Goal: Information Seeking & Learning: Learn about a topic

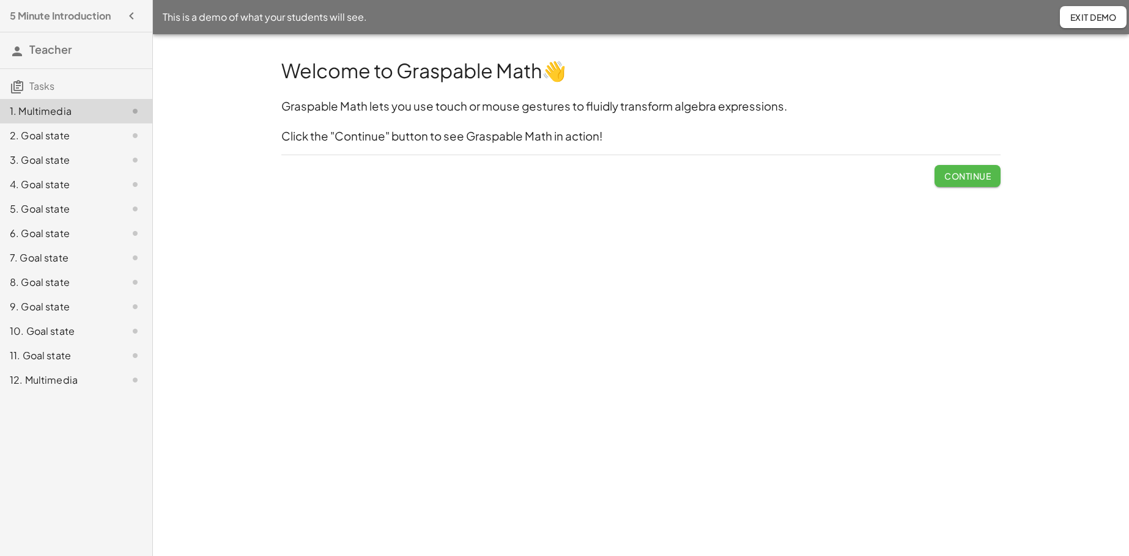
click at [874, 176] on span "Continue" at bounding box center [967, 176] width 46 height 11
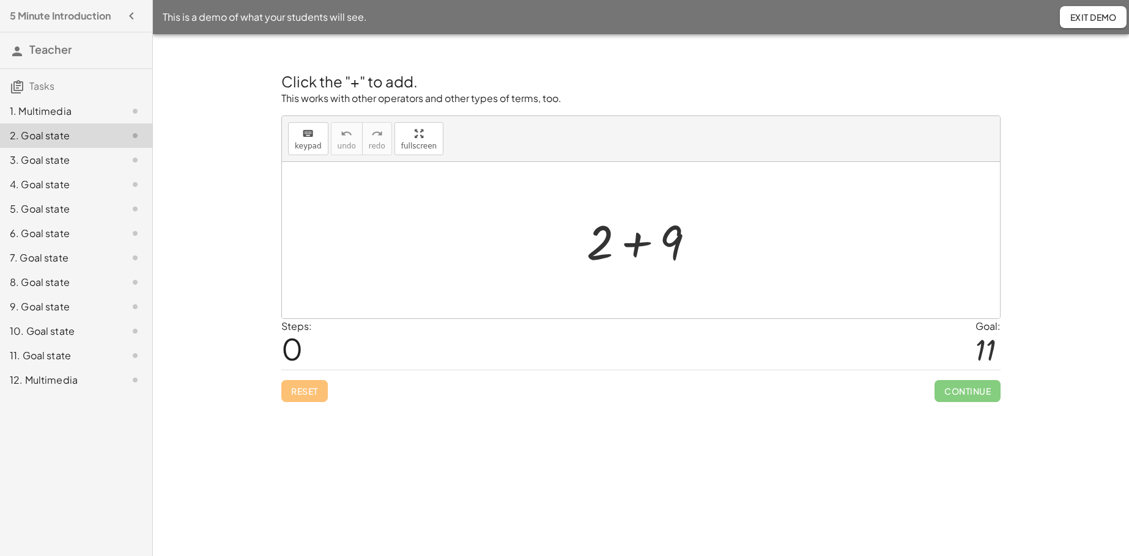
click at [638, 243] on div at bounding box center [645, 240] width 130 height 63
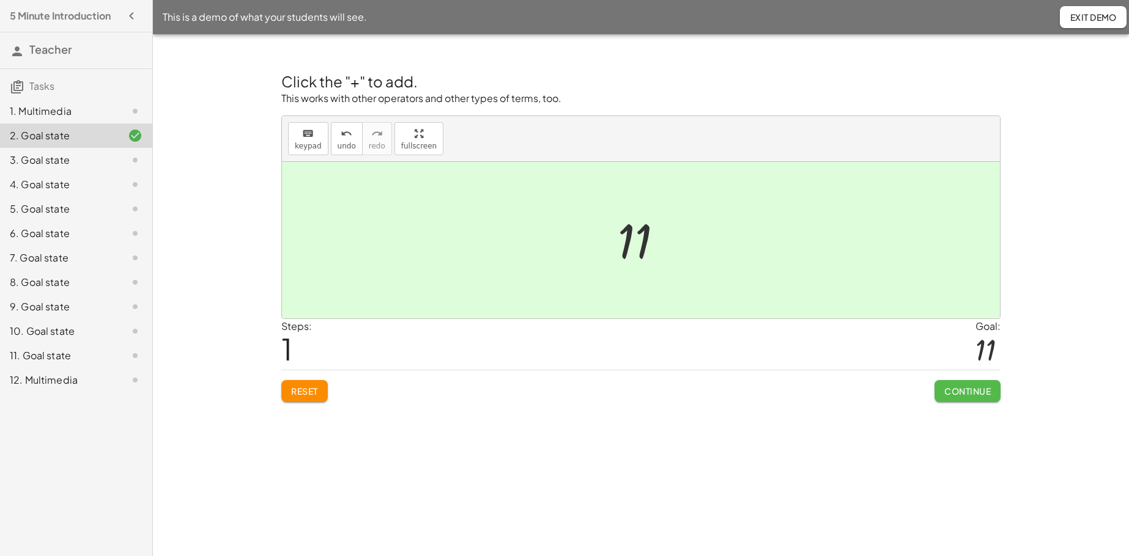
click at [874, 391] on span "Continue" at bounding box center [967, 391] width 46 height 11
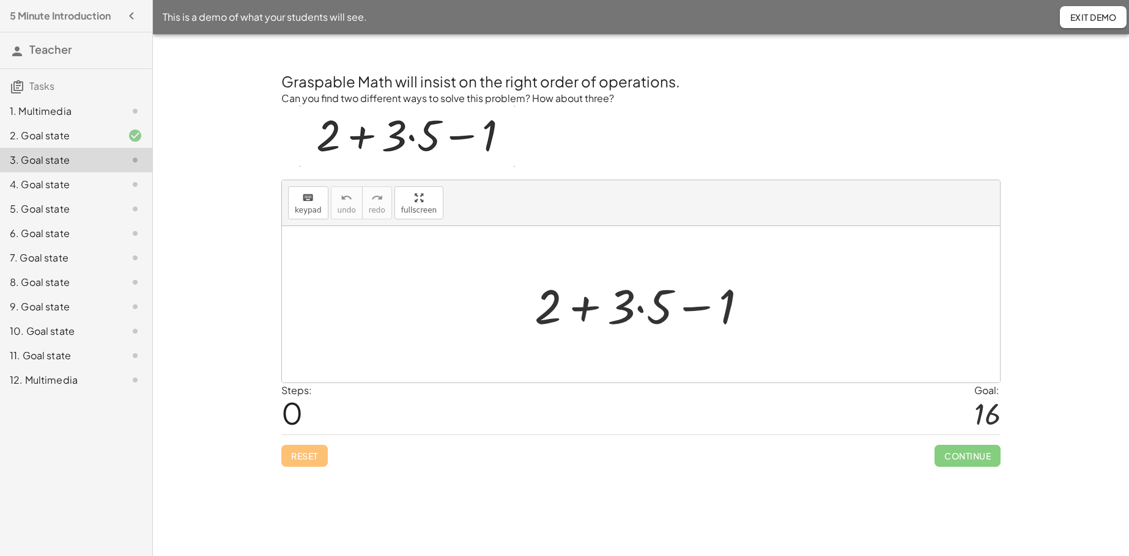
click at [587, 313] on div at bounding box center [645, 304] width 235 height 63
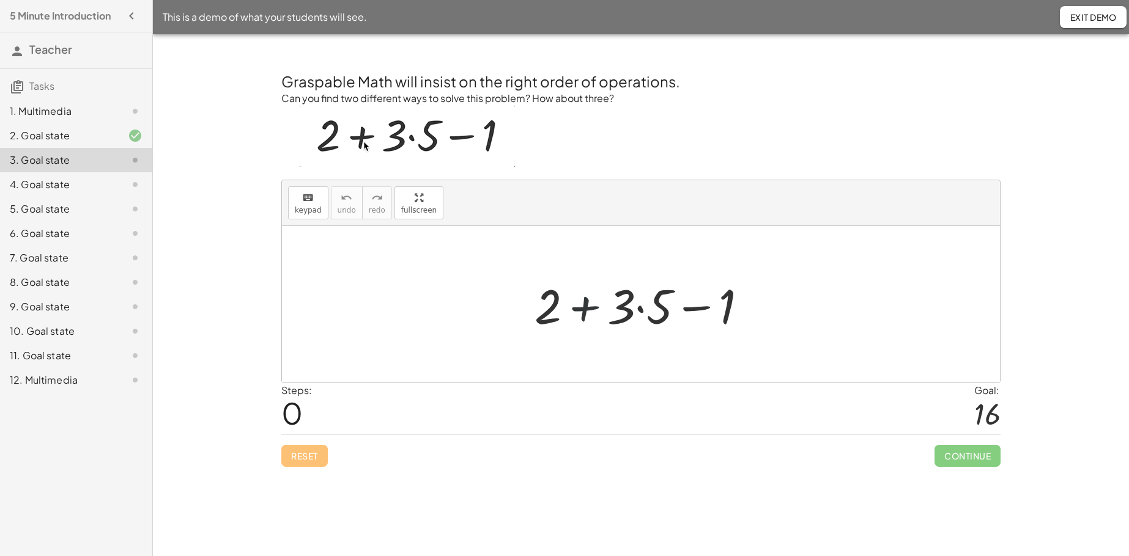
click at [587, 313] on div at bounding box center [645, 304] width 235 height 63
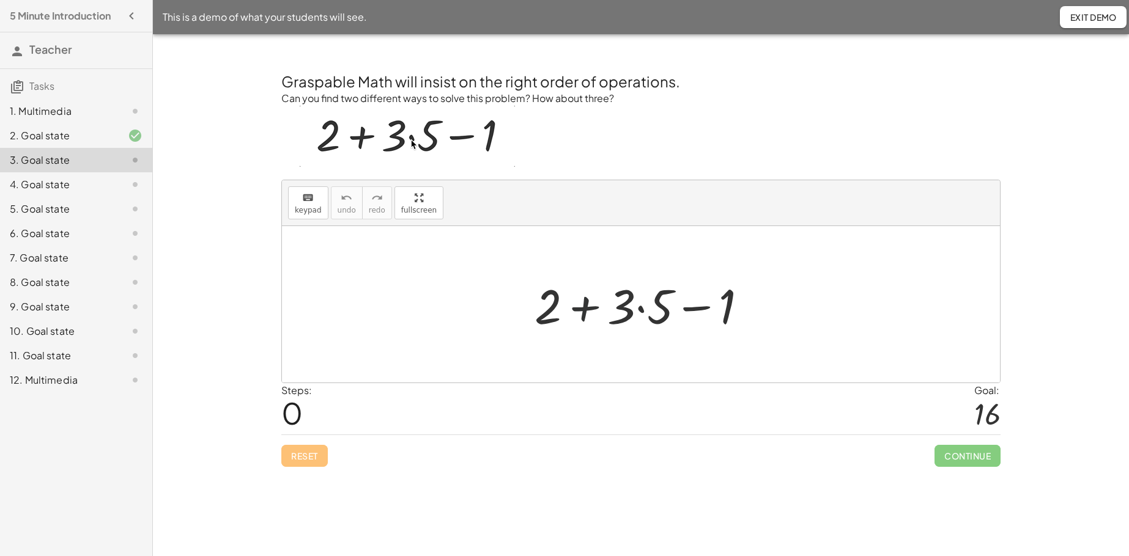
click at [587, 313] on div at bounding box center [645, 304] width 235 height 63
click at [641, 311] on div at bounding box center [645, 304] width 235 height 63
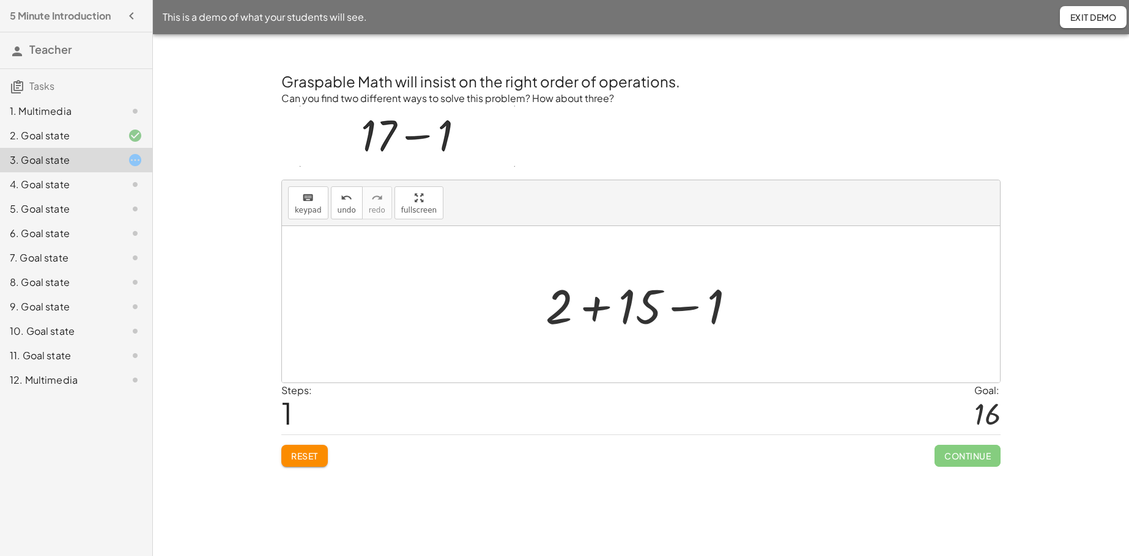
click at [594, 309] on div at bounding box center [645, 304] width 212 height 63
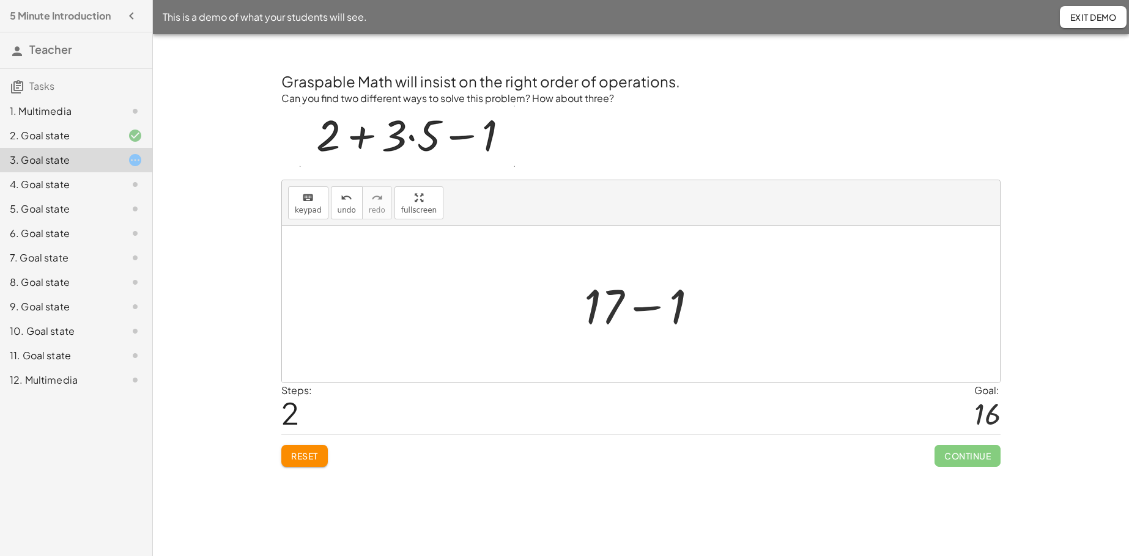
click at [640, 309] on div at bounding box center [646, 304] width 136 height 63
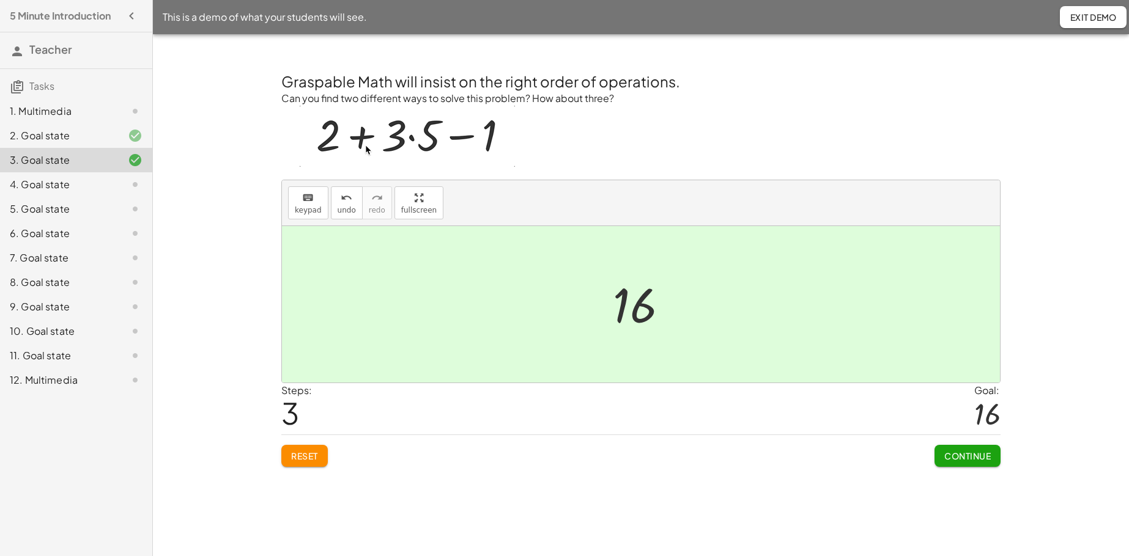
click at [874, 426] on span "Continue" at bounding box center [967, 456] width 46 height 11
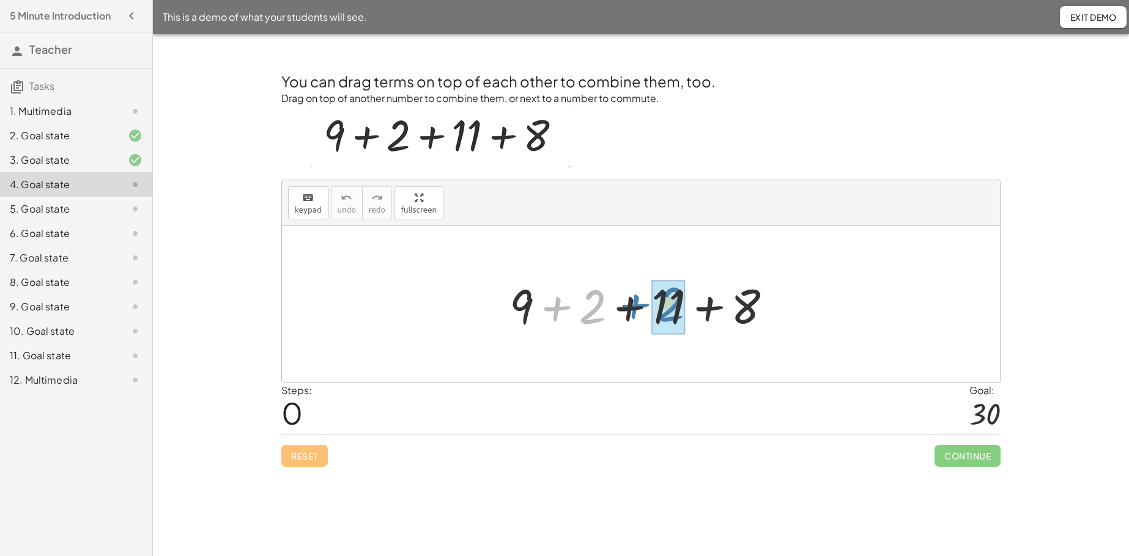
drag, startPoint x: 558, startPoint y: 307, endPoint x: 636, endPoint y: 305, distance: 78.3
click at [636, 305] on div at bounding box center [645, 304] width 284 height 63
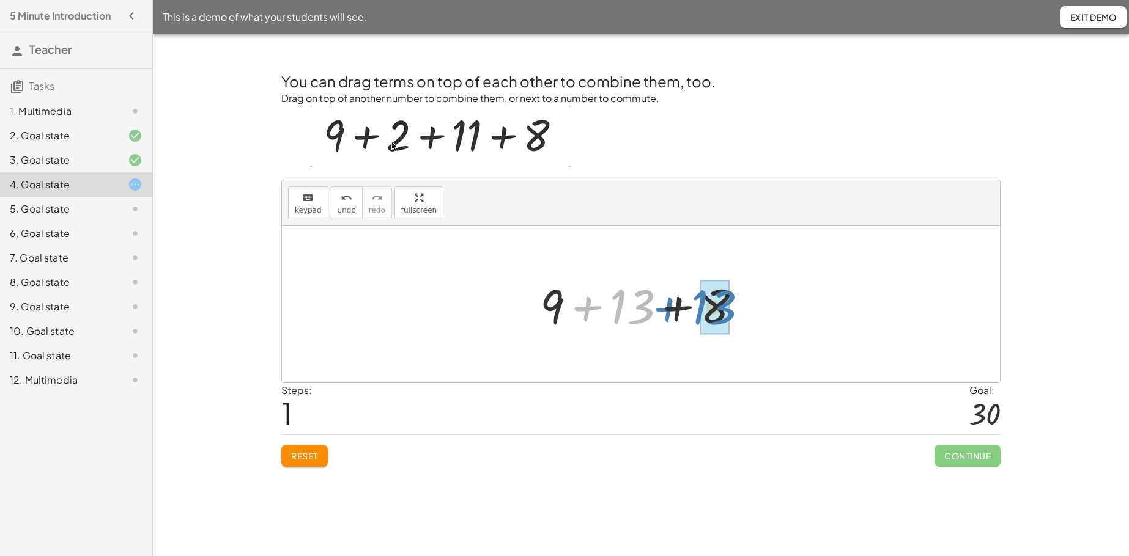
drag, startPoint x: 588, startPoint y: 309, endPoint x: 669, endPoint y: 309, distance: 81.3
click at [669, 309] on div at bounding box center [645, 304] width 223 height 63
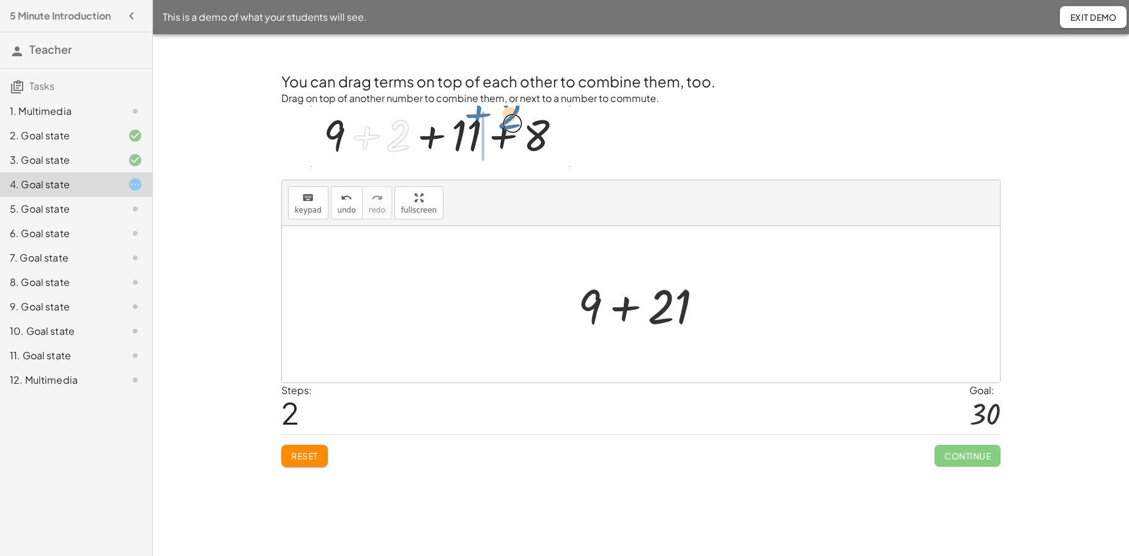
click at [630, 311] on div at bounding box center [645, 304] width 147 height 63
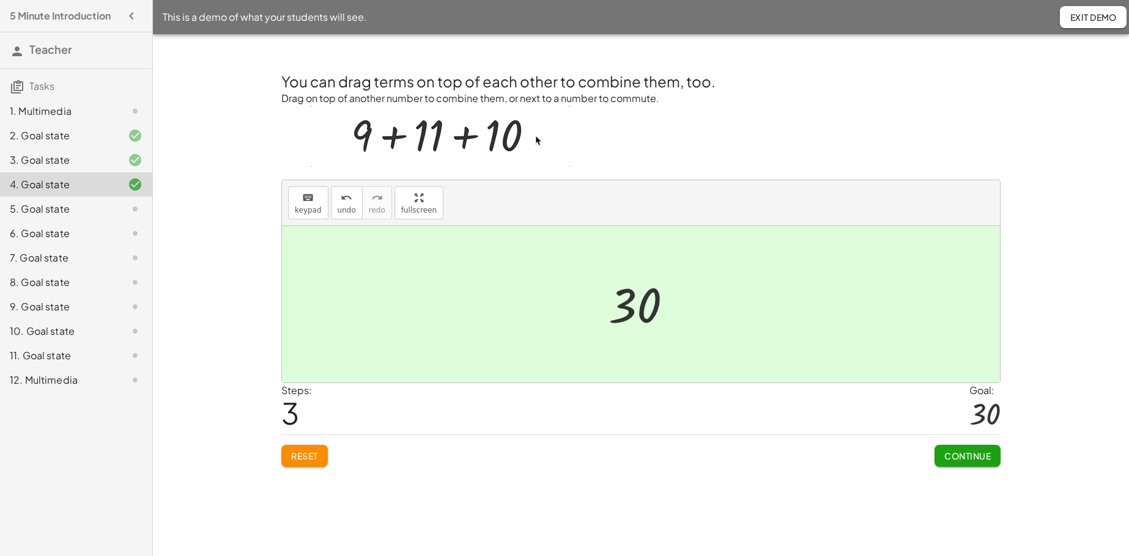
click at [874, 426] on span "Continue" at bounding box center [967, 456] width 46 height 11
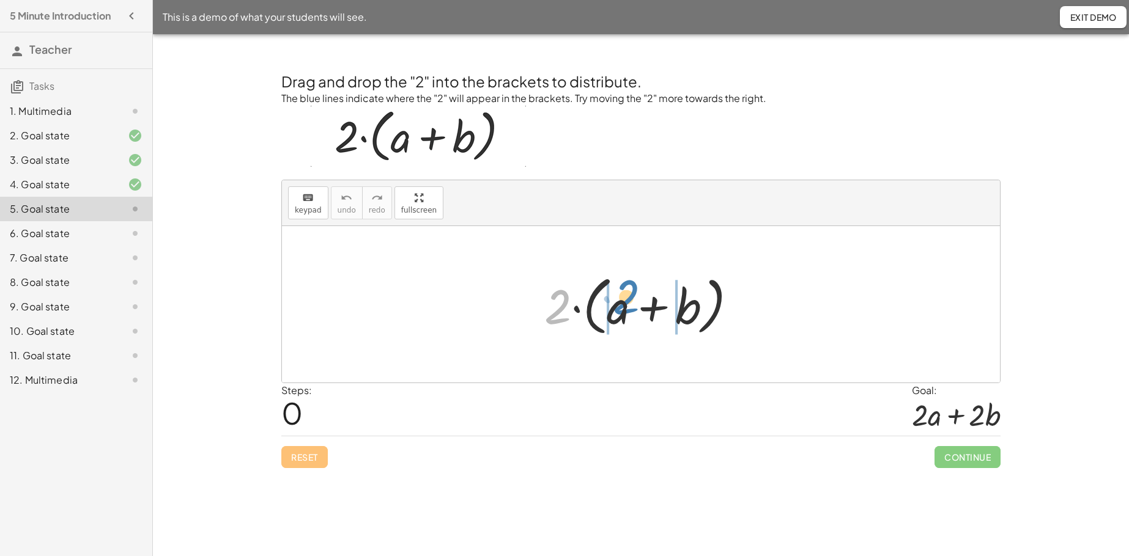
drag, startPoint x: 558, startPoint y: 314, endPoint x: 626, endPoint y: 305, distance: 69.1
click at [626, 305] on div at bounding box center [645, 305] width 215 height 70
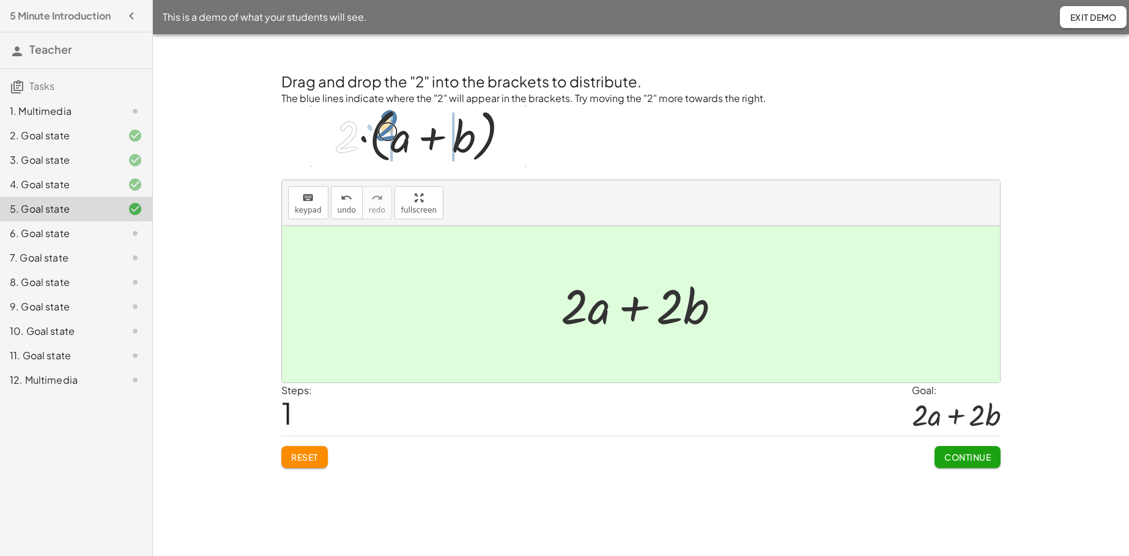
click at [874, 426] on span "Continue" at bounding box center [967, 457] width 46 height 11
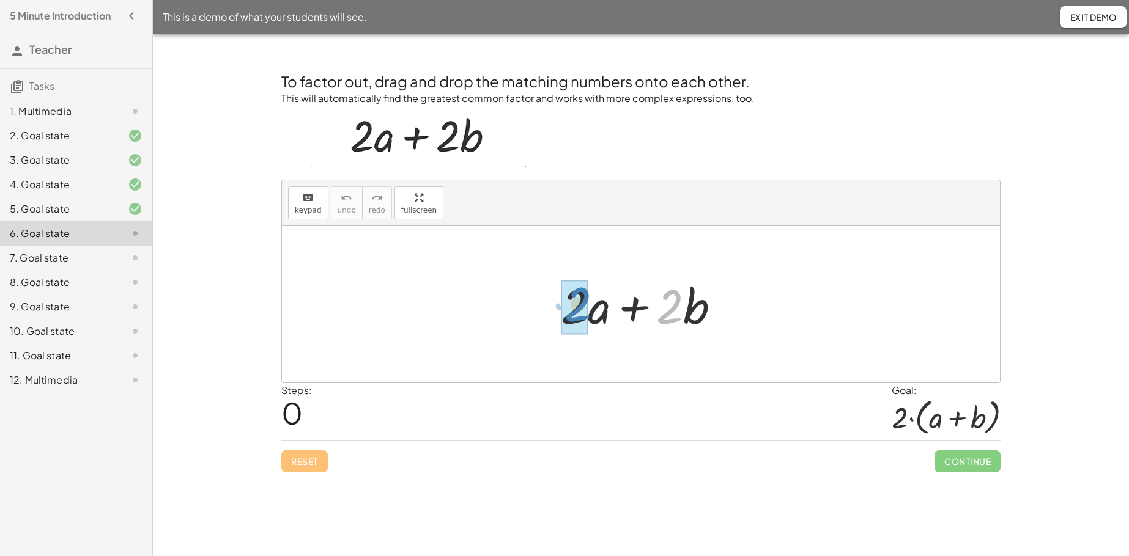
drag, startPoint x: 670, startPoint y: 315, endPoint x: 578, endPoint y: 312, distance: 91.7
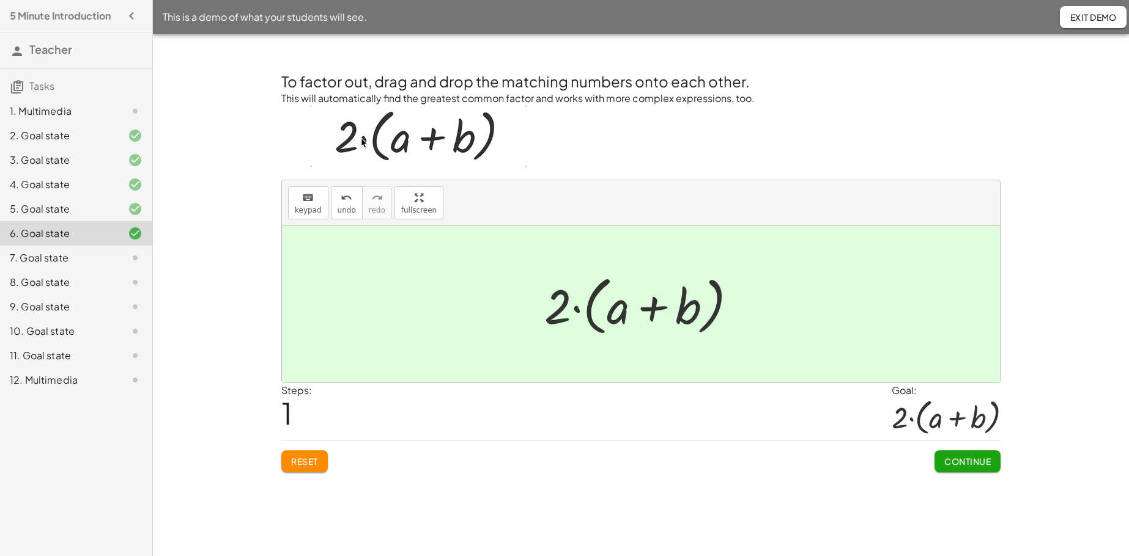
click at [874, 426] on span "Continue" at bounding box center [967, 461] width 46 height 11
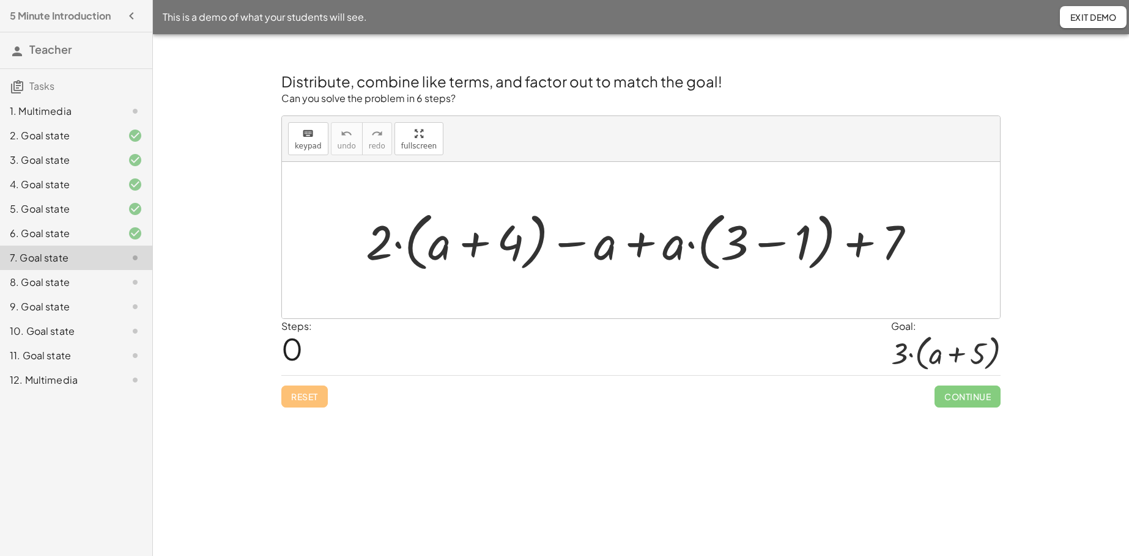
click at [642, 244] on div at bounding box center [646, 240] width 572 height 70
drag, startPoint x: 377, startPoint y: 236, endPoint x: 459, endPoint y: 231, distance: 82.7
click at [459, 230] on div at bounding box center [646, 240] width 572 height 70
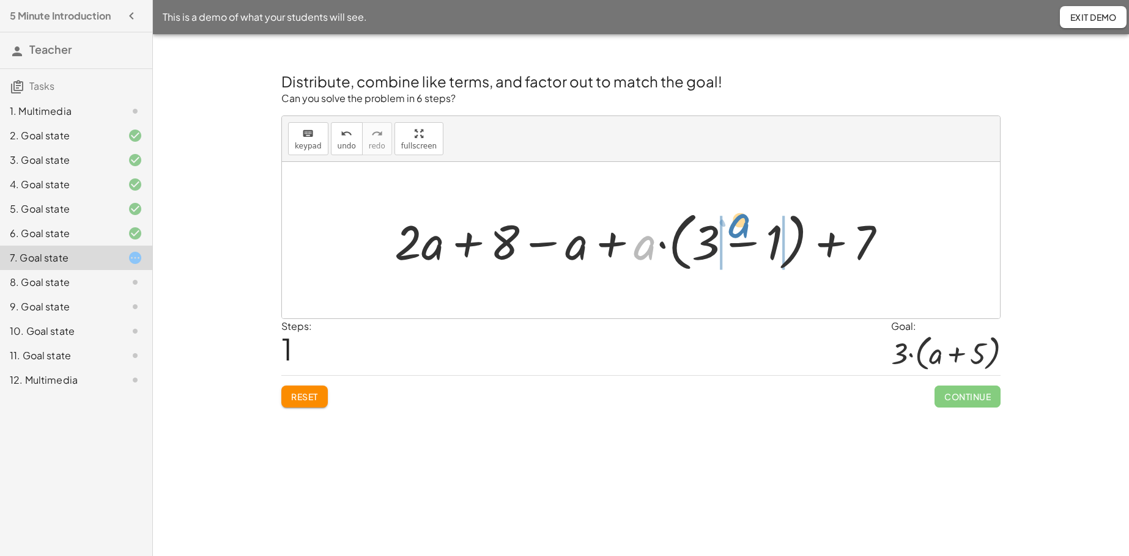
drag, startPoint x: 644, startPoint y: 251, endPoint x: 739, endPoint y: 229, distance: 97.3
click at [739, 229] on div at bounding box center [645, 240] width 514 height 70
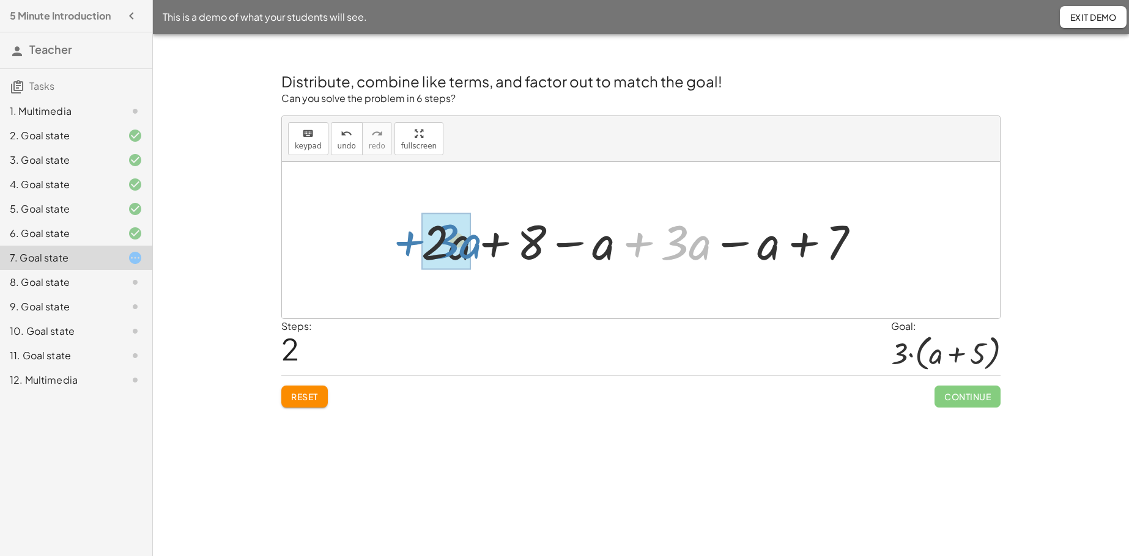
drag, startPoint x: 644, startPoint y: 246, endPoint x: 415, endPoint y: 245, distance: 229.3
click at [415, 245] on div at bounding box center [645, 240] width 460 height 63
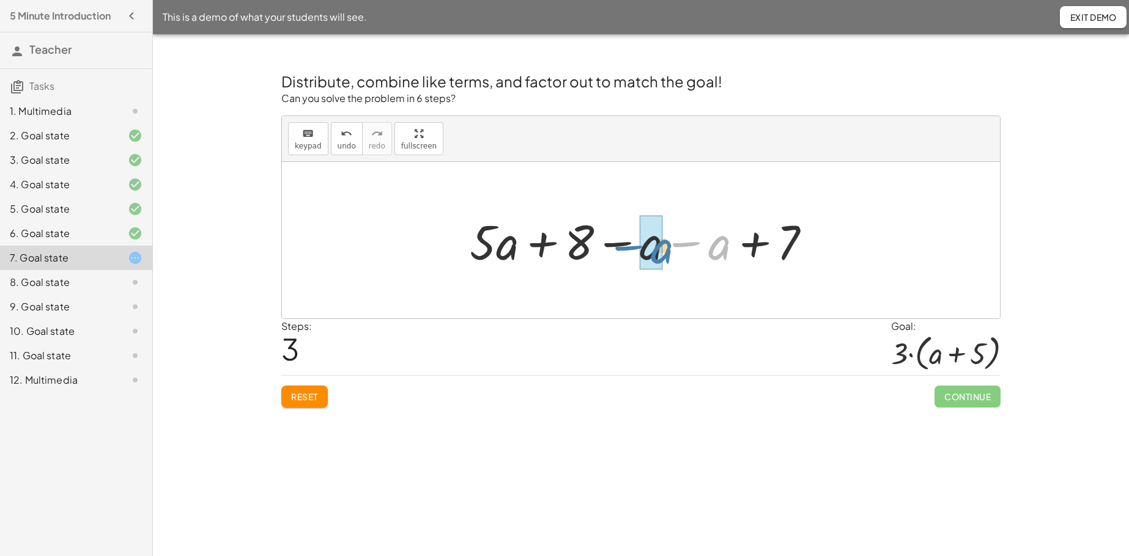
drag, startPoint x: 688, startPoint y: 241, endPoint x: 627, endPoint y: 242, distance: 61.2
click at [627, 242] on div at bounding box center [644, 240] width 363 height 63
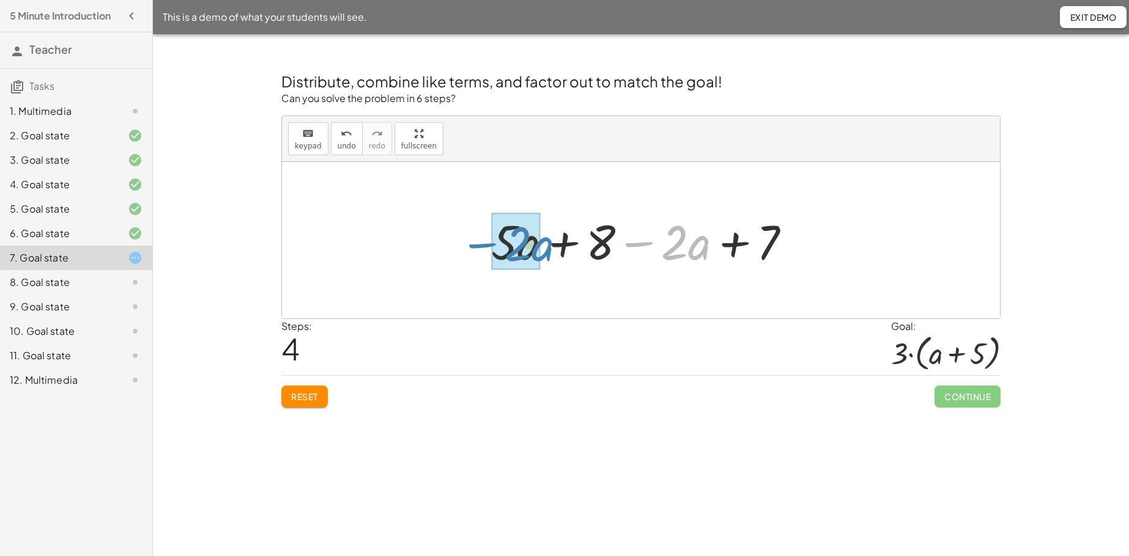
drag, startPoint x: 648, startPoint y: 245, endPoint x: 490, endPoint y: 248, distance: 157.8
click at [490, 248] on div at bounding box center [646, 240] width 322 height 63
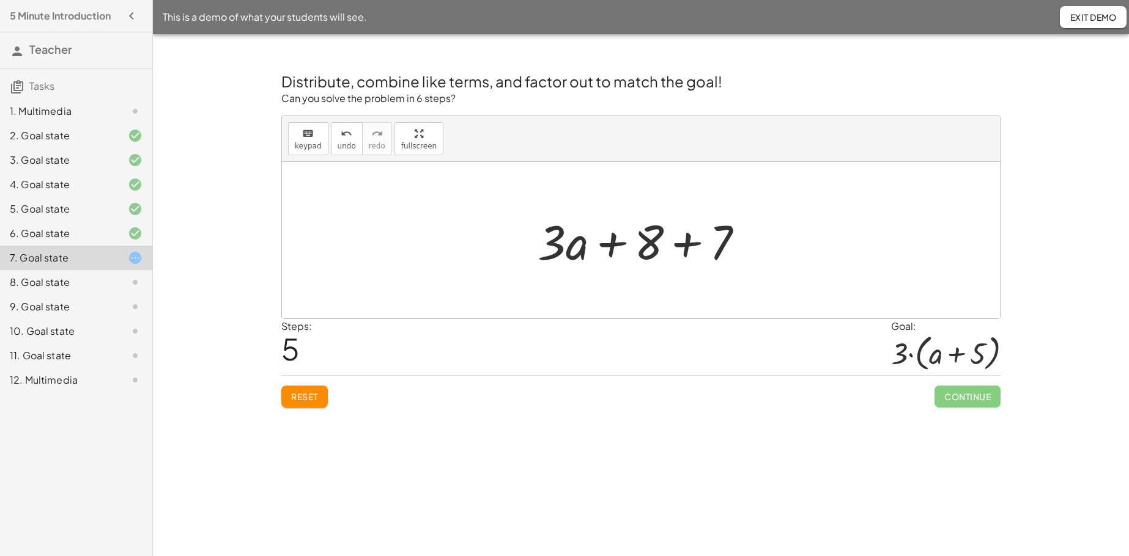
click at [687, 248] on div at bounding box center [645, 240] width 228 height 63
drag, startPoint x: 578, startPoint y: 246, endPoint x: 693, endPoint y: 238, distance: 115.8
drag, startPoint x: 715, startPoint y: 240, endPoint x: 522, endPoint y: 248, distance: 192.7
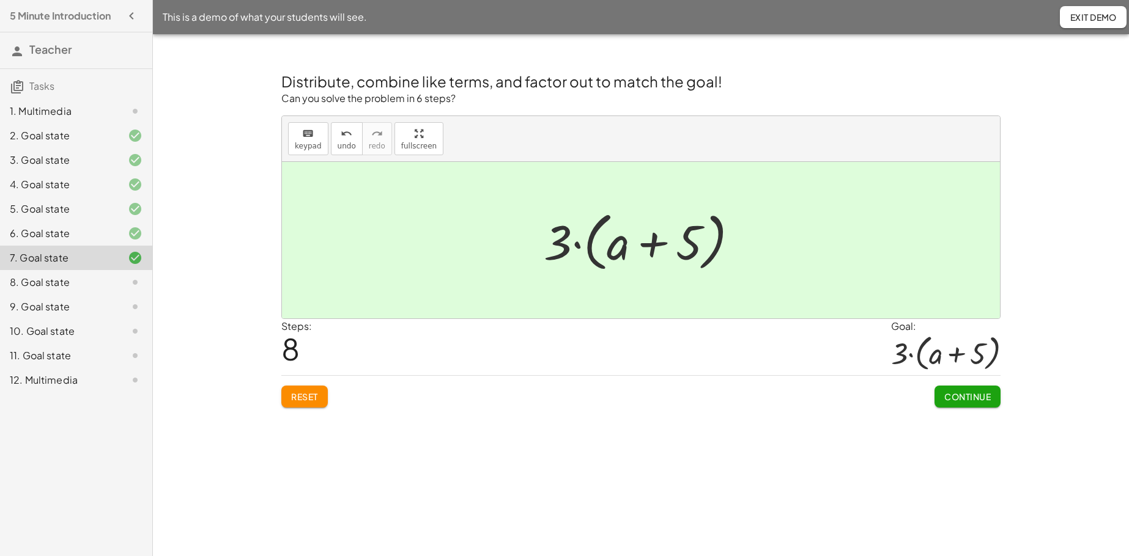
click at [298, 400] on span "Reset" at bounding box center [304, 396] width 27 height 11
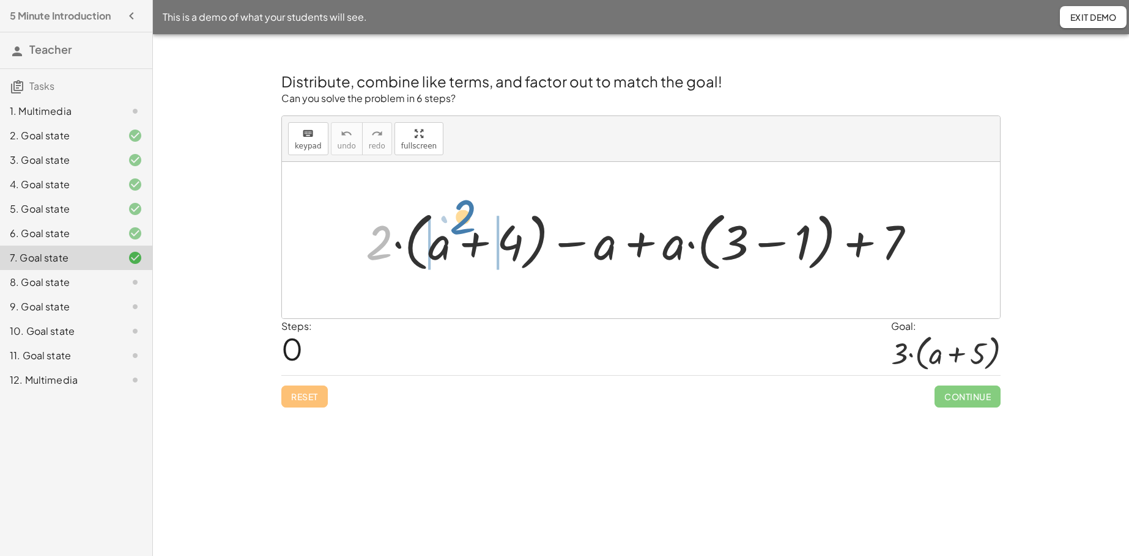
drag, startPoint x: 385, startPoint y: 241, endPoint x: 471, endPoint y: 218, distance: 88.5
click at [471, 218] on div at bounding box center [646, 240] width 572 height 70
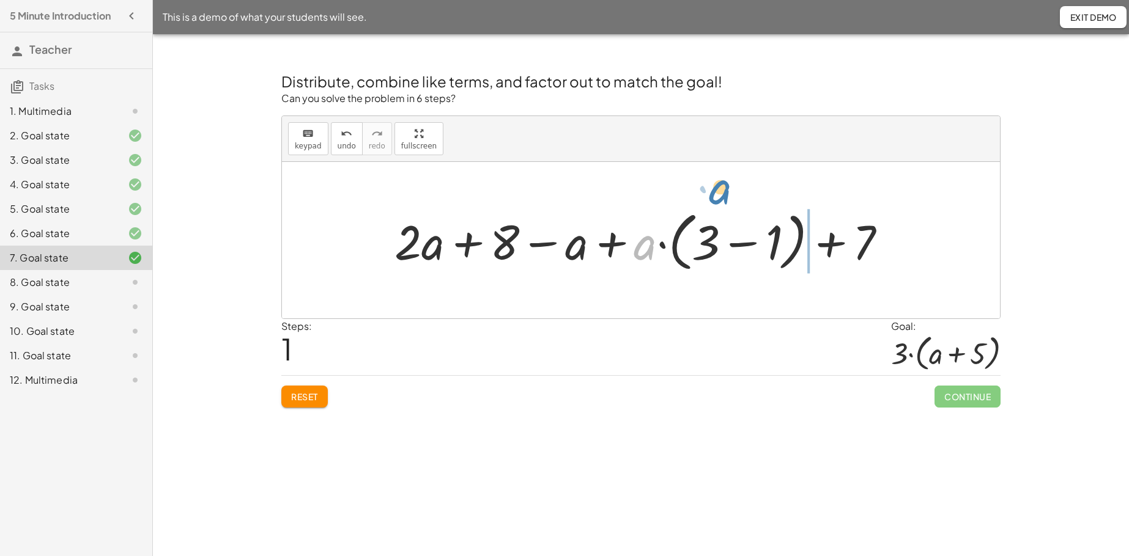
drag, startPoint x: 644, startPoint y: 251, endPoint x: 723, endPoint y: 213, distance: 87.2
click at [723, 213] on div at bounding box center [645, 240] width 514 height 70
drag, startPoint x: 641, startPoint y: 256, endPoint x: 728, endPoint y: 264, distance: 87.1
click at [728, 264] on div at bounding box center [645, 240] width 514 height 70
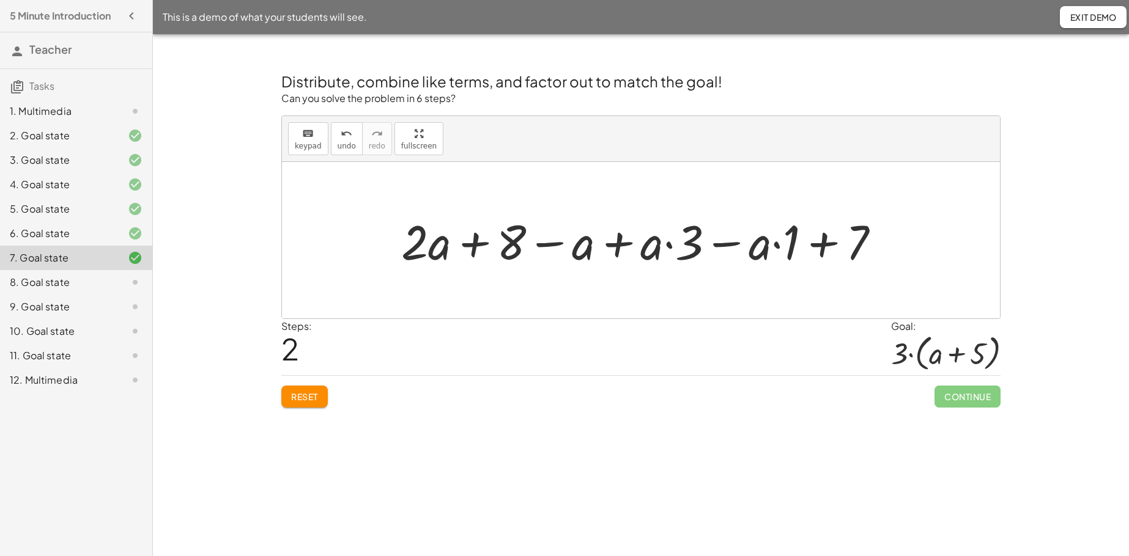
click at [670, 245] on div at bounding box center [645, 240] width 501 height 63
drag, startPoint x: 478, startPoint y: 248, endPoint x: 841, endPoint y: 245, distance: 363.2
click at [841, 245] on div at bounding box center [645, 240] width 501 height 63
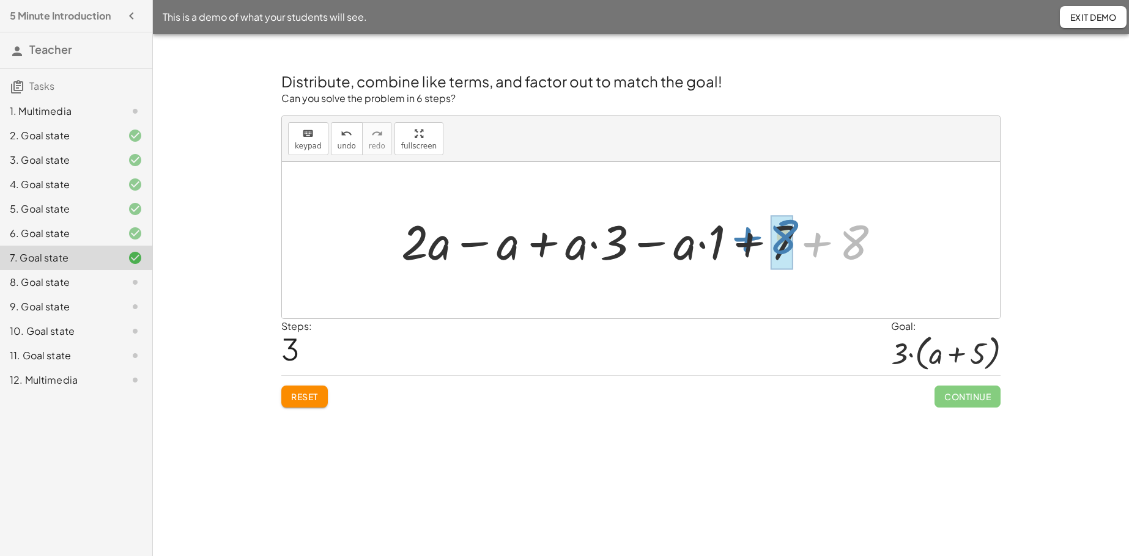
drag, startPoint x: 824, startPoint y: 249, endPoint x: 753, endPoint y: 244, distance: 70.5
click at [753, 244] on div at bounding box center [645, 240] width 501 height 63
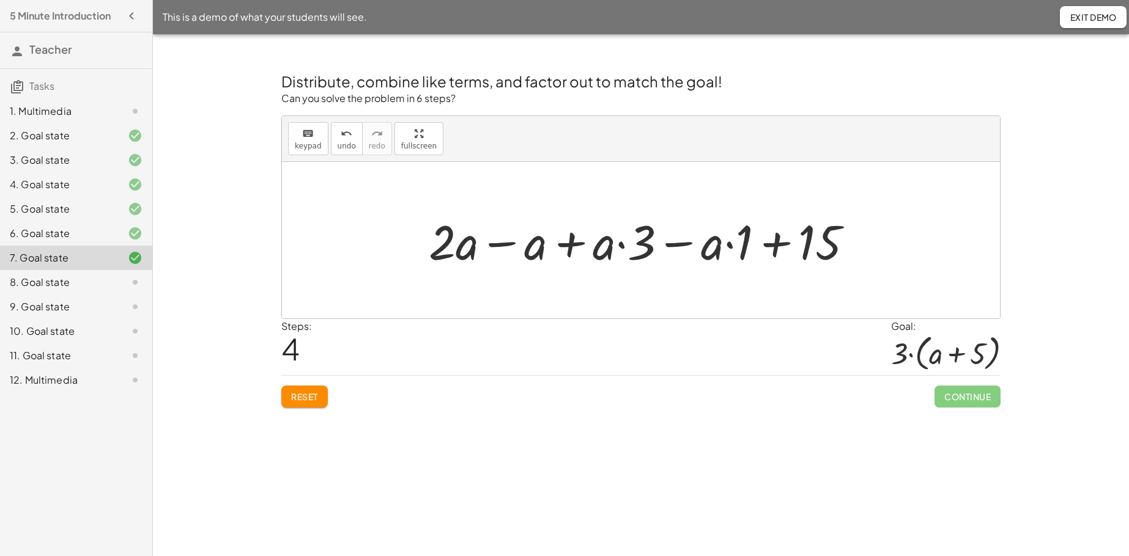
click at [733, 248] on div at bounding box center [646, 240] width 446 height 63
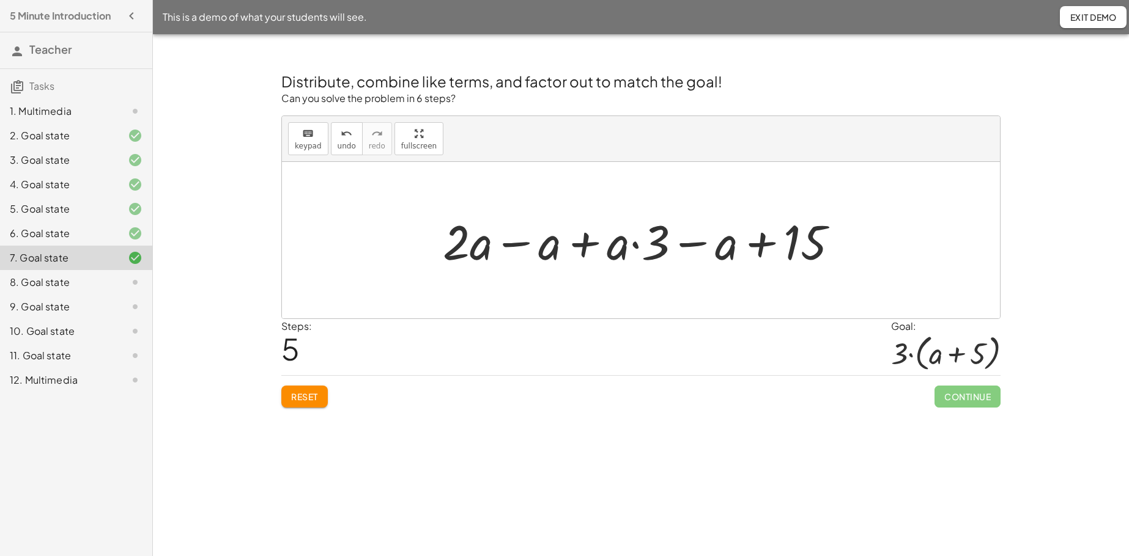
click at [638, 246] on div at bounding box center [646, 240] width 418 height 63
click at [634, 248] on div at bounding box center [646, 240] width 418 height 63
click at [634, 247] on div at bounding box center [646, 240] width 418 height 63
drag, startPoint x: 652, startPoint y: 247, endPoint x: 611, endPoint y: 249, distance: 40.4
click at [611, 249] on div at bounding box center [646, 240] width 418 height 63
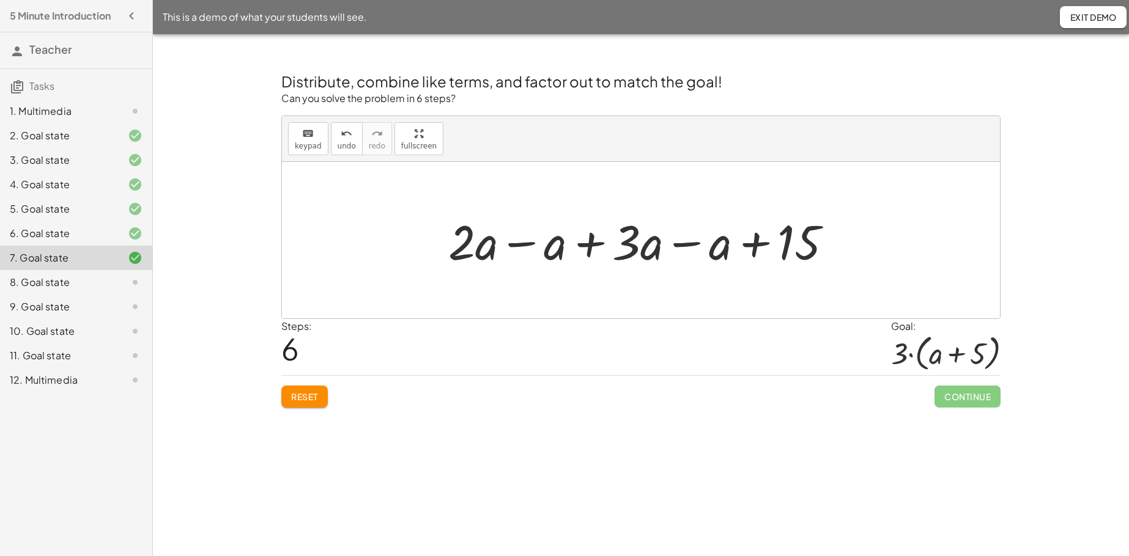
click at [684, 242] on div at bounding box center [645, 240] width 406 height 63
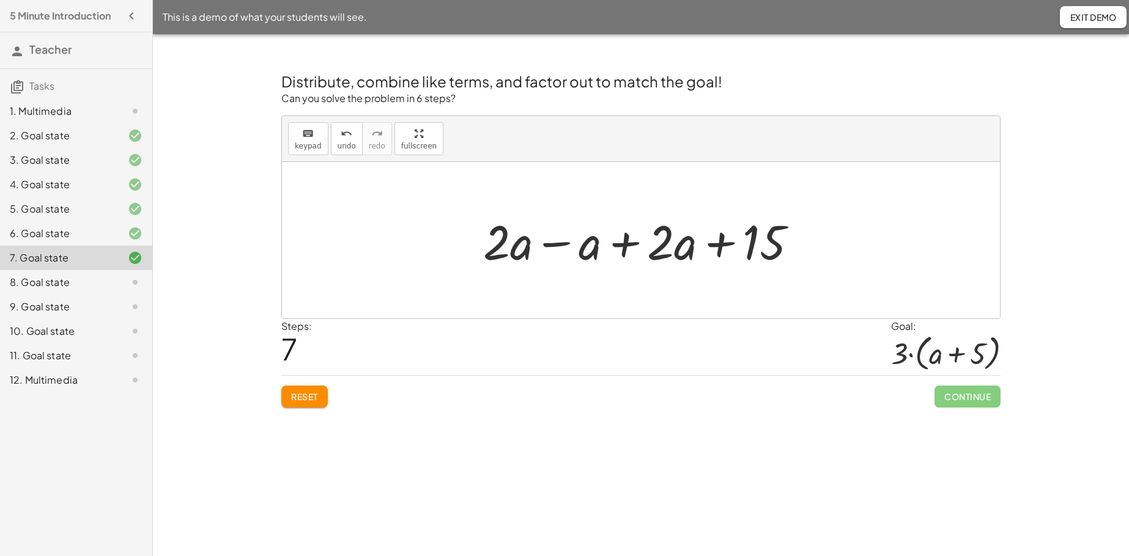
click at [636, 246] on div at bounding box center [645, 240] width 336 height 63
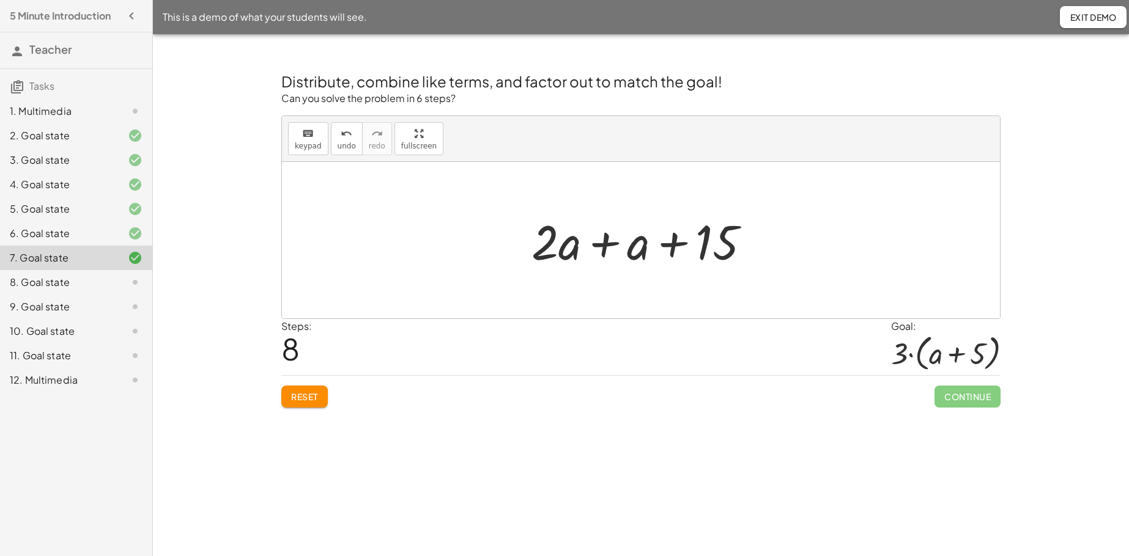
click at [605, 246] on div at bounding box center [645, 240] width 241 height 63
drag, startPoint x: 580, startPoint y: 242, endPoint x: 681, endPoint y: 242, distance: 101.5
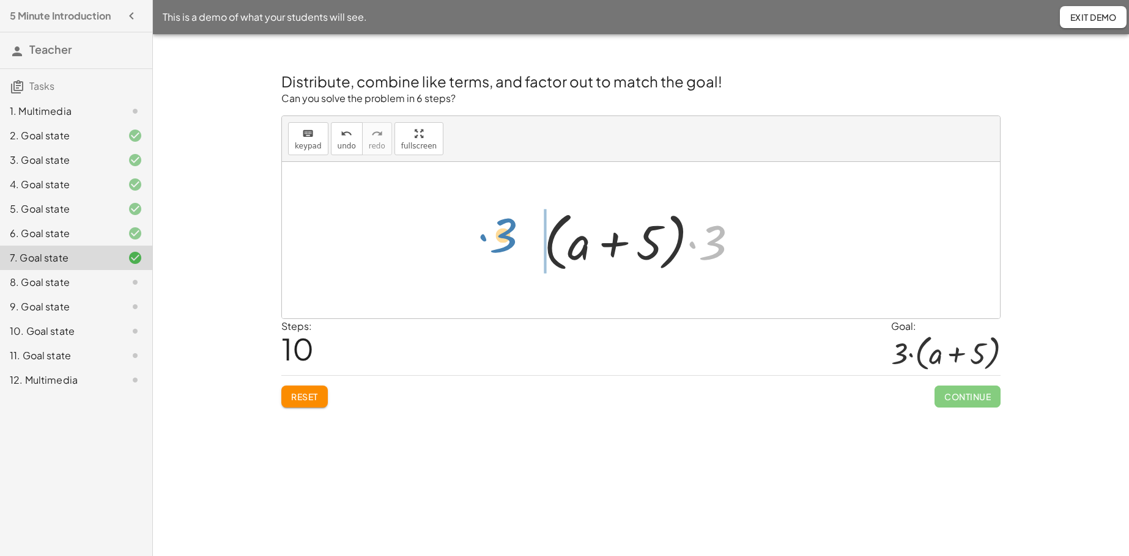
drag, startPoint x: 718, startPoint y: 249, endPoint x: 512, endPoint y: 248, distance: 206.1
click at [512, 248] on div "+ · 2 · ( + a + 4 ) − a + · a · ( + 3 − 1 ) + 7 + · 2 · a + · 2 · 4 − a + · a ·…" at bounding box center [641, 240] width 718 height 157
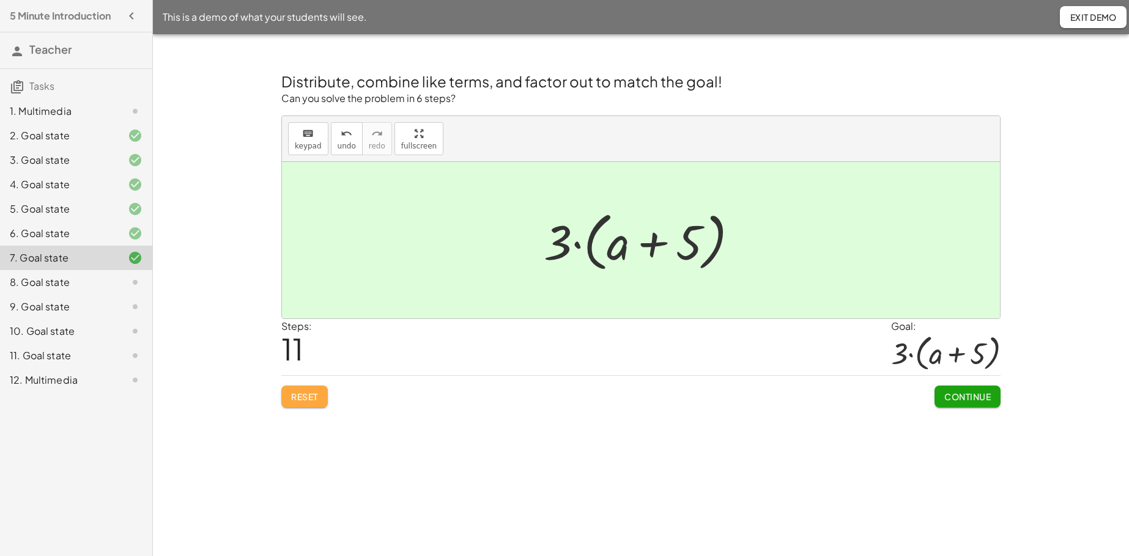
click at [297, 396] on span "Reset" at bounding box center [304, 396] width 27 height 11
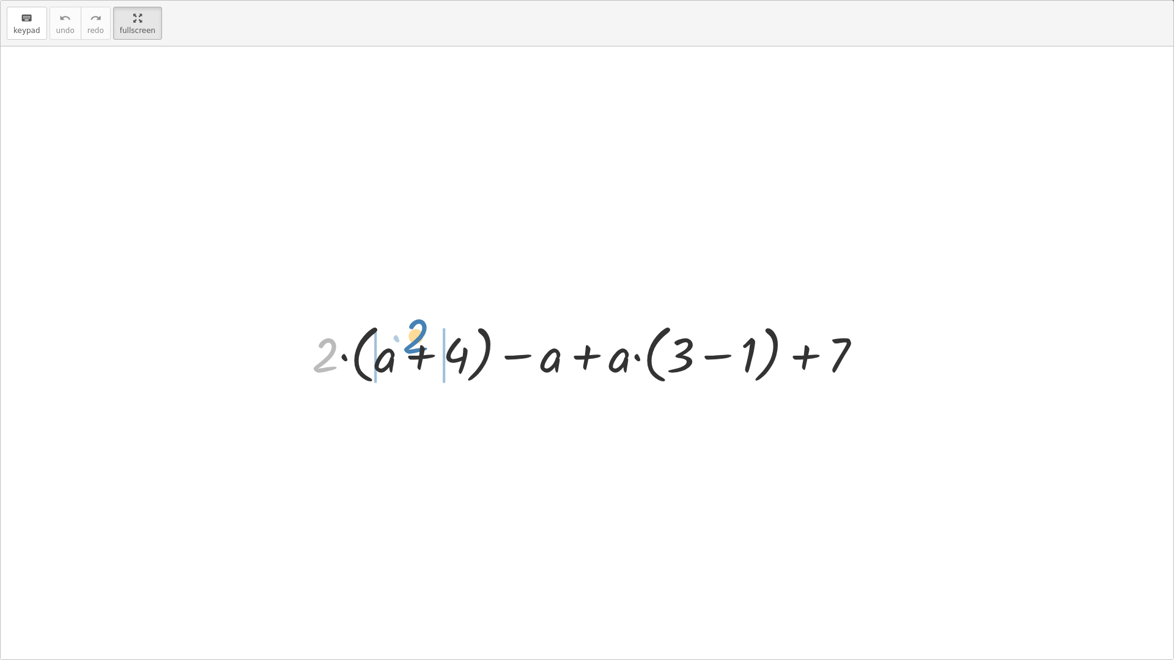
drag, startPoint x: 326, startPoint y: 355, endPoint x: 418, endPoint y: 339, distance: 93.1
click at [418, 339] on div at bounding box center [592, 353] width 572 height 70
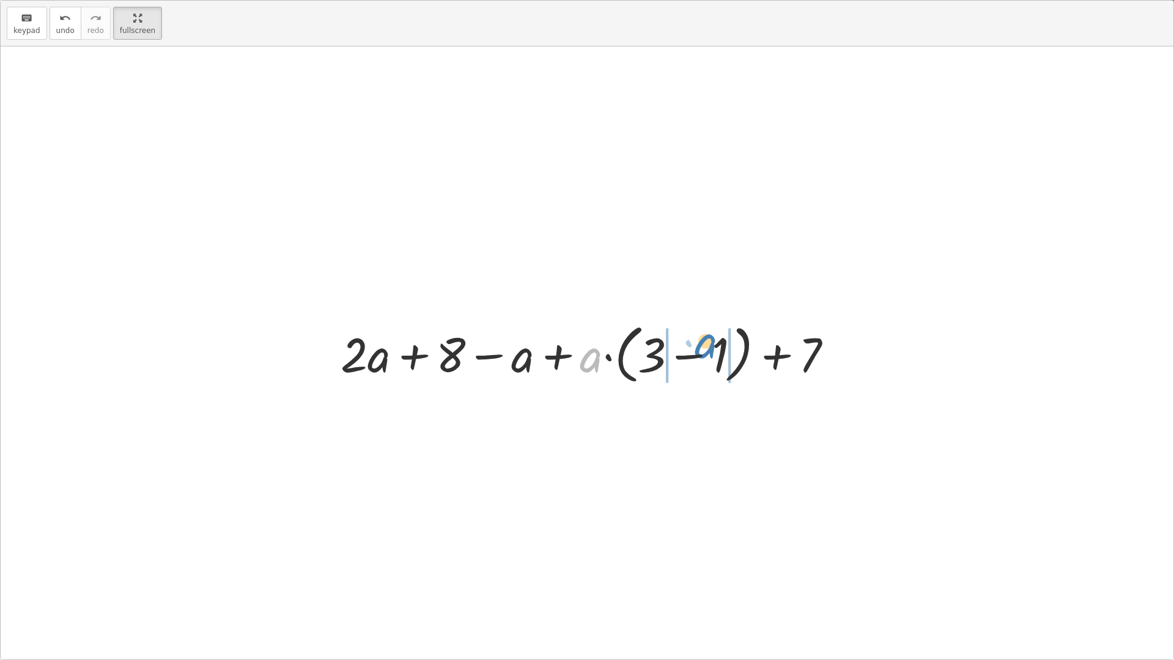
drag, startPoint x: 589, startPoint y: 363, endPoint x: 705, endPoint y: 349, distance: 117.0
click at [705, 349] on div at bounding box center [591, 353] width 514 height 70
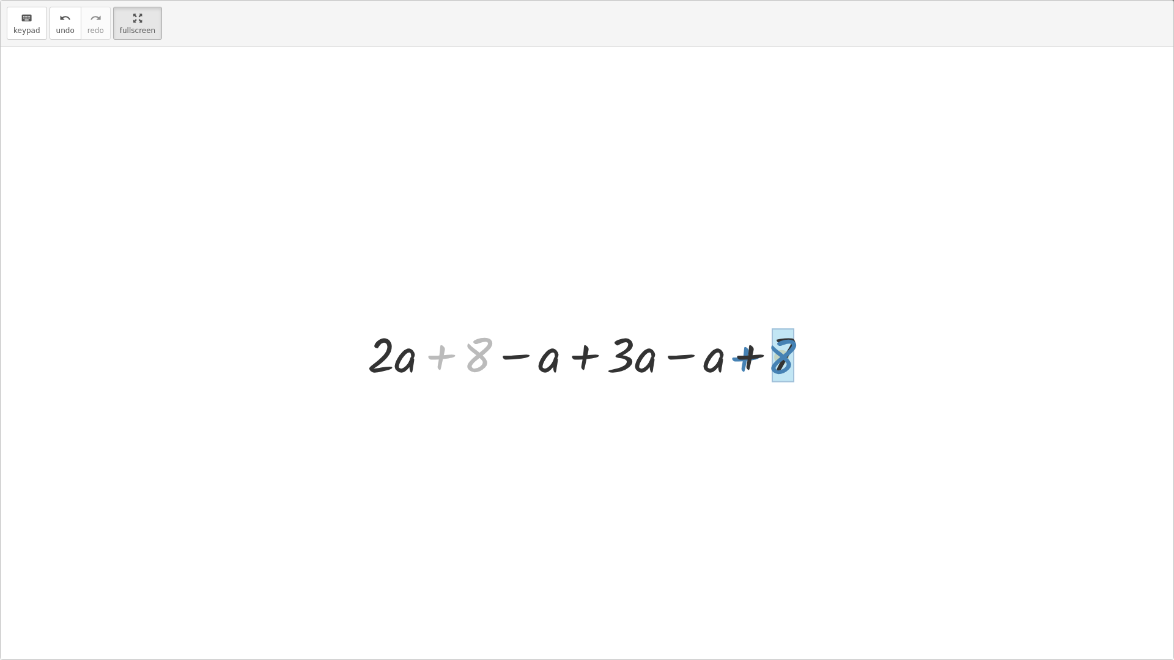
drag, startPoint x: 443, startPoint y: 356, endPoint x: 747, endPoint y: 358, distance: 303.9
click at [747, 358] on div at bounding box center [591, 353] width 460 height 63
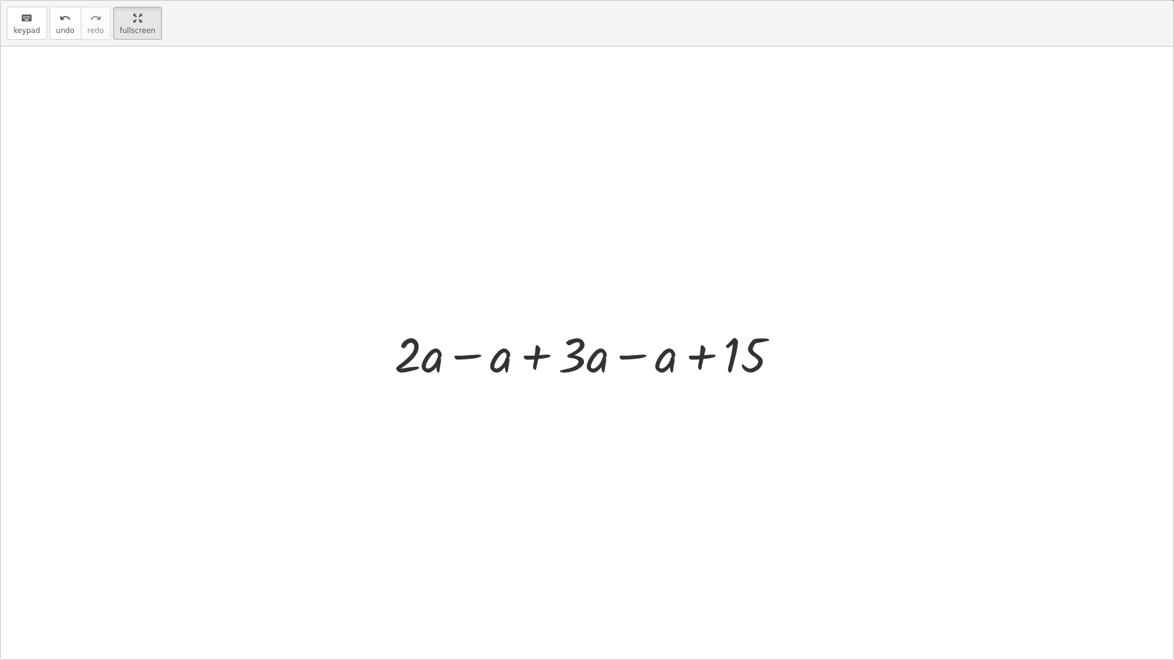
click at [463, 356] on div at bounding box center [591, 353] width 406 height 63
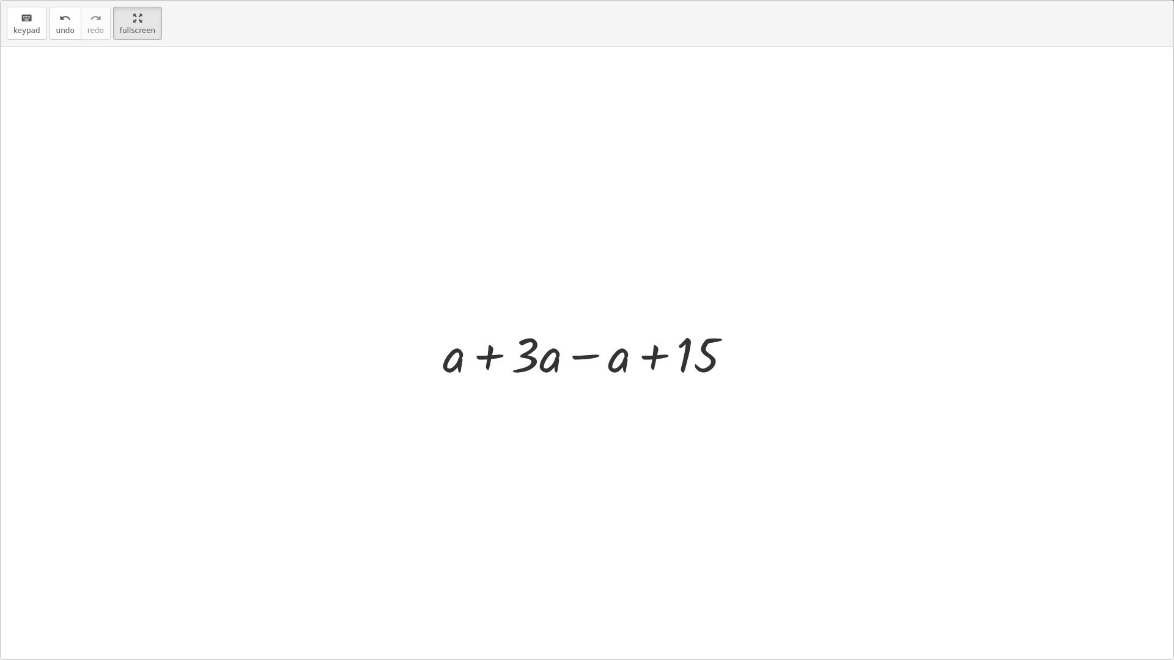
click at [485, 357] on div at bounding box center [592, 353] width 311 height 63
click at [545, 358] on div at bounding box center [591, 353] width 241 height 63
drag, startPoint x: 525, startPoint y: 363, endPoint x: 632, endPoint y: 367, distance: 106.5
drag, startPoint x: 659, startPoint y: 356, endPoint x: 463, endPoint y: 363, distance: 195.2
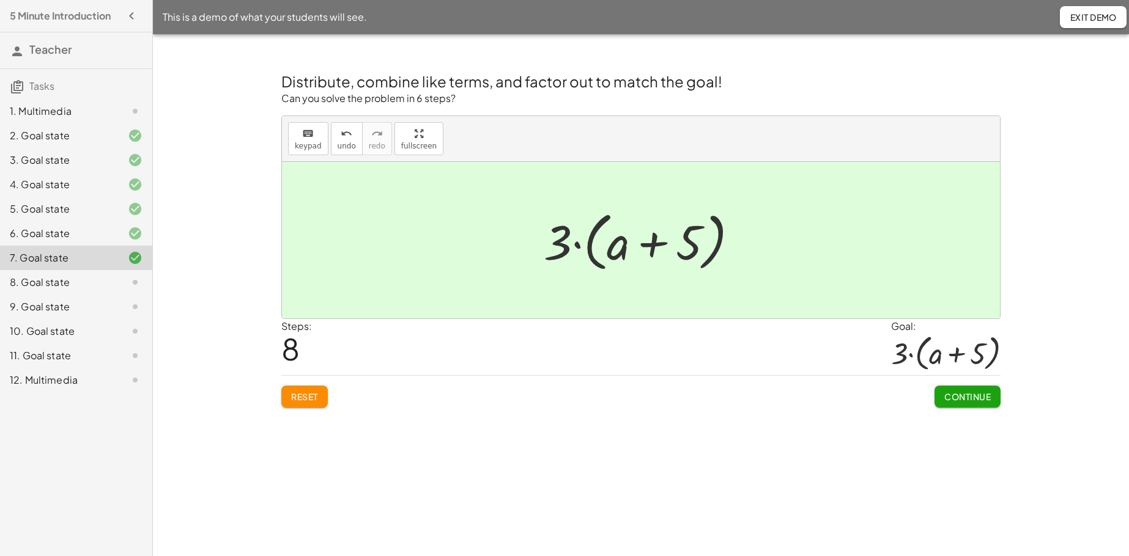
click at [874, 404] on button "Continue" at bounding box center [967, 397] width 66 height 22
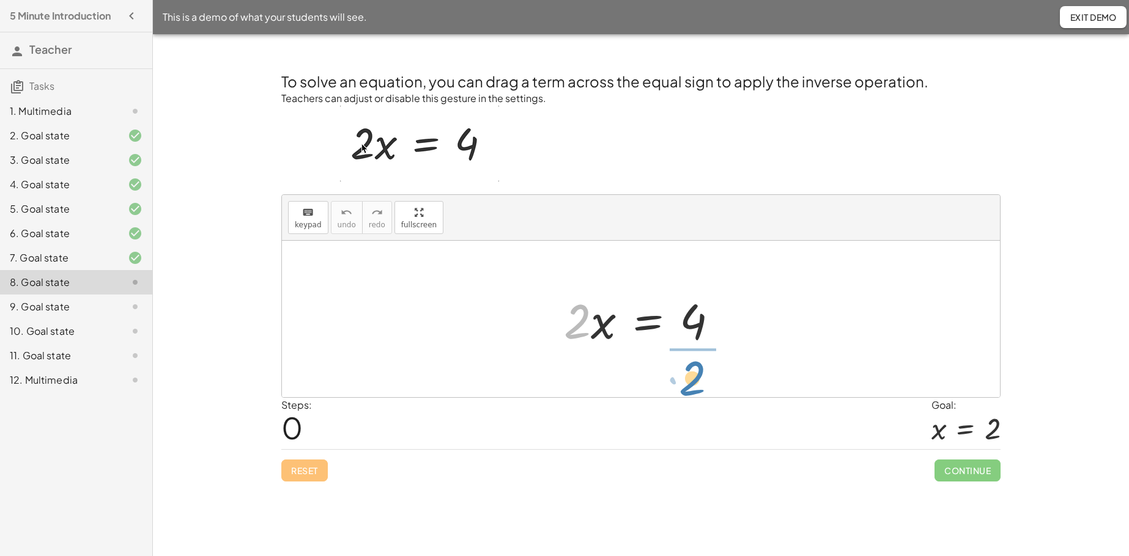
drag, startPoint x: 569, startPoint y: 331, endPoint x: 684, endPoint y: 388, distance: 128.0
click at [684, 388] on div "· 2 · 2 · x = 4" at bounding box center [641, 319] width 718 height 157
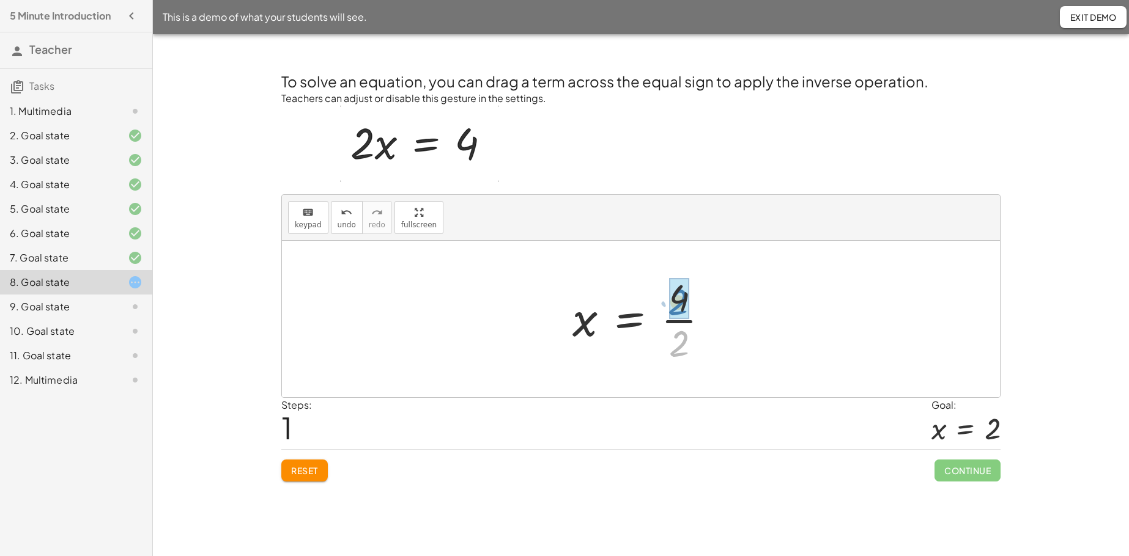
drag, startPoint x: 677, startPoint y: 353, endPoint x: 676, endPoint y: 311, distance: 42.2
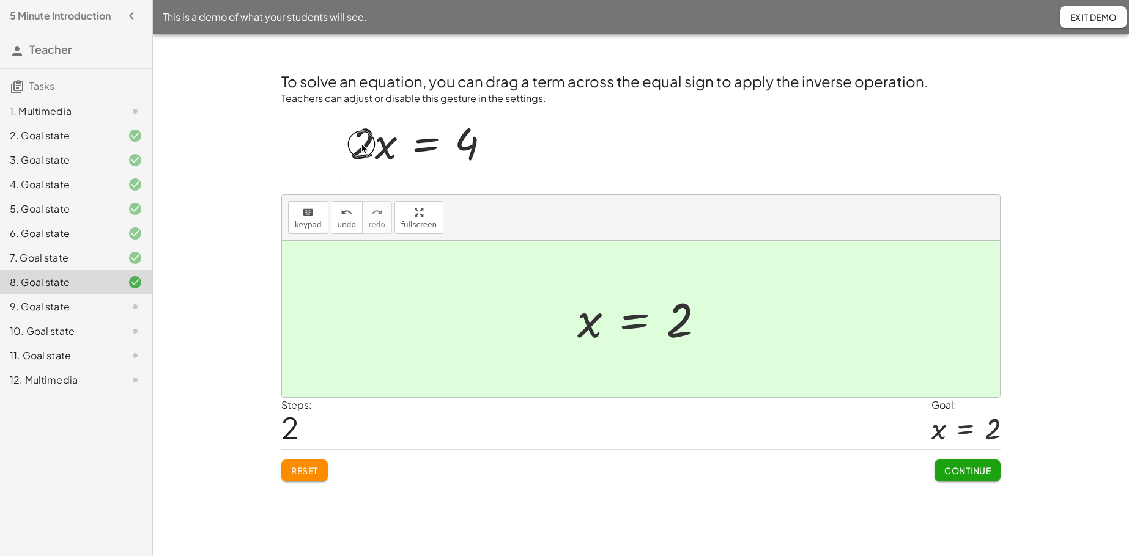
click at [874, 426] on button "Continue" at bounding box center [967, 471] width 66 height 22
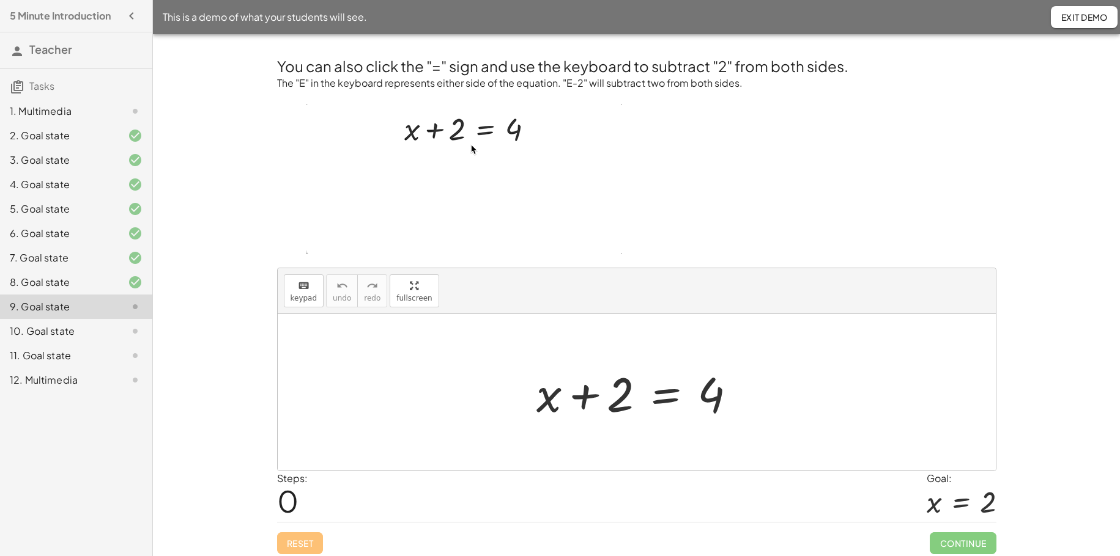
scroll to position [6, 0]
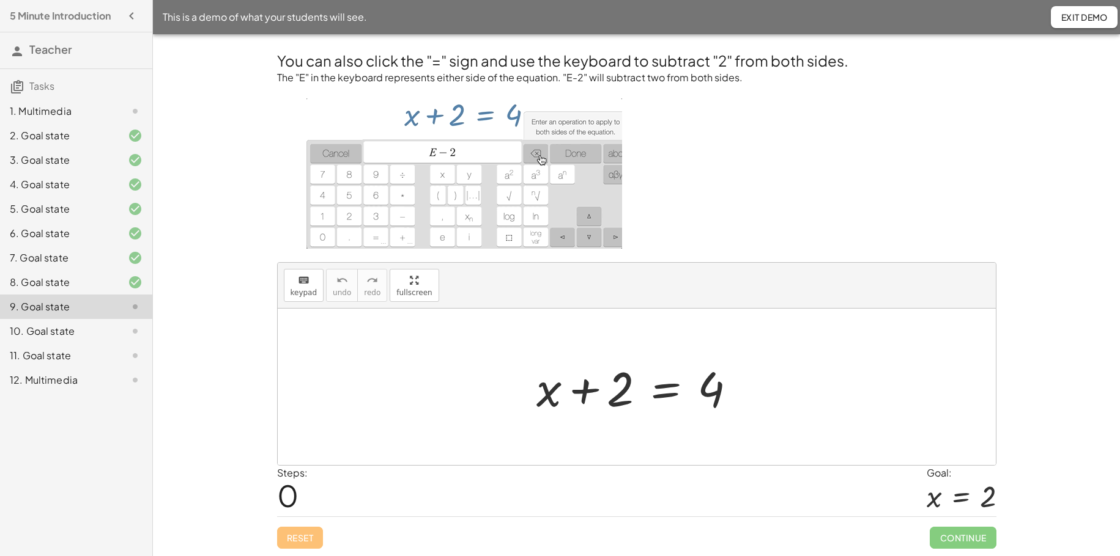
click at [608, 397] on div at bounding box center [641, 387] width 222 height 63
click at [298, 284] on icon "keyboard" at bounding box center [304, 280] width 12 height 15
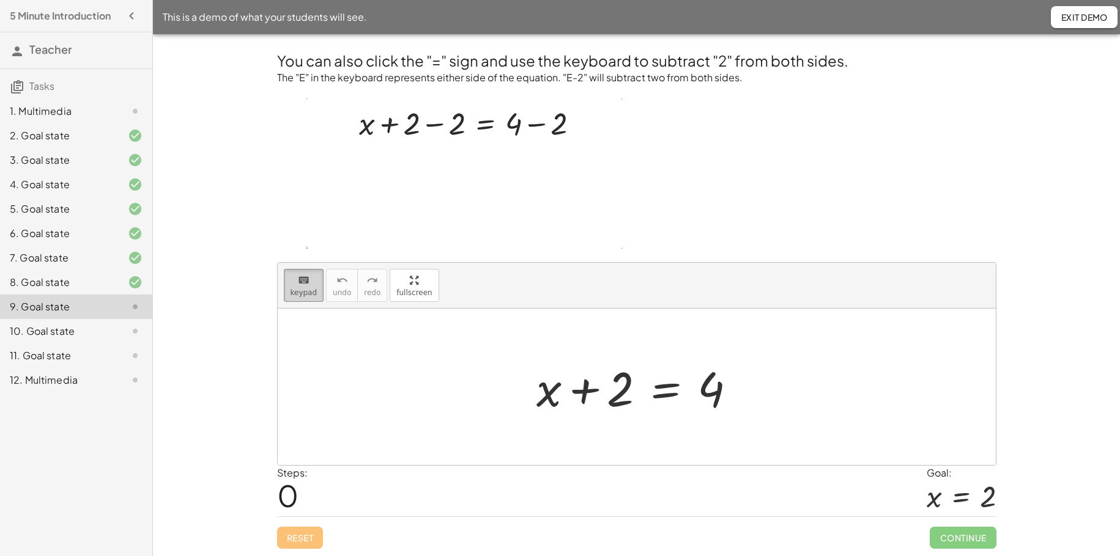
click at [295, 285] on div "keyboard" at bounding box center [303, 280] width 27 height 15
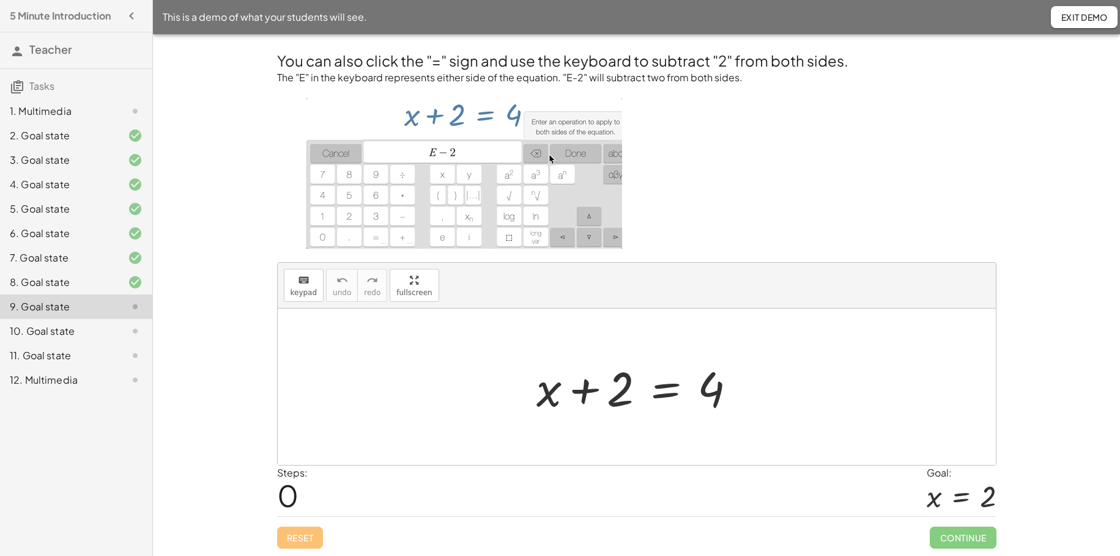
click at [629, 396] on div at bounding box center [641, 387] width 222 height 63
click at [582, 392] on div at bounding box center [641, 387] width 222 height 63
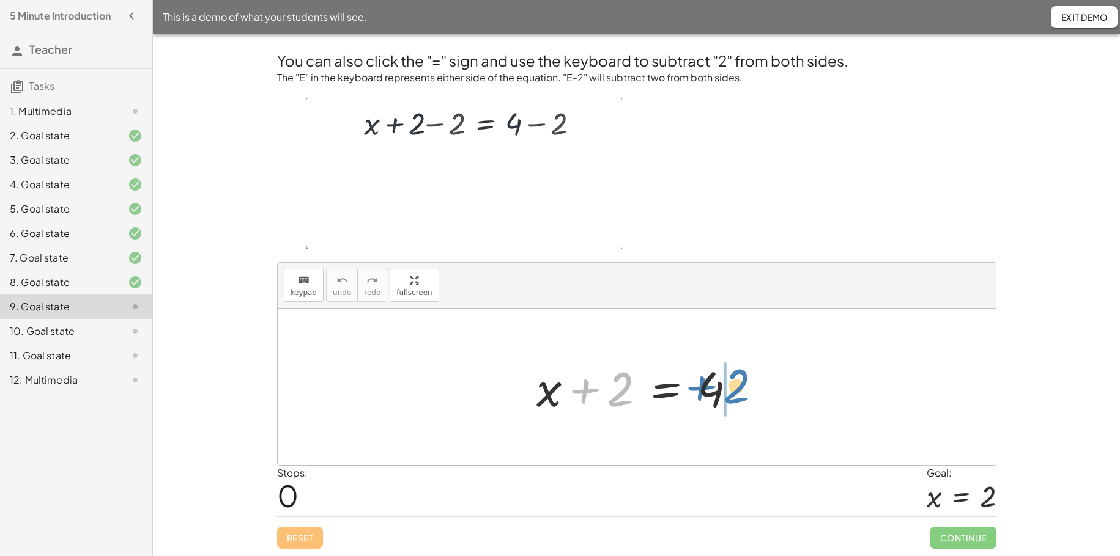
drag, startPoint x: 586, startPoint y: 392, endPoint x: 705, endPoint y: 389, distance: 118.6
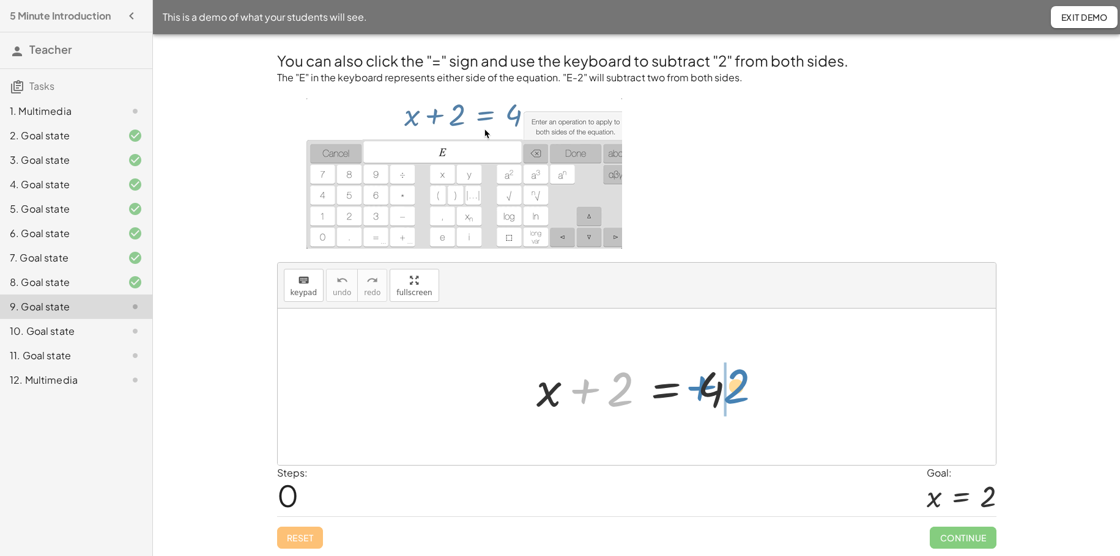
click at [704, 389] on div at bounding box center [641, 387] width 222 height 63
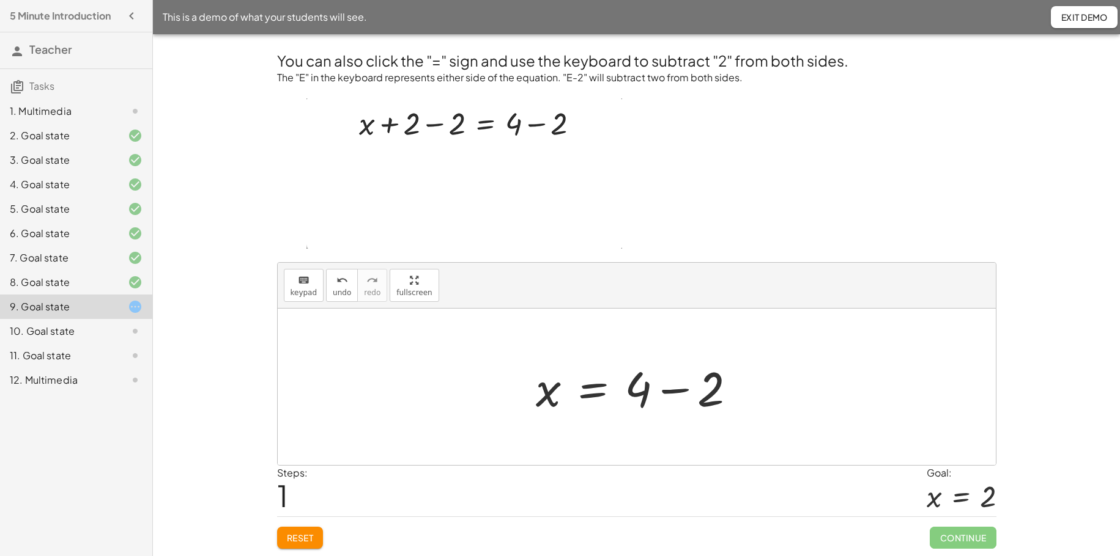
click at [668, 393] on div at bounding box center [641, 387] width 222 height 63
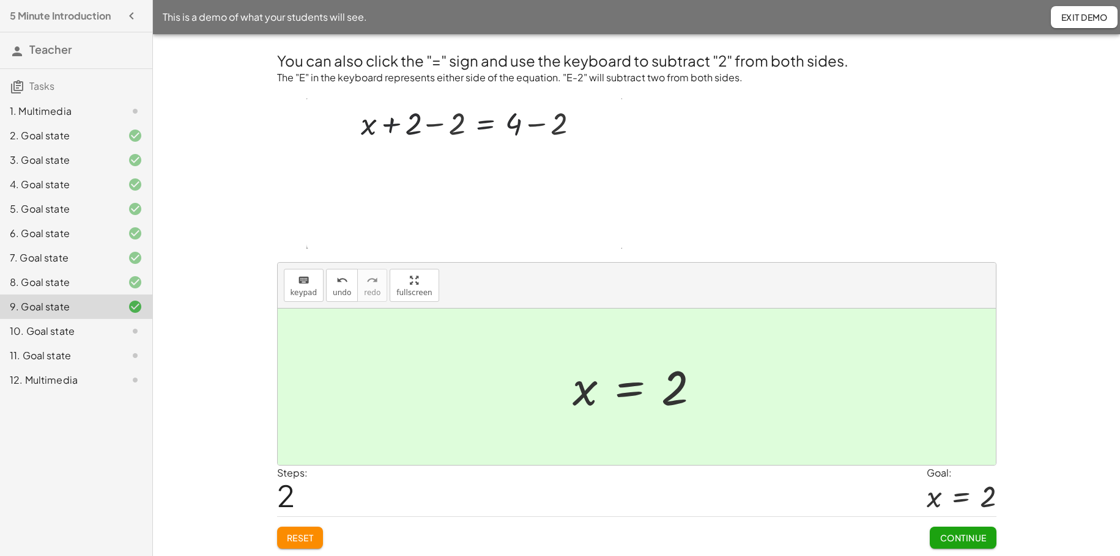
click at [874, 426] on span "Continue" at bounding box center [962, 538] width 46 height 11
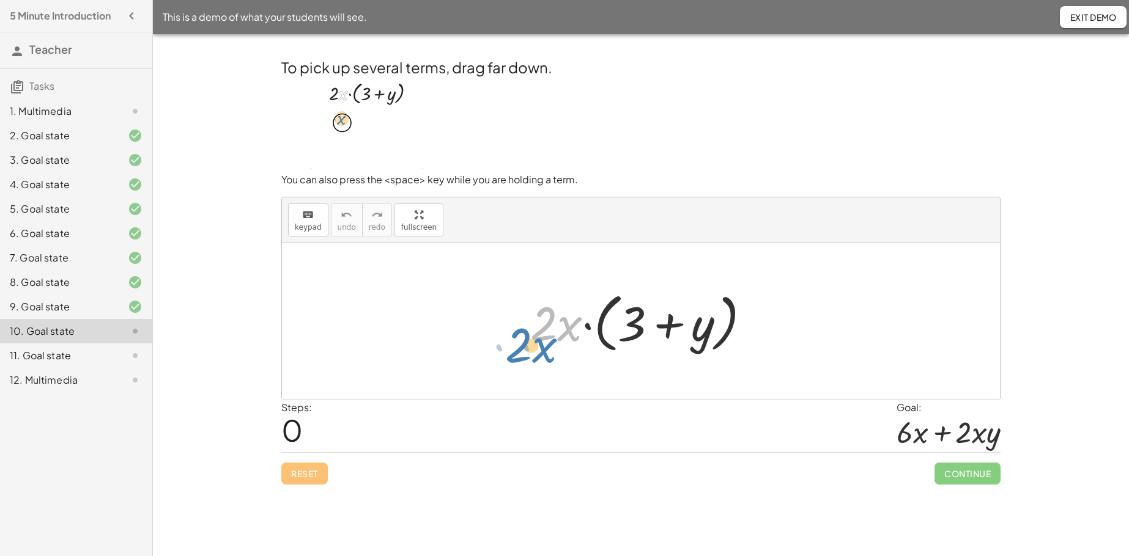
drag, startPoint x: 575, startPoint y: 333, endPoint x: 552, endPoint y: 352, distance: 30.0
click at [552, 352] on div at bounding box center [645, 322] width 242 height 70
drag, startPoint x: 570, startPoint y: 331, endPoint x: 574, endPoint y: 309, distance: 22.3
click at [574, 309] on div at bounding box center [645, 322] width 242 height 70
drag, startPoint x: 568, startPoint y: 331, endPoint x: 577, endPoint y: 334, distance: 9.1
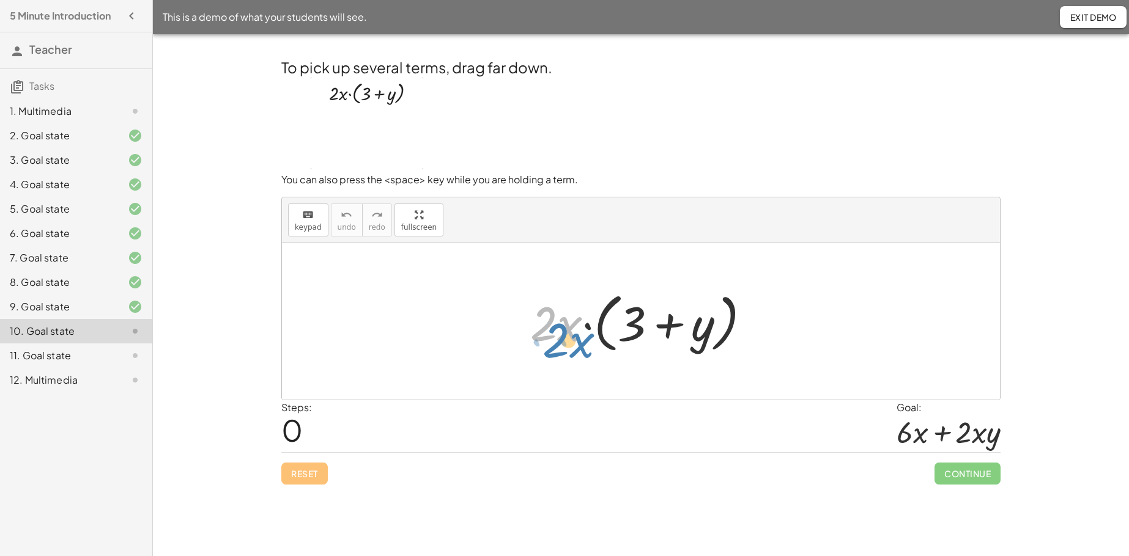
click at [577, 336] on div at bounding box center [645, 322] width 242 height 70
drag, startPoint x: 546, startPoint y: 325, endPoint x: 652, endPoint y: 308, distance: 107.3
click at [652, 308] on div at bounding box center [645, 322] width 242 height 70
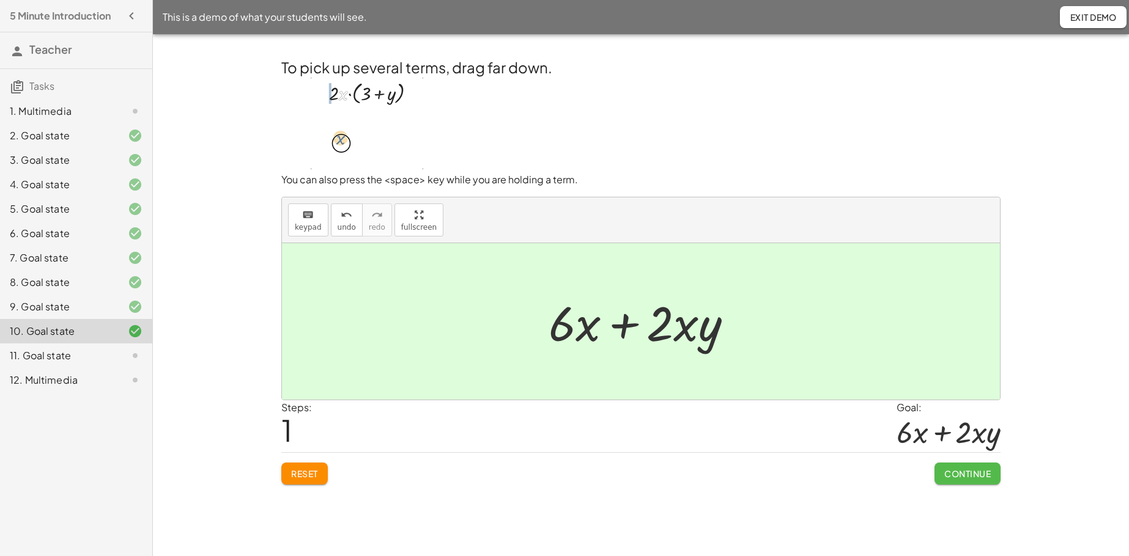
click at [874, 426] on span "Continue" at bounding box center [967, 473] width 46 height 11
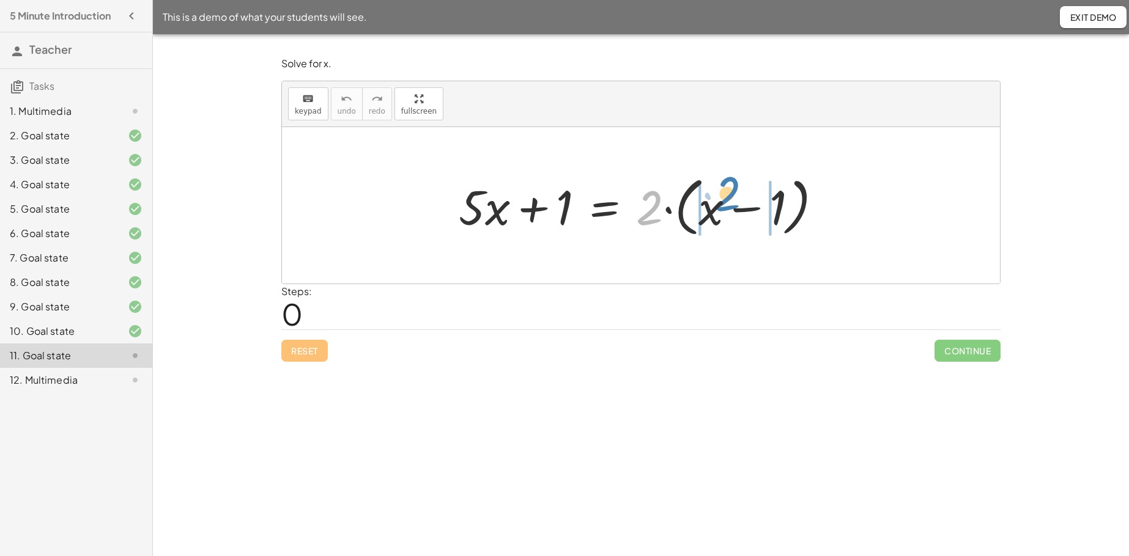
drag, startPoint x: 653, startPoint y: 206, endPoint x: 731, endPoint y: 193, distance: 78.8
click at [731, 193] on div at bounding box center [645, 206] width 386 height 70
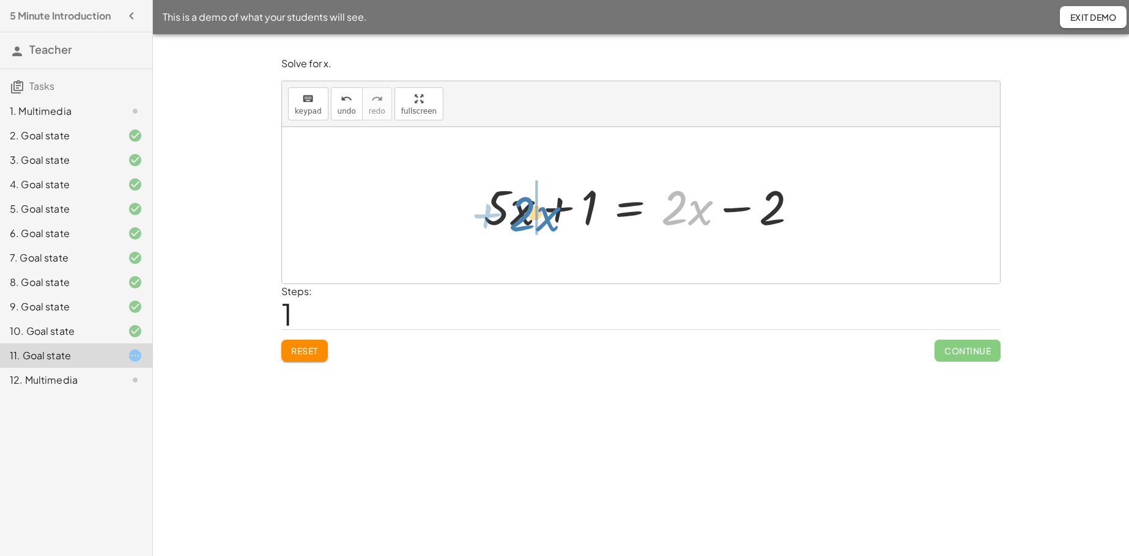
drag, startPoint x: 702, startPoint y: 209, endPoint x: 550, endPoint y: 215, distance: 152.4
click at [550, 215] on div at bounding box center [642, 205] width 328 height 63
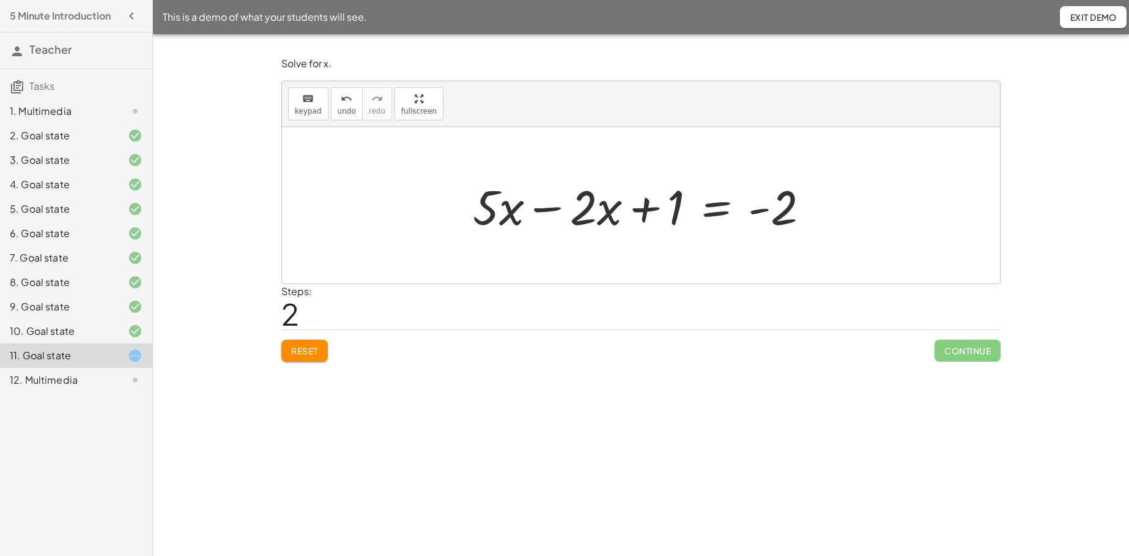
click at [547, 211] on div at bounding box center [646, 205] width 358 height 63
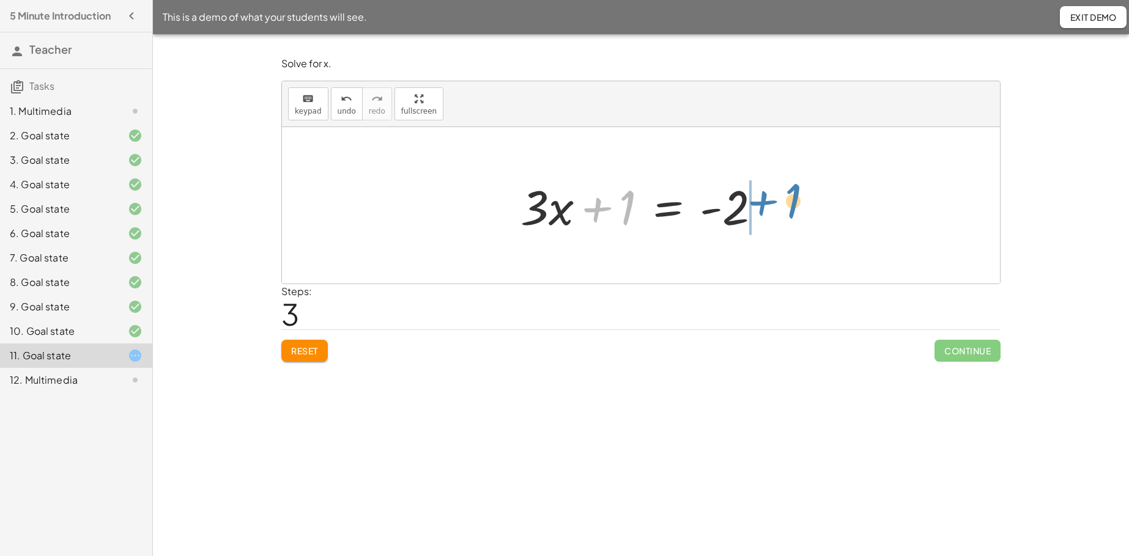
drag, startPoint x: 600, startPoint y: 209, endPoint x: 766, endPoint y: 199, distance: 166.6
click at [766, 199] on div at bounding box center [645, 205] width 262 height 63
click at [710, 207] on div at bounding box center [645, 205] width 277 height 63
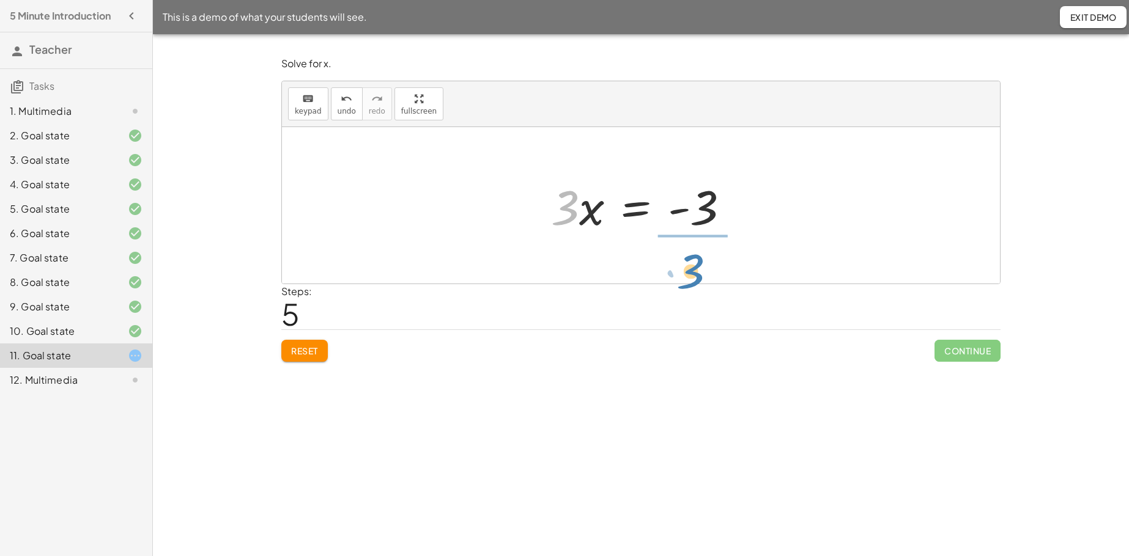
drag, startPoint x: 565, startPoint y: 210, endPoint x: 691, endPoint y: 270, distance: 139.5
click at [686, 209] on div at bounding box center [646, 205] width 182 height 94
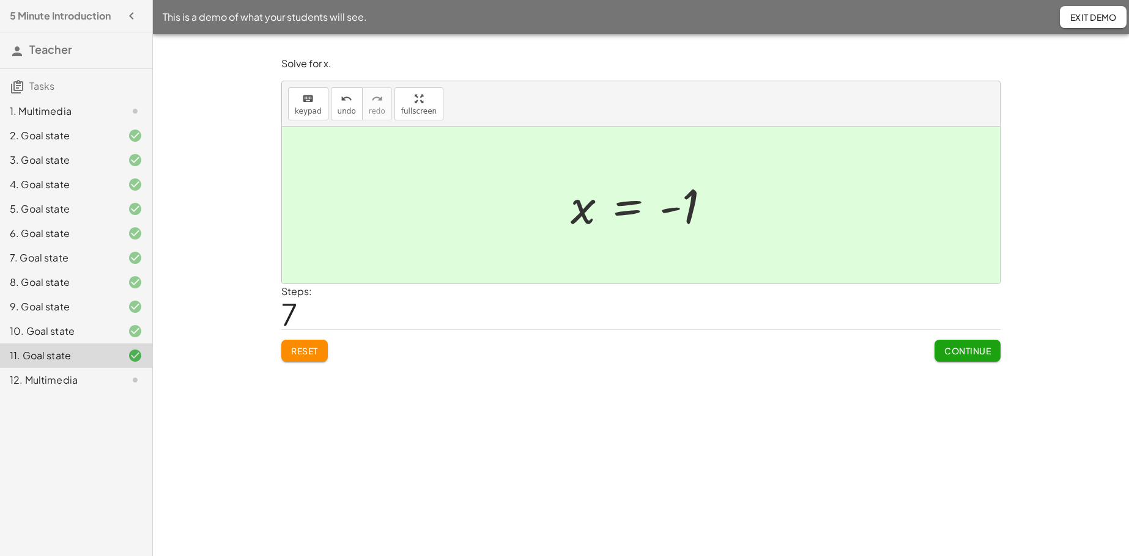
click at [874, 358] on button "Continue" at bounding box center [967, 351] width 66 height 22
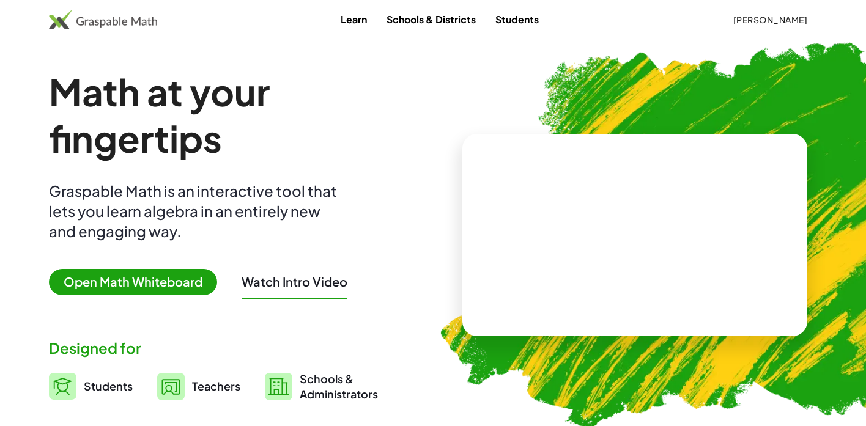
click at [759, 7] on div "Learn Schools & Districts Students [PERSON_NAME]" at bounding box center [433, 19] width 866 height 39
click at [755, 18] on span "Christina Estrada" at bounding box center [770, 19] width 75 height 11
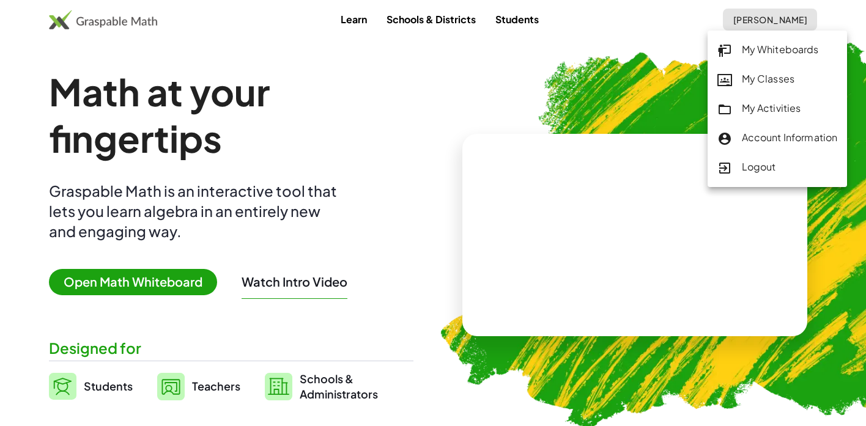
click at [746, 108] on div "My Activities" at bounding box center [777, 109] width 120 height 16
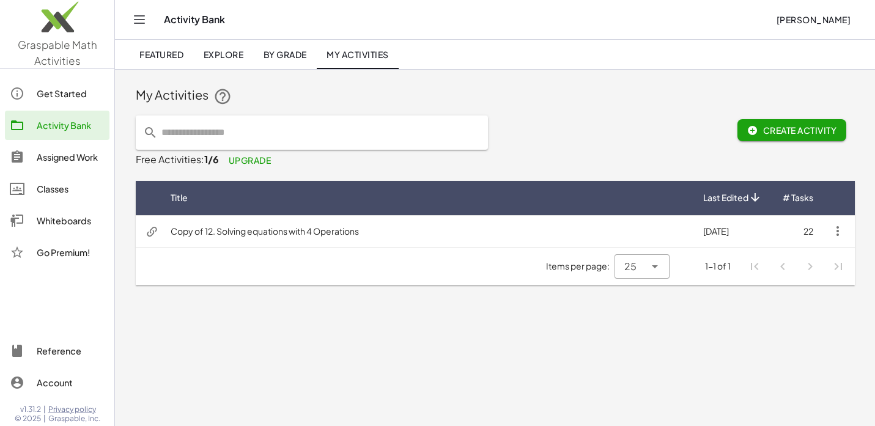
click at [62, 154] on div "Assigned Work" at bounding box center [71, 157] width 68 height 15
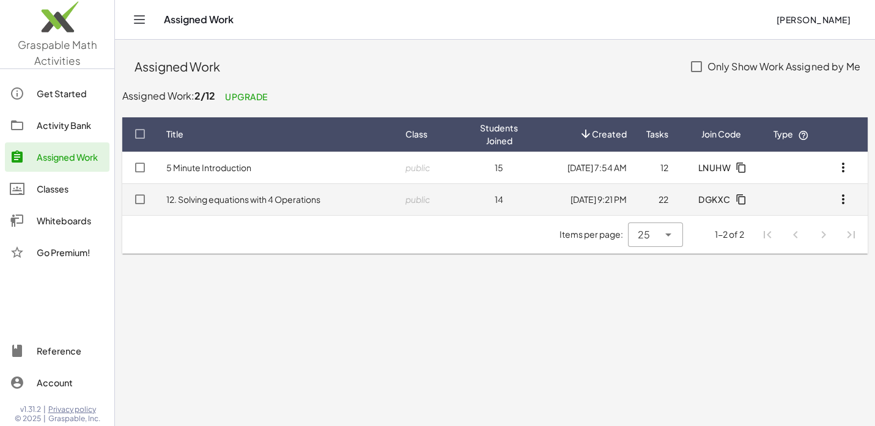
click at [242, 195] on link "12. Solving equations with 4 Operations" at bounding box center [243, 199] width 154 height 11
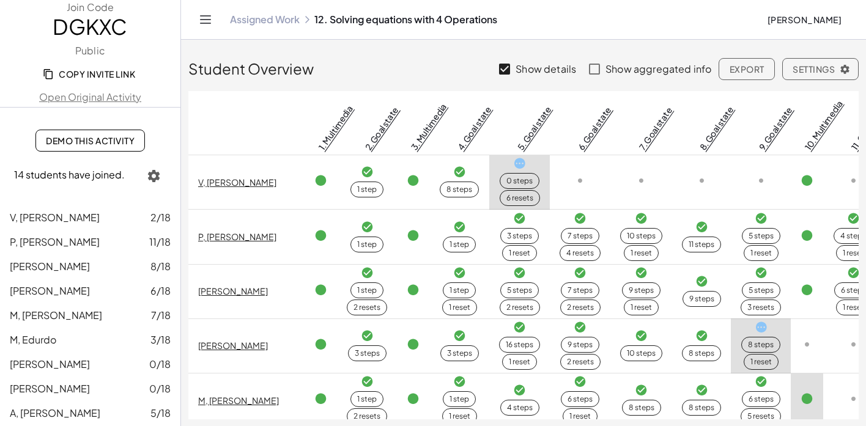
click at [87, 138] on span "Demo This Activity" at bounding box center [90, 140] width 89 height 11
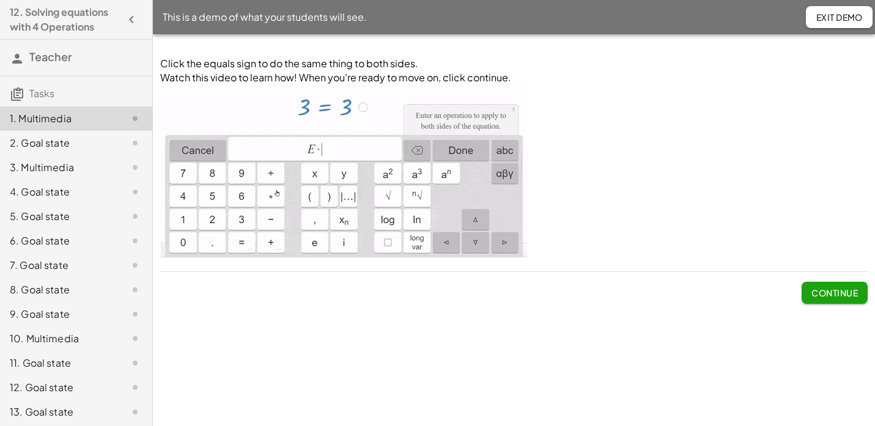
click at [43, 246] on div "6. Goal state" at bounding box center [59, 241] width 98 height 15
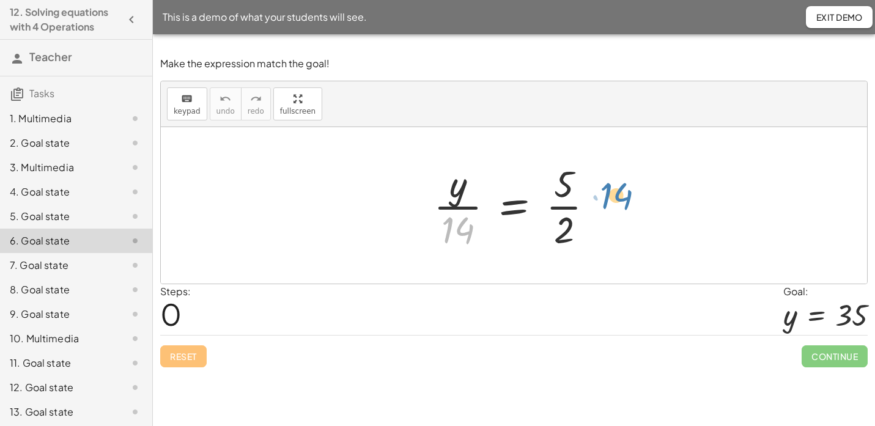
drag, startPoint x: 462, startPoint y: 232, endPoint x: 620, endPoint y: 193, distance: 162.7
click at [566, 209] on div at bounding box center [518, 205] width 182 height 94
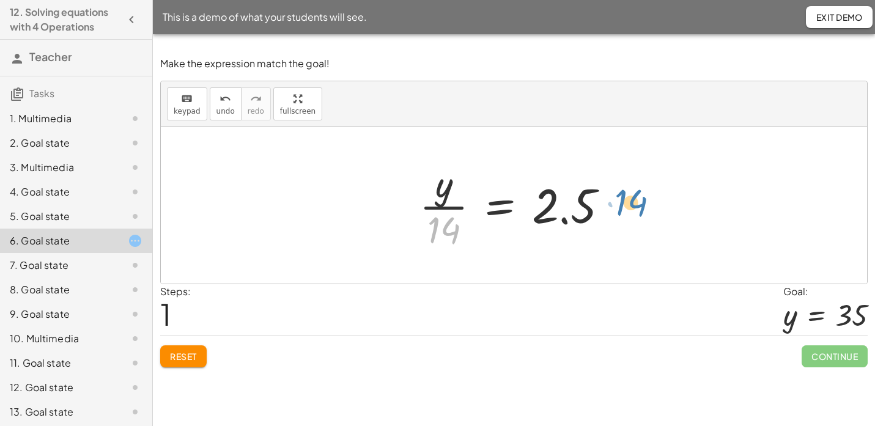
drag, startPoint x: 445, startPoint y: 226, endPoint x: 630, endPoint y: 197, distance: 187.4
drag, startPoint x: 445, startPoint y: 207, endPoint x: 440, endPoint y: 176, distance: 30.9
click at [441, 177] on div at bounding box center [518, 205] width 210 height 94
drag, startPoint x: 437, startPoint y: 229, endPoint x: 568, endPoint y: 203, distance: 133.9
click at [568, 205] on div at bounding box center [518, 205] width 210 height 94
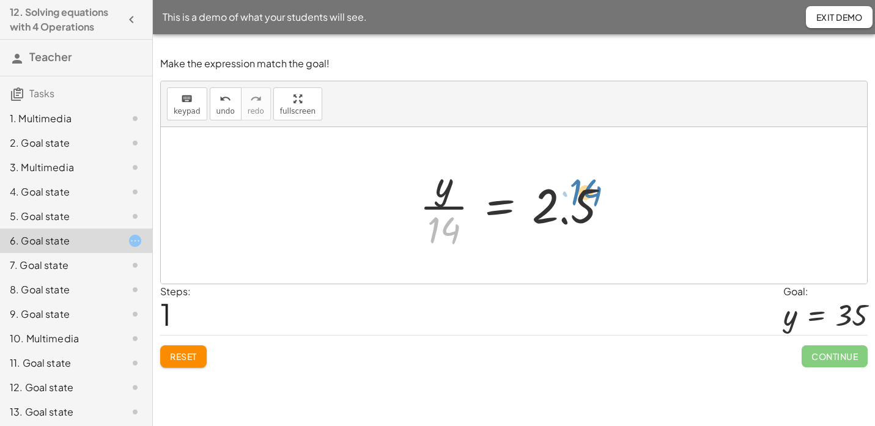
drag, startPoint x: 446, startPoint y: 228, endPoint x: 586, endPoint y: 188, distance: 146.1
click at [586, 189] on div at bounding box center [518, 205] width 210 height 94
click at [191, 107] on span "keypad" at bounding box center [187, 111] width 27 height 9
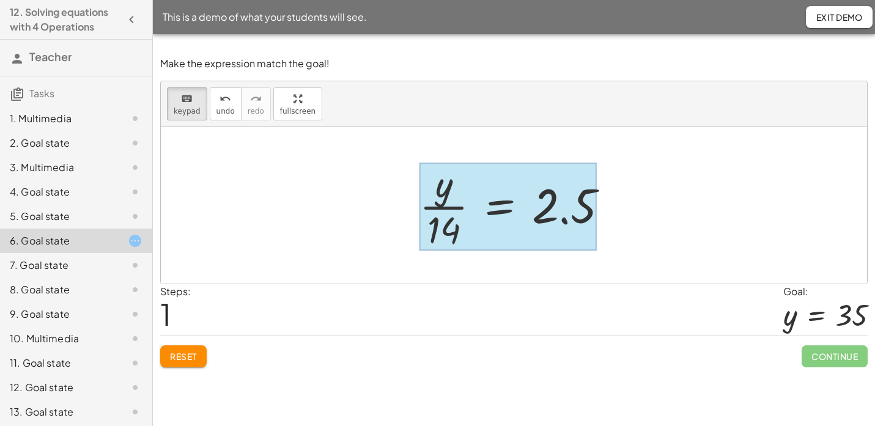
click at [471, 213] on div at bounding box center [507, 207] width 177 height 88
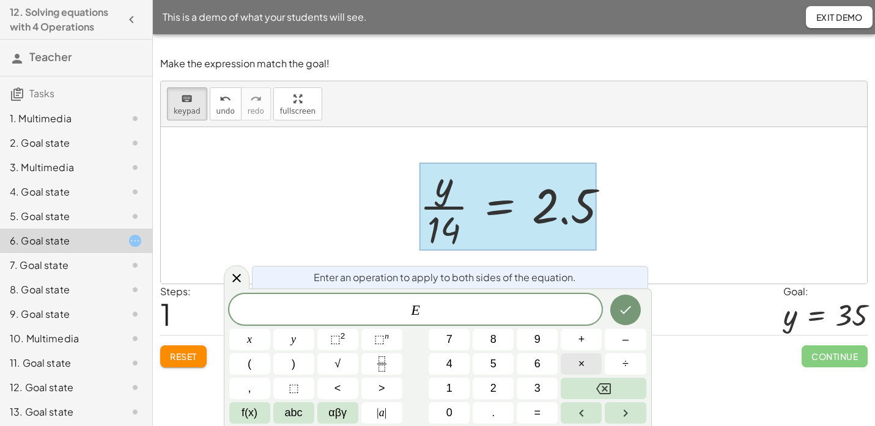
click at [578, 365] on span "×" at bounding box center [581, 364] width 7 height 17
click at [456, 381] on button "1" at bounding box center [449, 388] width 41 height 21
click at [454, 365] on button "4" at bounding box center [449, 363] width 41 height 21
click at [631, 312] on icon "Done" at bounding box center [625, 310] width 15 height 15
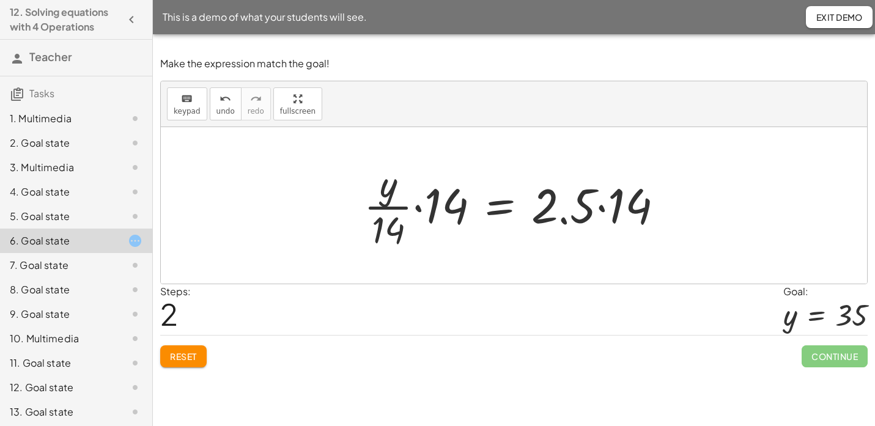
click at [421, 210] on div at bounding box center [519, 205] width 322 height 94
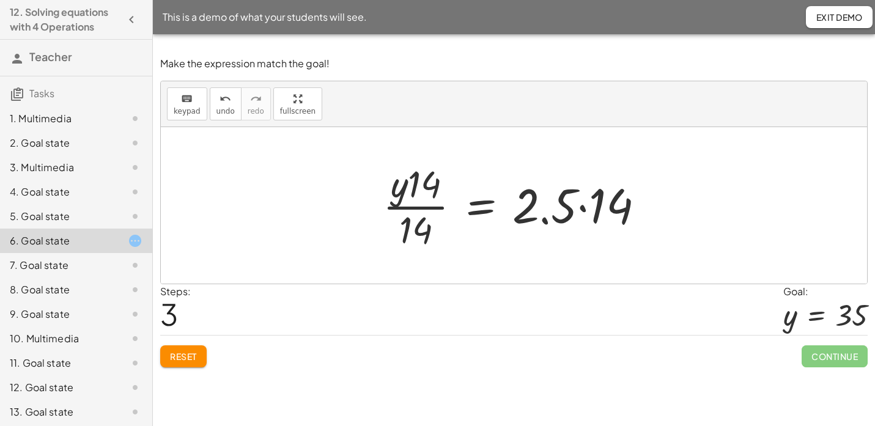
click at [423, 226] on div at bounding box center [518, 205] width 283 height 94
drag, startPoint x: 419, startPoint y: 232, endPoint x: 427, endPoint y: 190, distance: 43.0
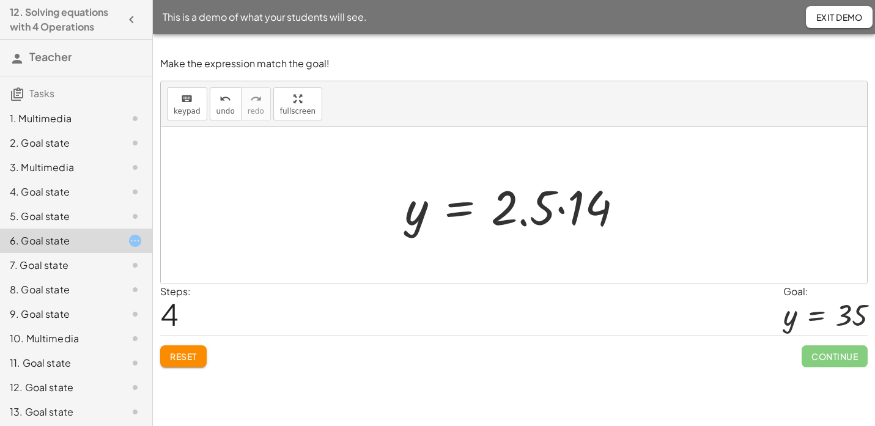
click at [563, 215] on div at bounding box center [519, 205] width 240 height 63
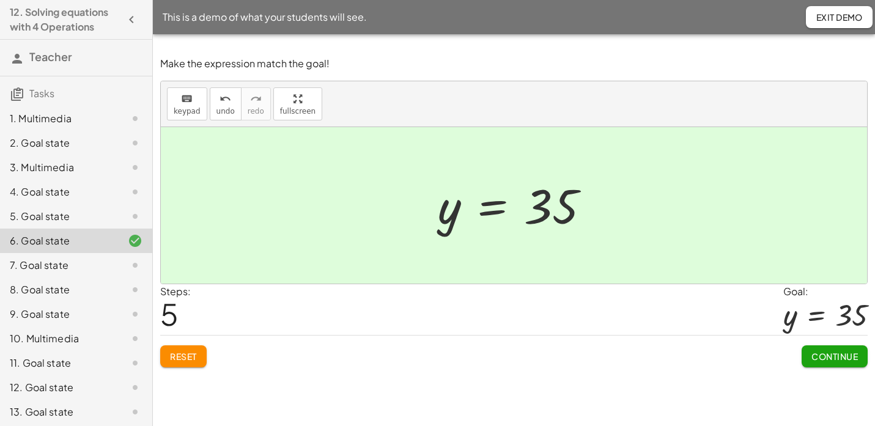
click at [181, 357] on span "Reset" at bounding box center [183, 356] width 27 height 11
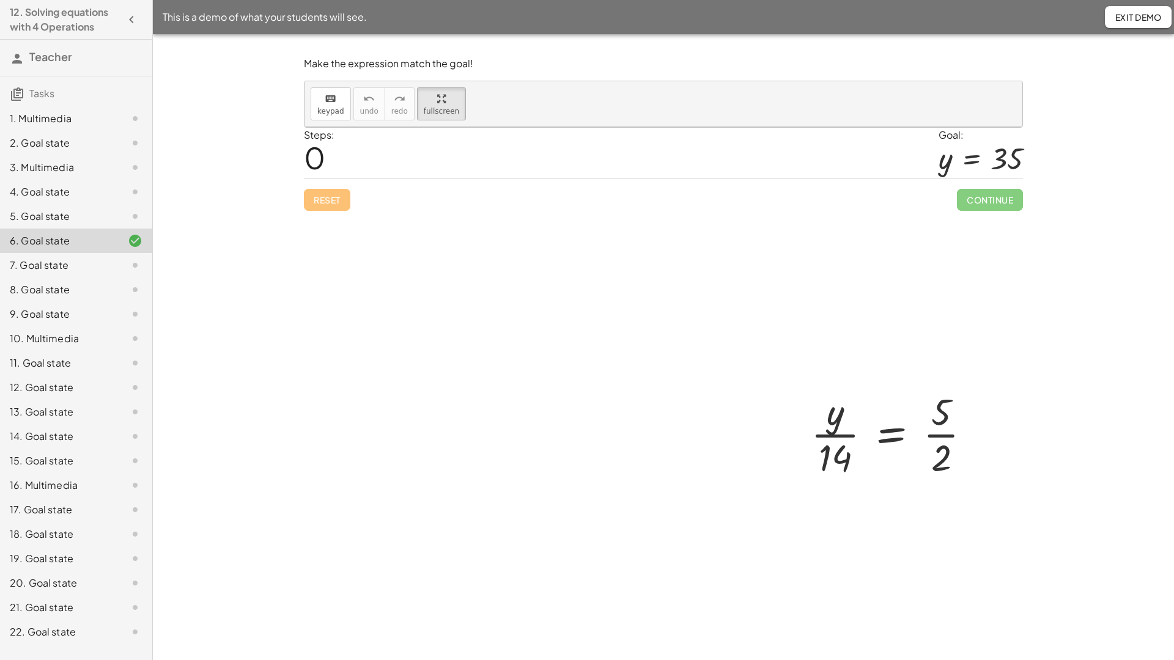
click at [805, 386] on div at bounding box center [896, 433] width 182 height 94
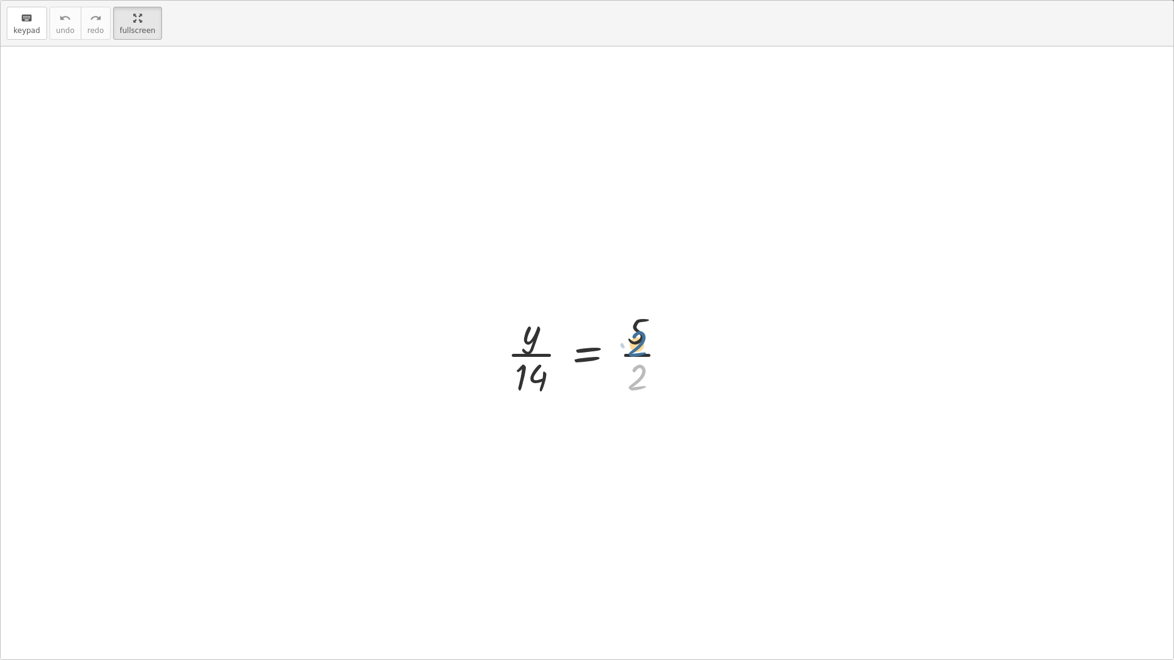
drag, startPoint x: 639, startPoint y: 374, endPoint x: 640, endPoint y: 331, distance: 42.2
click at [640, 331] on div at bounding box center [592, 353] width 182 height 94
click at [639, 354] on div at bounding box center [592, 353] width 182 height 94
click at [638, 354] on div at bounding box center [592, 353] width 182 height 94
drag, startPoint x: 634, startPoint y: 330, endPoint x: 639, endPoint y: 396, distance: 66.2
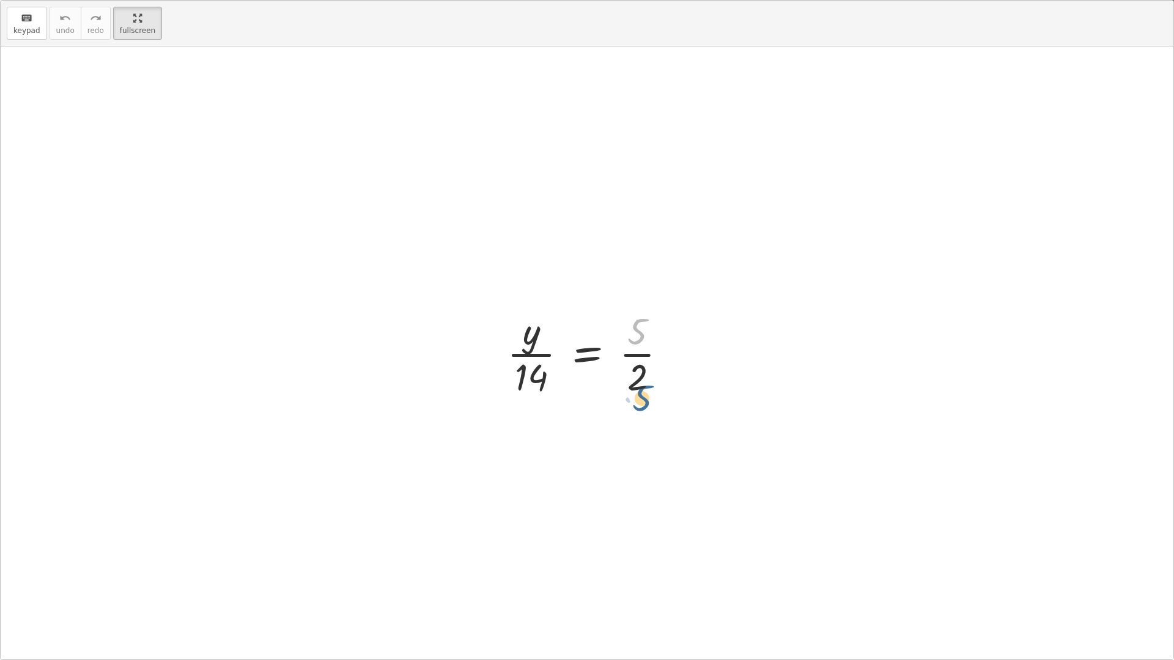
click at [639, 397] on div at bounding box center [592, 353] width 182 height 94
click at [32, 22] on div "keyboard" at bounding box center [26, 17] width 27 height 15
click at [531, 351] on div at bounding box center [531, 331] width 17 height 43
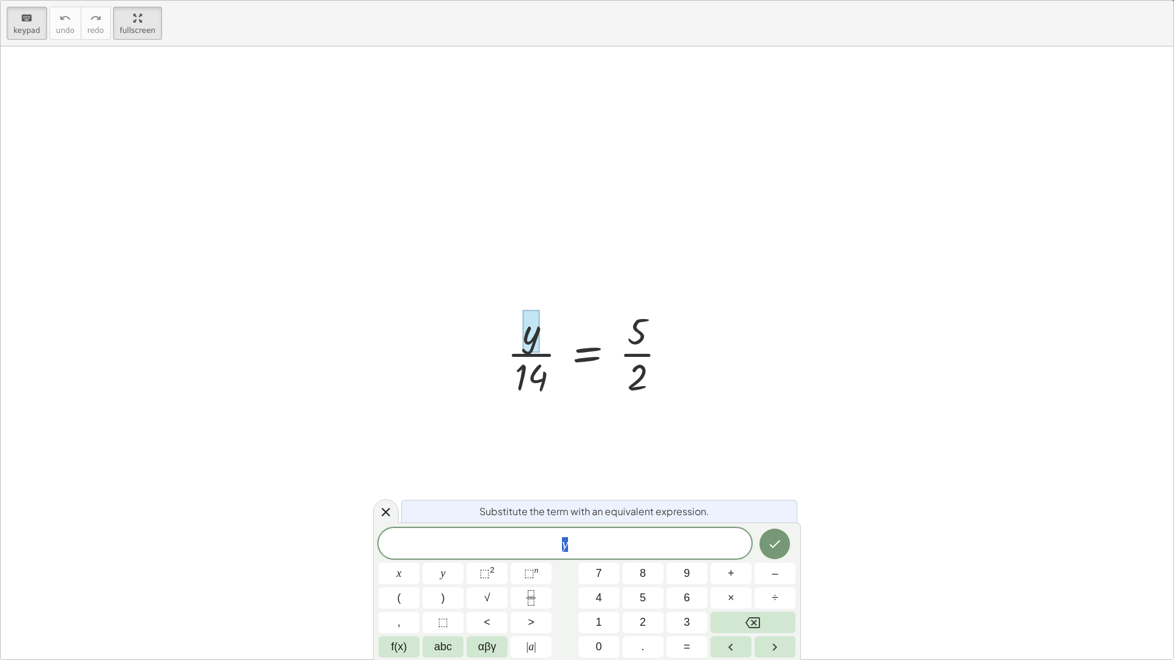
click at [615, 374] on div at bounding box center [592, 353] width 182 height 94
click at [496, 331] on div "· y · 14 = · 5 · 2" at bounding box center [587, 353] width 197 height 100
click at [383, 426] on icon at bounding box center [385, 512] width 15 height 15
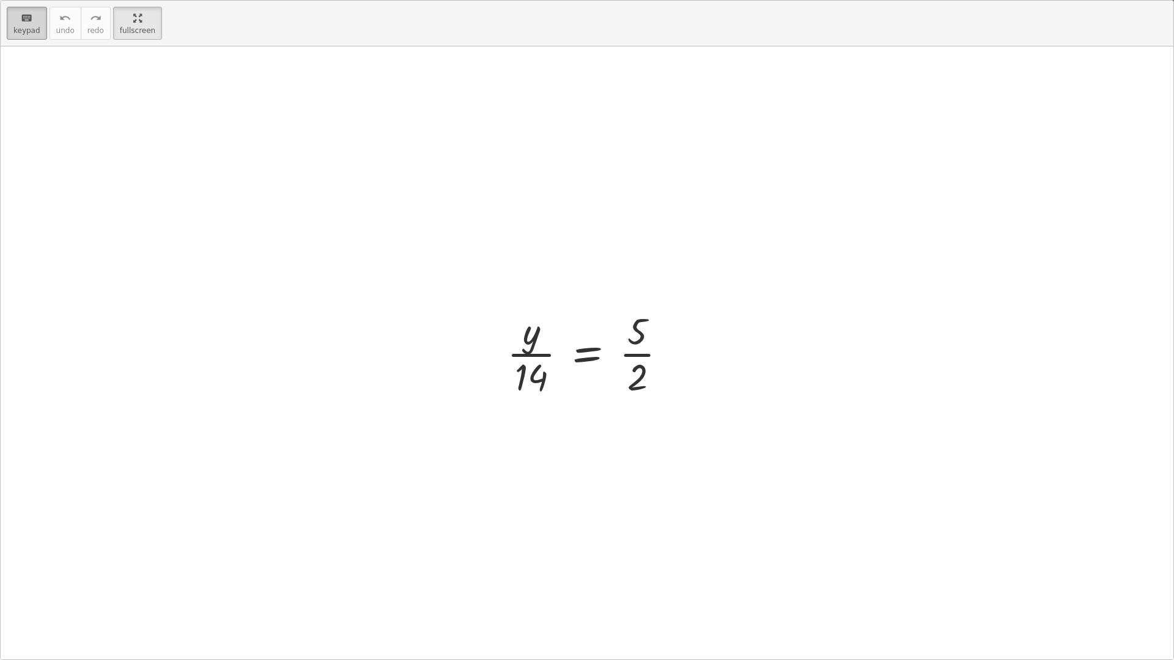
click at [29, 26] on span "keypad" at bounding box center [26, 30] width 27 height 9
drag, startPoint x: 480, startPoint y: 298, endPoint x: 685, endPoint y: 412, distance: 234.6
click at [685, 412] on div at bounding box center [587, 352] width 1173 height 613
click at [649, 388] on div at bounding box center [592, 353] width 182 height 94
click at [582, 368] on div at bounding box center [592, 353] width 182 height 94
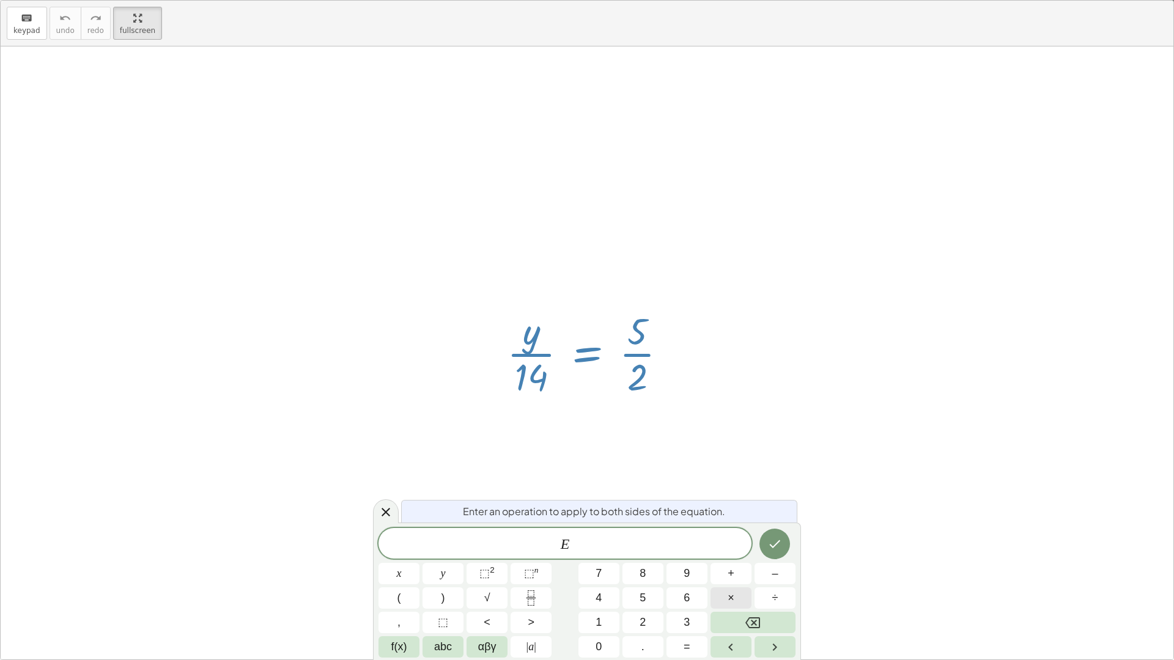
click at [734, 426] on span "×" at bounding box center [731, 598] width 7 height 17
click at [596, 426] on span "1" at bounding box center [599, 623] width 6 height 17
click at [597, 426] on span "4" at bounding box center [599, 598] width 6 height 17
click at [771, 426] on icon "Done" at bounding box center [774, 544] width 15 height 15
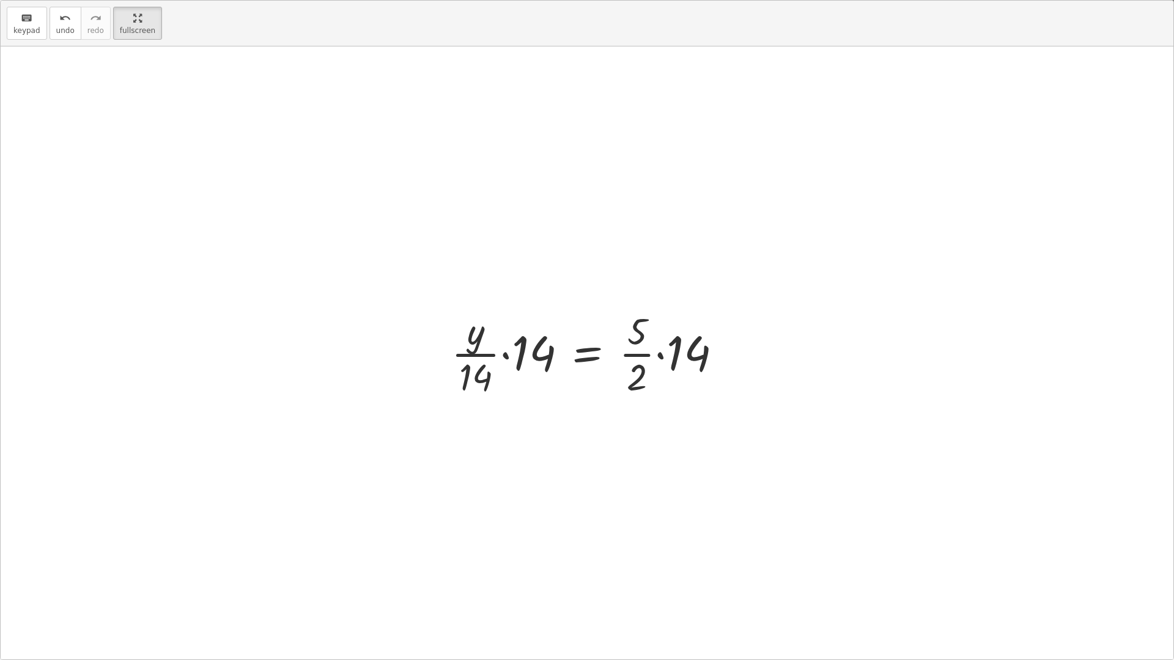
click at [510, 356] on div at bounding box center [591, 353] width 293 height 94
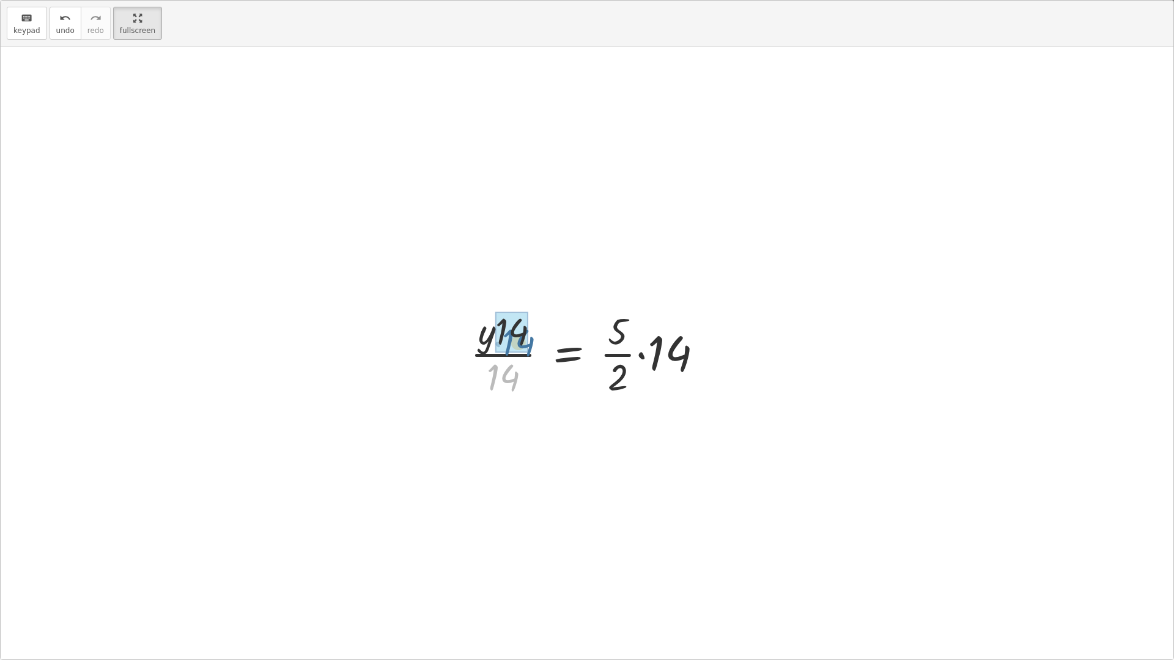
drag, startPoint x: 506, startPoint y: 382, endPoint x: 521, endPoint y: 346, distance: 39.2
click at [627, 352] on div at bounding box center [591, 353] width 212 height 94
click at [619, 331] on div at bounding box center [591, 353] width 197 height 94
click at [627, 353] on div at bounding box center [591, 353] width 171 height 94
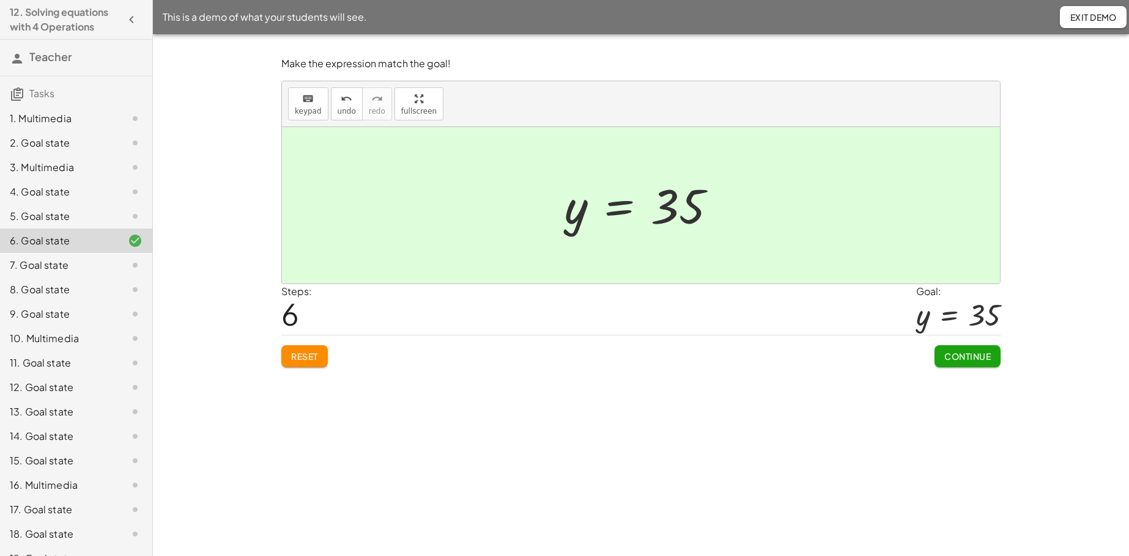
click at [301, 357] on span "Reset" at bounding box center [304, 356] width 27 height 11
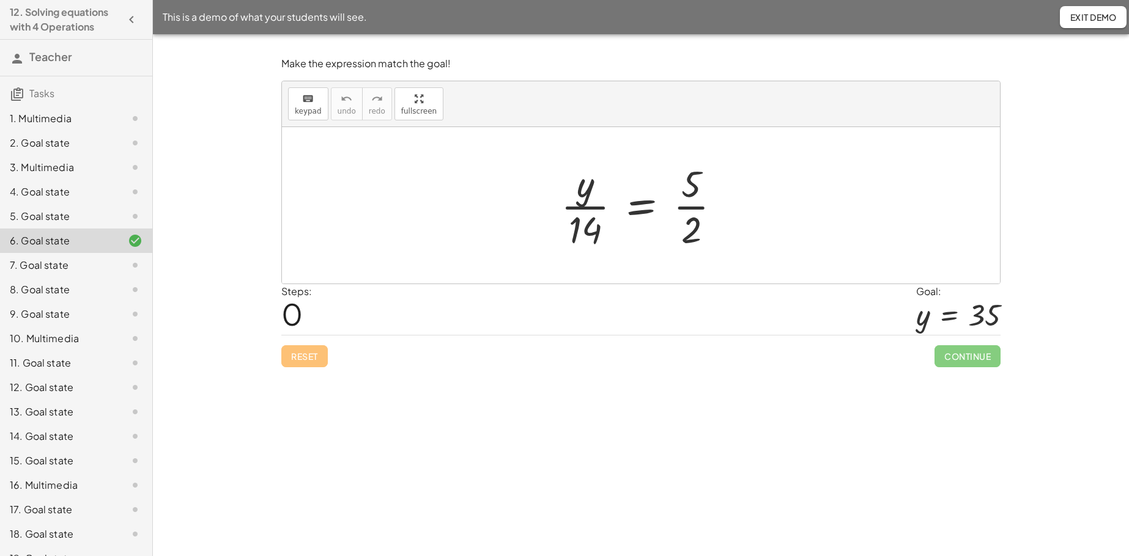
click at [688, 209] on div at bounding box center [646, 205] width 182 height 94
click at [696, 204] on div at bounding box center [646, 205] width 182 height 94
drag, startPoint x: 691, startPoint y: 235, endPoint x: 692, endPoint y: 189, distance: 45.9
click at [692, 189] on div at bounding box center [646, 205] width 182 height 94
click at [692, 183] on div at bounding box center [646, 205] width 182 height 94
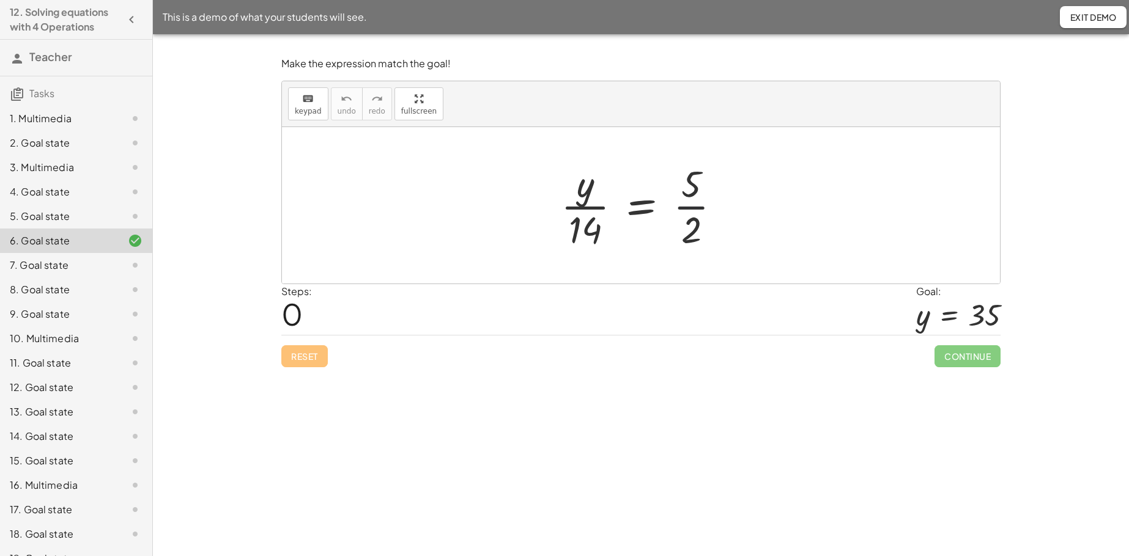
click at [692, 209] on div at bounding box center [646, 205] width 182 height 94
click at [692, 209] on div at bounding box center [660, 205] width 210 height 94
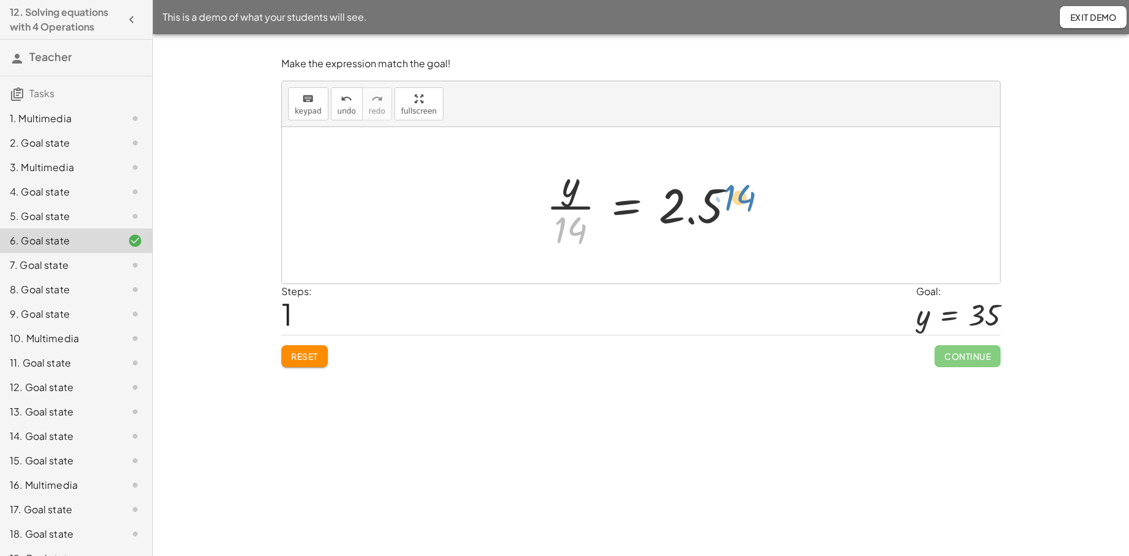
drag, startPoint x: 566, startPoint y: 231, endPoint x: 735, endPoint y: 201, distance: 171.4
click at [735, 201] on div at bounding box center [645, 205] width 210 height 94
drag, startPoint x: 559, startPoint y: 230, endPoint x: 684, endPoint y: 200, distance: 128.3
click at [684, 200] on div at bounding box center [645, 205] width 210 height 94
click at [300, 105] on button "keyboard keypad" at bounding box center [308, 103] width 40 height 33
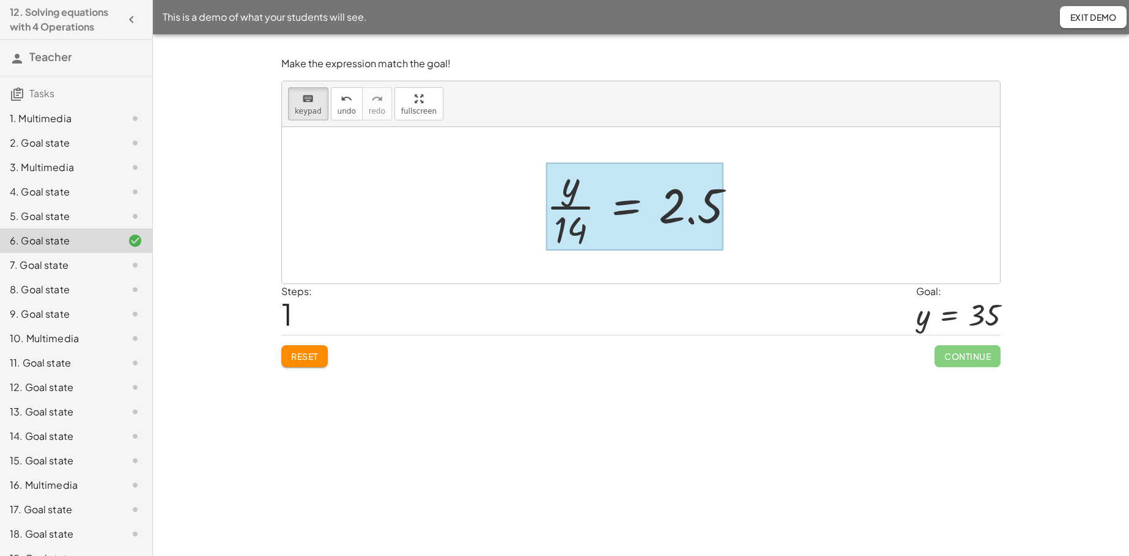
click at [624, 202] on div at bounding box center [634, 207] width 177 height 88
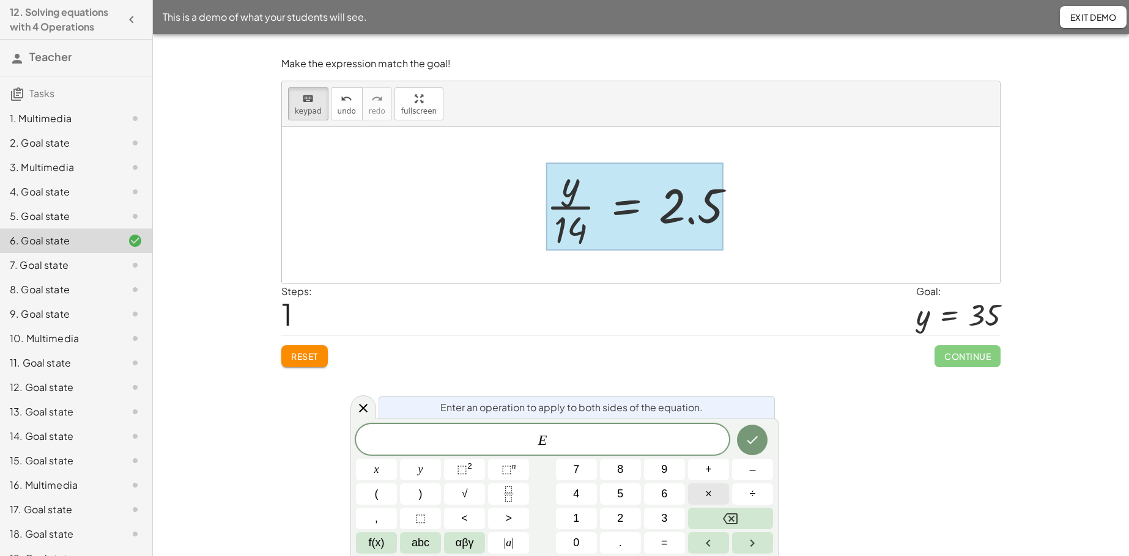
click at [699, 426] on button "×" at bounding box center [708, 494] width 41 height 21
click at [581, 426] on button "1" at bounding box center [576, 518] width 41 height 21
click at [577, 426] on span "4" at bounding box center [576, 494] width 6 height 17
click at [751, 426] on icon "Done" at bounding box center [752, 440] width 15 height 15
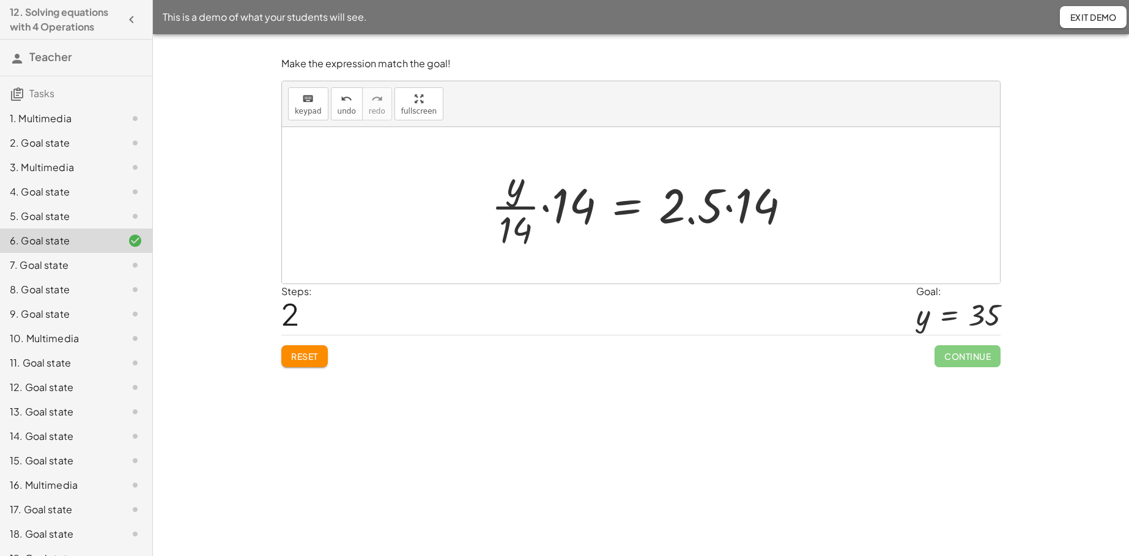
click at [545, 202] on div at bounding box center [646, 205] width 322 height 94
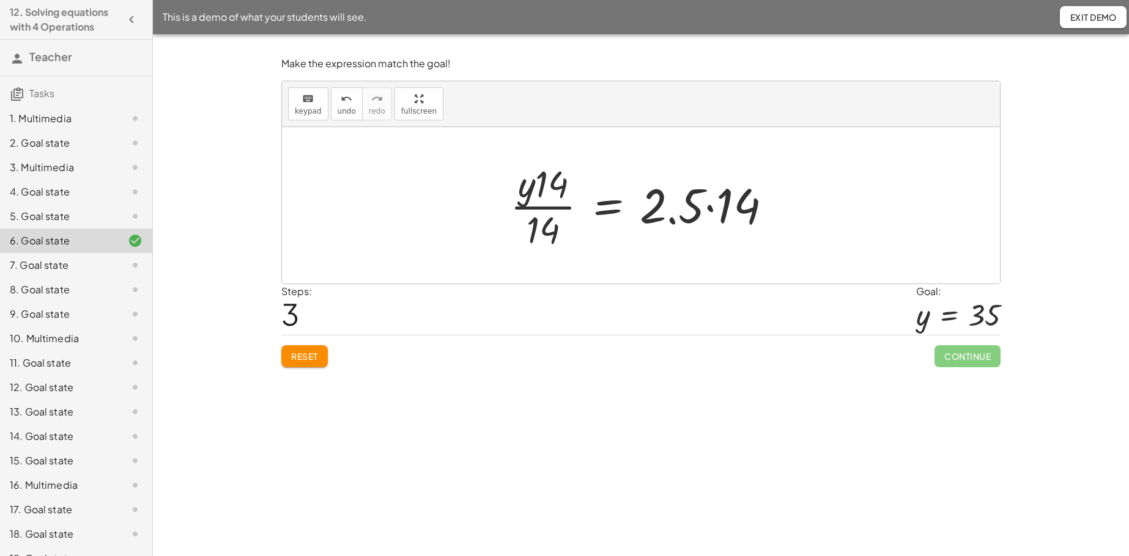
click at [544, 207] on div at bounding box center [645, 205] width 283 height 94
drag, startPoint x: 543, startPoint y: 235, endPoint x: 553, endPoint y: 188, distance: 47.6
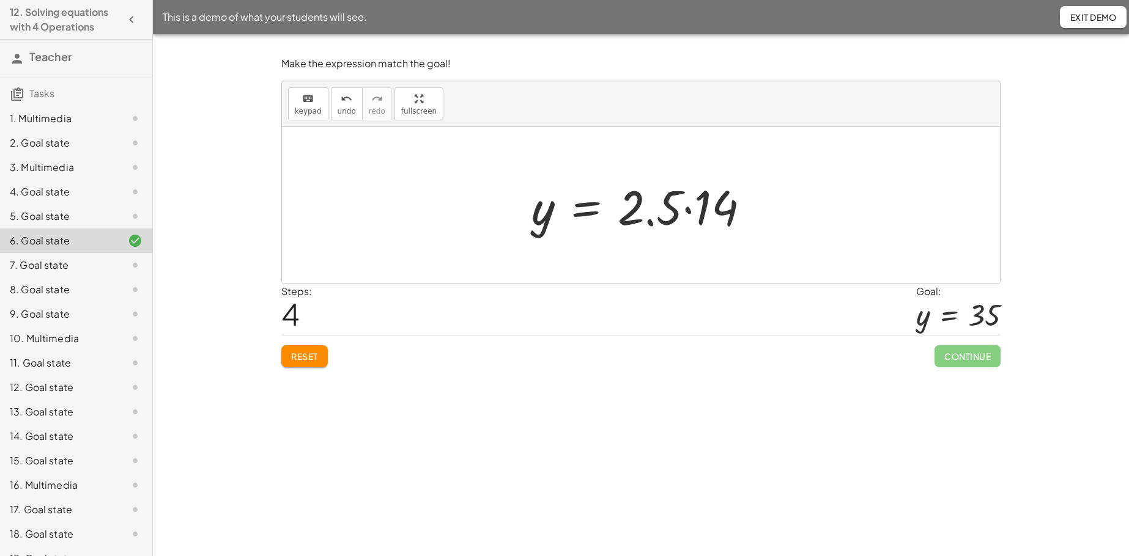
click at [688, 208] on div at bounding box center [645, 205] width 240 height 63
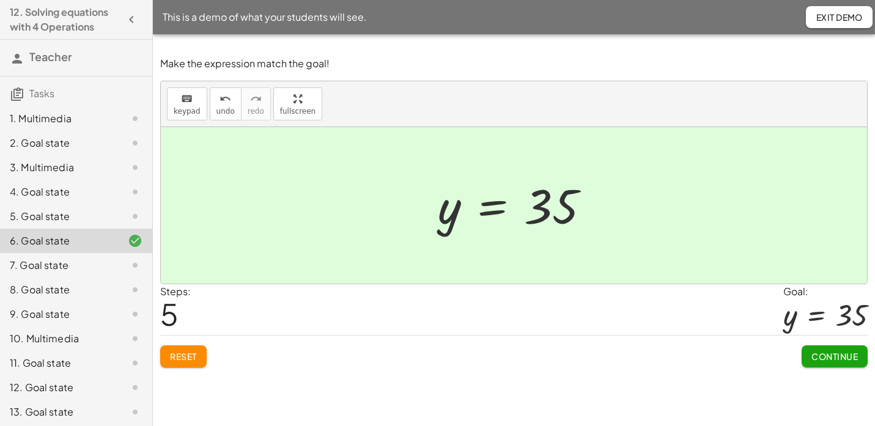
click at [70, 118] on div "1. Multimedia" at bounding box center [59, 118] width 98 height 15
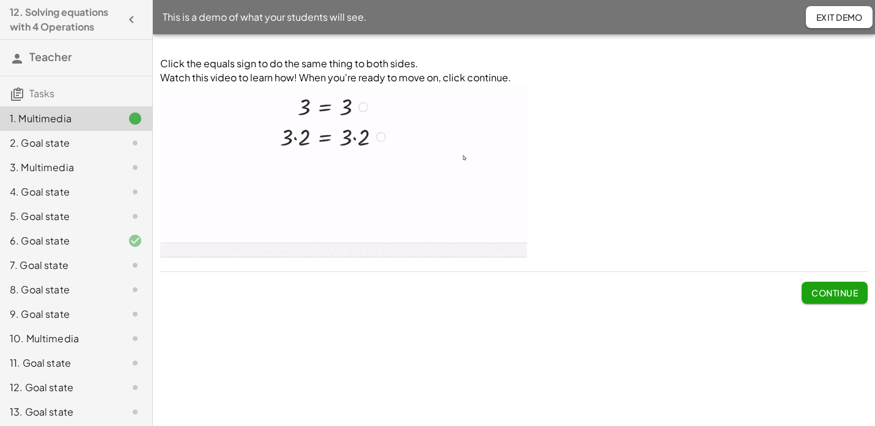
click at [821, 295] on span "Continue" at bounding box center [834, 292] width 46 height 11
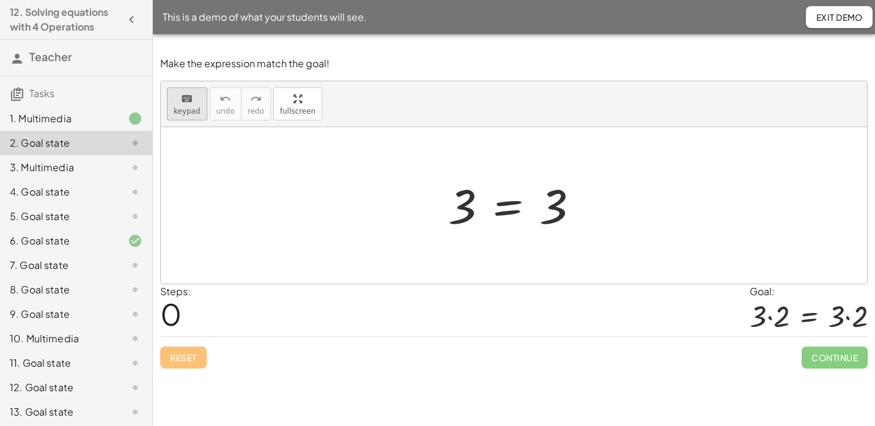
click at [201, 110] on button "keyboard keypad" at bounding box center [187, 103] width 40 height 33
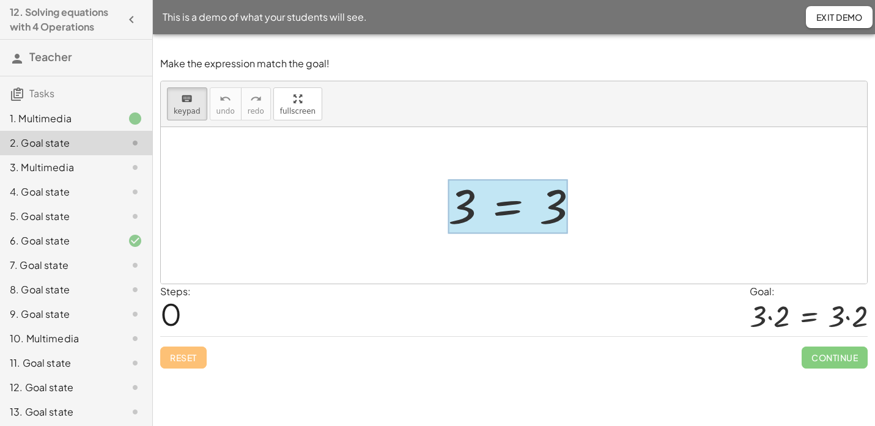
click at [538, 218] on div at bounding box center [507, 207] width 119 height 54
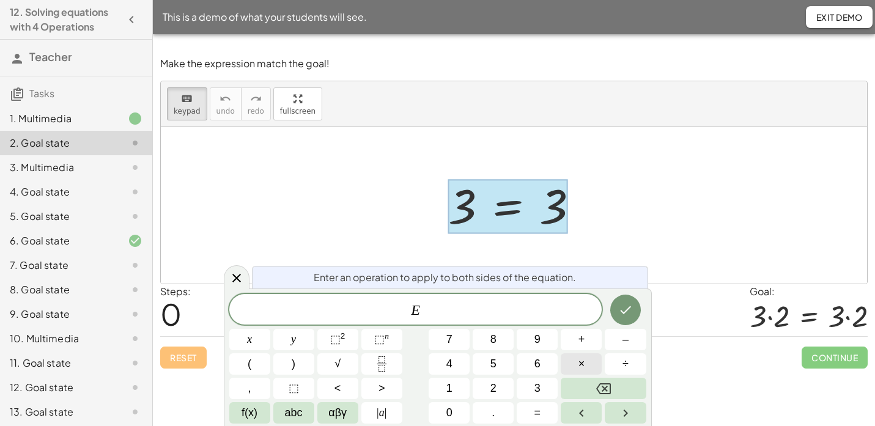
click at [578, 367] on span "×" at bounding box center [581, 364] width 7 height 17
click at [498, 389] on button "2" at bounding box center [493, 388] width 41 height 21
click at [610, 323] on div at bounding box center [625, 310] width 41 height 32
click at [630, 310] on icon "Done" at bounding box center [625, 310] width 15 height 15
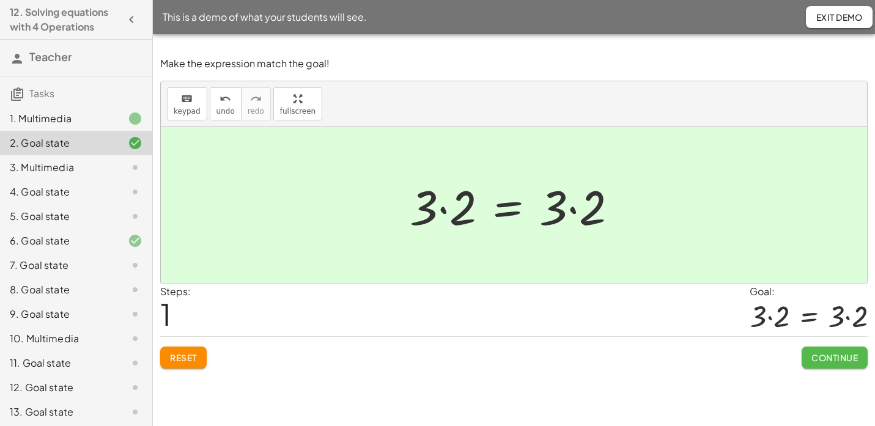
click at [816, 362] on span "Continue" at bounding box center [834, 357] width 46 height 11
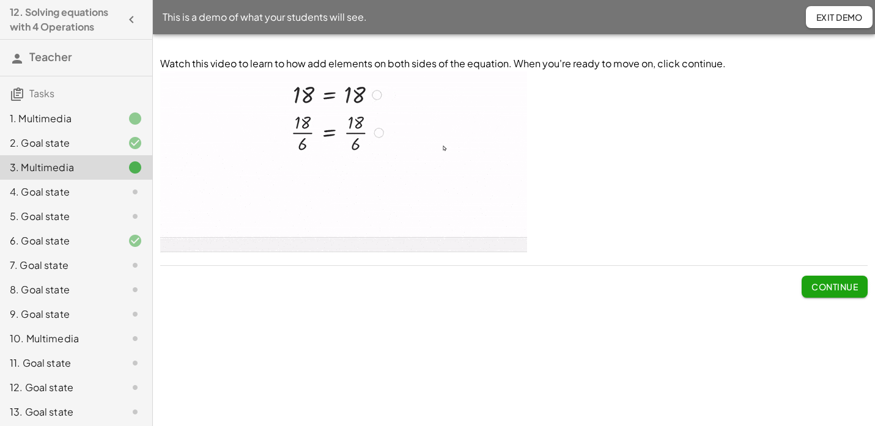
click at [829, 284] on span "Continue" at bounding box center [834, 286] width 46 height 11
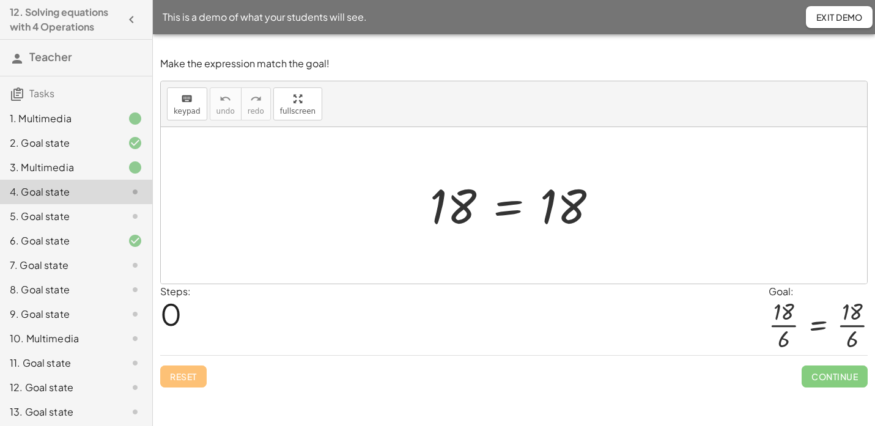
click at [520, 212] on div at bounding box center [519, 205] width 190 height 61
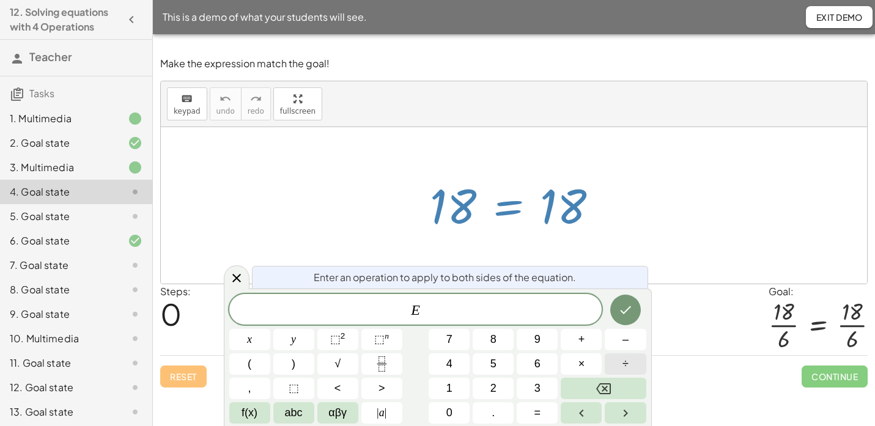
click at [625, 364] on span "÷" at bounding box center [625, 364] width 6 height 17
click at [538, 369] on span "6" at bounding box center [537, 364] width 6 height 17
click at [618, 310] on icon "Done" at bounding box center [625, 310] width 15 height 15
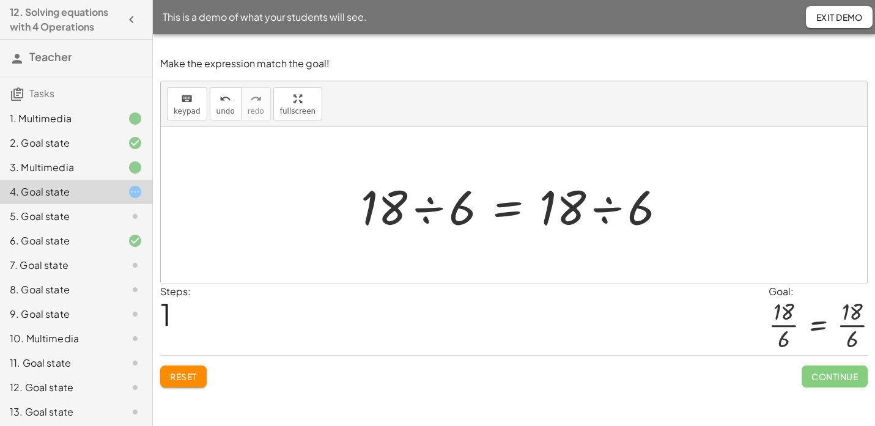
click at [184, 369] on button "Reset" at bounding box center [183, 377] width 46 height 22
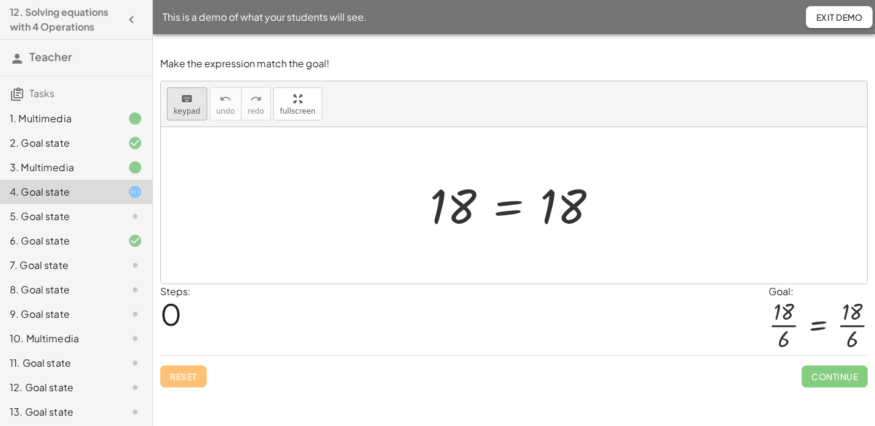
click at [187, 106] on button "keyboard keypad" at bounding box center [187, 103] width 40 height 33
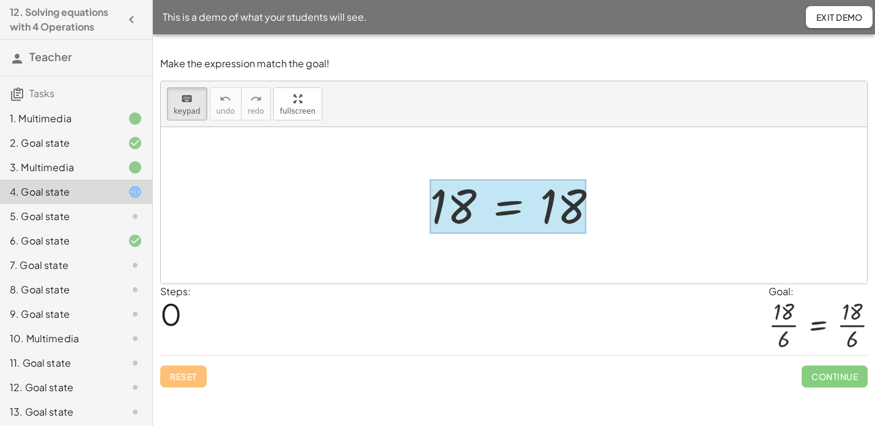
click at [517, 207] on div at bounding box center [508, 207] width 157 height 54
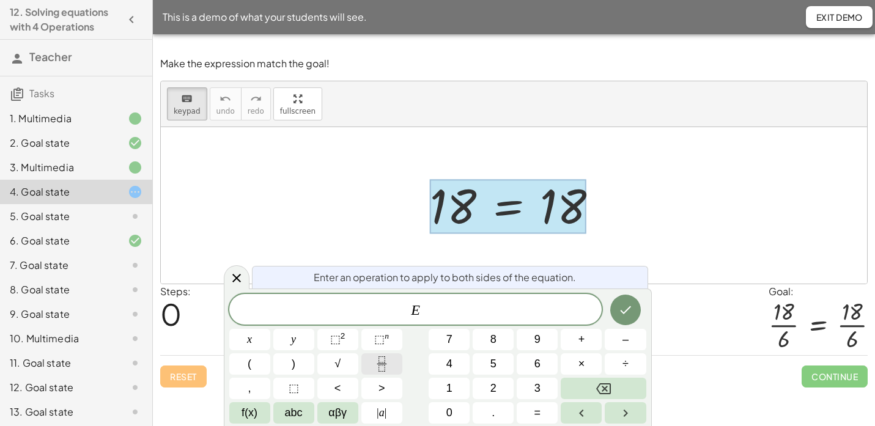
click at [389, 359] on button "Fraction" at bounding box center [381, 363] width 41 height 21
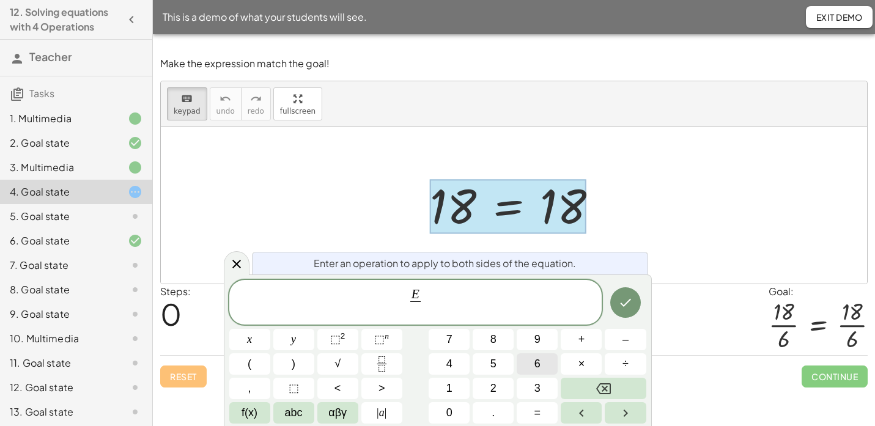
click at [538, 364] on span "6" at bounding box center [537, 364] width 6 height 17
click at [625, 305] on icon "Done" at bounding box center [625, 303] width 11 height 8
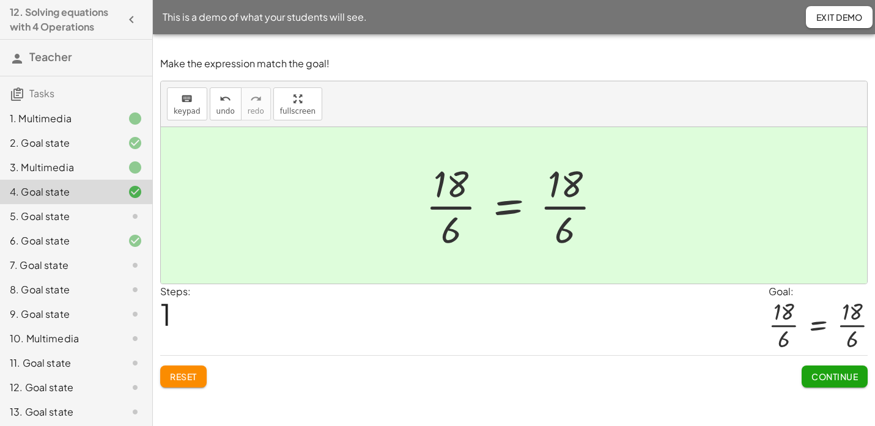
click at [819, 377] on span "Continue" at bounding box center [834, 376] width 46 height 11
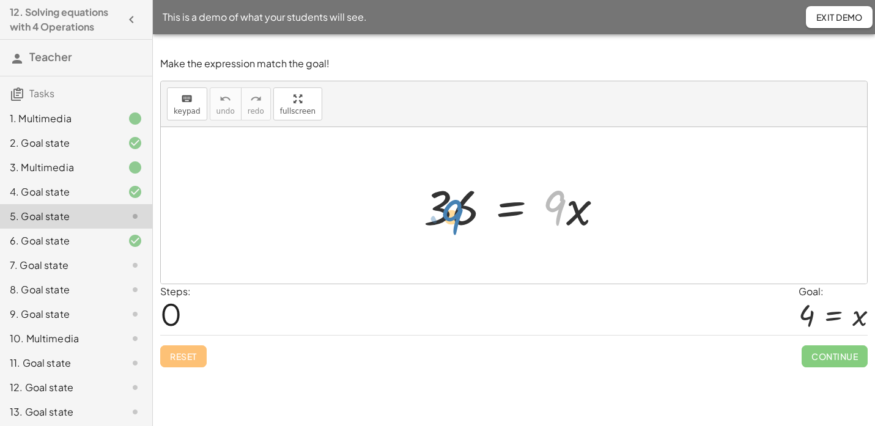
drag, startPoint x: 553, startPoint y: 208, endPoint x: 451, endPoint y: 232, distance: 105.6
click at [451, 232] on div at bounding box center [518, 205] width 201 height 63
click at [181, 105] on icon "keyboard" at bounding box center [187, 99] width 12 height 15
click at [185, 102] on icon "keyboard" at bounding box center [187, 99] width 12 height 15
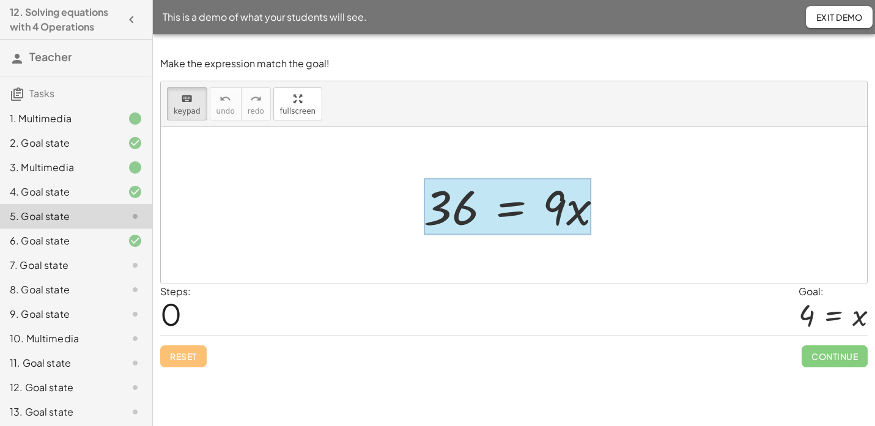
click at [512, 217] on div at bounding box center [508, 207] width 168 height 57
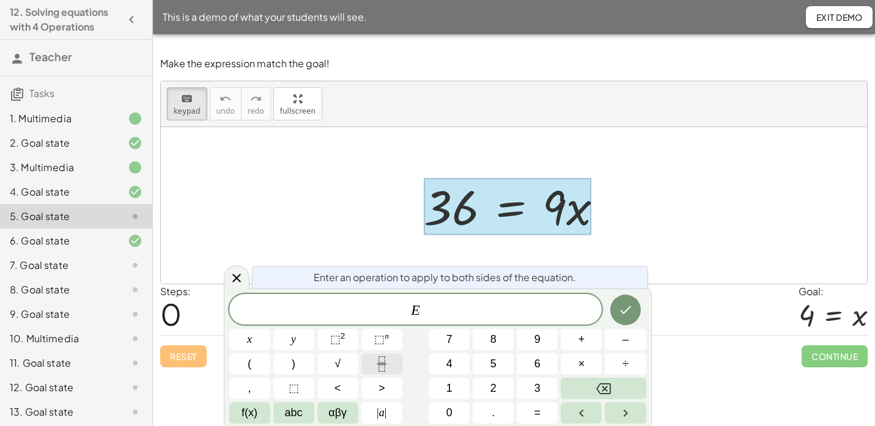
click at [387, 365] on icon "Fraction" at bounding box center [381, 363] width 15 height 15
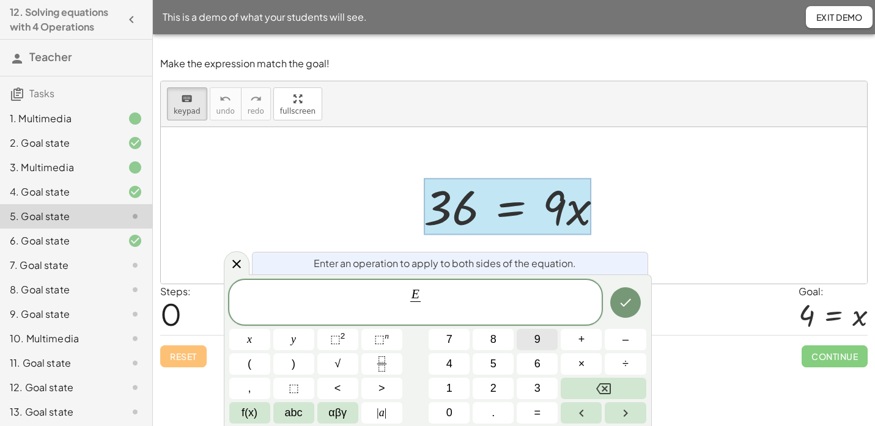
click at [538, 344] on span "9" at bounding box center [537, 339] width 6 height 17
click at [622, 306] on icon "Done" at bounding box center [625, 302] width 15 height 15
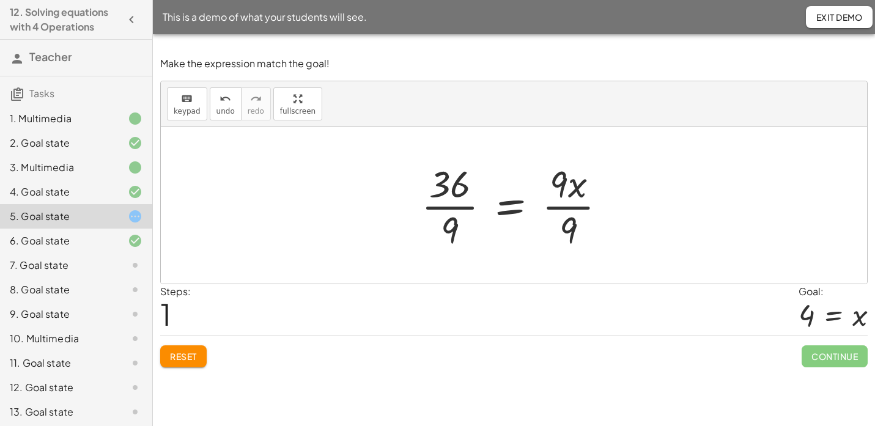
click at [462, 207] on div at bounding box center [518, 205] width 207 height 94
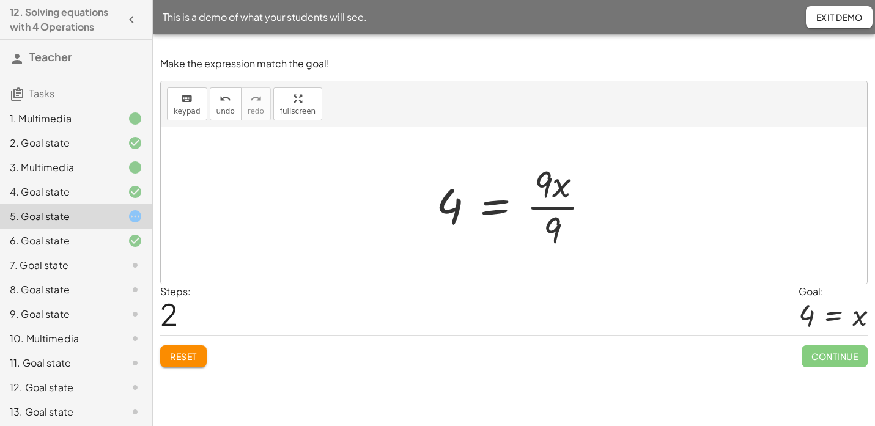
click at [549, 209] on div at bounding box center [518, 205] width 177 height 94
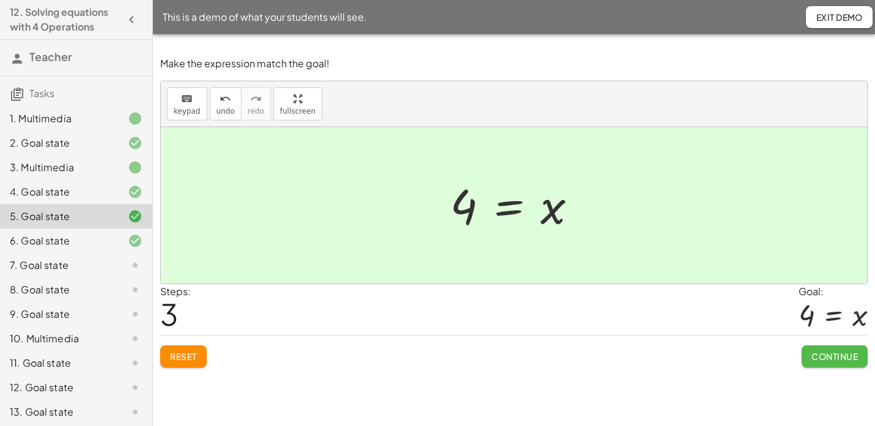
click at [830, 358] on span "Continue" at bounding box center [834, 356] width 46 height 11
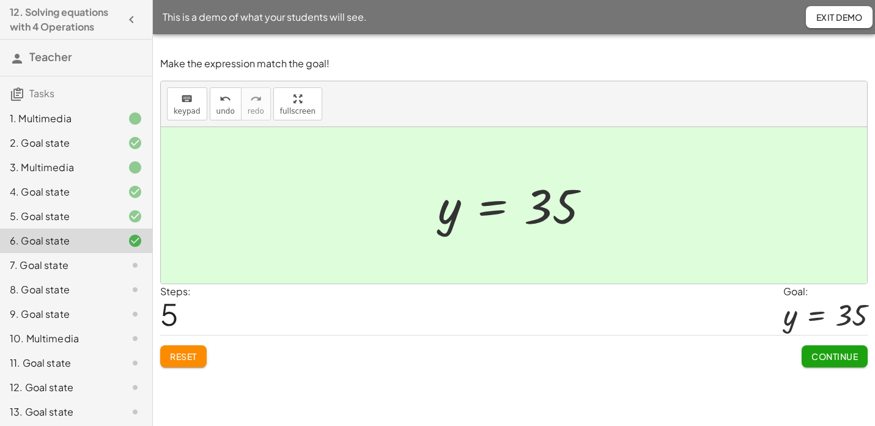
click at [836, 352] on span "Continue" at bounding box center [834, 356] width 46 height 11
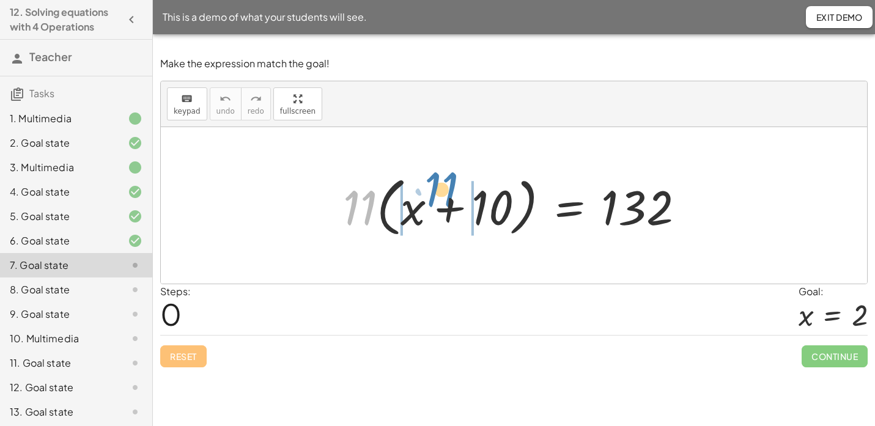
drag, startPoint x: 356, startPoint y: 205, endPoint x: 440, endPoint y: 191, distance: 84.9
click at [440, 191] on div at bounding box center [518, 206] width 363 height 70
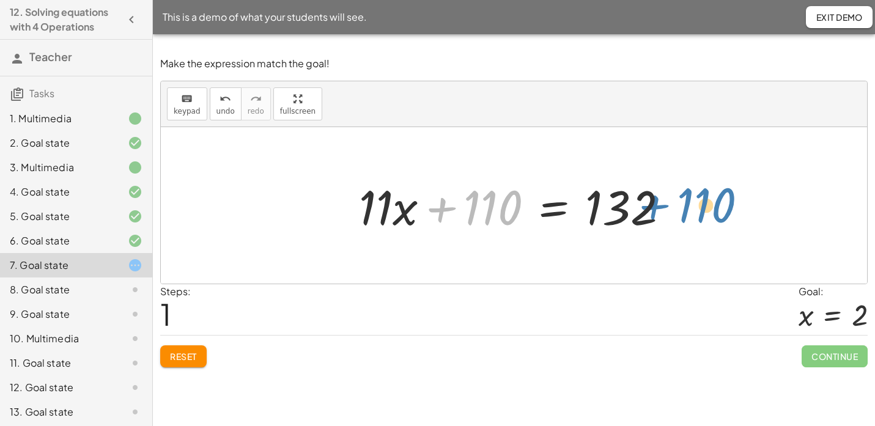
drag, startPoint x: 442, startPoint y: 211, endPoint x: 662, endPoint y: 202, distance: 220.3
click at [662, 204] on div at bounding box center [519, 205] width 332 height 63
drag, startPoint x: 446, startPoint y: 207, endPoint x: 671, endPoint y: 191, distance: 224.9
click at [670, 192] on div at bounding box center [519, 205] width 332 height 63
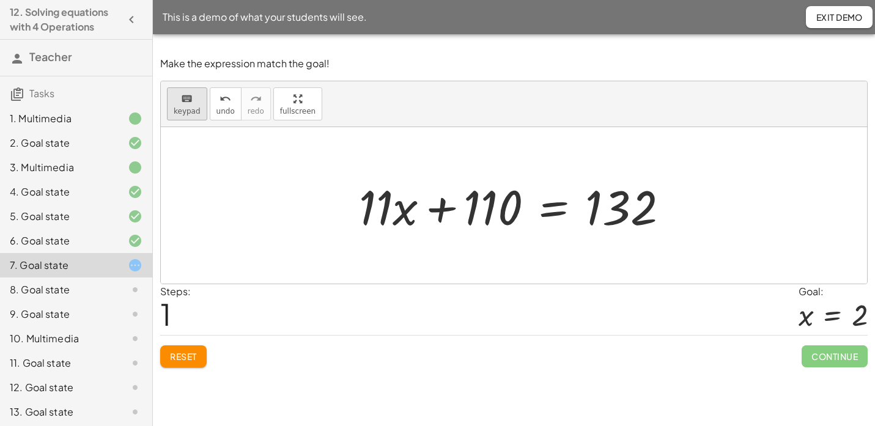
click at [185, 109] on span "keypad" at bounding box center [187, 111] width 27 height 9
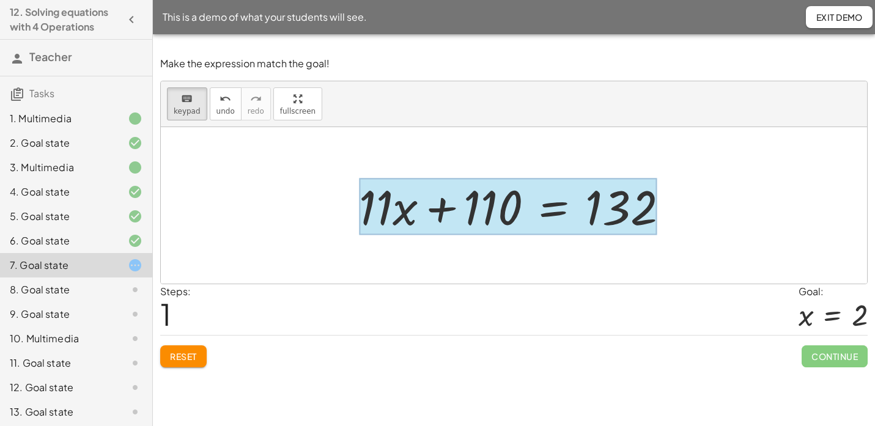
click at [545, 201] on div at bounding box center [508, 207] width 298 height 57
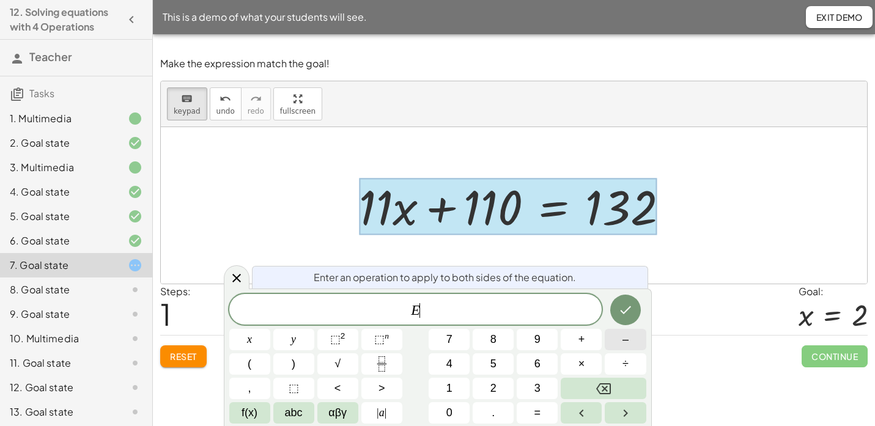
click at [631, 345] on button "–" at bounding box center [625, 339] width 41 height 21
click at [451, 389] on span "1" at bounding box center [449, 388] width 6 height 17
click at [532, 384] on button "3" at bounding box center [537, 388] width 41 height 21
click at [503, 383] on button "2" at bounding box center [493, 388] width 41 height 21
click at [623, 317] on icon "Done" at bounding box center [625, 310] width 15 height 15
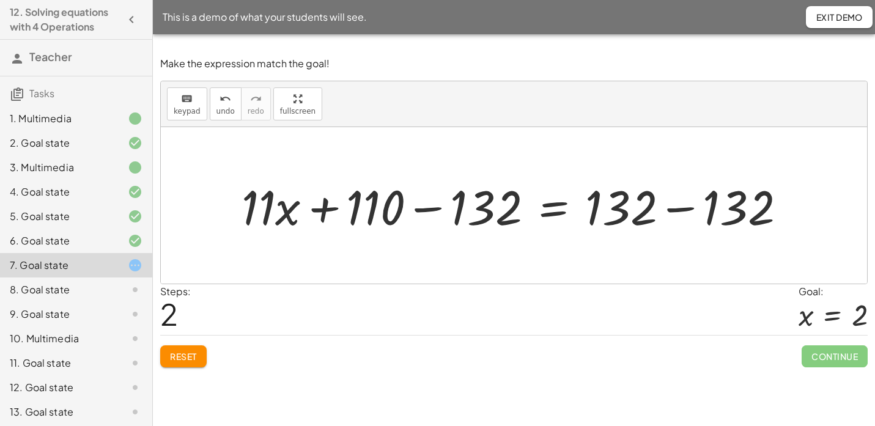
click at [676, 211] on div at bounding box center [518, 205] width 567 height 63
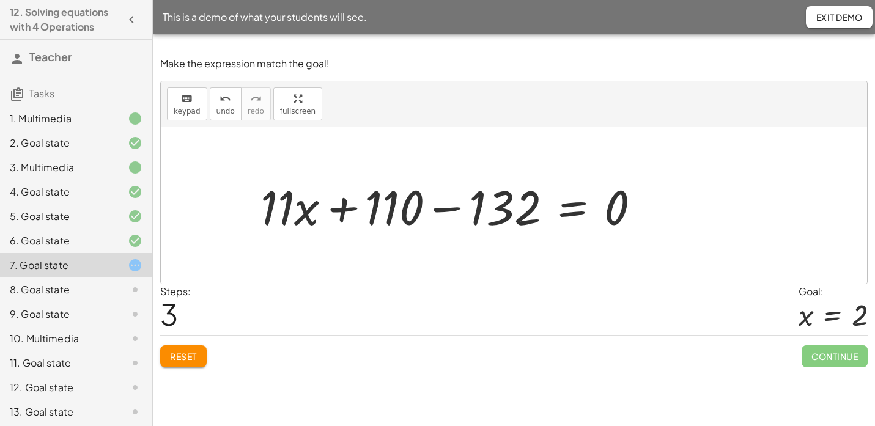
click at [434, 209] on div at bounding box center [455, 205] width 402 height 63
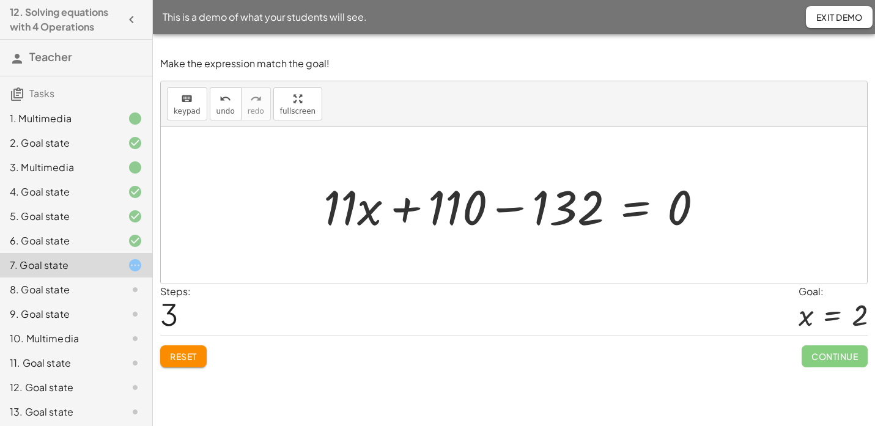
click at [504, 209] on div at bounding box center [518, 205] width 402 height 63
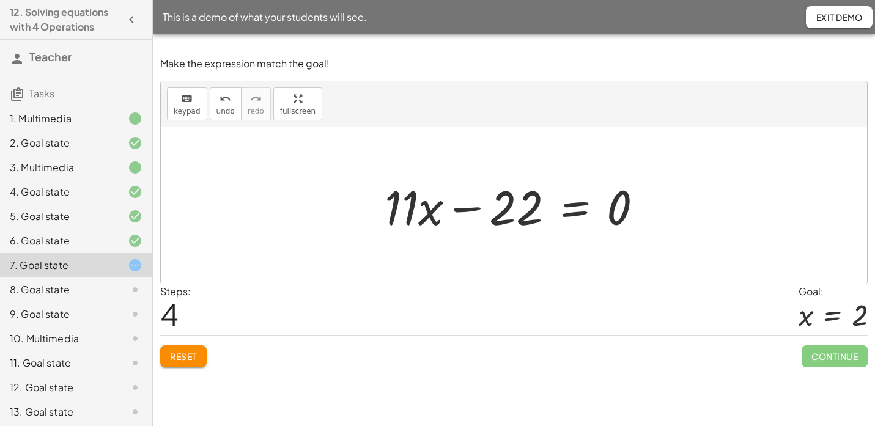
click at [463, 209] on div at bounding box center [518, 205] width 280 height 63
drag, startPoint x: 470, startPoint y: 208, endPoint x: 545, endPoint y: 235, distance: 79.9
click at [545, 235] on div at bounding box center [518, 205] width 280 height 63
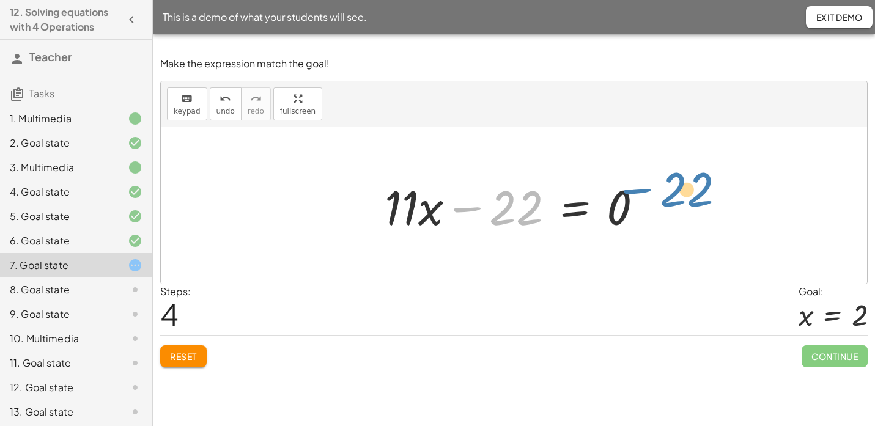
drag, startPoint x: 513, startPoint y: 210, endPoint x: 687, endPoint y: 186, distance: 175.3
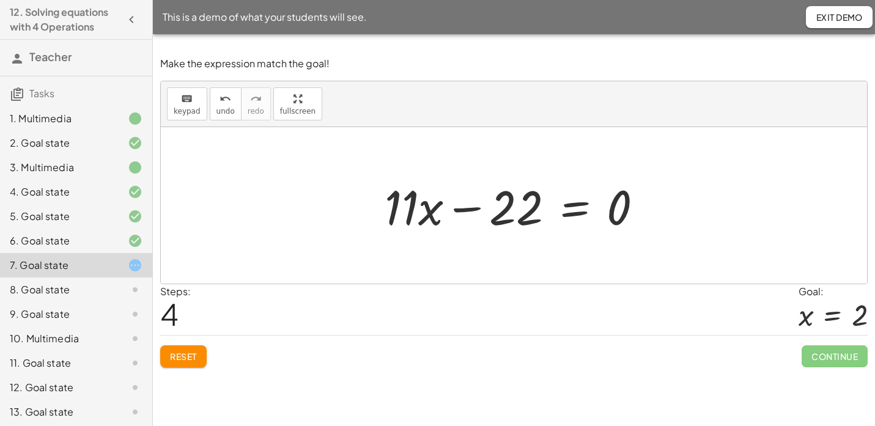
click at [125, 23] on icon "button" at bounding box center [131, 19] width 15 height 15
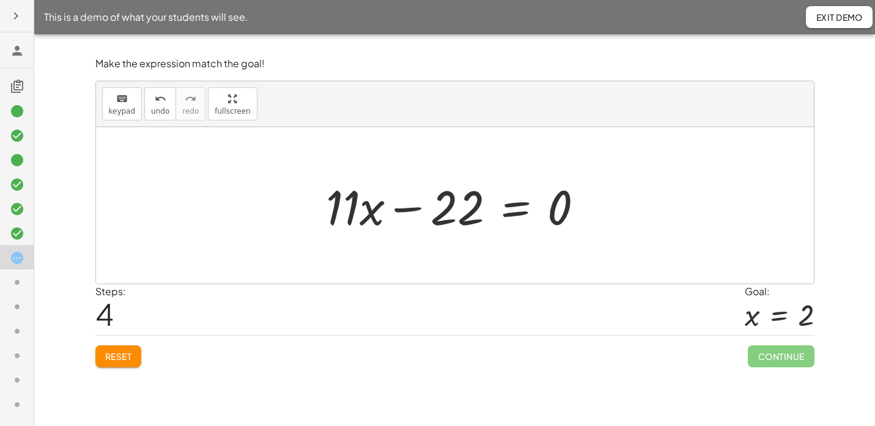
click at [14, 15] on icon "button" at bounding box center [16, 16] width 15 height 15
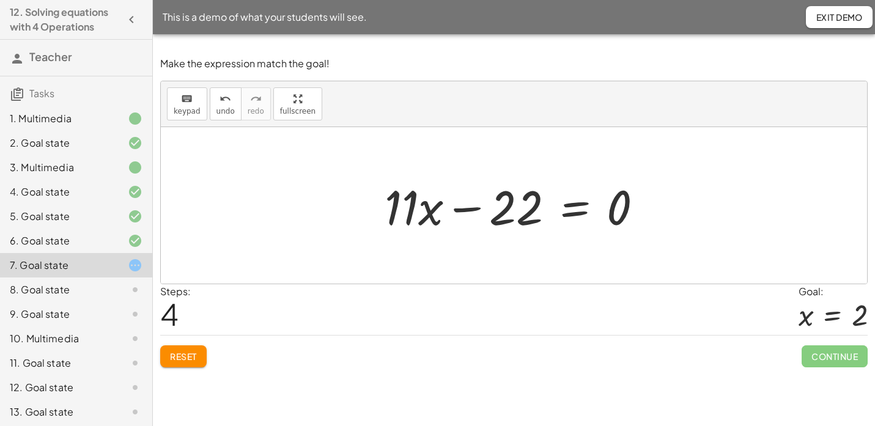
click at [818, 18] on span "Exit Demo" at bounding box center [839, 17] width 47 height 11
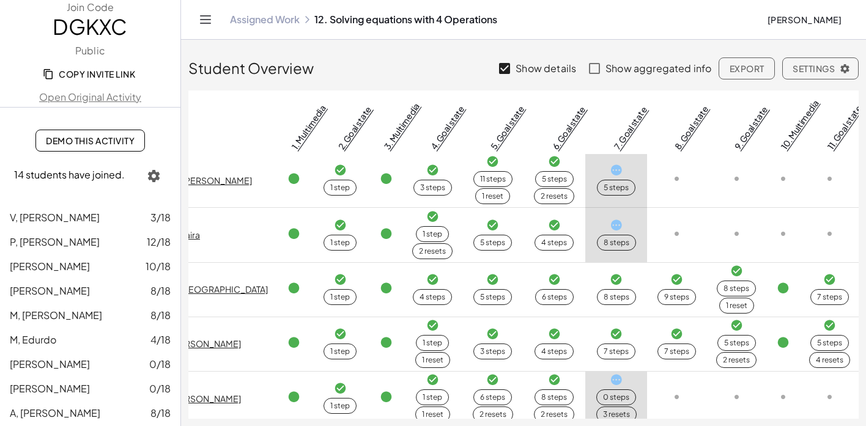
scroll to position [487, 27]
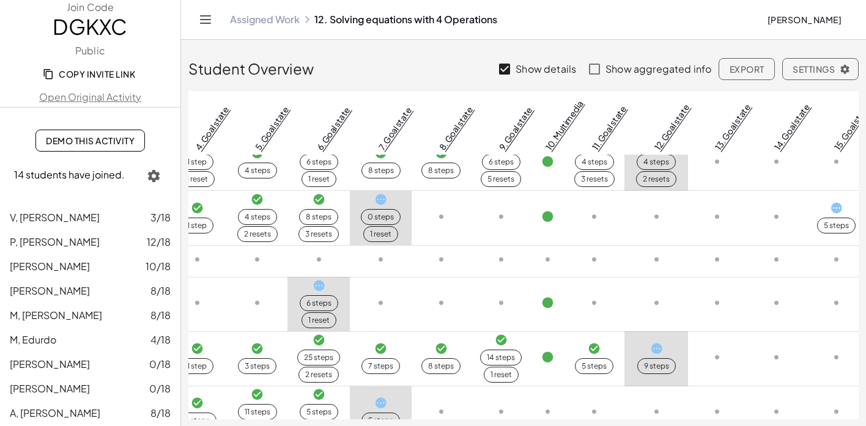
scroll to position [237, 0]
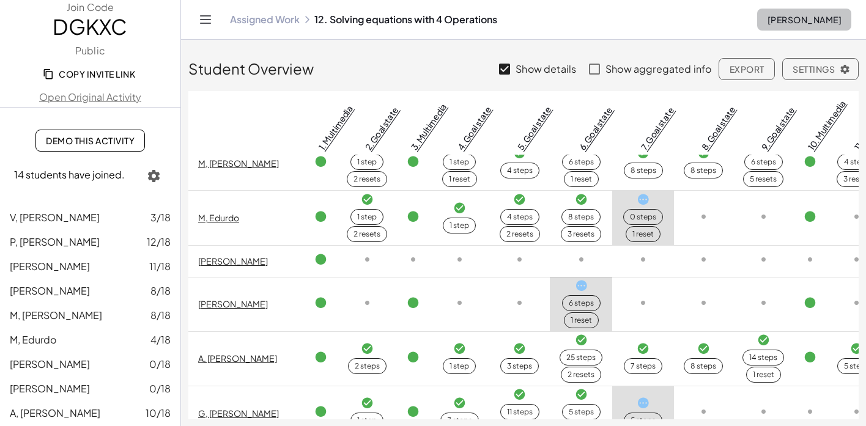
click at [767, 24] on span "Christina Estrada" at bounding box center [804, 19] width 75 height 11
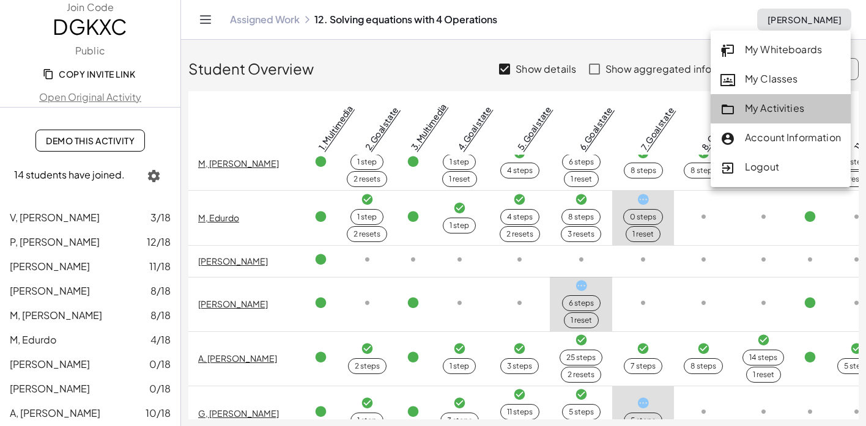
click at [761, 106] on div "My Activities" at bounding box center [780, 109] width 120 height 16
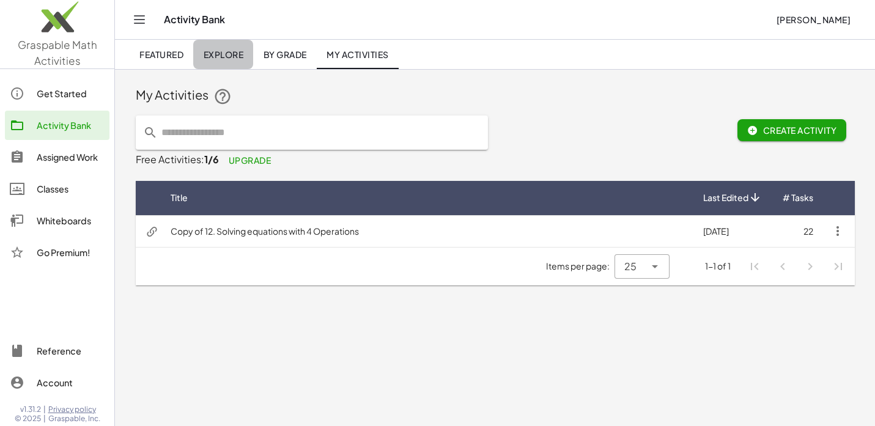
click at [210, 53] on span "Explore" at bounding box center [223, 54] width 40 height 11
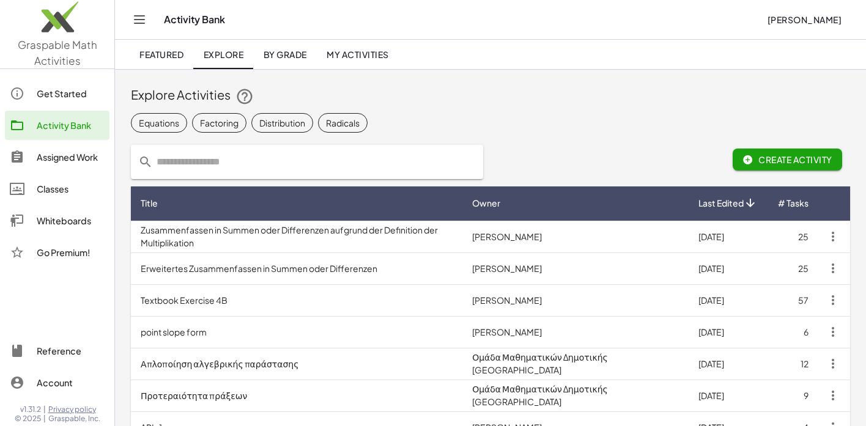
click at [232, 163] on input "text" at bounding box center [314, 162] width 323 height 34
type input "**********"
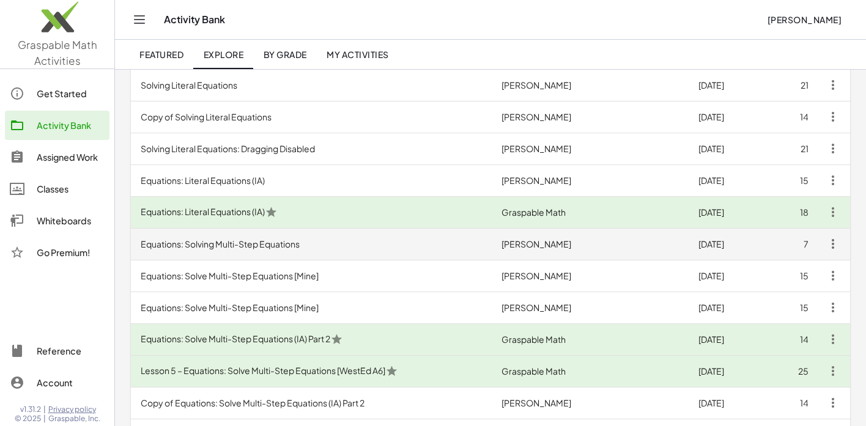
scroll to position [155, 0]
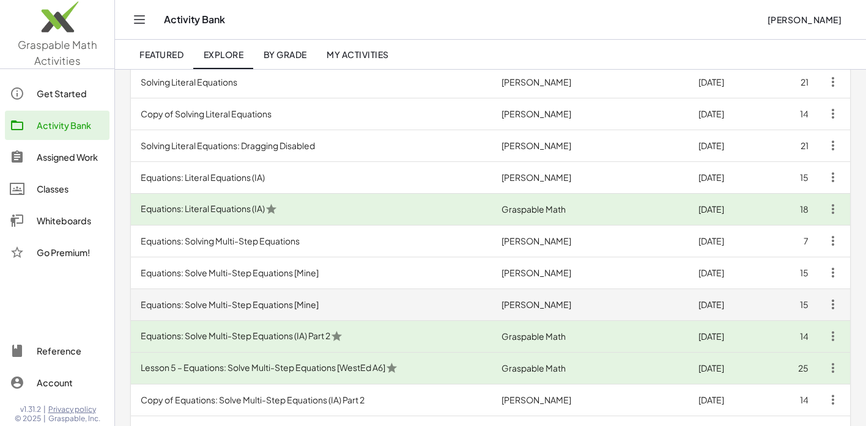
click at [207, 303] on td "Equations: Solve Multi-Step Equations [Mine]" at bounding box center [311, 305] width 361 height 32
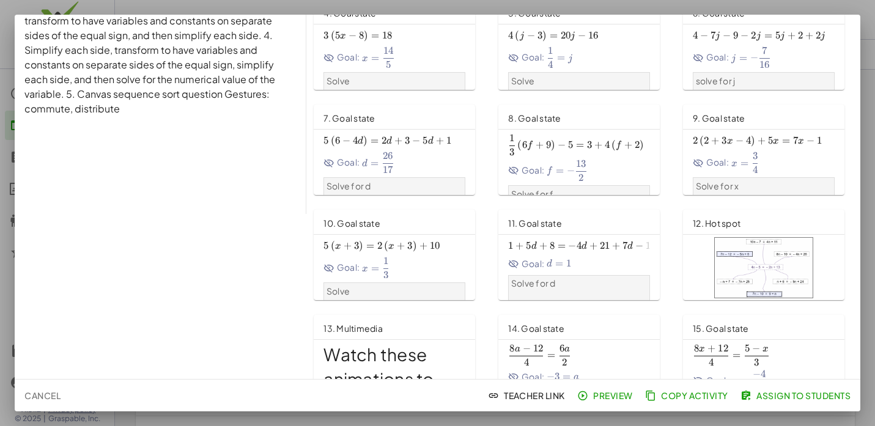
scroll to position [199, 0]
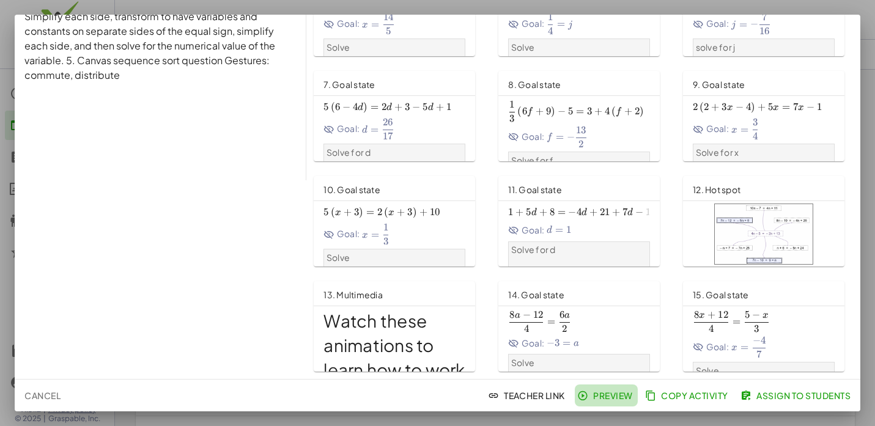
click at [601, 394] on span "Preview" at bounding box center [606, 395] width 53 height 11
click at [778, 396] on span "Assign to Students" at bounding box center [797, 395] width 108 height 11
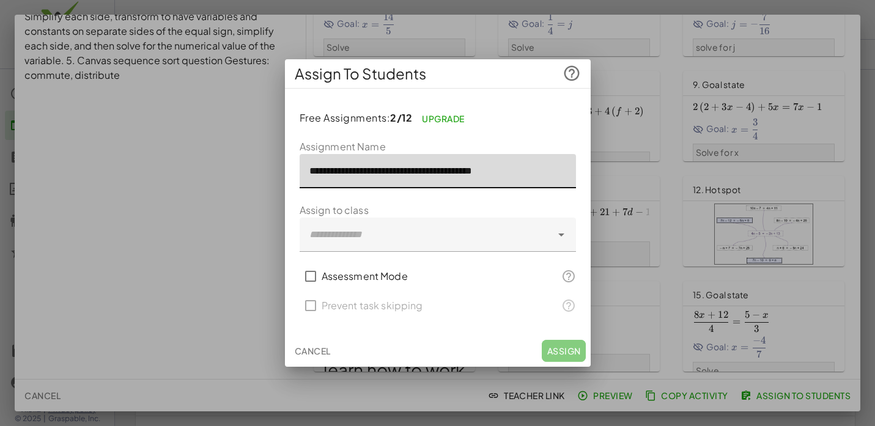
click at [520, 172] on input "**********" at bounding box center [438, 171] width 276 height 34
type input "**********"
click at [429, 242] on div at bounding box center [426, 235] width 252 height 34
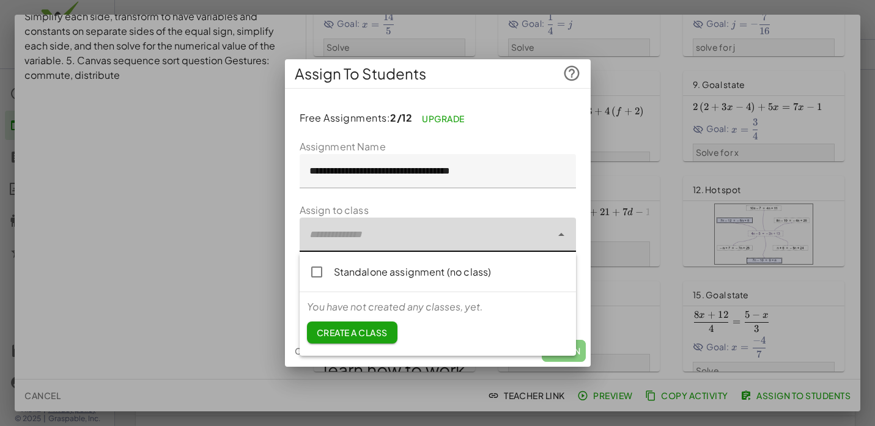
click at [383, 266] on div "Standalone assignment (no class)" at bounding box center [450, 272] width 232 height 15
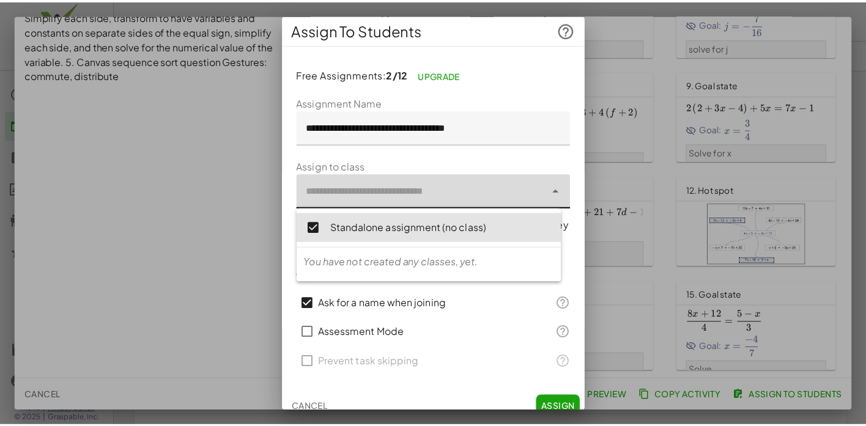
scroll to position [12, 0]
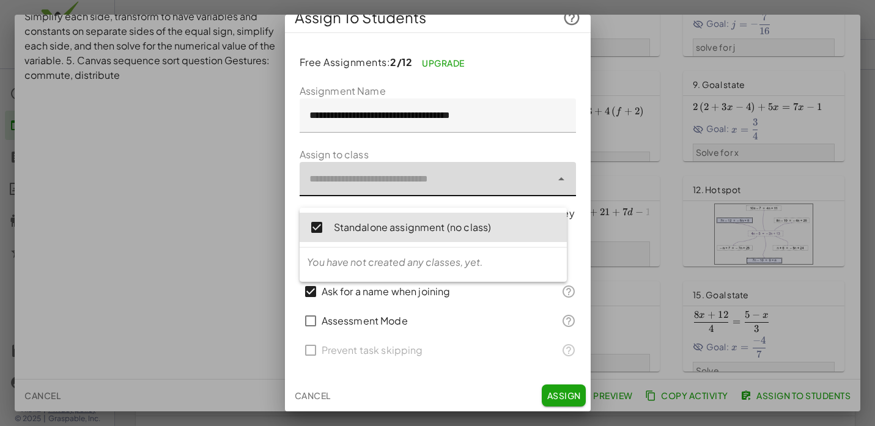
click at [555, 396] on span "Assign" at bounding box center [564, 395] width 34 height 11
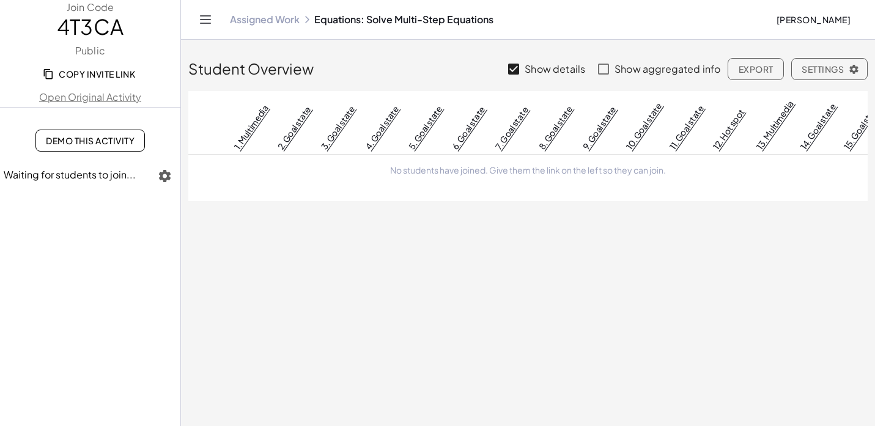
click at [68, 99] on link "Open Original Activity" at bounding box center [90, 97] width 180 height 15
click at [776, 23] on span "Christina Estrada" at bounding box center [813, 19] width 75 height 11
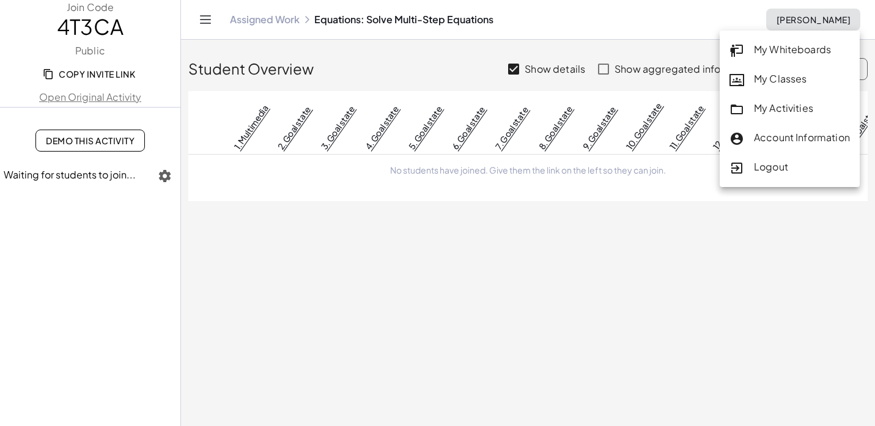
click at [766, 105] on div "My Activities" at bounding box center [789, 109] width 120 height 16
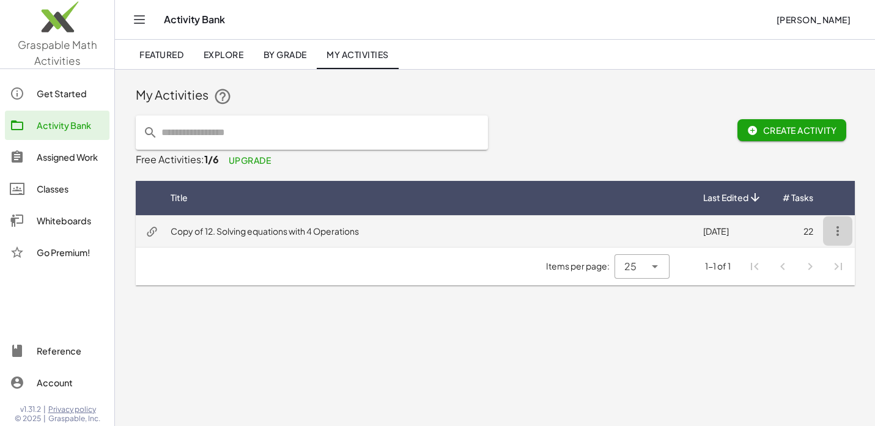
click at [837, 229] on icon "button" at bounding box center [837, 231] width 15 height 15
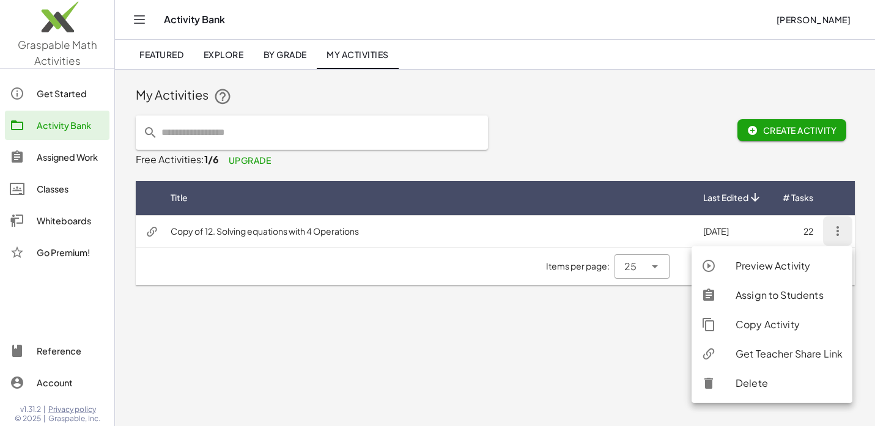
click at [734, 382] on div at bounding box center [718, 383] width 34 height 15
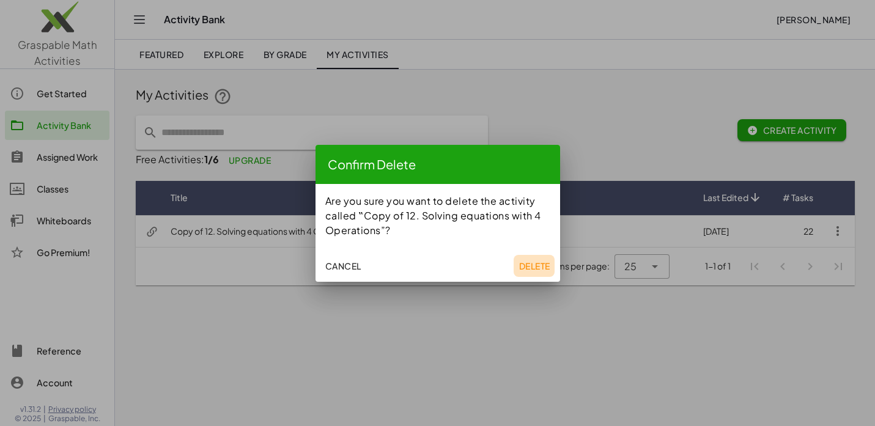
click at [529, 267] on span "Delete" at bounding box center [534, 265] width 31 height 11
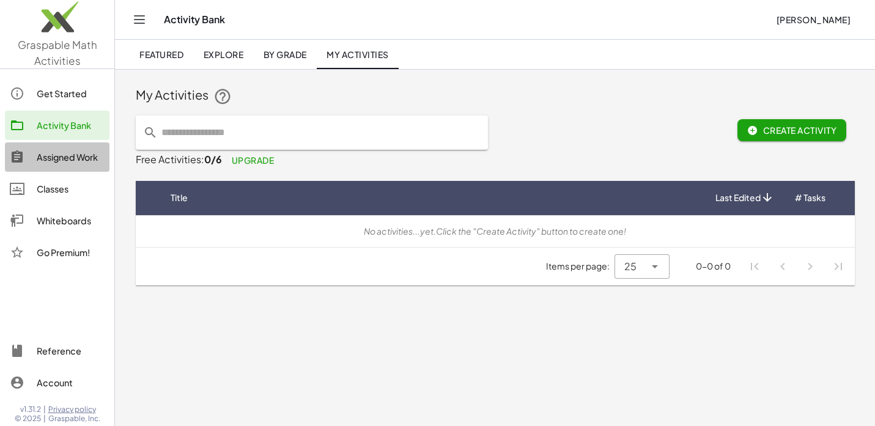
click at [69, 161] on div "Assigned Work" at bounding box center [71, 157] width 68 height 15
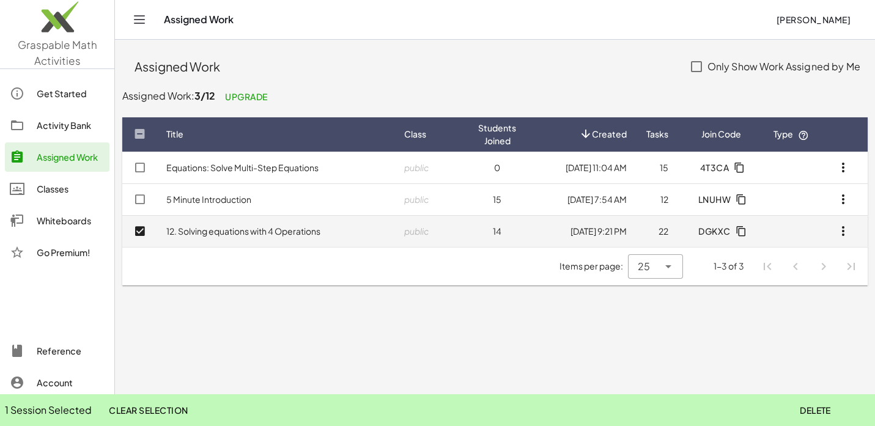
click at [847, 229] on icon "button" at bounding box center [843, 231] width 15 height 15
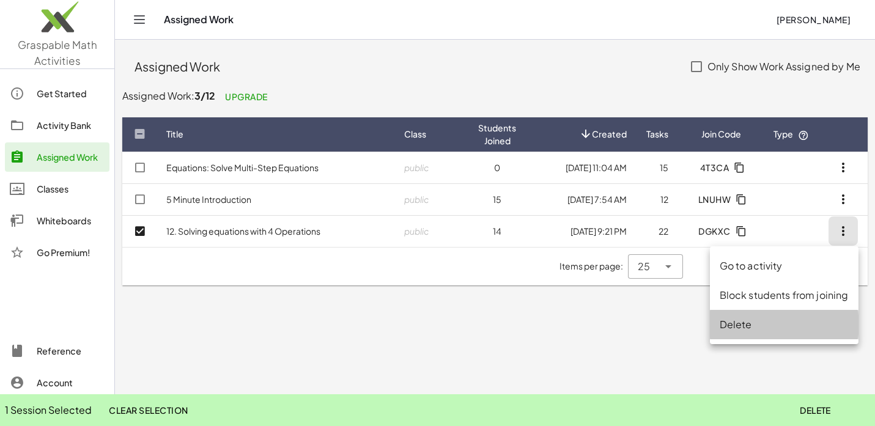
click at [737, 322] on div "Delete" at bounding box center [784, 324] width 129 height 15
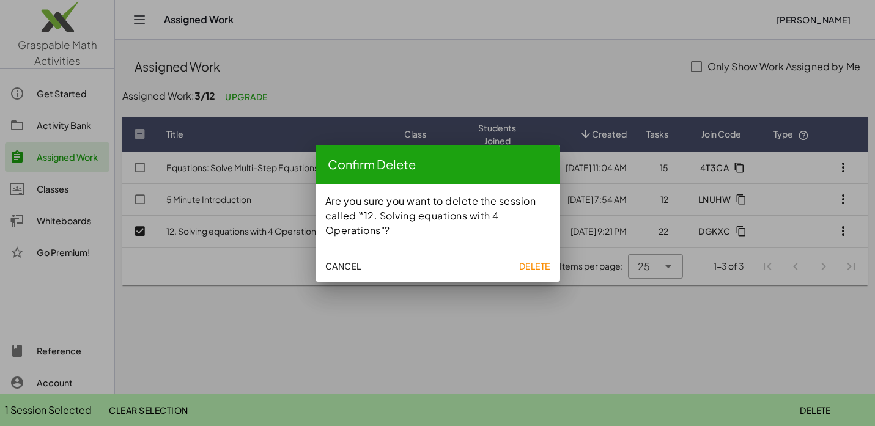
click at [537, 260] on span "Delete" at bounding box center [534, 265] width 31 height 11
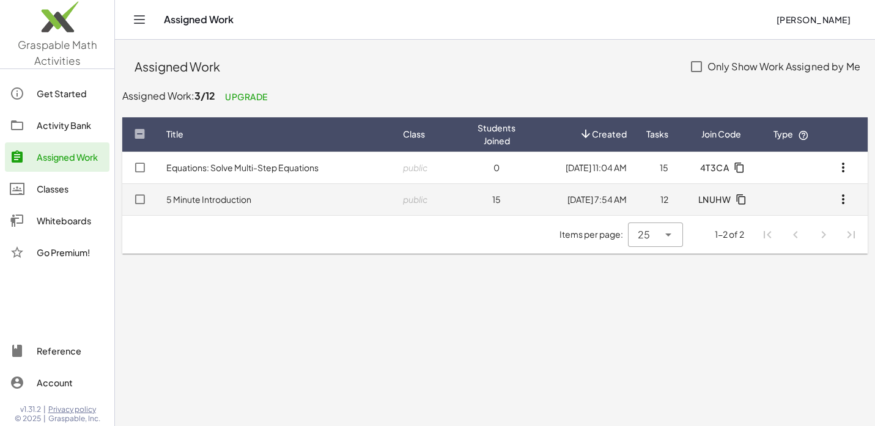
click at [190, 198] on link "5 Minute Introduction" at bounding box center [208, 199] width 85 height 11
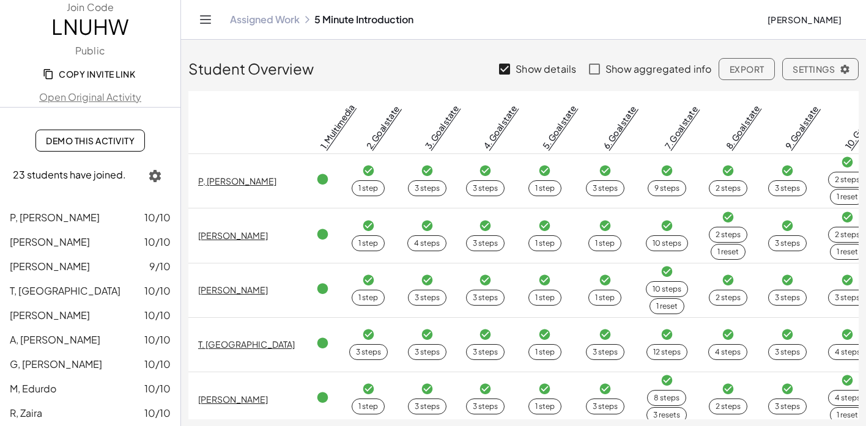
click at [87, 146] on span "Demo This Activity" at bounding box center [90, 140] width 89 height 11
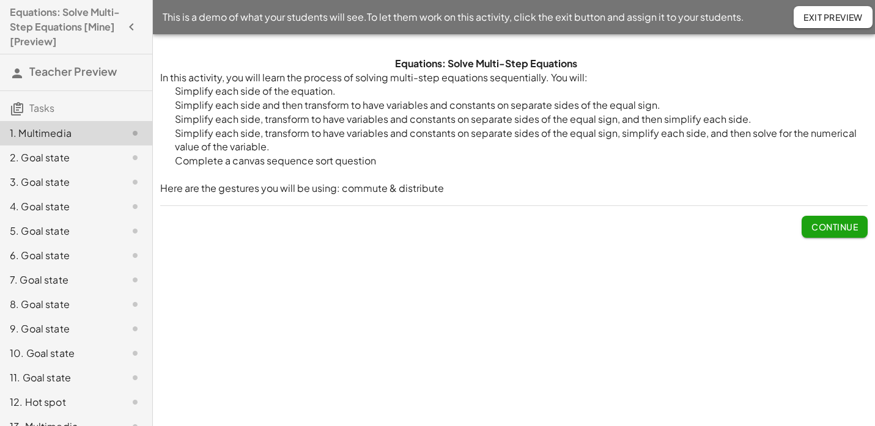
click at [839, 224] on span "Continue" at bounding box center [834, 226] width 46 height 11
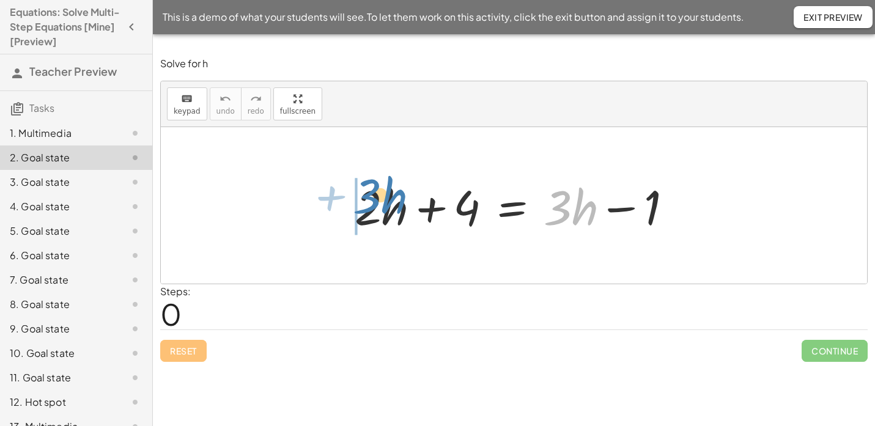
drag, startPoint x: 591, startPoint y: 209, endPoint x: 400, endPoint y: 193, distance: 191.5
click at [400, 194] on div at bounding box center [514, 205] width 331 height 63
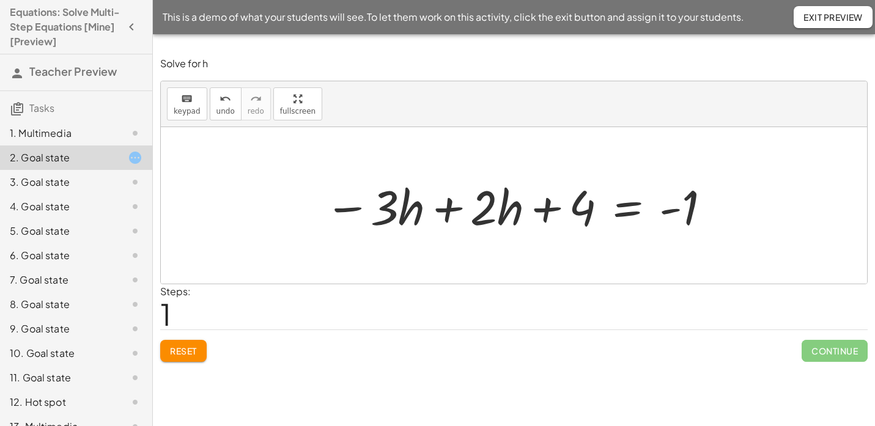
click at [446, 212] on div at bounding box center [518, 205] width 399 height 63
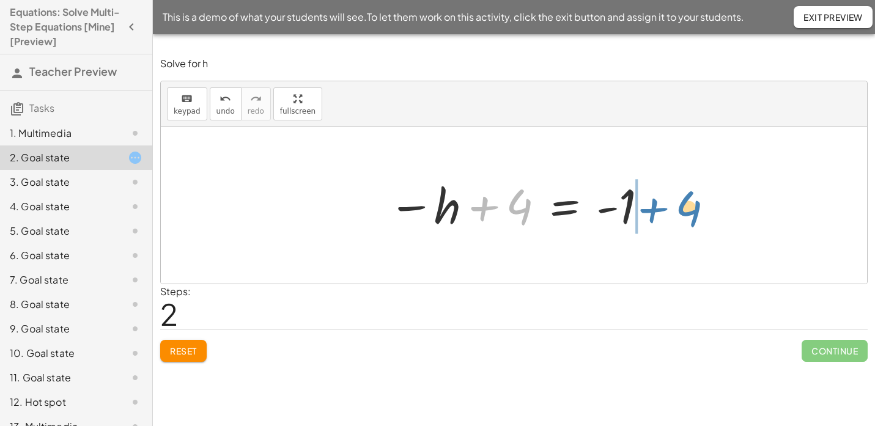
drag, startPoint x: 483, startPoint y: 206, endPoint x: 654, endPoint y: 202, distance: 170.6
click at [654, 204] on div at bounding box center [518, 205] width 273 height 61
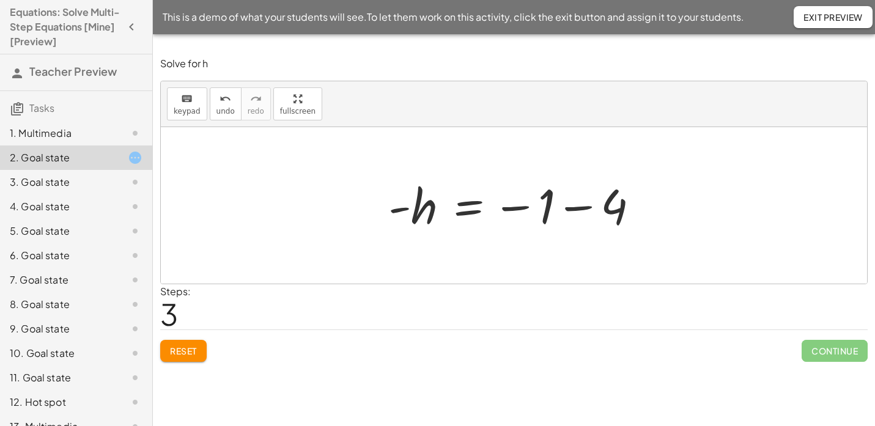
click at [577, 209] on div at bounding box center [518, 205] width 273 height 61
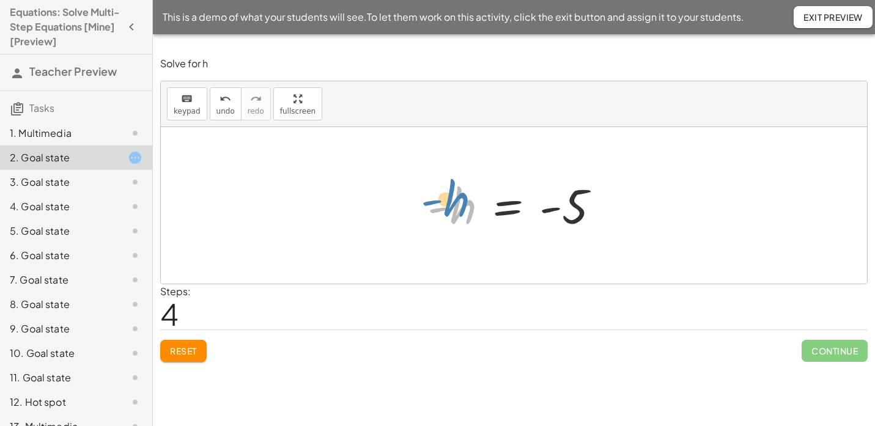
click at [432, 205] on div at bounding box center [518, 205] width 194 height 61
drag, startPoint x: 434, startPoint y: 209, endPoint x: 432, endPoint y: 201, distance: 7.7
click at [432, 201] on div at bounding box center [518, 205] width 194 height 61
drag, startPoint x: 437, startPoint y: 213, endPoint x: 538, endPoint y: 226, distance: 101.7
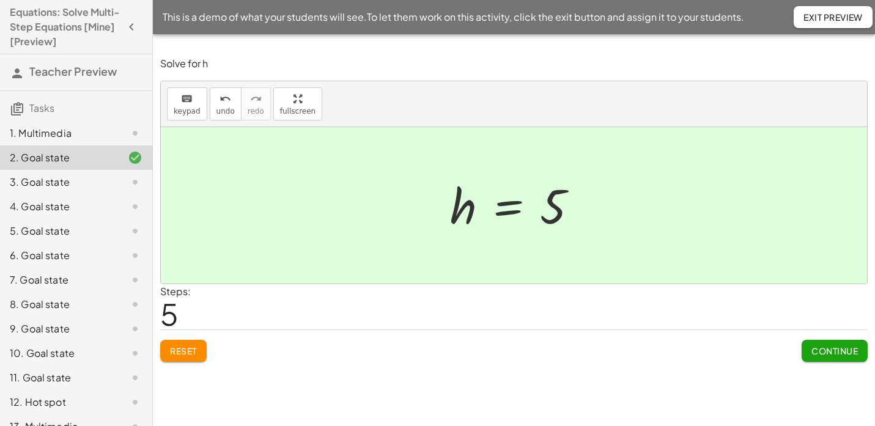
click at [820, 353] on span "Continue" at bounding box center [834, 350] width 46 height 11
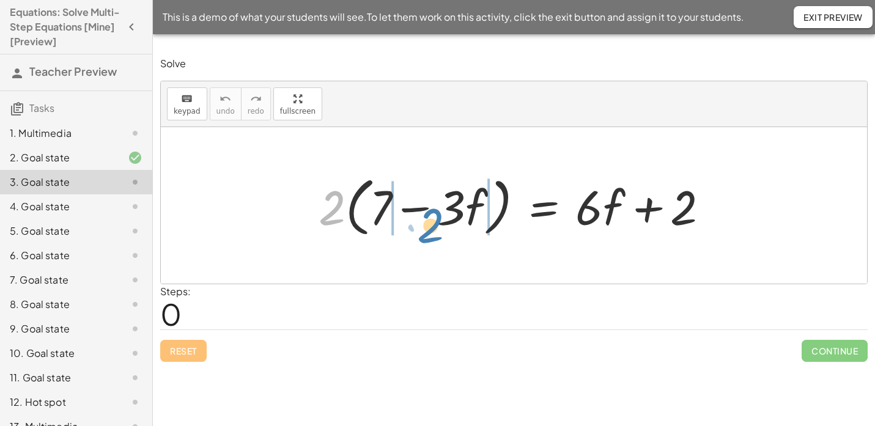
drag, startPoint x: 331, startPoint y: 213, endPoint x: 429, endPoint y: 233, distance: 100.5
click at [429, 233] on div at bounding box center [518, 206] width 412 height 70
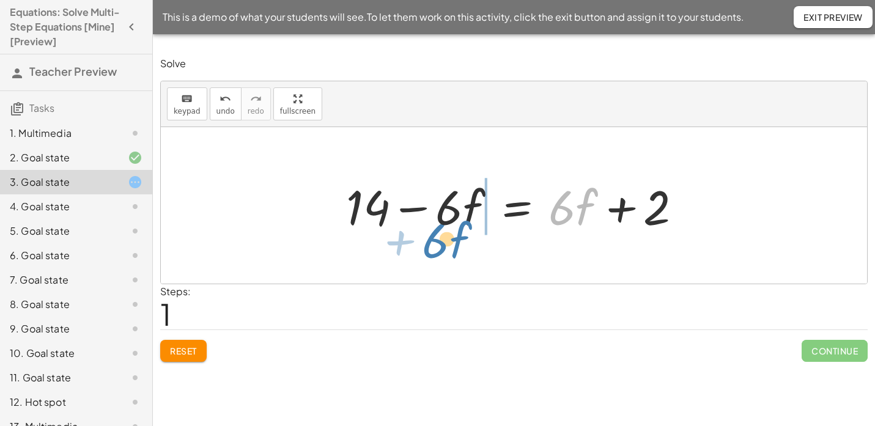
drag, startPoint x: 581, startPoint y: 205, endPoint x: 463, endPoint y: 223, distance: 119.9
click at [463, 223] on div at bounding box center [514, 205] width 349 height 63
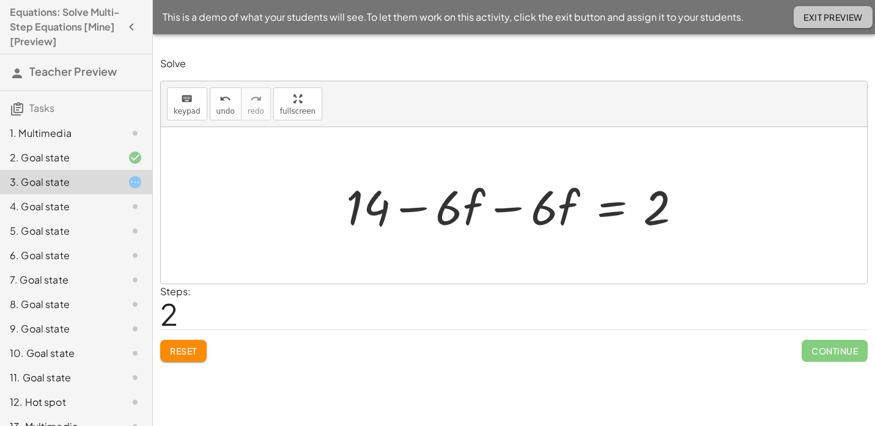
click at [803, 24] on button "Exit Preview" at bounding box center [833, 17] width 79 height 22
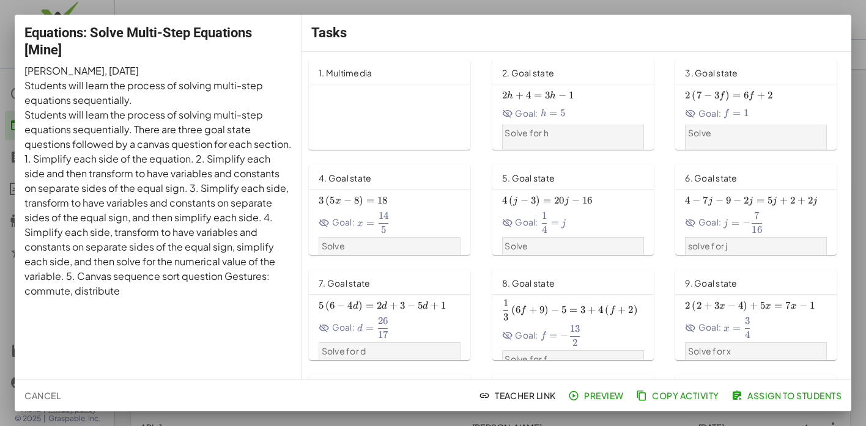
click at [41, 393] on span "Cancel" at bounding box center [42, 395] width 36 height 11
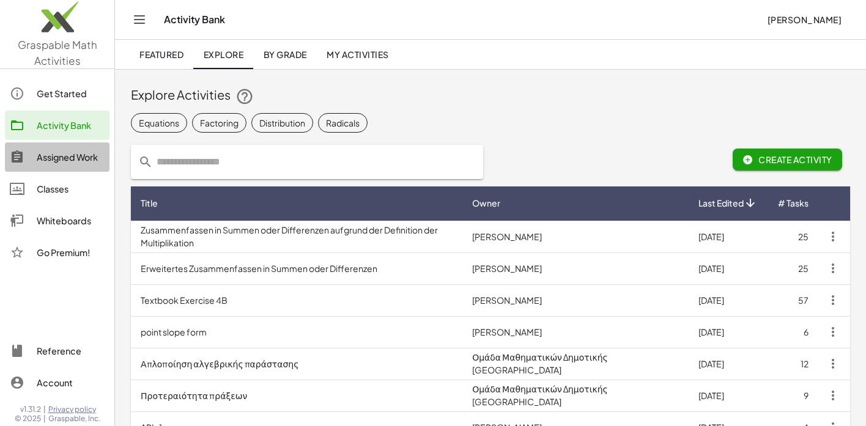
click at [64, 162] on div "Assigned Work" at bounding box center [71, 157] width 68 height 15
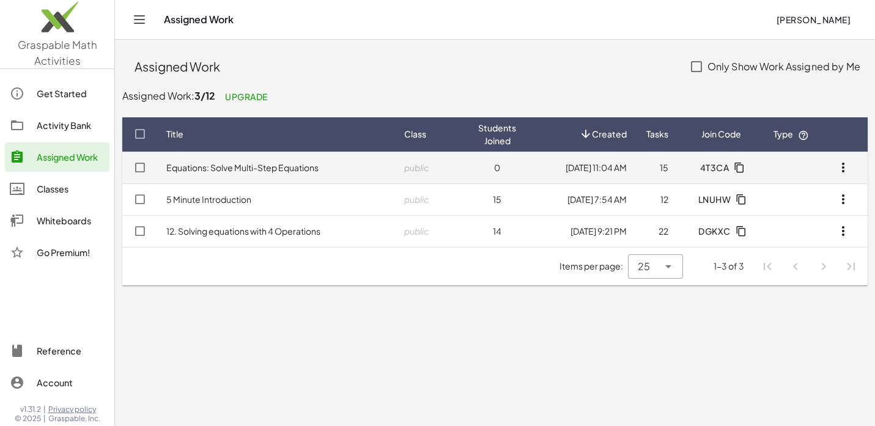
click at [229, 166] on link "Equations: Solve Multi-Step Equations" at bounding box center [242, 167] width 152 height 11
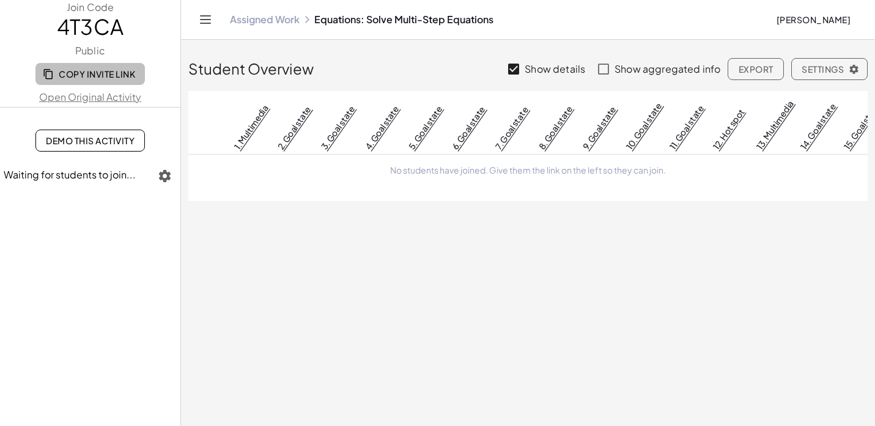
click at [76, 73] on span "Copy Invite Link" at bounding box center [90, 73] width 90 height 11
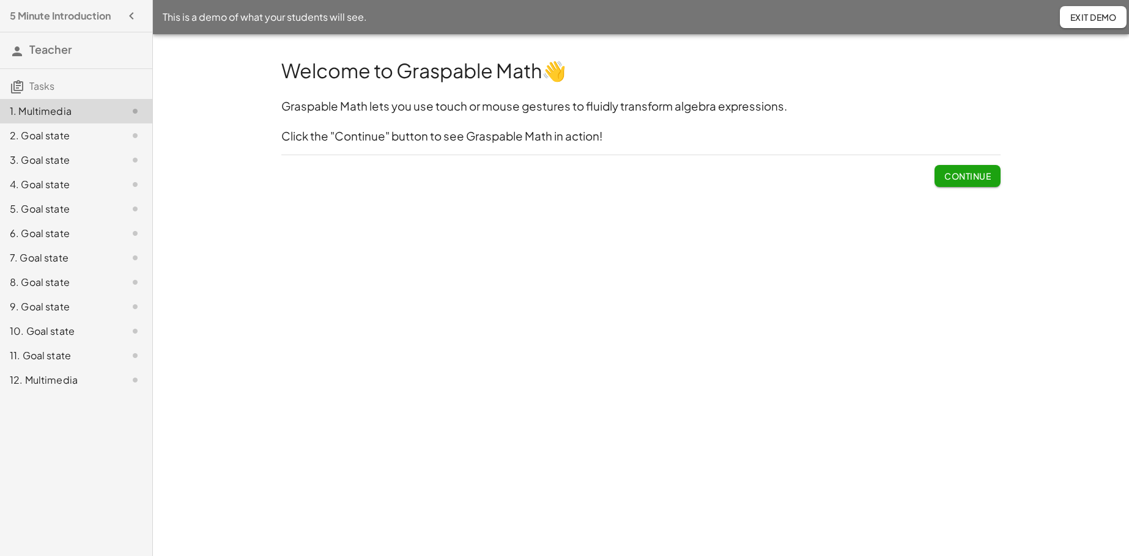
click at [874, 171] on span "Continue" at bounding box center [967, 176] width 46 height 11
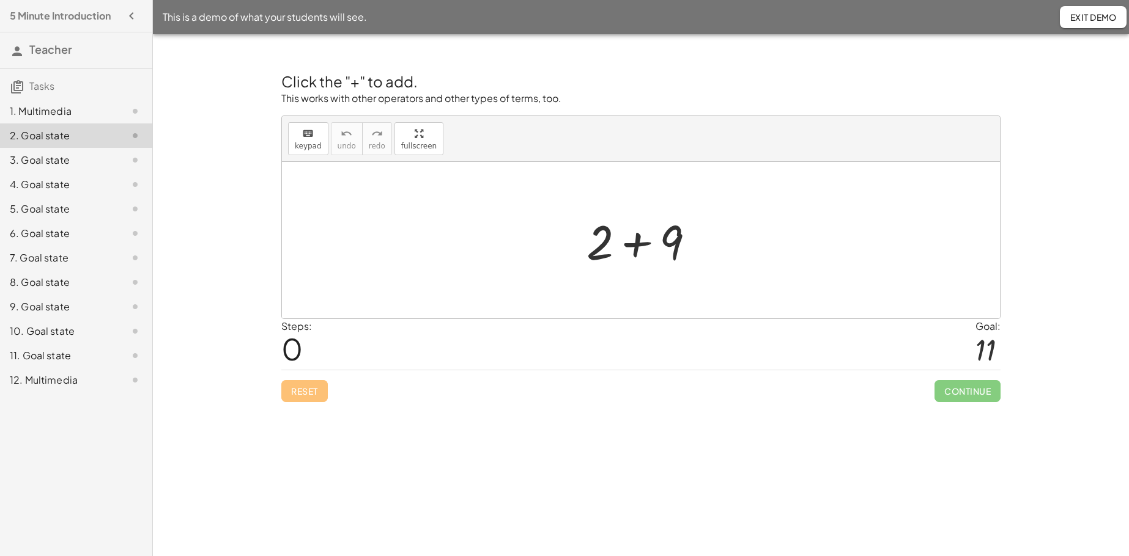
click at [638, 243] on div at bounding box center [645, 240] width 130 height 63
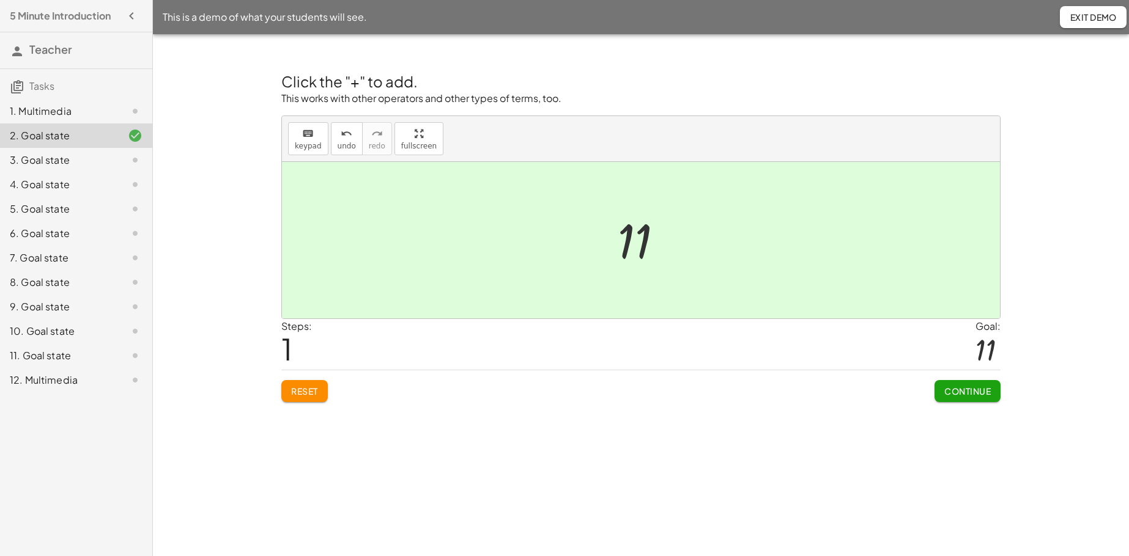
click at [874, 386] on span "Continue" at bounding box center [967, 391] width 46 height 11
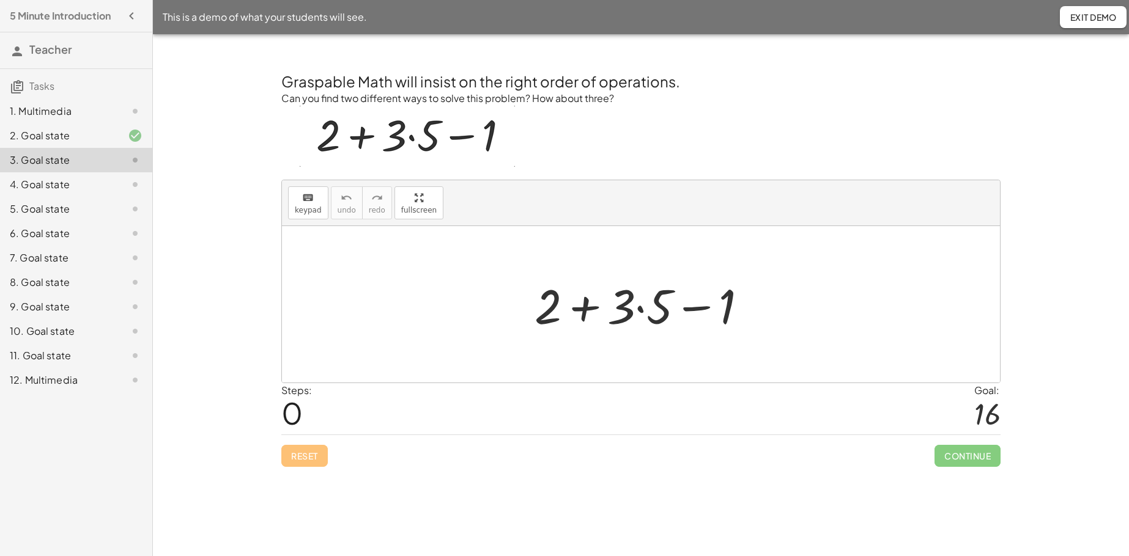
click at [583, 308] on div at bounding box center [645, 304] width 235 height 63
click at [586, 308] on div at bounding box center [645, 304] width 235 height 63
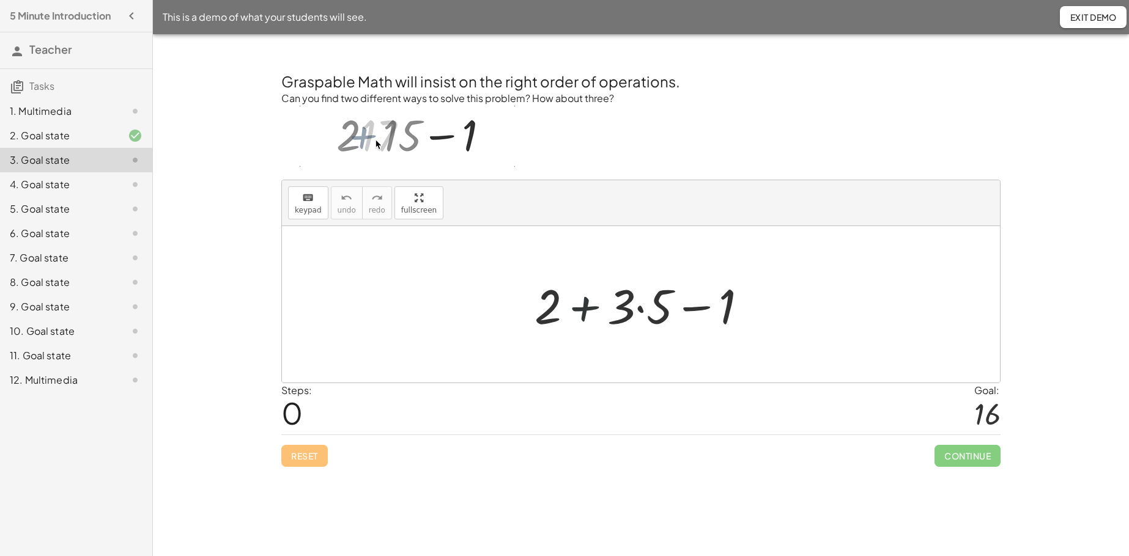
click at [586, 308] on div at bounding box center [645, 304] width 235 height 63
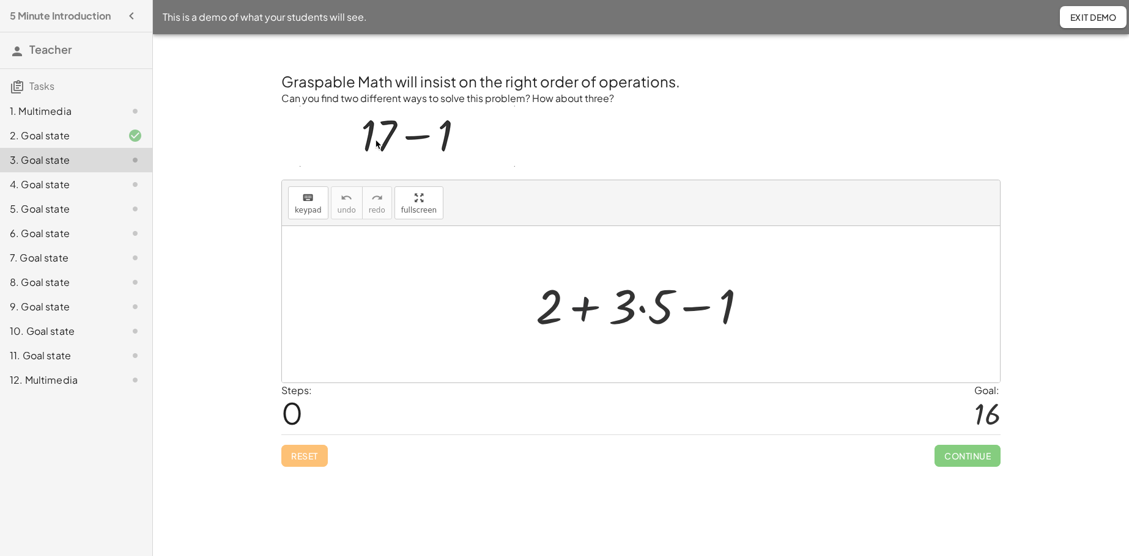
click at [586, 308] on div at bounding box center [645, 304] width 235 height 63
click at [640, 309] on div at bounding box center [645, 304] width 235 height 63
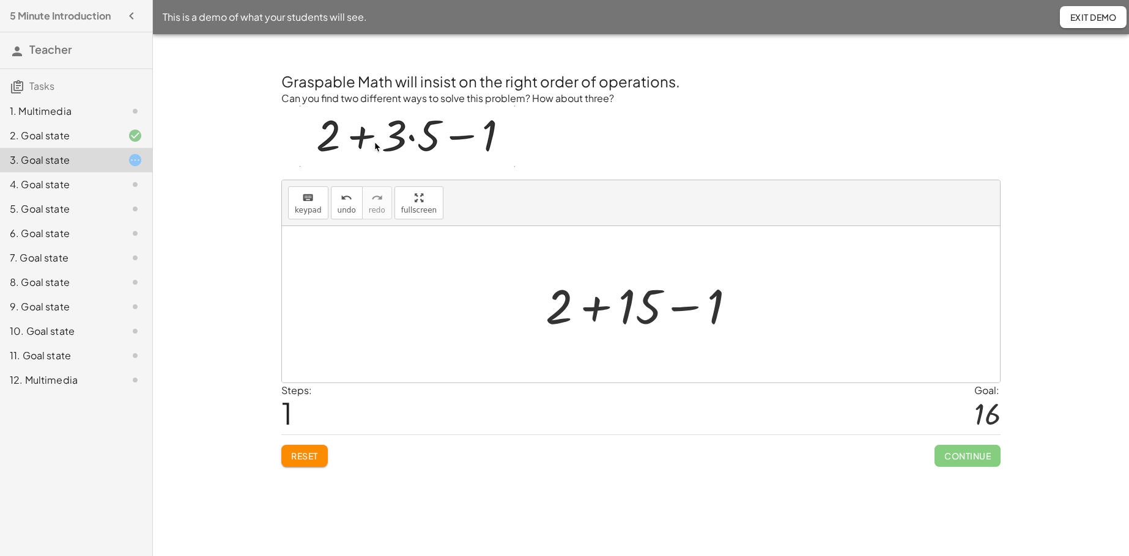
click at [595, 309] on div at bounding box center [645, 304] width 212 height 63
click at [638, 306] on div at bounding box center [646, 304] width 136 height 63
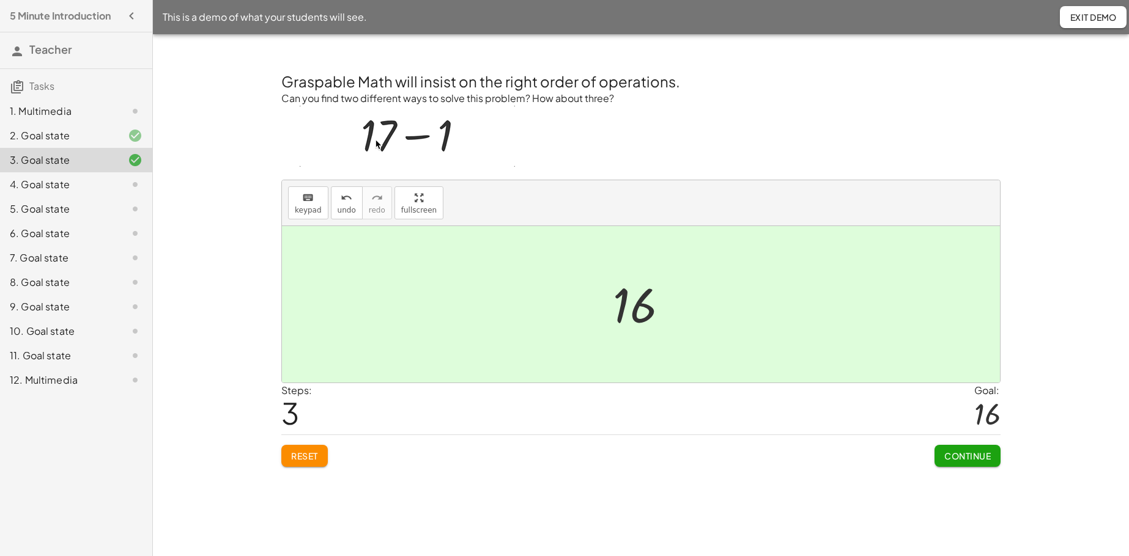
click at [874, 426] on span "Continue" at bounding box center [967, 456] width 46 height 11
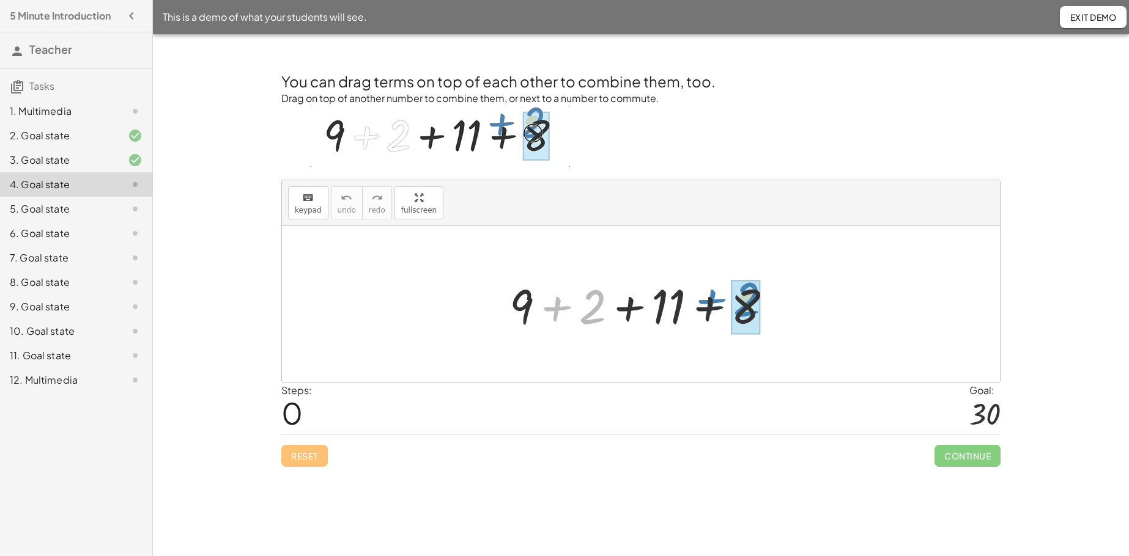
drag, startPoint x: 556, startPoint y: 311, endPoint x: 711, endPoint y: 304, distance: 154.9
click at [711, 304] on div at bounding box center [645, 304] width 284 height 63
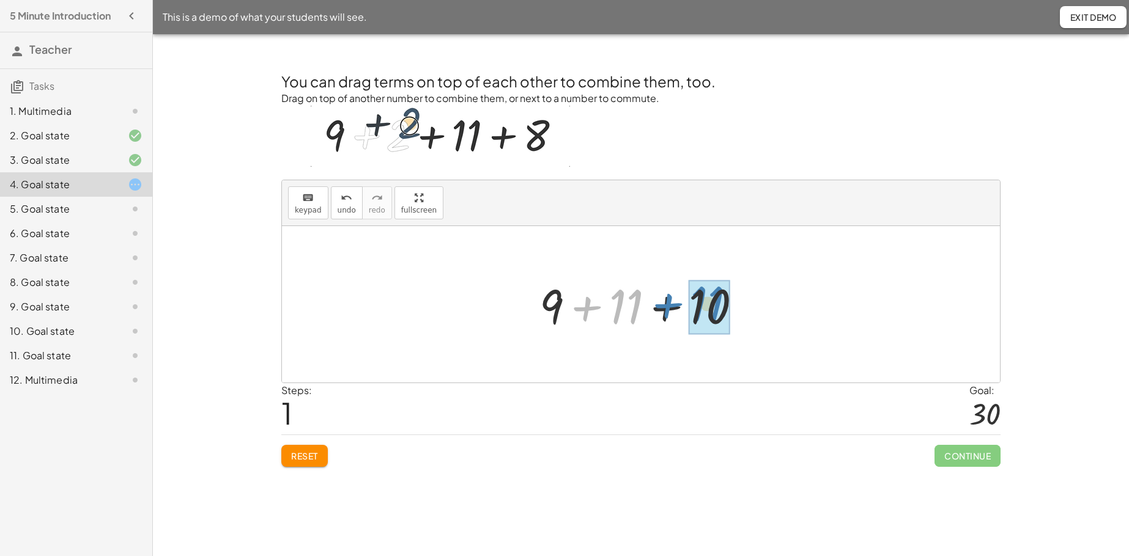
drag, startPoint x: 583, startPoint y: 309, endPoint x: 664, endPoint y: 306, distance: 81.4
click at [664, 306] on div at bounding box center [645, 304] width 224 height 63
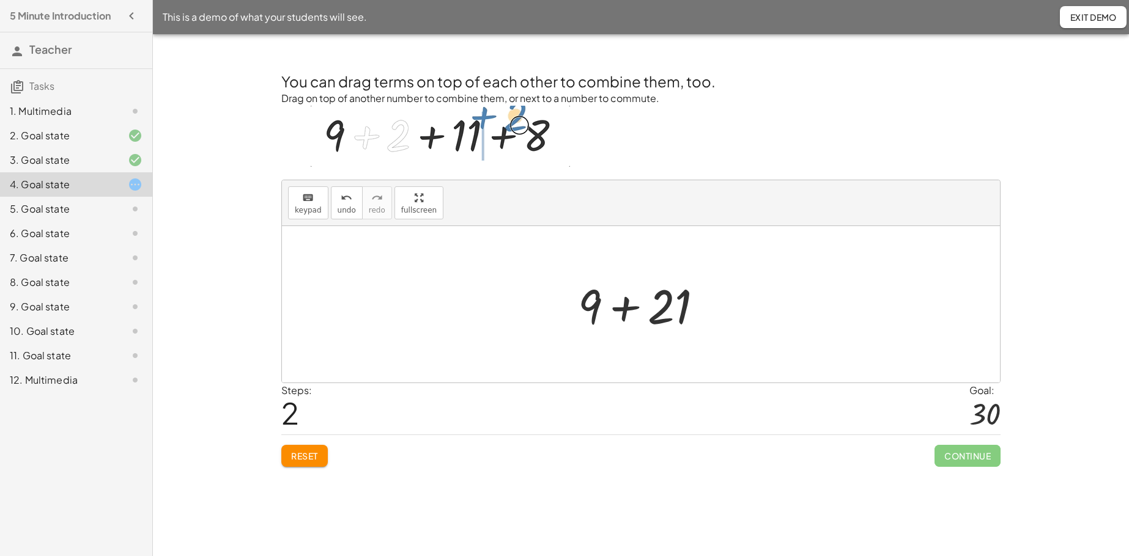
click at [621, 306] on div at bounding box center [645, 304] width 147 height 63
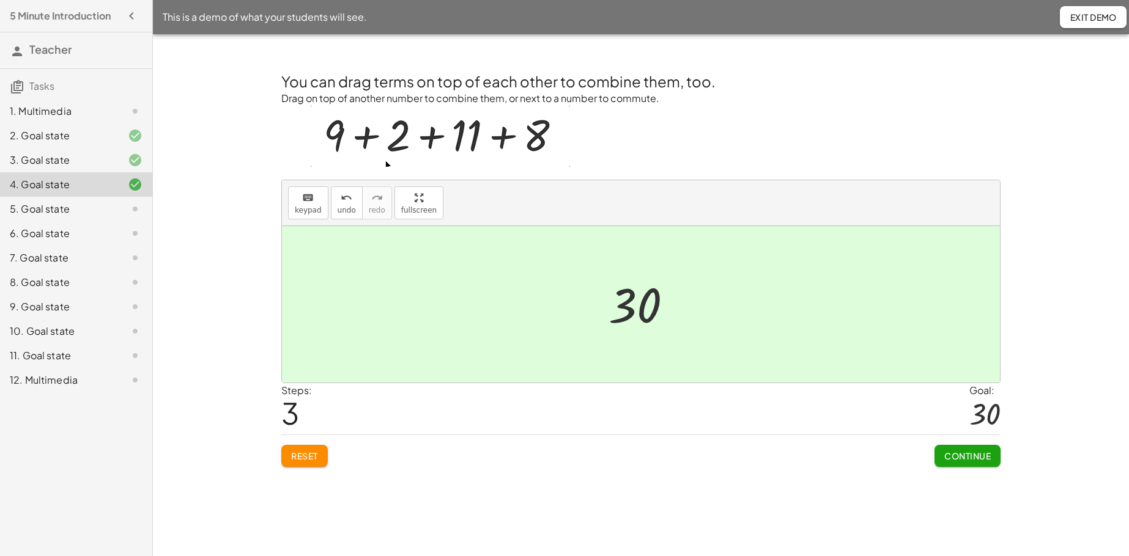
click at [874, 426] on span "Continue" at bounding box center [967, 456] width 46 height 11
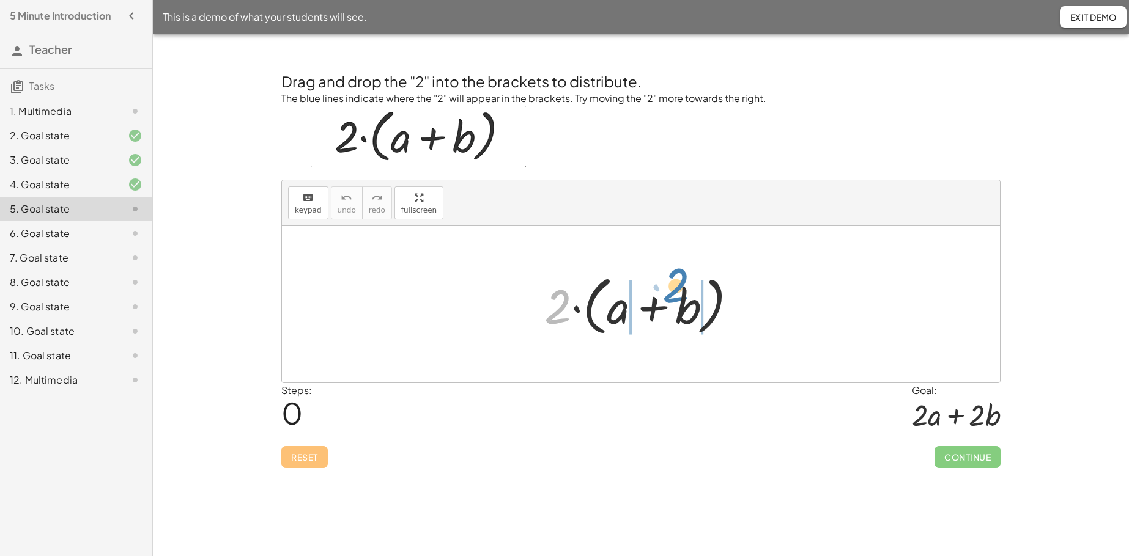
drag, startPoint x: 558, startPoint y: 311, endPoint x: 676, endPoint y: 290, distance: 119.9
click at [676, 290] on div at bounding box center [645, 305] width 215 height 70
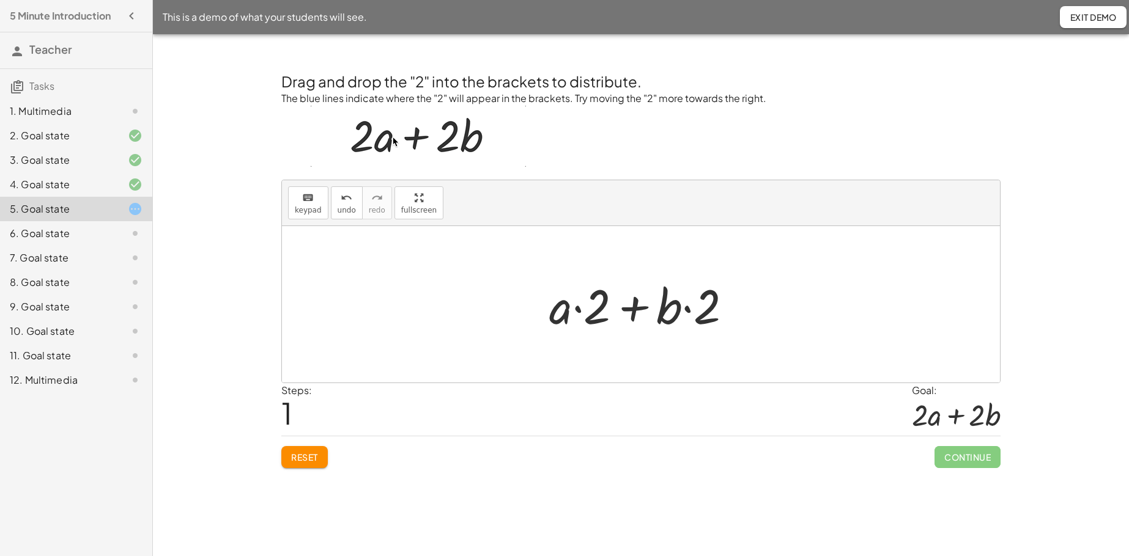
click at [289, 426] on button "Reset" at bounding box center [304, 457] width 46 height 22
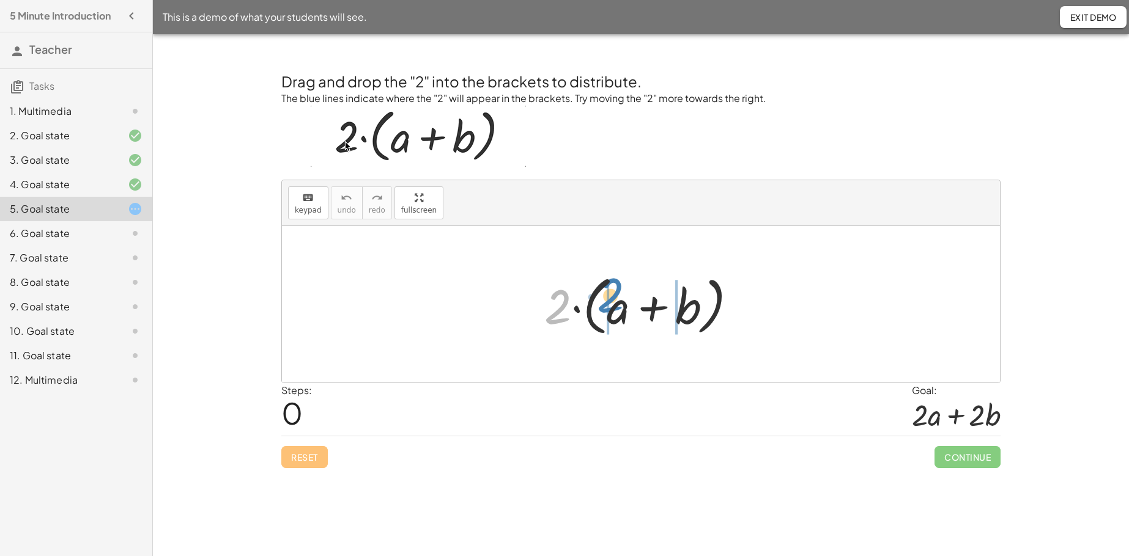
drag, startPoint x: 558, startPoint y: 308, endPoint x: 610, endPoint y: 296, distance: 53.9
click at [610, 296] on div at bounding box center [645, 305] width 215 height 70
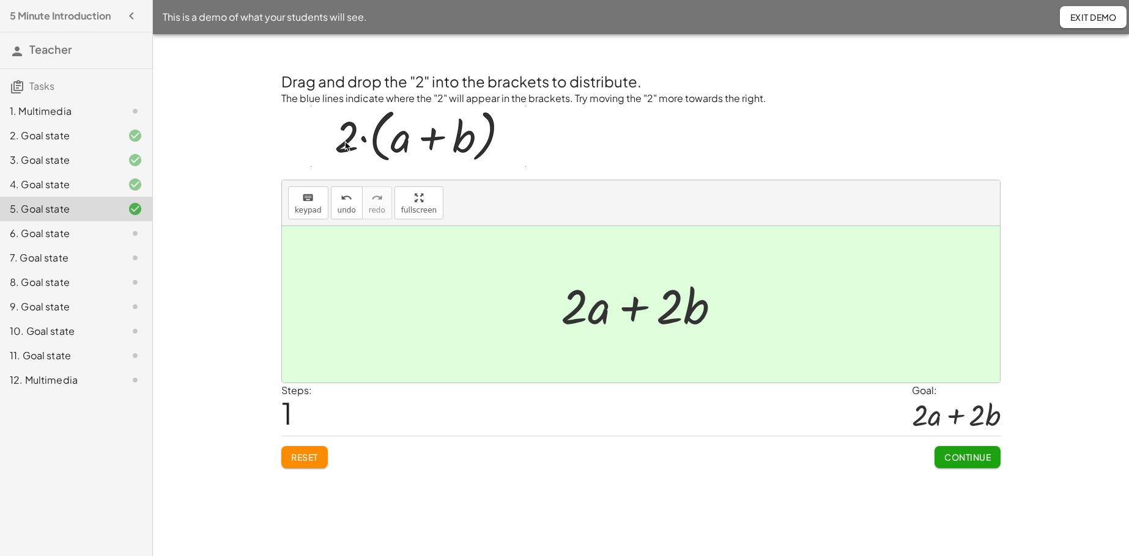
click at [874, 426] on span "Continue" at bounding box center [967, 457] width 46 height 11
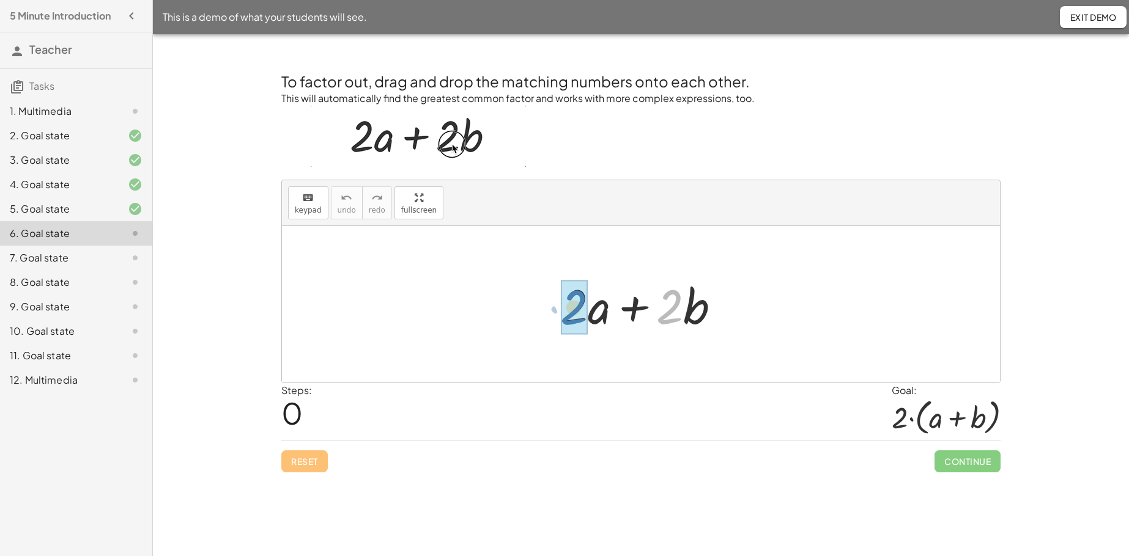
drag, startPoint x: 673, startPoint y: 307, endPoint x: 577, endPoint y: 308, distance: 96.0
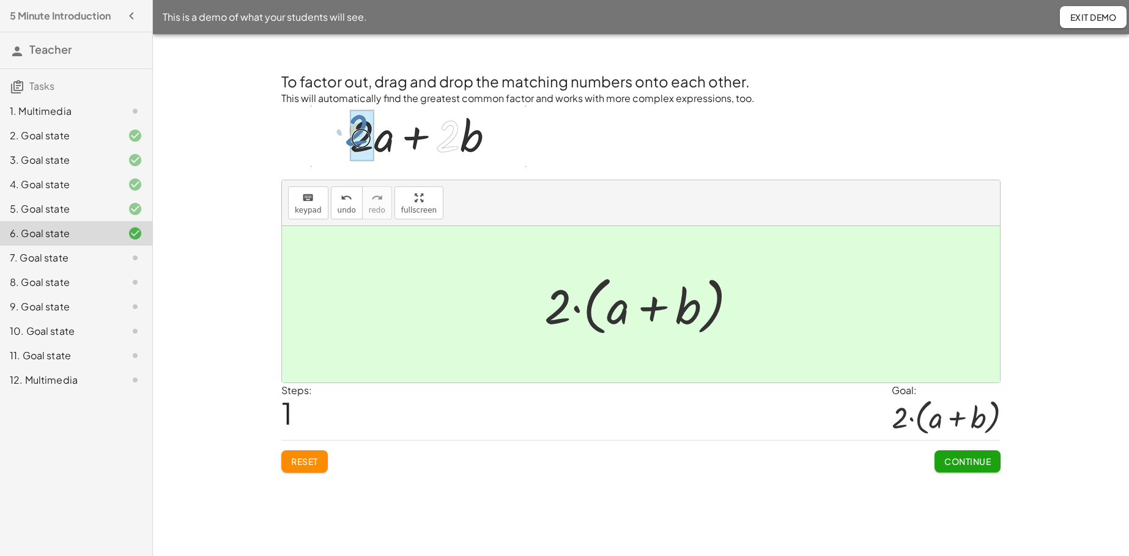
click at [874, 426] on span "Continue" at bounding box center [967, 461] width 46 height 11
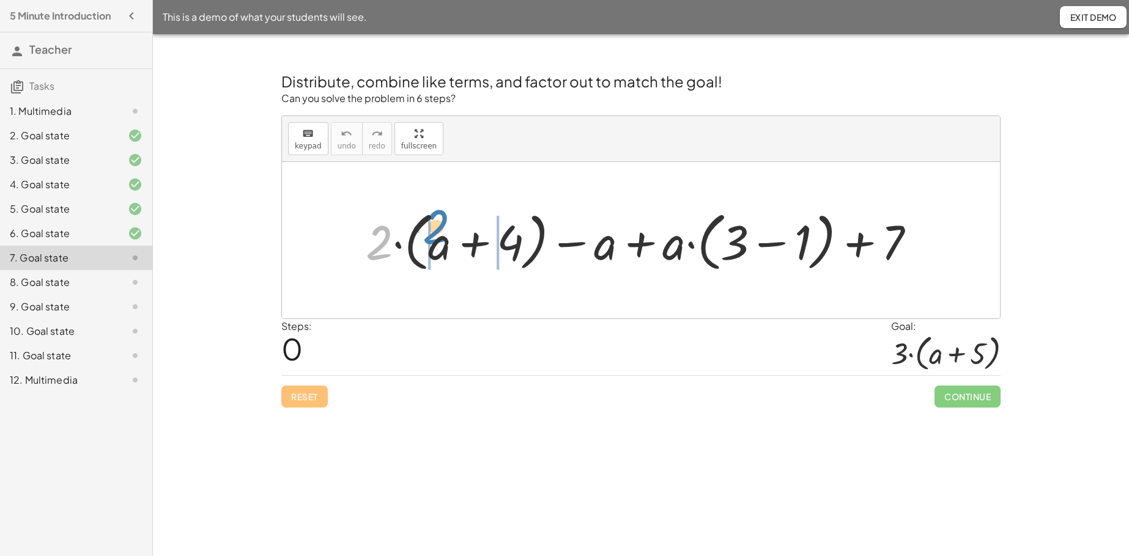
drag, startPoint x: 378, startPoint y: 249, endPoint x: 435, endPoint y: 234, distance: 59.0
click at [435, 234] on div at bounding box center [646, 240] width 572 height 70
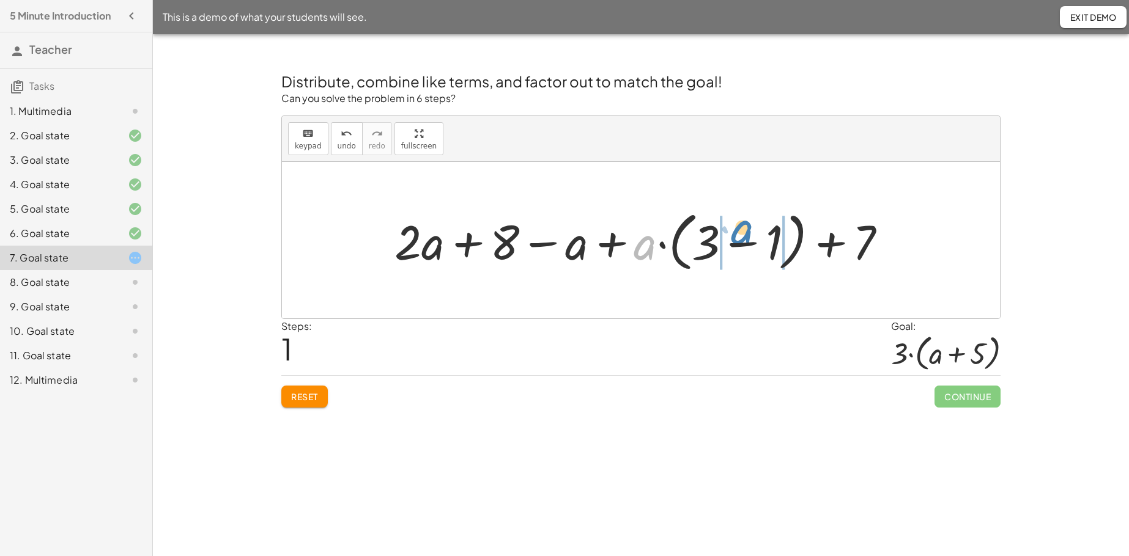
drag, startPoint x: 643, startPoint y: 253, endPoint x: 740, endPoint y: 238, distance: 98.4
click at [740, 238] on div at bounding box center [645, 240] width 514 height 70
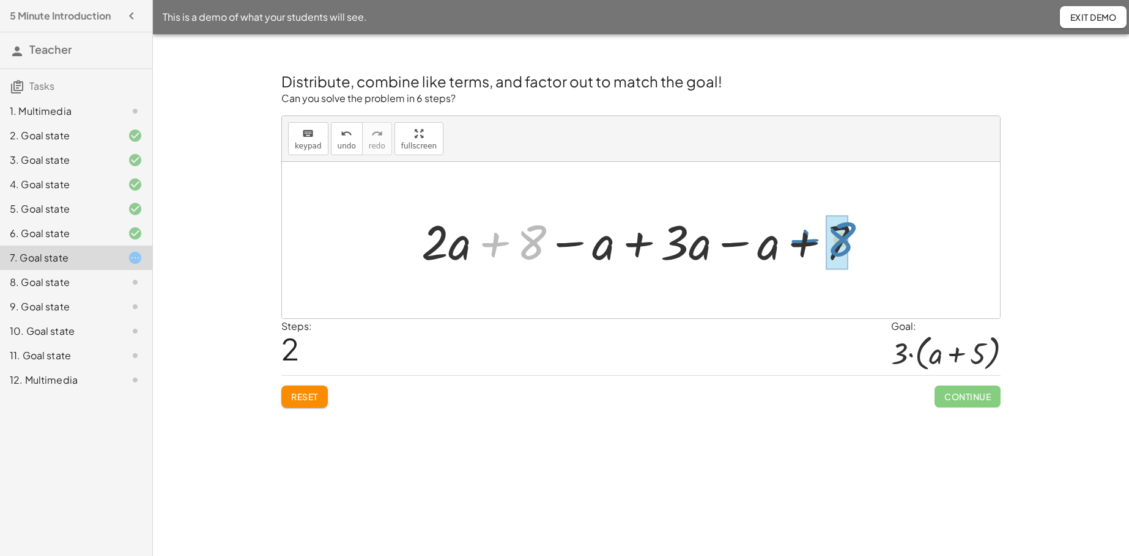
drag, startPoint x: 495, startPoint y: 247, endPoint x: 805, endPoint y: 244, distance: 309.4
click at [805, 244] on div at bounding box center [645, 240] width 460 height 63
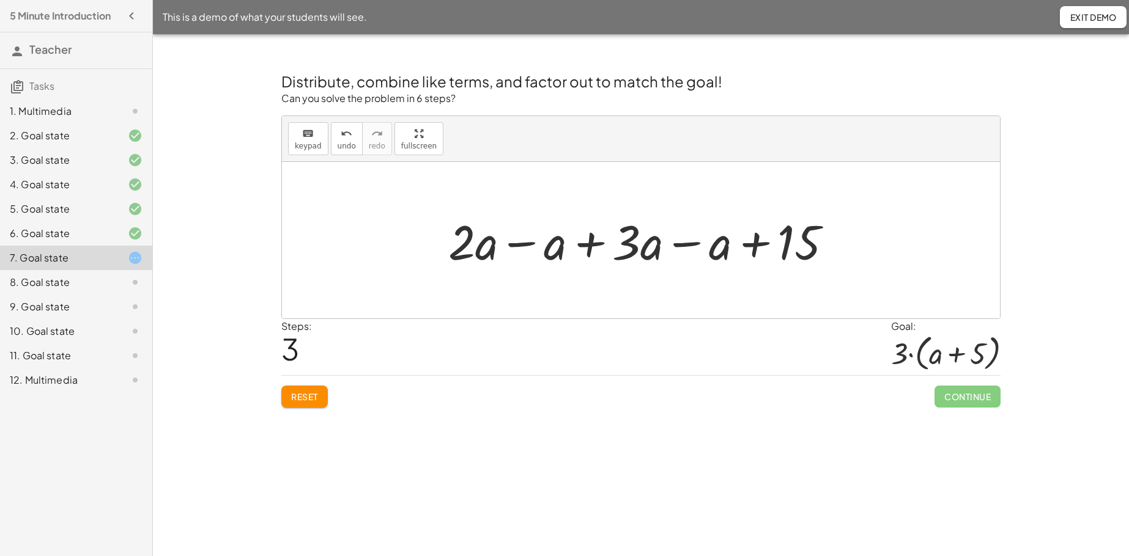
click at [517, 243] on div at bounding box center [645, 240] width 406 height 63
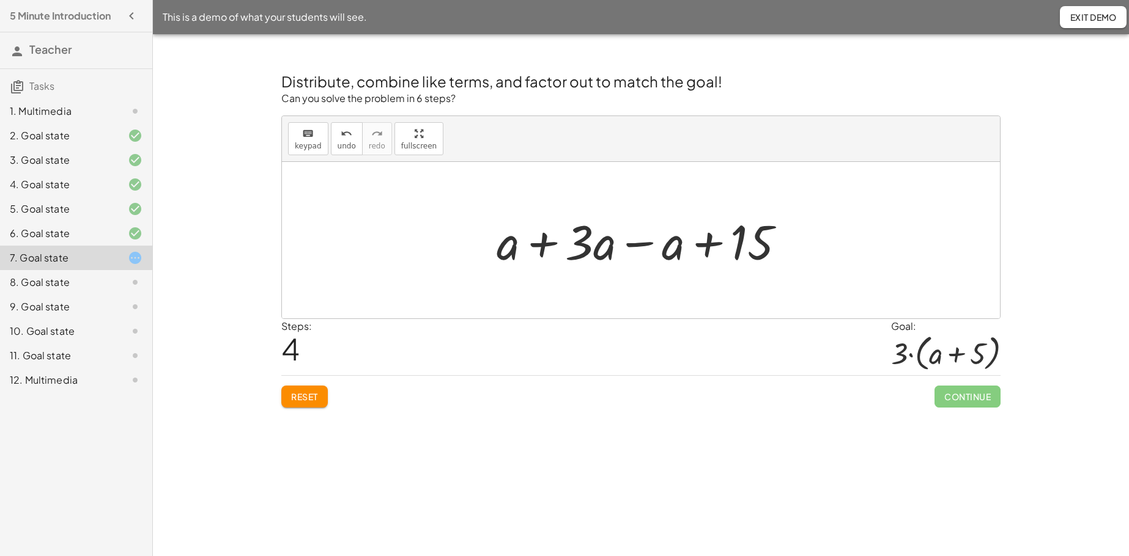
click at [548, 246] on div at bounding box center [645, 240] width 311 height 63
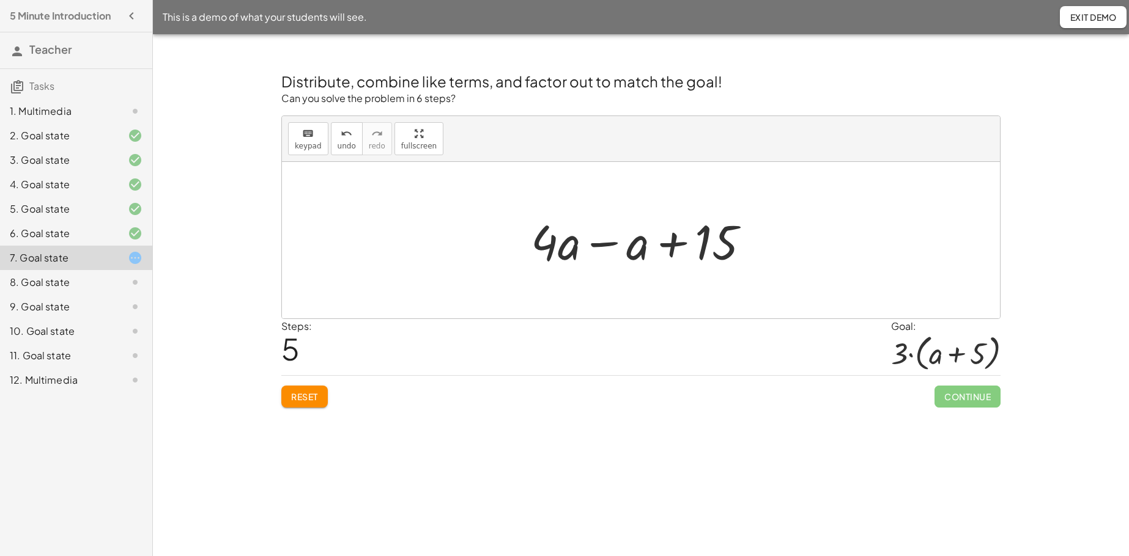
click at [600, 245] on div at bounding box center [645, 240] width 241 height 63
drag, startPoint x: 582, startPoint y: 243, endPoint x: 688, endPoint y: 240, distance: 106.4
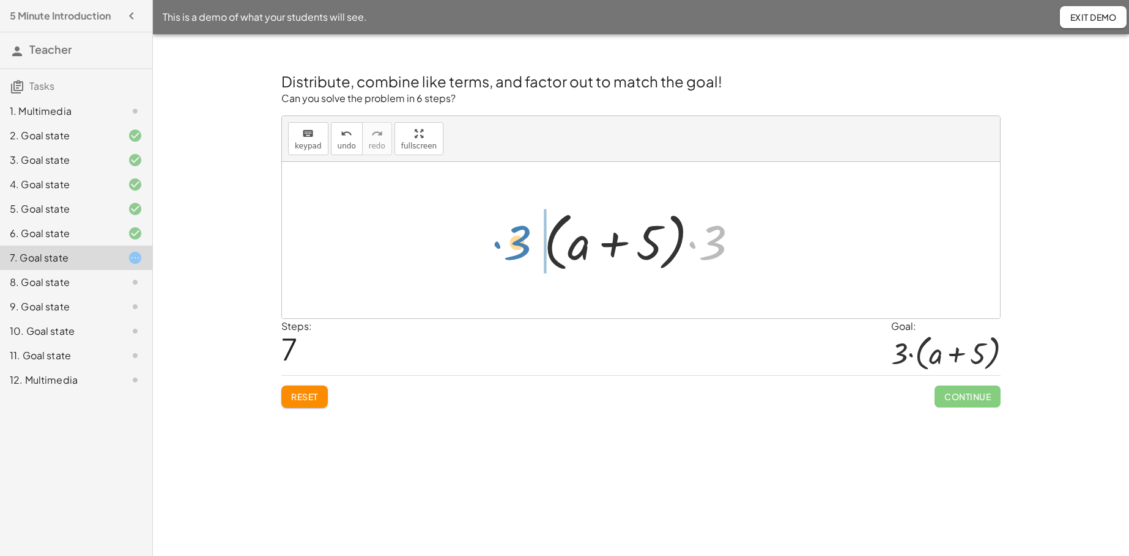
drag, startPoint x: 717, startPoint y: 246, endPoint x: 521, endPoint y: 246, distance: 195.7
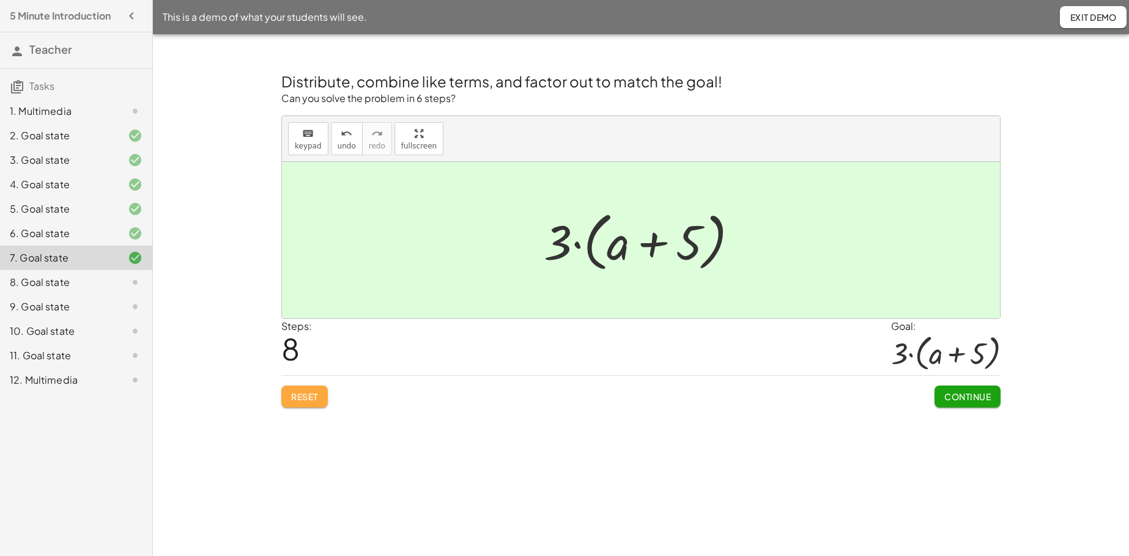
click at [307, 393] on span "Reset" at bounding box center [304, 396] width 27 height 11
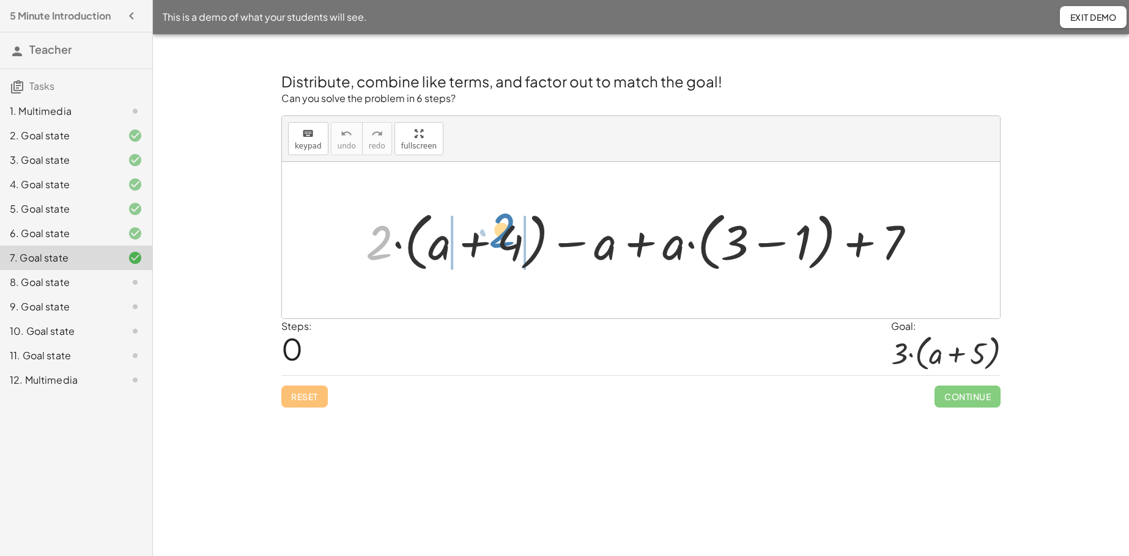
drag, startPoint x: 375, startPoint y: 247, endPoint x: 498, endPoint y: 235, distance: 123.5
click at [498, 235] on div at bounding box center [646, 240] width 572 height 70
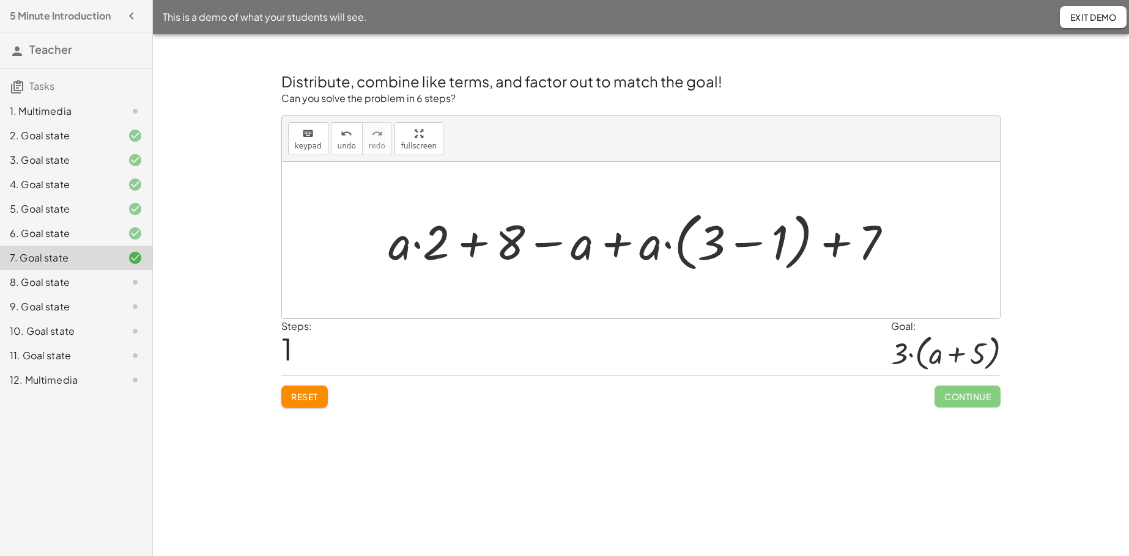
click at [421, 246] on div at bounding box center [645, 240] width 526 height 70
drag, startPoint x: 430, startPoint y: 246, endPoint x: 374, endPoint y: 240, distance: 56.5
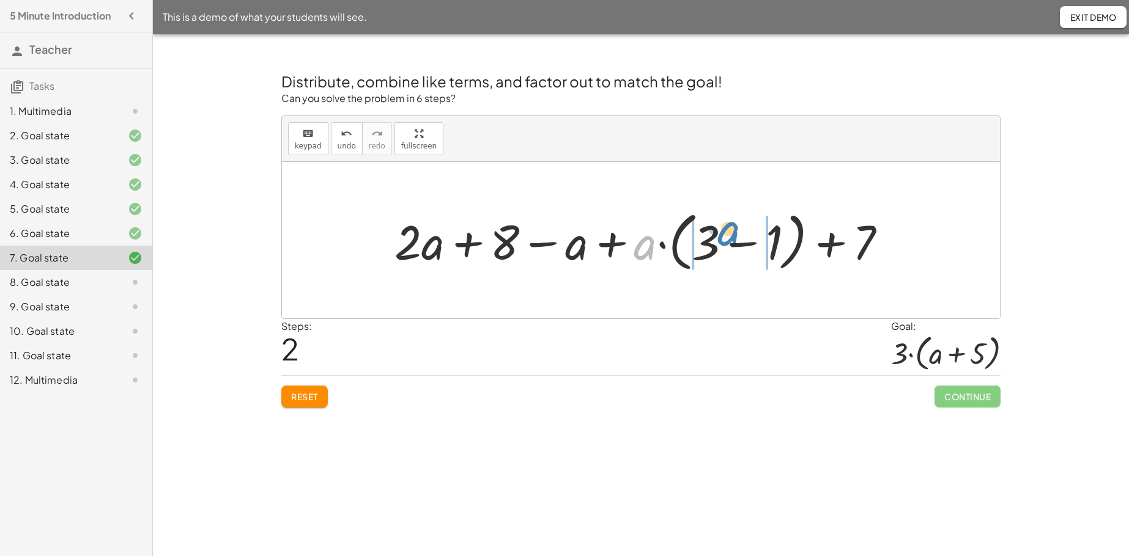
drag, startPoint x: 646, startPoint y: 253, endPoint x: 729, endPoint y: 239, distance: 84.3
click at [729, 239] on div at bounding box center [645, 240] width 514 height 70
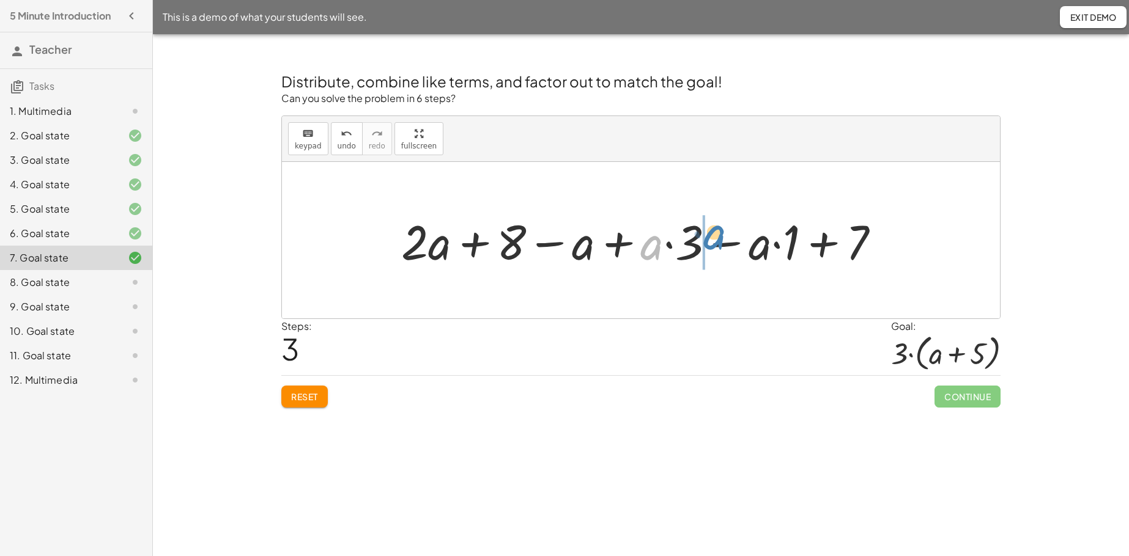
drag, startPoint x: 654, startPoint y: 248, endPoint x: 717, endPoint y: 239, distance: 64.2
click at [717, 239] on div at bounding box center [645, 240] width 501 height 63
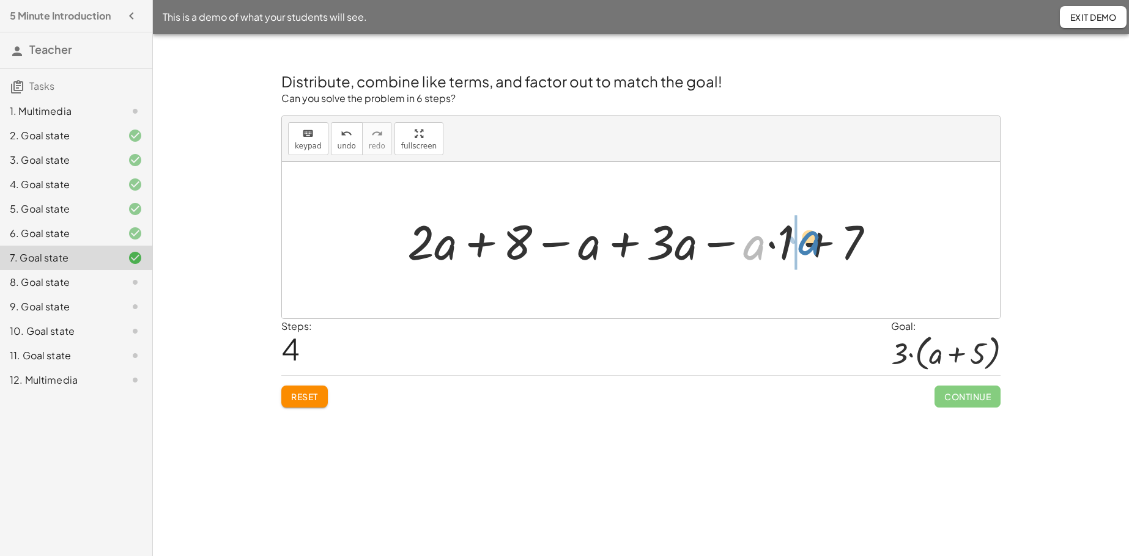
drag, startPoint x: 755, startPoint y: 249, endPoint x: 811, endPoint y: 240, distance: 57.6
click at [811, 240] on div at bounding box center [645, 240] width 489 height 63
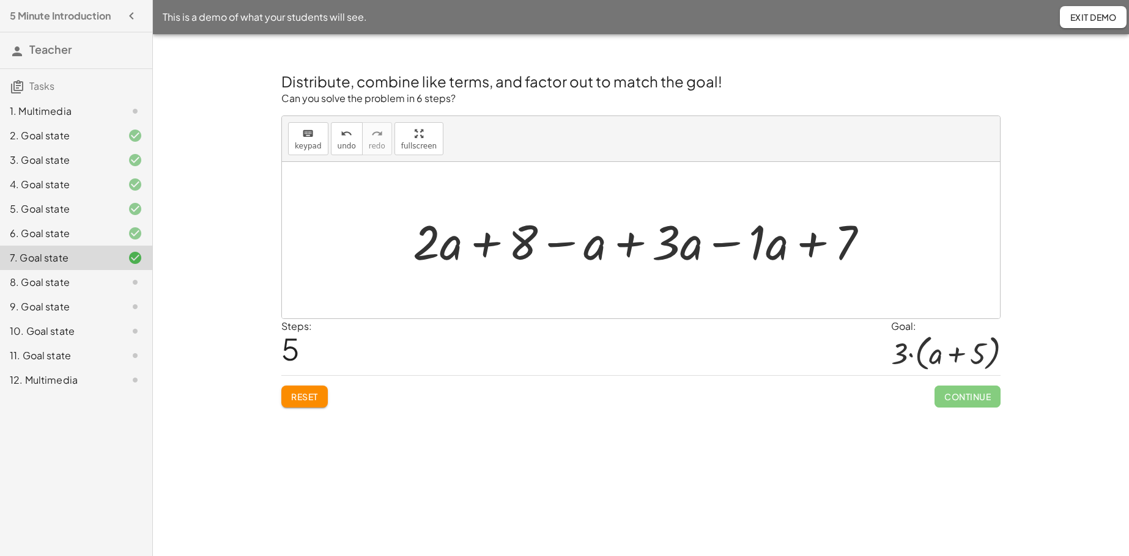
click at [477, 249] on div at bounding box center [646, 240] width 478 height 63
click at [556, 246] on div at bounding box center [646, 240] width 478 height 63
click at [627, 246] on div at bounding box center [646, 240] width 478 height 63
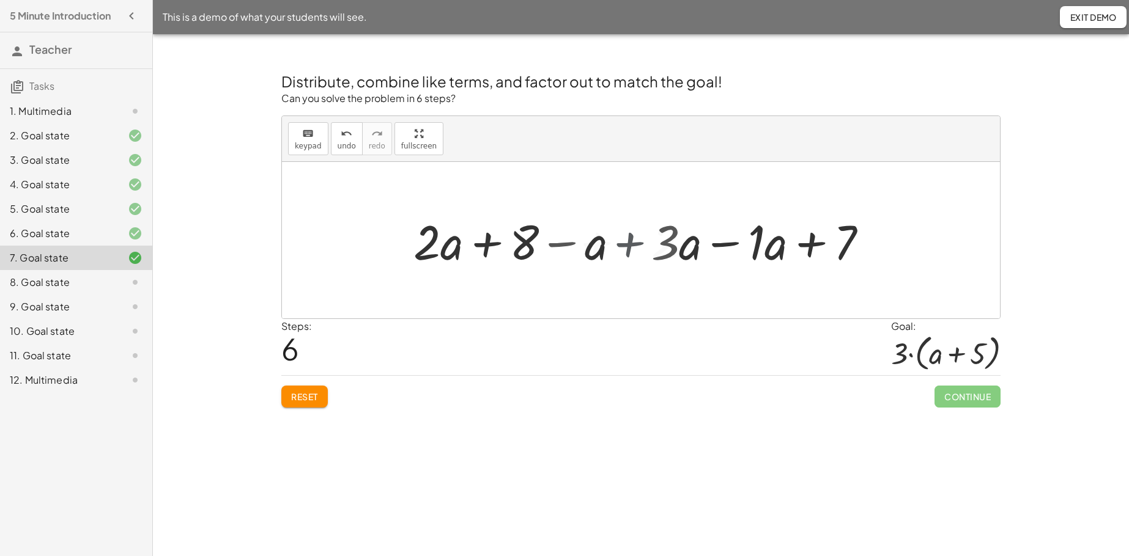
click at [627, 246] on div at bounding box center [645, 240] width 408 height 63
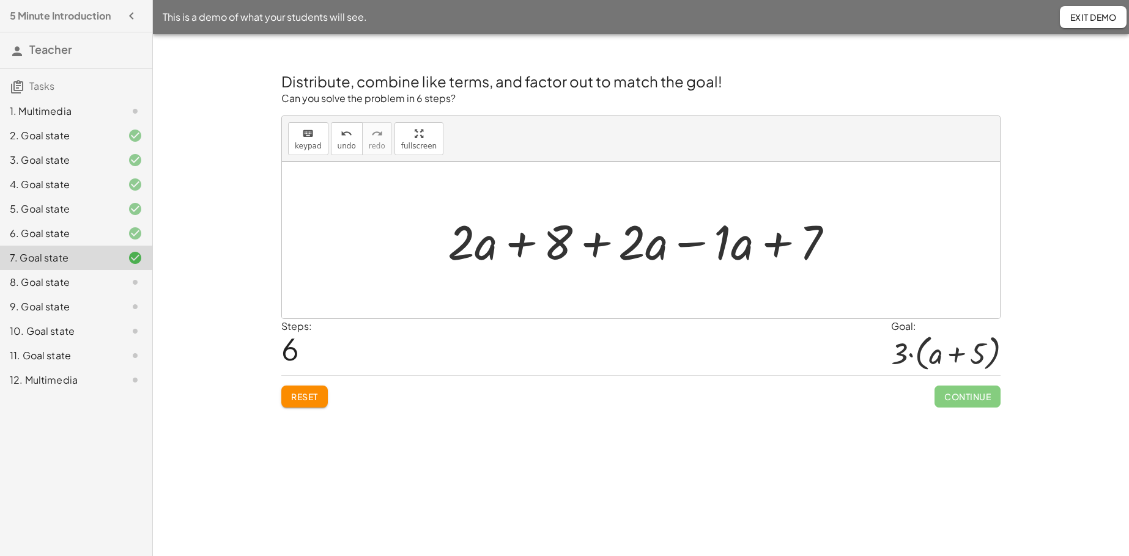
click at [689, 245] on div at bounding box center [645, 240] width 408 height 63
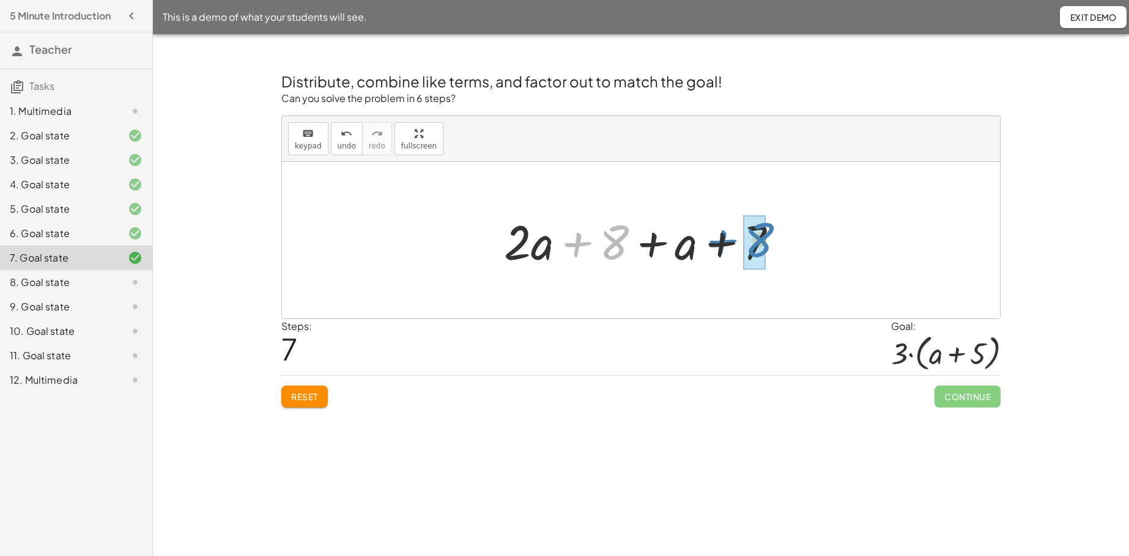
drag, startPoint x: 578, startPoint y: 244, endPoint x: 723, endPoint y: 242, distance: 144.9
click at [723, 242] on div at bounding box center [645, 240] width 295 height 63
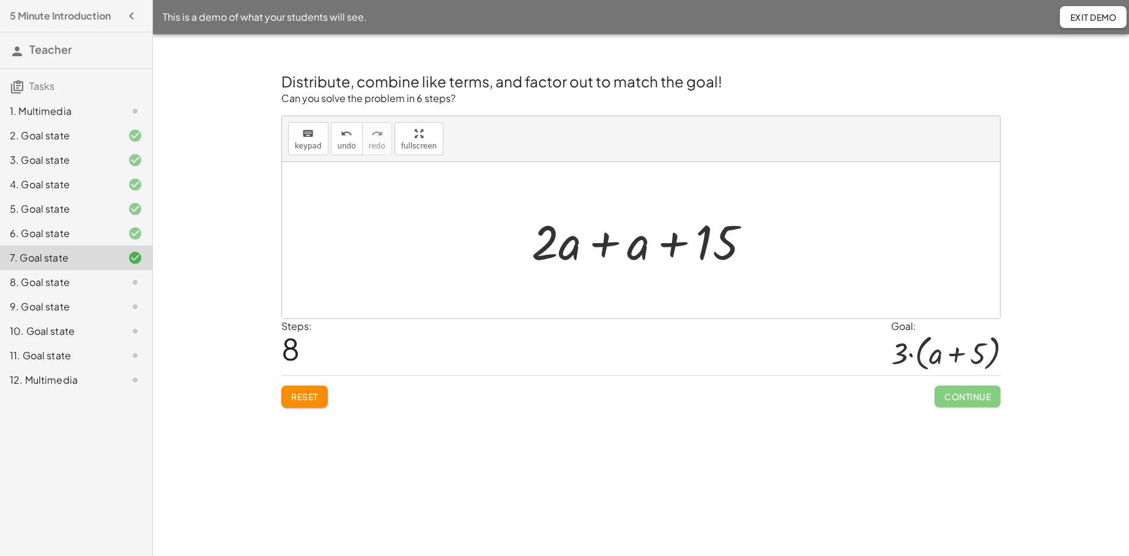
click at [608, 244] on div at bounding box center [645, 240] width 241 height 63
click at [629, 248] on div at bounding box center [646, 240] width 174 height 63
drag, startPoint x: 583, startPoint y: 235, endPoint x: 685, endPoint y: 229, distance: 102.3
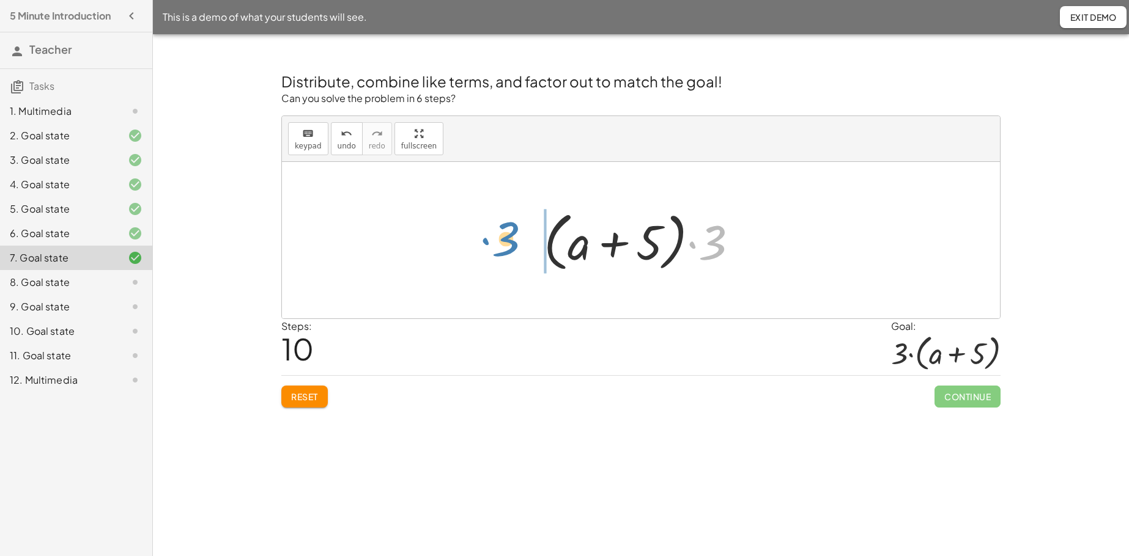
drag, startPoint x: 715, startPoint y: 243, endPoint x: 509, endPoint y: 240, distance: 205.5
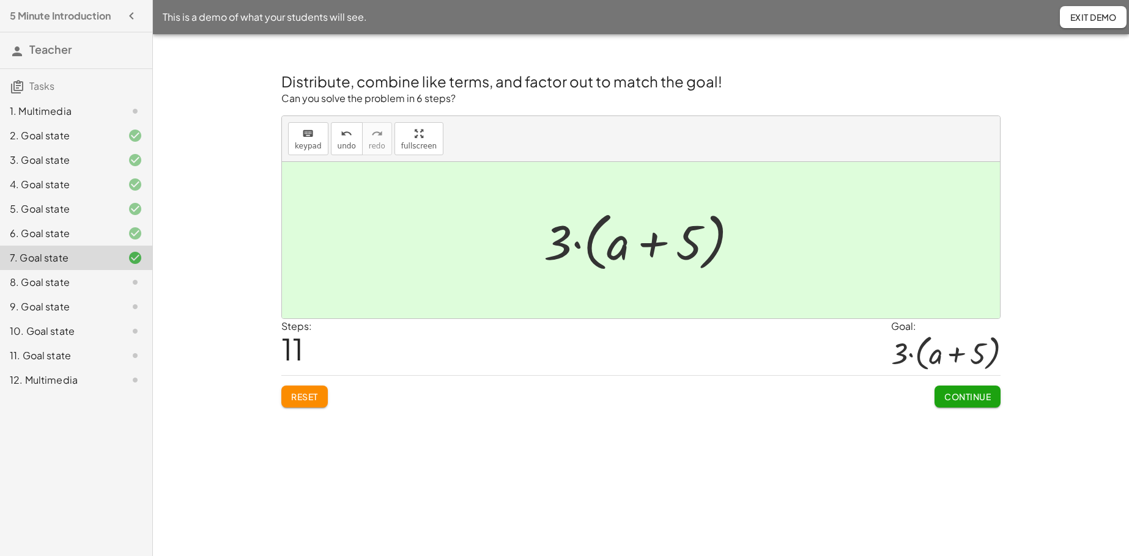
click at [874, 393] on span "Continue" at bounding box center [967, 396] width 46 height 11
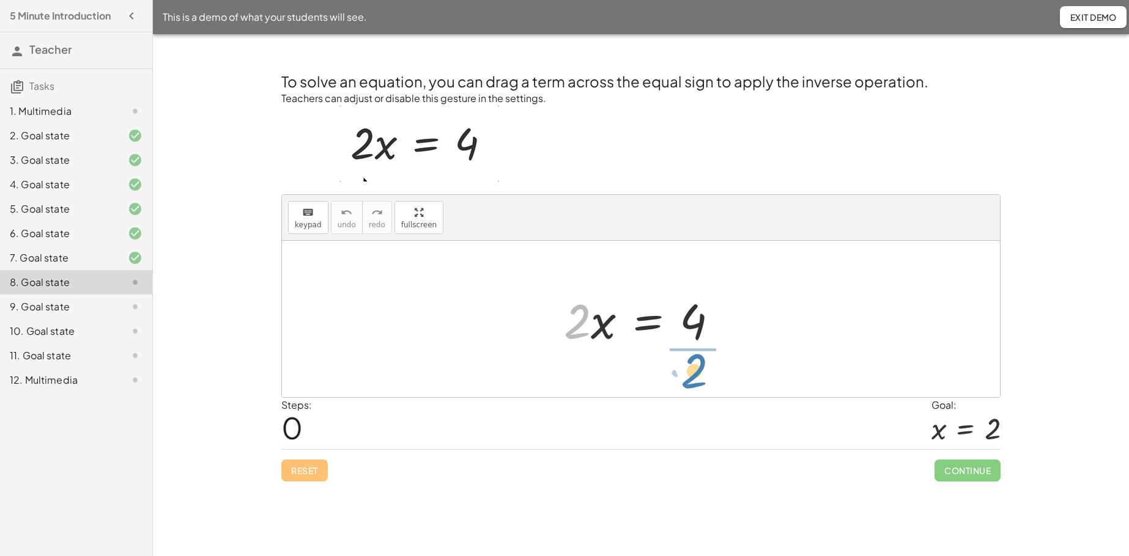
drag, startPoint x: 580, startPoint y: 324, endPoint x: 696, endPoint y: 374, distance: 126.9
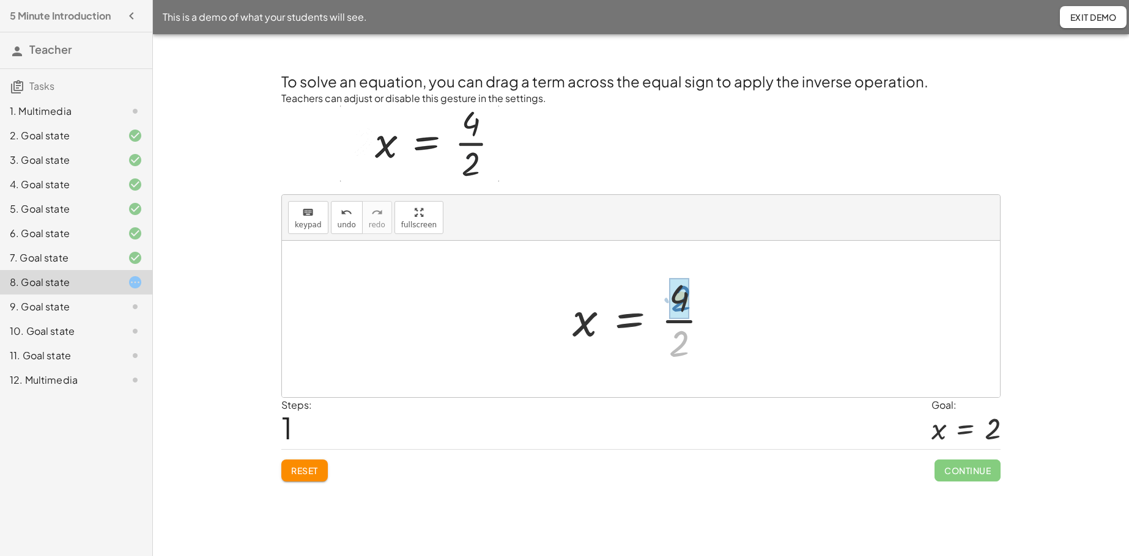
drag, startPoint x: 682, startPoint y: 347, endPoint x: 684, endPoint y: 301, distance: 45.9
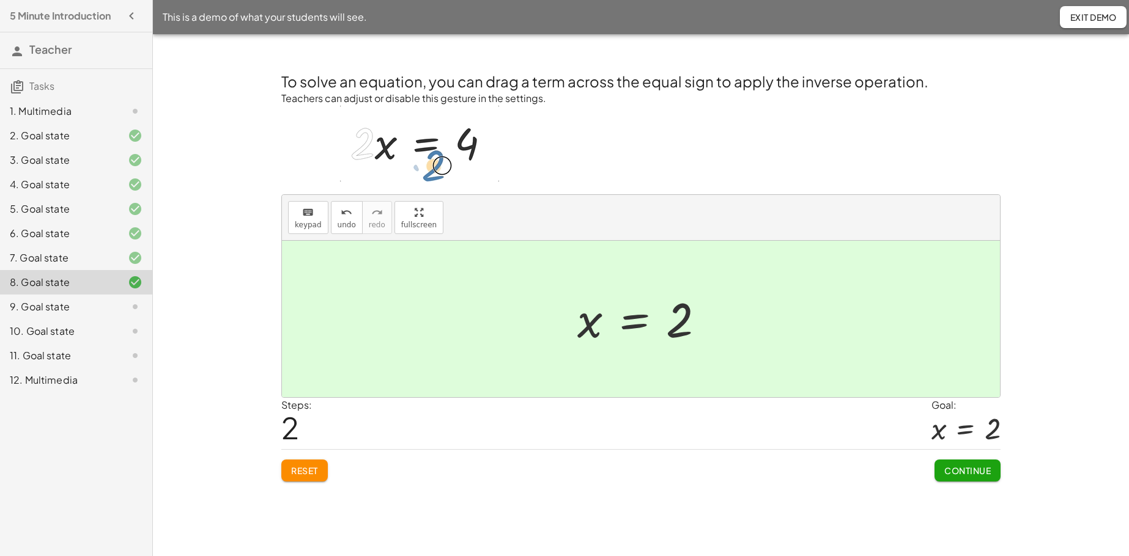
click at [302, 426] on button "Reset" at bounding box center [304, 471] width 46 height 22
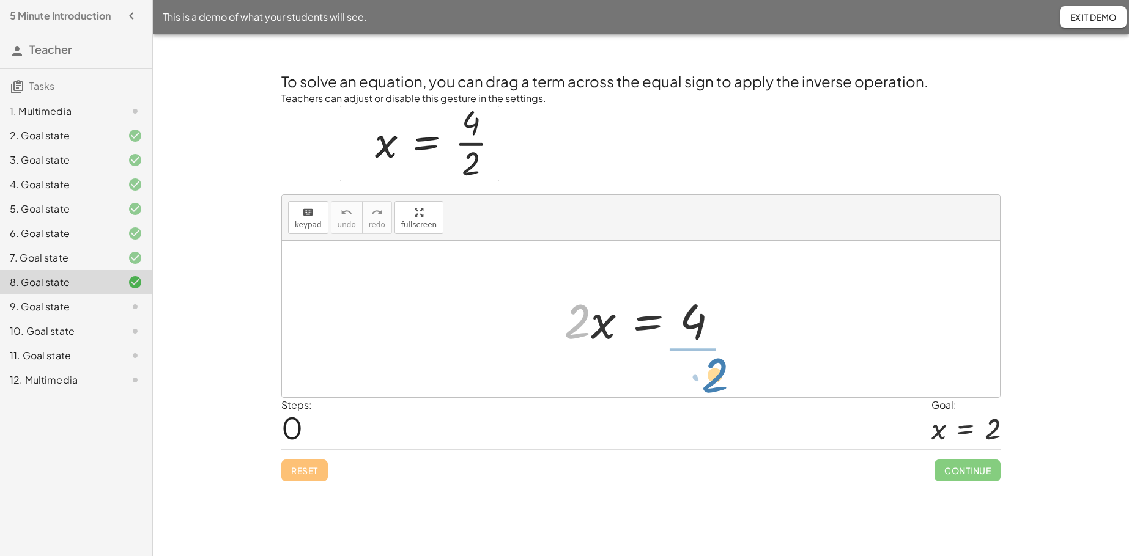
drag, startPoint x: 573, startPoint y: 331, endPoint x: 711, endPoint y: 385, distance: 148.1
click at [711, 385] on div "· 2 · 2 · x = 4" at bounding box center [641, 319] width 718 height 157
click at [678, 325] on div at bounding box center [645, 319] width 158 height 94
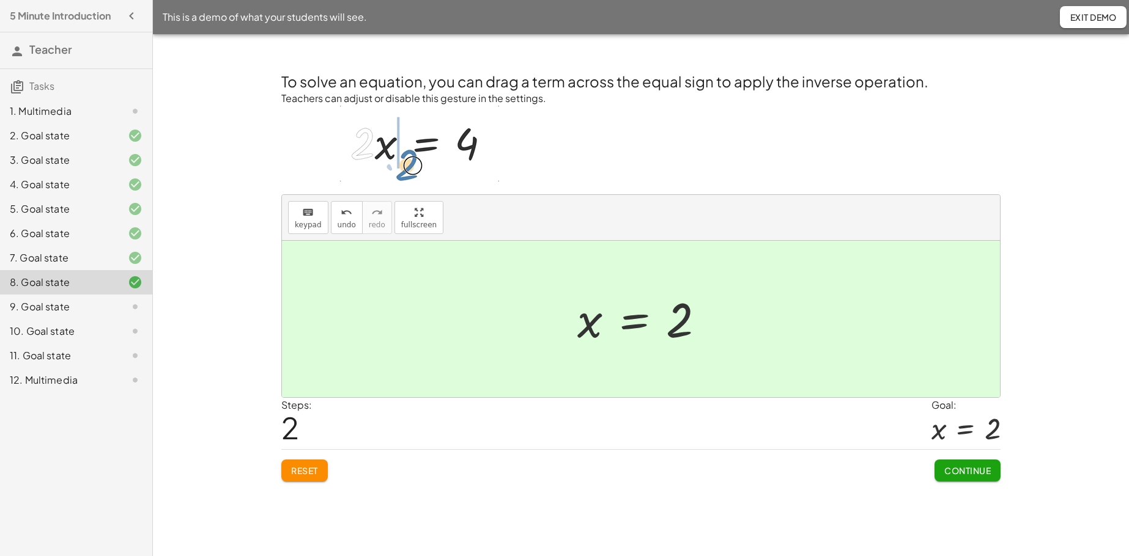
click at [874, 426] on span "Continue" at bounding box center [967, 470] width 46 height 11
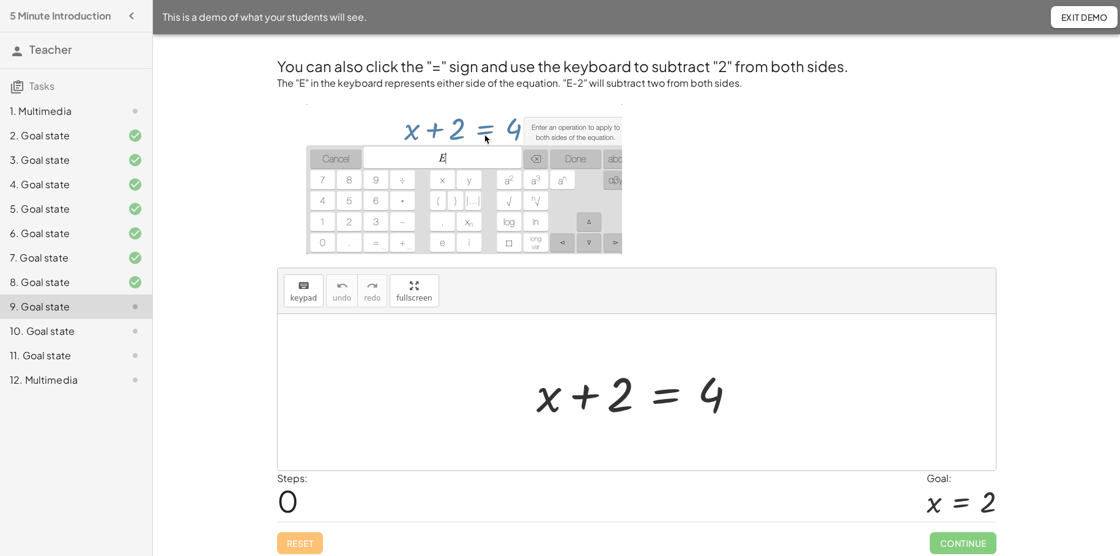
scroll to position [6, 0]
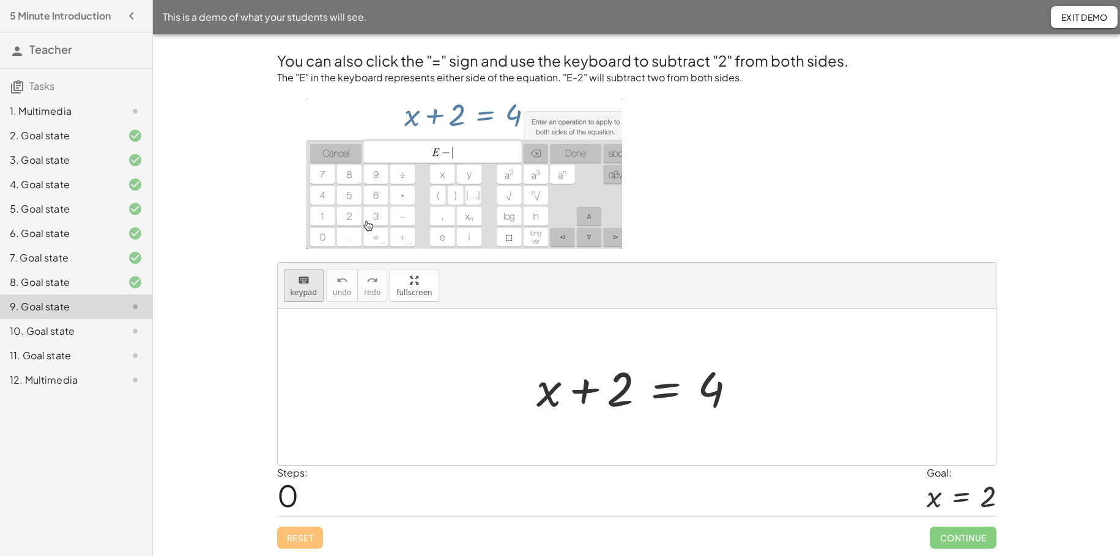
click at [299, 291] on span "keypad" at bounding box center [303, 293] width 27 height 9
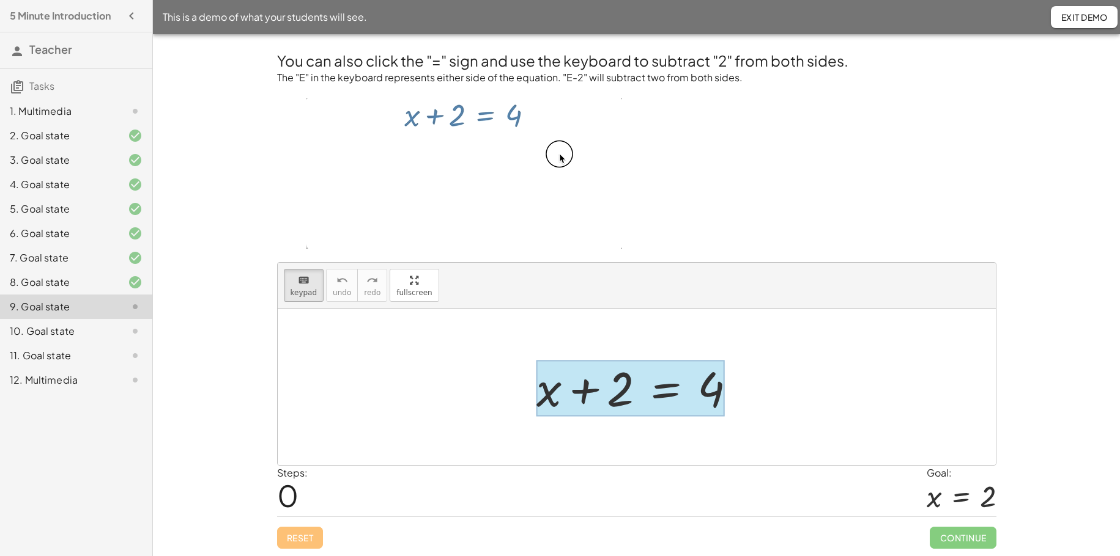
click at [671, 394] on div at bounding box center [630, 388] width 188 height 57
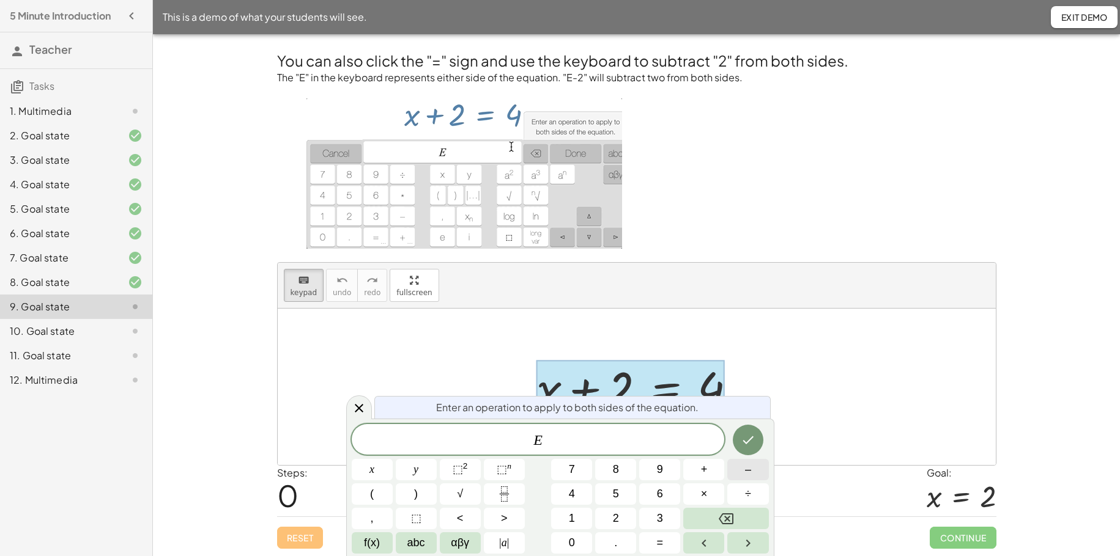
click at [744, 426] on button "–" at bounding box center [747, 469] width 41 height 21
click at [615, 426] on span "2" at bounding box center [616, 519] width 6 height 17
click at [756, 426] on button "Done" at bounding box center [748, 440] width 31 height 31
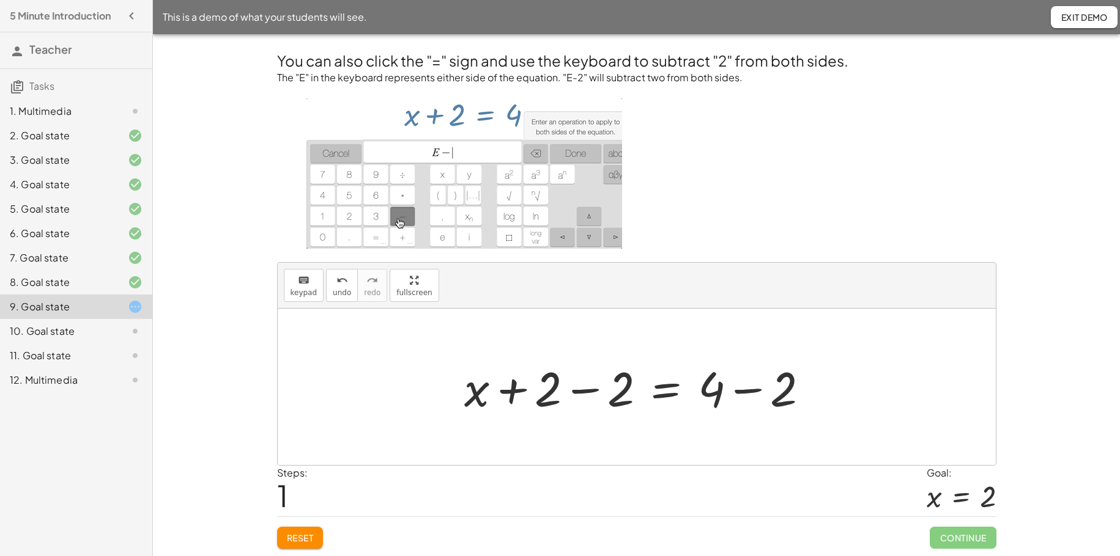
click at [586, 391] on div at bounding box center [641, 387] width 367 height 63
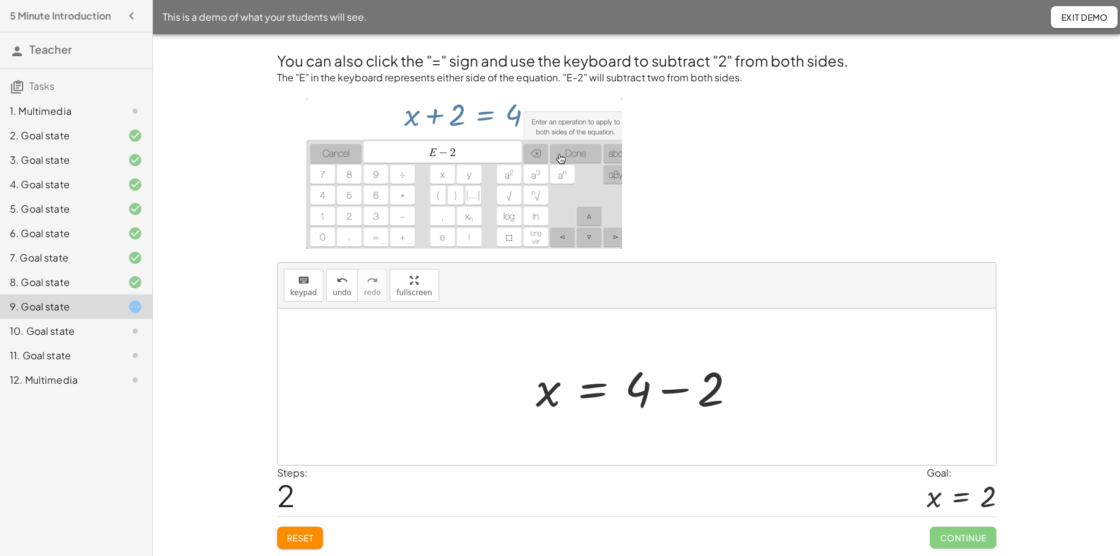
click at [665, 399] on div at bounding box center [641, 387] width 222 height 63
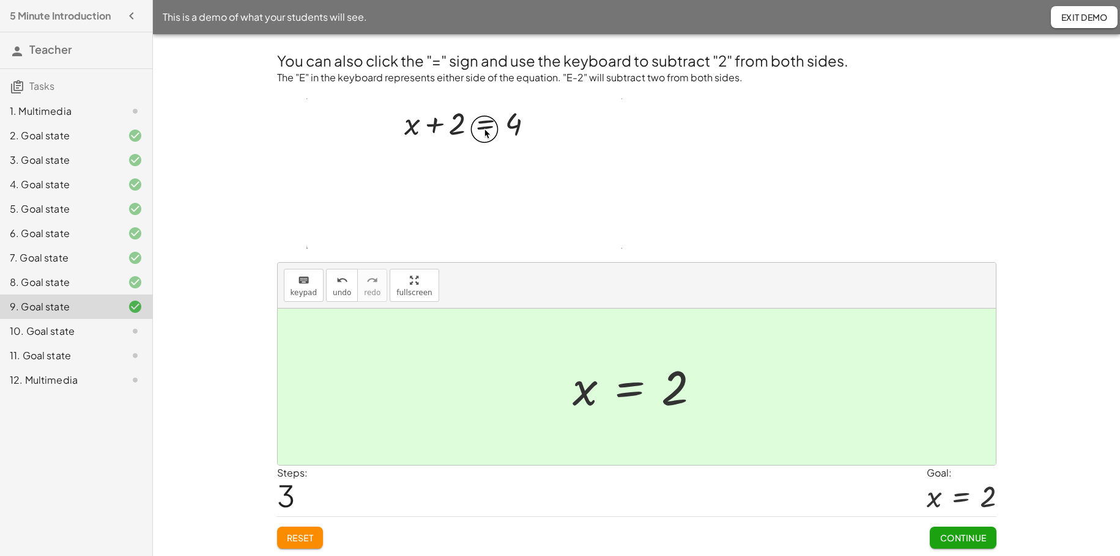
click at [874, 426] on button "Continue" at bounding box center [962, 538] width 66 height 22
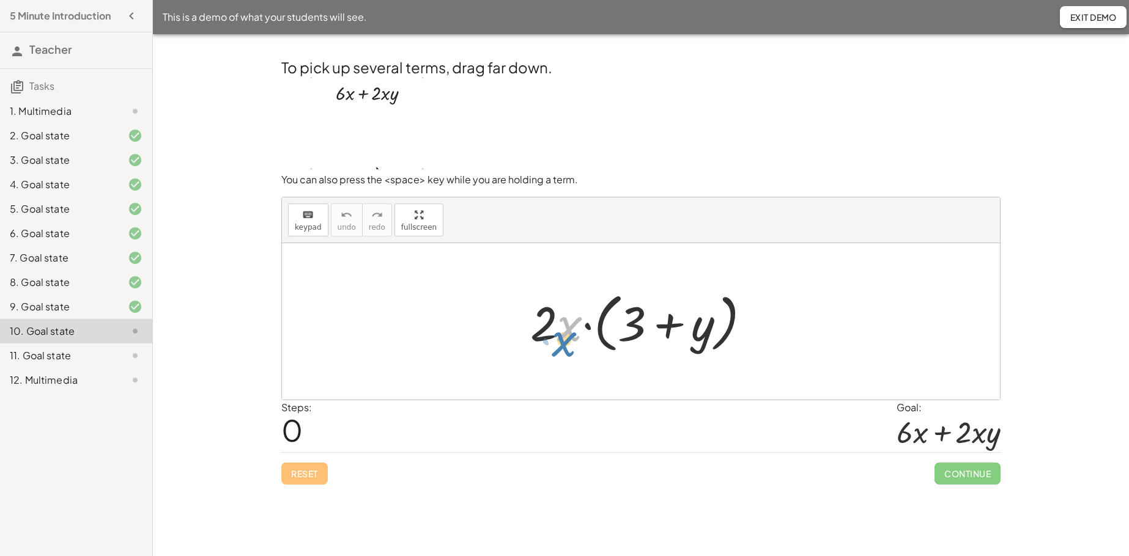
click at [571, 327] on div at bounding box center [645, 322] width 242 height 70
drag, startPoint x: 572, startPoint y: 325, endPoint x: 655, endPoint y: 310, distance: 85.0
click at [655, 310] on div at bounding box center [645, 322] width 242 height 70
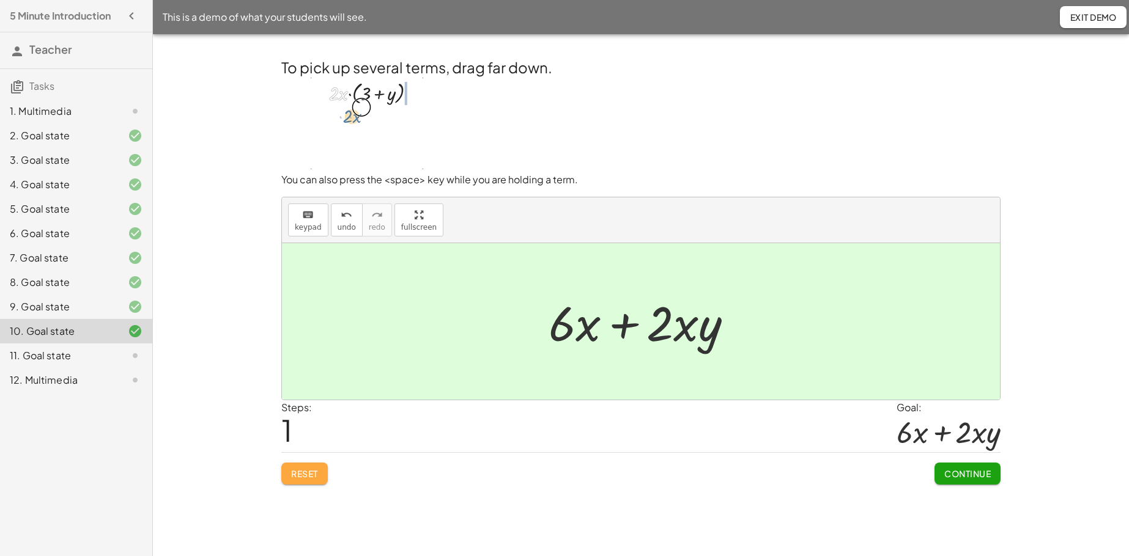
click at [306, 426] on button "Reset" at bounding box center [304, 474] width 46 height 22
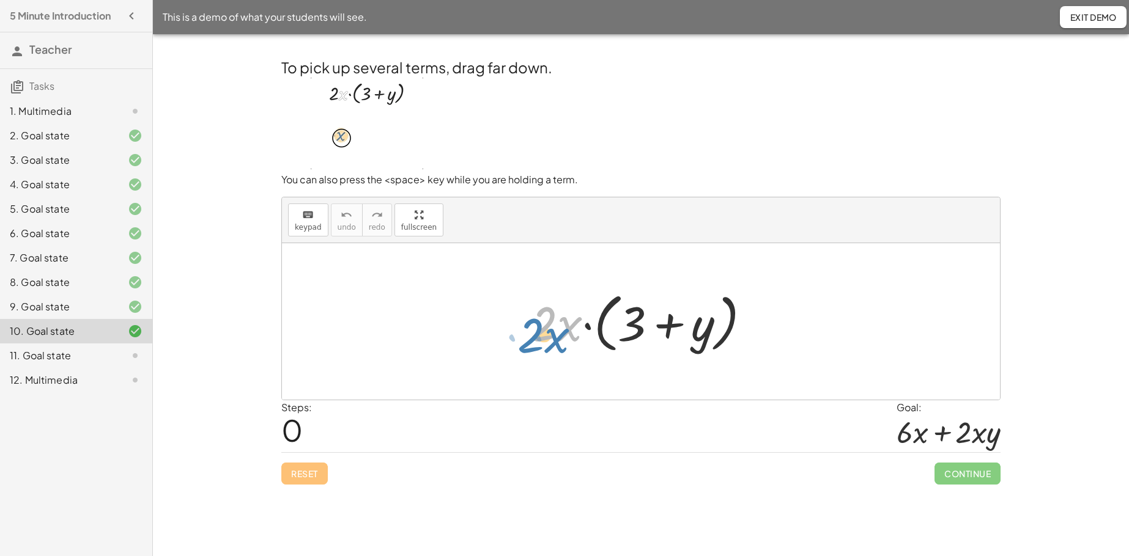
drag, startPoint x: 570, startPoint y: 329, endPoint x: 558, endPoint y: 342, distance: 18.2
click at [558, 342] on div at bounding box center [645, 322] width 242 height 70
drag, startPoint x: 569, startPoint y: 327, endPoint x: 581, endPoint y: 297, distance: 32.1
click at [581, 297] on div at bounding box center [645, 322] width 242 height 70
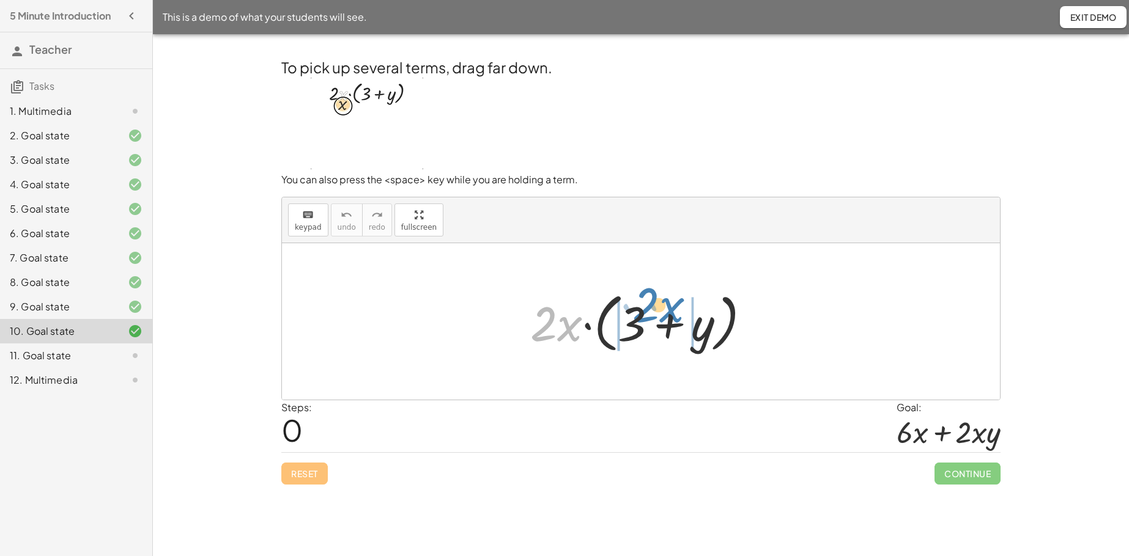
drag, startPoint x: 547, startPoint y: 328, endPoint x: 649, endPoint y: 309, distance: 103.9
click at [649, 309] on div at bounding box center [645, 322] width 242 height 70
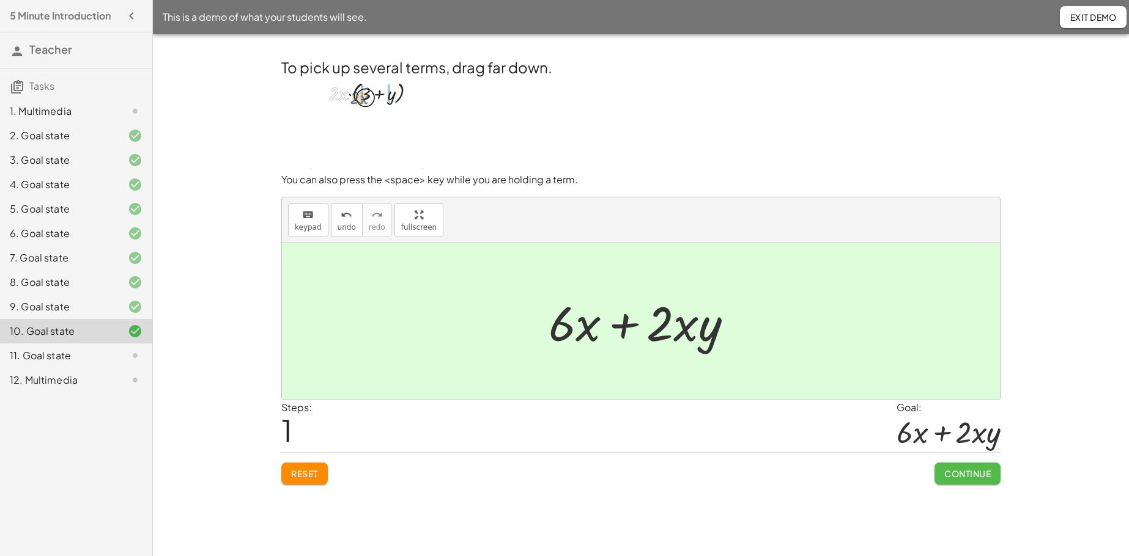
click at [874, 426] on button "Continue" at bounding box center [967, 474] width 66 height 22
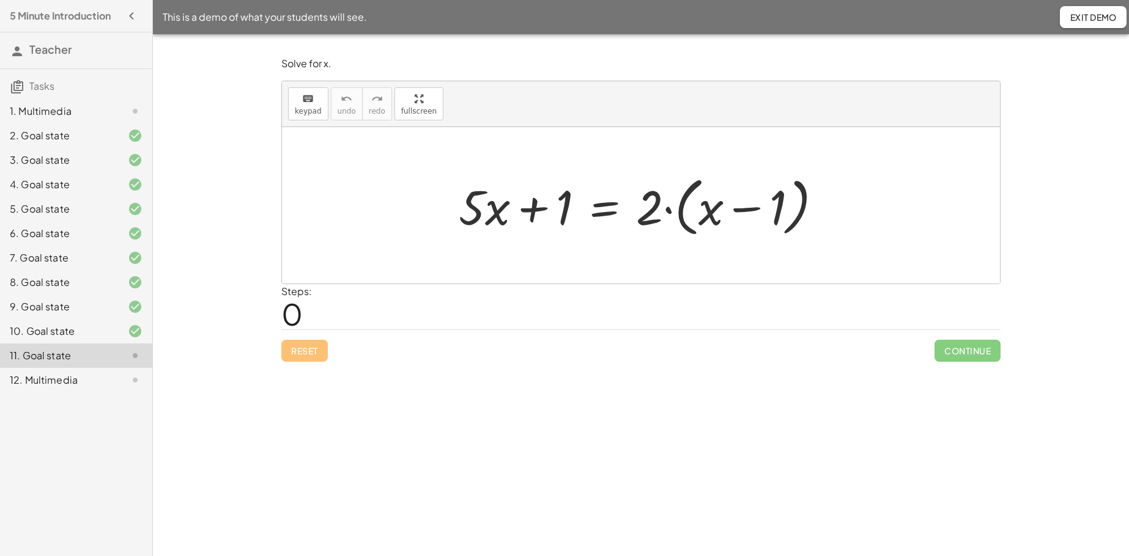
click at [640, 209] on div at bounding box center [645, 206] width 386 height 70
drag, startPoint x: 652, startPoint y: 212, endPoint x: 739, endPoint y: 197, distance: 88.6
click at [739, 197] on div at bounding box center [645, 206] width 386 height 70
drag, startPoint x: 643, startPoint y: 215, endPoint x: 700, endPoint y: 212, distance: 56.9
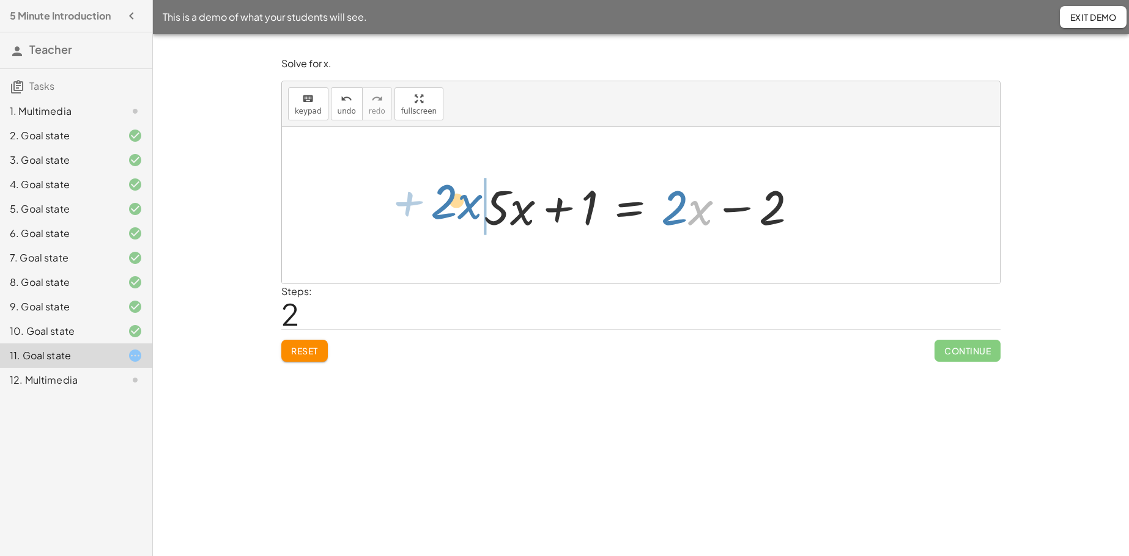
drag, startPoint x: 700, startPoint y: 216, endPoint x: 470, endPoint y: 210, distance: 230.6
click at [470, 210] on div "+ · 5 · x + 1 = · 2 · ( + x − 1 ) + · 5 · x + 1 = + · 2 · x − · 2 · 1 · x + · 2…" at bounding box center [640, 205] width 351 height 69
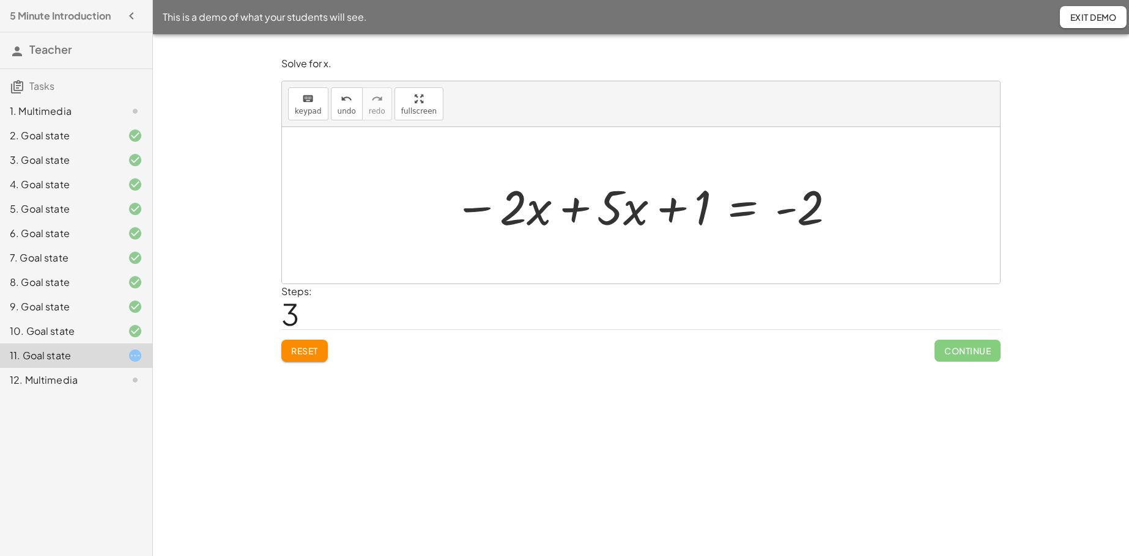
click at [579, 213] on div at bounding box center [646, 205] width 396 height 63
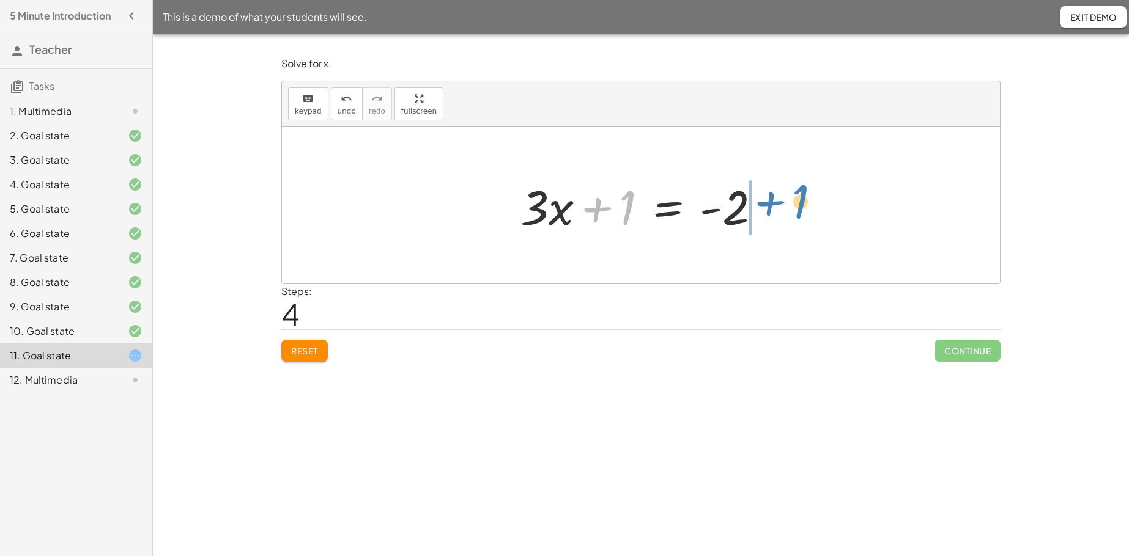
drag, startPoint x: 603, startPoint y: 210, endPoint x: 775, endPoint y: 204, distance: 172.5
click at [775, 204] on div at bounding box center [645, 205] width 262 height 63
click at [712, 211] on div at bounding box center [645, 205] width 277 height 63
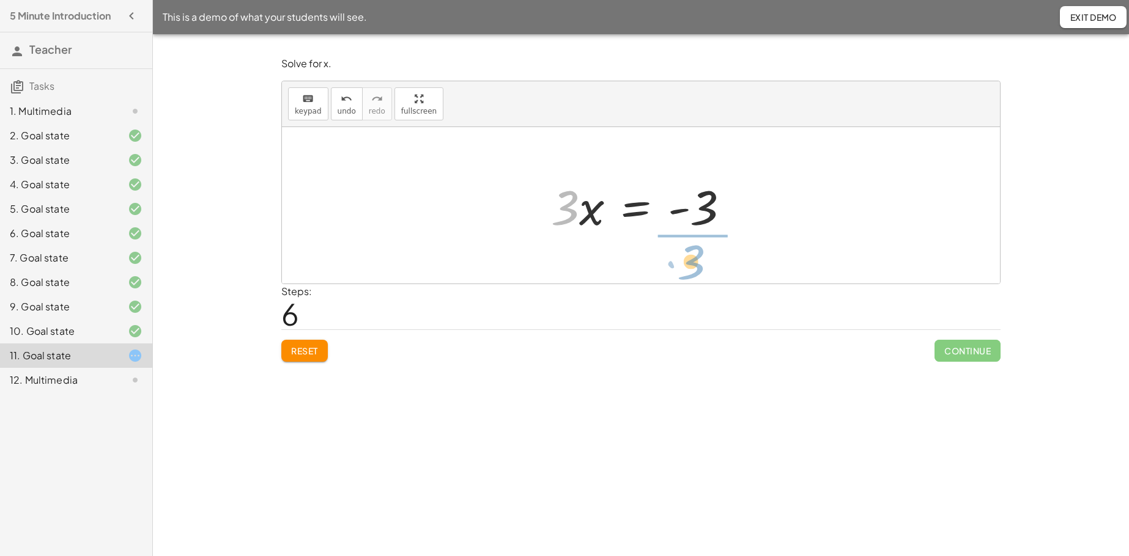
drag, startPoint x: 564, startPoint y: 211, endPoint x: 692, endPoint y: 258, distance: 136.8
click at [692, 211] on div at bounding box center [646, 205] width 182 height 94
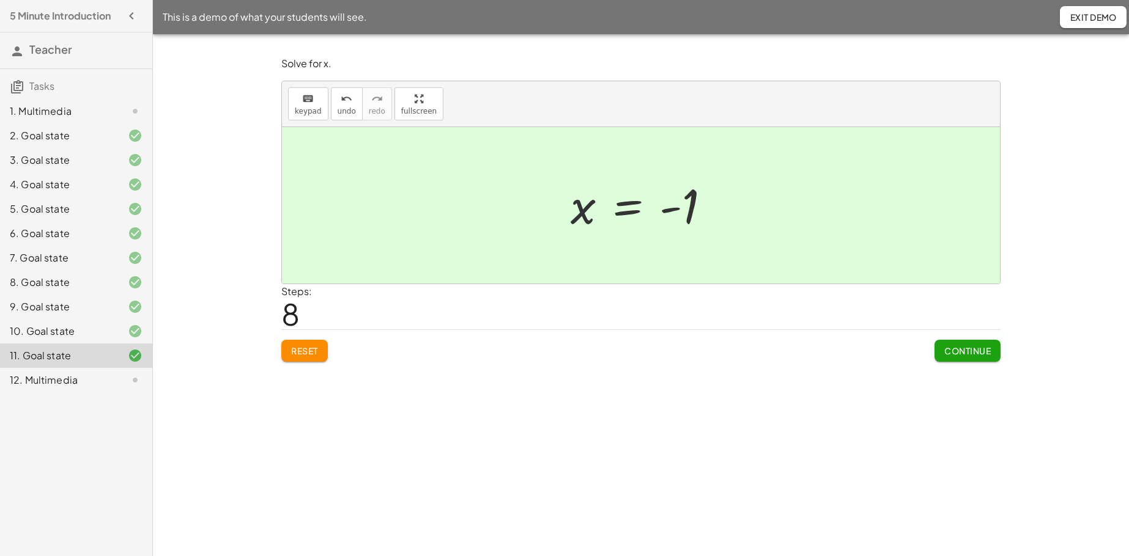
click at [874, 355] on span "Continue" at bounding box center [967, 350] width 46 height 11
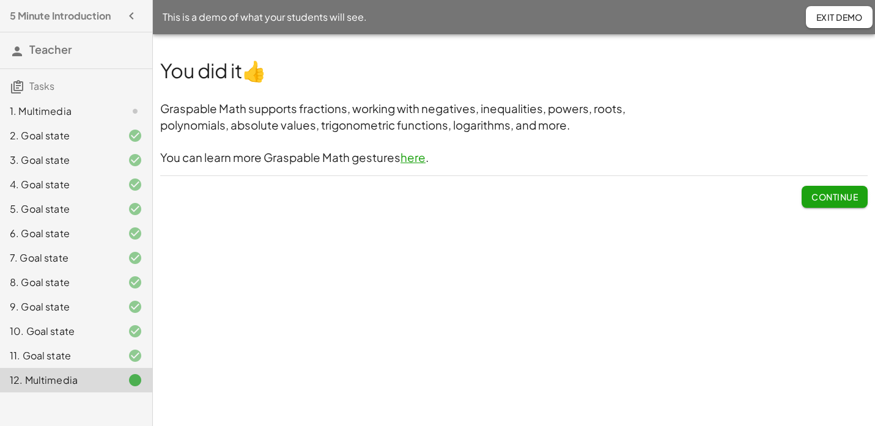
click at [829, 18] on span "Exit Demo" at bounding box center [839, 17] width 47 height 11
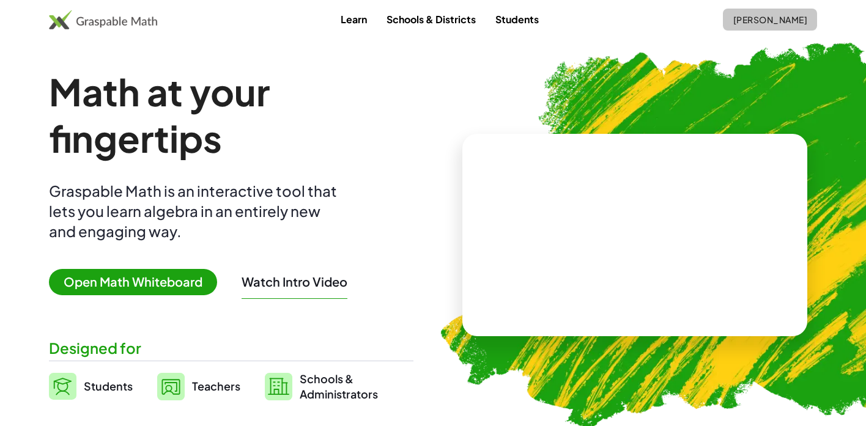
click at [737, 30] on button "[PERSON_NAME]" at bounding box center [770, 20] width 94 height 22
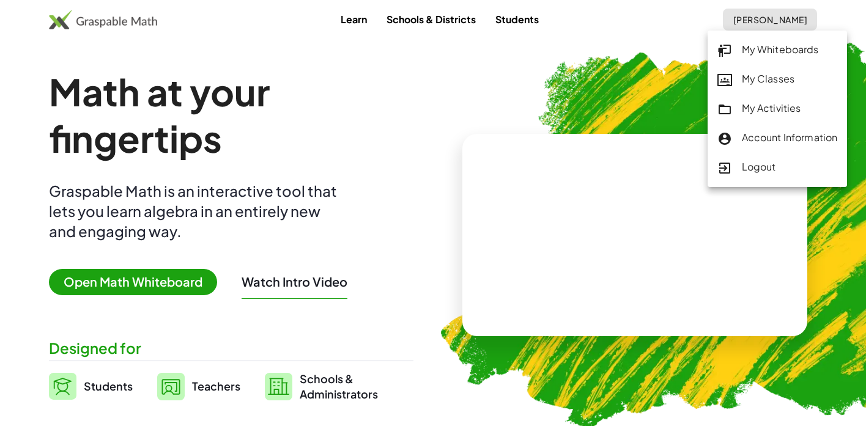
click at [754, 106] on div "My Activities" at bounding box center [777, 109] width 120 height 16
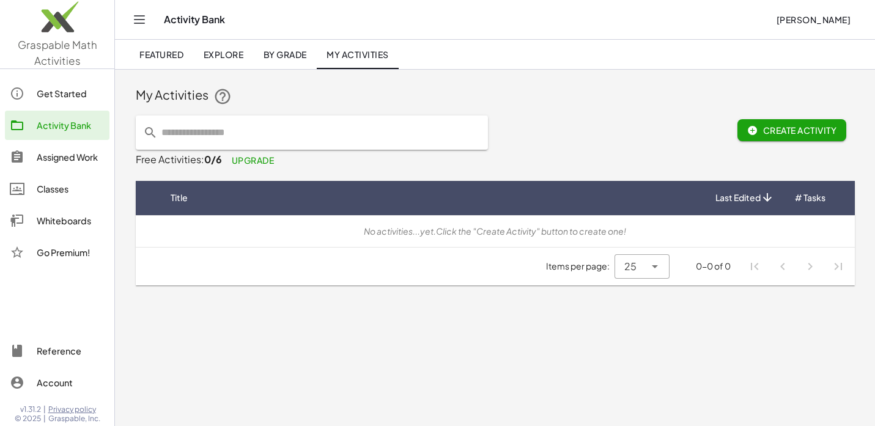
click at [43, 154] on div "Assigned Work" at bounding box center [71, 157] width 68 height 15
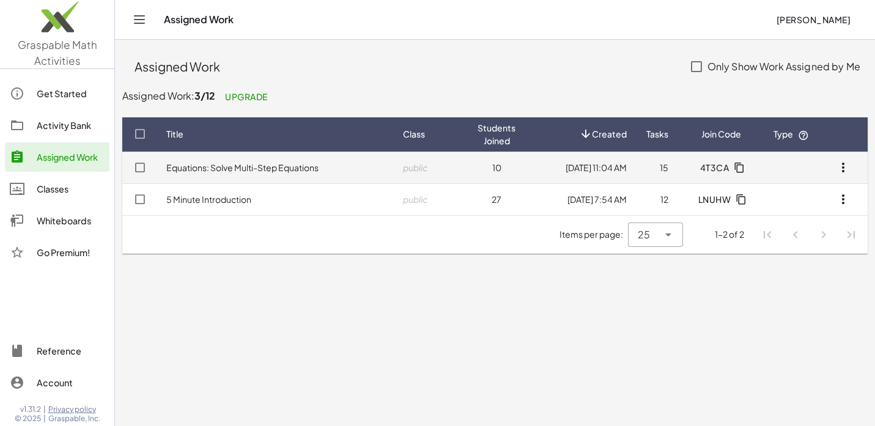
click at [262, 164] on link "Equations: Solve Multi-Step Equations" at bounding box center [242, 167] width 152 height 11
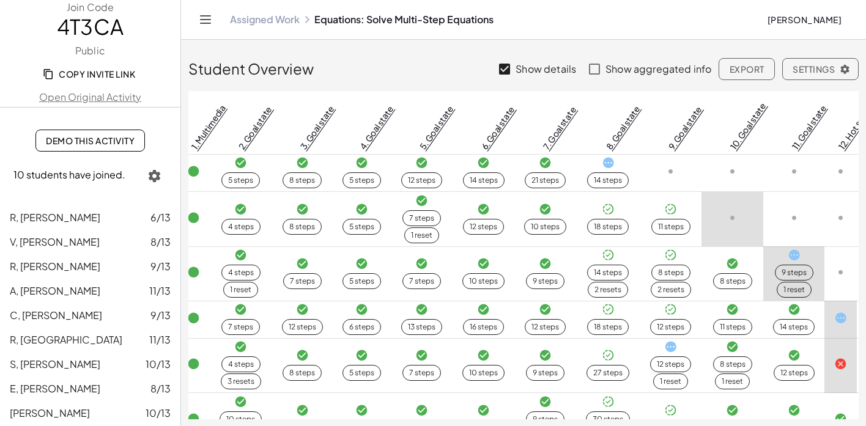
scroll to position [0, 172]
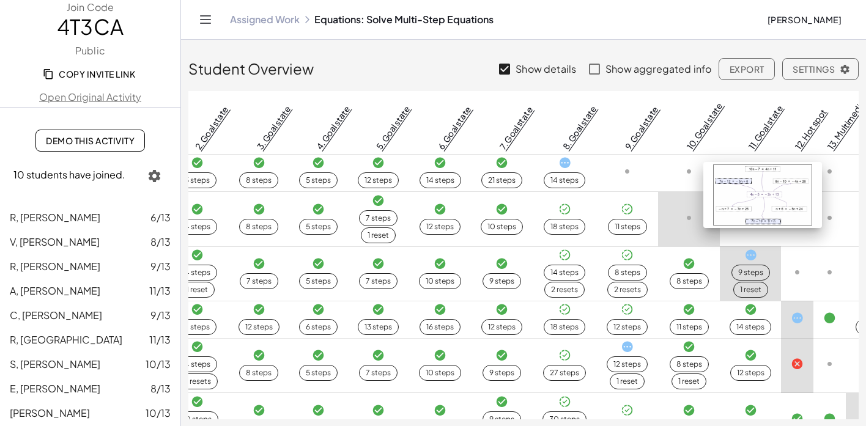
click at [792, 137] on link "12. Hot spot" at bounding box center [810, 128] width 36 height 45
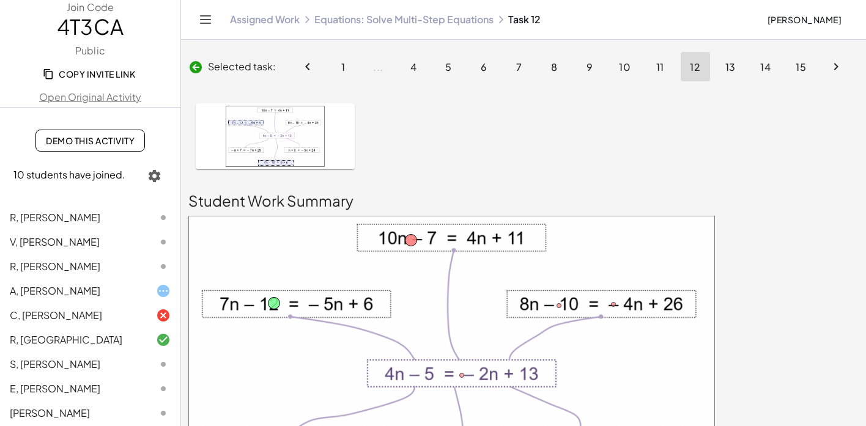
click at [75, 147] on link "Demo This Activity" at bounding box center [89, 141] width 109 height 22
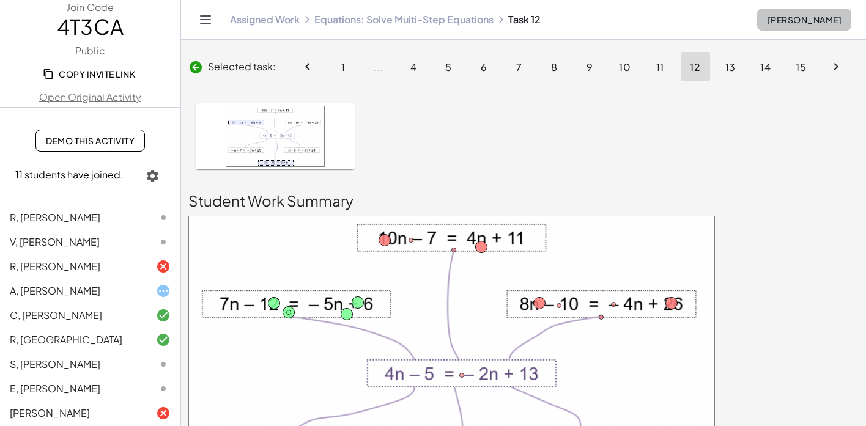
click at [780, 27] on button "Christina Estrada" at bounding box center [804, 20] width 94 height 22
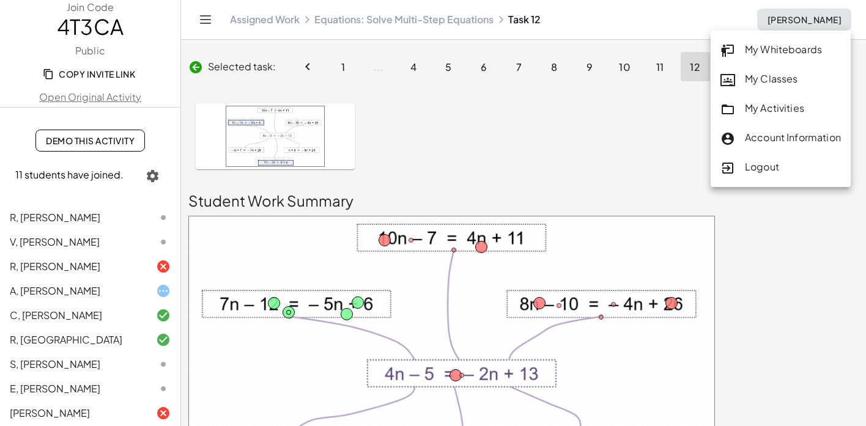
click at [747, 108] on div "My Activities" at bounding box center [780, 109] width 120 height 16
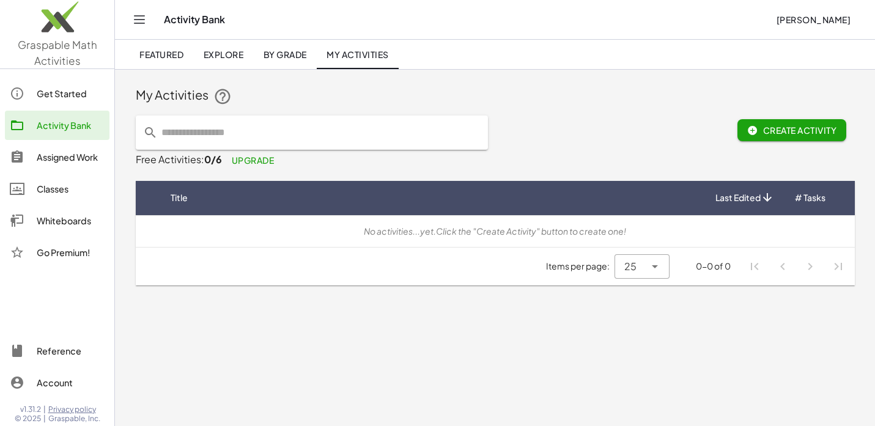
click at [67, 155] on div "Assigned Work" at bounding box center [71, 157] width 68 height 15
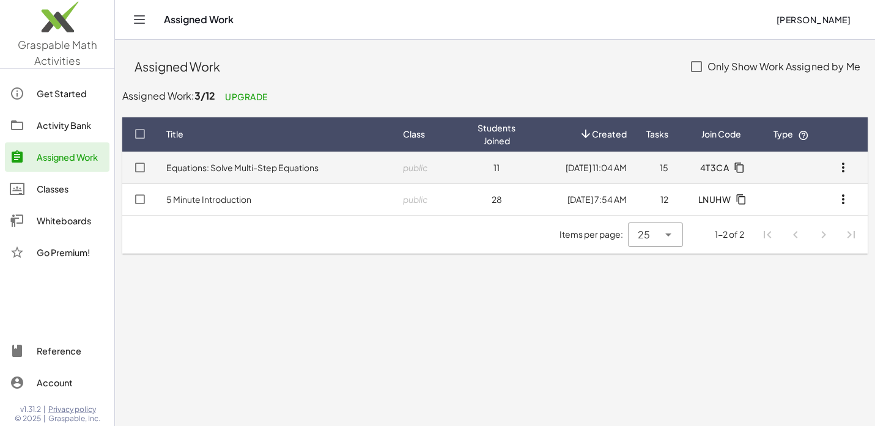
click at [234, 172] on td "Equations: Solve Multi-Step Equations" at bounding box center [275, 168] width 237 height 32
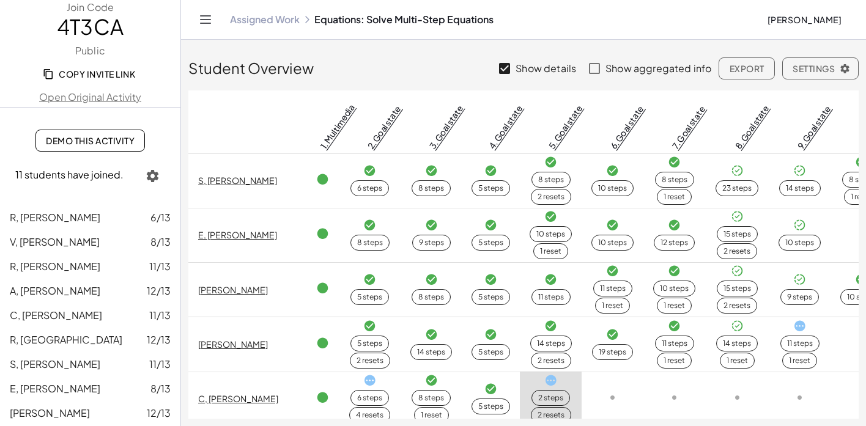
scroll to position [328, 0]
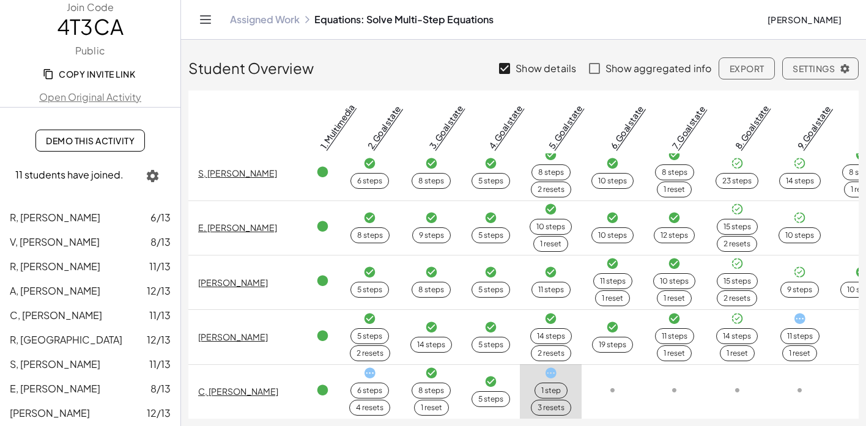
click at [792, 18] on span "Christina Estrada" at bounding box center [804, 19] width 75 height 11
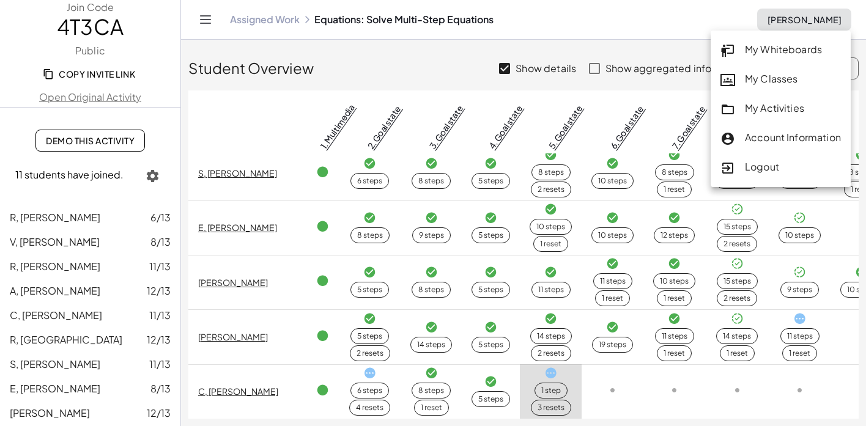
click at [780, 107] on div "My Activities" at bounding box center [780, 109] width 120 height 16
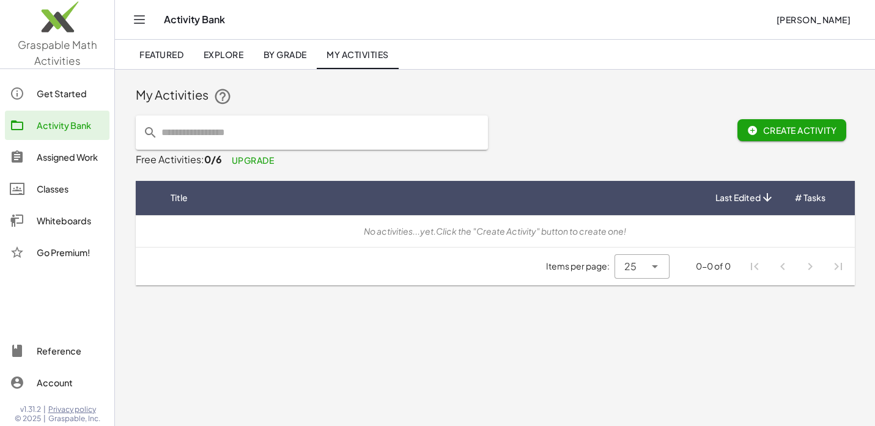
click at [50, 155] on div "Assigned Work" at bounding box center [71, 157] width 68 height 15
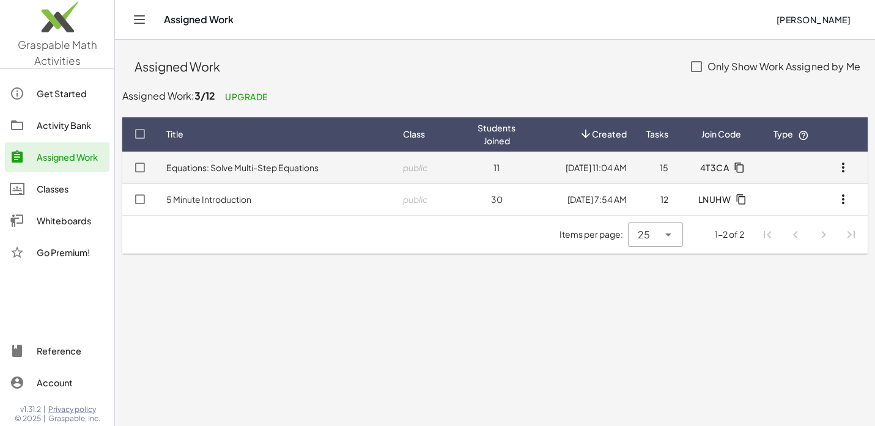
click at [232, 168] on link "Equations: Solve Multi-Step Equations" at bounding box center [242, 167] width 152 height 11
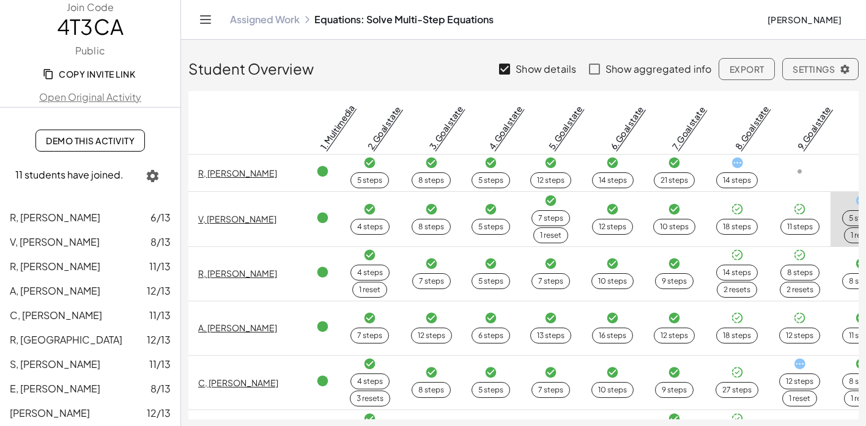
click at [75, 138] on span "Demo This Activity" at bounding box center [90, 140] width 89 height 11
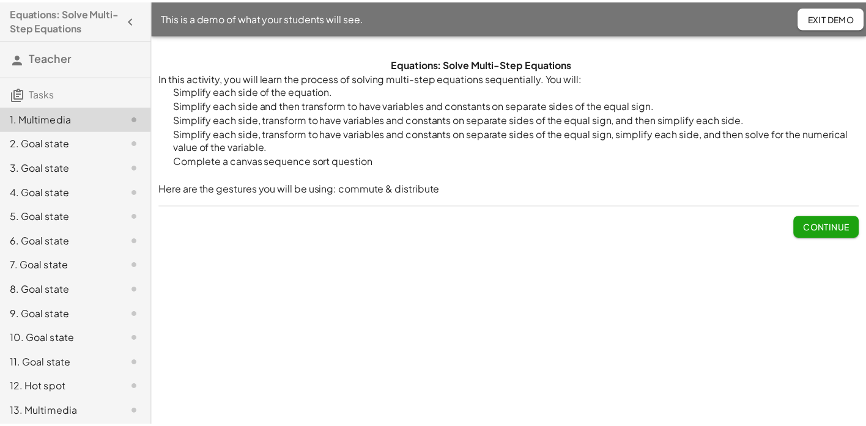
scroll to position [52, 0]
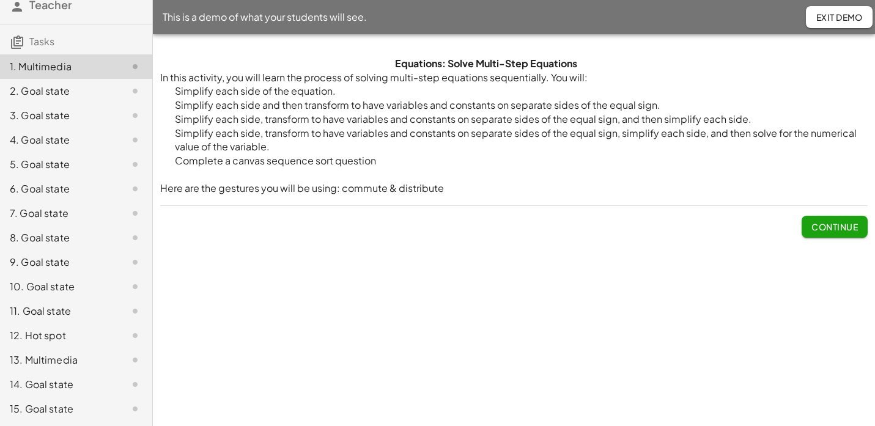
click at [35, 344] on div "12. Hot spot" at bounding box center [76, 335] width 152 height 24
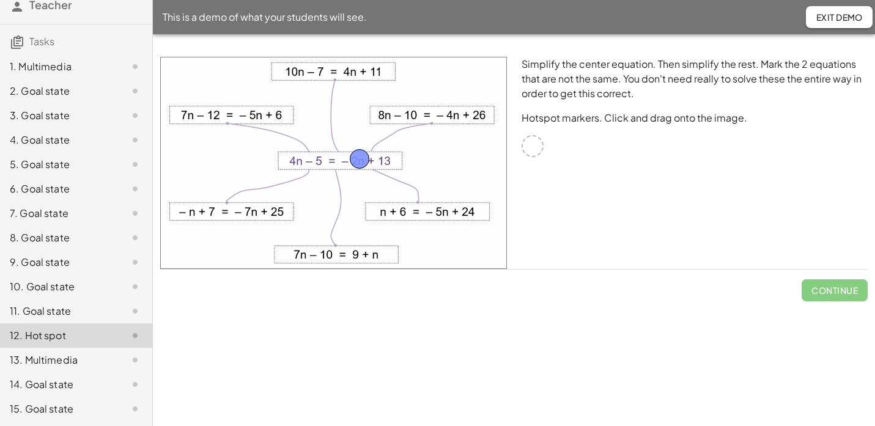
drag, startPoint x: 534, startPoint y: 144, endPoint x: 361, endPoint y: 157, distance: 173.5
click at [838, 290] on span "Check" at bounding box center [842, 290] width 32 height 11
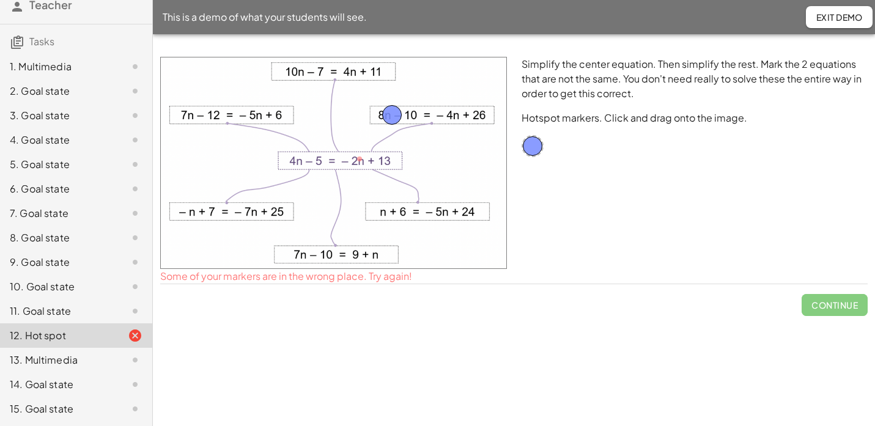
drag, startPoint x: 361, startPoint y: 160, endPoint x: 394, endPoint y: 116, distance: 54.7
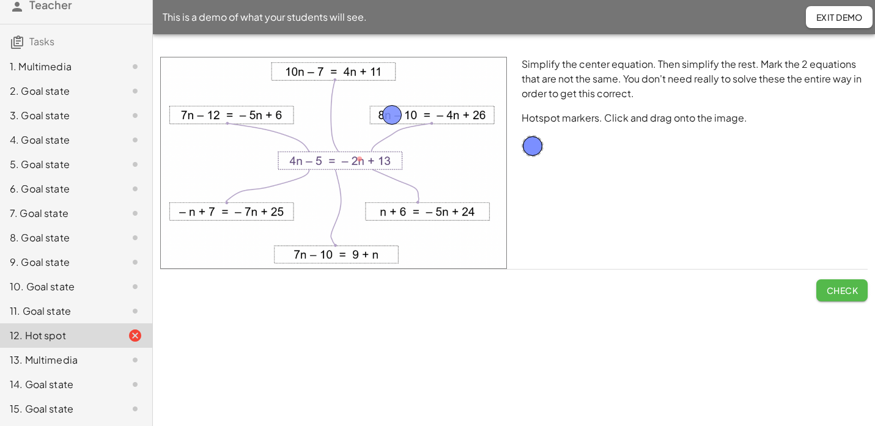
click at [854, 290] on span "Check" at bounding box center [842, 290] width 32 height 11
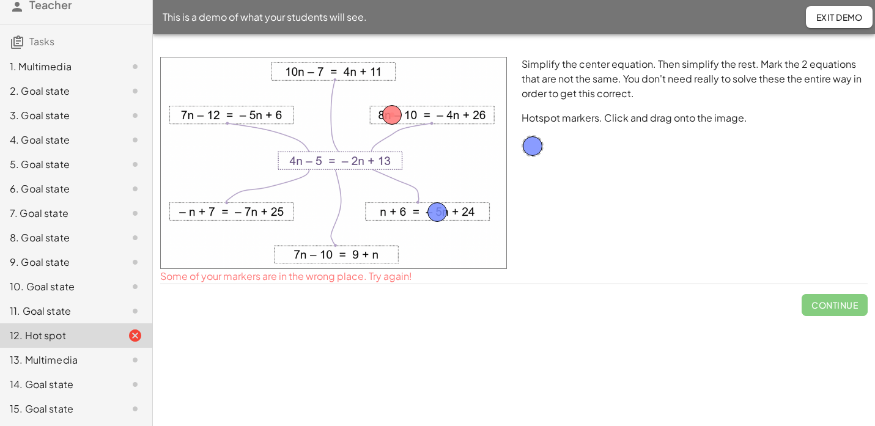
drag, startPoint x: 536, startPoint y: 147, endPoint x: 440, endPoint y: 214, distance: 117.2
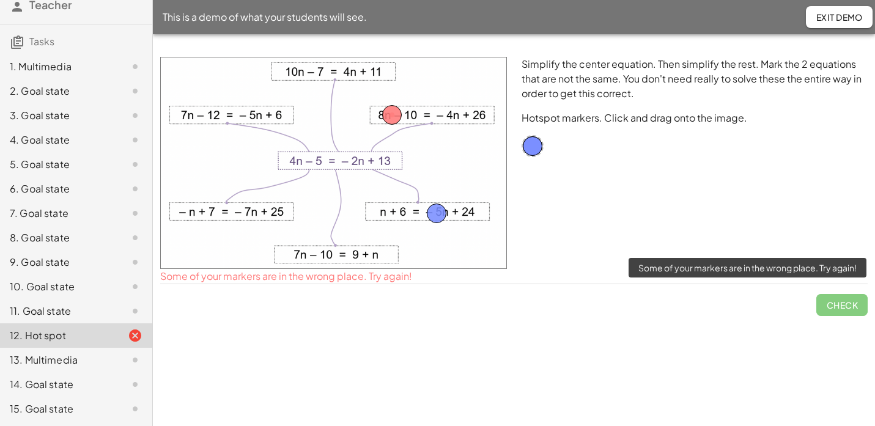
click at [840, 303] on span "Check" at bounding box center [841, 300] width 51 height 32
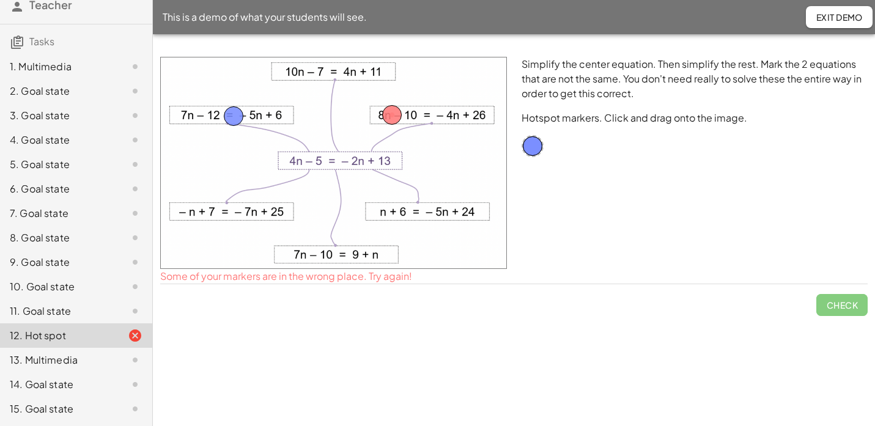
drag, startPoint x: 438, startPoint y: 214, endPoint x: 234, endPoint y: 116, distance: 226.4
drag, startPoint x: 234, startPoint y: 113, endPoint x: 233, endPoint y: 213, distance: 99.7
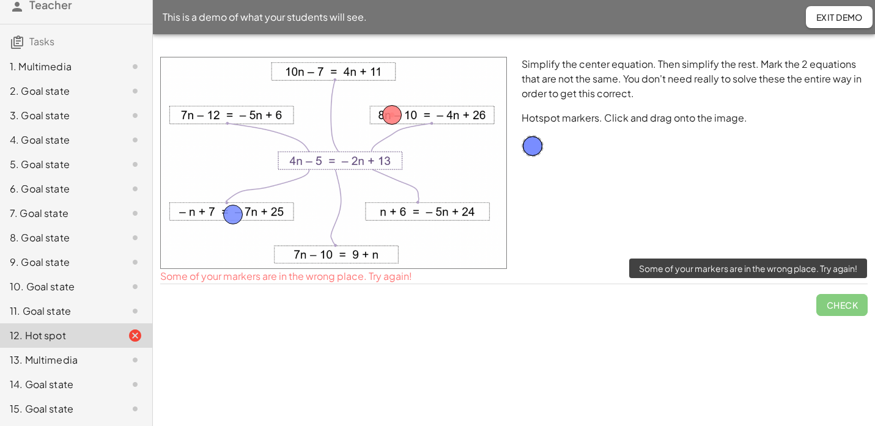
click at [848, 312] on span "Check" at bounding box center [841, 300] width 51 height 32
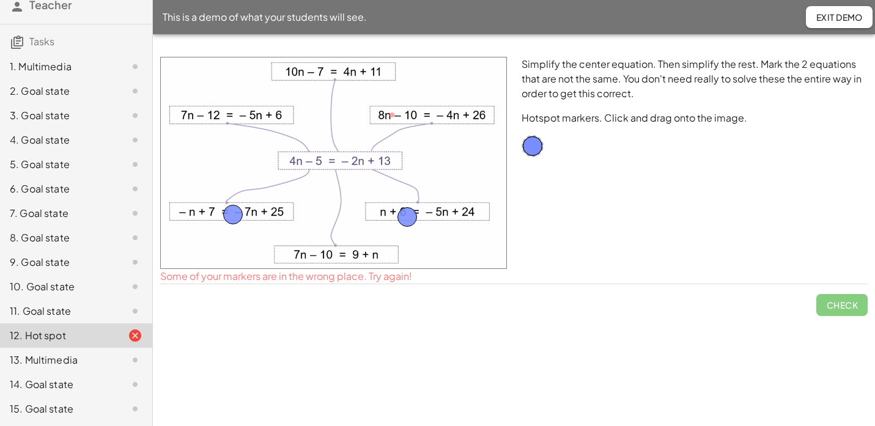
drag, startPoint x: 394, startPoint y: 120, endPoint x: 409, endPoint y: 223, distance: 103.2
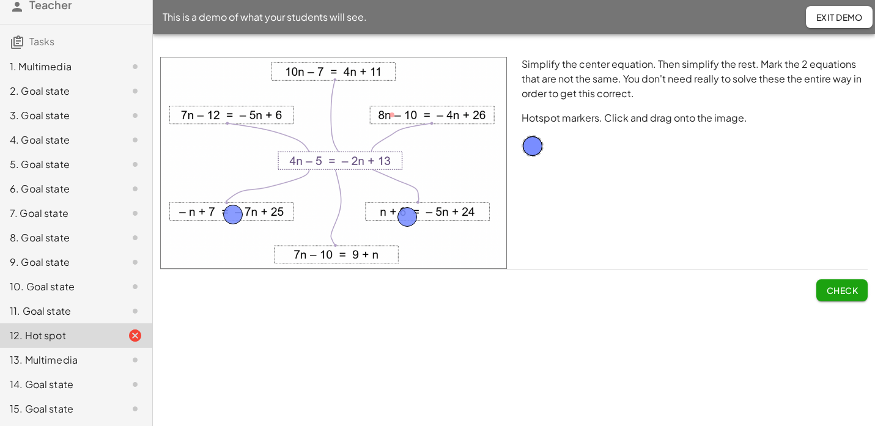
click at [857, 292] on span "Check" at bounding box center [842, 290] width 32 height 11
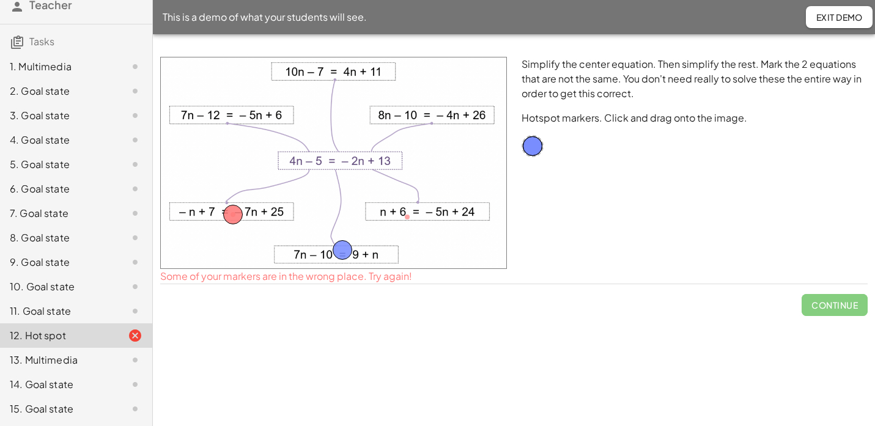
drag, startPoint x: 408, startPoint y: 213, endPoint x: 343, endPoint y: 247, distance: 73.3
drag, startPoint x: 239, startPoint y: 220, endPoint x: 345, endPoint y: 84, distance: 172.5
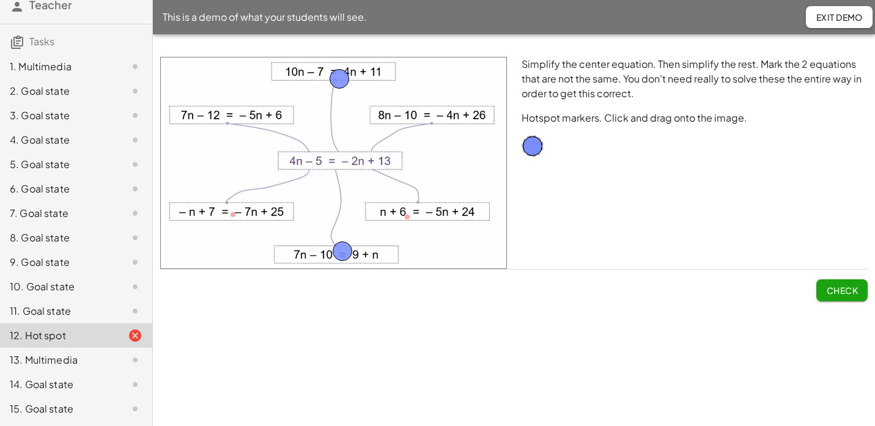
click at [849, 291] on span "Check" at bounding box center [842, 290] width 32 height 11
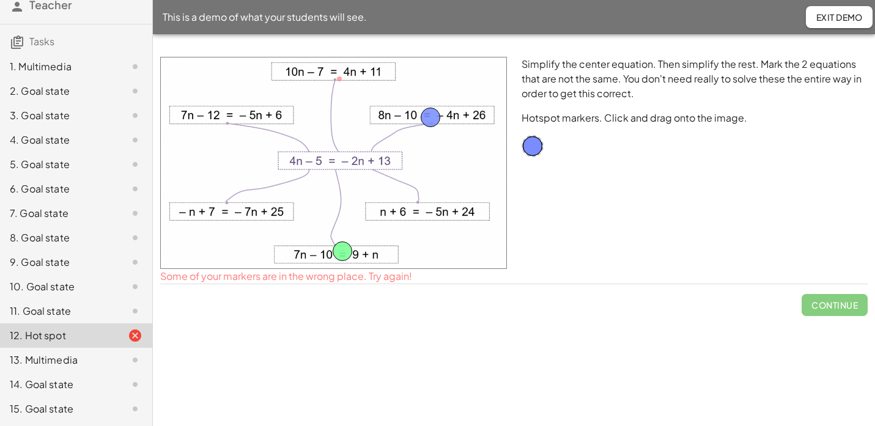
drag, startPoint x: 339, startPoint y: 78, endPoint x: 430, endPoint y: 117, distance: 98.9
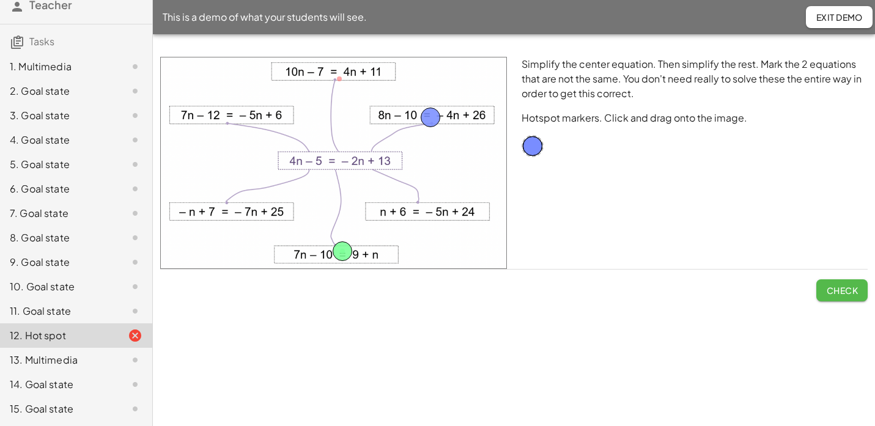
click at [837, 287] on span "Check" at bounding box center [842, 290] width 32 height 11
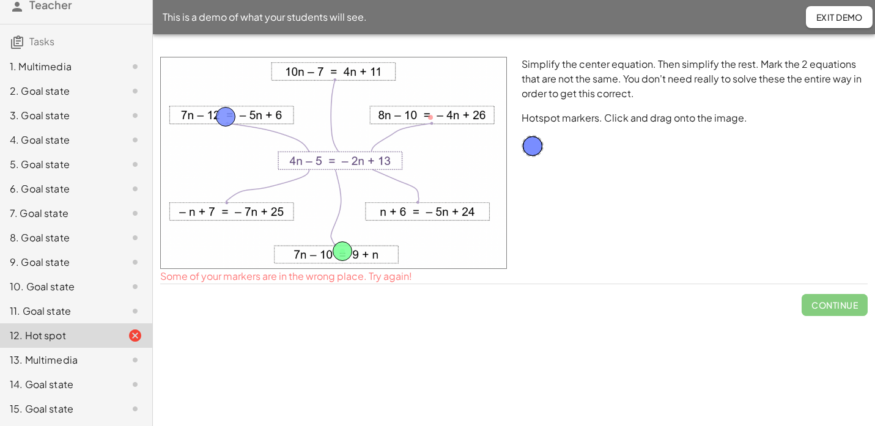
drag, startPoint x: 430, startPoint y: 119, endPoint x: 225, endPoint y: 119, distance: 204.8
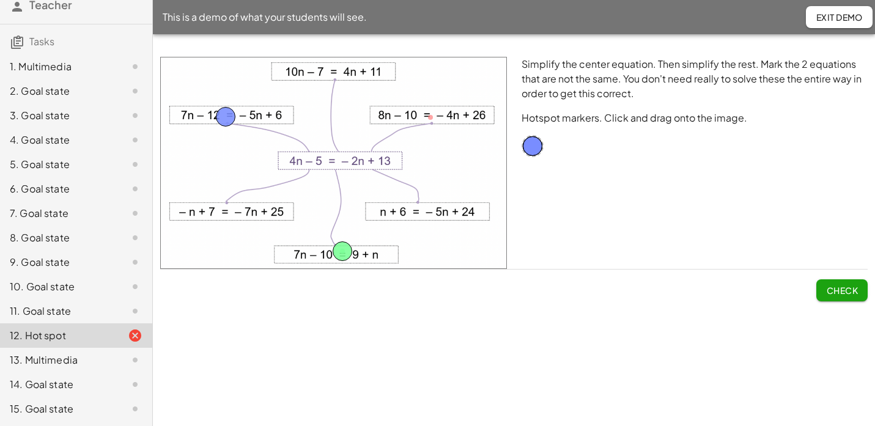
click at [826, 287] on span "Check" at bounding box center [842, 290] width 32 height 11
click at [824, 295] on span "Continue" at bounding box center [834, 290] width 46 height 11
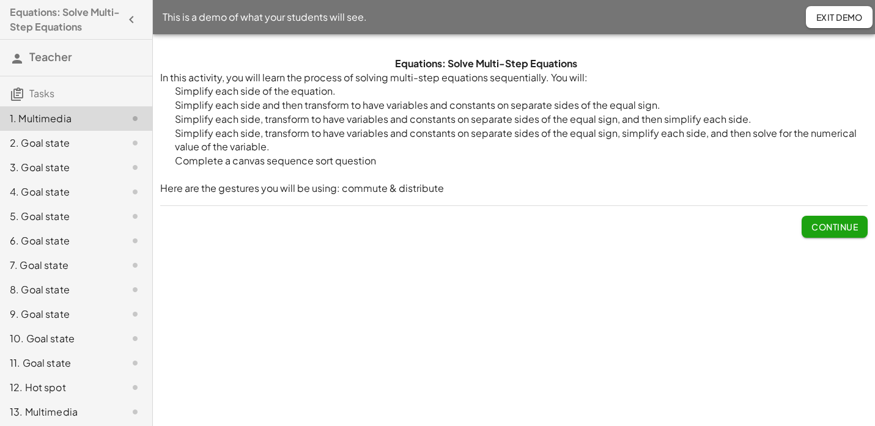
click at [829, 220] on button "Continue" at bounding box center [835, 227] width 66 height 22
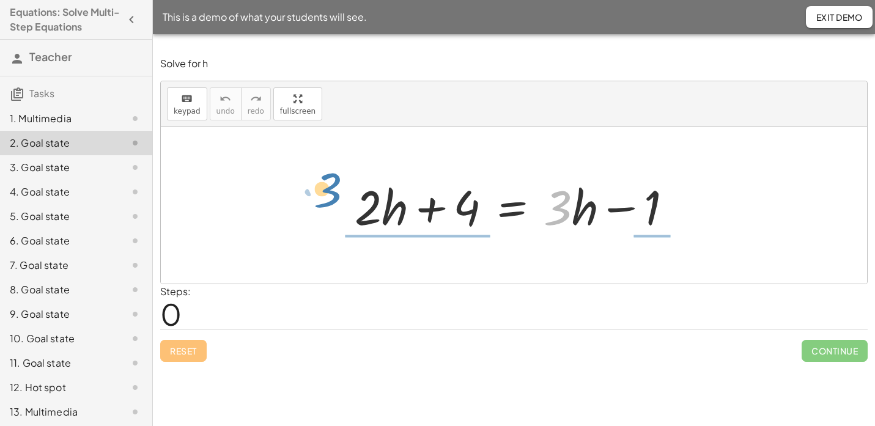
drag, startPoint x: 568, startPoint y: 220, endPoint x: 349, endPoint y: 208, distance: 219.8
click at [349, 208] on div at bounding box center [518, 205] width 339 height 63
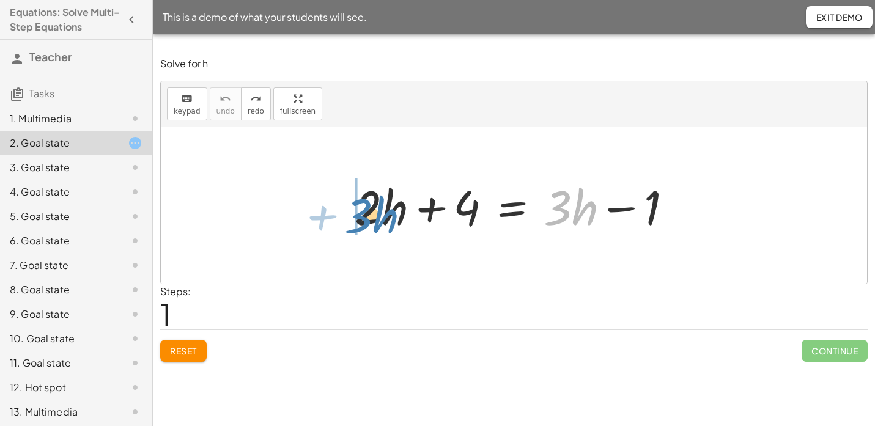
drag, startPoint x: 582, startPoint y: 216, endPoint x: 375, endPoint y: 219, distance: 207.3
click at [375, 219] on div at bounding box center [514, 205] width 331 height 63
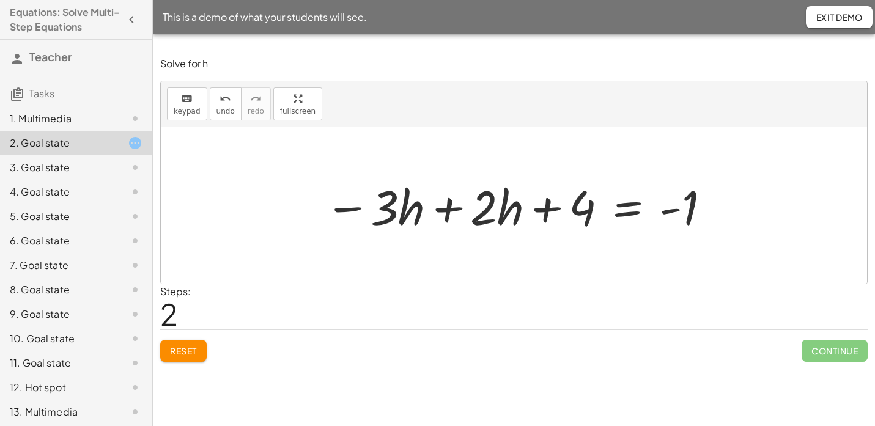
click at [450, 211] on div at bounding box center [518, 205] width 399 height 63
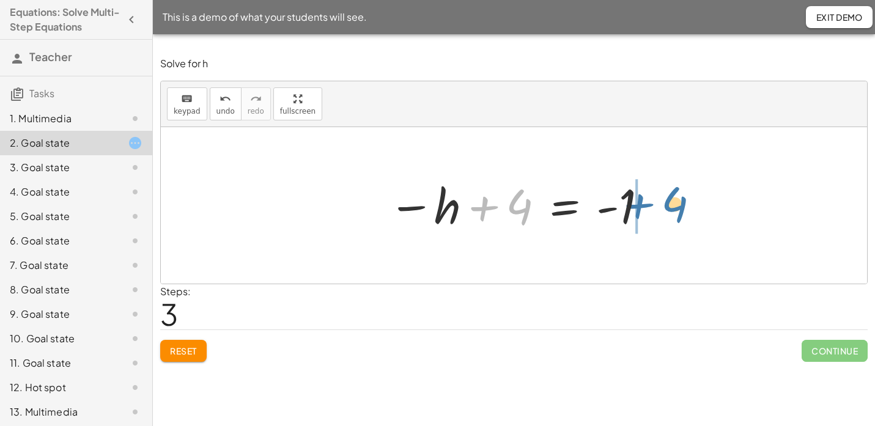
drag, startPoint x: 484, startPoint y: 209, endPoint x: 643, endPoint y: 205, distance: 159.6
click at [643, 205] on div at bounding box center [518, 205] width 273 height 61
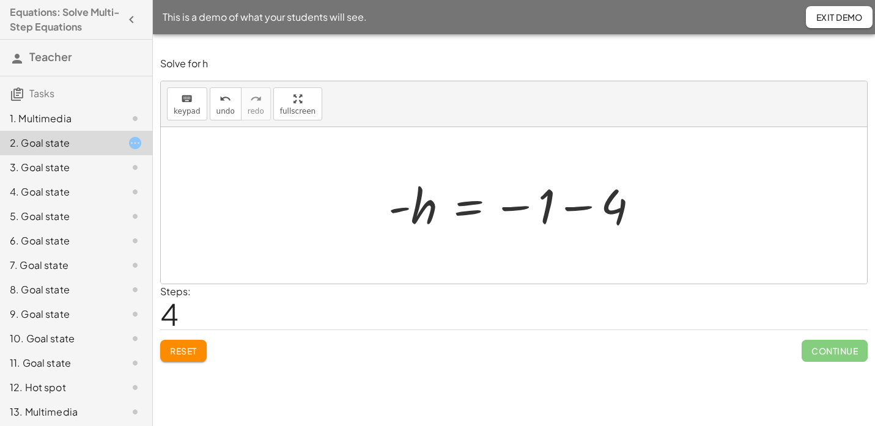
click at [580, 212] on div at bounding box center [518, 205] width 273 height 61
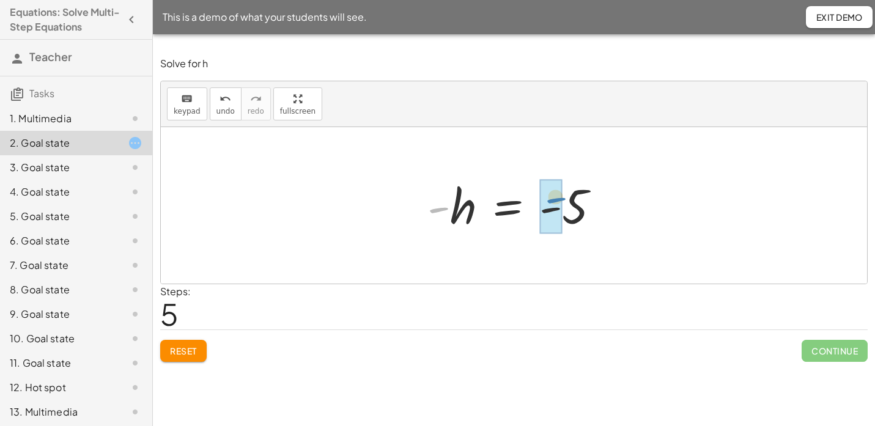
drag, startPoint x: 437, startPoint y: 209, endPoint x: 560, endPoint y: 202, distance: 123.1
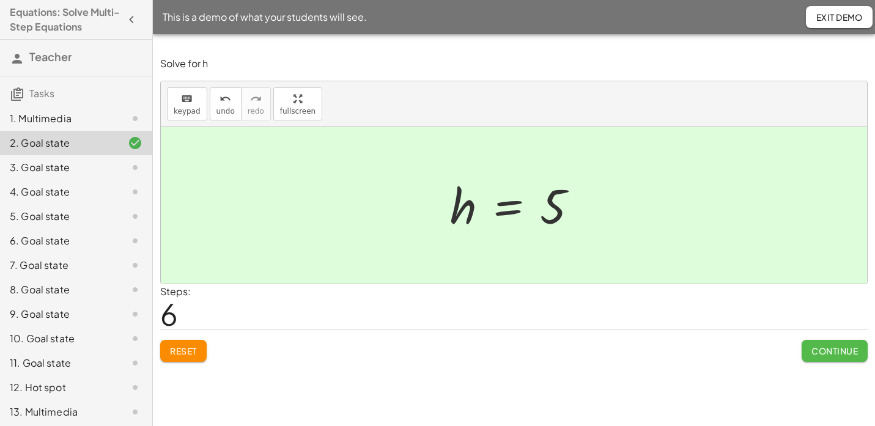
click at [816, 353] on span "Continue" at bounding box center [834, 350] width 46 height 11
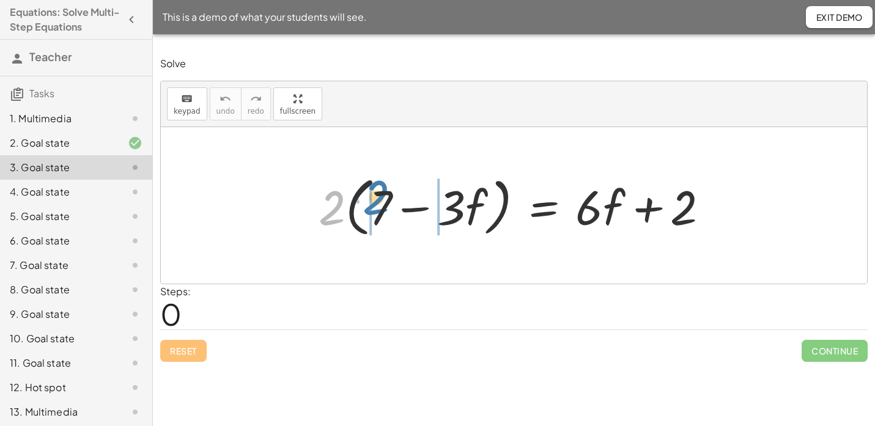
drag, startPoint x: 332, startPoint y: 214, endPoint x: 375, endPoint y: 205, distance: 44.4
click at [375, 205] on div at bounding box center [518, 206] width 412 height 70
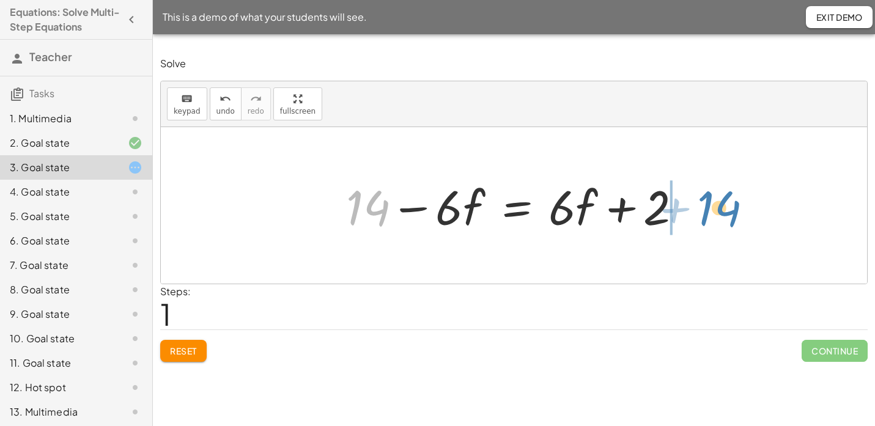
drag, startPoint x: 359, startPoint y: 203, endPoint x: 712, endPoint y: 201, distance: 352.8
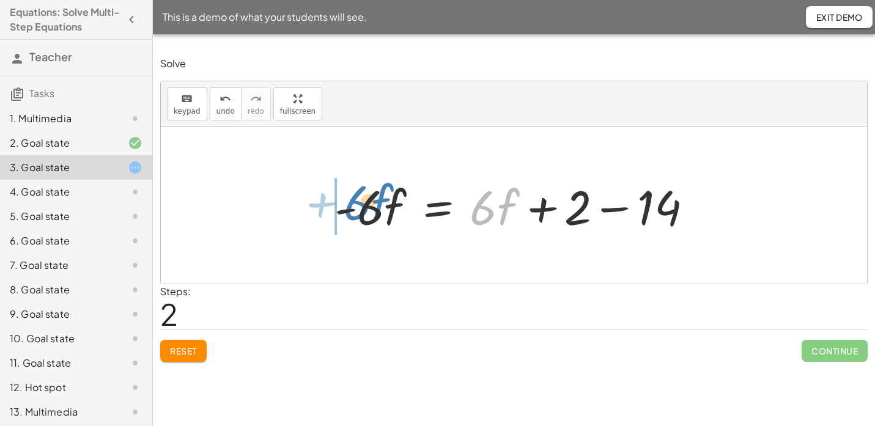
drag, startPoint x: 490, startPoint y: 210, endPoint x: 364, endPoint y: 201, distance: 126.3
click at [364, 201] on div at bounding box center [514, 205] width 372 height 63
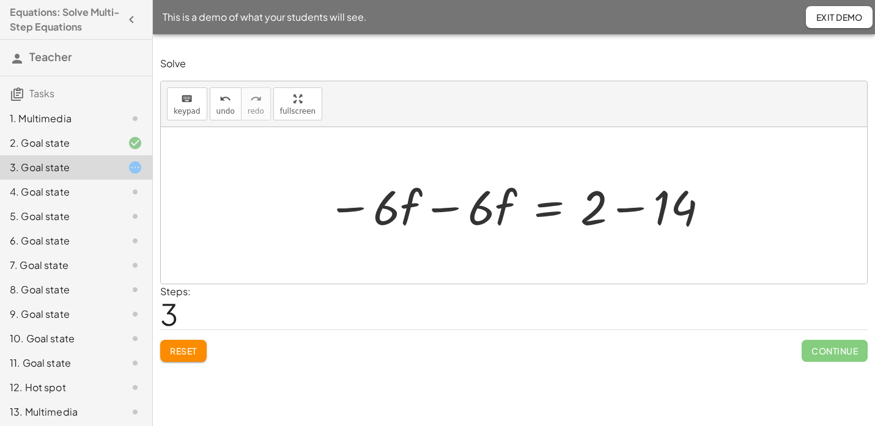
click at [452, 212] on div at bounding box center [518, 205] width 395 height 63
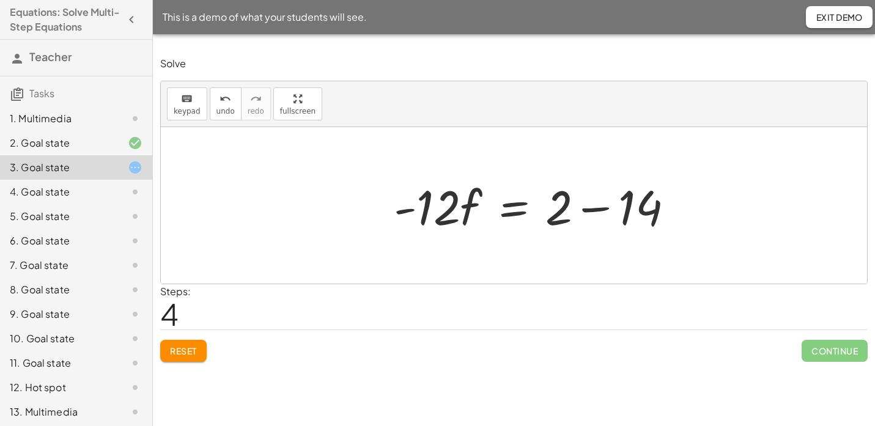
click at [636, 213] on div at bounding box center [539, 205] width 302 height 63
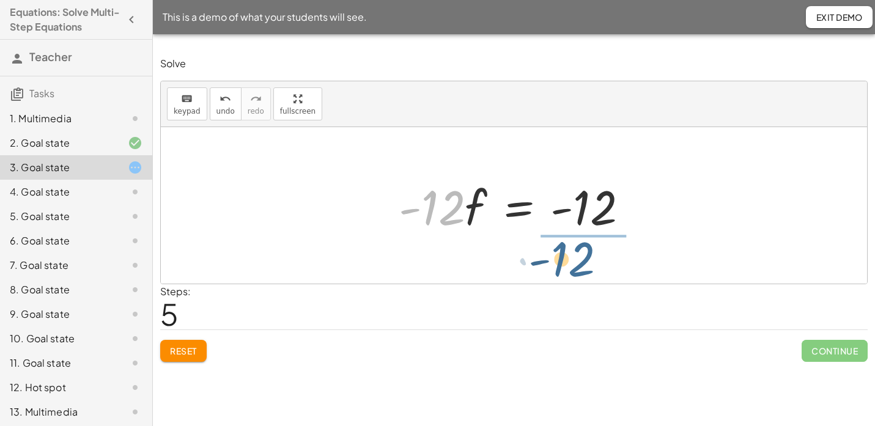
drag, startPoint x: 454, startPoint y: 209, endPoint x: 618, endPoint y: 251, distance: 170.0
click at [618, 251] on div "· 2 · ( + 7 − · 3 · f ) = + · 6 · f + 2 + · 2 · 7 − · 2 · 3 · f = + · 6 · f + 2…" at bounding box center [514, 205] width 706 height 157
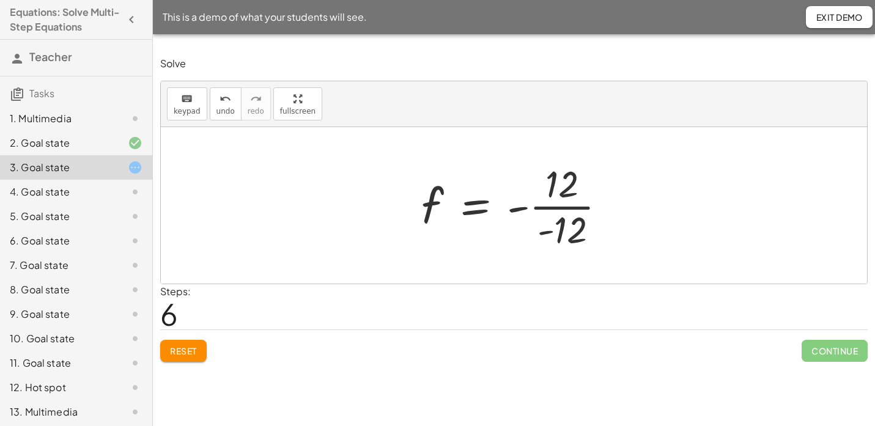
click at [567, 204] on div at bounding box center [518, 205] width 207 height 94
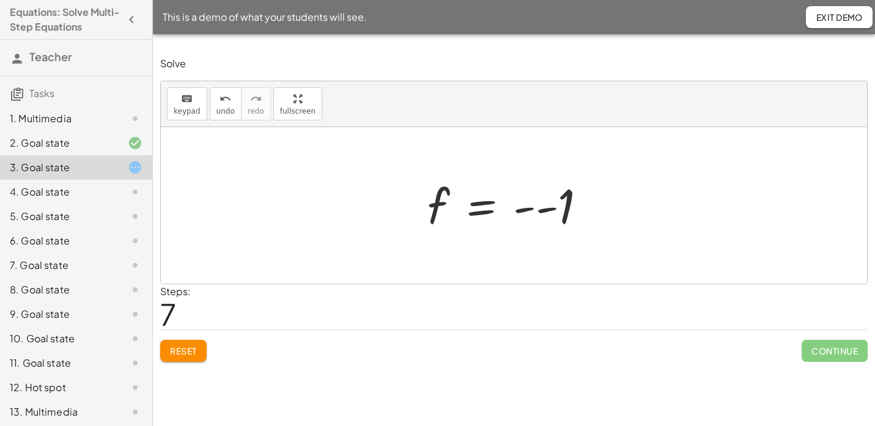
click at [535, 212] on div at bounding box center [511, 205] width 181 height 61
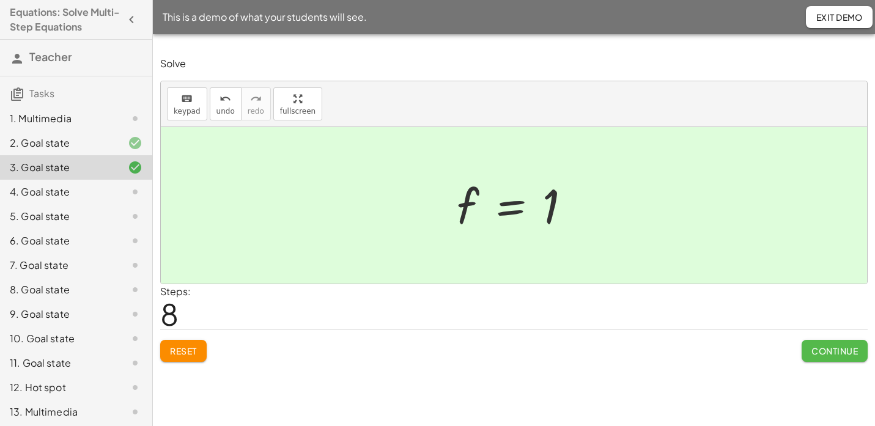
click at [837, 352] on span "Continue" at bounding box center [834, 350] width 46 height 11
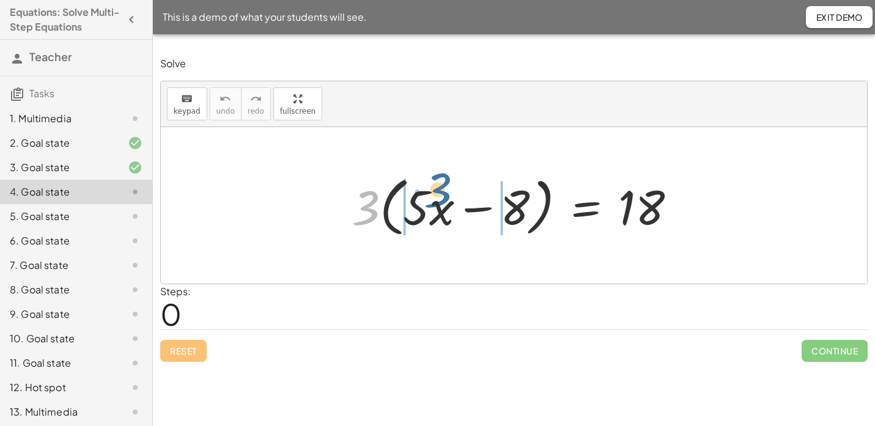
drag, startPoint x: 361, startPoint y: 209, endPoint x: 434, endPoint y: 193, distance: 73.9
click at [434, 193] on div at bounding box center [518, 206] width 346 height 70
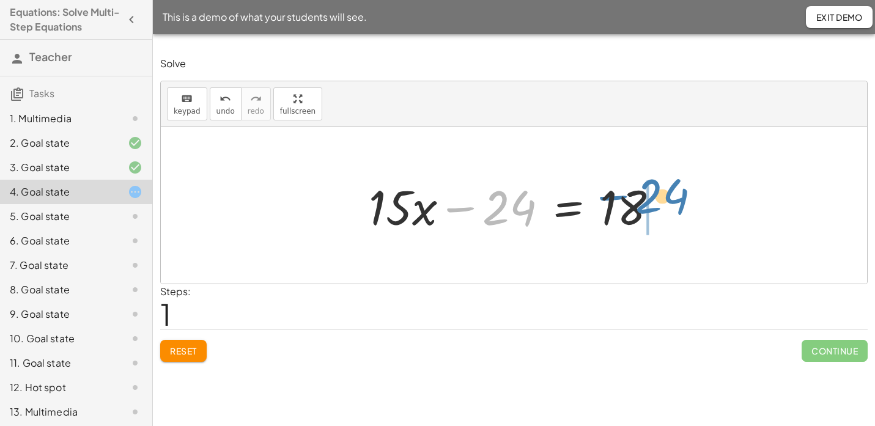
drag, startPoint x: 463, startPoint y: 213, endPoint x: 617, endPoint y: 201, distance: 154.5
click at [617, 201] on div at bounding box center [518, 205] width 311 height 63
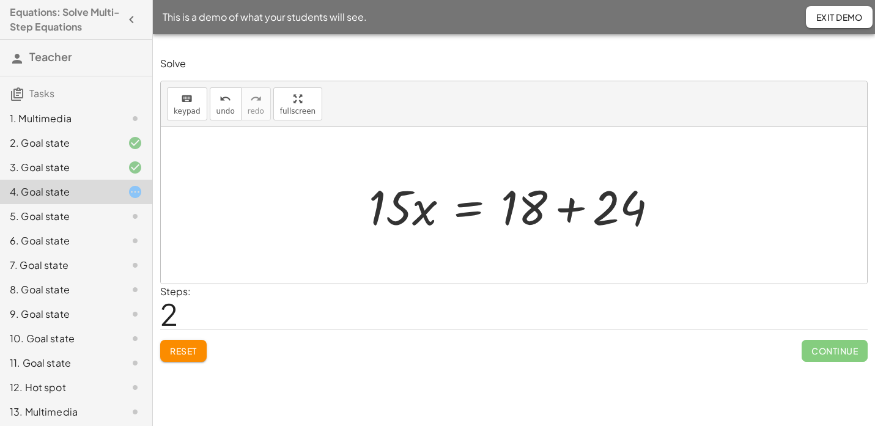
click at [574, 213] on div at bounding box center [518, 205] width 311 height 63
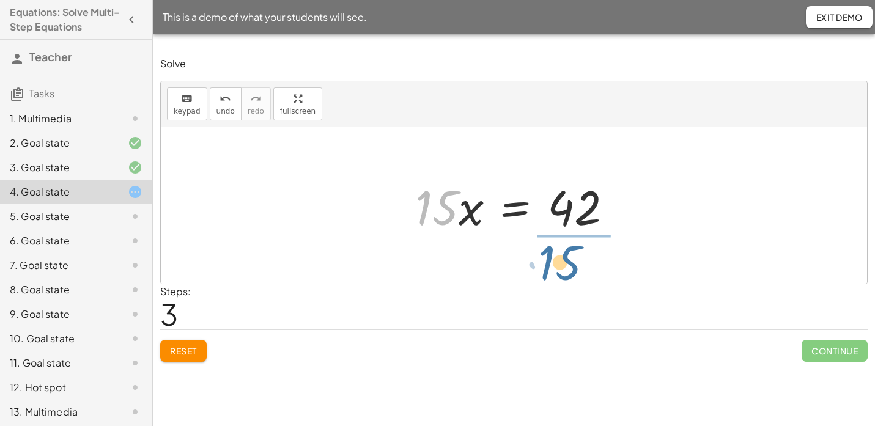
drag, startPoint x: 441, startPoint y: 203, endPoint x: 580, endPoint y: 253, distance: 147.6
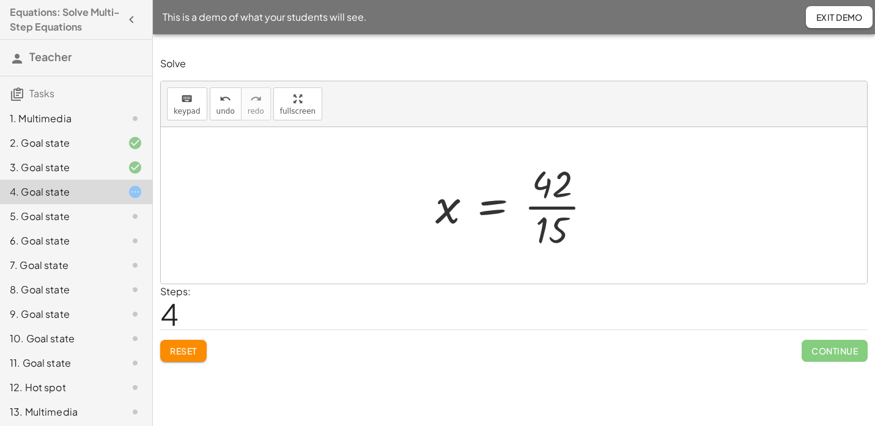
click at [553, 210] on div at bounding box center [518, 205] width 179 height 94
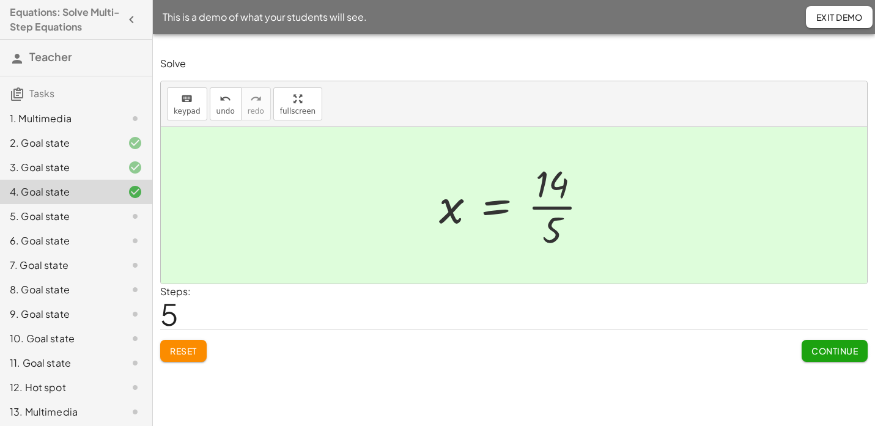
click at [810, 344] on button "Continue" at bounding box center [835, 351] width 66 height 22
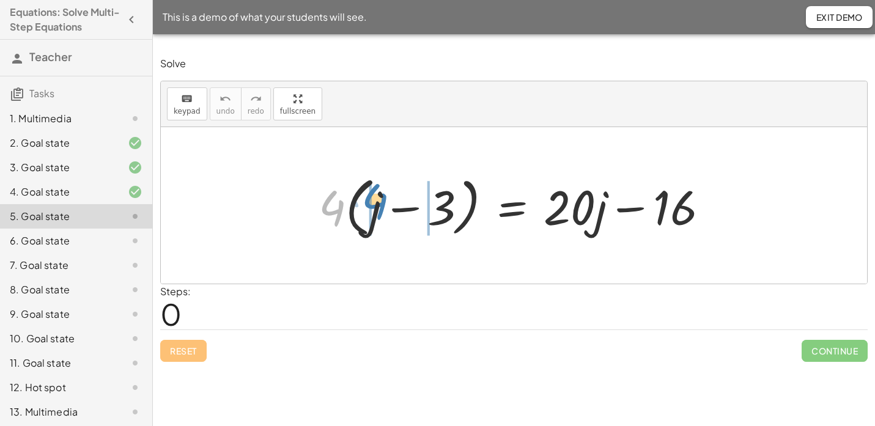
drag, startPoint x: 332, startPoint y: 211, endPoint x: 375, endPoint y: 204, distance: 43.3
click at [375, 204] on div at bounding box center [518, 206] width 412 height 70
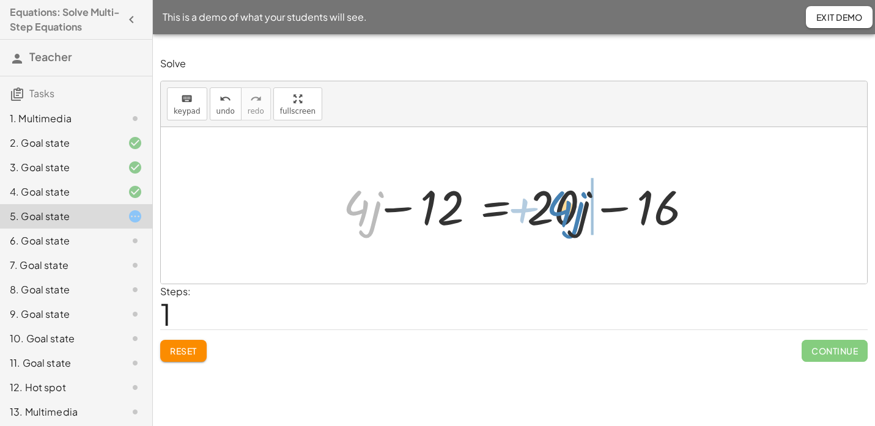
drag, startPoint x: 349, startPoint y: 205, endPoint x: 552, endPoint y: 204, distance: 203.6
click at [552, 204] on div at bounding box center [514, 205] width 371 height 63
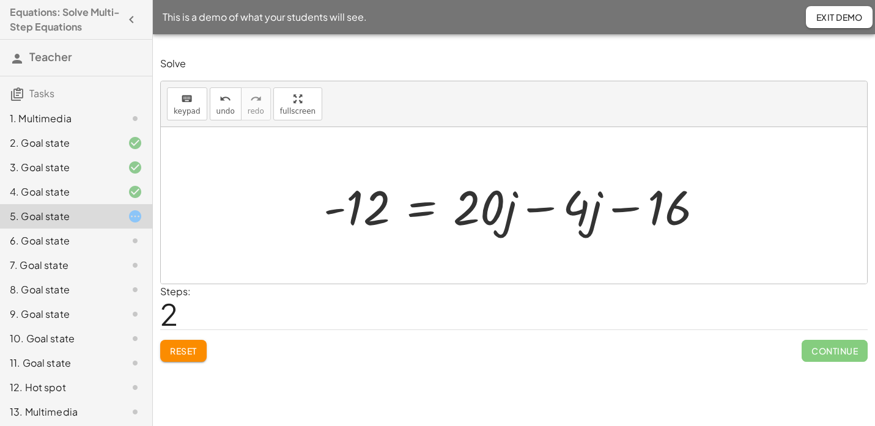
click at [541, 213] on div at bounding box center [518, 205] width 402 height 63
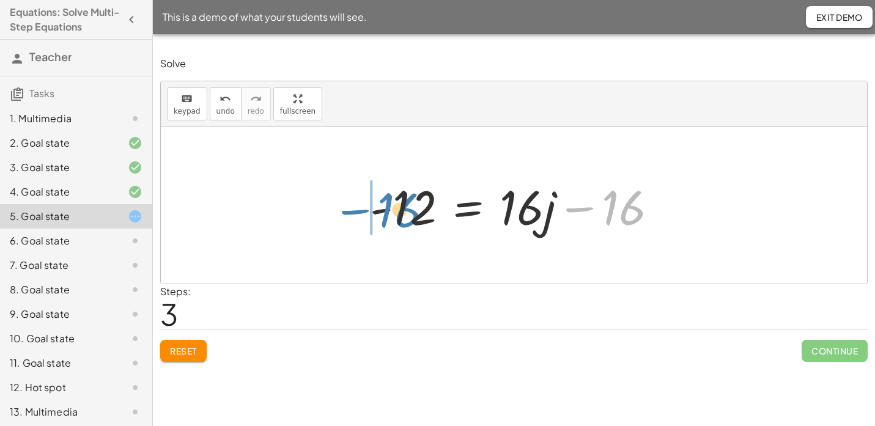
drag, startPoint x: 586, startPoint y: 210, endPoint x: 362, endPoint y: 212, distance: 224.4
click at [362, 212] on div "· 4 · ( + j − 3 ) = + · 20 · j − 16 + · 4 · j − · 4 · 3 = + · 20 · j − 16 + · 4…" at bounding box center [514, 205] width 325 height 69
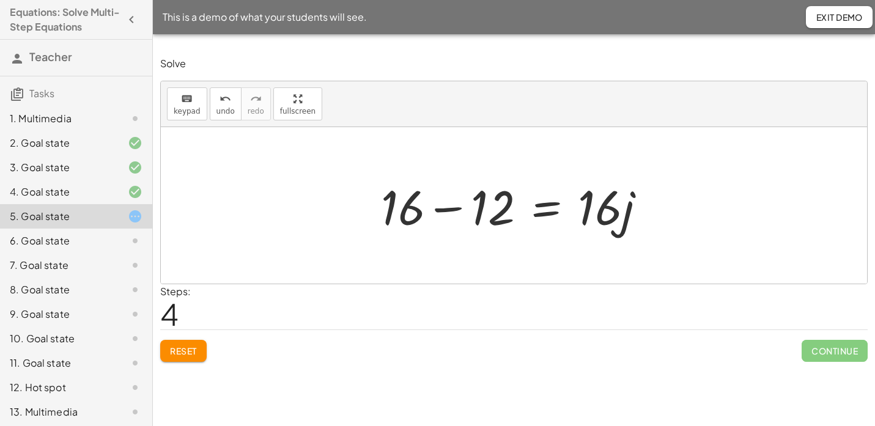
click at [442, 215] on div at bounding box center [518, 205] width 287 height 63
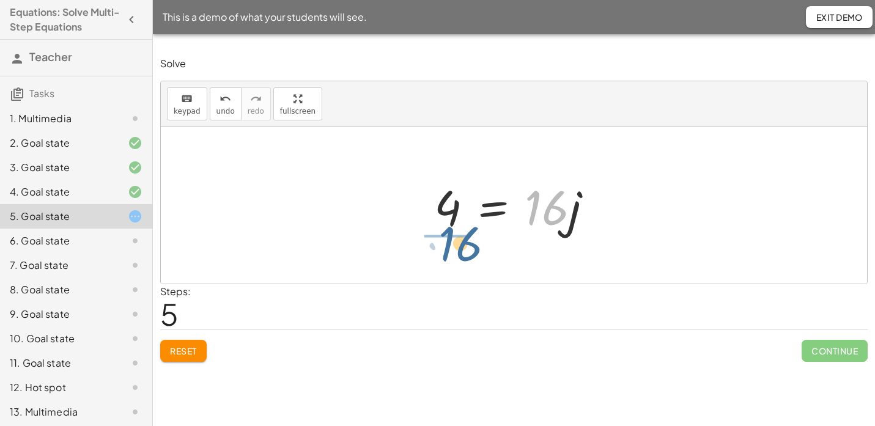
drag, startPoint x: 559, startPoint y: 211, endPoint x: 463, endPoint y: 242, distance: 100.4
click at [463, 243] on div "· 4 · ( + j − 3 ) = + · 20 · j − 16 + · 4 · j − · 4 · 3 = + · 20 · j − 16 + · 4…" at bounding box center [514, 205] width 706 height 157
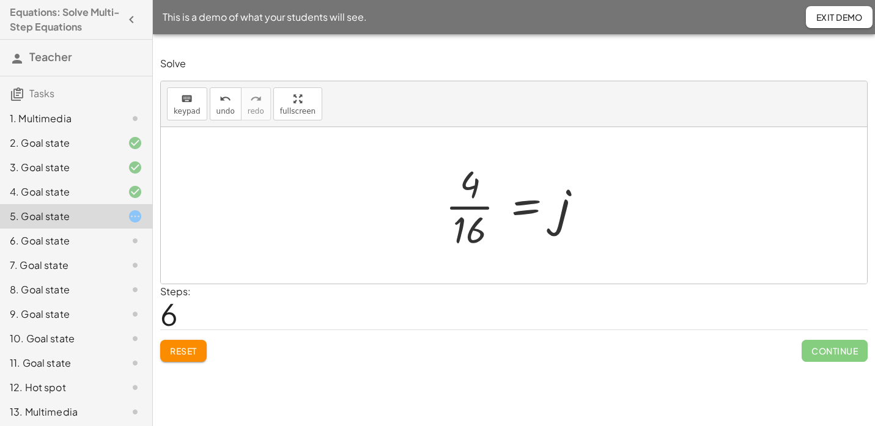
click at [471, 207] on div at bounding box center [518, 205] width 158 height 94
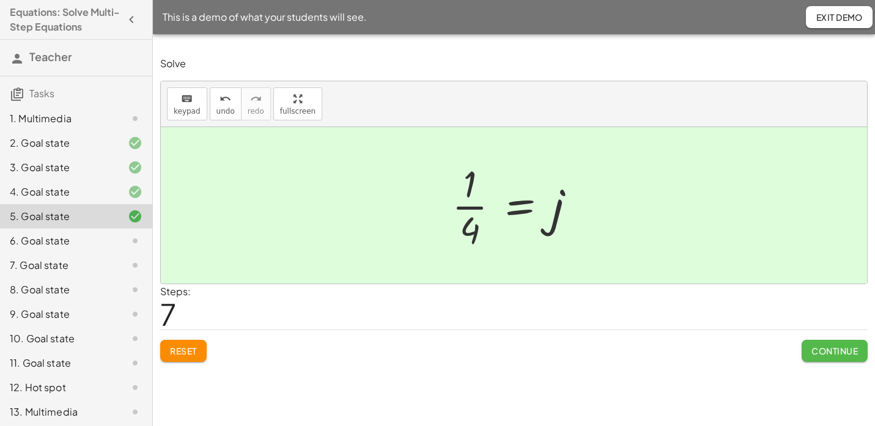
click at [835, 351] on span "Continue" at bounding box center [834, 350] width 46 height 11
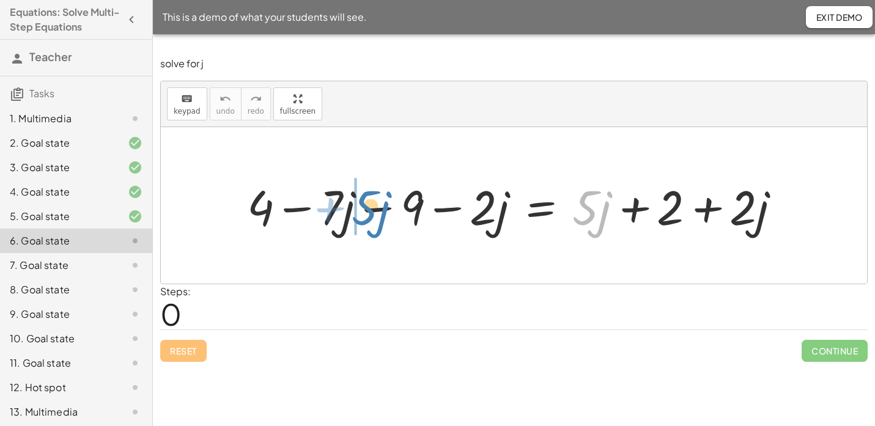
drag, startPoint x: 588, startPoint y: 209, endPoint x: 368, endPoint y: 209, distance: 220.1
click at [368, 209] on div at bounding box center [514, 205] width 547 height 63
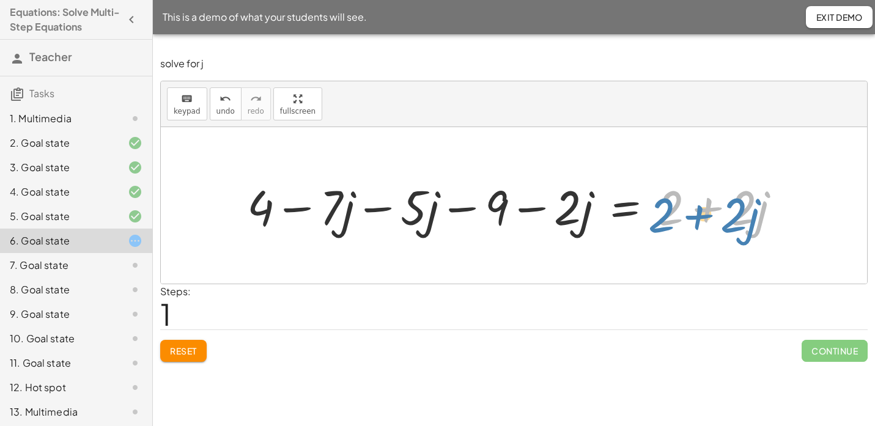
drag, startPoint x: 712, startPoint y: 213, endPoint x: 704, endPoint y: 221, distance: 11.7
click at [704, 221] on div at bounding box center [518, 205] width 555 height 63
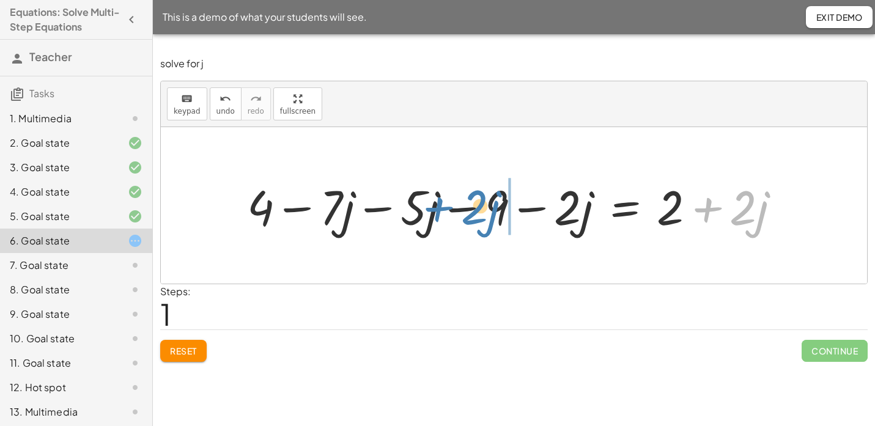
drag, startPoint x: 750, startPoint y: 214, endPoint x: 482, endPoint y: 215, distance: 267.8
click at [482, 215] on div at bounding box center [518, 205] width 555 height 63
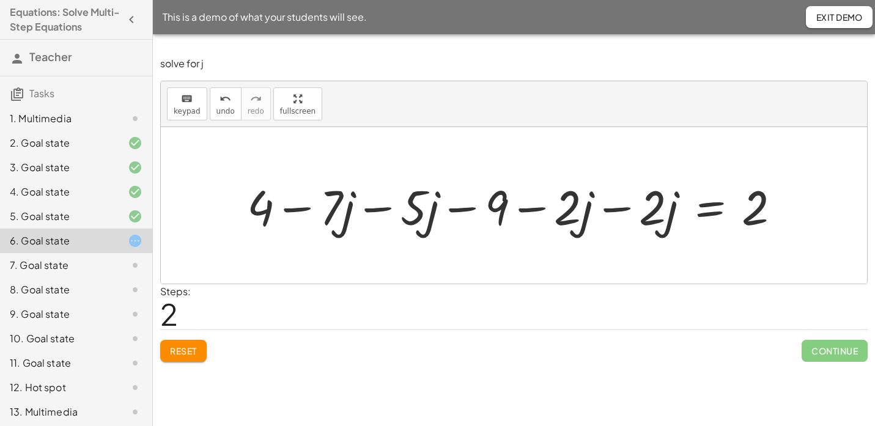
click at [615, 215] on div at bounding box center [518, 205] width 555 height 63
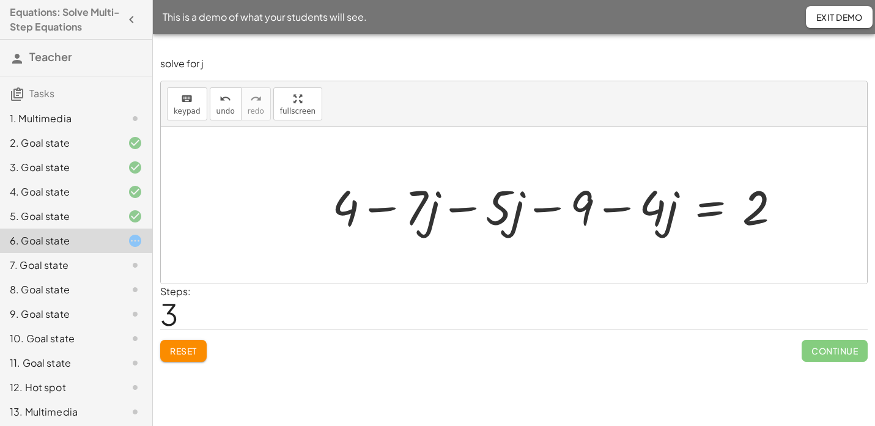
click at [462, 209] on div at bounding box center [561, 205] width 470 height 63
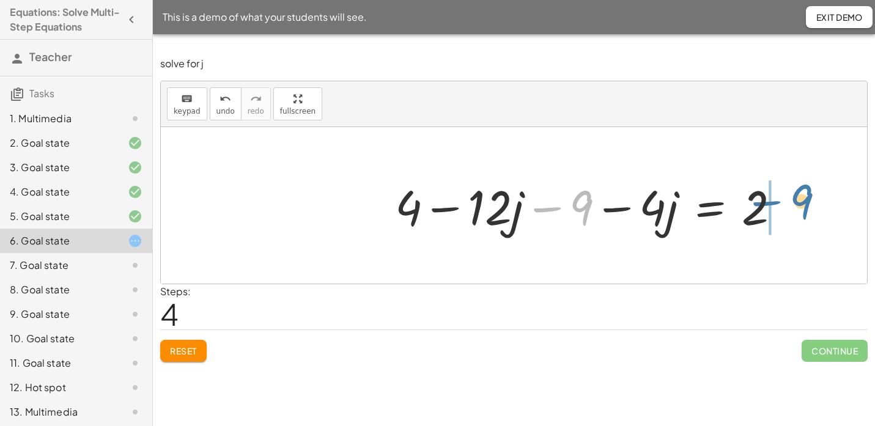
drag, startPoint x: 546, startPoint y: 210, endPoint x: 770, endPoint y: 222, distance: 224.7
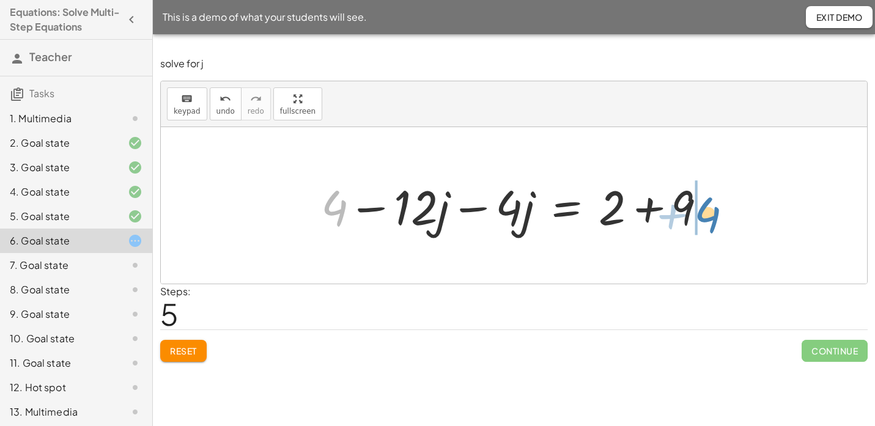
drag, startPoint x: 341, startPoint y: 213, endPoint x: 716, endPoint y: 219, distance: 375.5
click at [716, 219] on div at bounding box center [518, 205] width 407 height 63
click at [480, 213] on div at bounding box center [564, 205] width 445 height 63
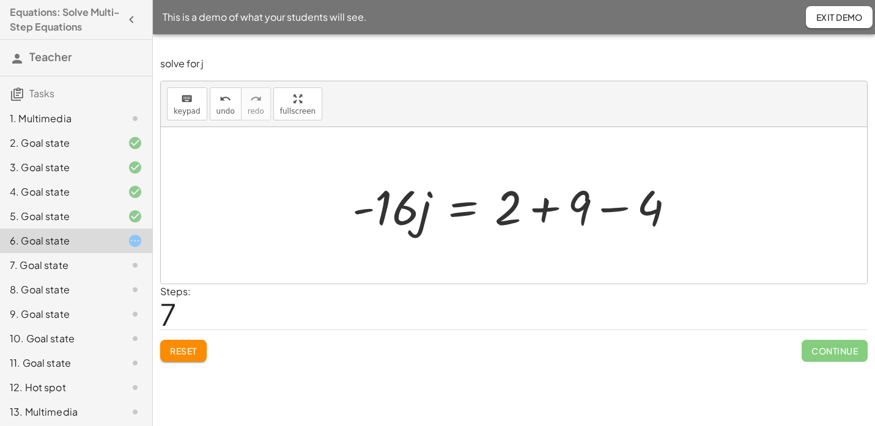
click at [547, 209] on div at bounding box center [518, 205] width 345 height 63
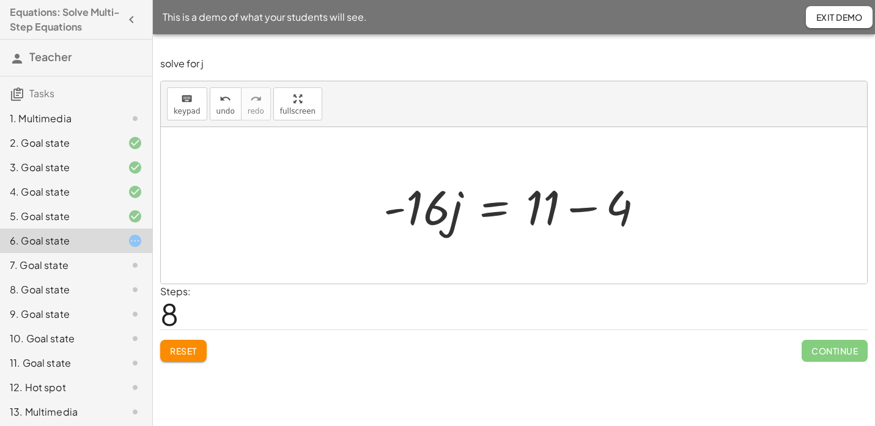
click at [577, 210] on div at bounding box center [518, 205] width 282 height 63
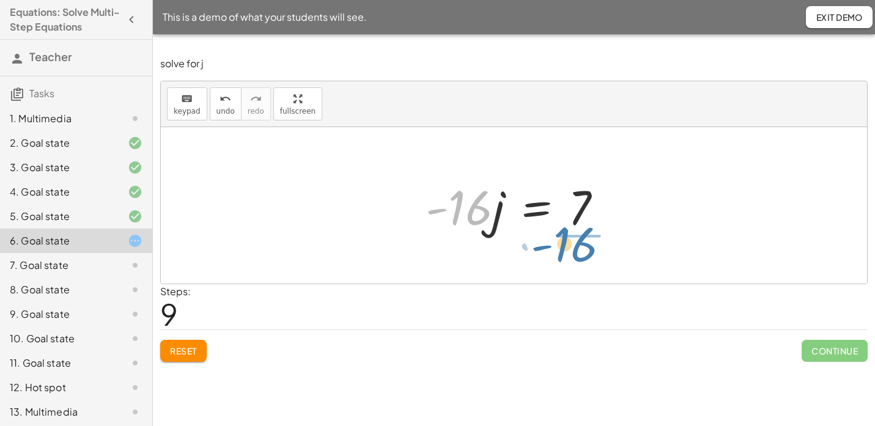
drag, startPoint x: 457, startPoint y: 207, endPoint x: 573, endPoint y: 243, distance: 121.5
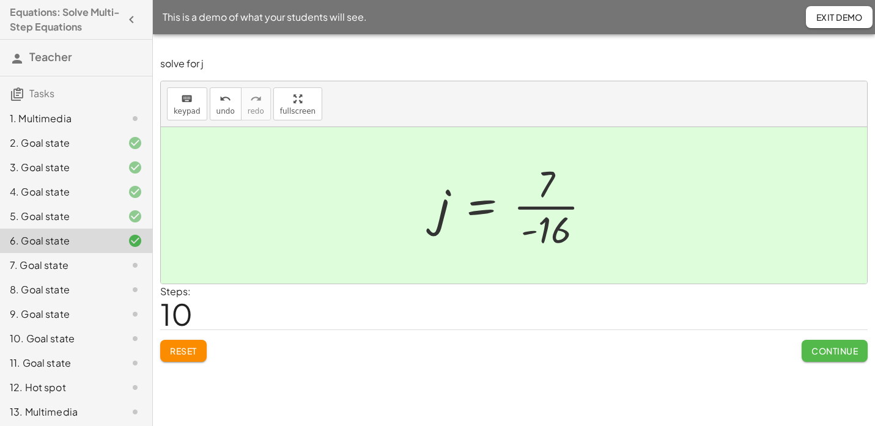
click at [836, 356] on button "Continue" at bounding box center [835, 351] width 66 height 22
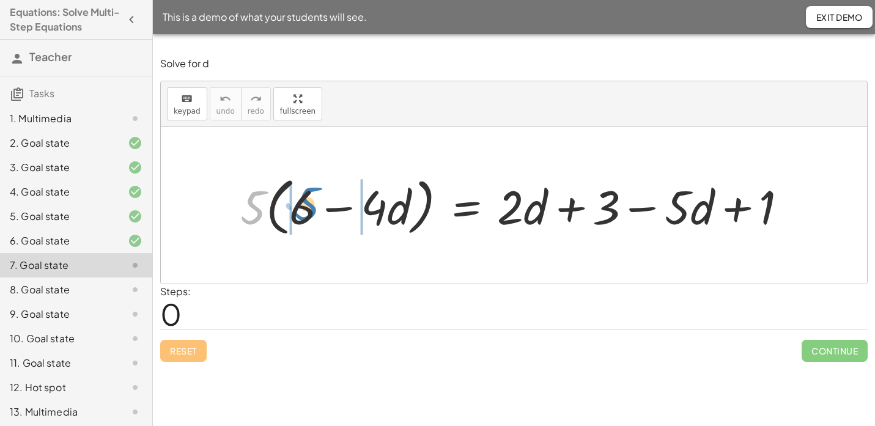
drag, startPoint x: 248, startPoint y: 215, endPoint x: 301, endPoint y: 211, distance: 52.7
click at [301, 211] on div at bounding box center [518, 205] width 569 height 69
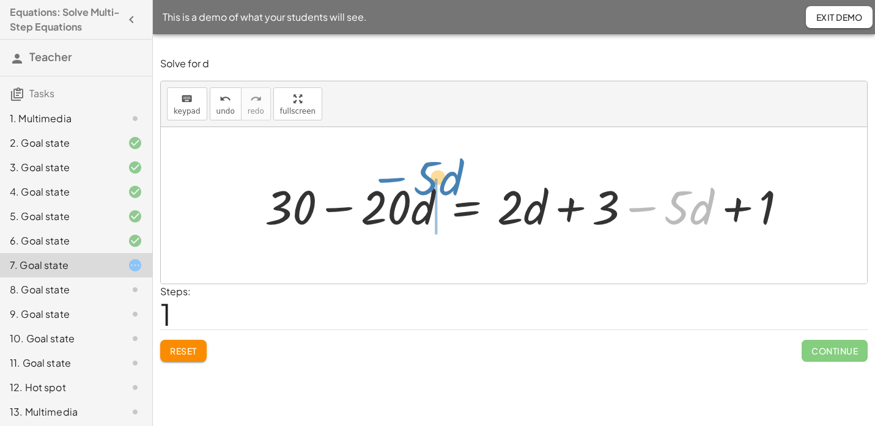
drag, startPoint x: 648, startPoint y: 212, endPoint x: 394, endPoint y: 190, distance: 254.7
click at [394, 190] on div at bounding box center [531, 206] width 544 height 62
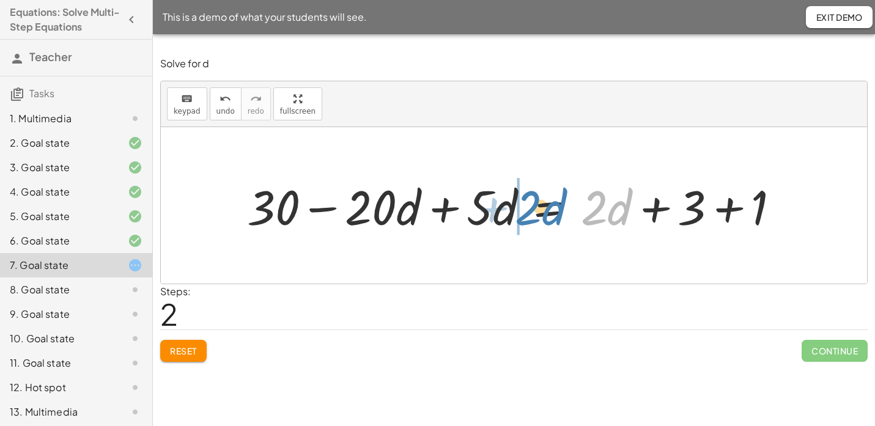
drag, startPoint x: 597, startPoint y: 212, endPoint x: 531, endPoint y: 212, distance: 66.6
click at [531, 212] on div at bounding box center [514, 205] width 547 height 63
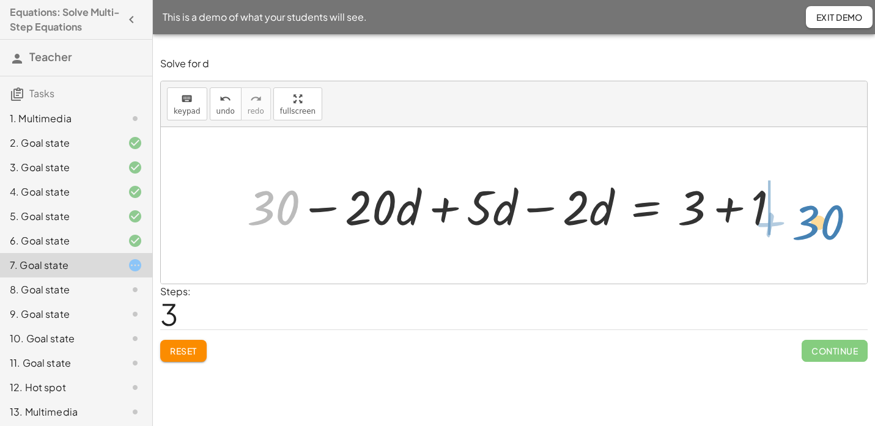
drag, startPoint x: 292, startPoint y: 199, endPoint x: 839, endPoint y: 213, distance: 546.8
click at [839, 214] on div "· 5 · ( + 6 − · 4 · d ) = + · 2 · d + 3 − · 5 · d + 1 + · 5 · 6 − · 5 · 4 · d =…" at bounding box center [514, 205] width 706 height 157
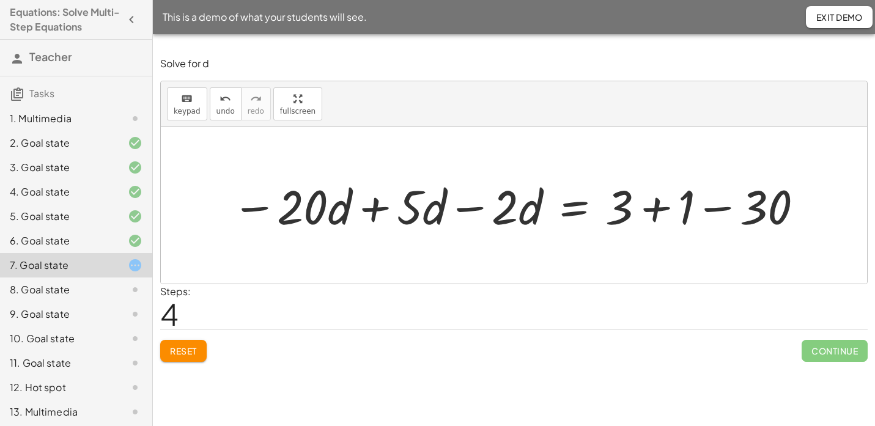
click at [379, 209] on div at bounding box center [518, 205] width 585 height 62
click at [468, 207] on div at bounding box center [570, 205] width 482 height 62
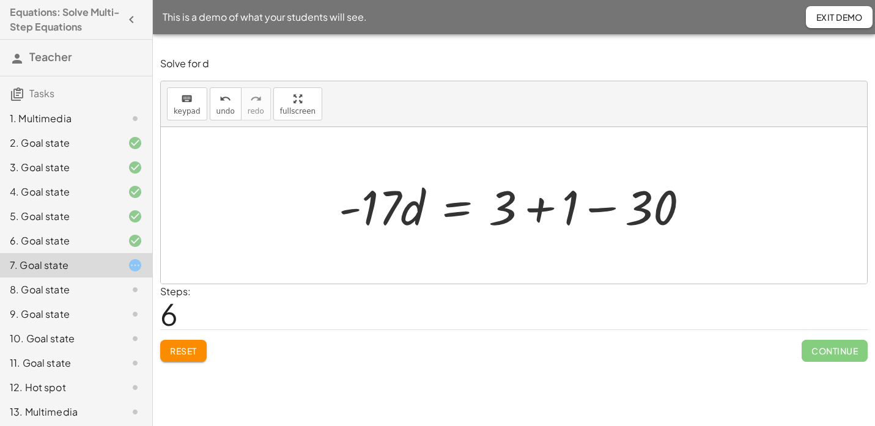
click at [539, 210] on div at bounding box center [519, 205] width 372 height 63
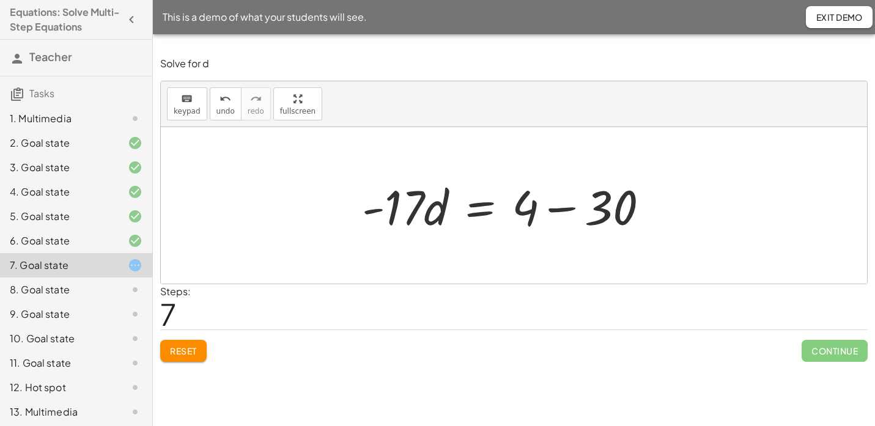
click at [546, 208] on div at bounding box center [510, 205] width 308 height 63
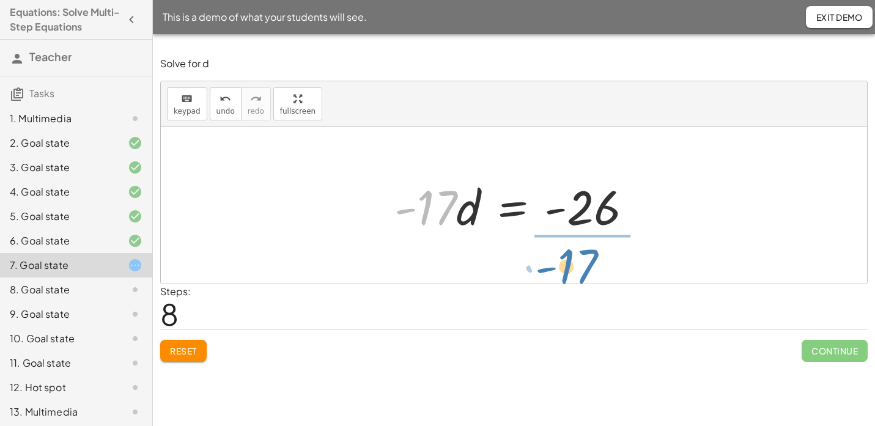
drag, startPoint x: 433, startPoint y: 214, endPoint x: 580, endPoint y: 267, distance: 156.7
click at [579, 268] on div "· 5 · ( + 6 − · 4 · d ) = + · 2 · d + 3 − · 5 · d + 1 + · 5 · 6 − · 5 · 4 · d =…" at bounding box center [514, 205] width 706 height 157
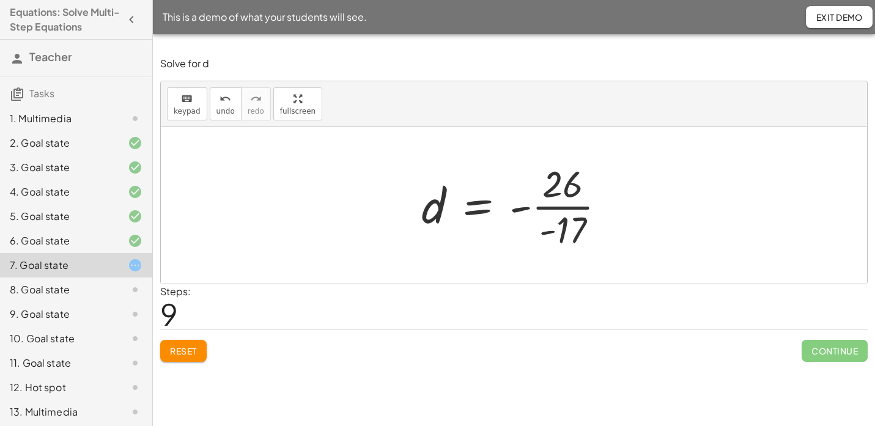
click at [525, 210] on div at bounding box center [518, 205] width 206 height 94
click at [547, 234] on div at bounding box center [518, 205] width 206 height 94
click at [556, 205] on div at bounding box center [518, 205] width 206 height 94
click at [545, 212] on div at bounding box center [518, 205] width 206 height 94
drag, startPoint x: 516, startPoint y: 209, endPoint x: 541, endPoint y: 234, distance: 34.6
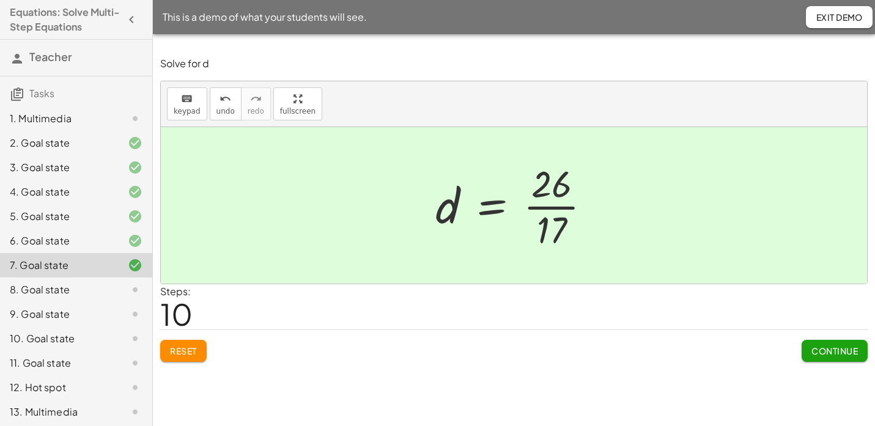
click at [822, 343] on button "Continue" at bounding box center [835, 351] width 66 height 22
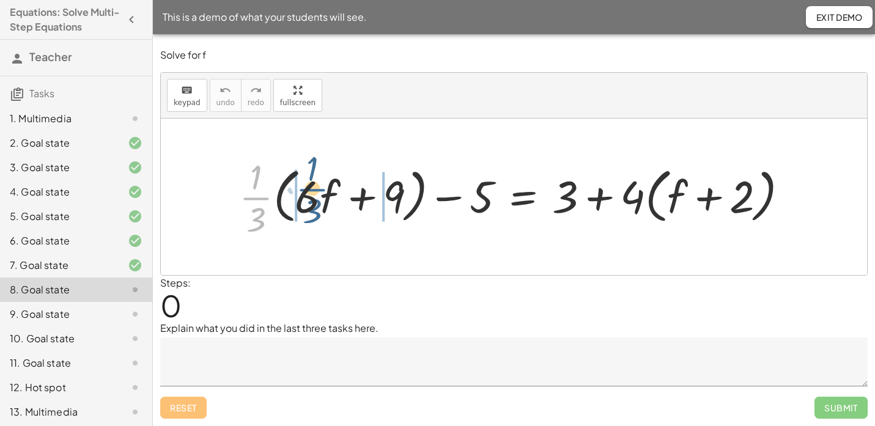
drag, startPoint x: 254, startPoint y: 199, endPoint x: 305, endPoint y: 196, distance: 50.8
click at [305, 196] on div at bounding box center [518, 196] width 571 height 87
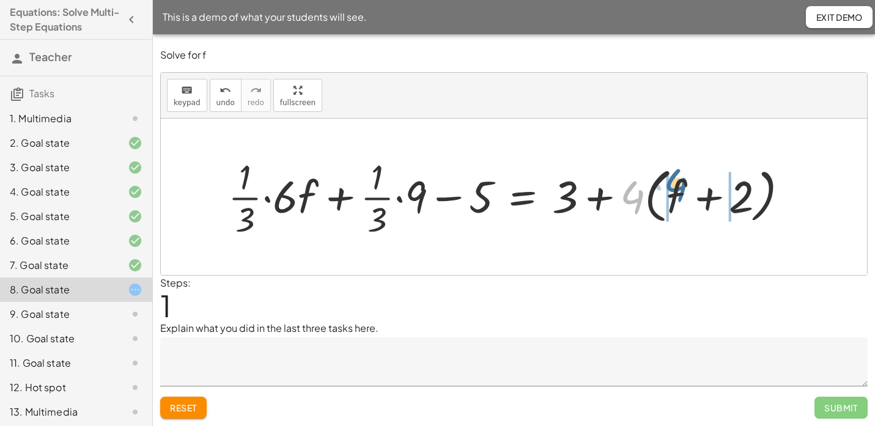
drag, startPoint x: 630, startPoint y: 204, endPoint x: 669, endPoint y: 195, distance: 39.5
click at [669, 195] on div at bounding box center [513, 196] width 582 height 87
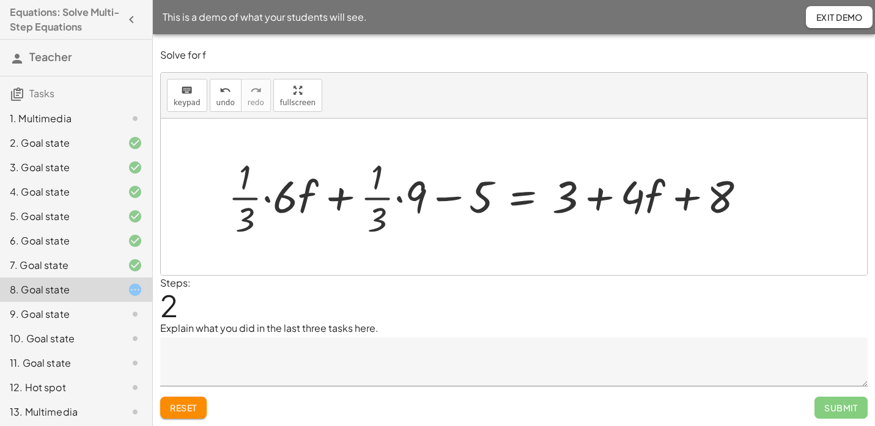
click at [279, 204] on div at bounding box center [492, 196] width 540 height 87
click at [284, 201] on div at bounding box center [510, 196] width 504 height 87
click at [397, 201] on div at bounding box center [514, 196] width 495 height 87
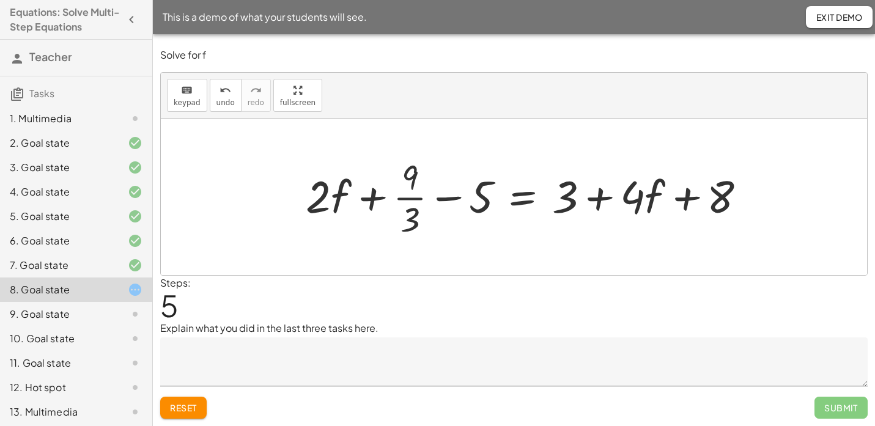
click at [413, 201] on div at bounding box center [531, 196] width 462 height 87
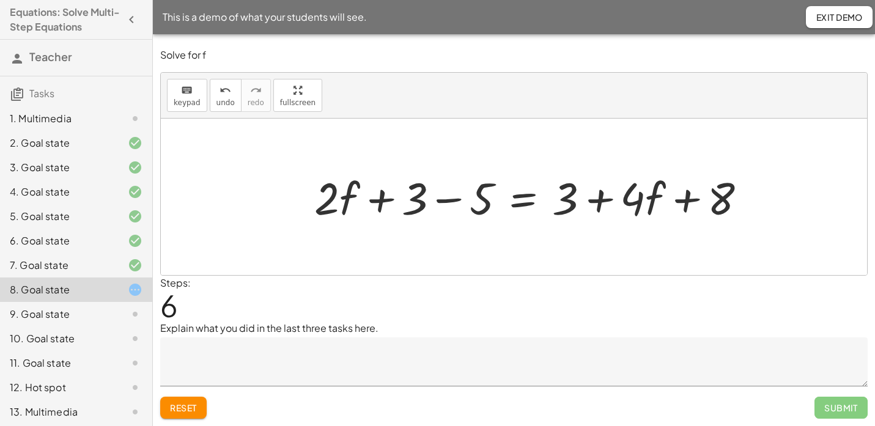
click at [452, 204] on div at bounding box center [535, 197] width 454 height 59
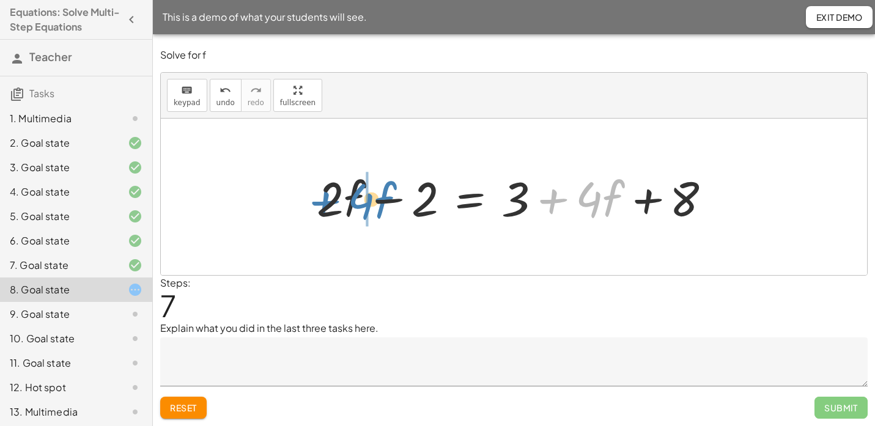
drag, startPoint x: 613, startPoint y: 199, endPoint x: 382, endPoint y: 201, distance: 231.1
click at [382, 201] on div at bounding box center [519, 197] width 416 height 63
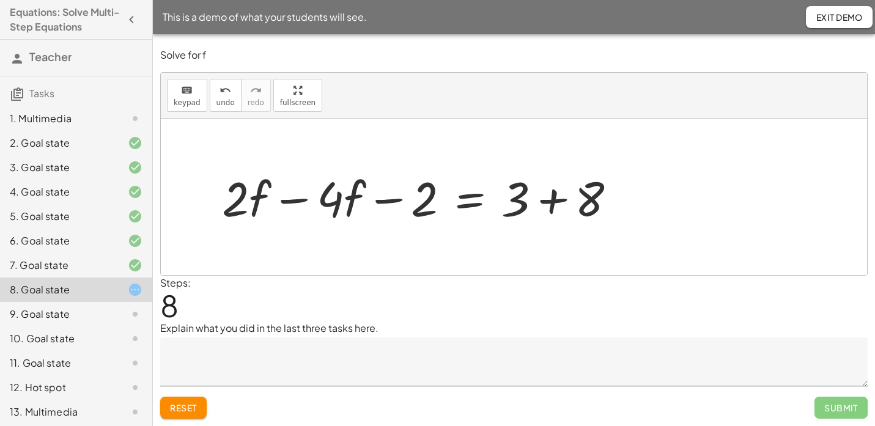
click at [305, 202] on div at bounding box center [424, 197] width 416 height 63
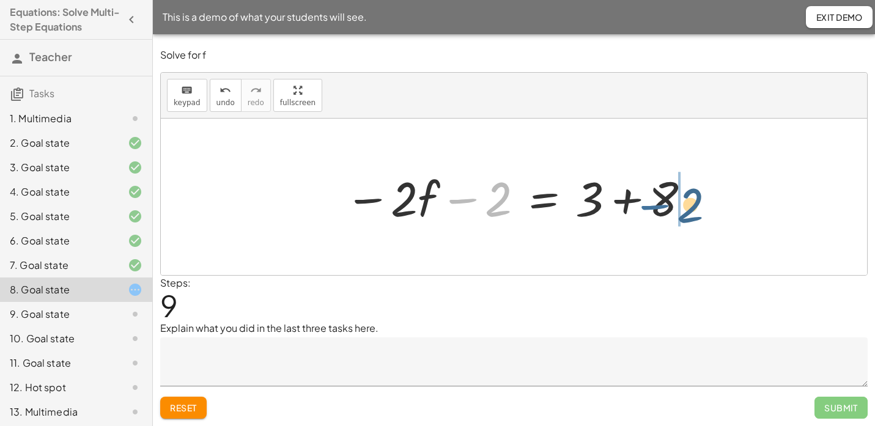
drag, startPoint x: 463, startPoint y: 202, endPoint x: 684, endPoint y: 201, distance: 220.1
click at [684, 201] on div at bounding box center [518, 197] width 359 height 63
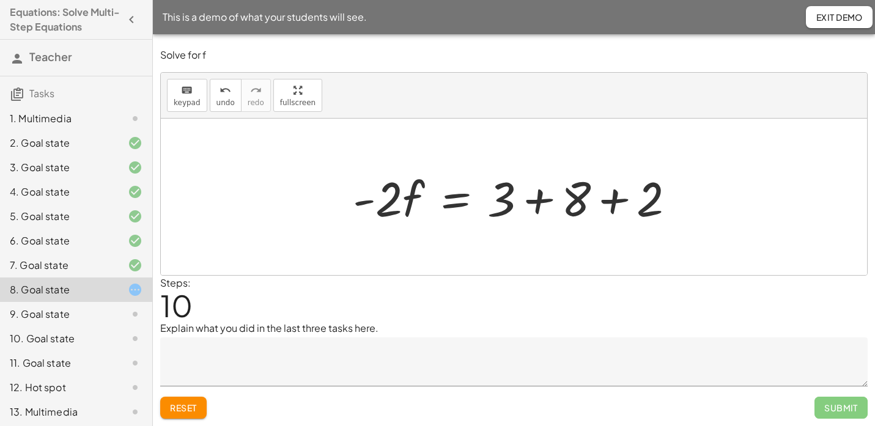
click at [537, 203] on div at bounding box center [519, 197] width 344 height 63
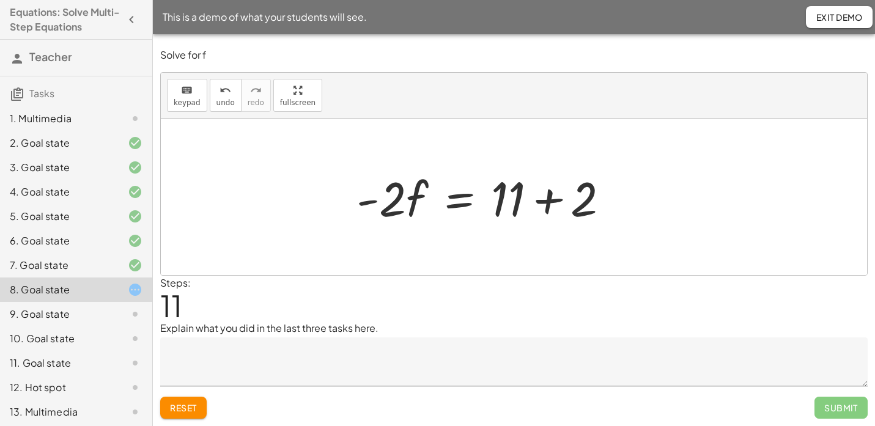
click at [547, 202] on div at bounding box center [487, 197] width 275 height 63
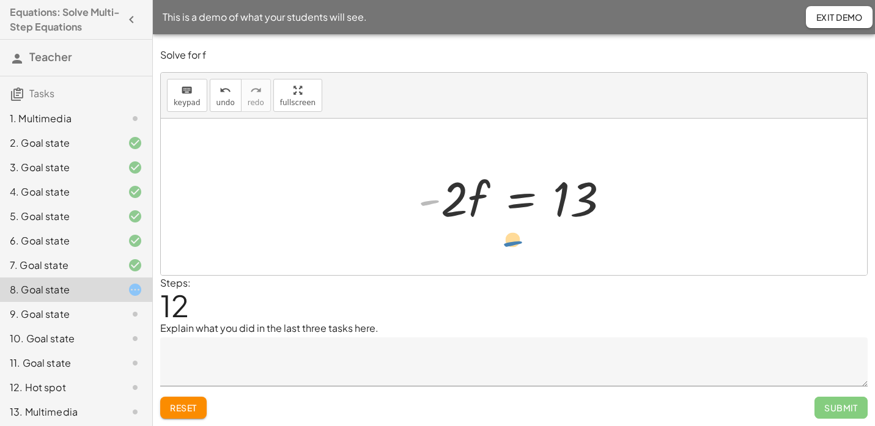
drag, startPoint x: 440, startPoint y: 197, endPoint x: 485, endPoint y: 230, distance: 55.7
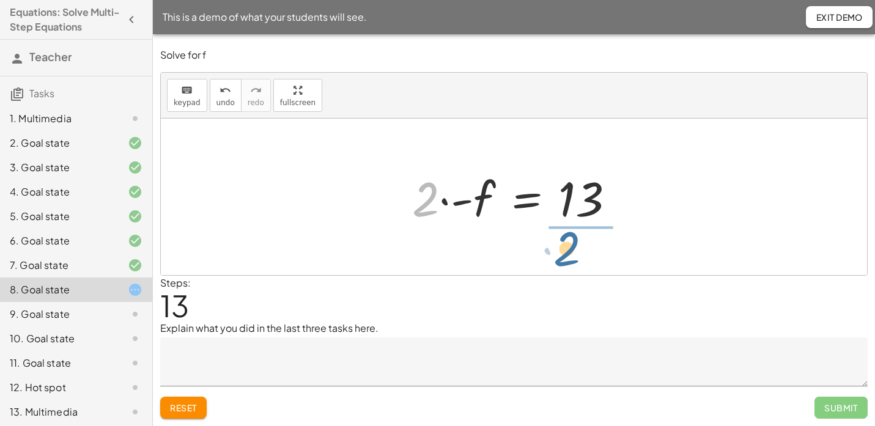
drag, startPoint x: 429, startPoint y: 204, endPoint x: 580, endPoint y: 251, distance: 158.0
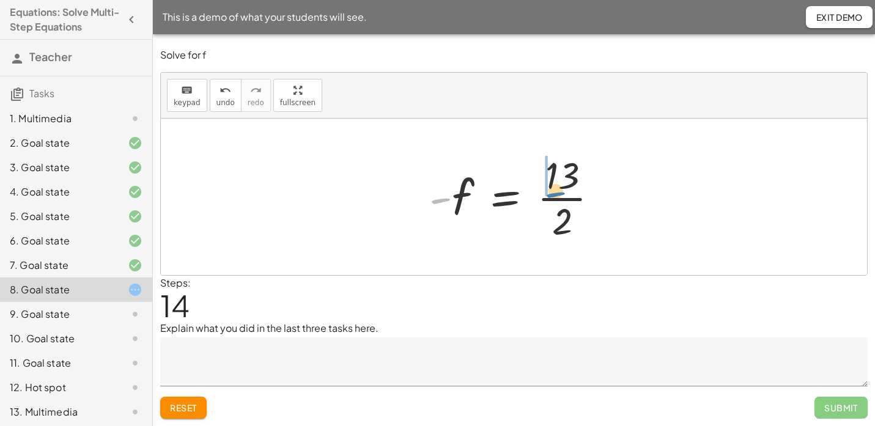
drag, startPoint x: 441, startPoint y: 202, endPoint x: 552, endPoint y: 196, distance: 110.8
click at [552, 196] on div at bounding box center [518, 197] width 191 height 94
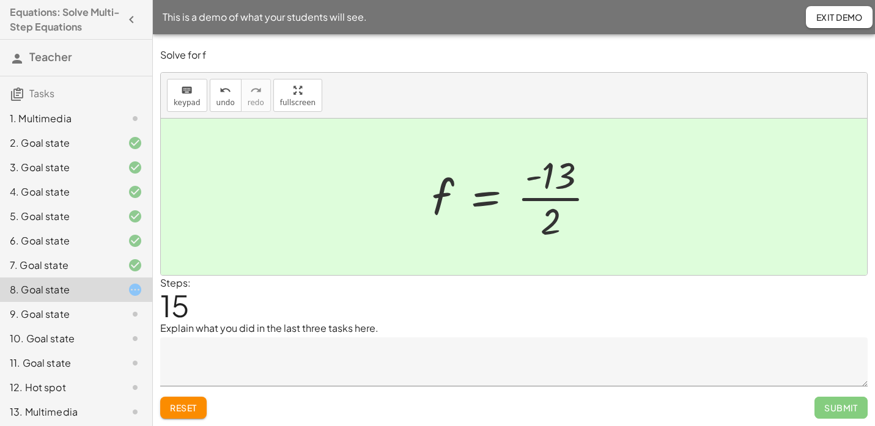
click at [470, 377] on textarea at bounding box center [513, 362] width 707 height 49
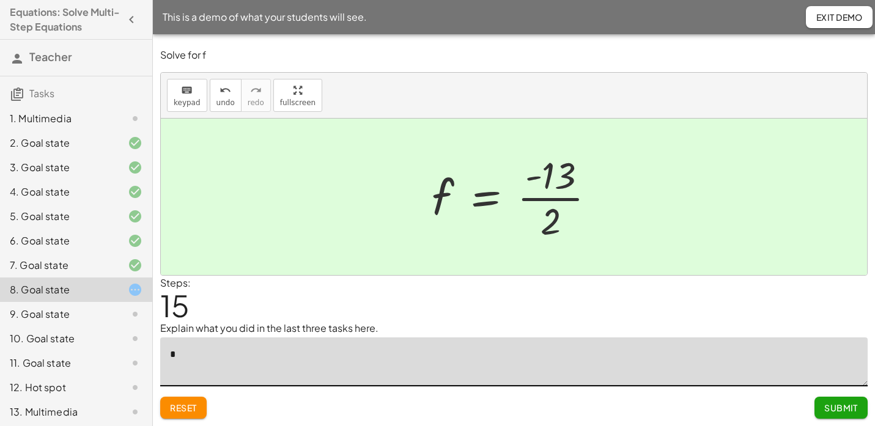
type textarea "*"
click at [848, 415] on button "Submit" at bounding box center [840, 408] width 53 height 22
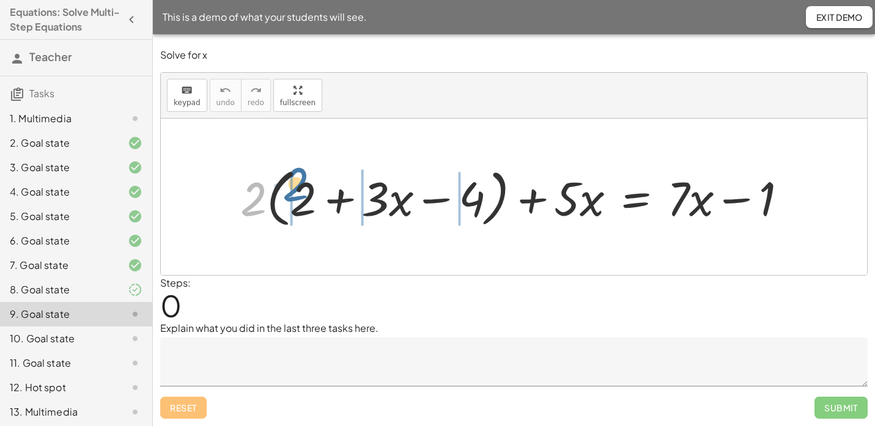
drag, startPoint x: 257, startPoint y: 199, endPoint x: 300, endPoint y: 185, distance: 45.1
click at [300, 185] on div at bounding box center [518, 196] width 569 height 69
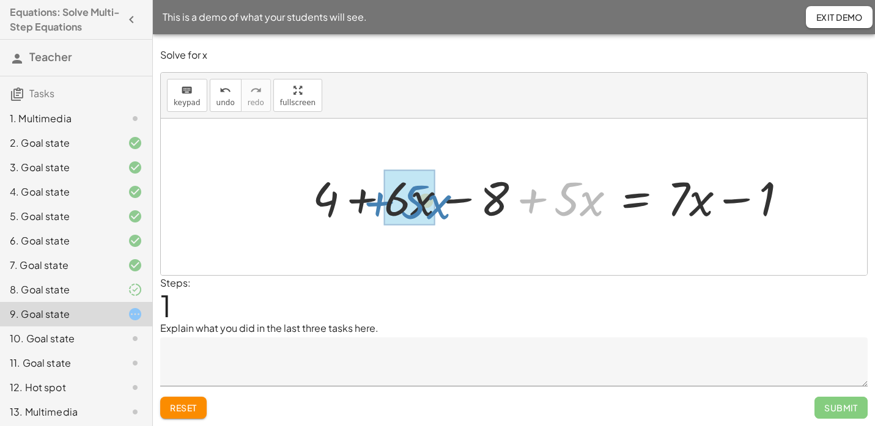
drag, startPoint x: 571, startPoint y: 204, endPoint x: 416, endPoint y: 210, distance: 154.8
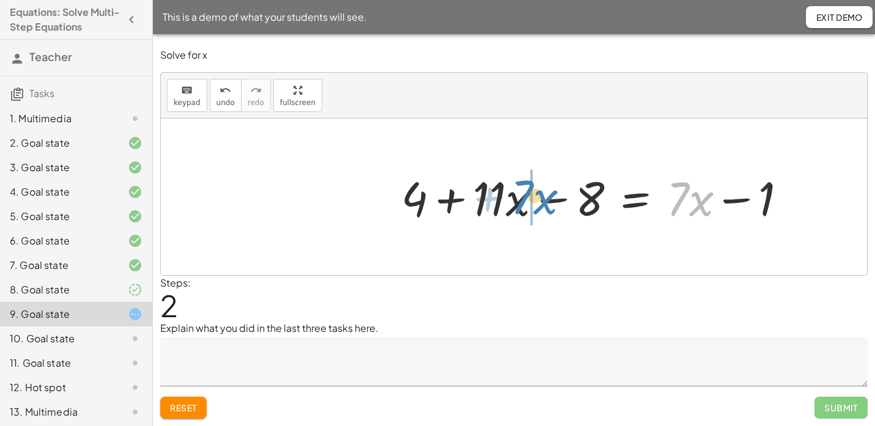
drag, startPoint x: 695, startPoint y: 209, endPoint x: 539, endPoint y: 208, distance: 155.9
click at [539, 208] on div at bounding box center [594, 197] width 399 height 62
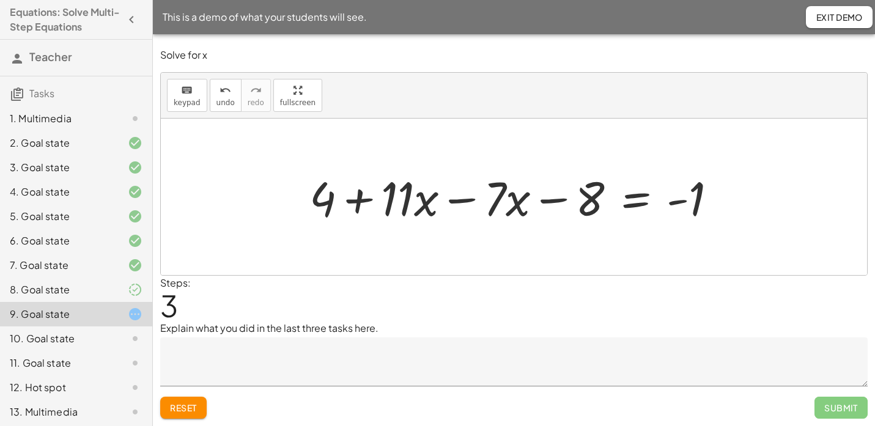
click at [463, 204] on div at bounding box center [518, 197] width 430 height 62
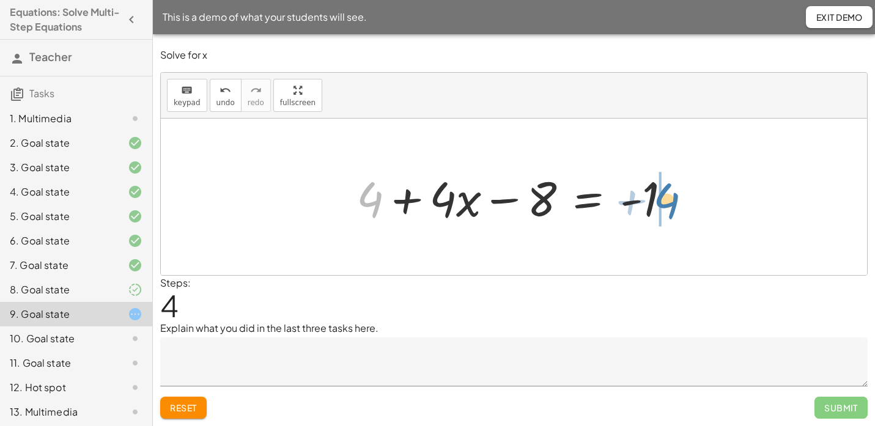
drag, startPoint x: 373, startPoint y: 202, endPoint x: 687, endPoint y: 207, distance: 313.7
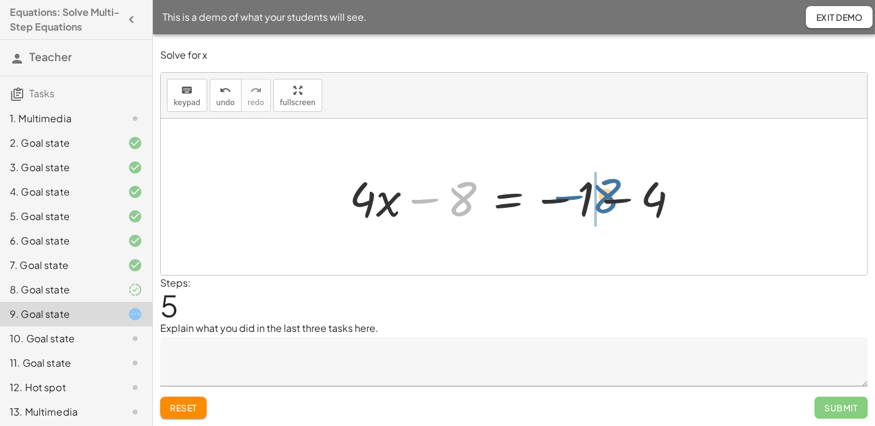
drag, startPoint x: 456, startPoint y: 205, endPoint x: 626, endPoint y: 206, distance: 169.4
click at [626, 206] on div at bounding box center [519, 197] width 352 height 63
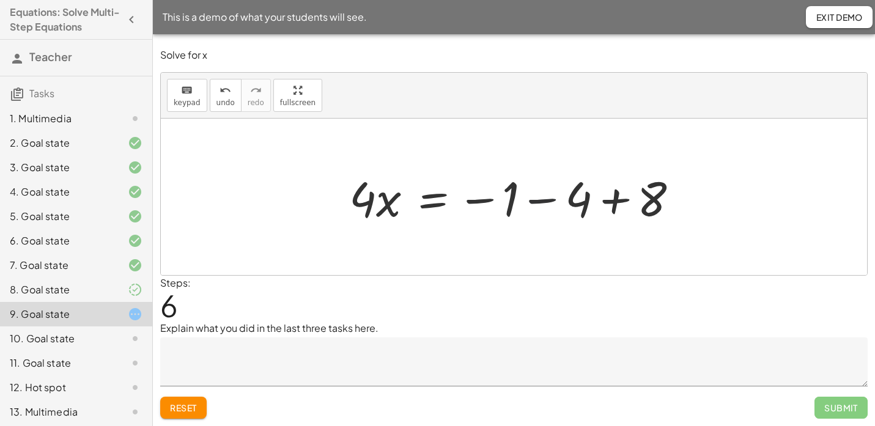
click at [542, 199] on div at bounding box center [519, 197] width 352 height 63
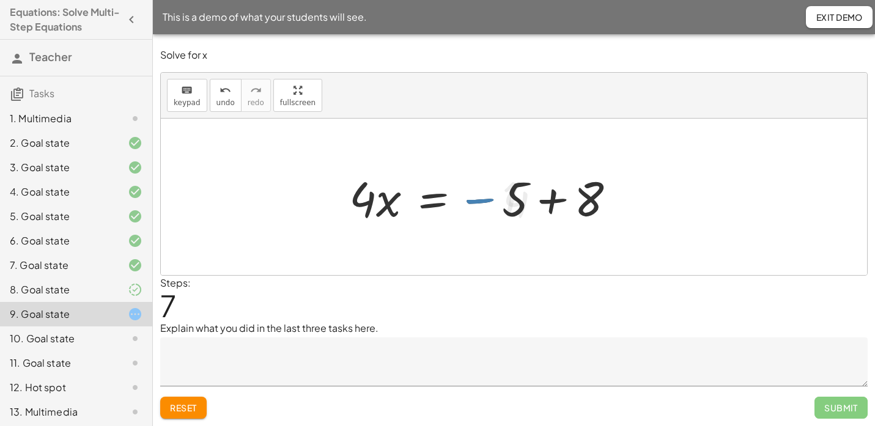
click at [542, 199] on div at bounding box center [487, 197] width 288 height 63
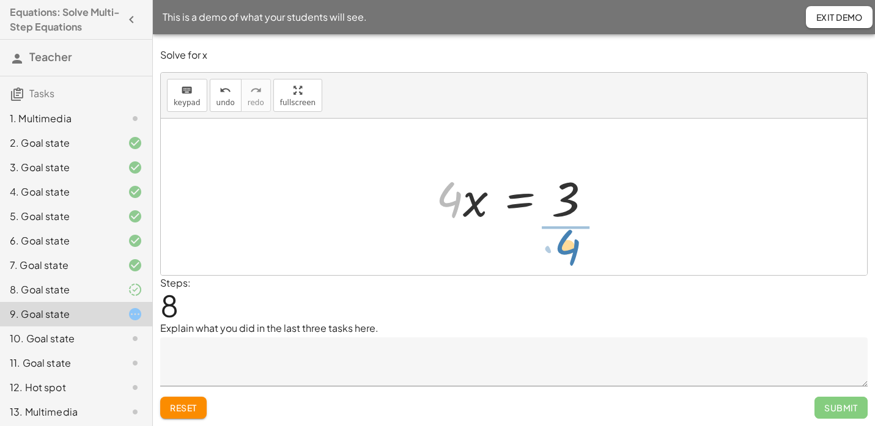
drag, startPoint x: 445, startPoint y: 204, endPoint x: 566, endPoint y: 247, distance: 127.8
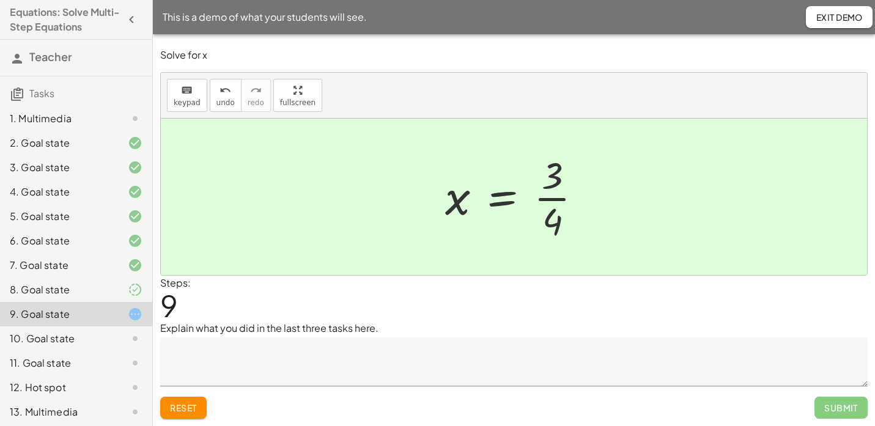
click at [589, 372] on textarea at bounding box center [513, 362] width 707 height 49
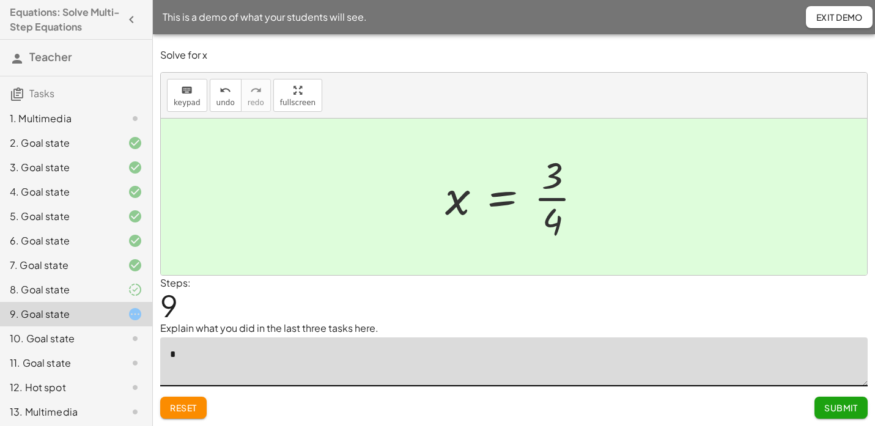
type textarea "*"
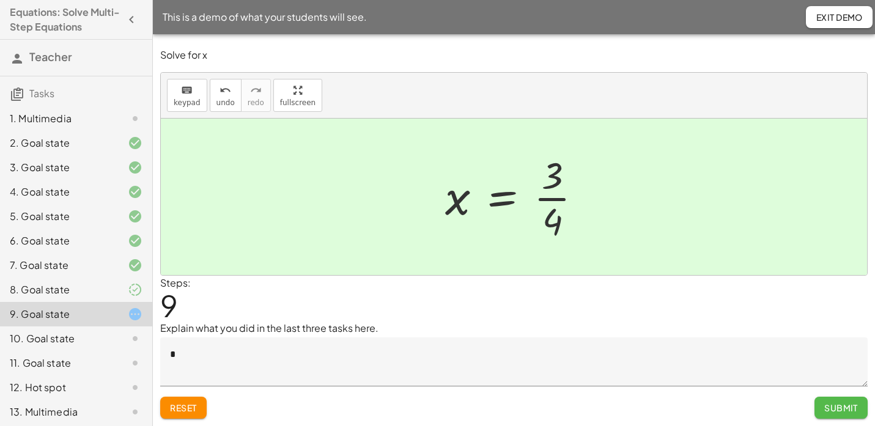
click at [818, 401] on button "Submit" at bounding box center [840, 408] width 53 height 22
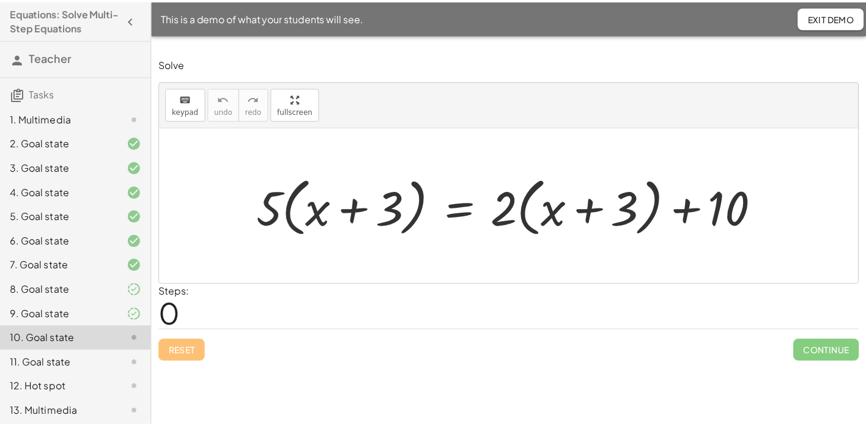
scroll to position [52, 0]
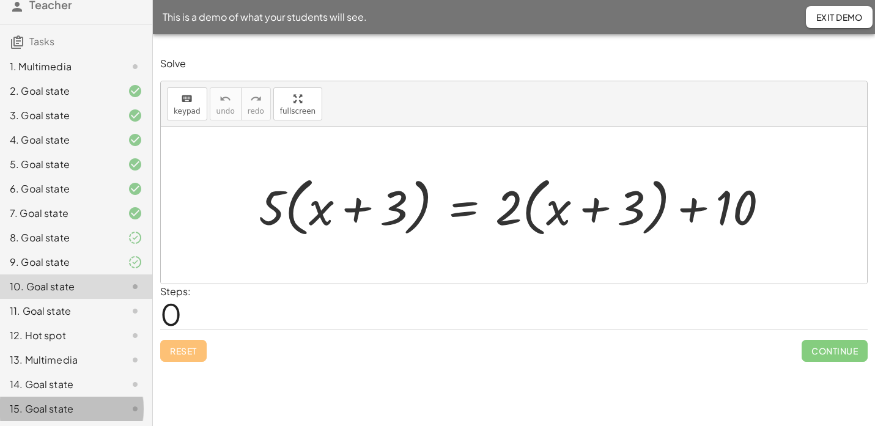
click at [58, 405] on div "15. Goal state" at bounding box center [59, 409] width 98 height 15
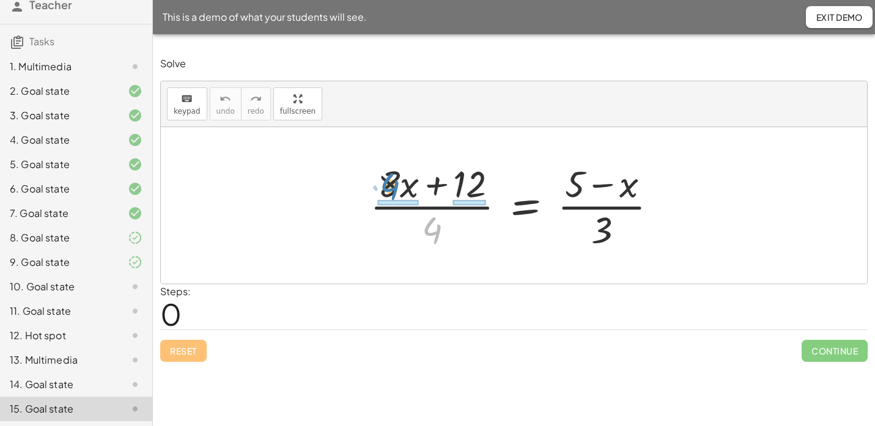
drag, startPoint x: 431, startPoint y: 235, endPoint x: 389, endPoint y: 191, distance: 61.0
click at [389, 191] on div at bounding box center [519, 205] width 310 height 94
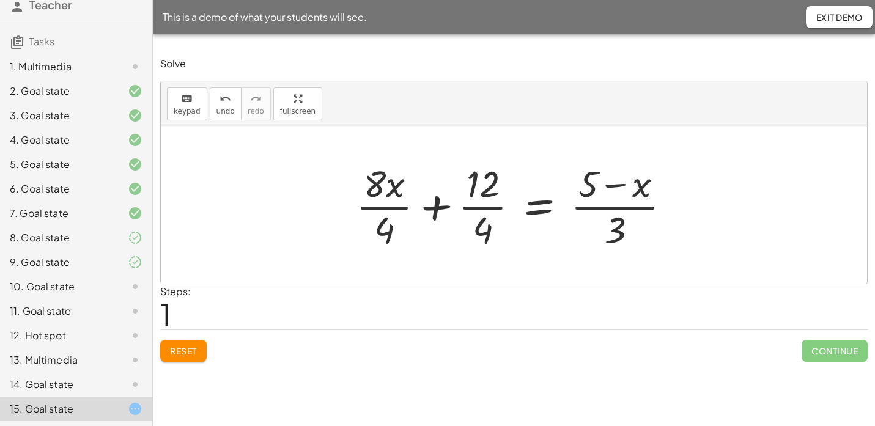
click at [373, 209] on div at bounding box center [518, 205] width 337 height 94
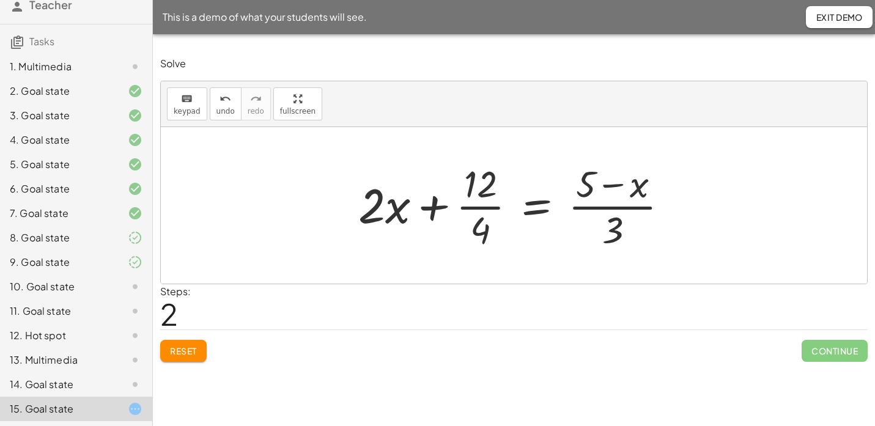
click at [478, 206] on div at bounding box center [518, 205] width 332 height 94
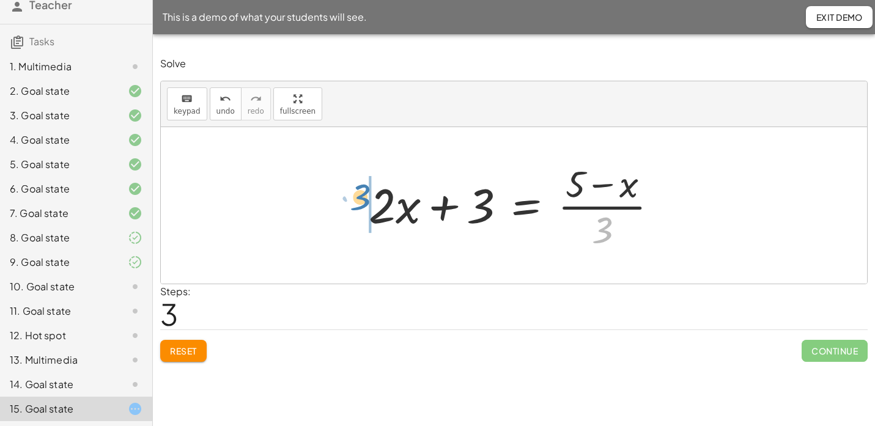
drag, startPoint x: 597, startPoint y: 229, endPoint x: 352, endPoint y: 197, distance: 247.3
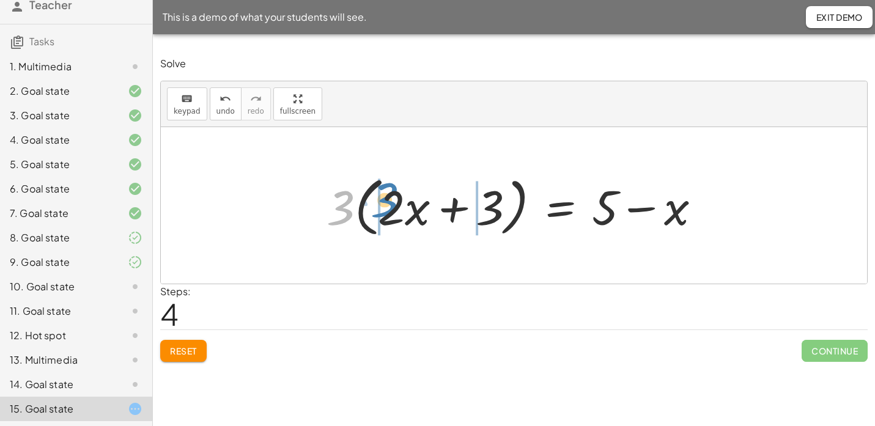
drag, startPoint x: 333, startPoint y: 215, endPoint x: 377, endPoint y: 208, distance: 44.6
click at [377, 208] on div at bounding box center [518, 206] width 396 height 70
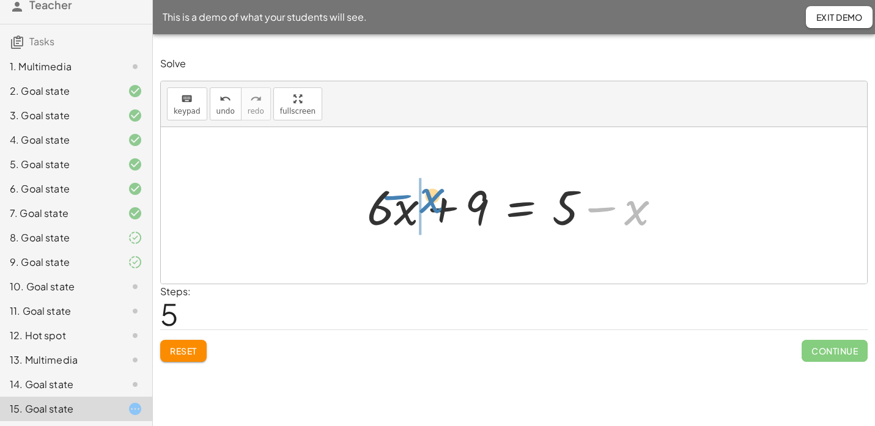
drag, startPoint x: 608, startPoint y: 213, endPoint x: 403, endPoint y: 201, distance: 205.8
click at [403, 201] on div at bounding box center [519, 205] width 316 height 63
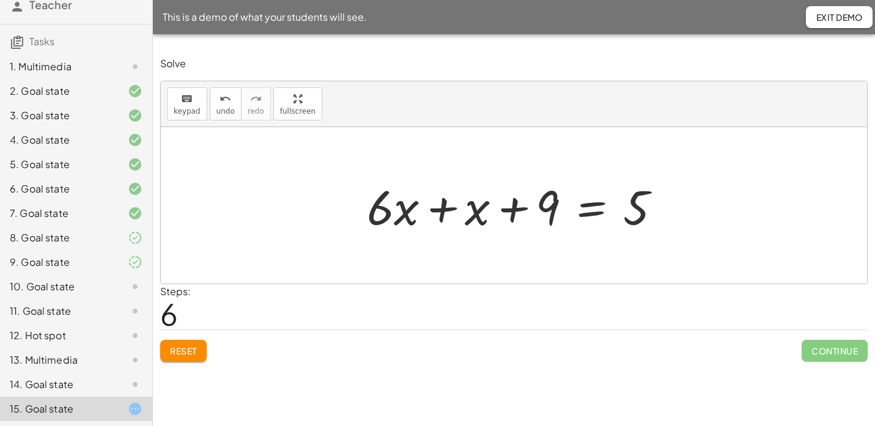
click at [438, 214] on div at bounding box center [519, 205] width 316 height 63
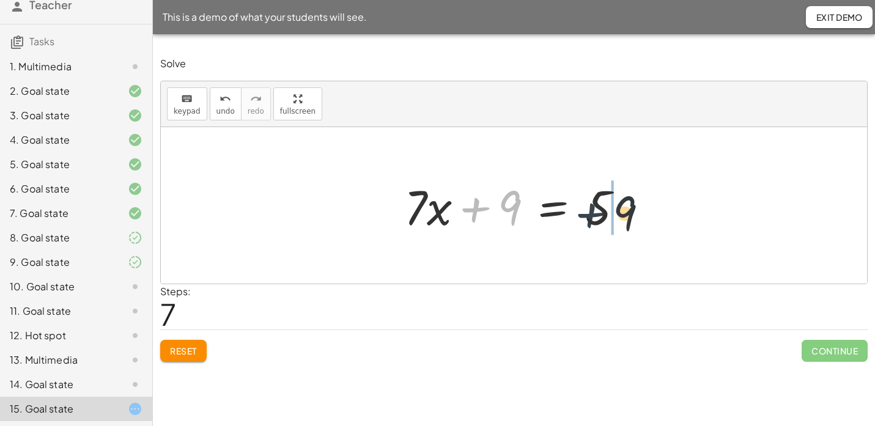
drag, startPoint x: 474, startPoint y: 205, endPoint x: 599, endPoint y: 213, distance: 125.6
click at [599, 213] on div at bounding box center [518, 205] width 240 height 63
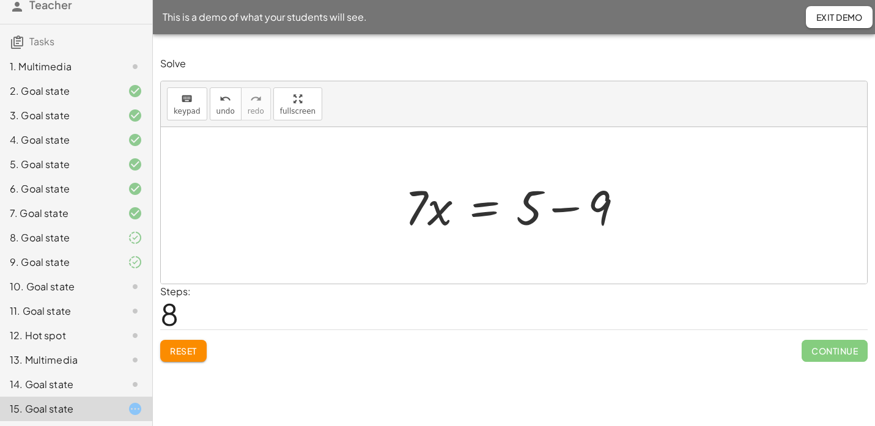
click at [632, 211] on div at bounding box center [519, 205] width 240 height 63
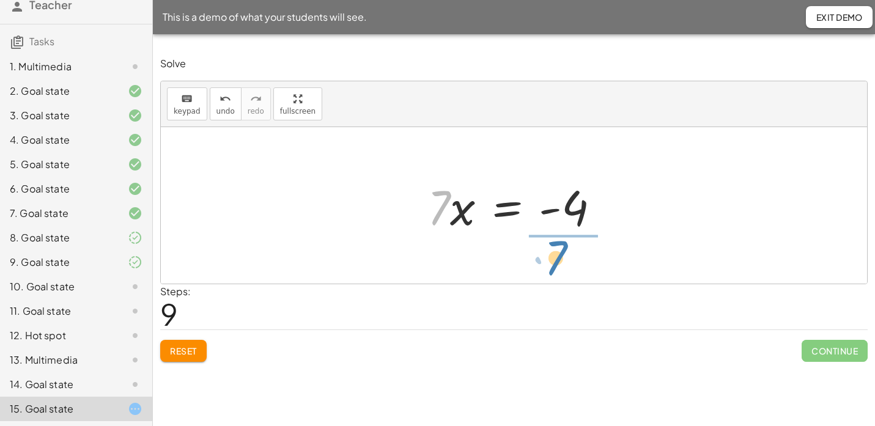
drag, startPoint x: 436, startPoint y: 207, endPoint x: 554, endPoint y: 257, distance: 128.0
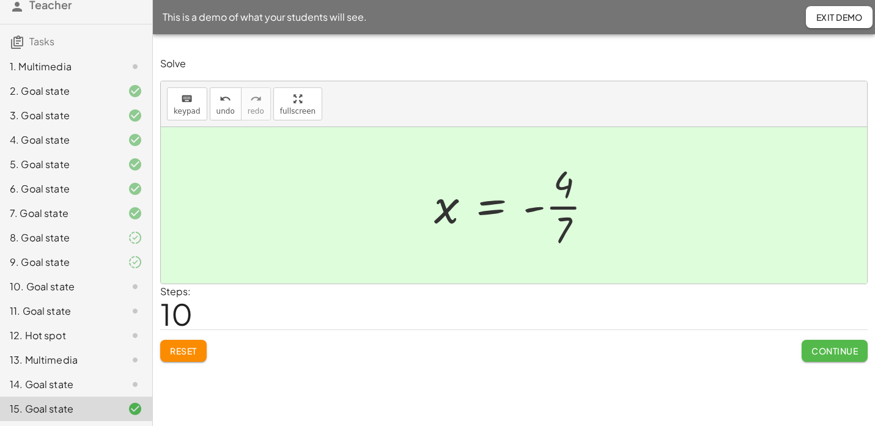
click at [845, 348] on span "Continue" at bounding box center [834, 350] width 46 height 11
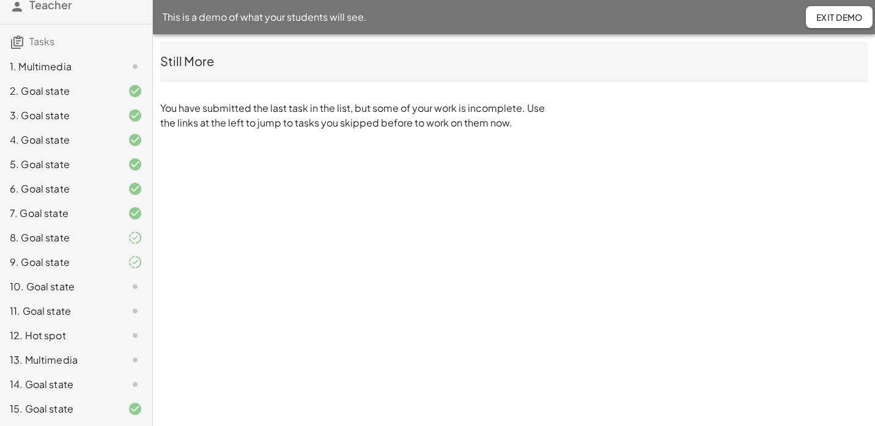
click at [120, 276] on div "10. Goal state" at bounding box center [76, 287] width 152 height 24
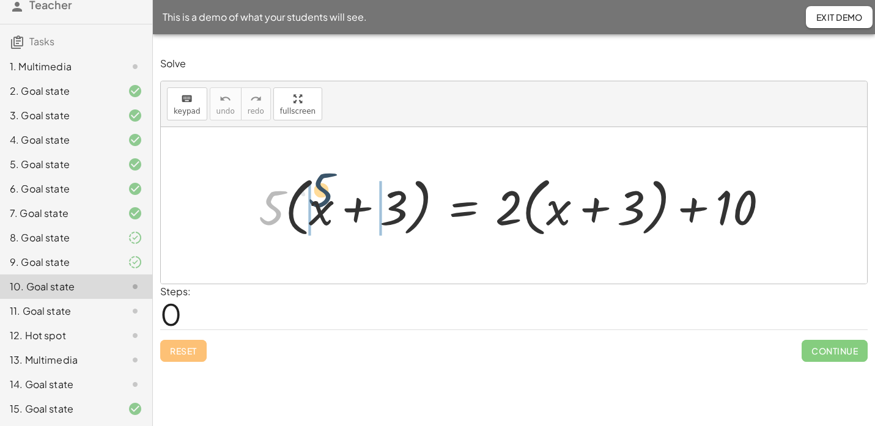
drag, startPoint x: 266, startPoint y: 210, endPoint x: 313, endPoint y: 202, distance: 47.6
click at [313, 202] on div at bounding box center [518, 206] width 531 height 70
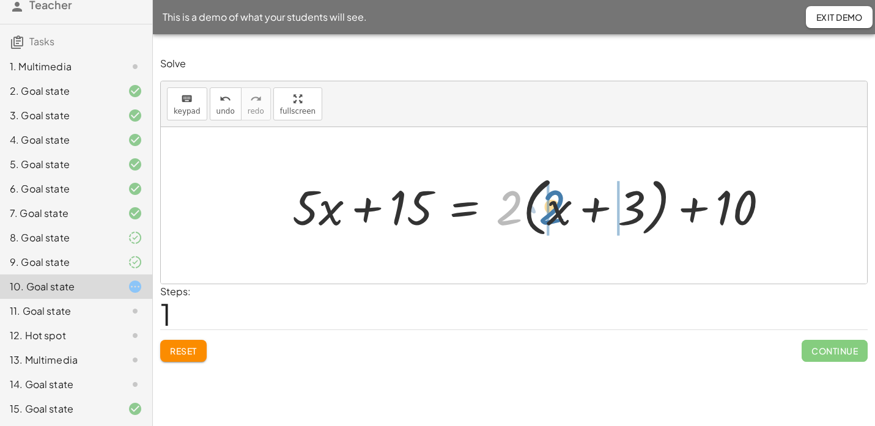
drag, startPoint x: 508, startPoint y: 205, endPoint x: 552, endPoint y: 210, distance: 44.3
click at [552, 210] on div at bounding box center [535, 206] width 498 height 70
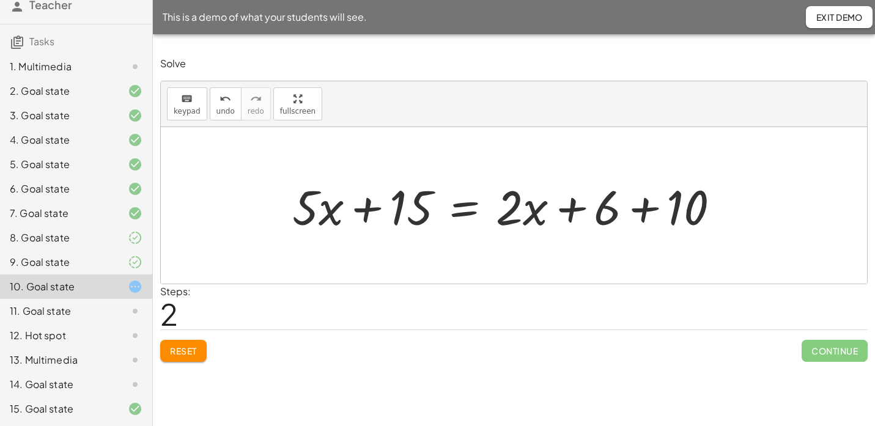
click at [646, 212] on div at bounding box center [510, 205] width 449 height 63
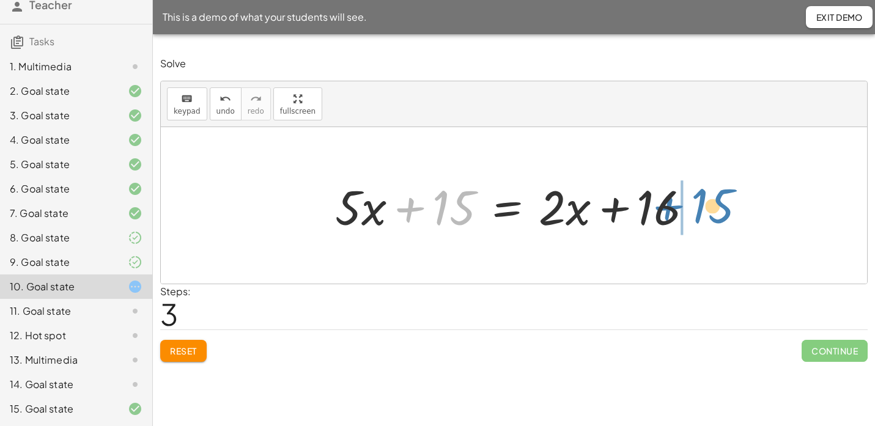
drag, startPoint x: 412, startPoint y: 211, endPoint x: 672, endPoint y: 210, distance: 259.9
click at [672, 210] on div at bounding box center [518, 205] width 379 height 63
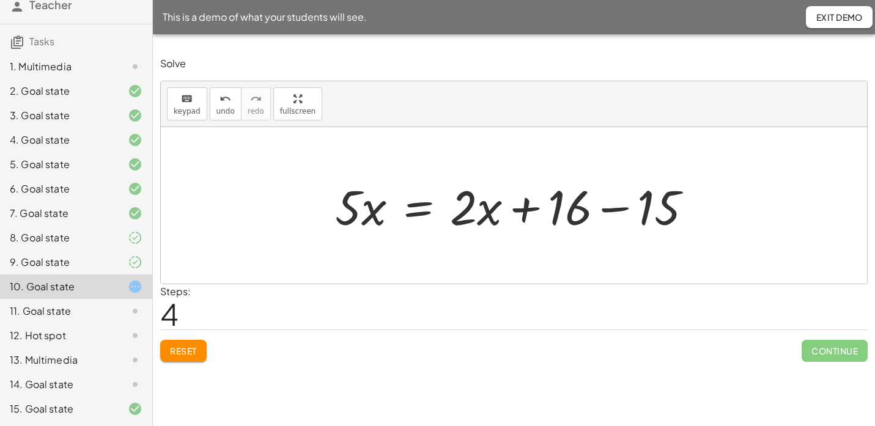
click at [621, 213] on div at bounding box center [518, 205] width 379 height 63
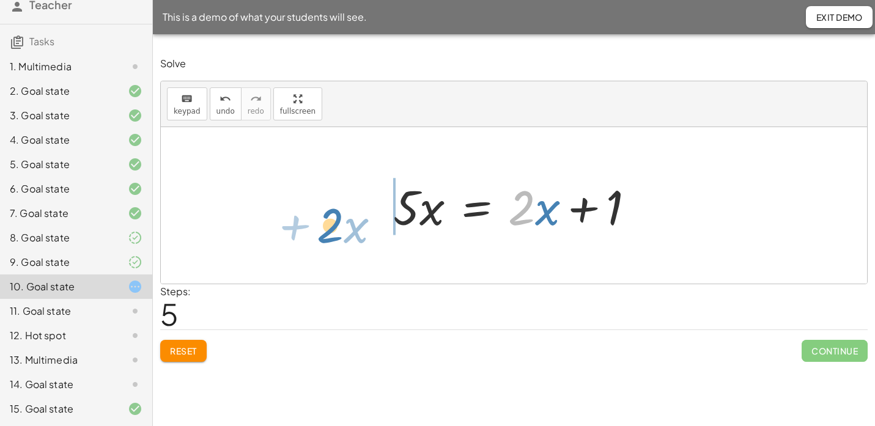
drag, startPoint x: 525, startPoint y: 211, endPoint x: 335, endPoint y: 229, distance: 191.0
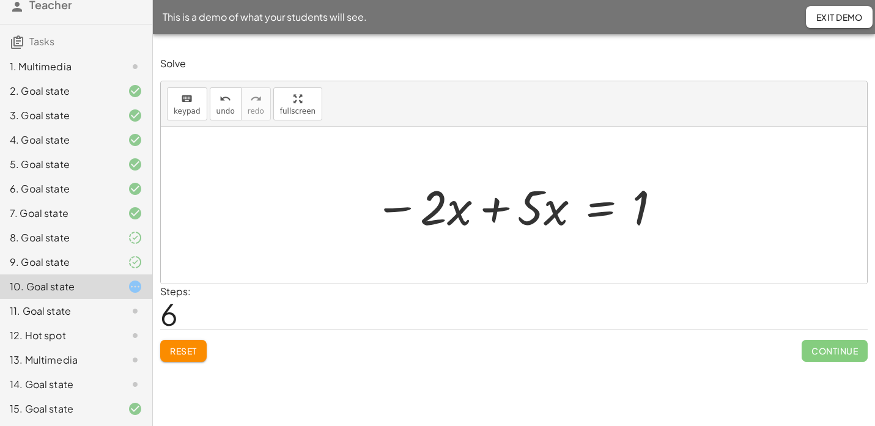
click at [495, 212] on div at bounding box center [518, 205] width 301 height 63
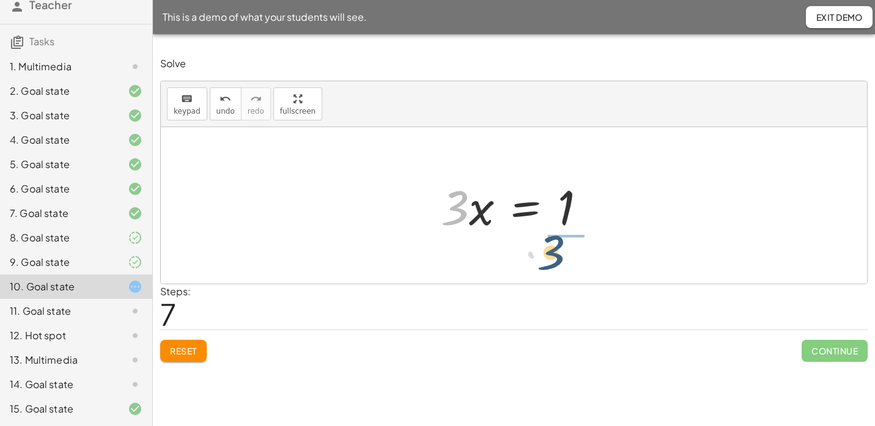
drag, startPoint x: 460, startPoint y: 210, endPoint x: 560, endPoint y: 252, distance: 108.0
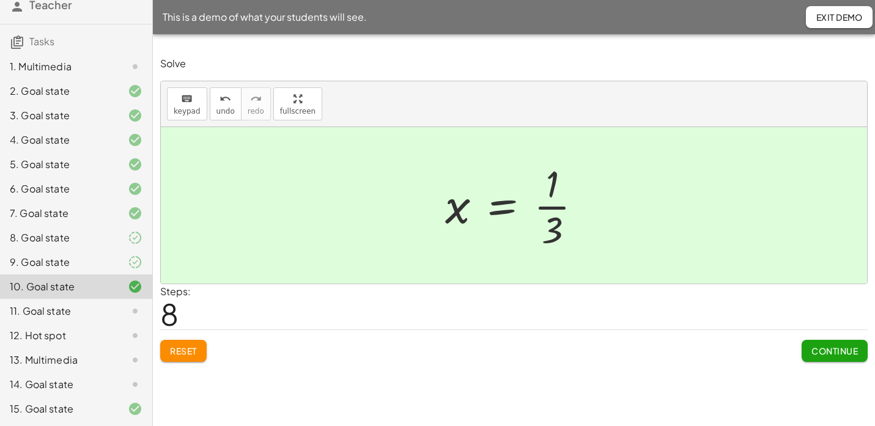
click at [823, 350] on span "Continue" at bounding box center [834, 350] width 46 height 11
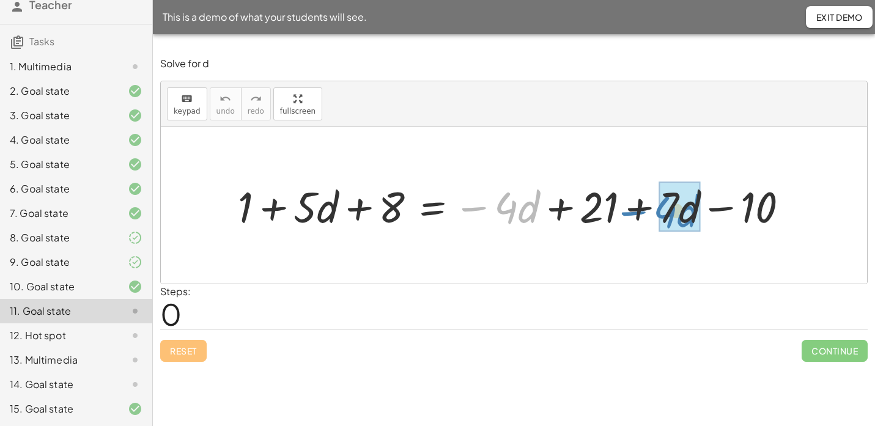
drag, startPoint x: 509, startPoint y: 215, endPoint x: 669, endPoint y: 218, distance: 159.6
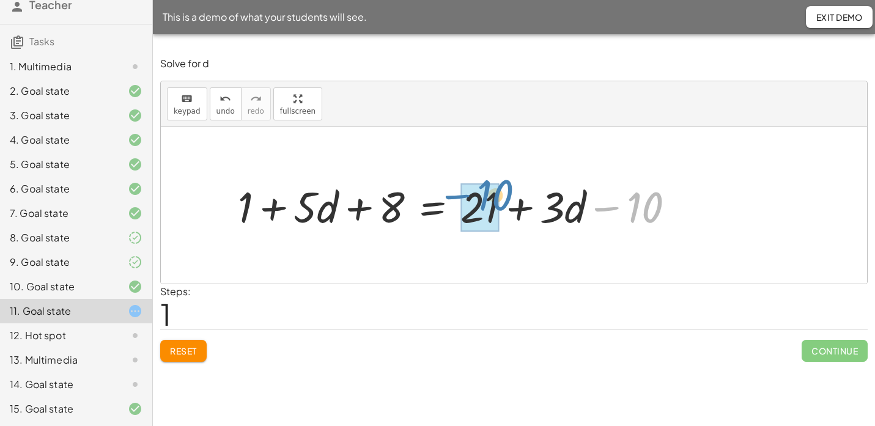
drag, startPoint x: 610, startPoint y: 210, endPoint x: 459, endPoint y: 200, distance: 151.4
click at [459, 200] on div at bounding box center [461, 205] width 459 height 56
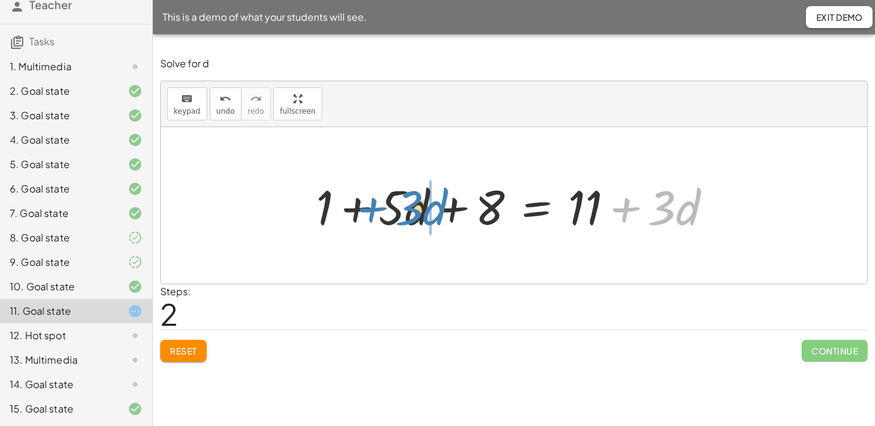
drag, startPoint x: 626, startPoint y: 212, endPoint x: 373, endPoint y: 212, distance: 253.1
click at [373, 212] on div at bounding box center [518, 205] width 417 height 63
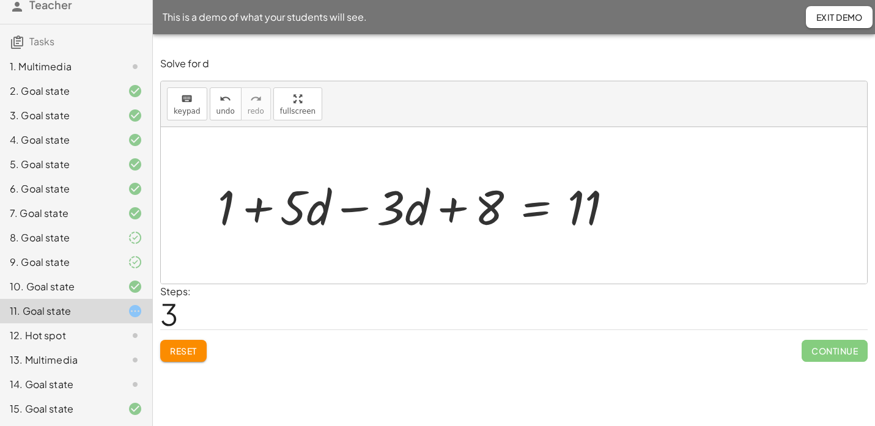
click at [350, 207] on div at bounding box center [421, 205] width 418 height 63
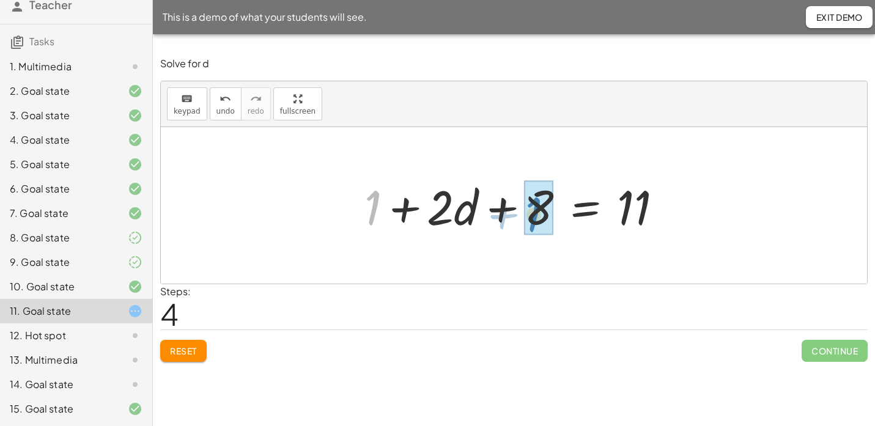
drag, startPoint x: 371, startPoint y: 212, endPoint x: 535, endPoint y: 217, distance: 163.9
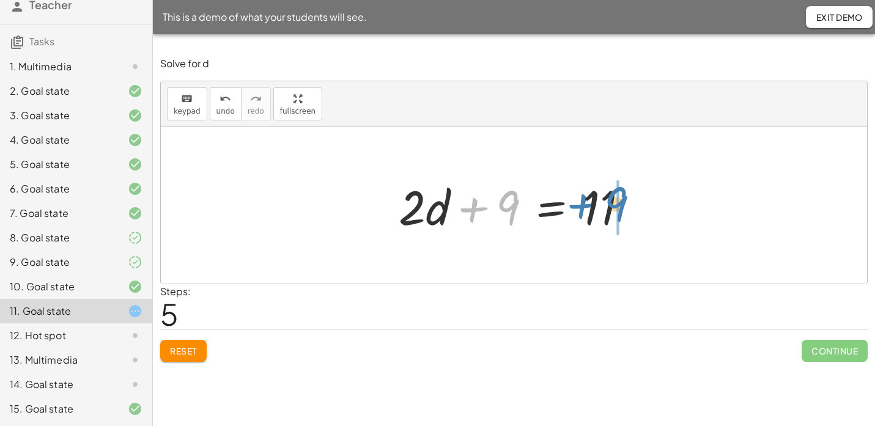
drag, startPoint x: 472, startPoint y: 216, endPoint x: 577, endPoint y: 212, distance: 104.6
click at [577, 212] on div at bounding box center [519, 205] width 252 height 63
click at [575, 205] on div at bounding box center [519, 205] width 252 height 63
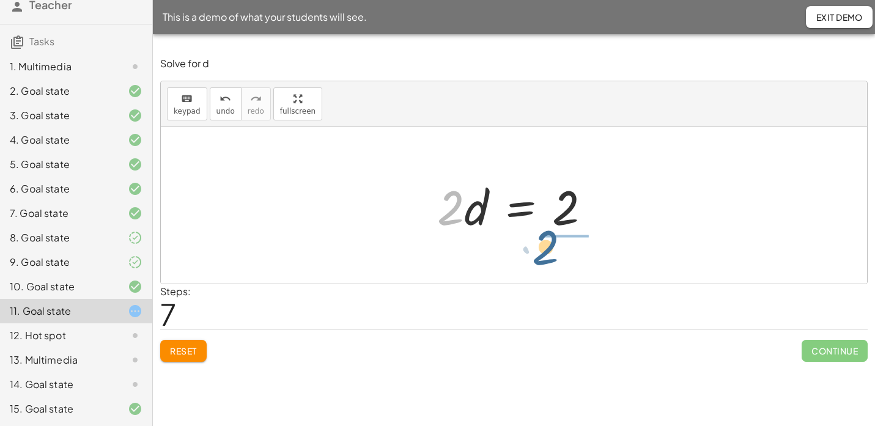
drag, startPoint x: 449, startPoint y: 213, endPoint x: 551, endPoint y: 249, distance: 107.9
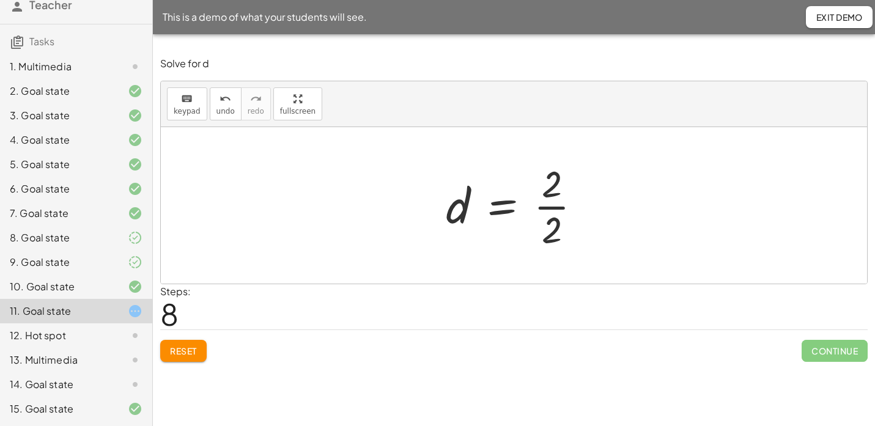
click at [553, 213] on div at bounding box center [519, 205] width 158 height 94
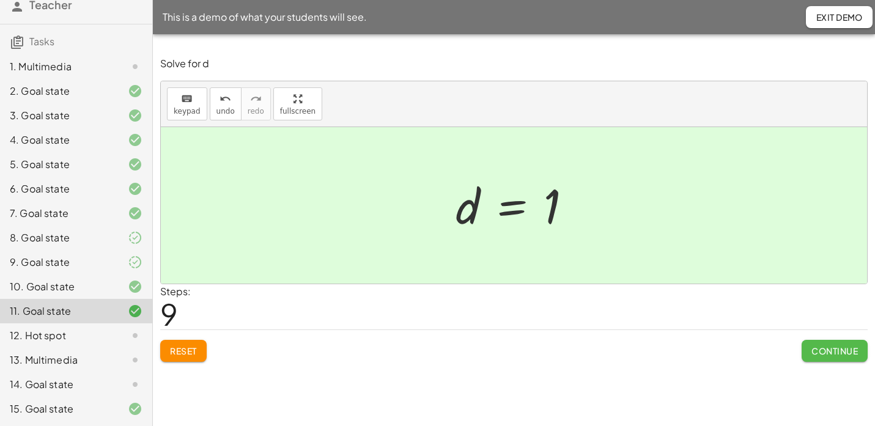
click at [828, 352] on span "Continue" at bounding box center [834, 350] width 46 height 11
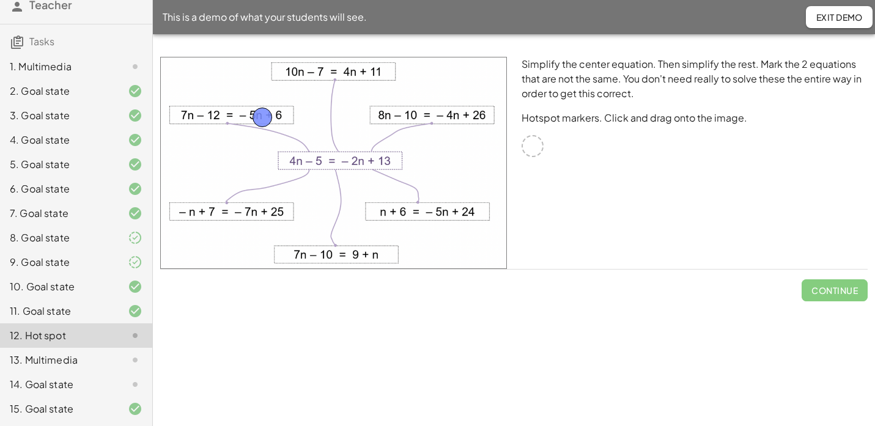
drag, startPoint x: 533, startPoint y: 144, endPoint x: 262, endPoint y: 115, distance: 272.4
drag, startPoint x: 533, startPoint y: 146, endPoint x: 331, endPoint y: 253, distance: 228.4
click at [836, 289] on span "Check" at bounding box center [842, 290] width 32 height 11
click at [816, 294] on span "Continue" at bounding box center [834, 290] width 46 height 11
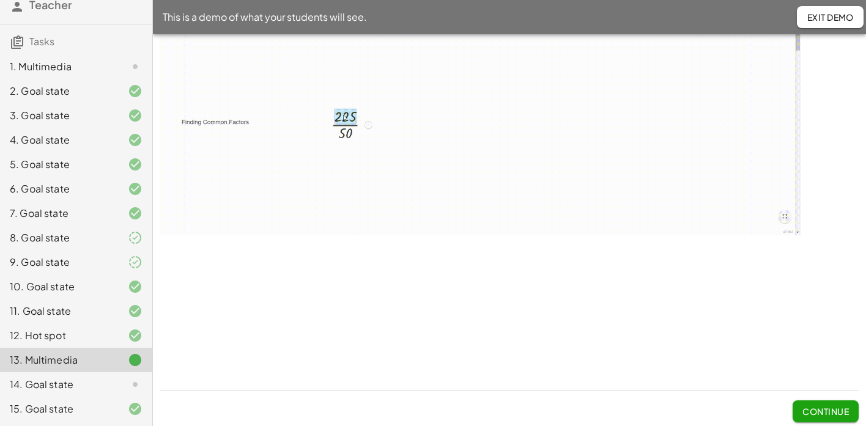
scroll to position [1372, 0]
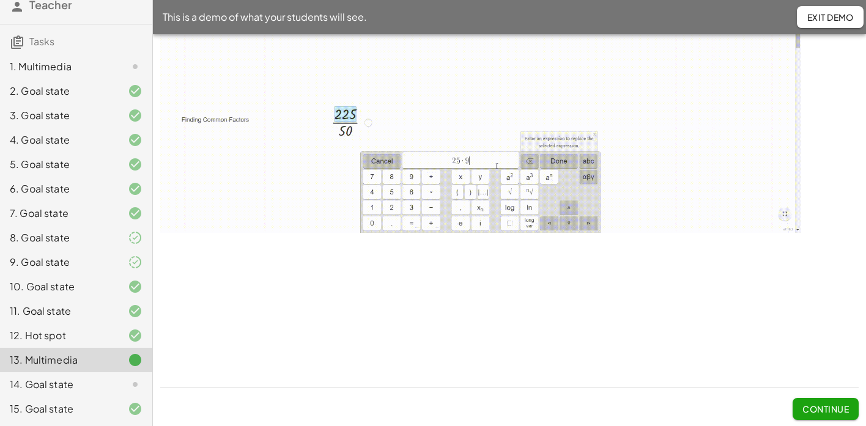
click at [803, 405] on span "Continue" at bounding box center [825, 409] width 46 height 11
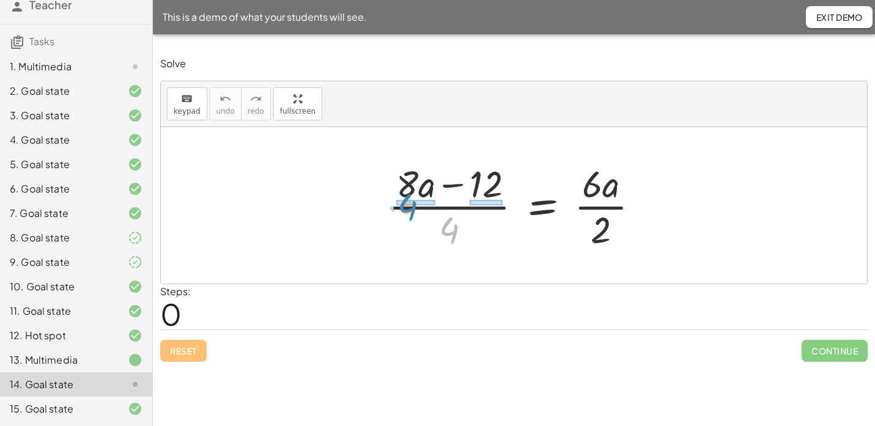
drag, startPoint x: 454, startPoint y: 228, endPoint x: 412, endPoint y: 203, distance: 49.1
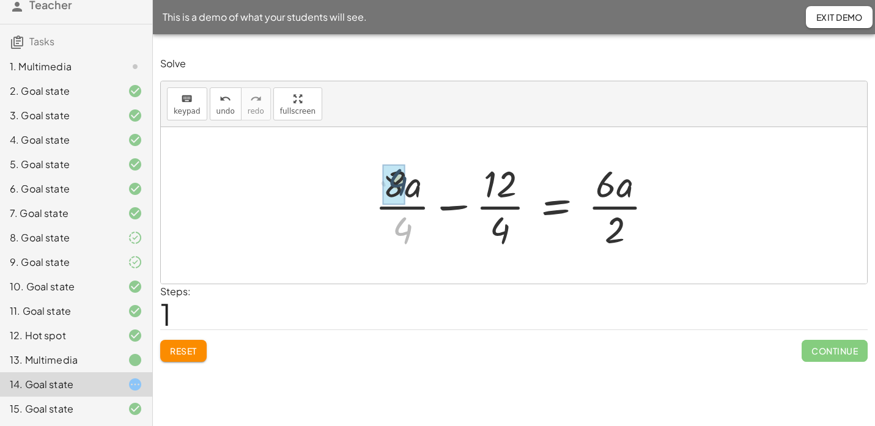
drag, startPoint x: 407, startPoint y: 231, endPoint x: 402, endPoint y: 180, distance: 50.4
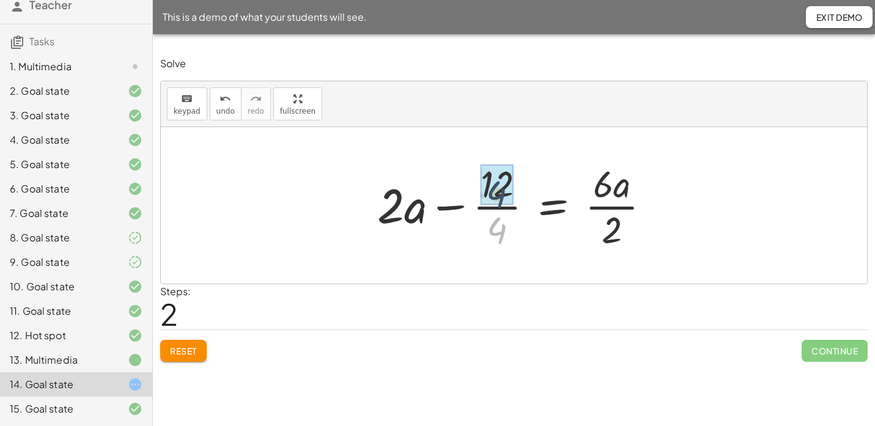
drag, startPoint x: 493, startPoint y: 232, endPoint x: 493, endPoint y: 191, distance: 41.6
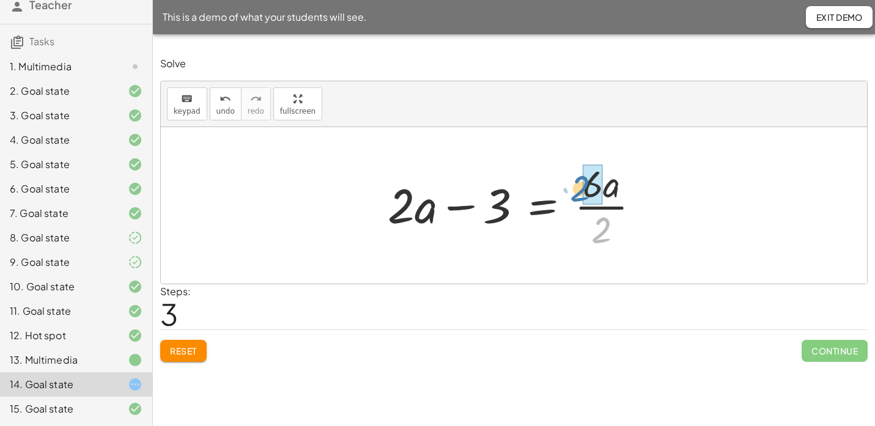
drag, startPoint x: 610, startPoint y: 234, endPoint x: 601, endPoint y: 192, distance: 43.2
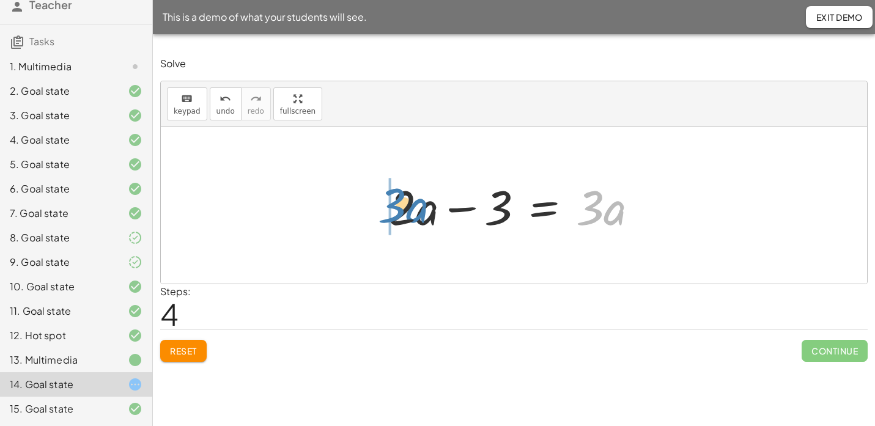
drag, startPoint x: 594, startPoint y: 207, endPoint x: 396, endPoint y: 202, distance: 198.2
click at [396, 202] on div at bounding box center [518, 205] width 271 height 63
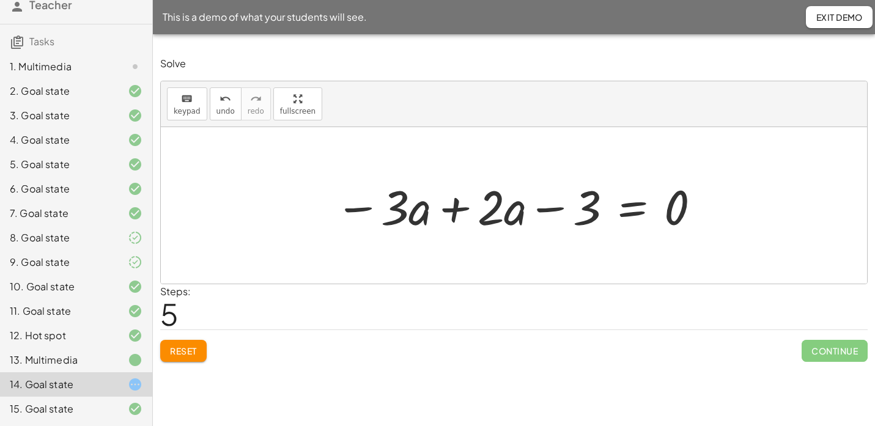
click at [450, 210] on div at bounding box center [518, 205] width 379 height 63
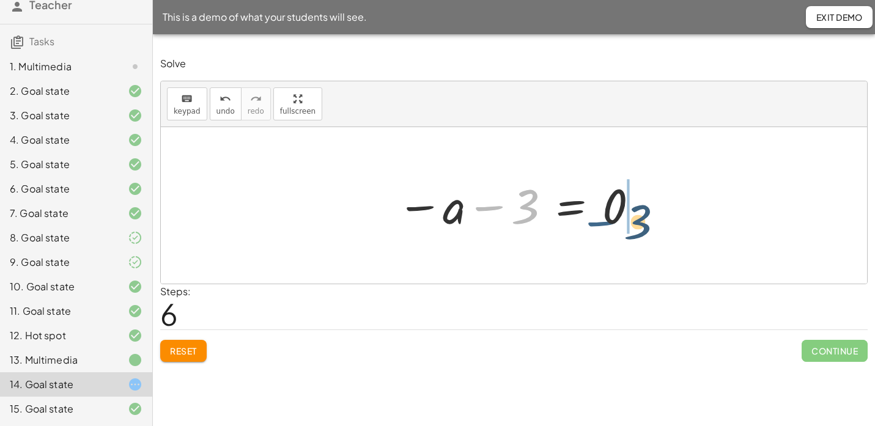
drag, startPoint x: 484, startPoint y: 210, endPoint x: 617, endPoint y: 215, distance: 133.4
click at [617, 215] on div at bounding box center [519, 205] width 256 height 61
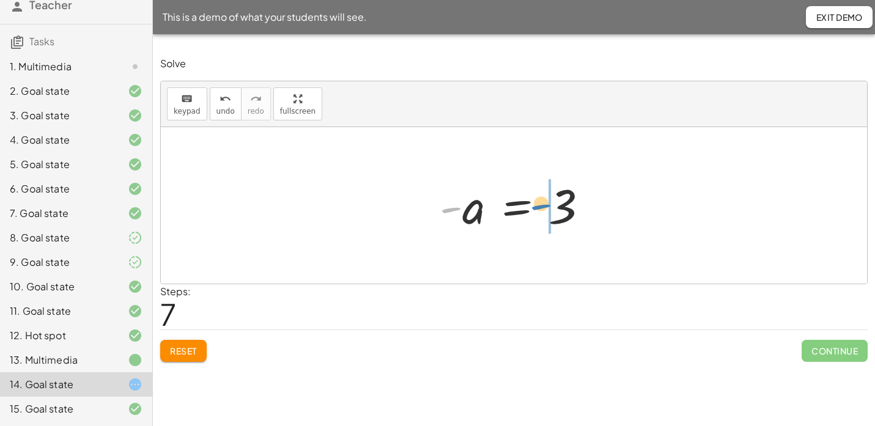
drag, startPoint x: 453, startPoint y: 212, endPoint x: 552, endPoint y: 212, distance: 99.1
click at [552, 212] on div at bounding box center [519, 205] width 171 height 61
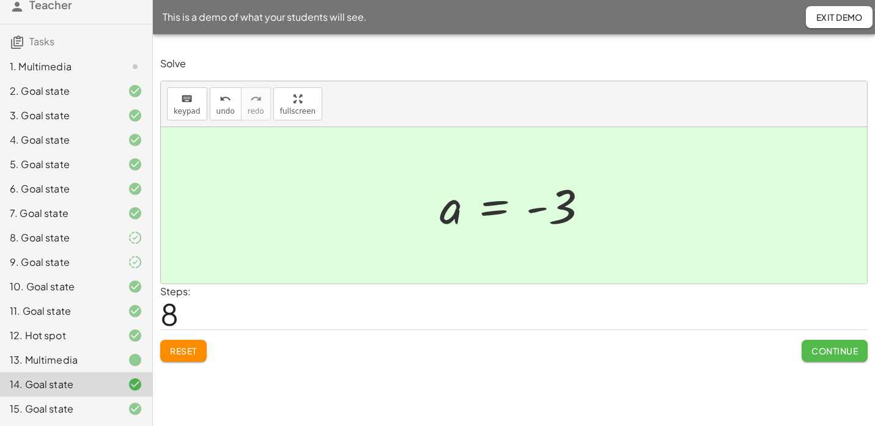
click at [825, 350] on span "Continue" at bounding box center [834, 350] width 46 height 11
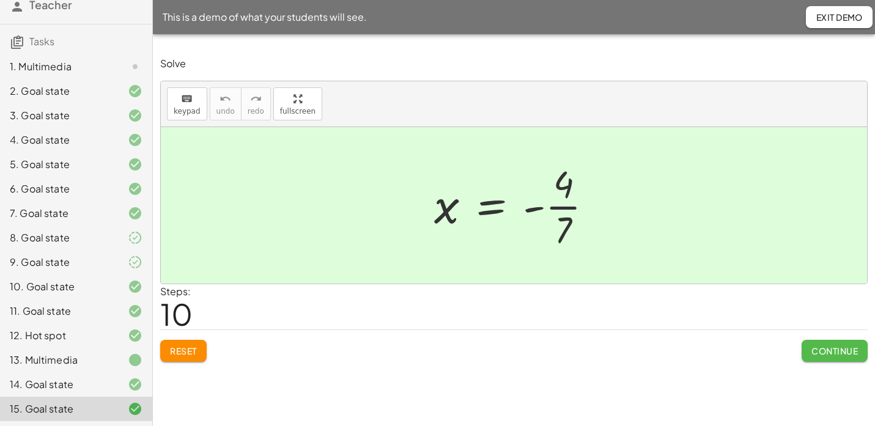
click at [828, 355] on span "Continue" at bounding box center [834, 350] width 46 height 11
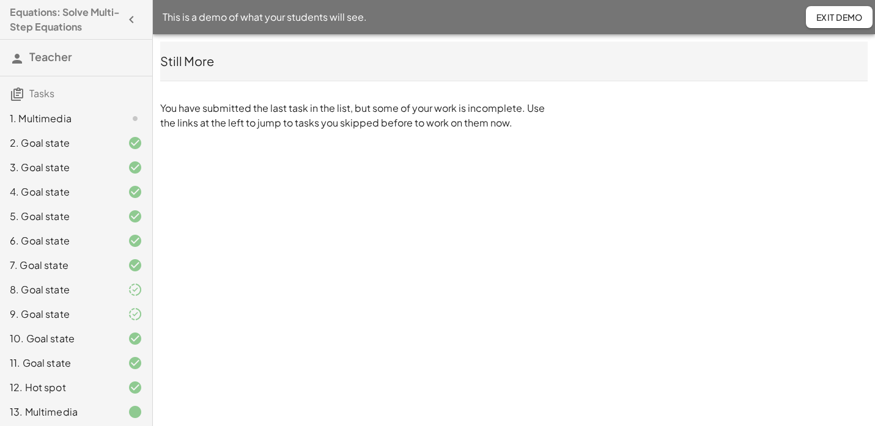
click at [85, 120] on div "1. Multimedia" at bounding box center [59, 118] width 98 height 15
click at [828, 22] on button "Exit Demo" at bounding box center [839, 17] width 67 height 22
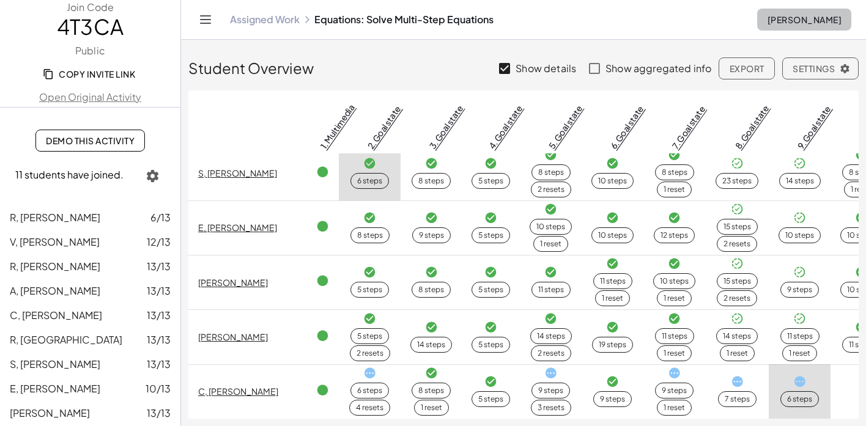
click at [792, 17] on span "[PERSON_NAME]" at bounding box center [804, 19] width 75 height 11
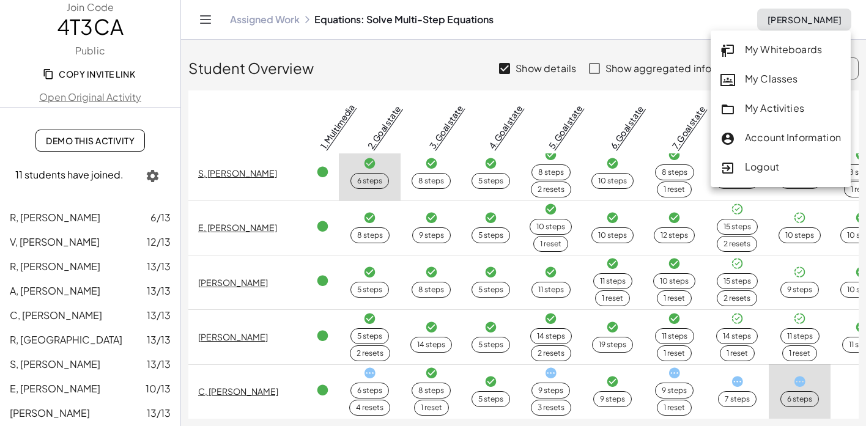
click at [763, 109] on div "My Activities" at bounding box center [780, 109] width 120 height 16
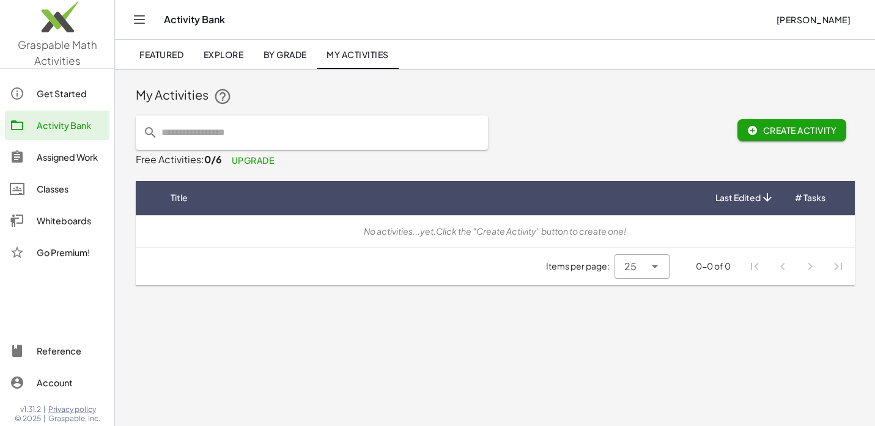
click at [41, 163] on div "Assigned Work" at bounding box center [71, 157] width 68 height 15
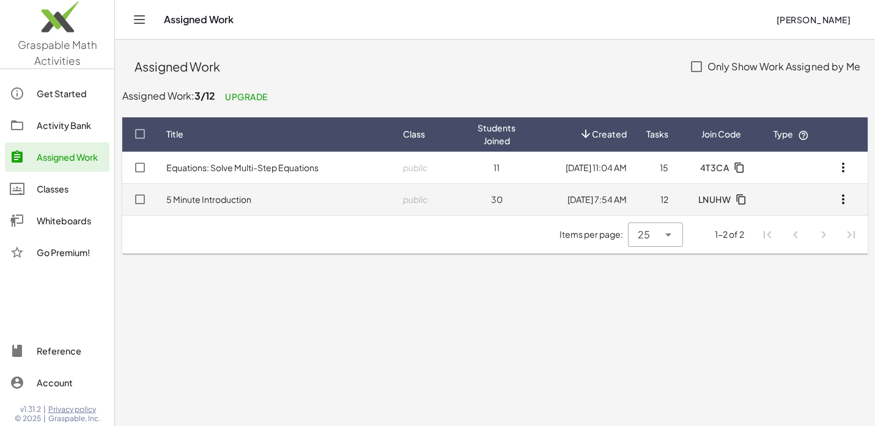
click at [226, 197] on link "5 Minute Introduction" at bounding box center [208, 199] width 85 height 11
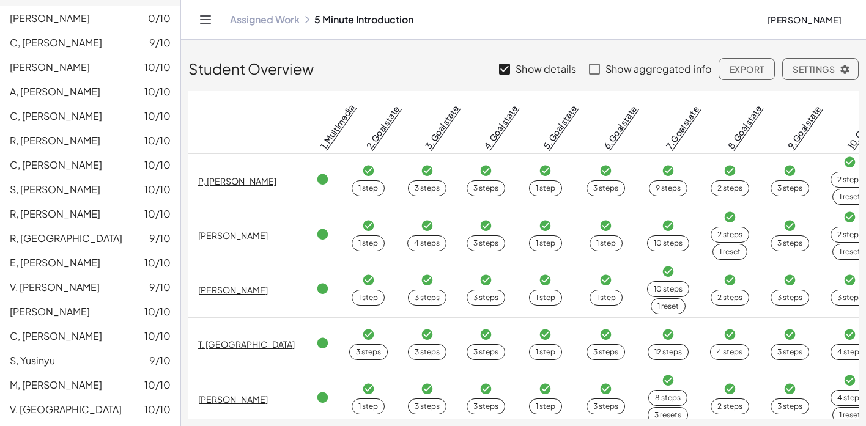
click at [772, 5] on div "Assigned Work 5 Minute Introduction [PERSON_NAME]" at bounding box center [523, 19] width 655 height 39
click at [781, 18] on span "[PERSON_NAME]" at bounding box center [804, 19] width 75 height 11
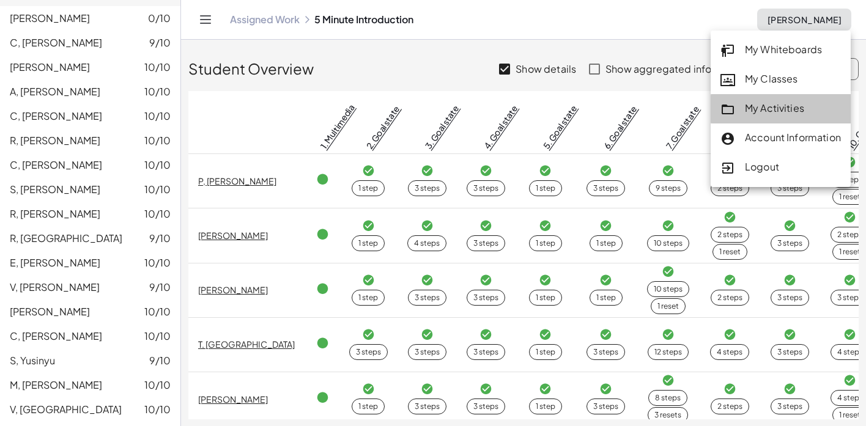
click at [746, 106] on div "My Activities" at bounding box center [780, 109] width 120 height 16
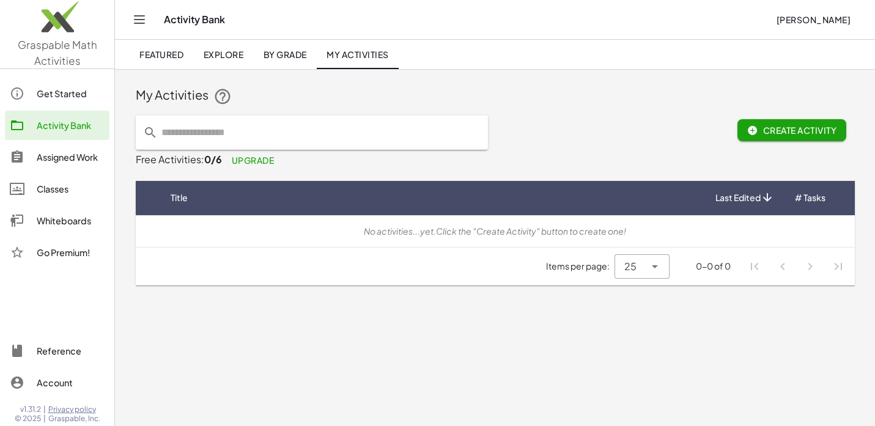
click at [50, 166] on link "Assigned Work" at bounding box center [57, 156] width 105 height 29
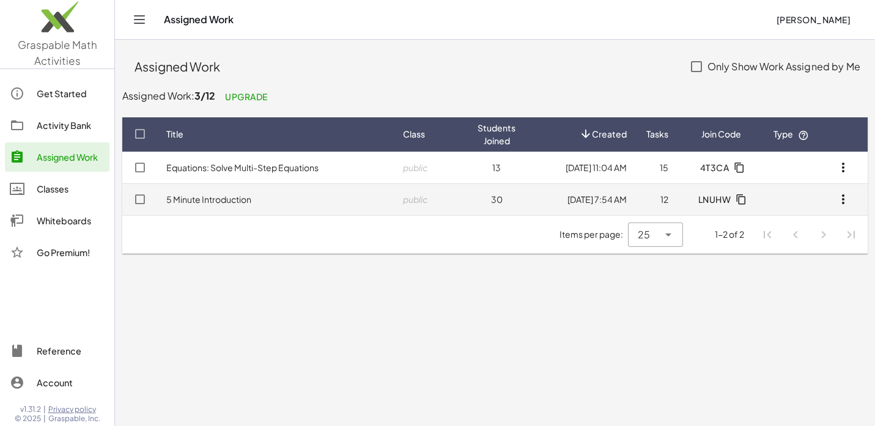
click at [191, 197] on link "5 Minute Introduction" at bounding box center [208, 199] width 85 height 11
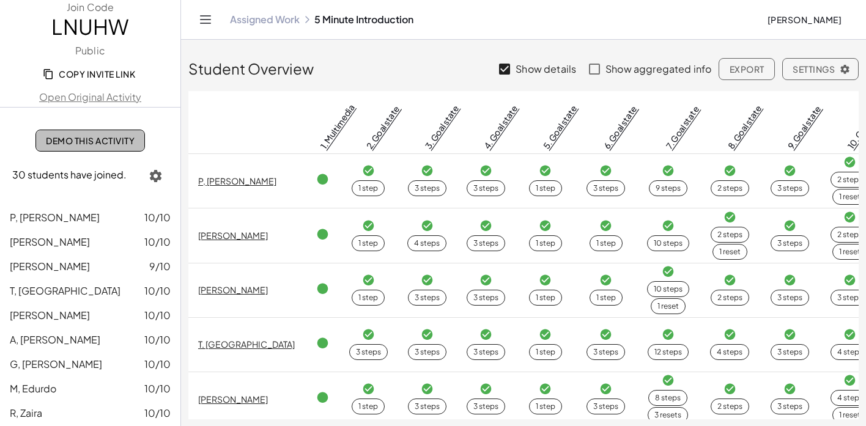
click at [69, 142] on span "Demo This Activity" at bounding box center [90, 140] width 89 height 11
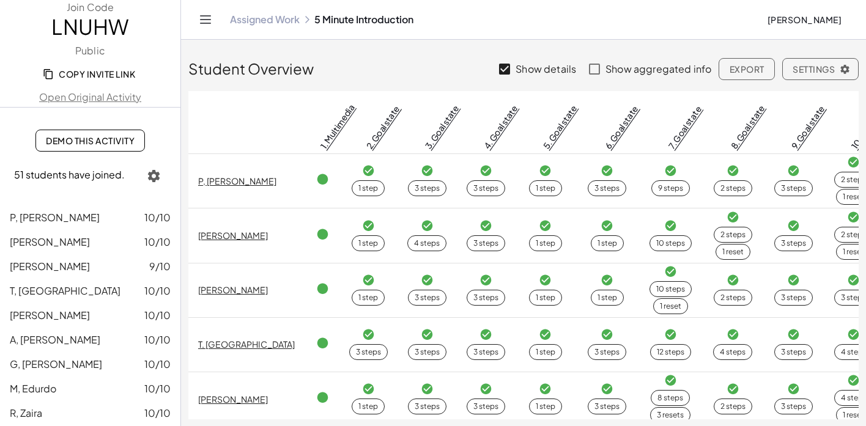
click at [789, 23] on span "[PERSON_NAME]" at bounding box center [804, 19] width 75 height 11
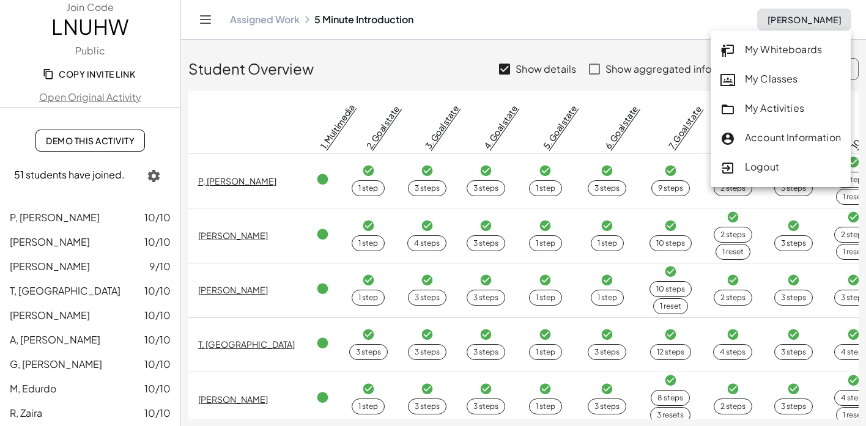
click at [739, 102] on div "My Activities" at bounding box center [780, 109] width 120 height 16
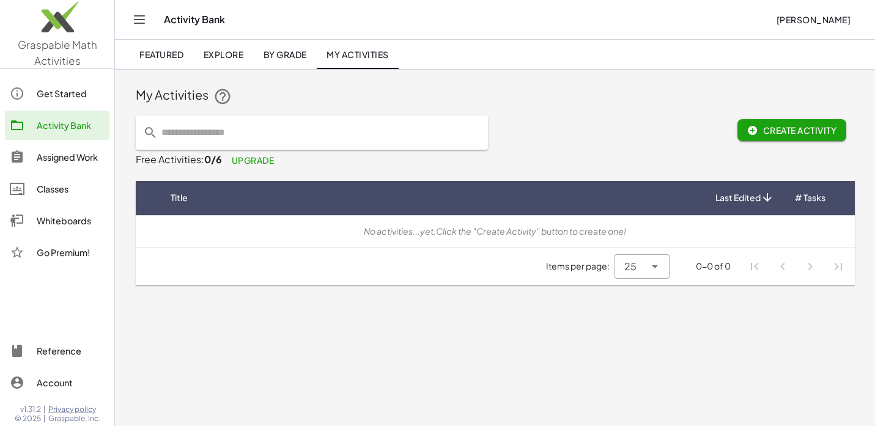
click at [54, 170] on link "Assigned Work" at bounding box center [57, 156] width 105 height 29
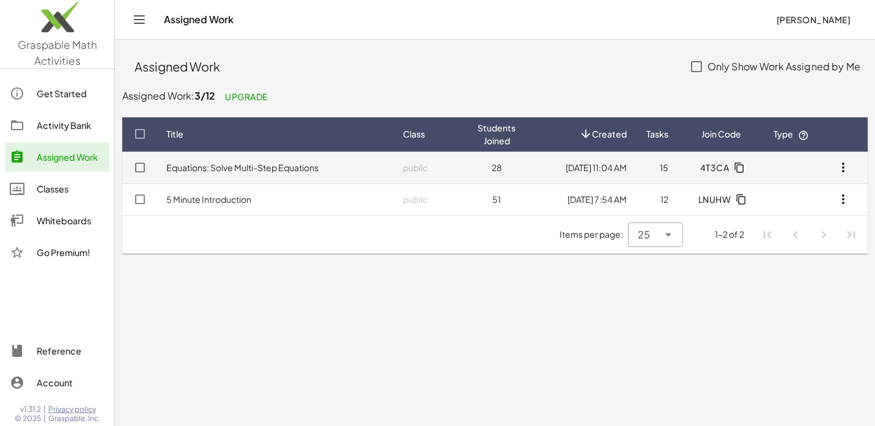
click at [224, 166] on link "Equations: Solve Multi-Step Equations" at bounding box center [242, 167] width 152 height 11
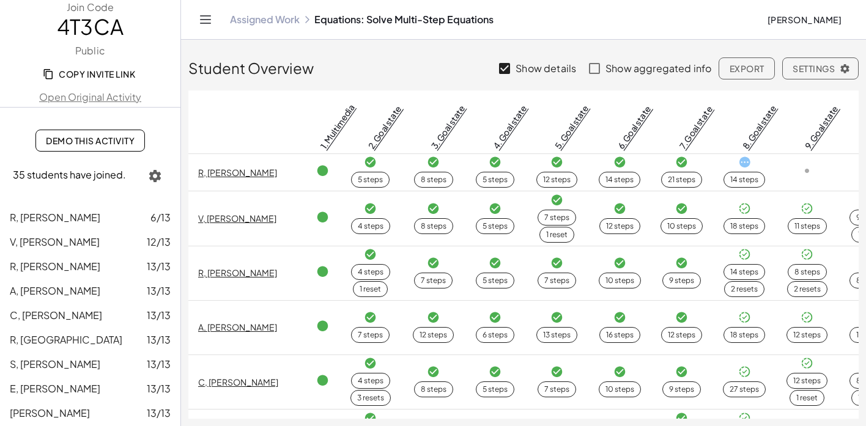
click at [82, 146] on link "Demo This Activity" at bounding box center [89, 141] width 109 height 22
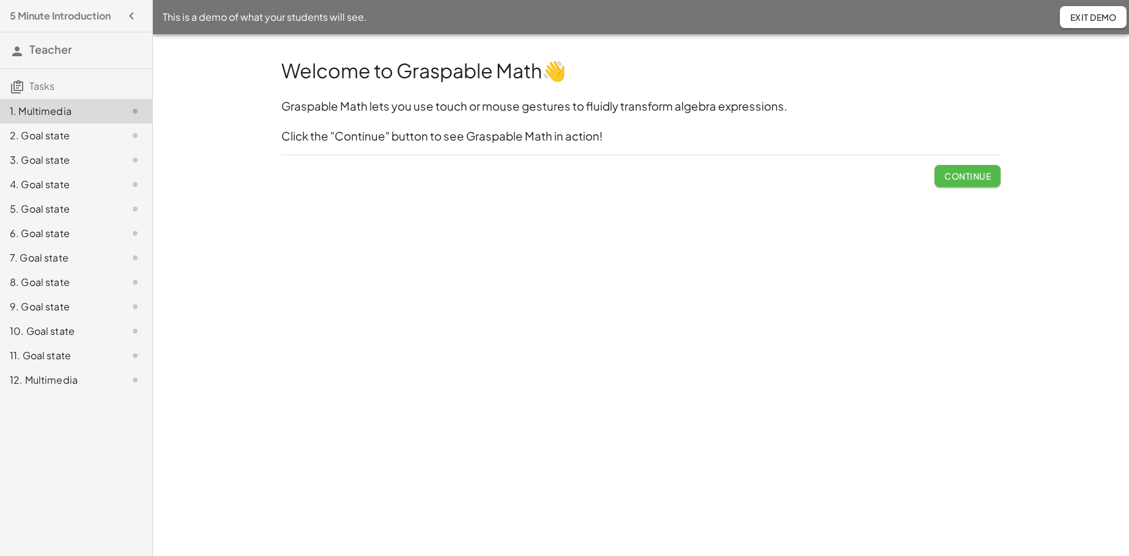
click at [874, 177] on span "Continue" at bounding box center [967, 176] width 46 height 11
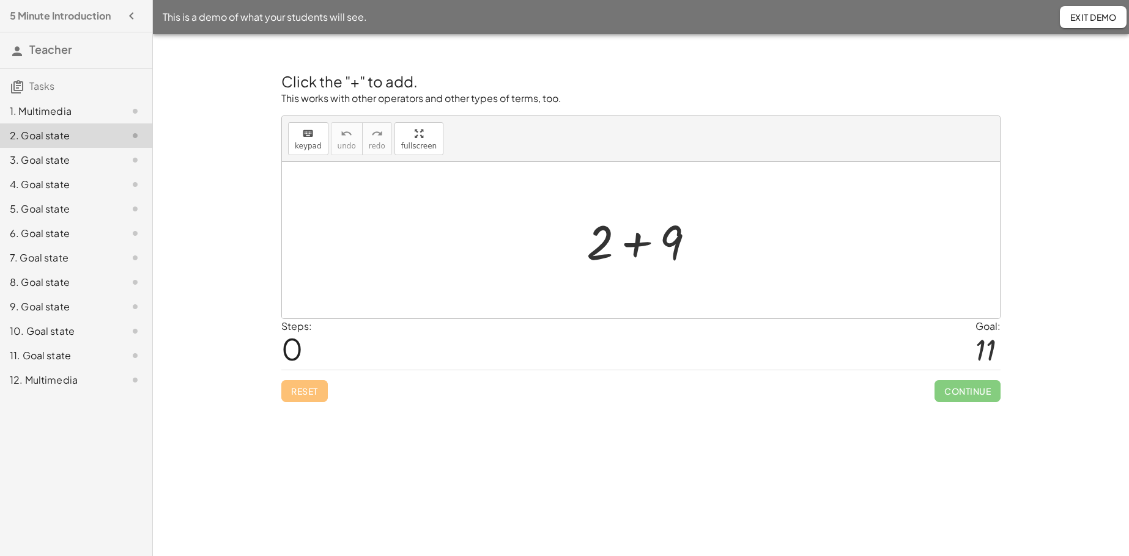
click at [638, 249] on div at bounding box center [645, 240] width 130 height 63
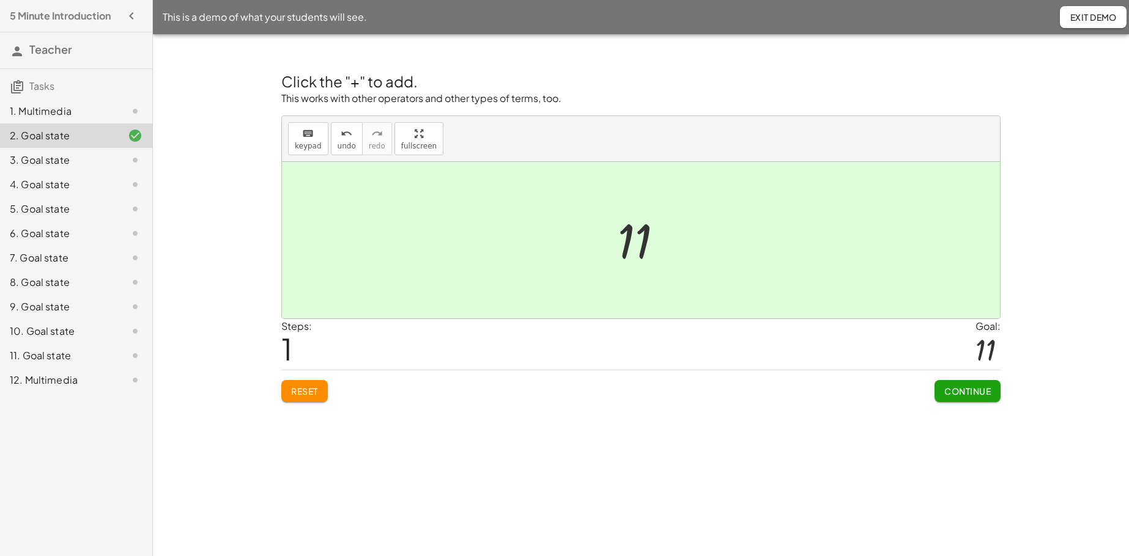
click at [874, 384] on button "Continue" at bounding box center [967, 391] width 66 height 22
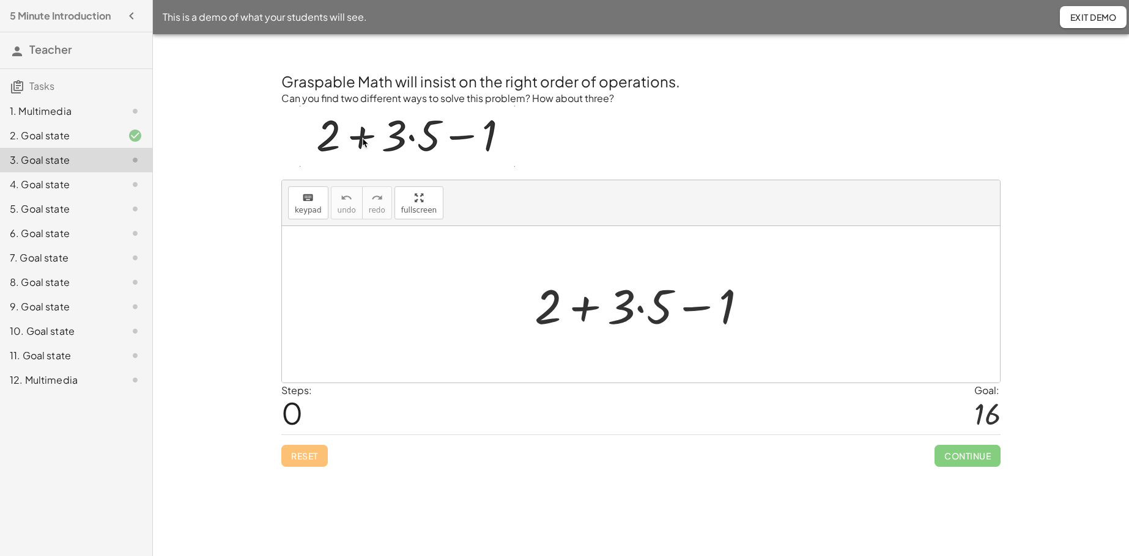
click at [588, 306] on div at bounding box center [645, 304] width 235 height 63
click at [634, 305] on div at bounding box center [645, 304] width 235 height 63
click at [587, 316] on div at bounding box center [645, 304] width 235 height 63
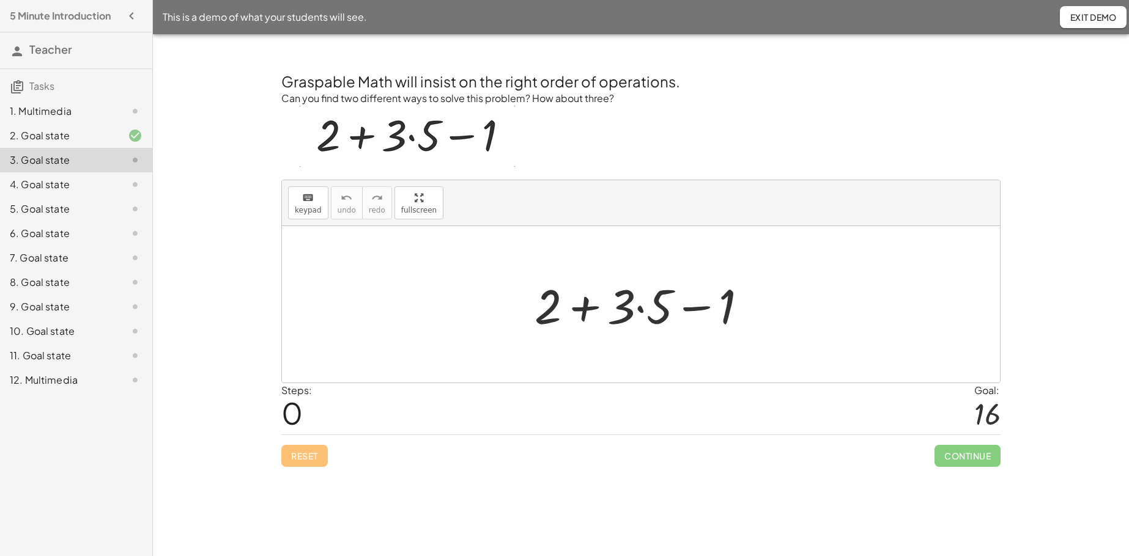
click at [643, 310] on div at bounding box center [645, 304] width 235 height 63
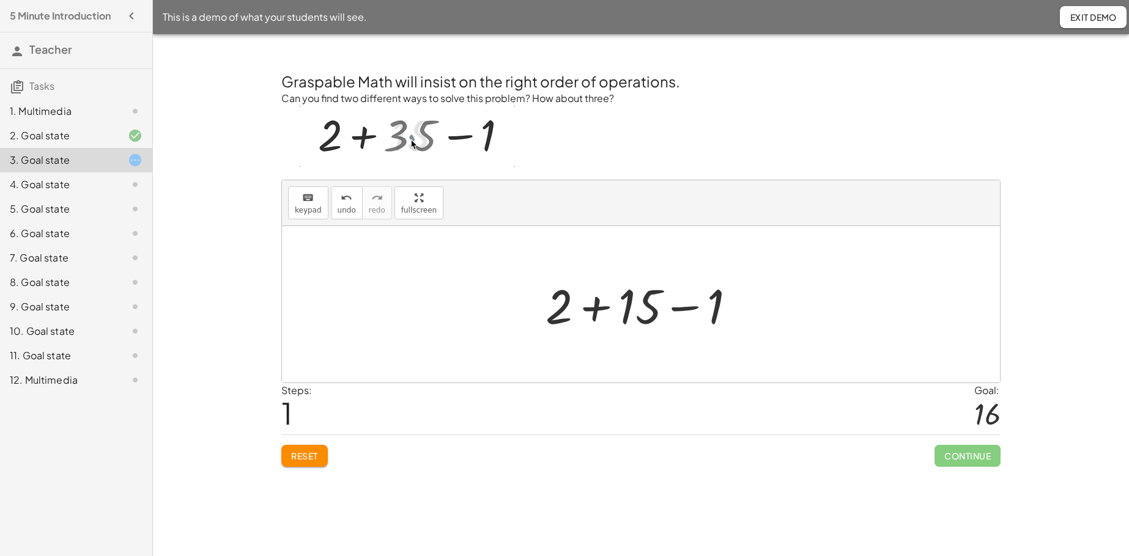
click at [595, 306] on div at bounding box center [645, 304] width 212 height 63
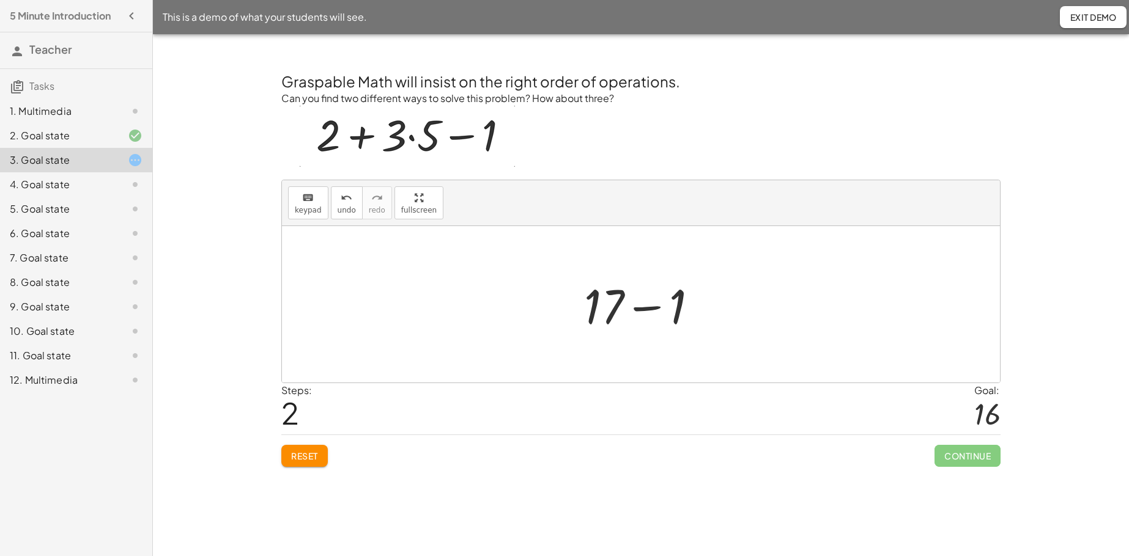
click at [640, 309] on div at bounding box center [646, 304] width 136 height 63
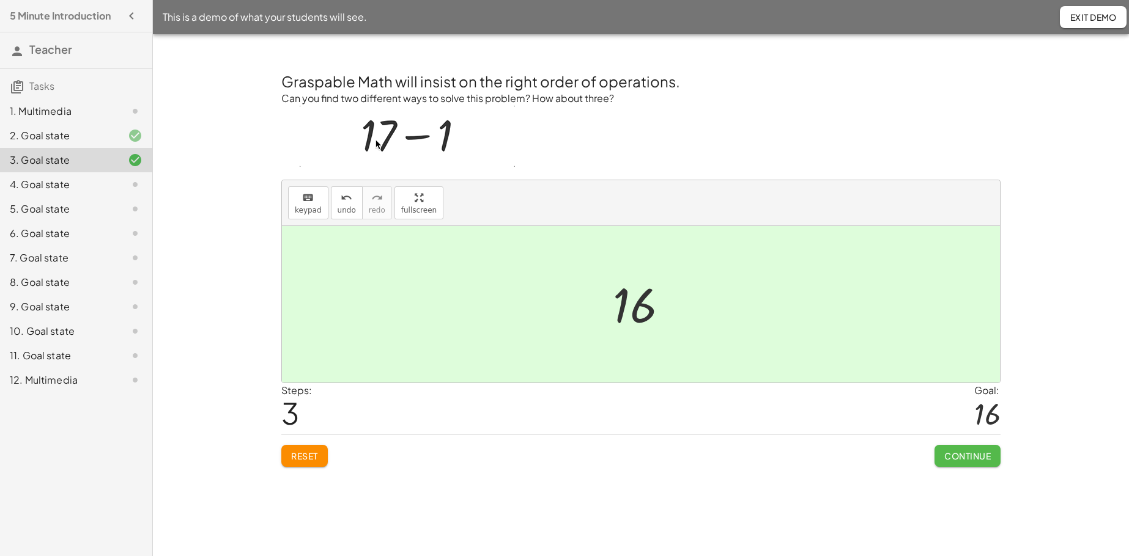
click at [874, 426] on span "Continue" at bounding box center [967, 456] width 46 height 11
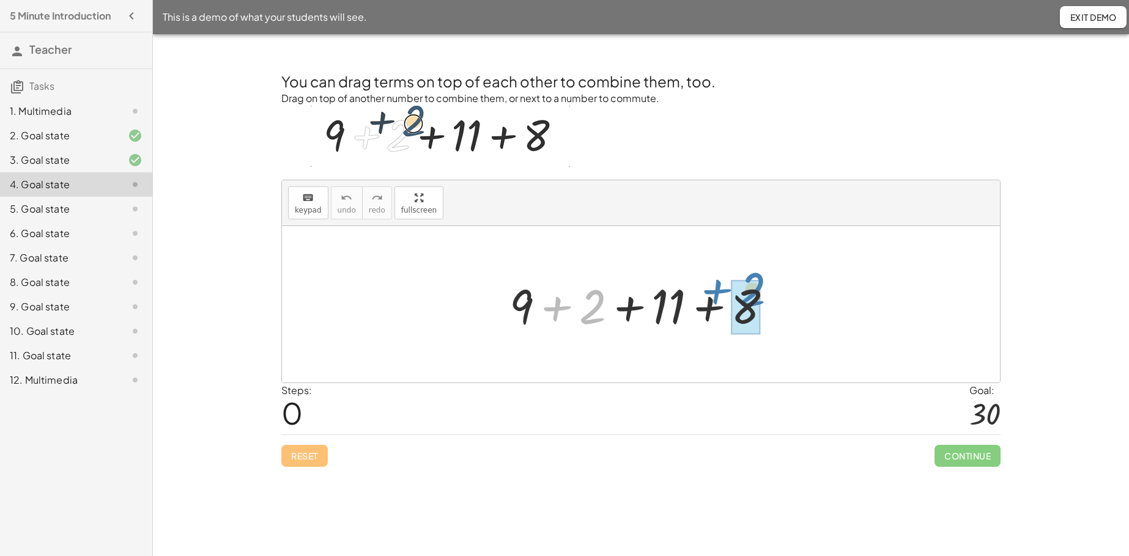
drag, startPoint x: 558, startPoint y: 314, endPoint x: 718, endPoint y: 297, distance: 161.1
click at [718, 297] on div at bounding box center [645, 304] width 284 height 63
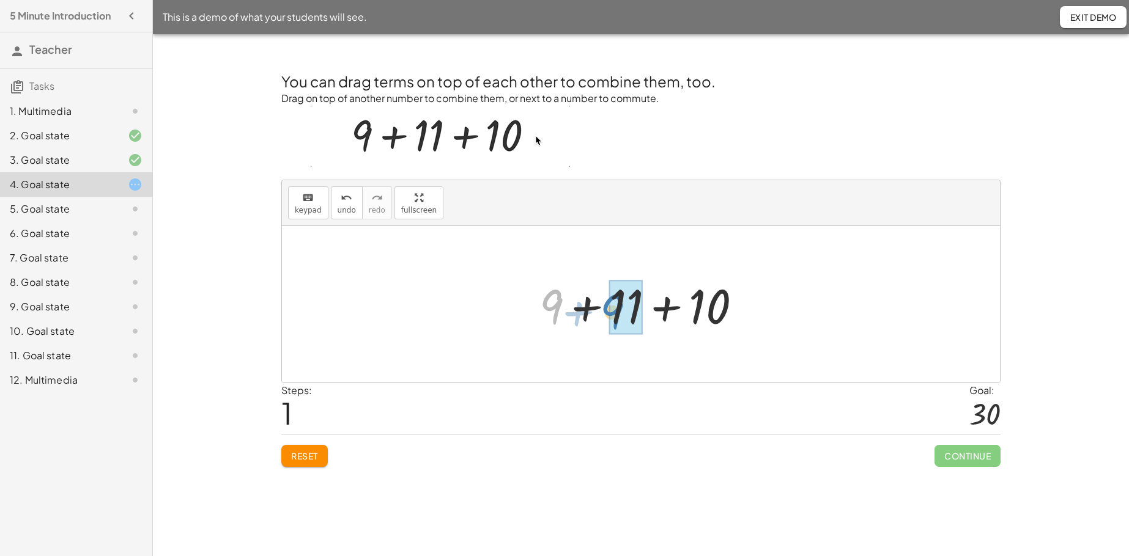
drag, startPoint x: 555, startPoint y: 313, endPoint x: 629, endPoint y: 319, distance: 74.2
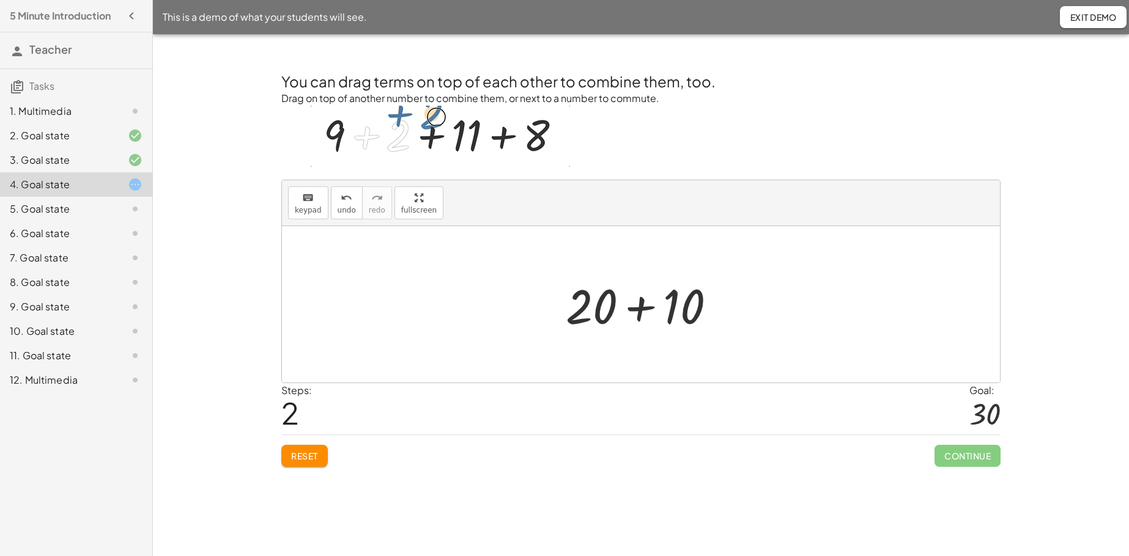
click at [641, 310] on div at bounding box center [645, 304] width 172 height 63
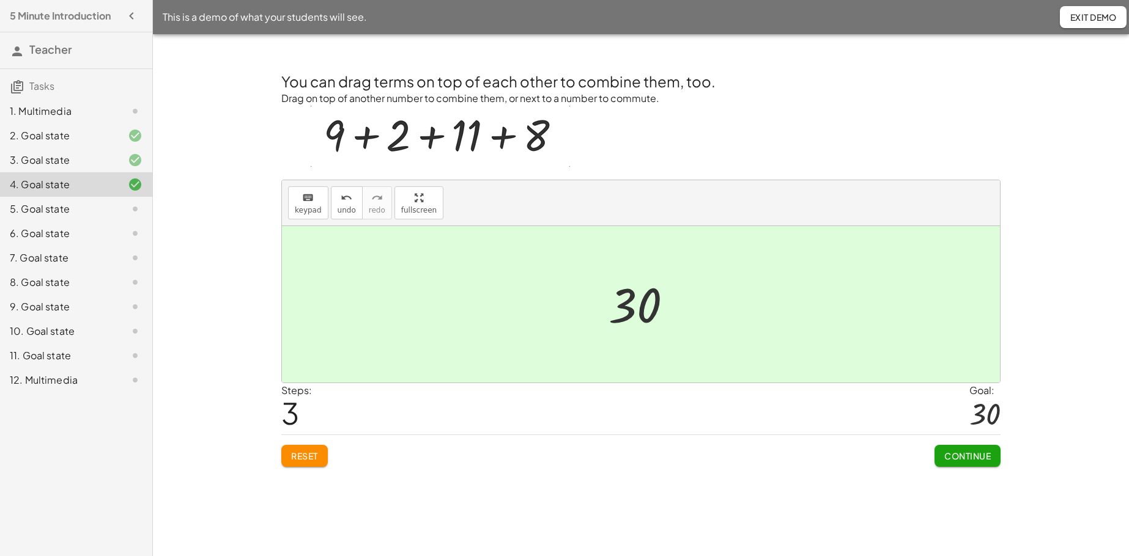
click at [874, 426] on span "Continue" at bounding box center [967, 456] width 46 height 11
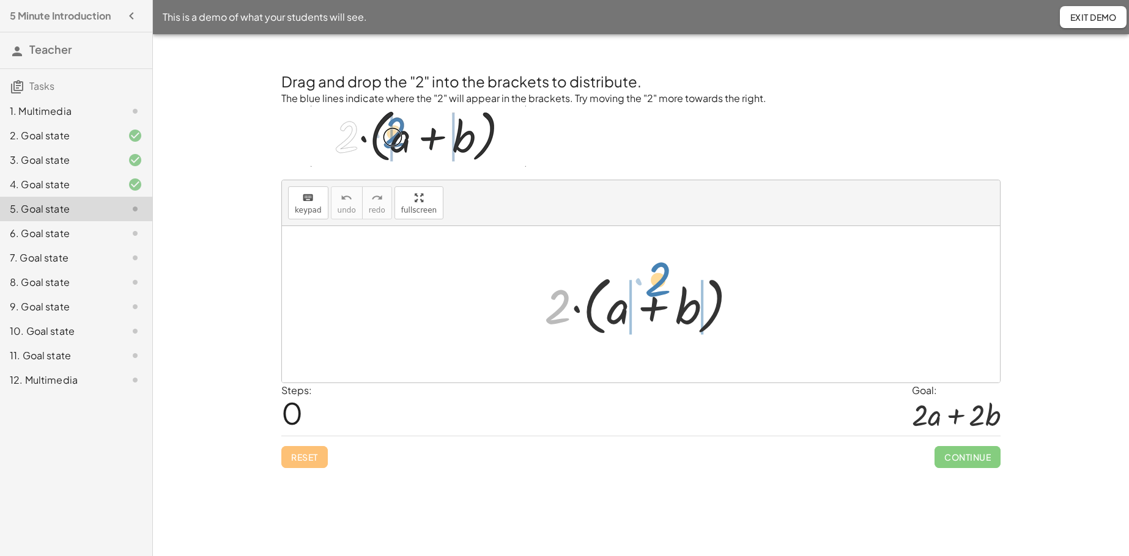
drag, startPoint x: 562, startPoint y: 313, endPoint x: 662, endPoint y: 286, distance: 104.0
click at [662, 286] on div at bounding box center [645, 305] width 215 height 70
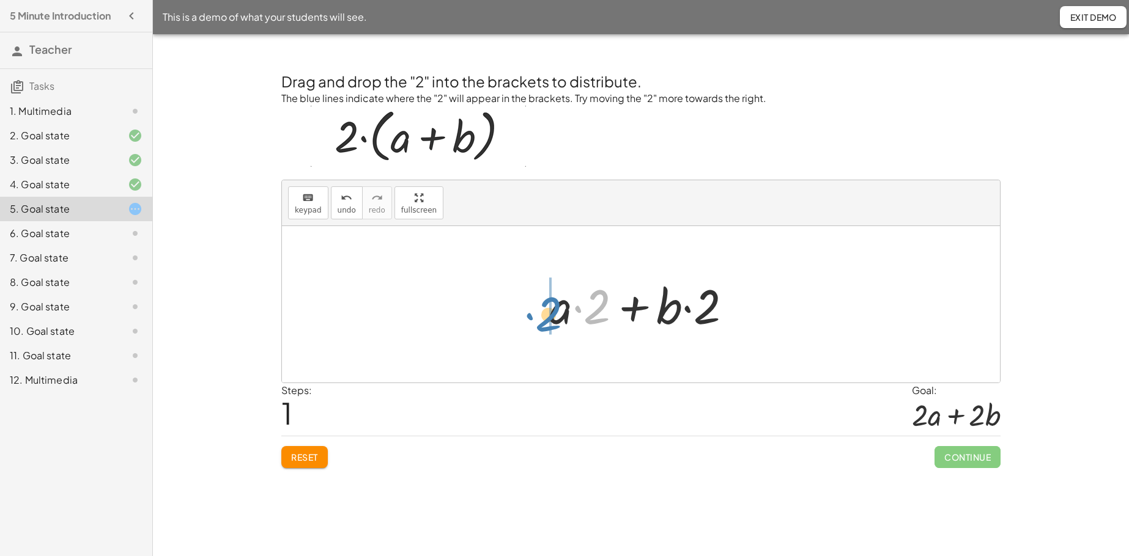
drag, startPoint x: 593, startPoint y: 311, endPoint x: 545, endPoint y: 320, distance: 49.2
click at [545, 320] on div at bounding box center [645, 304] width 205 height 63
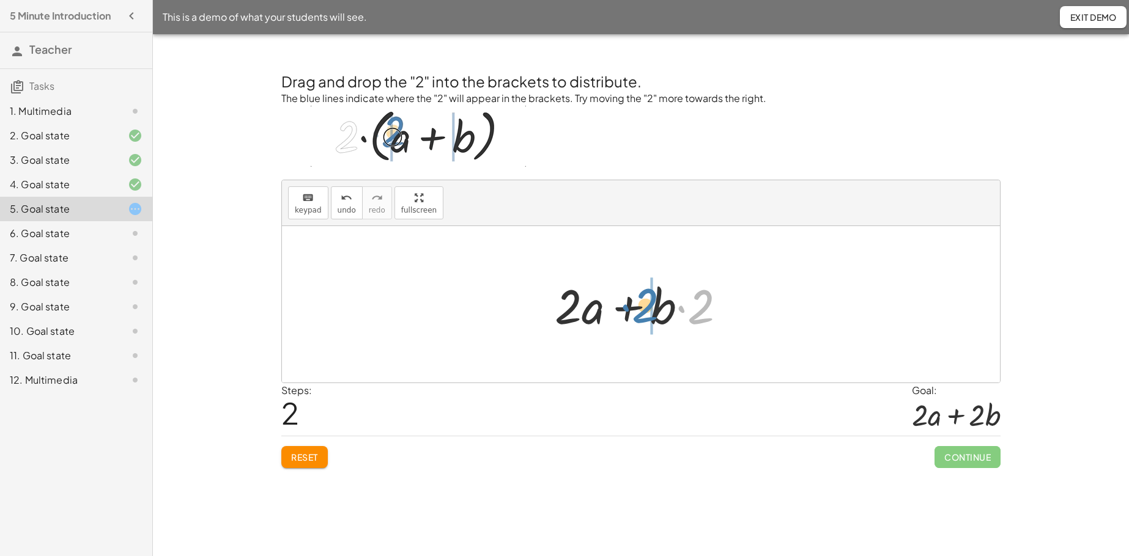
drag, startPoint x: 705, startPoint y: 305, endPoint x: 649, endPoint y: 305, distance: 56.3
click at [649, 305] on div at bounding box center [644, 304] width 193 height 63
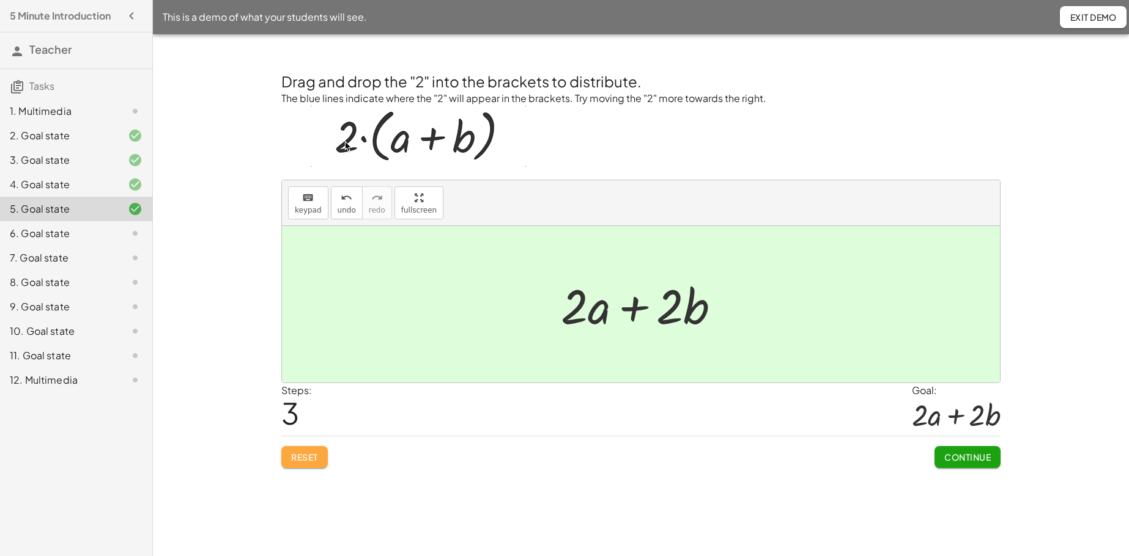
click at [309, 426] on button "Reset" at bounding box center [304, 457] width 46 height 22
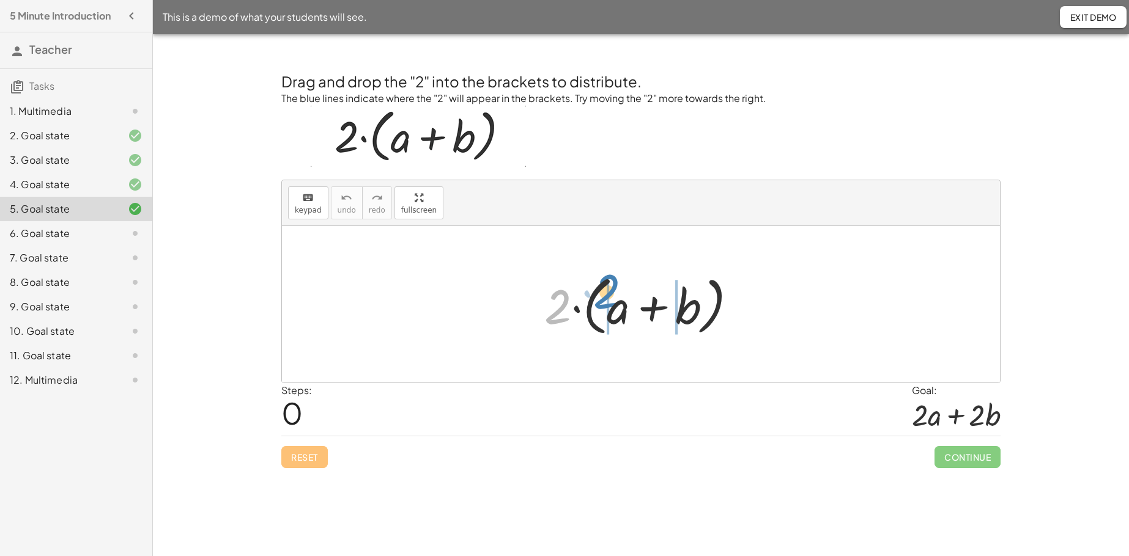
drag, startPoint x: 558, startPoint y: 309, endPoint x: 607, endPoint y: 294, distance: 51.2
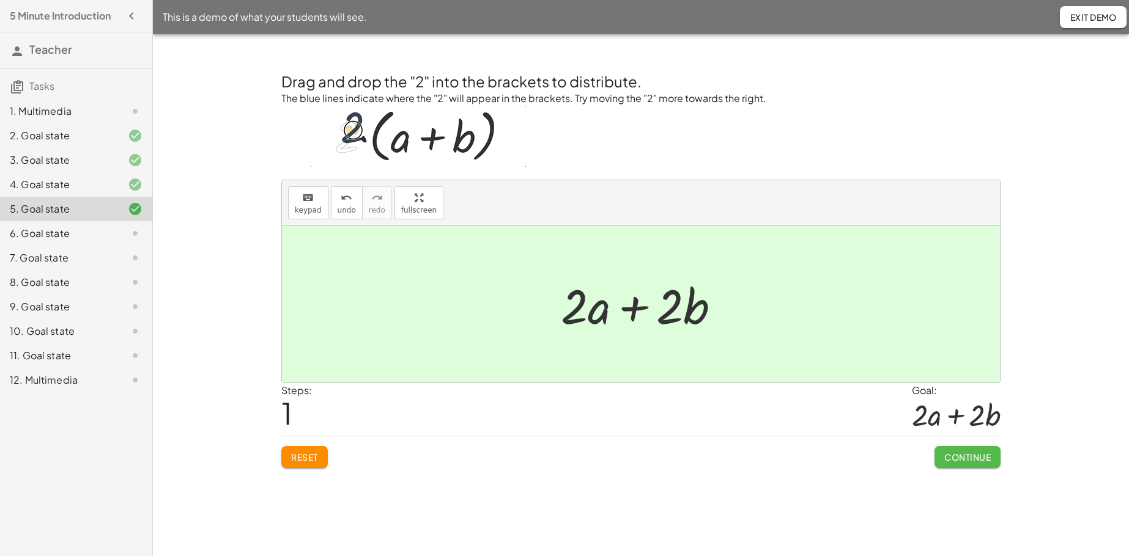
click at [874, 426] on span "Continue" at bounding box center [967, 457] width 46 height 11
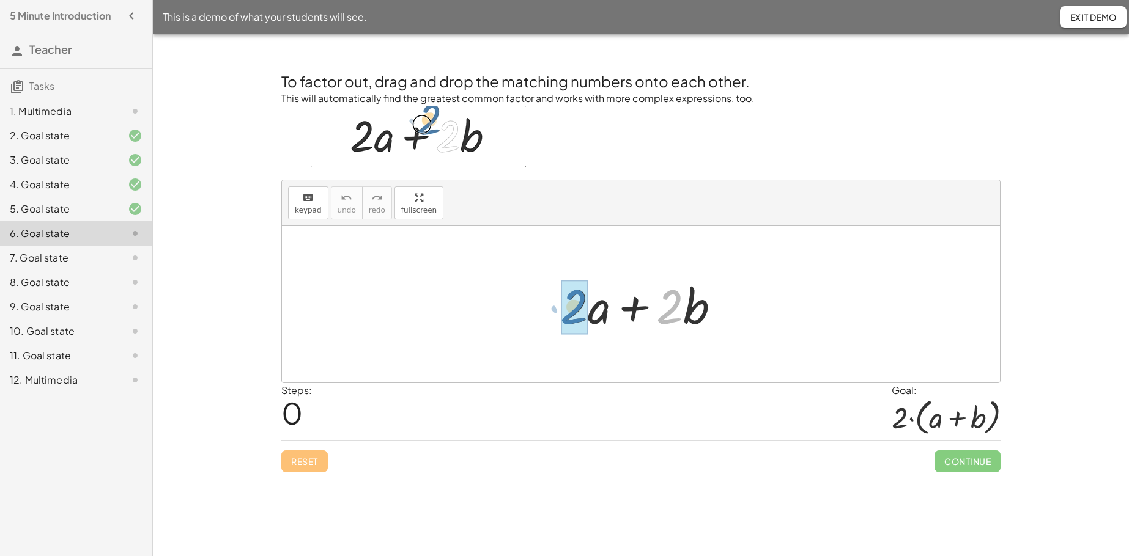
drag, startPoint x: 669, startPoint y: 311, endPoint x: 573, endPoint y: 311, distance: 96.0
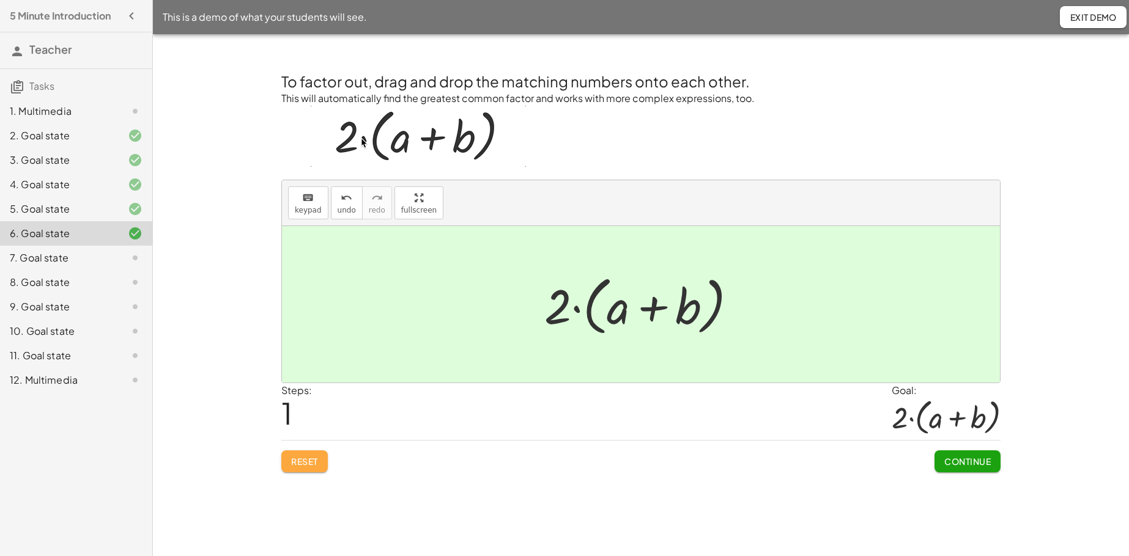
click at [299, 426] on span "Reset" at bounding box center [304, 461] width 27 height 11
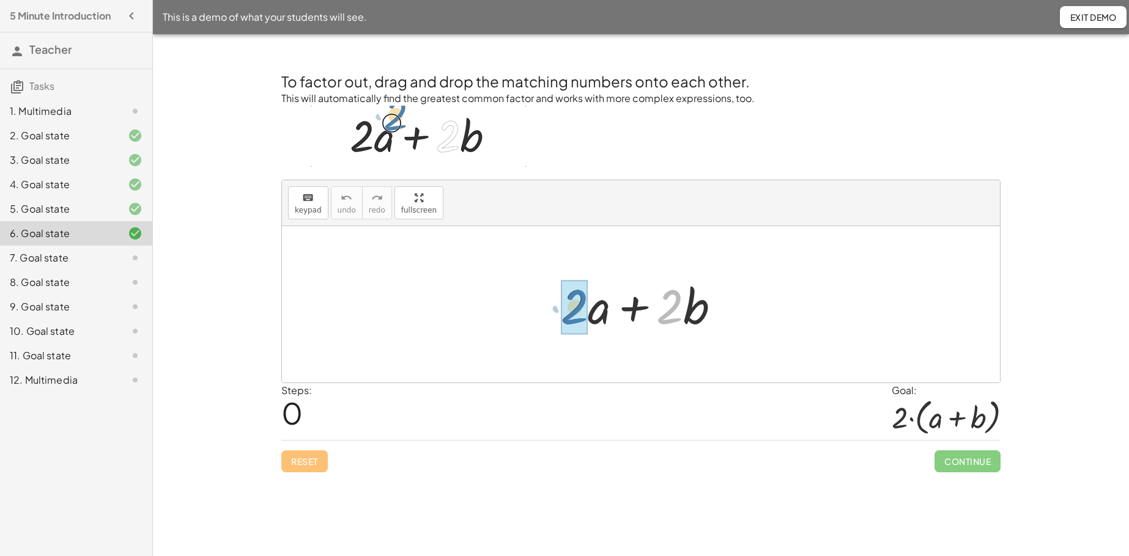
drag, startPoint x: 671, startPoint y: 314, endPoint x: 576, endPoint y: 314, distance: 94.8
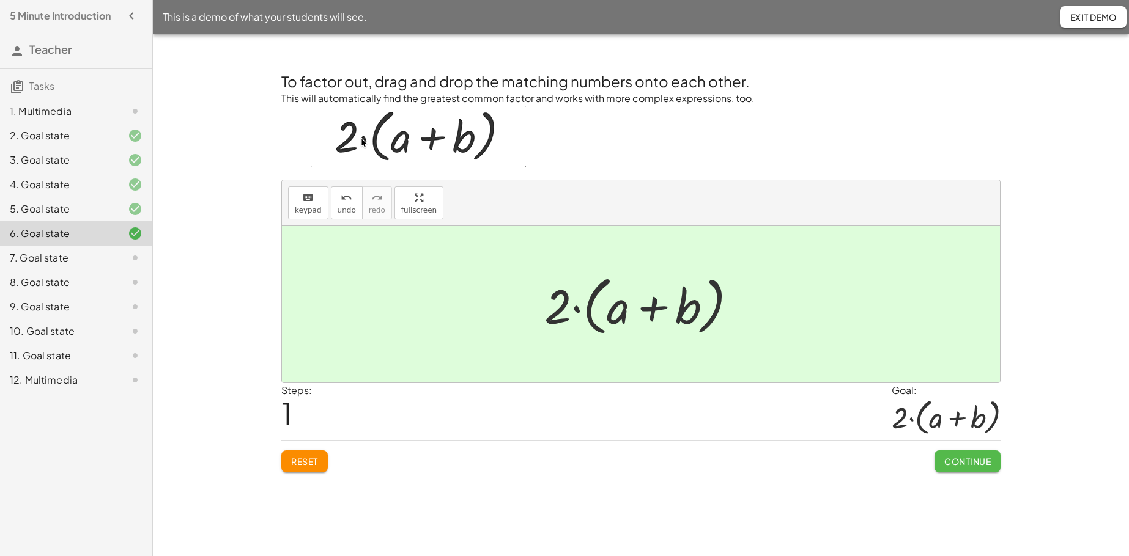
click at [874, 426] on span "Continue" at bounding box center [967, 461] width 46 height 11
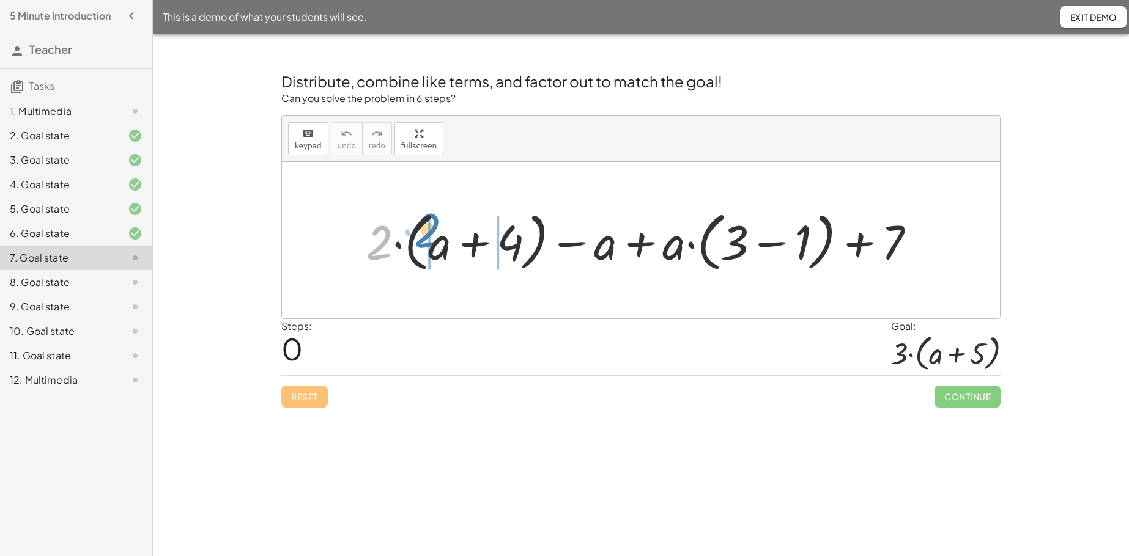
drag, startPoint x: 378, startPoint y: 246, endPoint x: 426, endPoint y: 234, distance: 49.7
click at [426, 234] on div at bounding box center [646, 240] width 572 height 70
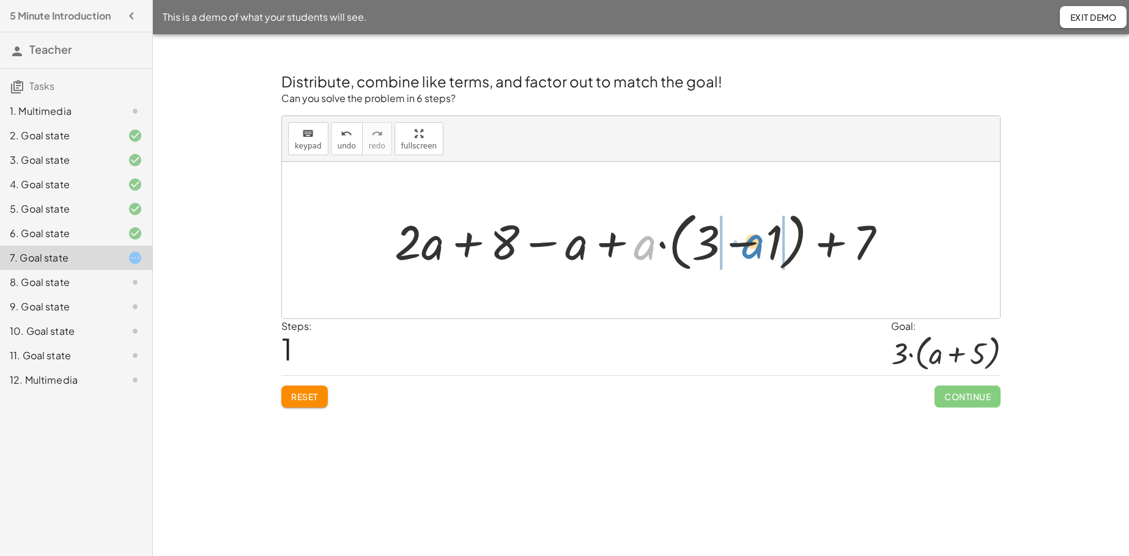
drag, startPoint x: 647, startPoint y: 251, endPoint x: 755, endPoint y: 249, distance: 107.6
click at [755, 249] on div at bounding box center [645, 240] width 514 height 70
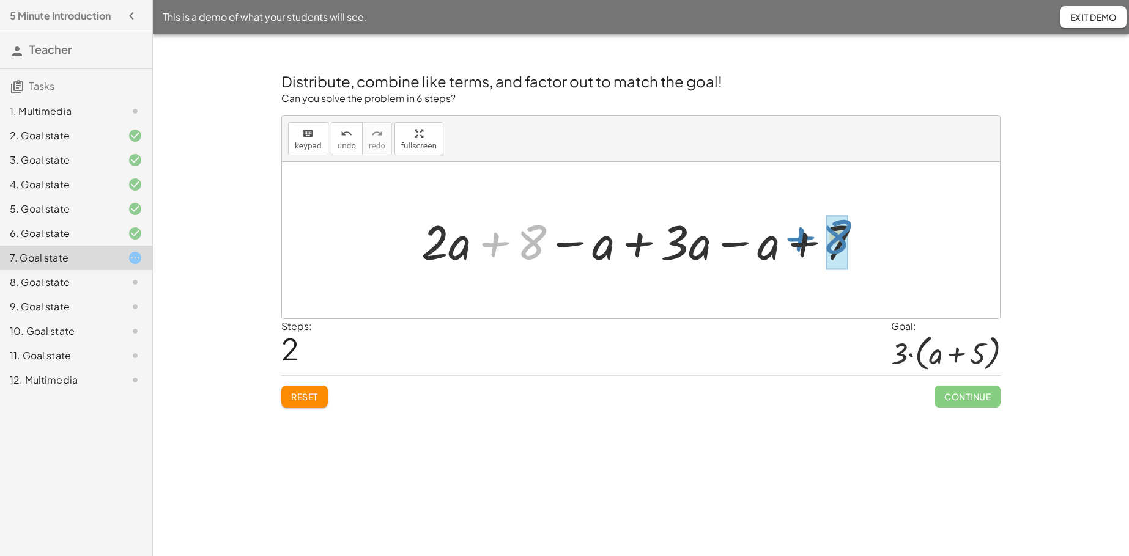
drag, startPoint x: 496, startPoint y: 245, endPoint x: 801, endPoint y: 239, distance: 305.2
click at [801, 239] on div at bounding box center [645, 240] width 460 height 63
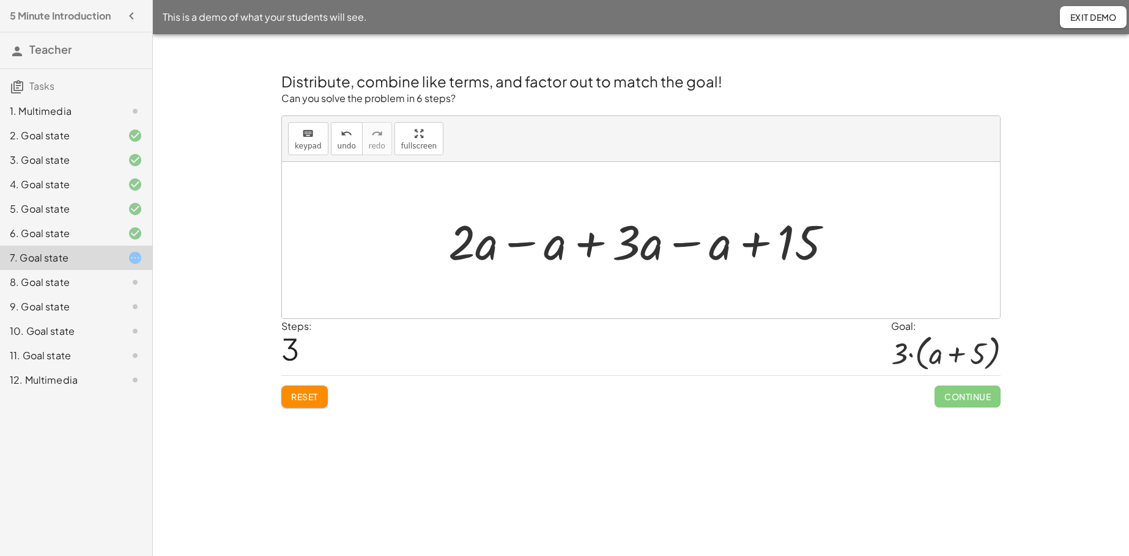
click at [518, 247] on div at bounding box center [645, 240] width 406 height 63
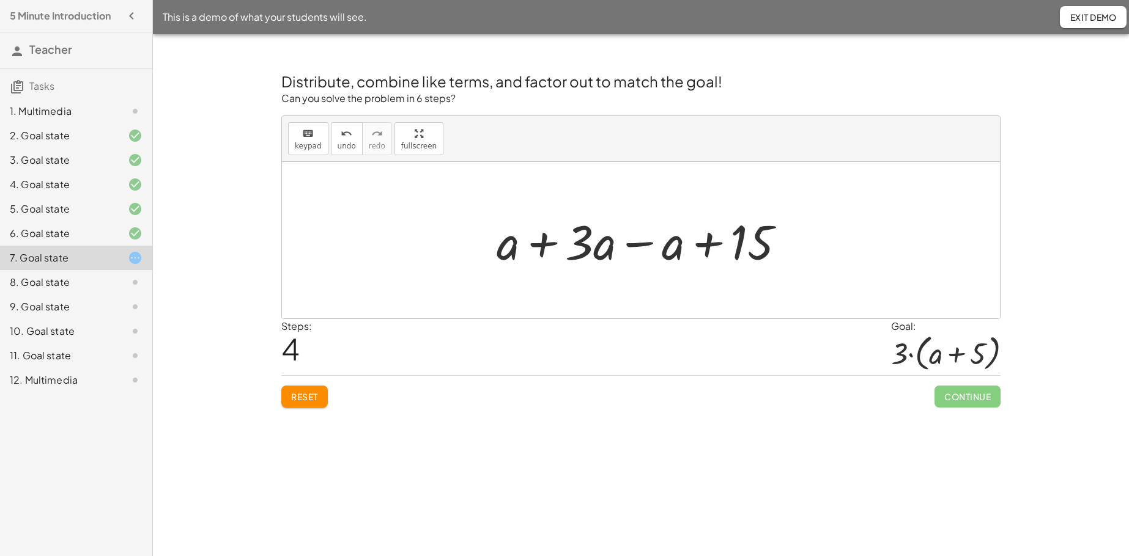
click at [545, 245] on div at bounding box center [645, 240] width 311 height 63
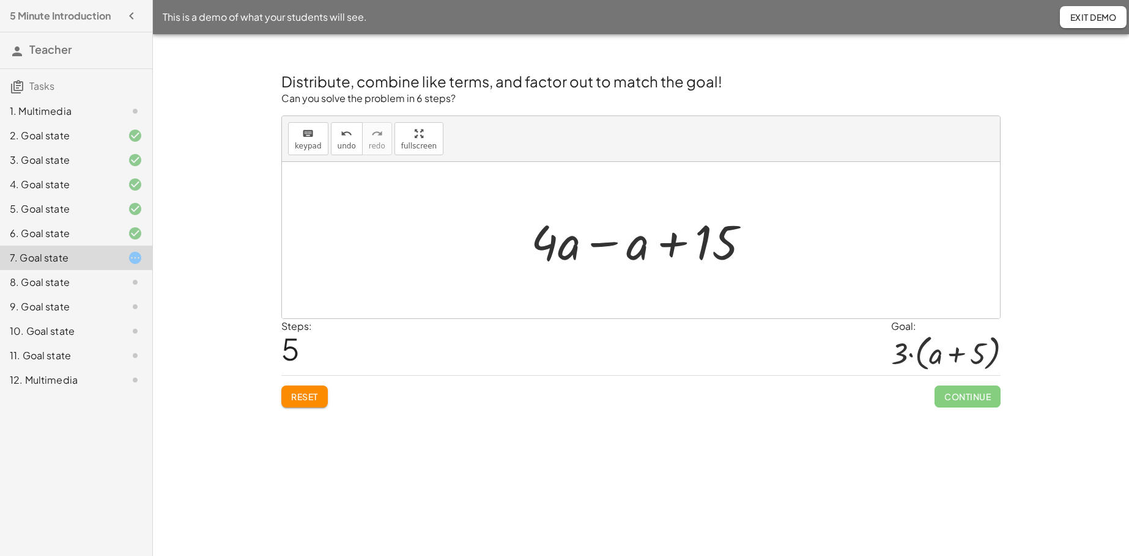
click at [603, 246] on div at bounding box center [645, 240] width 241 height 63
click at [305, 390] on button "Reset" at bounding box center [304, 397] width 46 height 22
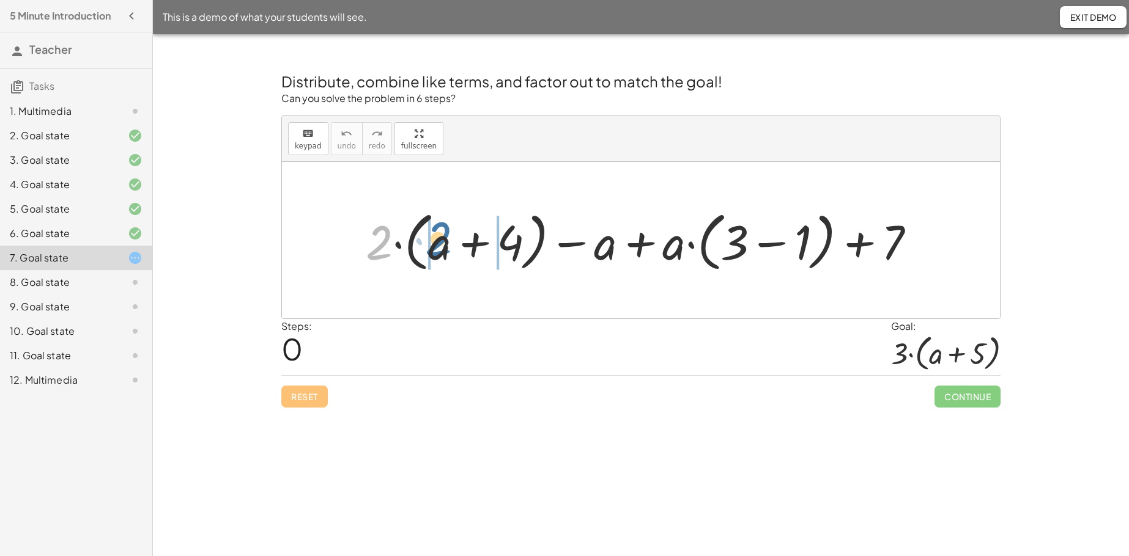
drag, startPoint x: 377, startPoint y: 243, endPoint x: 435, endPoint y: 240, distance: 58.7
click at [435, 240] on div at bounding box center [646, 240] width 572 height 70
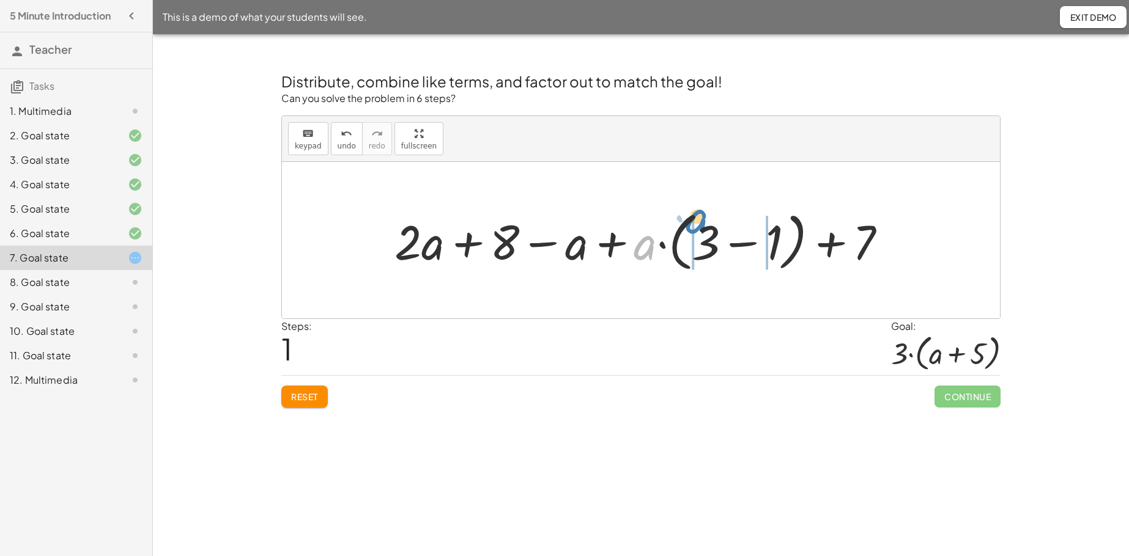
drag, startPoint x: 644, startPoint y: 247, endPoint x: 698, endPoint y: 223, distance: 59.1
click at [698, 223] on div at bounding box center [645, 240] width 514 height 70
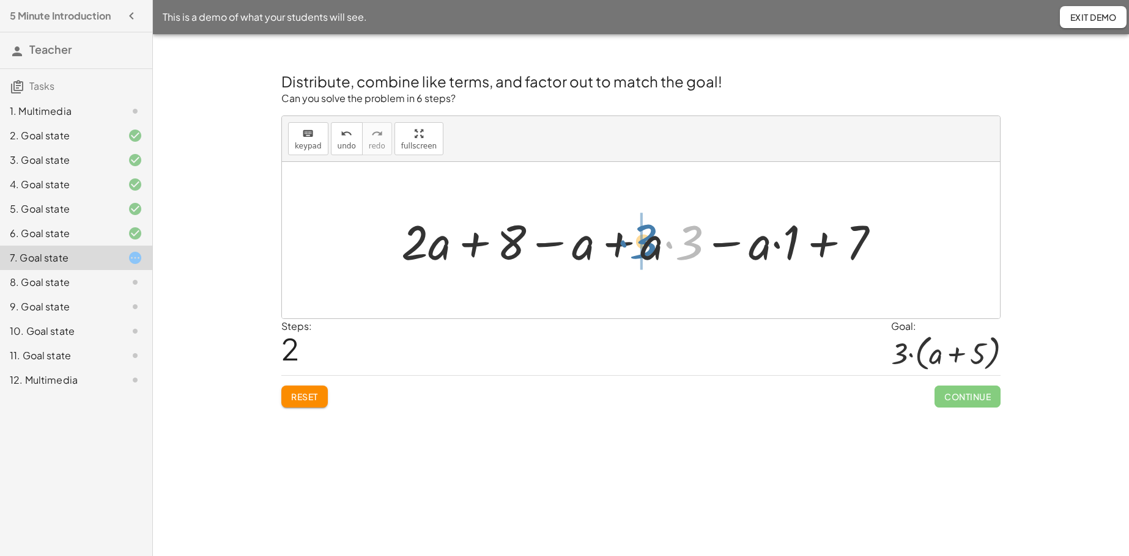
drag, startPoint x: 692, startPoint y: 243, endPoint x: 643, endPoint y: 243, distance: 48.9
click at [643, 243] on div at bounding box center [645, 240] width 501 height 63
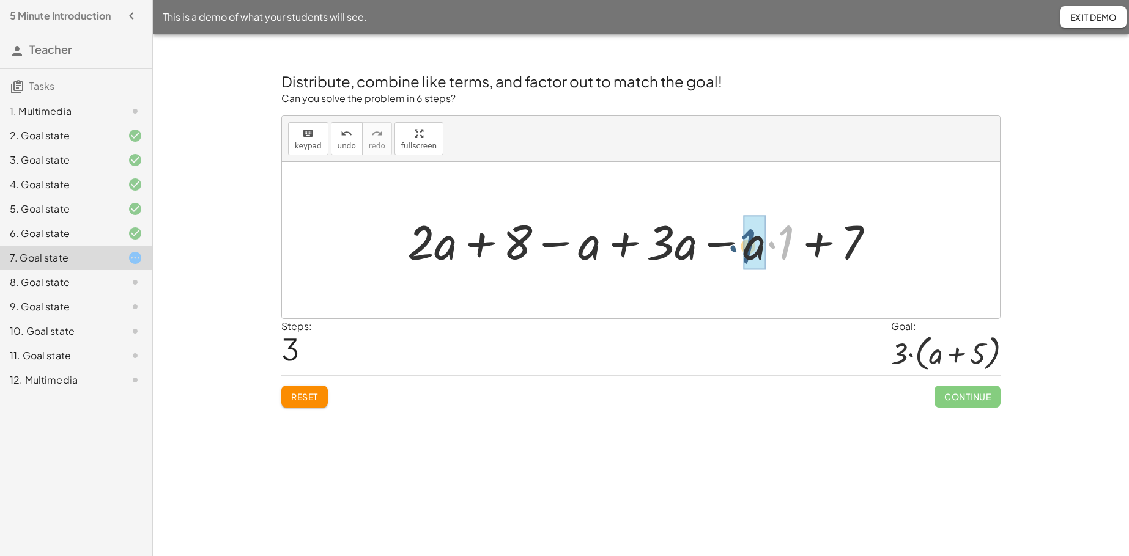
drag, startPoint x: 786, startPoint y: 238, endPoint x: 738, endPoint y: 242, distance: 47.8
click at [738, 242] on div at bounding box center [645, 240] width 489 height 63
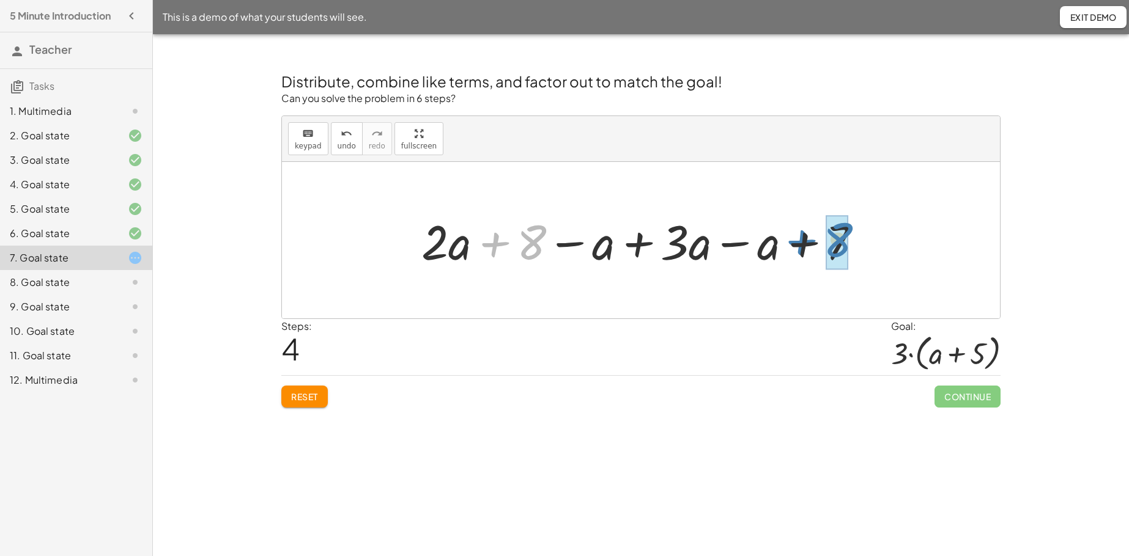
drag, startPoint x: 489, startPoint y: 245, endPoint x: 795, endPoint y: 242, distance: 306.3
click at [795, 242] on div at bounding box center [645, 240] width 460 height 63
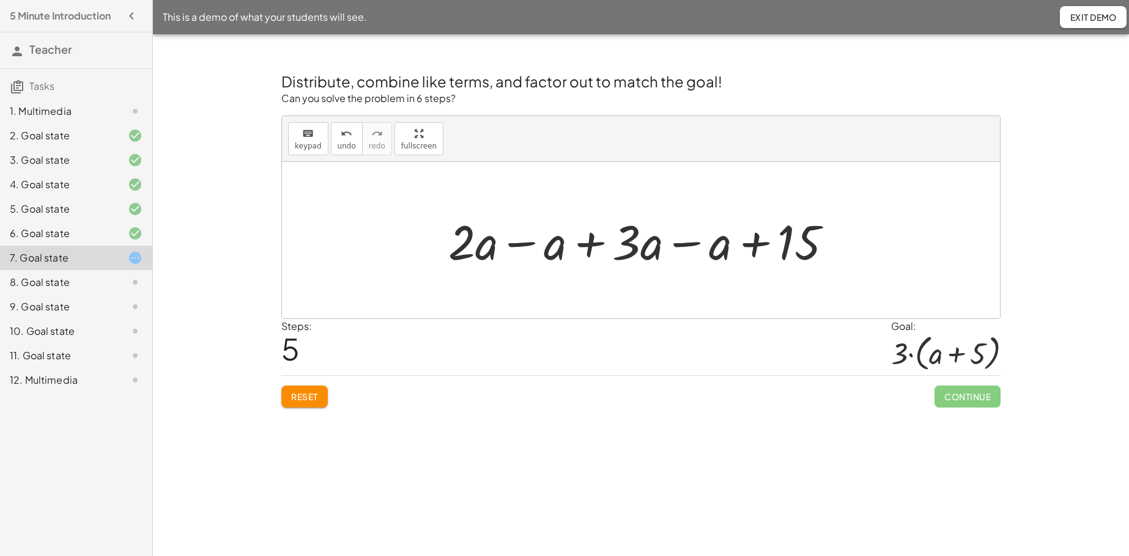
click at [525, 245] on div at bounding box center [645, 240] width 406 height 63
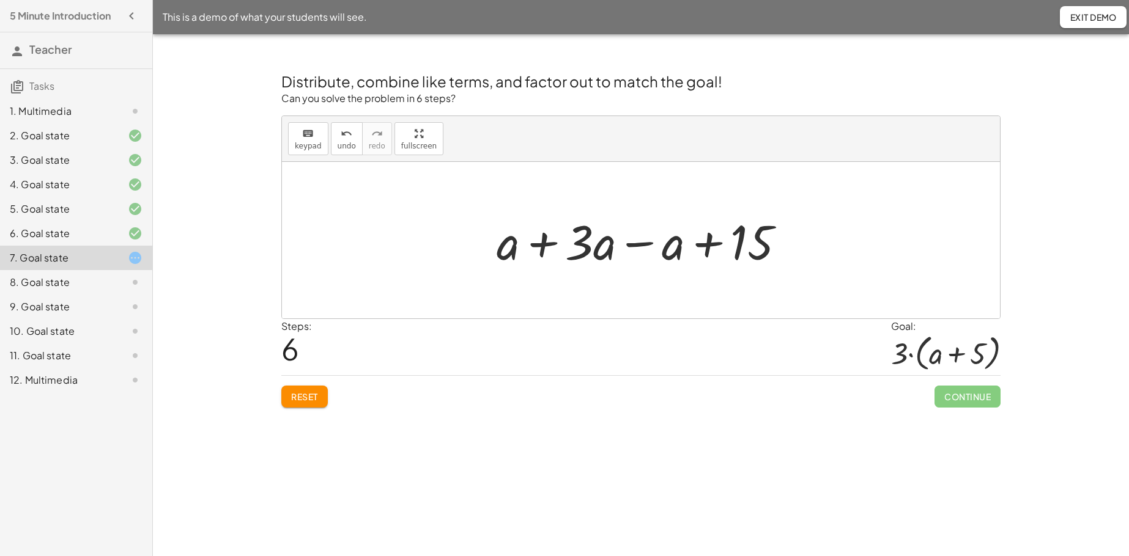
click at [544, 245] on div at bounding box center [645, 240] width 311 height 63
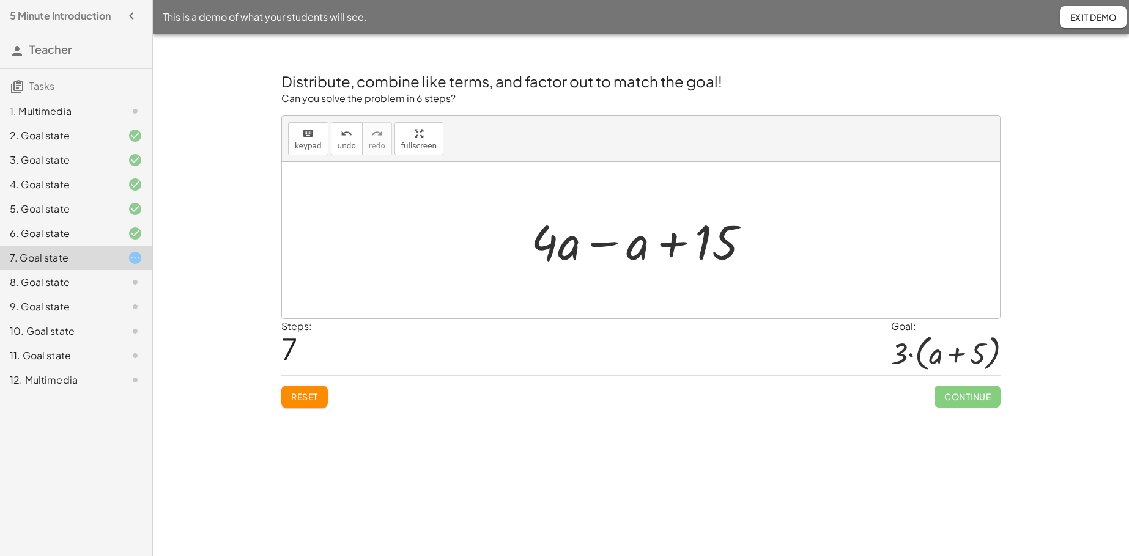
click at [600, 245] on div at bounding box center [645, 240] width 241 height 63
click at [301, 400] on span "Reset" at bounding box center [304, 396] width 27 height 11
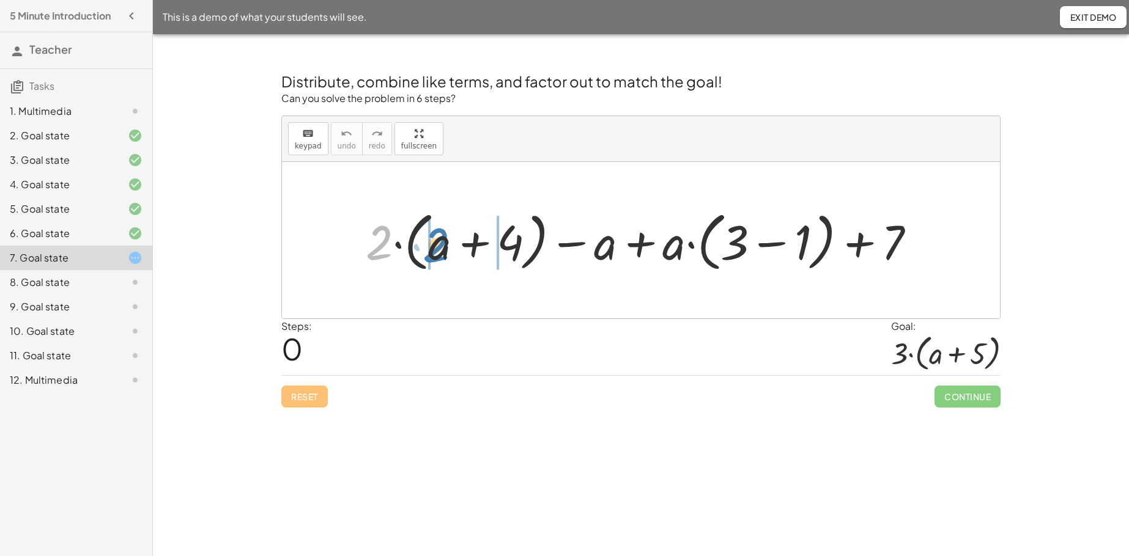
drag, startPoint x: 368, startPoint y: 251, endPoint x: 424, endPoint y: 254, distance: 56.3
click at [424, 254] on div at bounding box center [646, 240] width 572 height 70
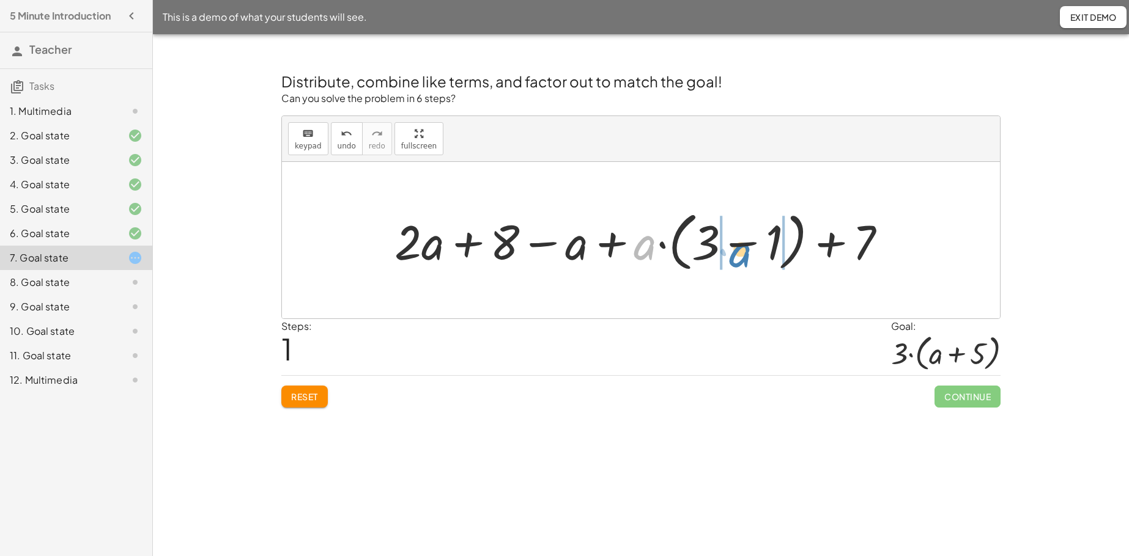
drag, startPoint x: 645, startPoint y: 254, endPoint x: 740, endPoint y: 260, distance: 95.6
click at [740, 260] on div at bounding box center [645, 240] width 514 height 70
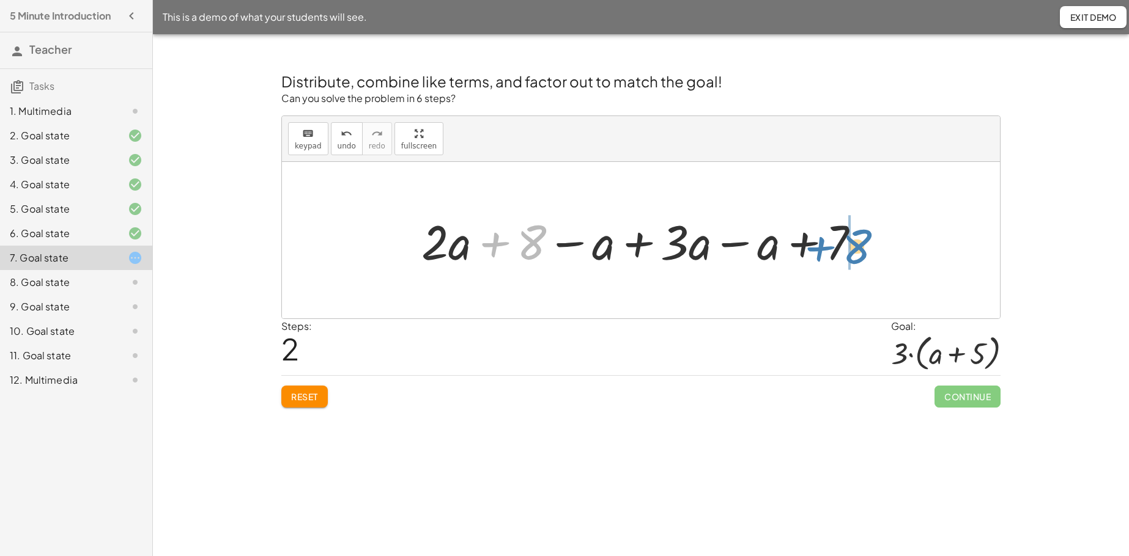
drag, startPoint x: 495, startPoint y: 248, endPoint x: 818, endPoint y: 252, distance: 322.3
click at [818, 252] on div at bounding box center [645, 240] width 460 height 63
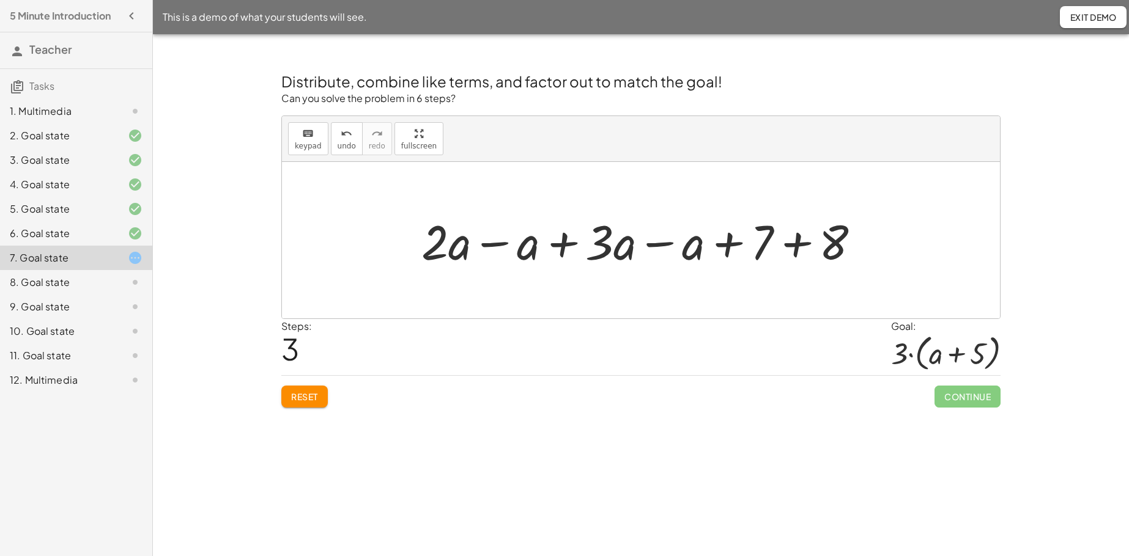
click at [801, 243] on div at bounding box center [645, 240] width 460 height 63
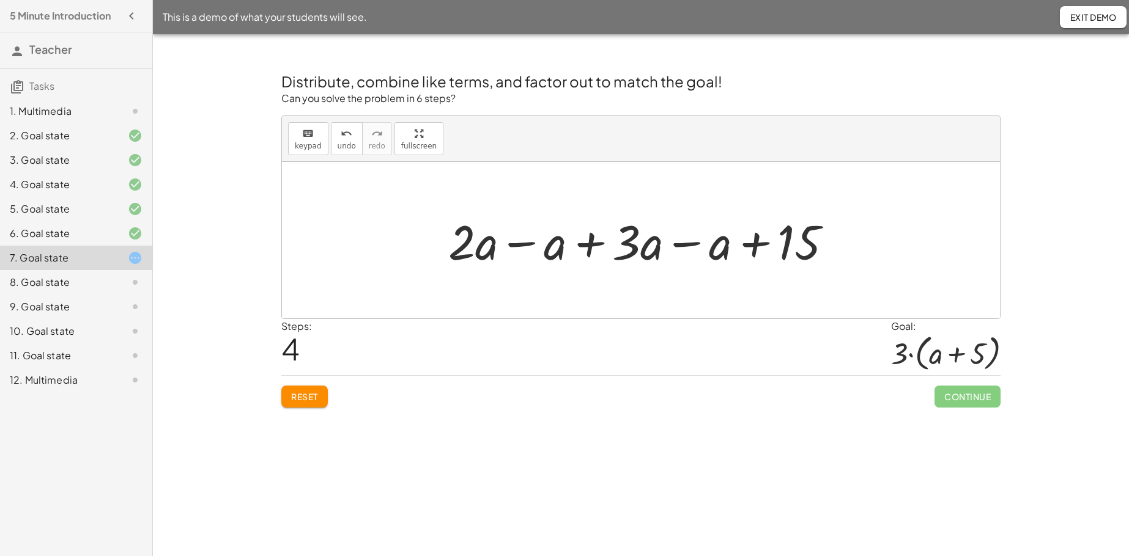
click at [692, 245] on div at bounding box center [645, 240] width 406 height 63
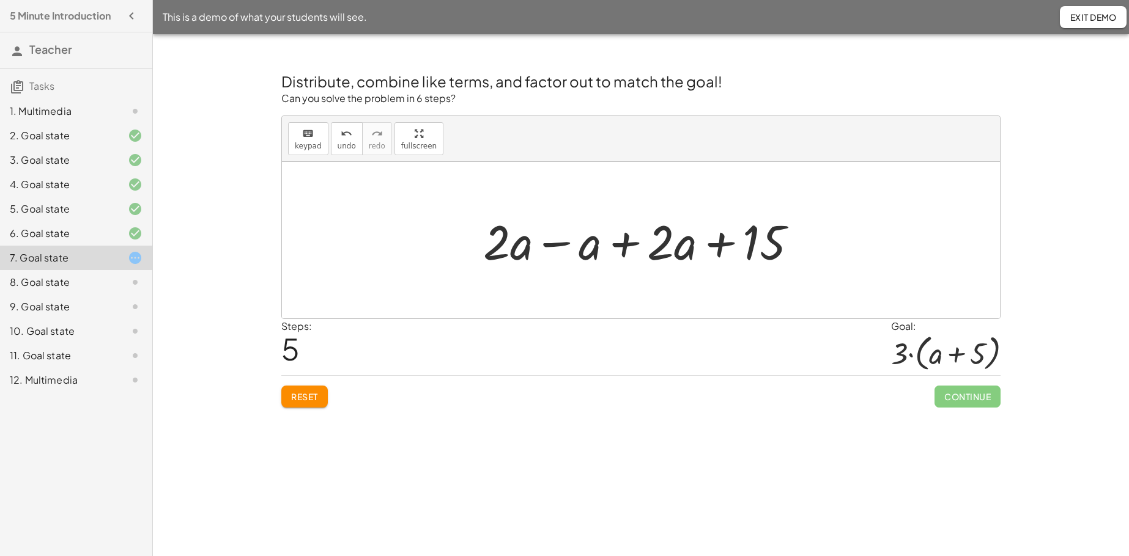
click at [632, 248] on div at bounding box center [645, 240] width 336 height 63
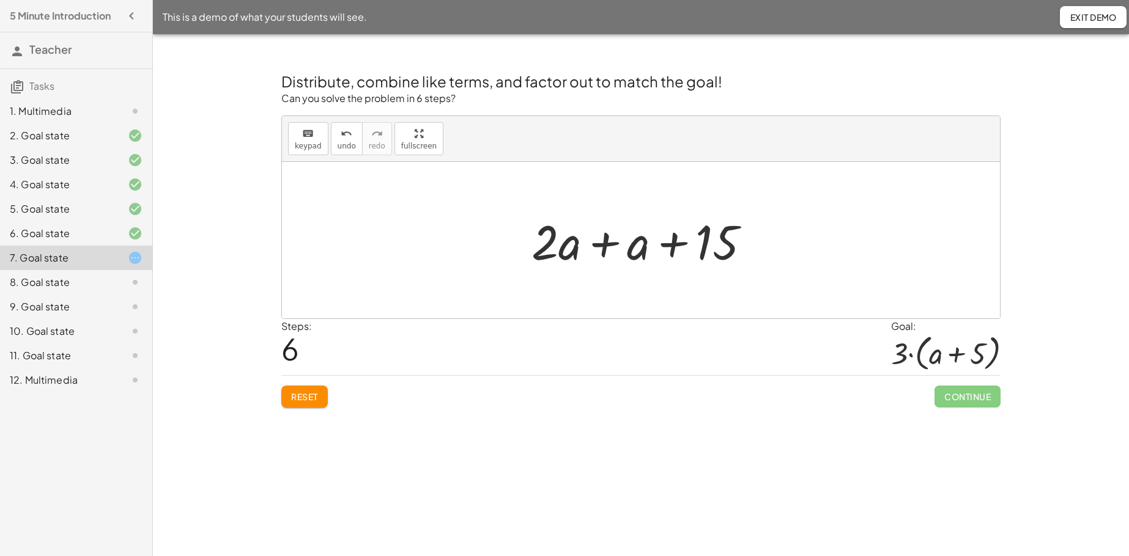
click at [600, 245] on div at bounding box center [645, 240] width 241 height 63
drag, startPoint x: 577, startPoint y: 252, endPoint x: 682, endPoint y: 250, distance: 105.8
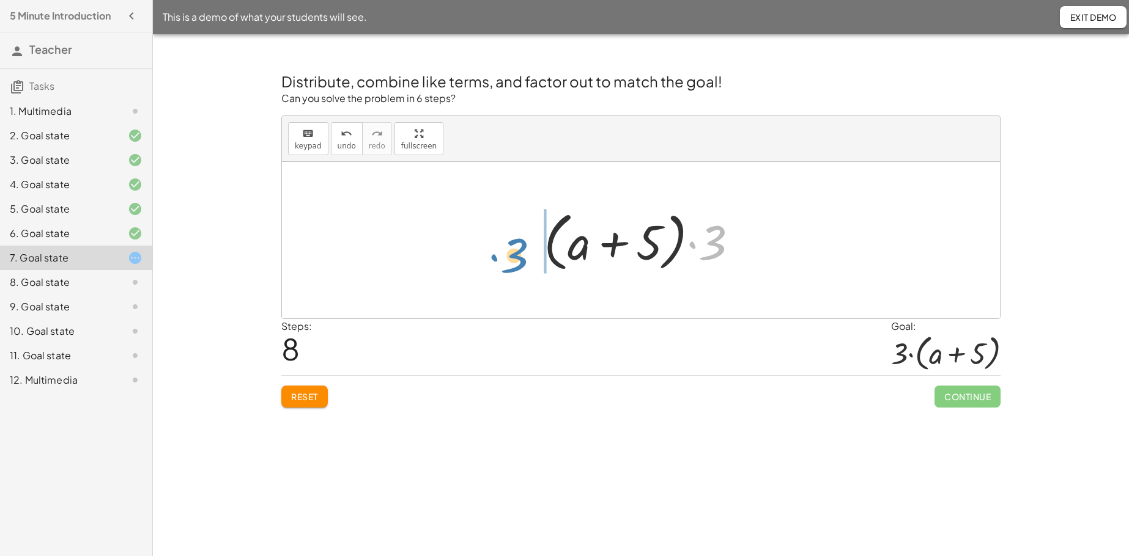
drag, startPoint x: 713, startPoint y: 248, endPoint x: 514, endPoint y: 262, distance: 199.2
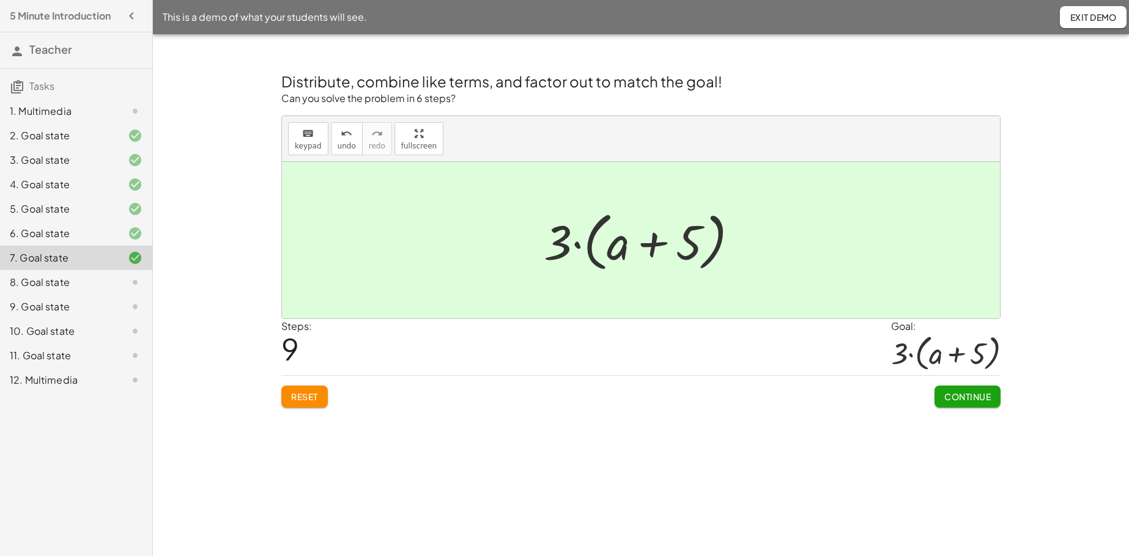
click at [874, 397] on span "Continue" at bounding box center [967, 396] width 46 height 11
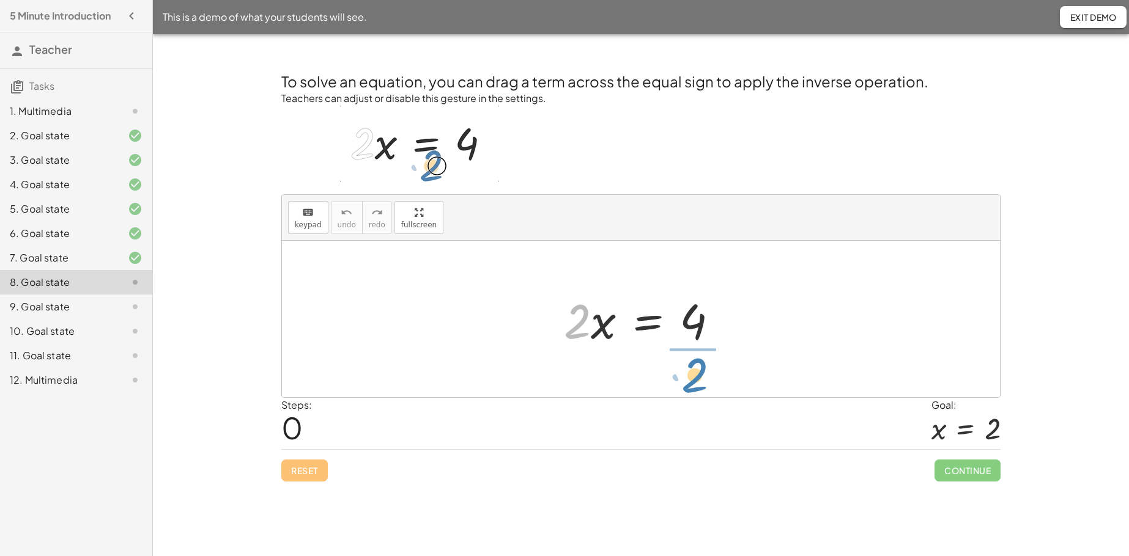
drag, startPoint x: 580, startPoint y: 324, endPoint x: 698, endPoint y: 378, distance: 129.1
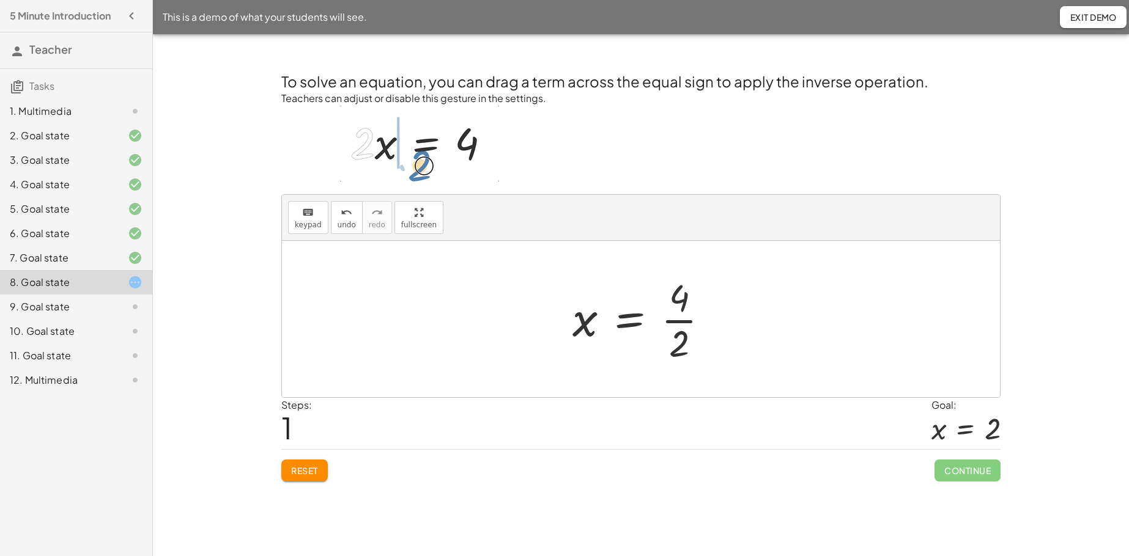
click at [674, 323] on div at bounding box center [645, 319] width 158 height 94
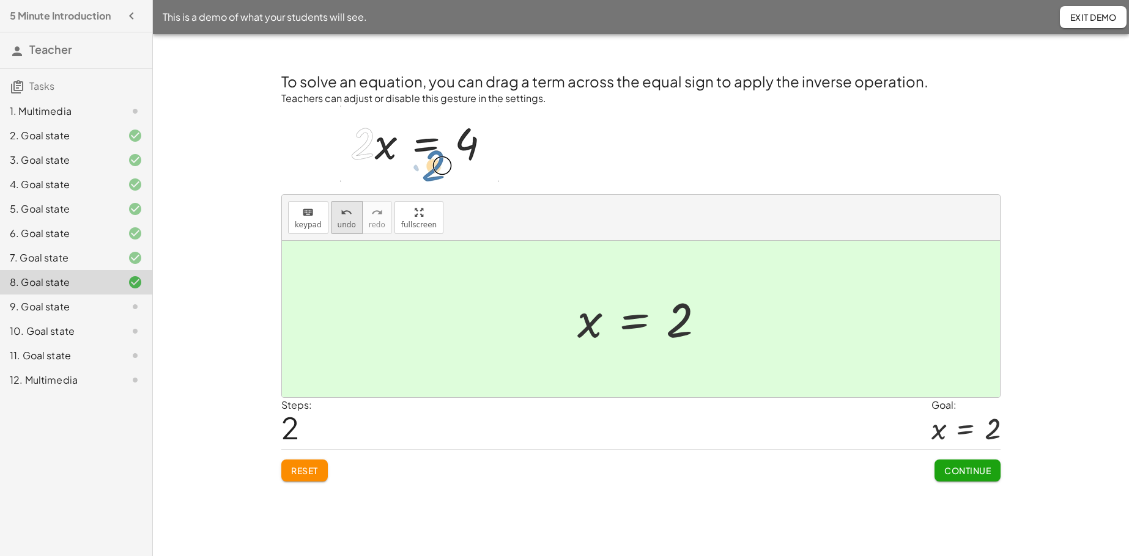
click at [347, 226] on span "undo" at bounding box center [347, 225] width 18 height 9
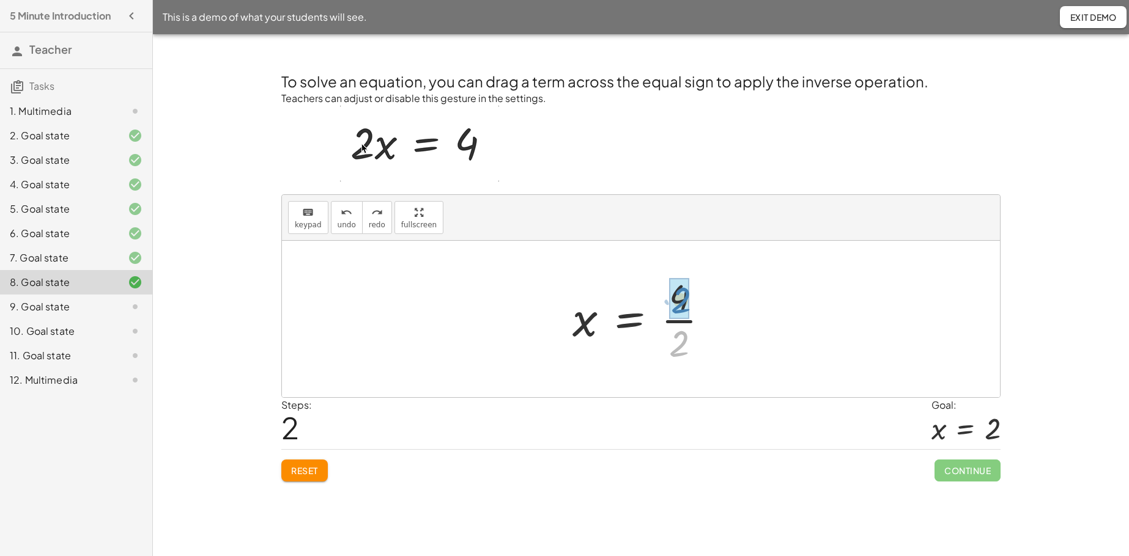
drag, startPoint x: 682, startPoint y: 348, endPoint x: 684, endPoint y: 303, distance: 44.7
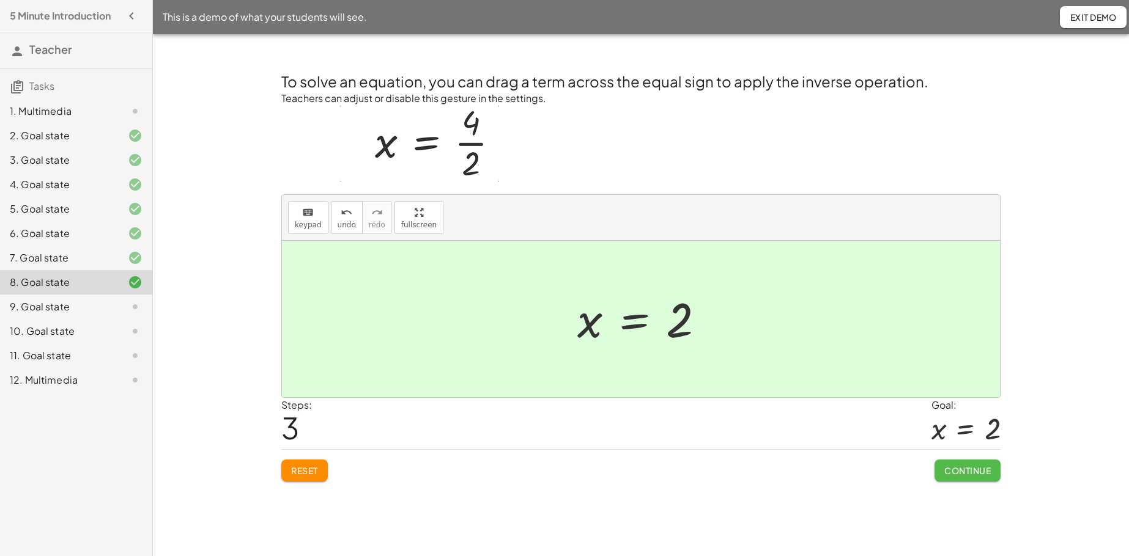
click at [874, 426] on span "Continue" at bounding box center [967, 470] width 46 height 11
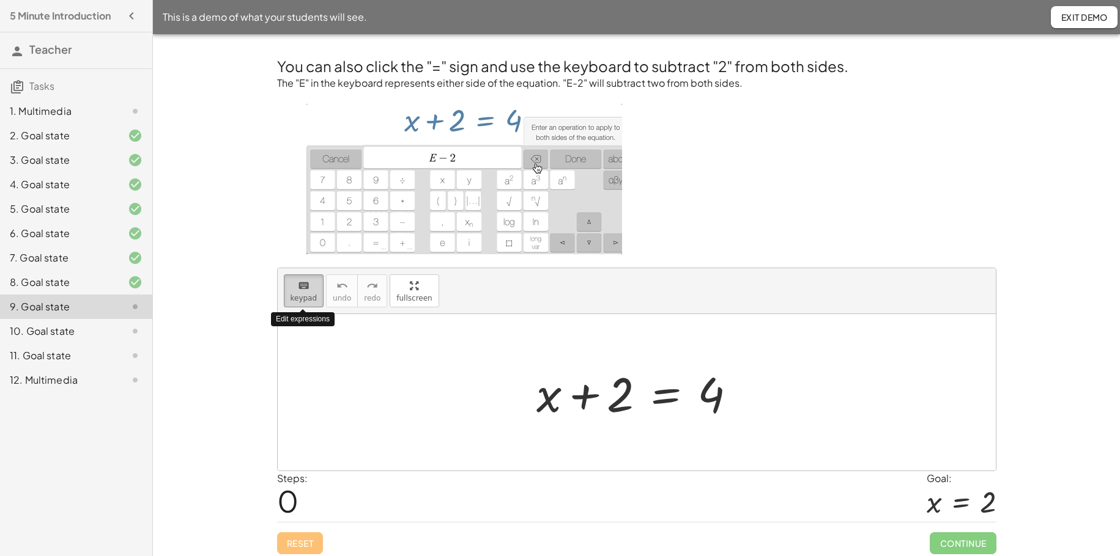
click at [298, 297] on span "keypad" at bounding box center [303, 298] width 27 height 9
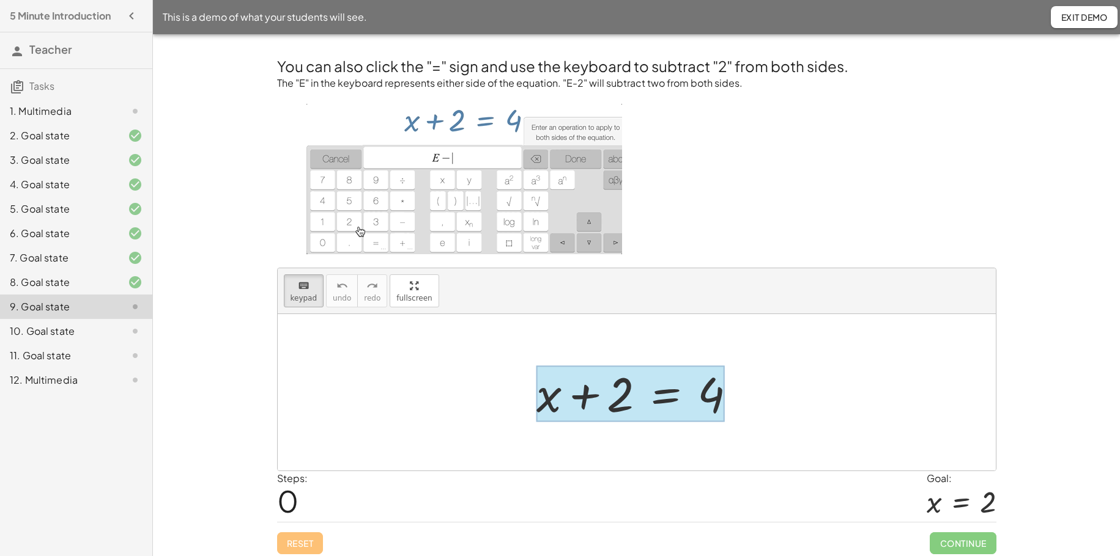
click at [668, 399] on div at bounding box center [630, 394] width 188 height 57
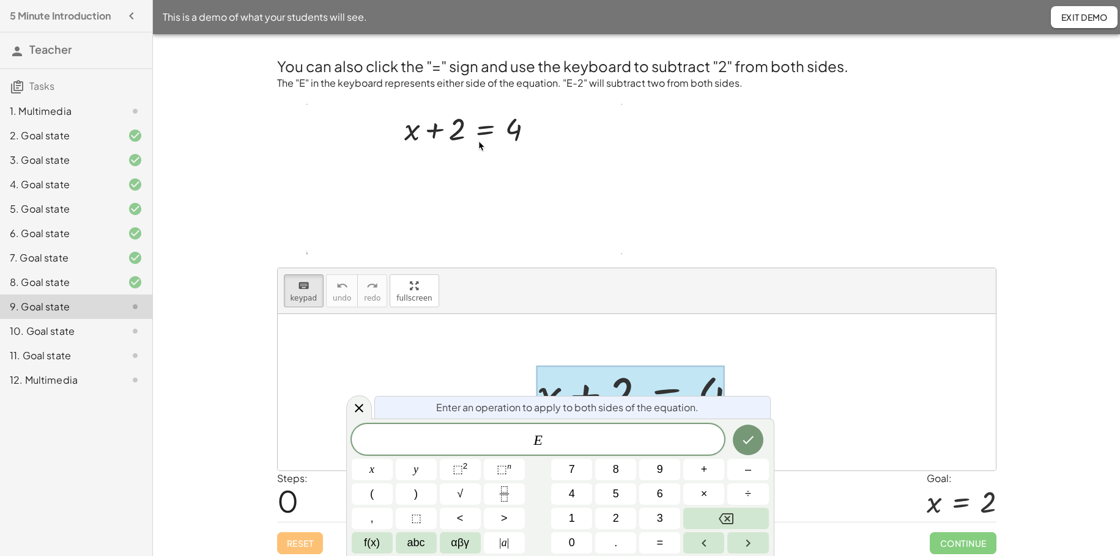
scroll to position [6, 0]
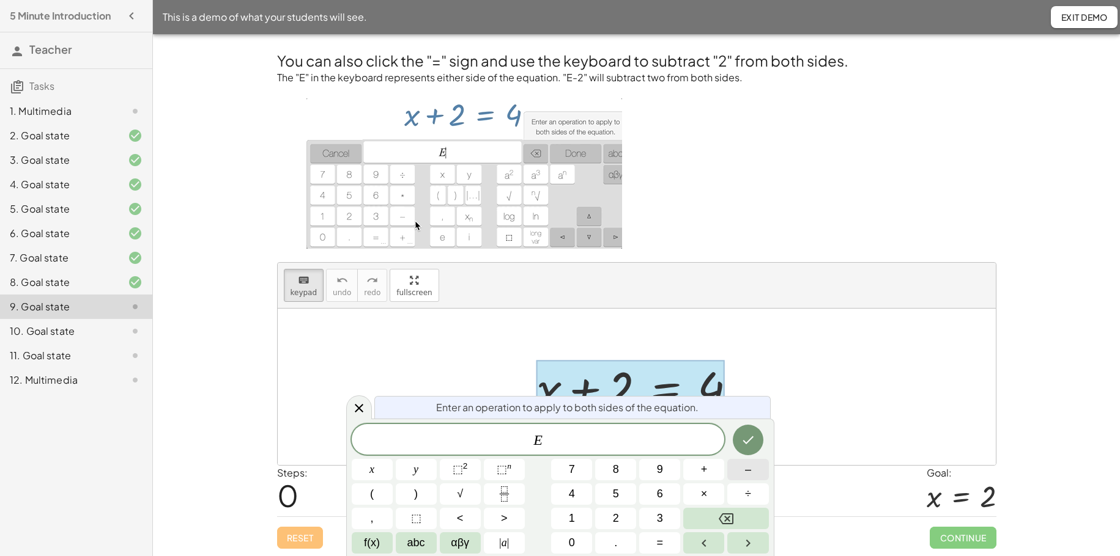
click at [743, 426] on button "–" at bounding box center [747, 469] width 41 height 21
click at [616, 426] on span "2" at bounding box center [616, 519] width 6 height 17
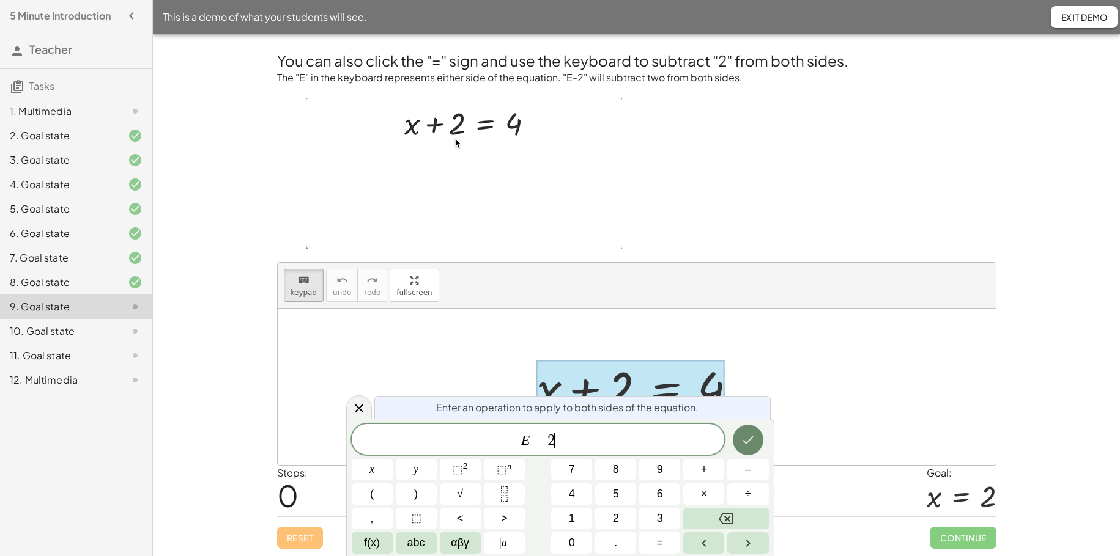
click at [750, 426] on icon "Done" at bounding box center [747, 441] width 11 height 8
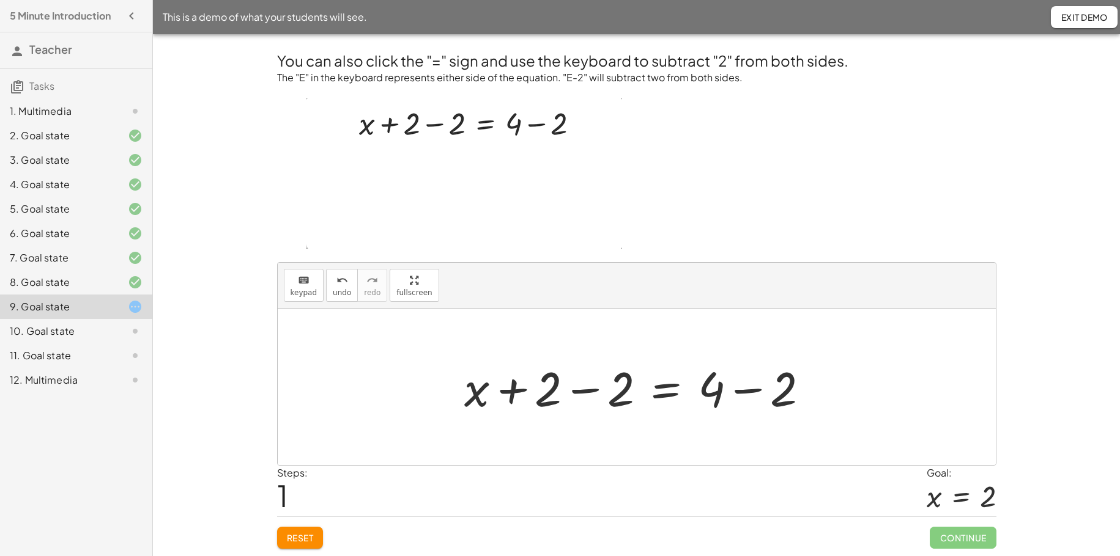
click at [574, 390] on div at bounding box center [641, 387] width 367 height 63
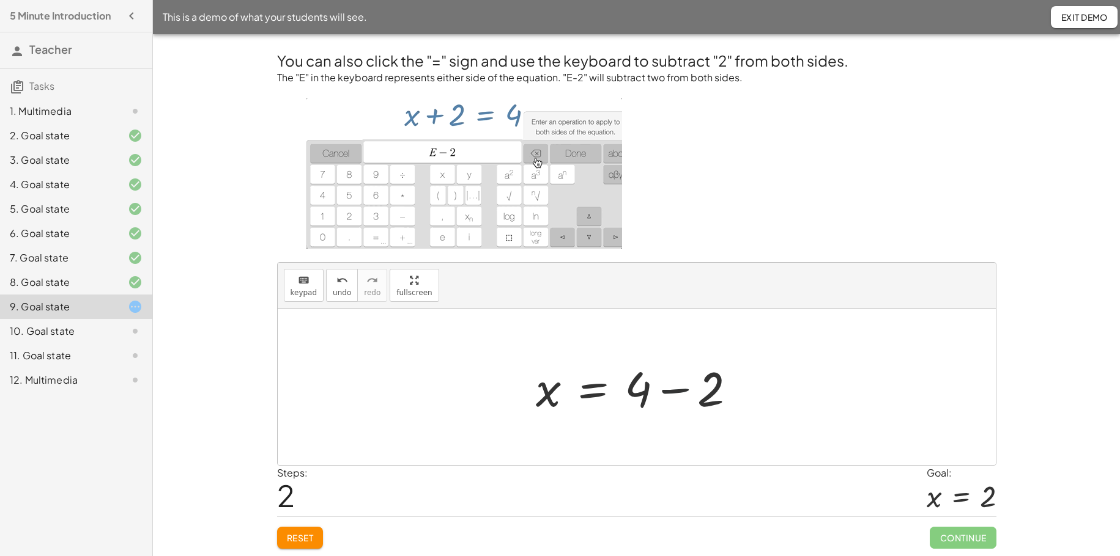
click at [670, 394] on div at bounding box center [641, 387] width 222 height 63
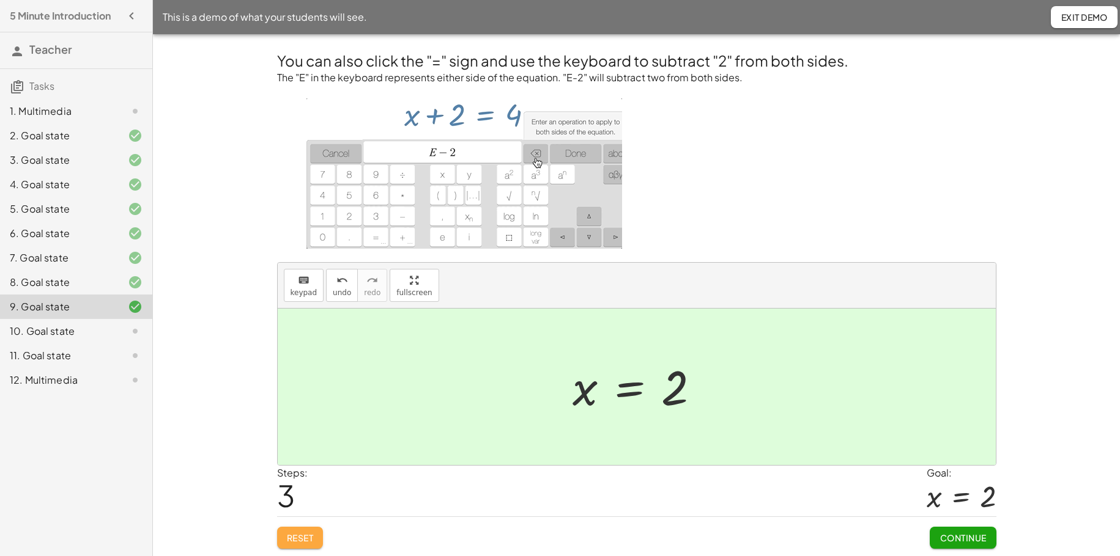
click at [296, 426] on span "Reset" at bounding box center [300, 538] width 27 height 11
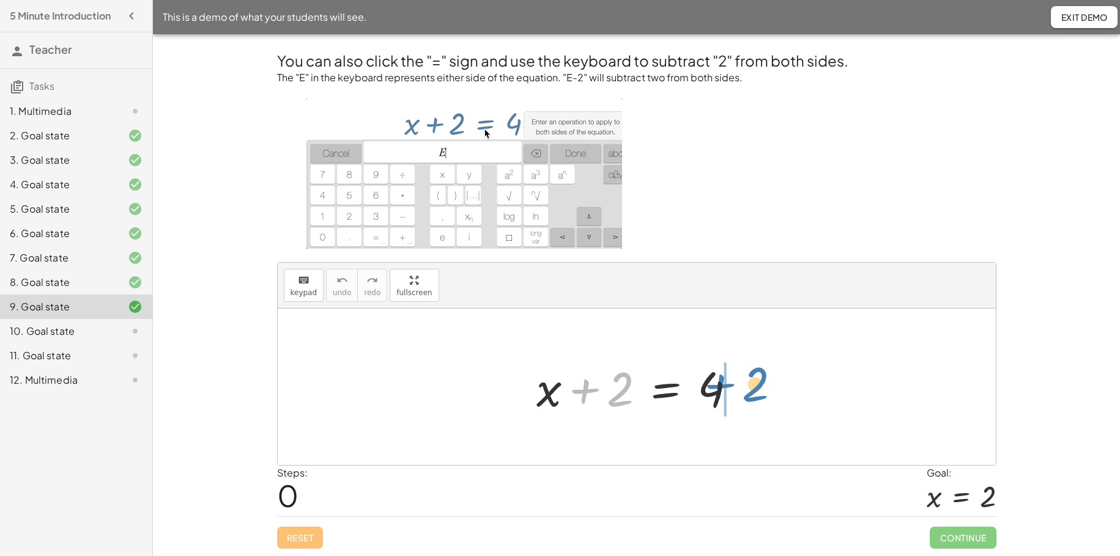
drag, startPoint x: 589, startPoint y: 393, endPoint x: 730, endPoint y: 388, distance: 141.3
click at [730, 388] on div at bounding box center [641, 387] width 222 height 63
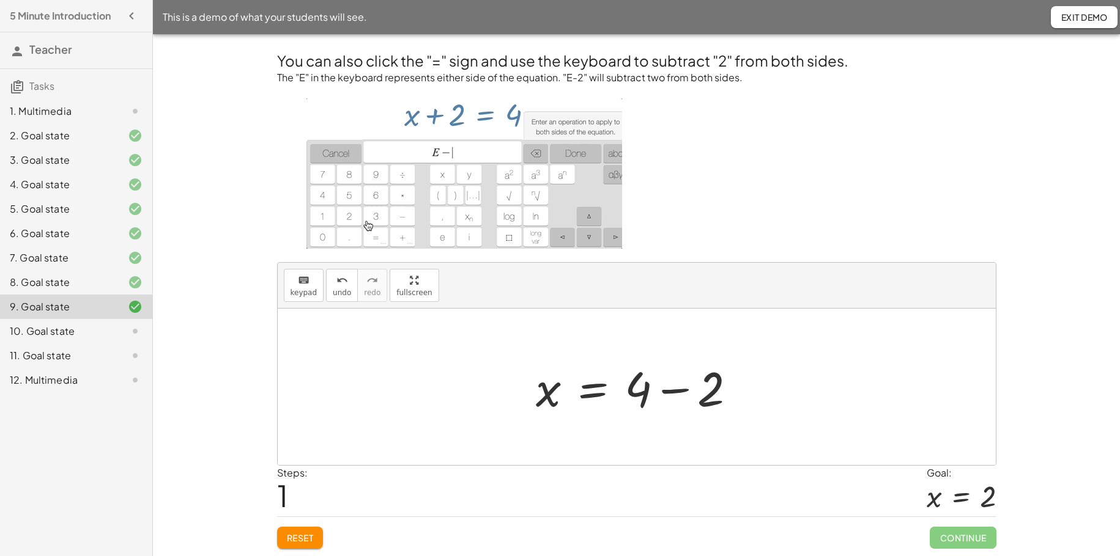
click at [663, 393] on div at bounding box center [641, 387] width 222 height 63
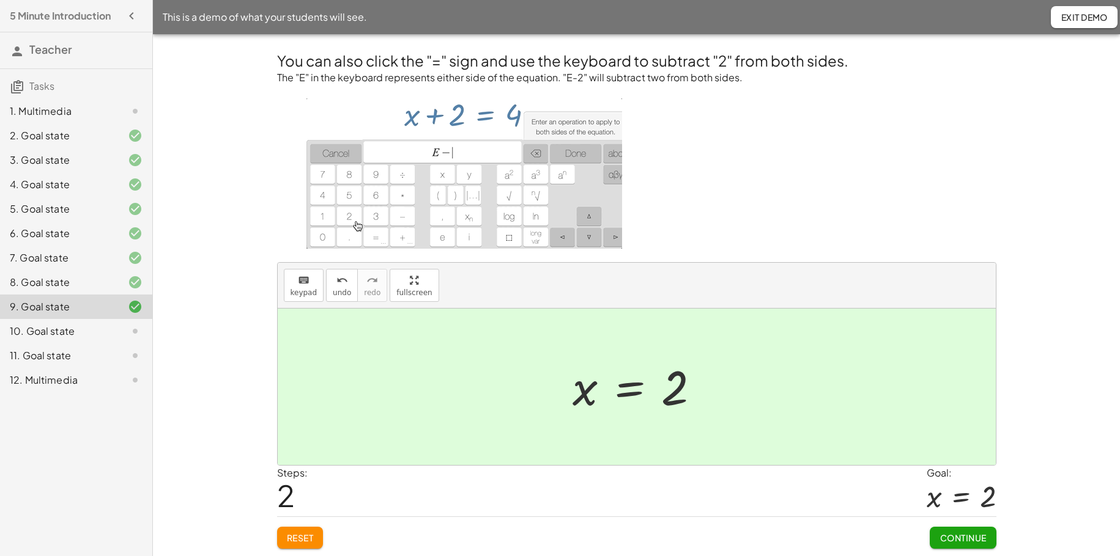
click at [874, 426] on span "Continue" at bounding box center [962, 538] width 46 height 11
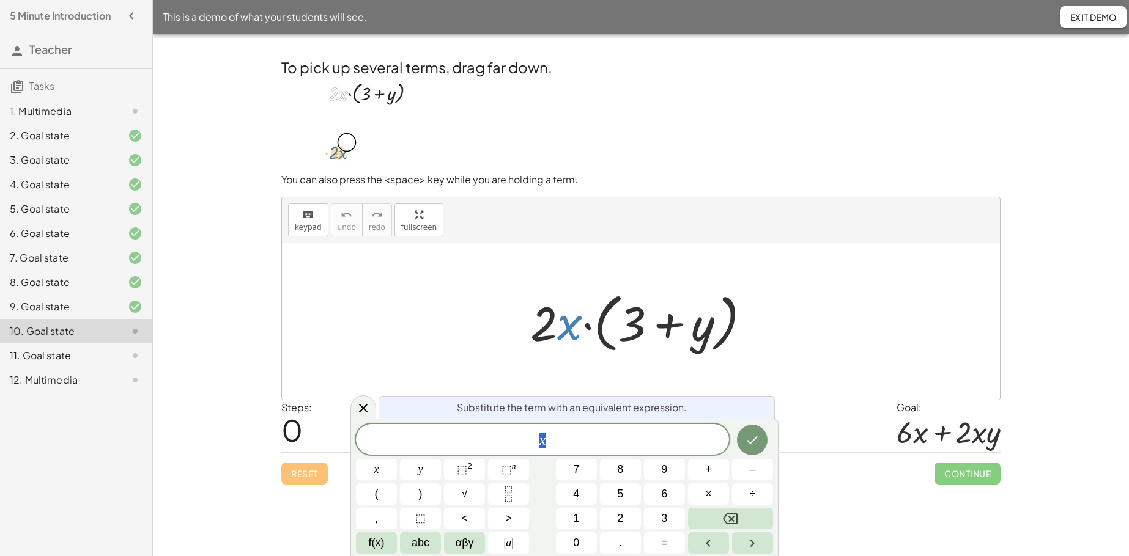
drag, startPoint x: 574, startPoint y: 330, endPoint x: 566, endPoint y: 270, distance: 61.1
click at [565, 267] on div "· x · 2 · x · ( + 3 + y )" at bounding box center [641, 321] width 718 height 157
click at [364, 410] on icon at bounding box center [363, 408] width 9 height 9
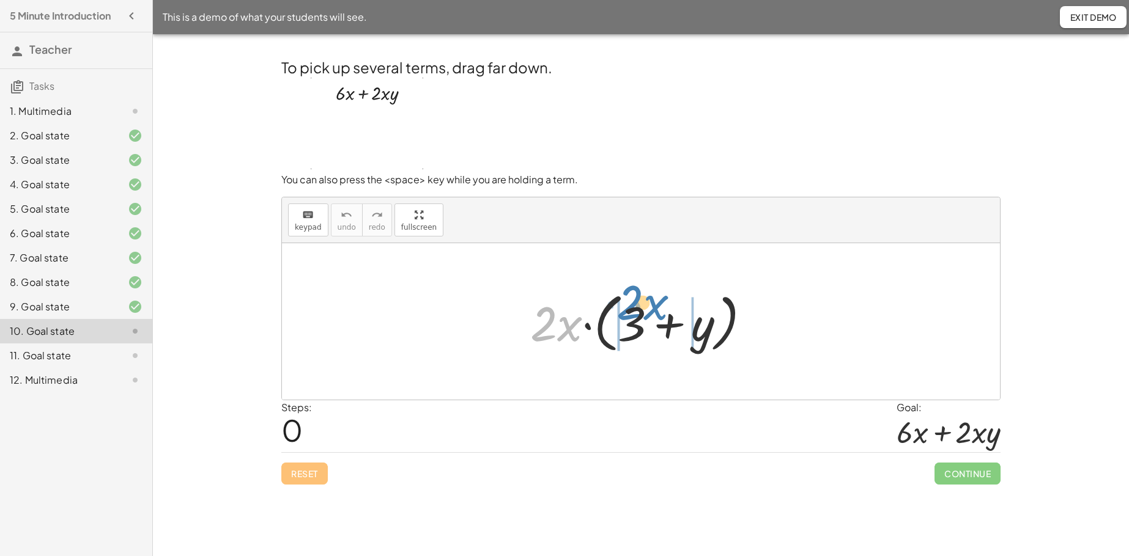
drag, startPoint x: 569, startPoint y: 331, endPoint x: 655, endPoint y: 311, distance: 88.5
click at [655, 311] on div at bounding box center [645, 322] width 242 height 70
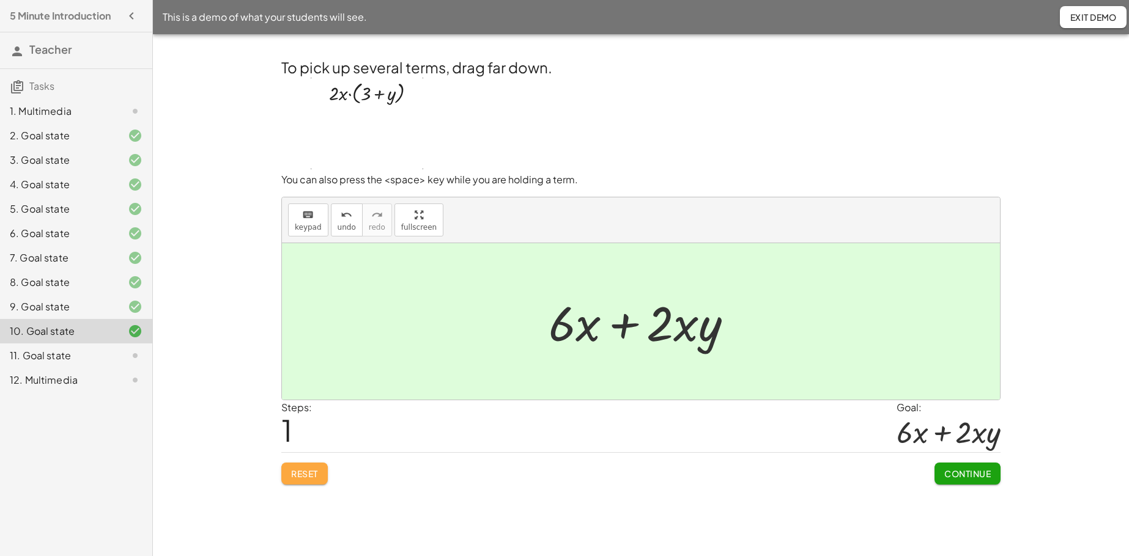
click at [311, 426] on span "Reset" at bounding box center [304, 473] width 27 height 11
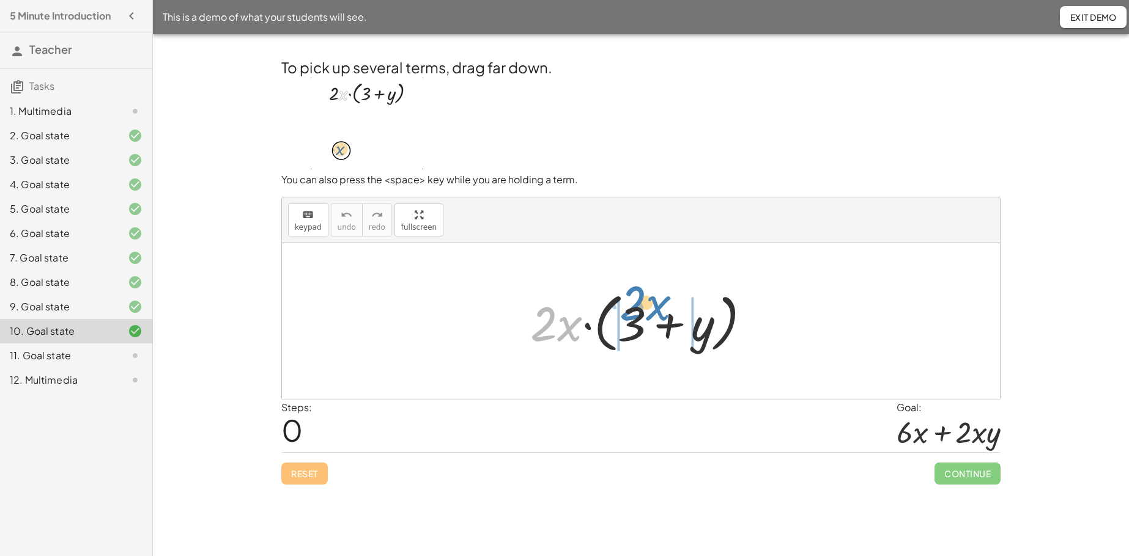
drag, startPoint x: 545, startPoint y: 330, endPoint x: 634, endPoint y: 310, distance: 91.4
click at [634, 310] on div at bounding box center [645, 322] width 242 height 70
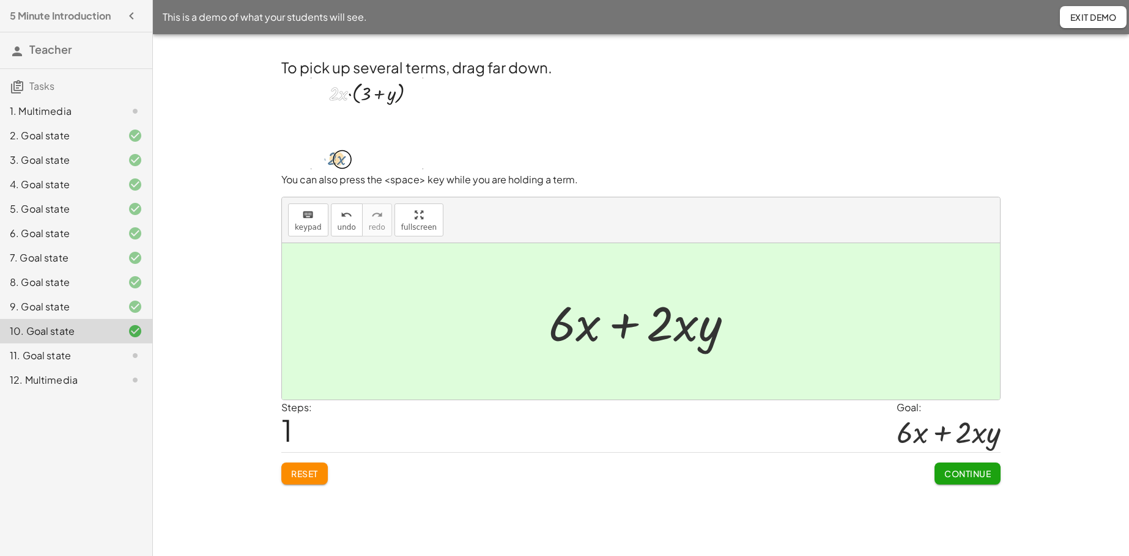
click at [308, 426] on span "Reset" at bounding box center [304, 473] width 27 height 11
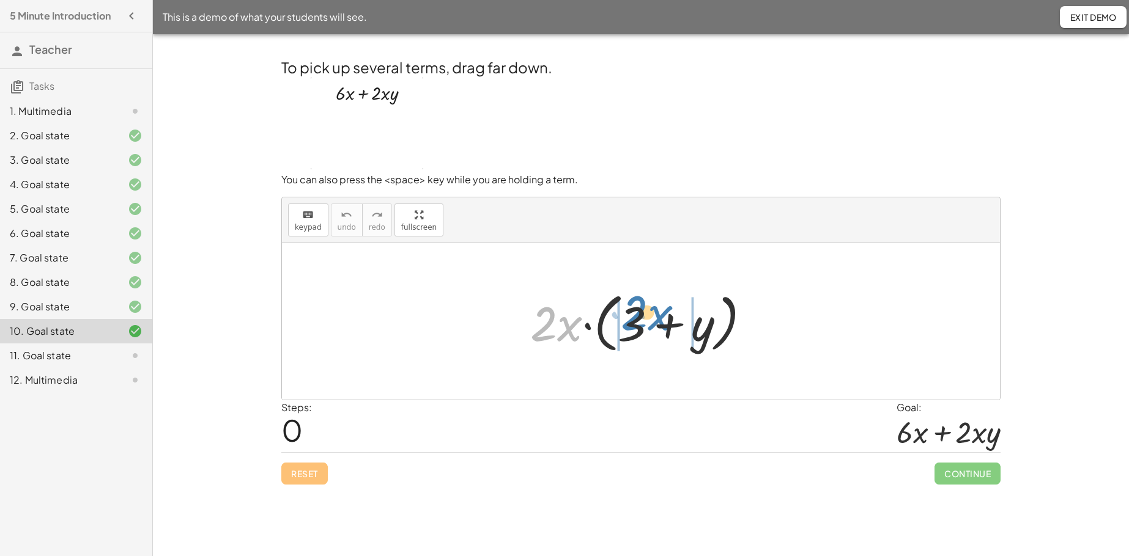
drag, startPoint x: 534, startPoint y: 335, endPoint x: 625, endPoint y: 328, distance: 90.8
click at [625, 328] on div at bounding box center [645, 322] width 242 height 70
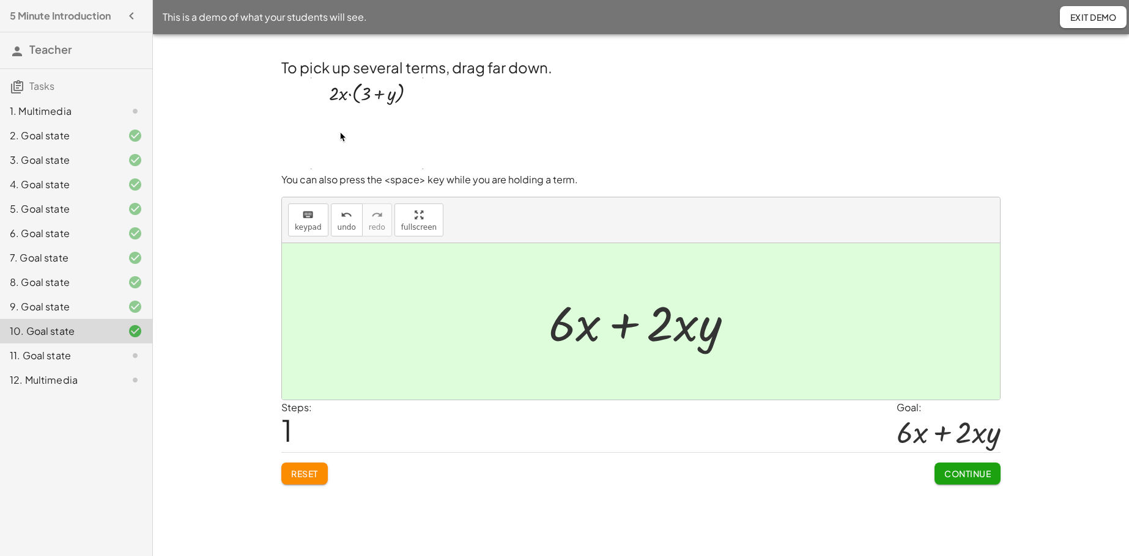
click at [303, 426] on span "Reset" at bounding box center [304, 473] width 27 height 11
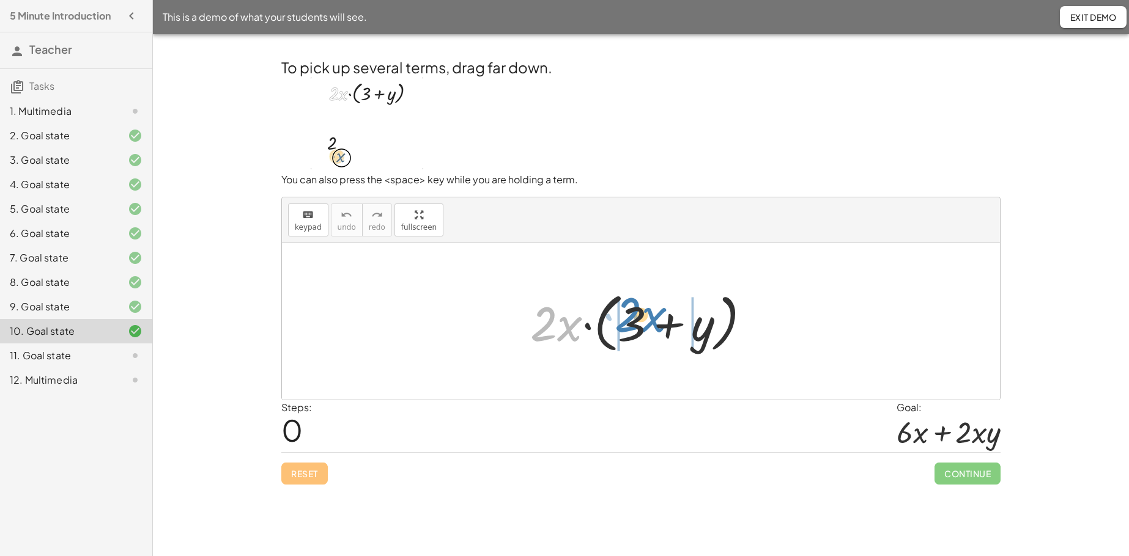
drag, startPoint x: 542, startPoint y: 331, endPoint x: 629, endPoint y: 325, distance: 87.1
click at [629, 325] on div at bounding box center [645, 322] width 242 height 70
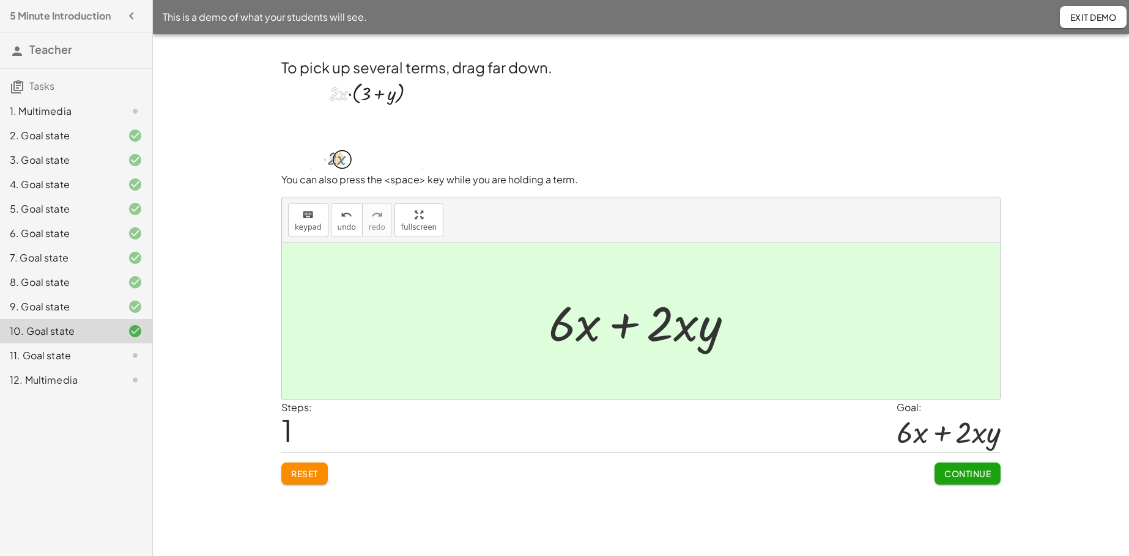
click at [309, 426] on span "Reset" at bounding box center [304, 473] width 27 height 11
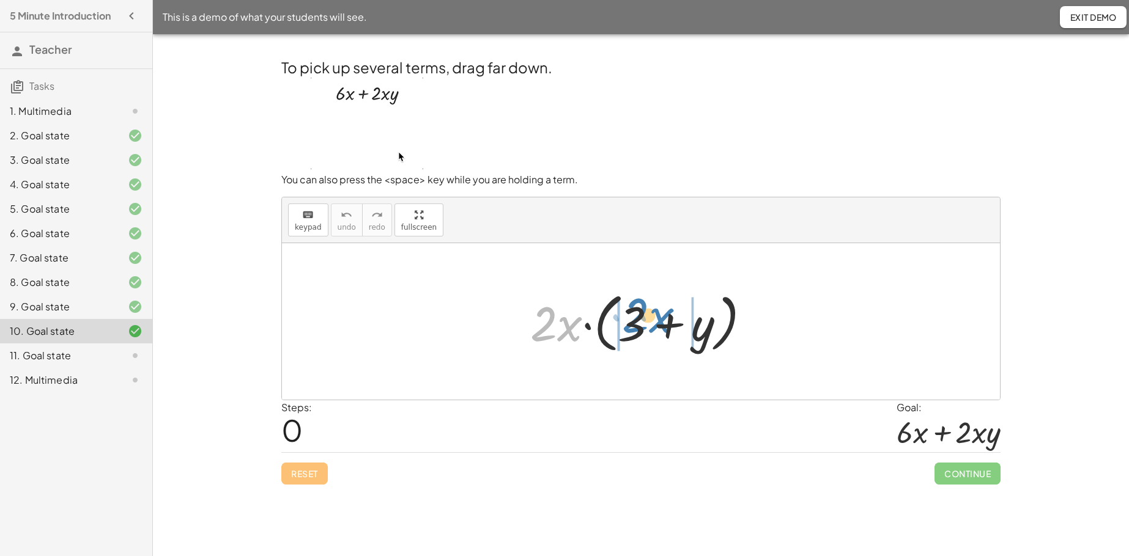
drag, startPoint x: 573, startPoint y: 336, endPoint x: 665, endPoint y: 329, distance: 92.0
click at [665, 329] on div at bounding box center [645, 322] width 242 height 70
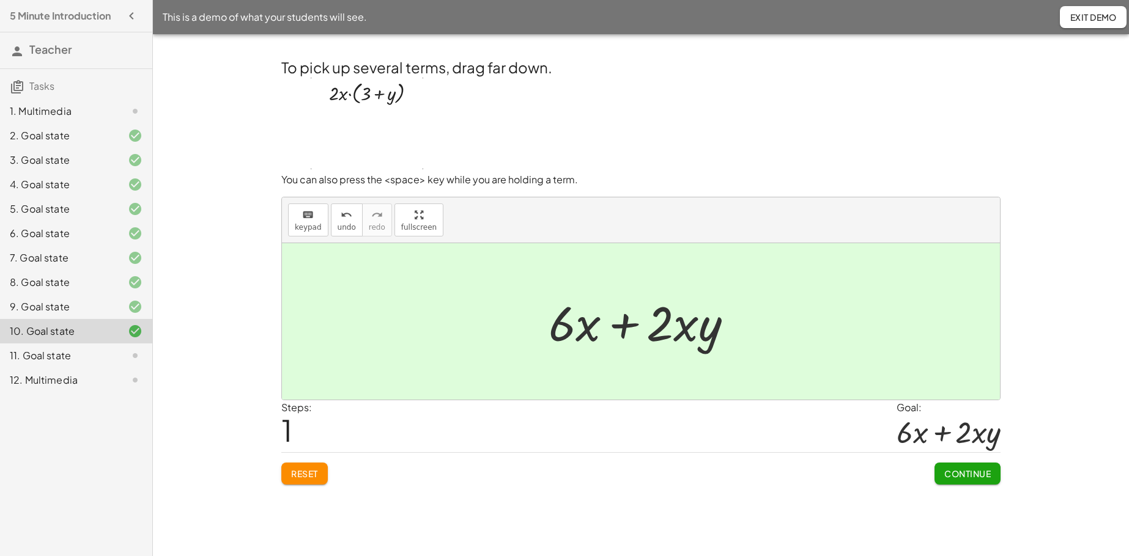
click at [874, 426] on span "Continue" at bounding box center [967, 473] width 46 height 11
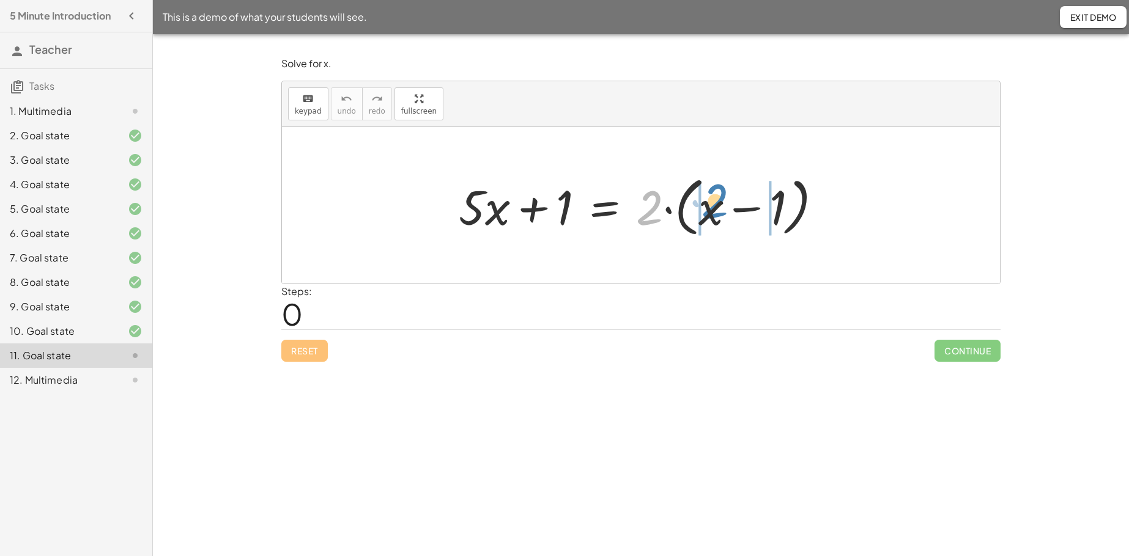
drag, startPoint x: 654, startPoint y: 215, endPoint x: 719, endPoint y: 209, distance: 65.8
click at [719, 209] on div at bounding box center [645, 206] width 386 height 70
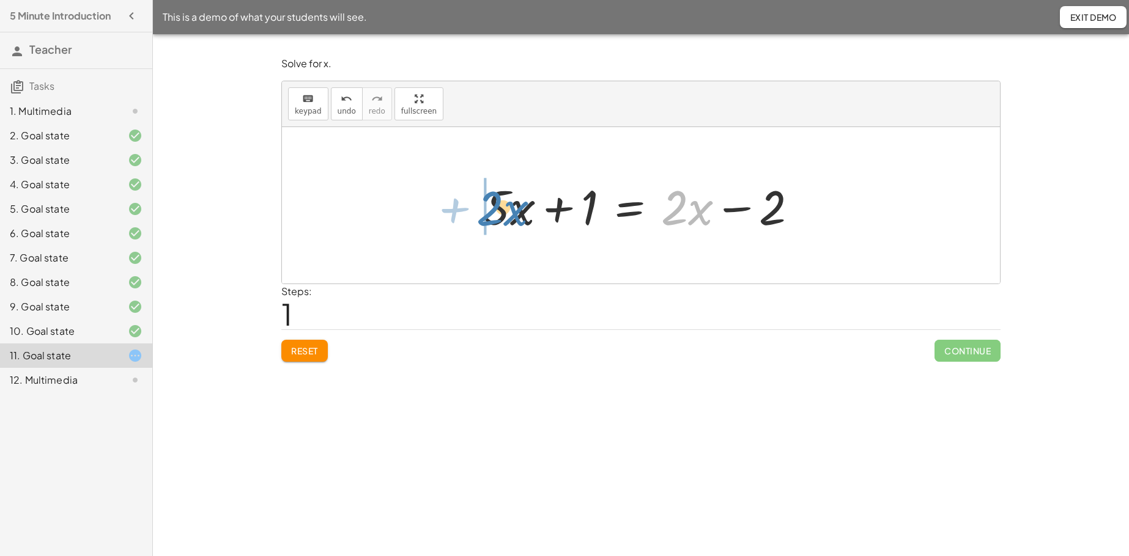
drag, startPoint x: 703, startPoint y: 214, endPoint x: 519, endPoint y: 215, distance: 184.7
click at [519, 215] on div at bounding box center [642, 205] width 328 height 63
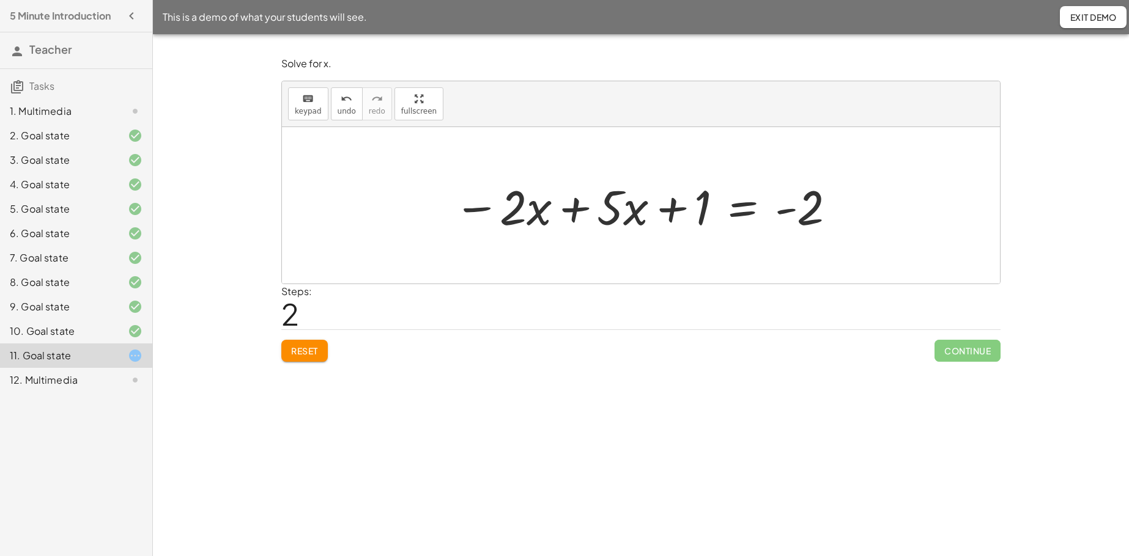
click at [574, 211] on div at bounding box center [646, 205] width 396 height 63
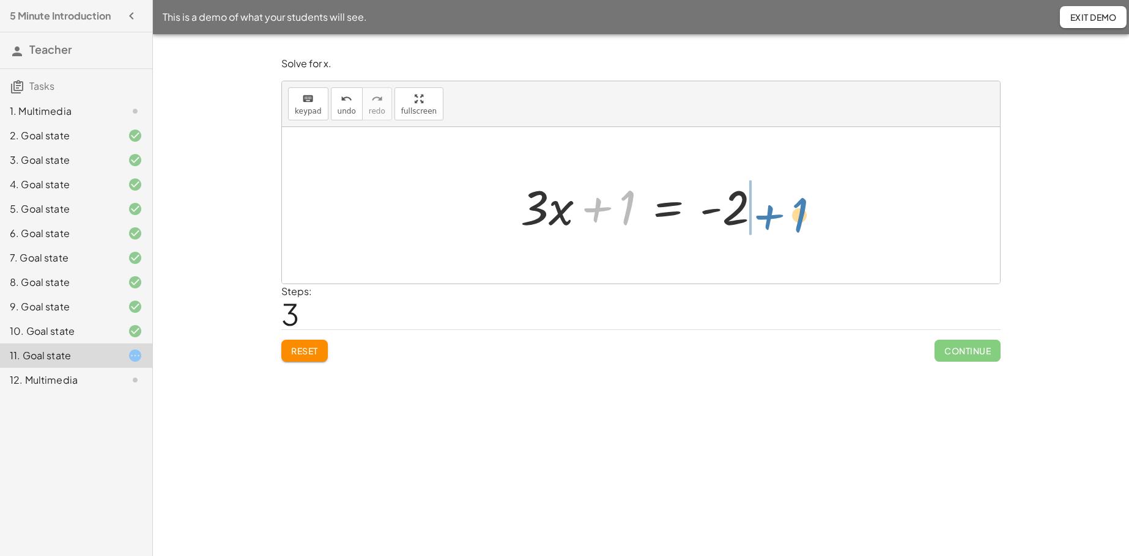
drag, startPoint x: 602, startPoint y: 208, endPoint x: 775, endPoint y: 215, distance: 172.6
click at [775, 215] on div at bounding box center [645, 205] width 262 height 63
click at [718, 210] on div at bounding box center [645, 205] width 277 height 63
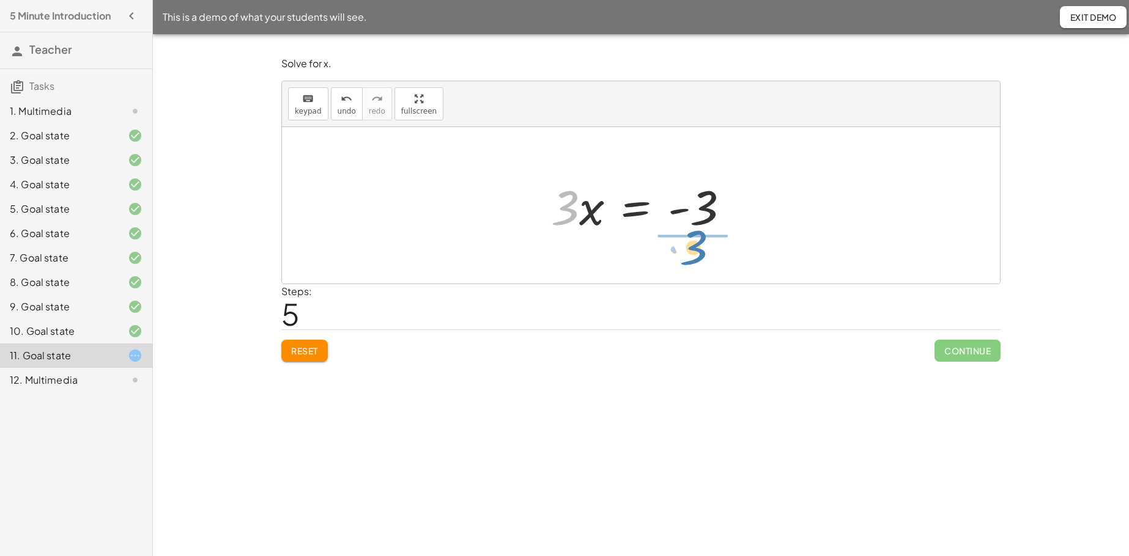
drag, startPoint x: 569, startPoint y: 213, endPoint x: 697, endPoint y: 253, distance: 134.4
click at [686, 205] on div at bounding box center [646, 205] width 182 height 94
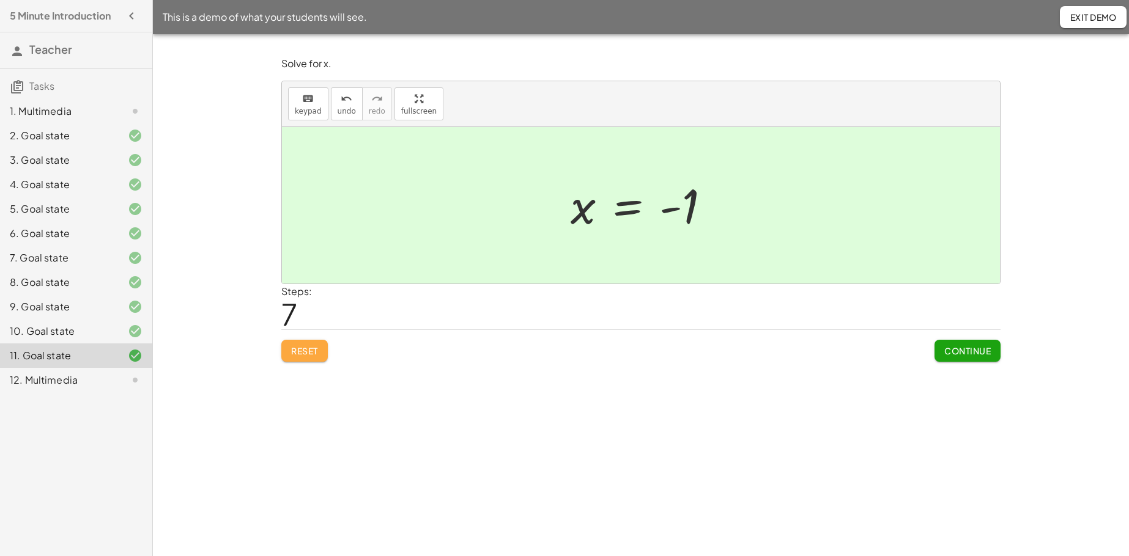
click at [301, 356] on span "Reset" at bounding box center [304, 350] width 27 height 11
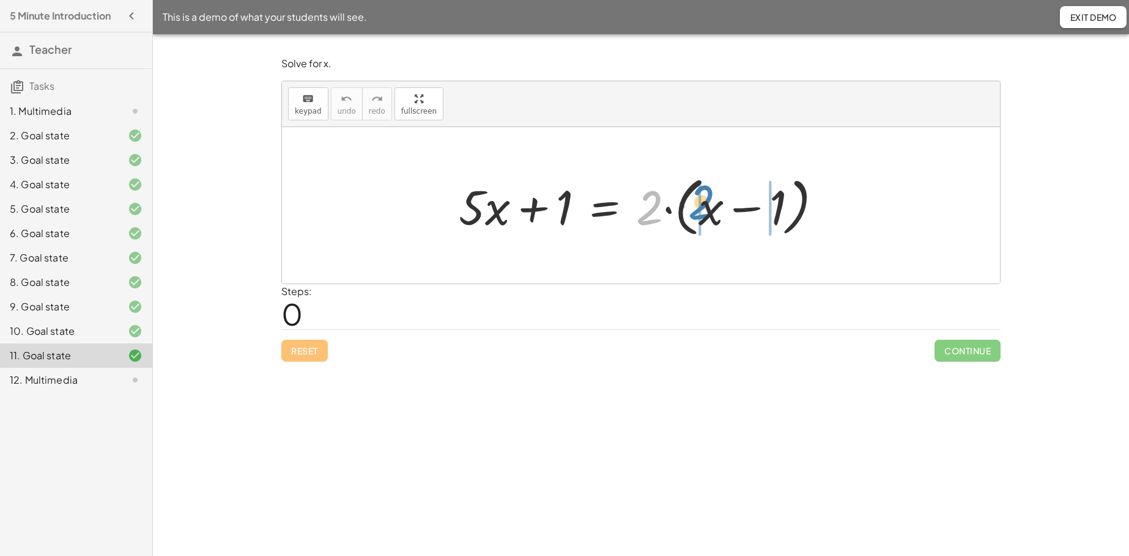
drag, startPoint x: 646, startPoint y: 218, endPoint x: 698, endPoint y: 213, distance: 52.3
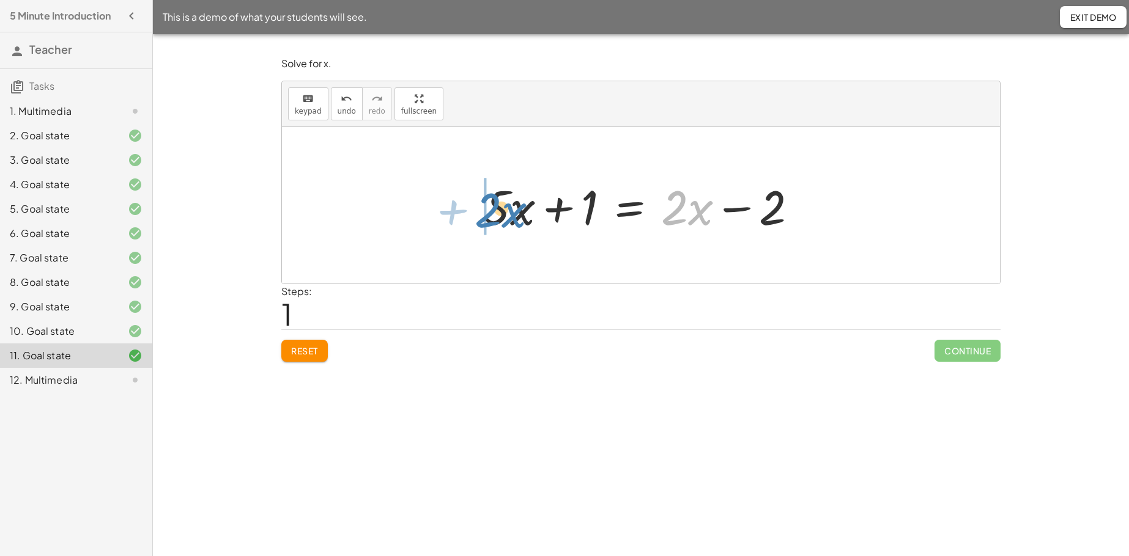
drag, startPoint x: 696, startPoint y: 213, endPoint x: 508, endPoint y: 215, distance: 187.7
click at [508, 215] on div at bounding box center [642, 205] width 328 height 63
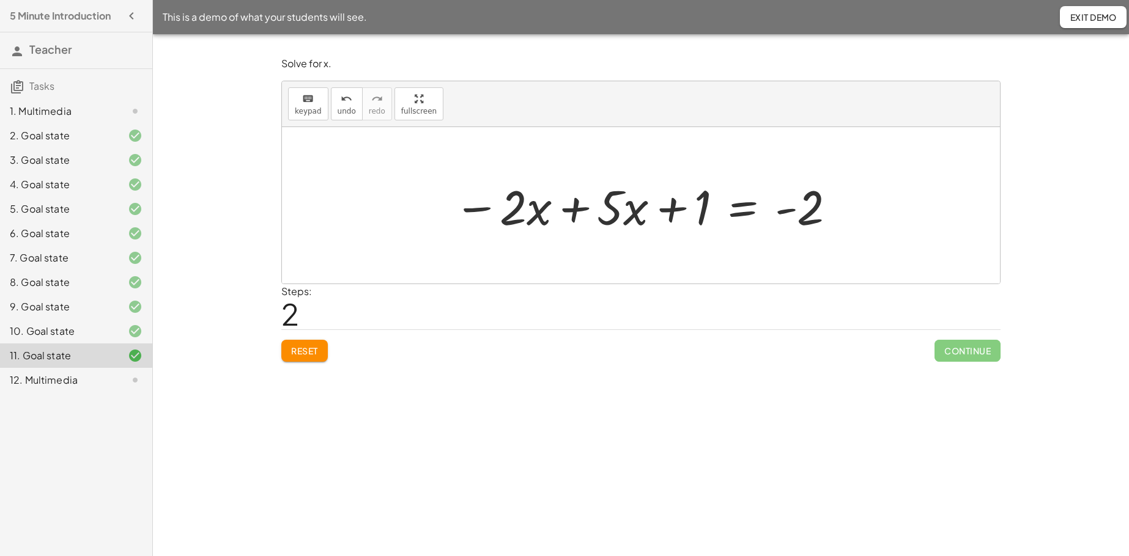
click at [574, 209] on div at bounding box center [646, 205] width 396 height 63
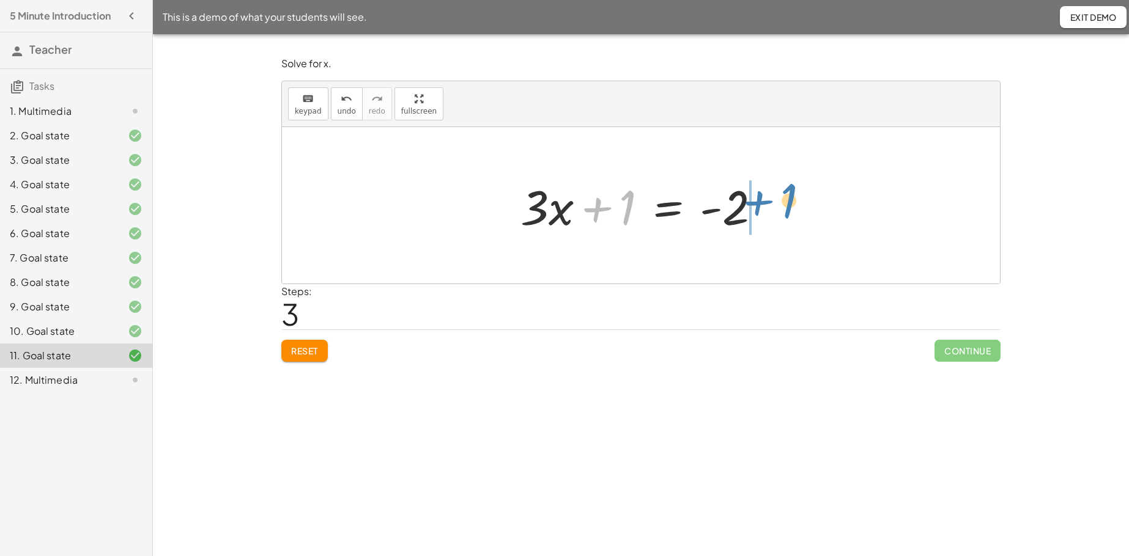
drag, startPoint x: 602, startPoint y: 210, endPoint x: 764, endPoint y: 207, distance: 162.7
click at [764, 207] on div at bounding box center [645, 205] width 262 height 63
click at [714, 210] on div at bounding box center [645, 205] width 277 height 63
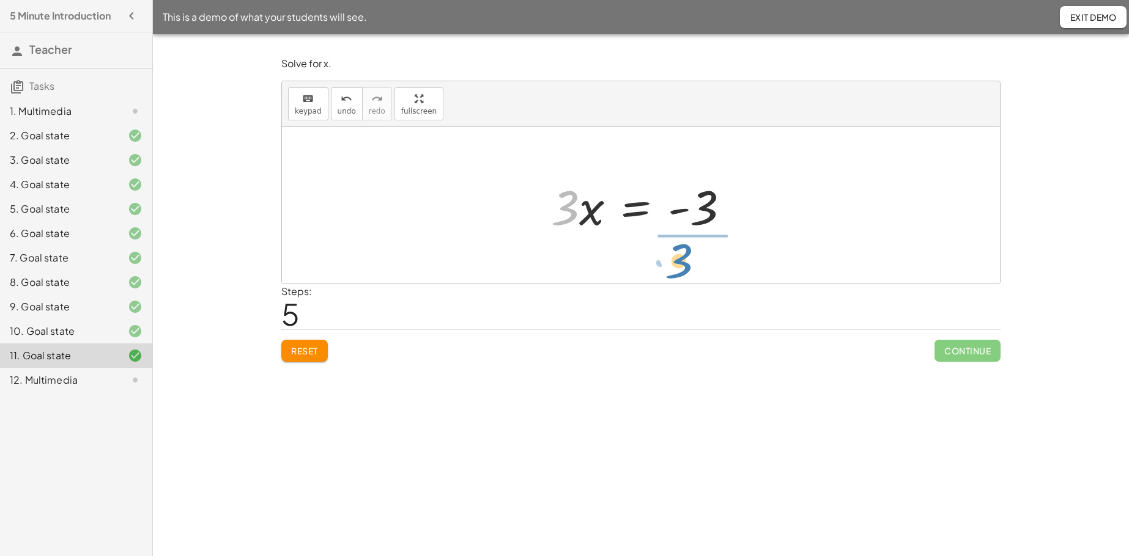
drag, startPoint x: 569, startPoint y: 206, endPoint x: 692, endPoint y: 255, distance: 132.3
drag, startPoint x: 692, startPoint y: 240, endPoint x: 691, endPoint y: 191, distance: 49.5
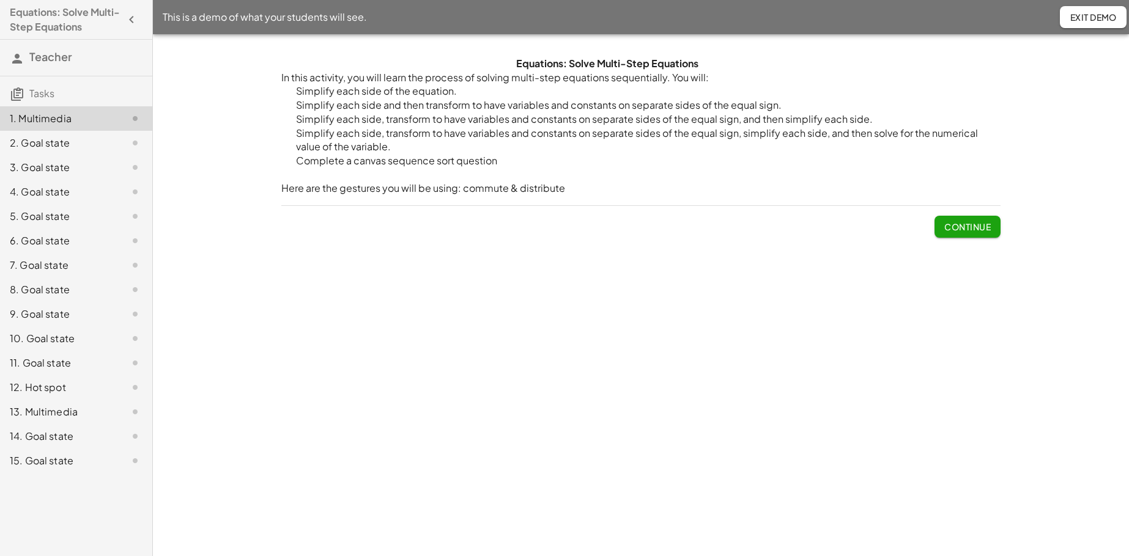
click at [43, 235] on div "6. Goal state" at bounding box center [59, 241] width 98 height 15
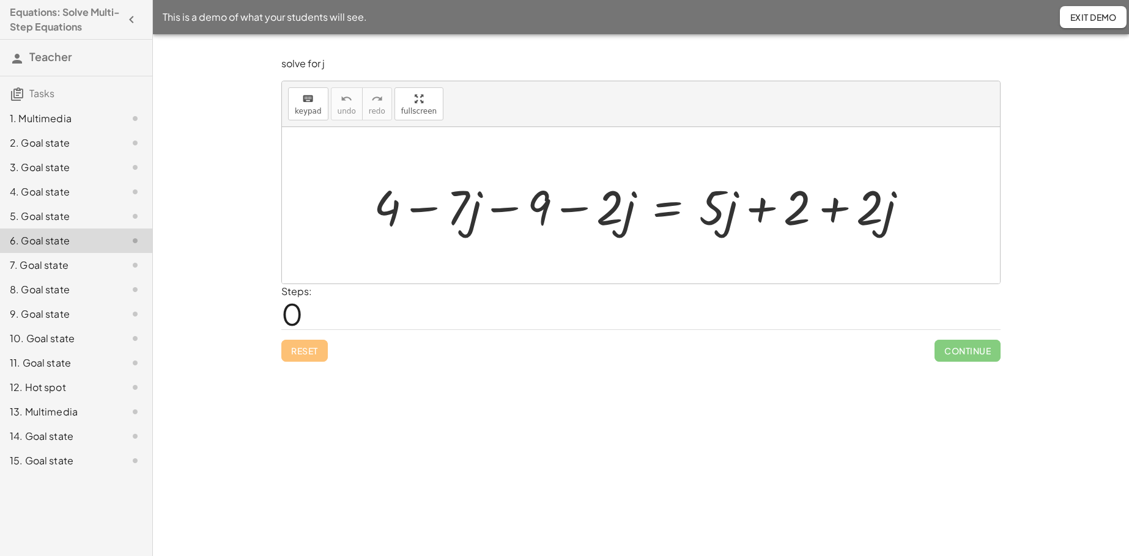
click at [40, 259] on div "7. Goal state" at bounding box center [59, 265] width 98 height 15
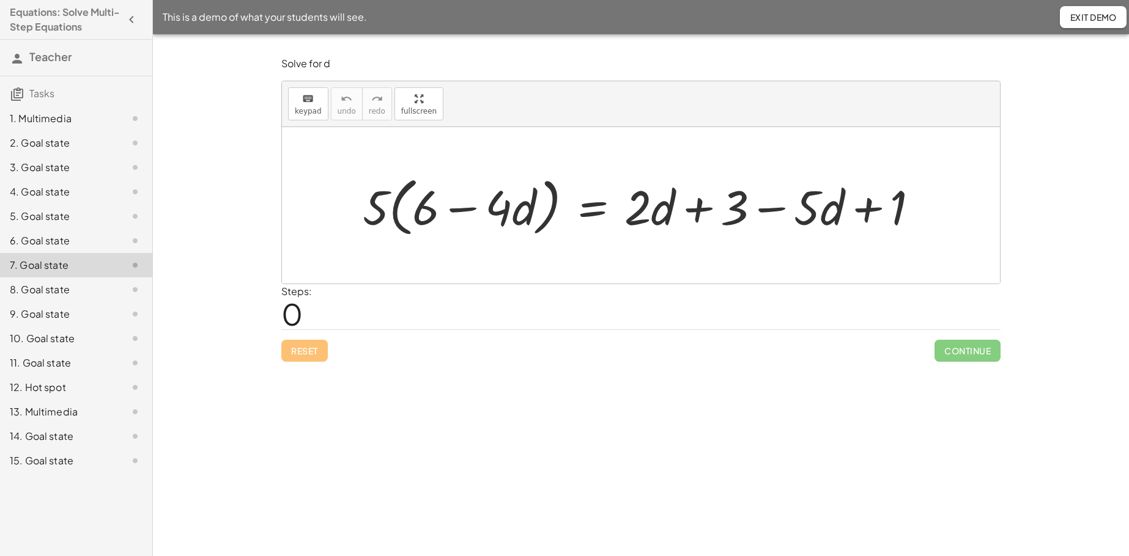
click at [36, 269] on div "7. Goal state" at bounding box center [59, 265] width 98 height 15
click at [36, 290] on div "8. Goal state" at bounding box center [59, 289] width 98 height 15
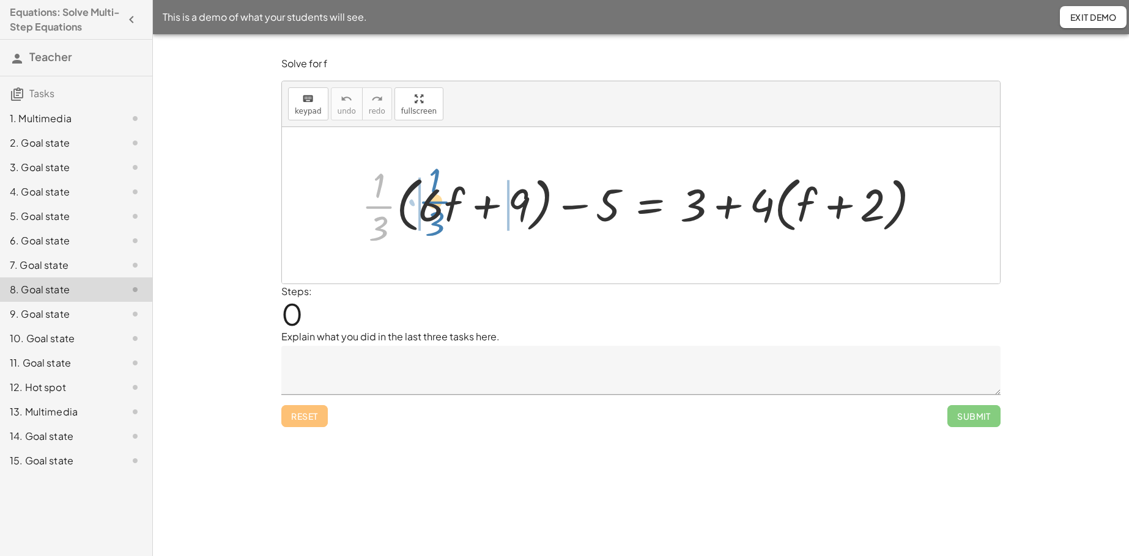
drag, startPoint x: 377, startPoint y: 210, endPoint x: 434, endPoint y: 206, distance: 56.4
click at [434, 206] on div at bounding box center [645, 205] width 580 height 89
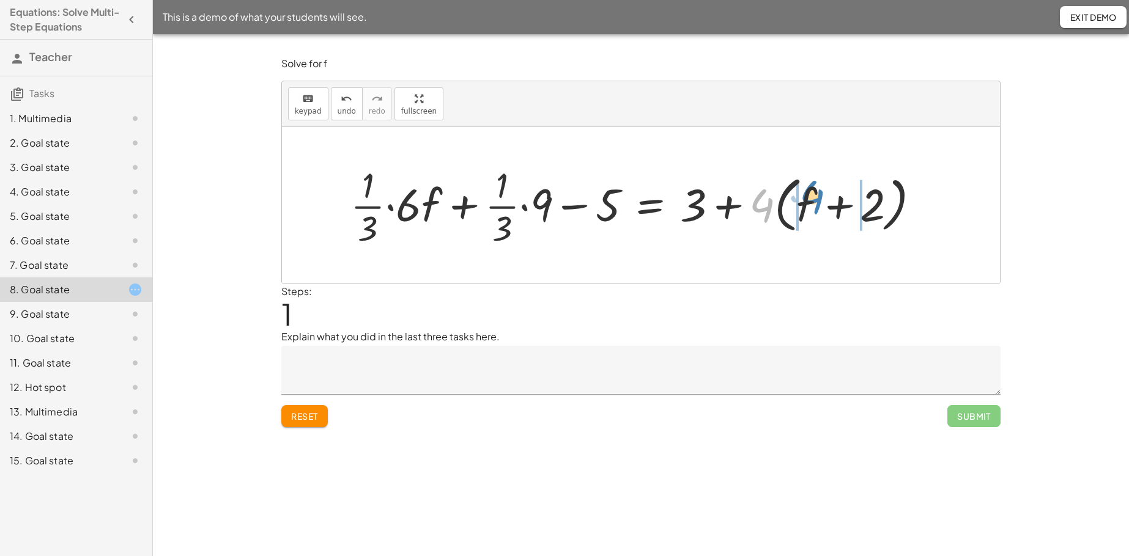
drag, startPoint x: 761, startPoint y: 207, endPoint x: 811, endPoint y: 199, distance: 50.1
click at [811, 199] on div at bounding box center [639, 205] width 591 height 89
click at [388, 205] on div at bounding box center [618, 205] width 548 height 89
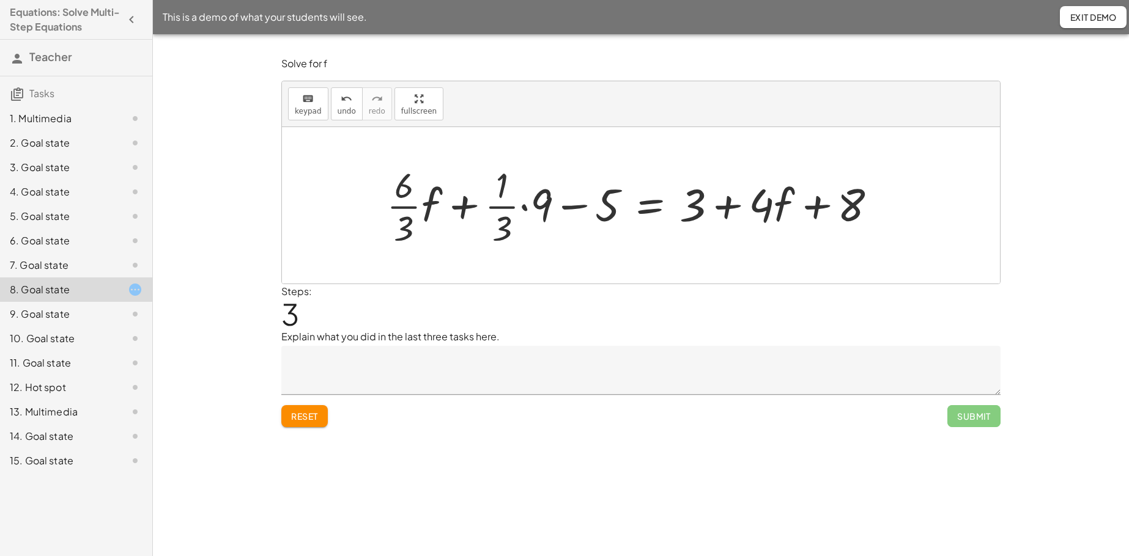
click at [403, 204] on div at bounding box center [636, 205] width 512 height 89
drag, startPoint x: 540, startPoint y: 198, endPoint x: 504, endPoint y: 191, distance: 36.2
click at [504, 191] on div at bounding box center [641, 205] width 503 height 89
click at [535, 207] on div at bounding box center [658, 205] width 470 height 89
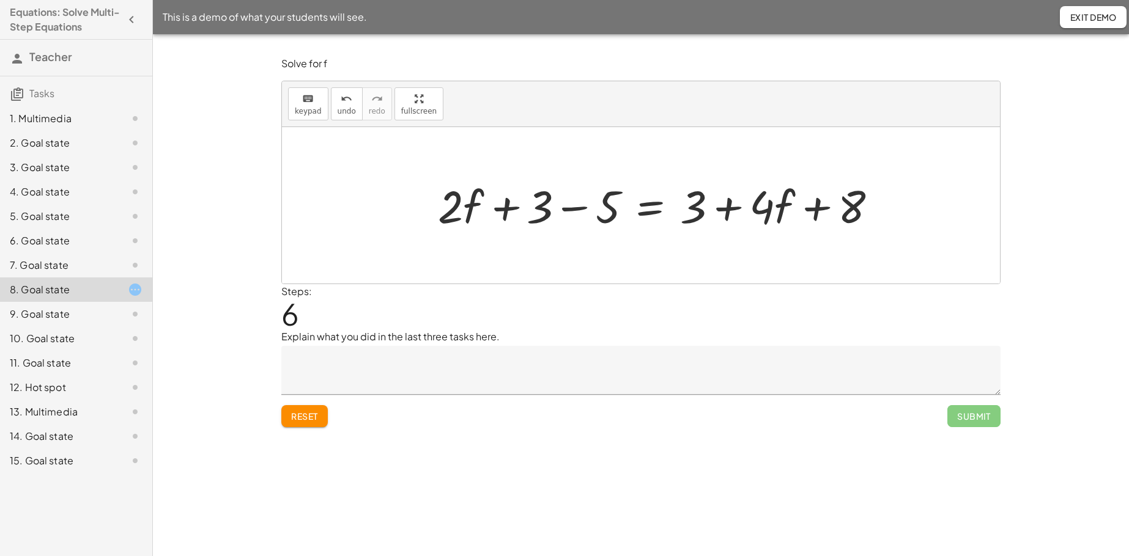
click at [577, 208] on div at bounding box center [662, 204] width 461 height 59
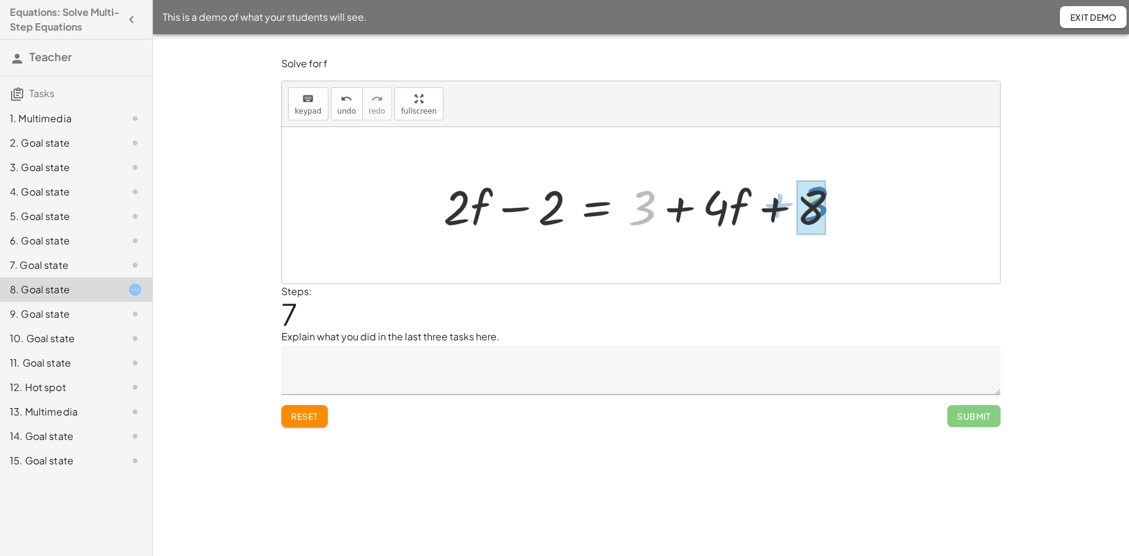
drag, startPoint x: 654, startPoint y: 212, endPoint x: 825, endPoint y: 208, distance: 171.9
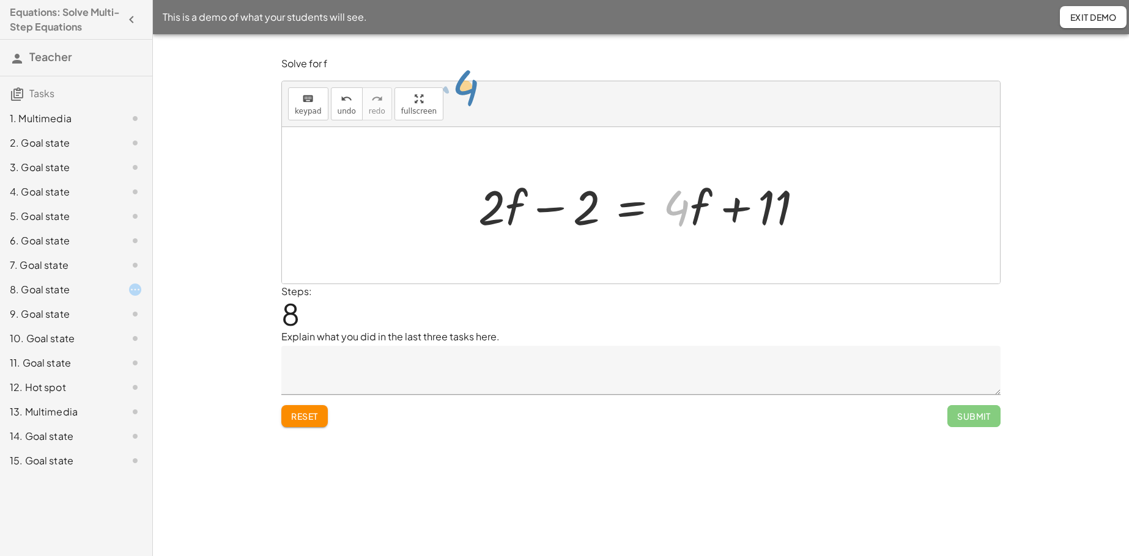
drag, startPoint x: 682, startPoint y: 213, endPoint x: 459, endPoint y: 101, distance: 250.2
click at [459, 102] on div "keyboard keypad undo undo redo redo fullscreen + · · 1 · 3 · ( + · 6 · f + 9 ) …" at bounding box center [641, 182] width 718 height 202
drag, startPoint x: 679, startPoint y: 203, endPoint x: 476, endPoint y: 202, distance: 202.4
click at [476, 202] on div at bounding box center [641, 205] width 339 height 63
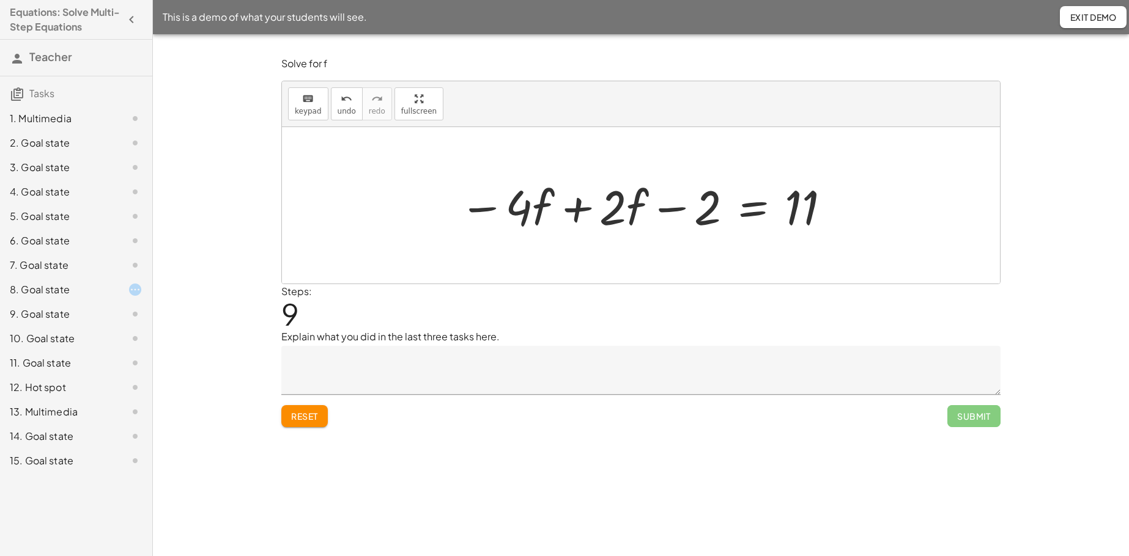
click at [575, 210] on div at bounding box center [645, 205] width 385 height 63
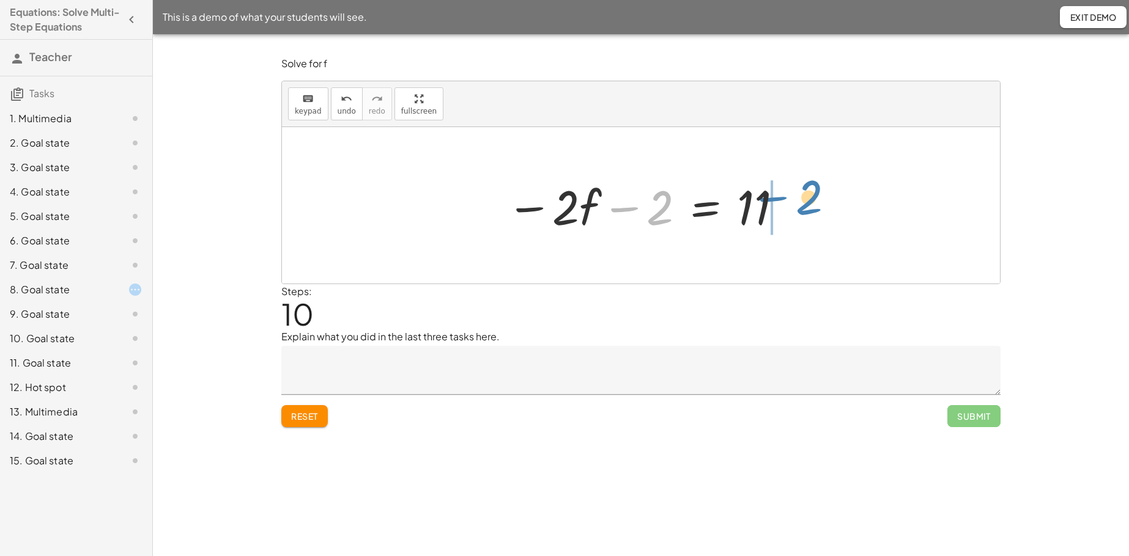
drag, startPoint x: 622, startPoint y: 206, endPoint x: 772, endPoint y: 195, distance: 150.2
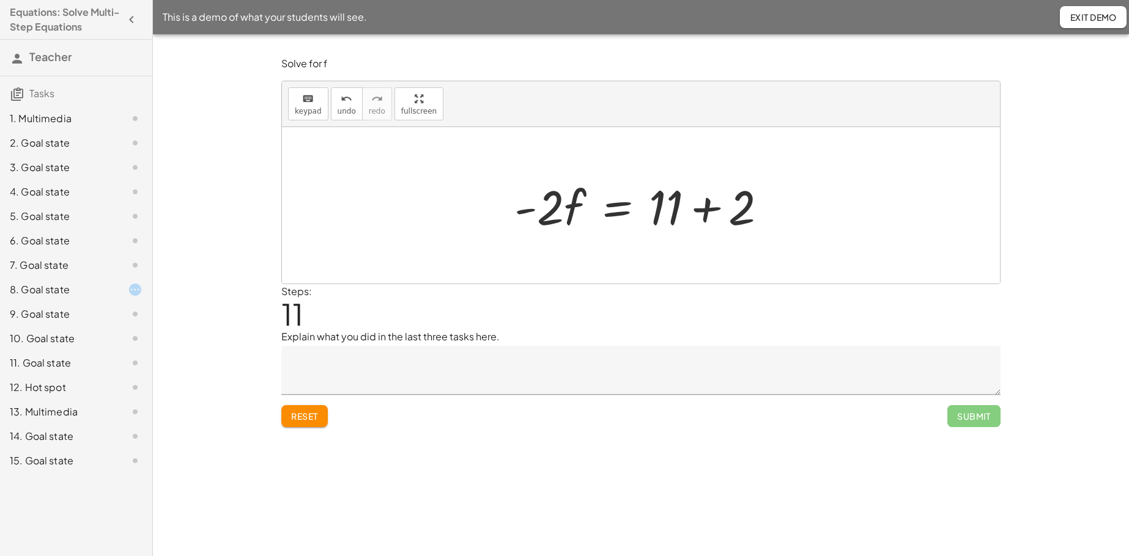
click at [708, 209] on div at bounding box center [645, 205] width 275 height 63
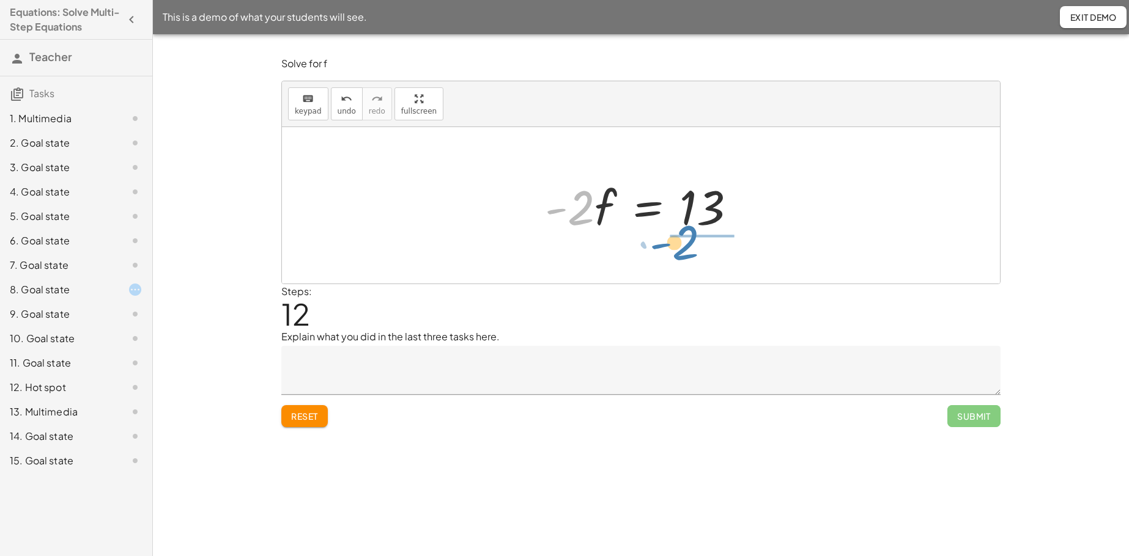
drag, startPoint x: 582, startPoint y: 202, endPoint x: 687, endPoint y: 237, distance: 110.6
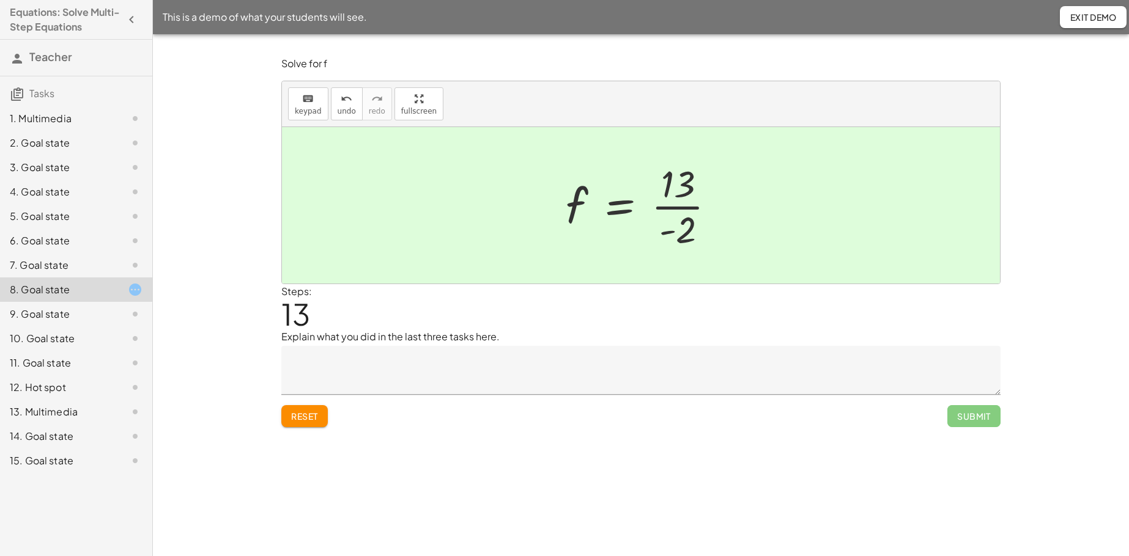
click at [47, 315] on div "9. Goal state" at bounding box center [59, 314] width 98 height 15
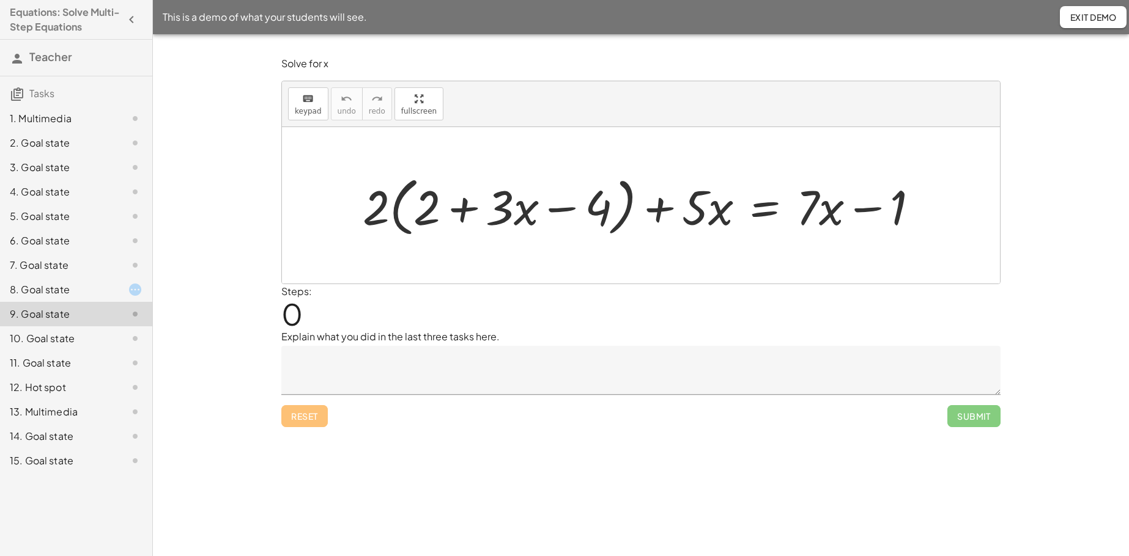
click at [34, 353] on div "11. Goal state" at bounding box center [76, 363] width 152 height 24
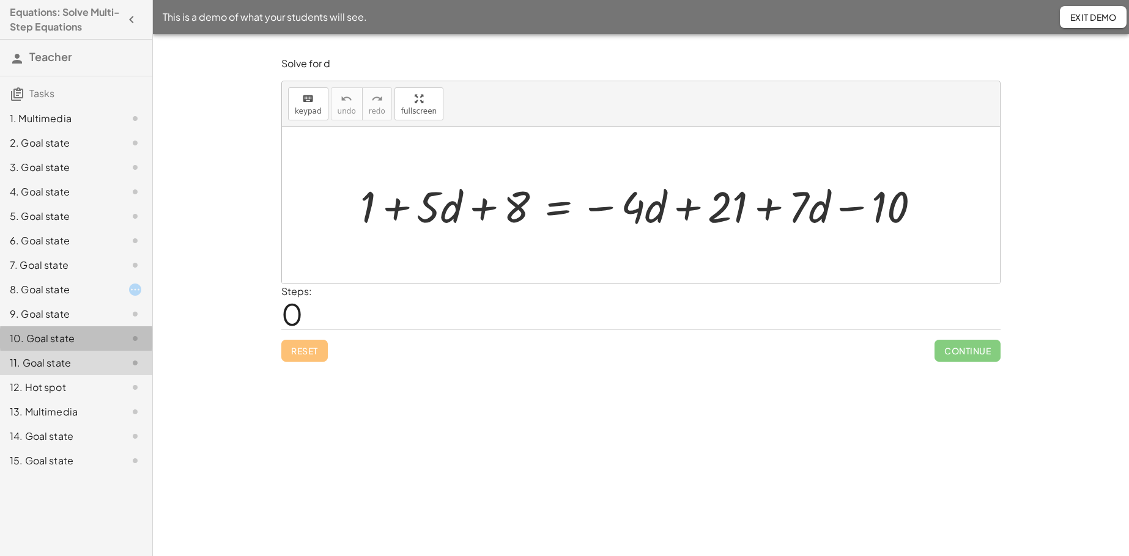
click at [34, 333] on div "10. Goal state" at bounding box center [59, 338] width 98 height 15
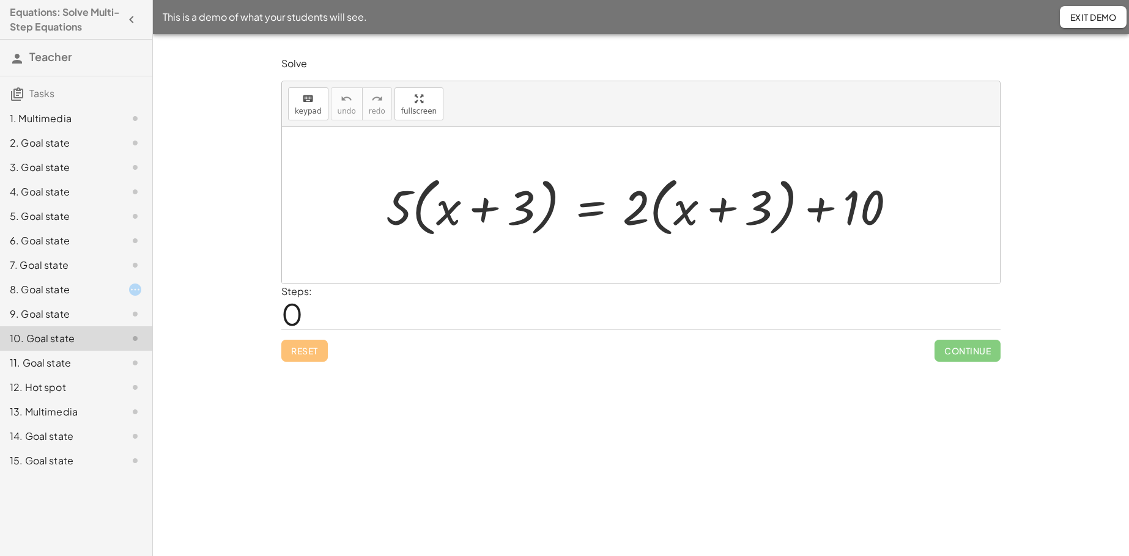
click at [29, 403] on div "13. Multimedia" at bounding box center [76, 412] width 152 height 24
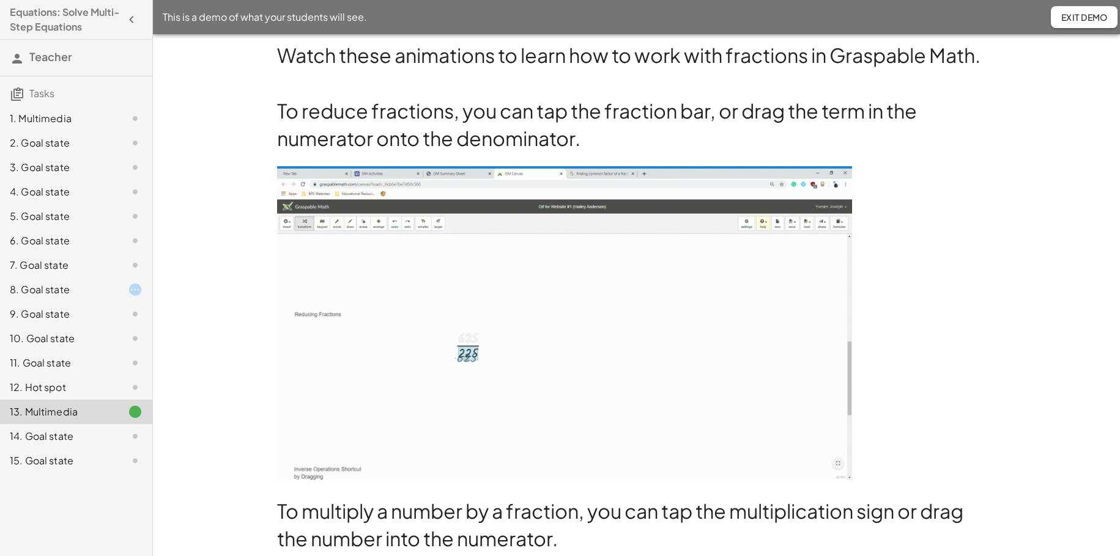
click at [32, 426] on div "14. Goal state" at bounding box center [59, 436] width 98 height 15
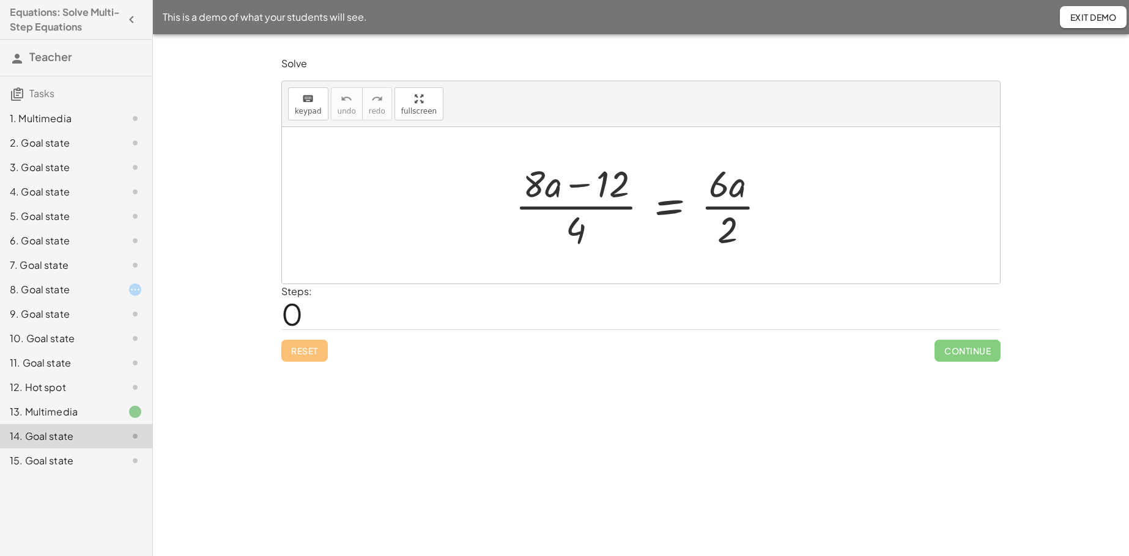
click at [40, 415] on div "13. Multimedia" at bounding box center [59, 412] width 98 height 15
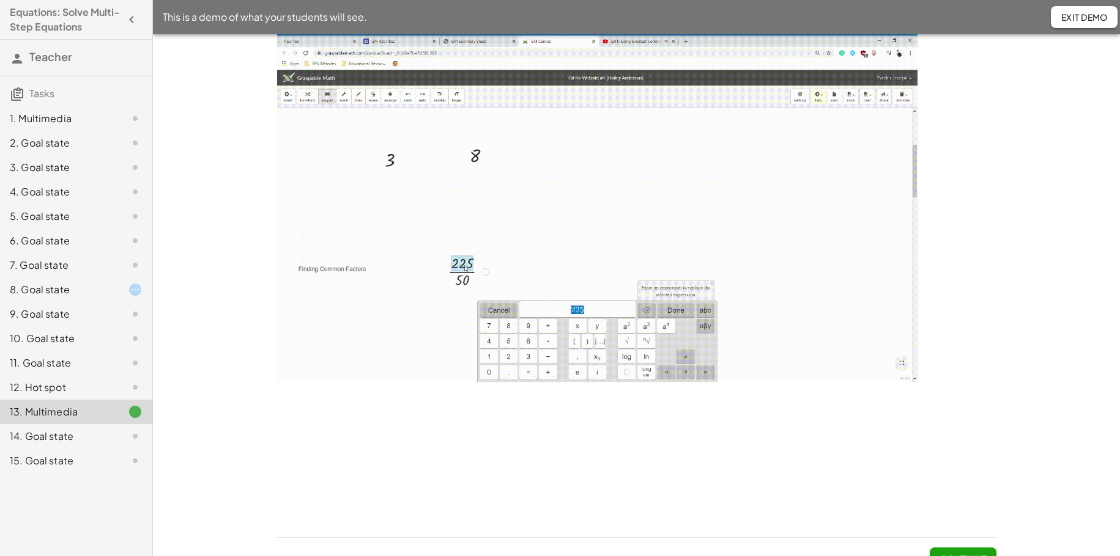
scroll to position [1216, 0]
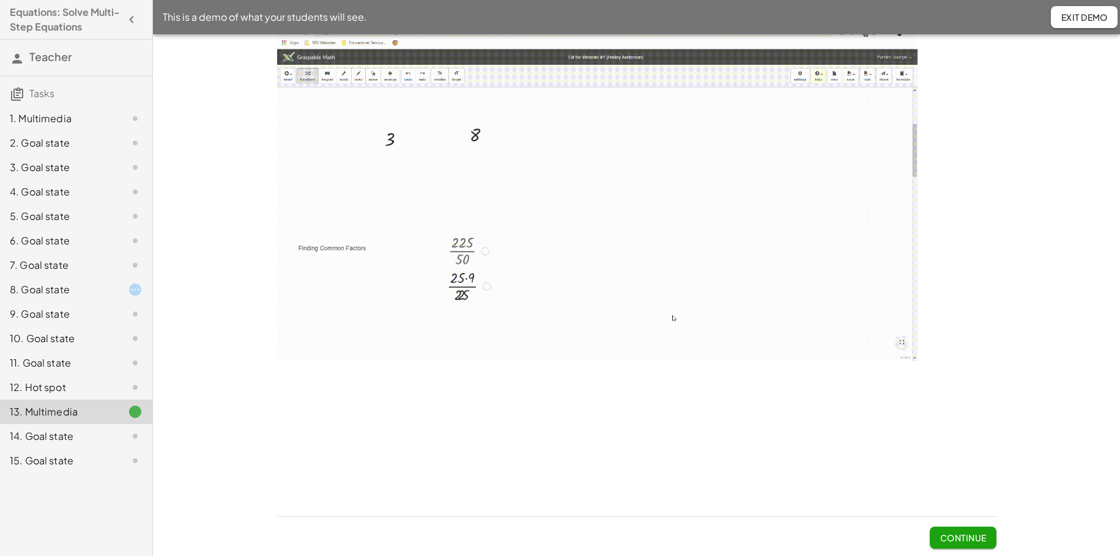
click at [59, 426] on div "14. Goal state" at bounding box center [59, 436] width 98 height 15
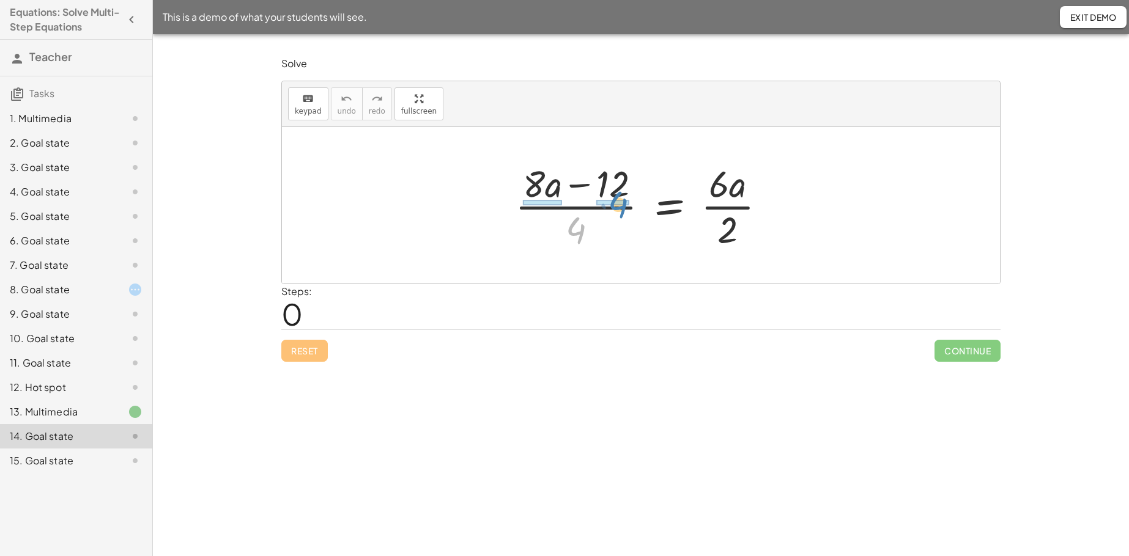
drag, startPoint x: 580, startPoint y: 233, endPoint x: 623, endPoint y: 206, distance: 50.6
click at [622, 207] on div at bounding box center [645, 205] width 273 height 94
drag, startPoint x: 581, startPoint y: 236, endPoint x: 540, endPoint y: 212, distance: 48.2
click at [540, 212] on div at bounding box center [645, 205] width 273 height 94
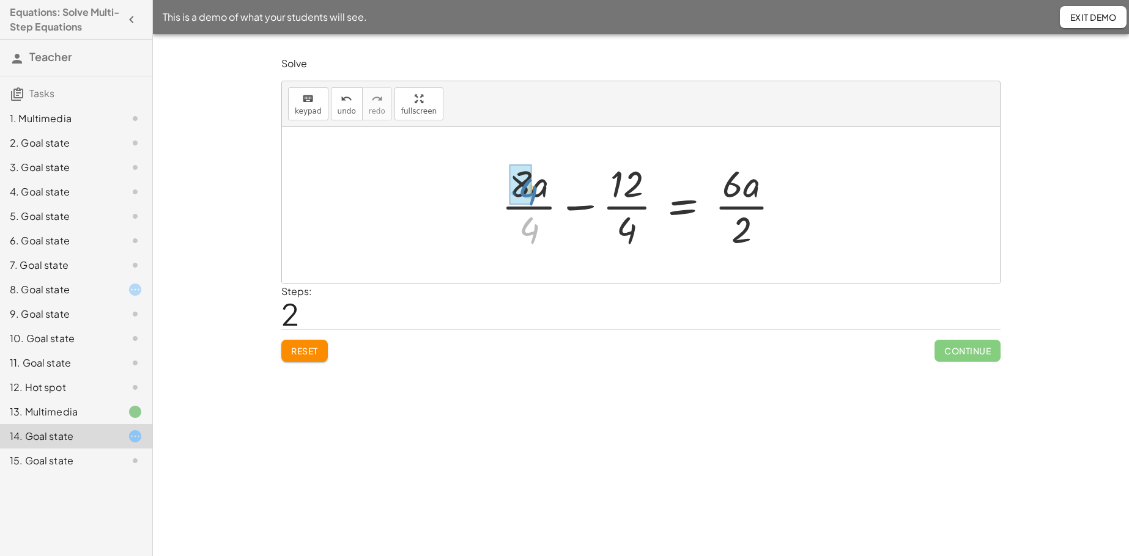
drag, startPoint x: 521, startPoint y: 233, endPoint x: 519, endPoint y: 193, distance: 39.8
drag, startPoint x: 622, startPoint y: 239, endPoint x: 626, endPoint y: 199, distance: 40.5
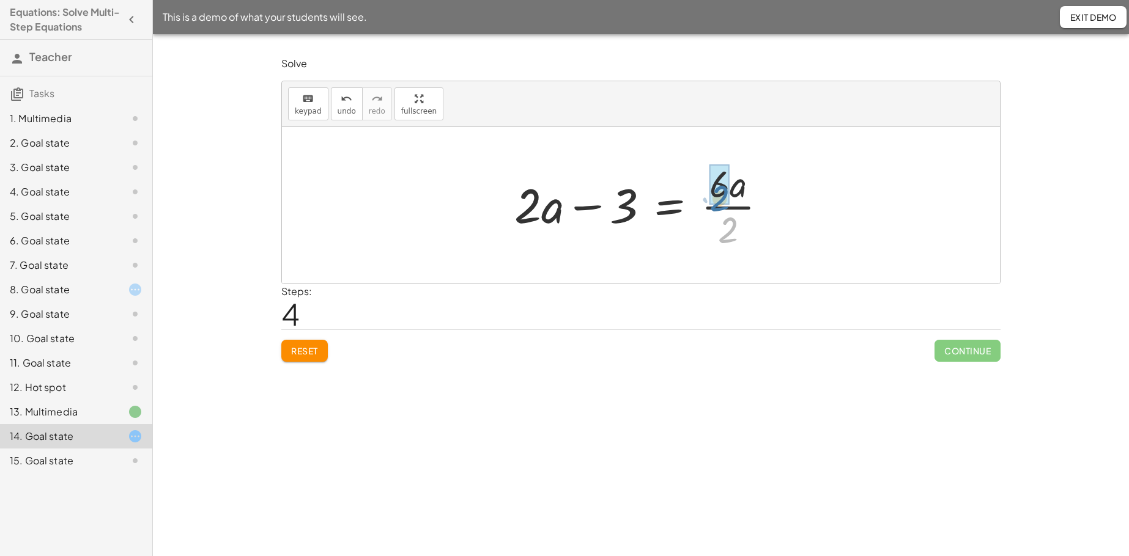
drag, startPoint x: 734, startPoint y: 224, endPoint x: 725, endPoint y: 189, distance: 36.8
drag, startPoint x: 721, startPoint y: 218, endPoint x: 493, endPoint y: 215, distance: 228.1
click at [493, 215] on div "· ( + · 8 · a − 12 ) · 4 = · 6 · a · 2 + · 8 · a · 4 − · 12 · 4 = · 6 · a · 2 +…" at bounding box center [641, 205] width 718 height 157
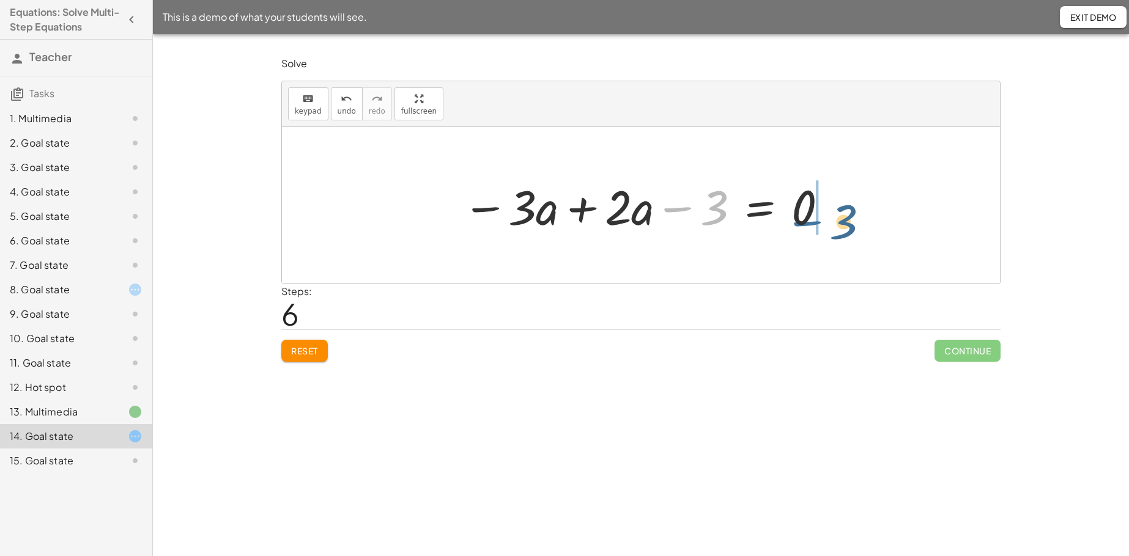
drag, startPoint x: 680, startPoint y: 209, endPoint x: 814, endPoint y: 202, distance: 134.7
click at [814, 202] on div at bounding box center [645, 205] width 379 height 63
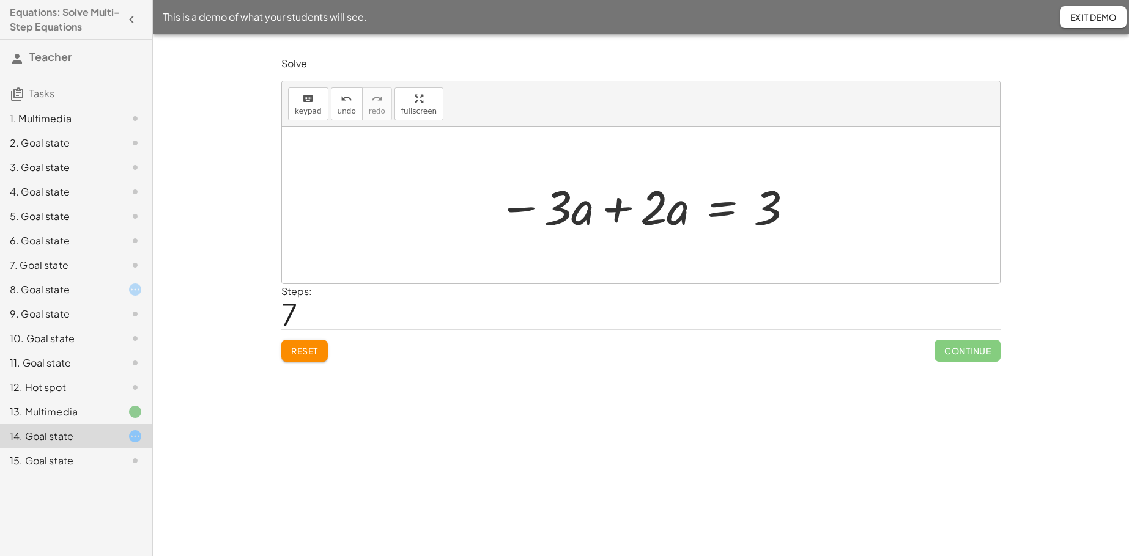
click at [659, 210] on div at bounding box center [646, 205] width 309 height 63
click at [632, 209] on div at bounding box center [645, 205] width 309 height 63
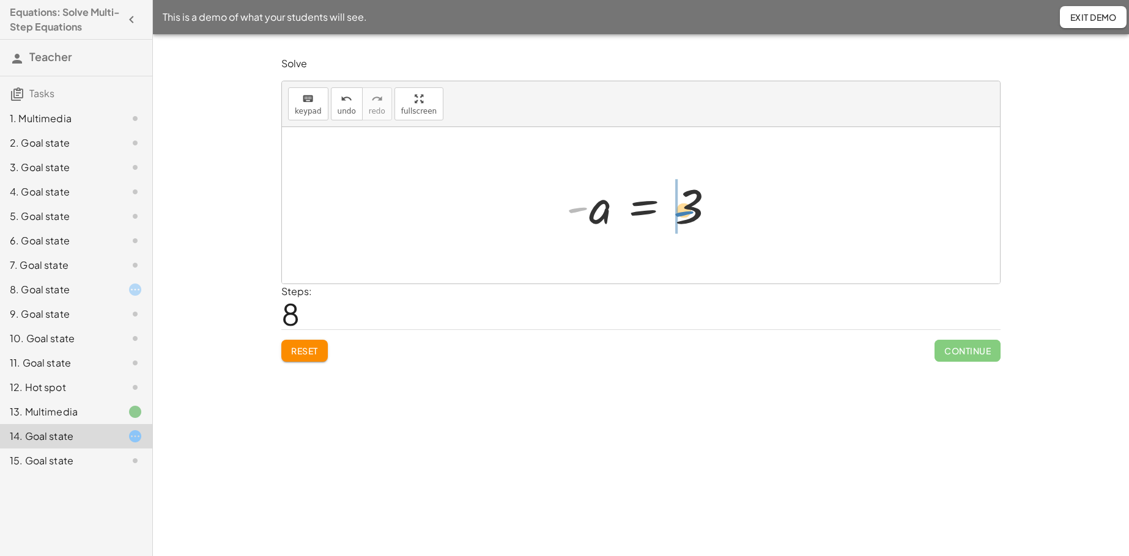
drag, startPoint x: 579, startPoint y: 213, endPoint x: 685, endPoint y: 216, distance: 106.5
click at [685, 216] on div at bounding box center [645, 205] width 171 height 61
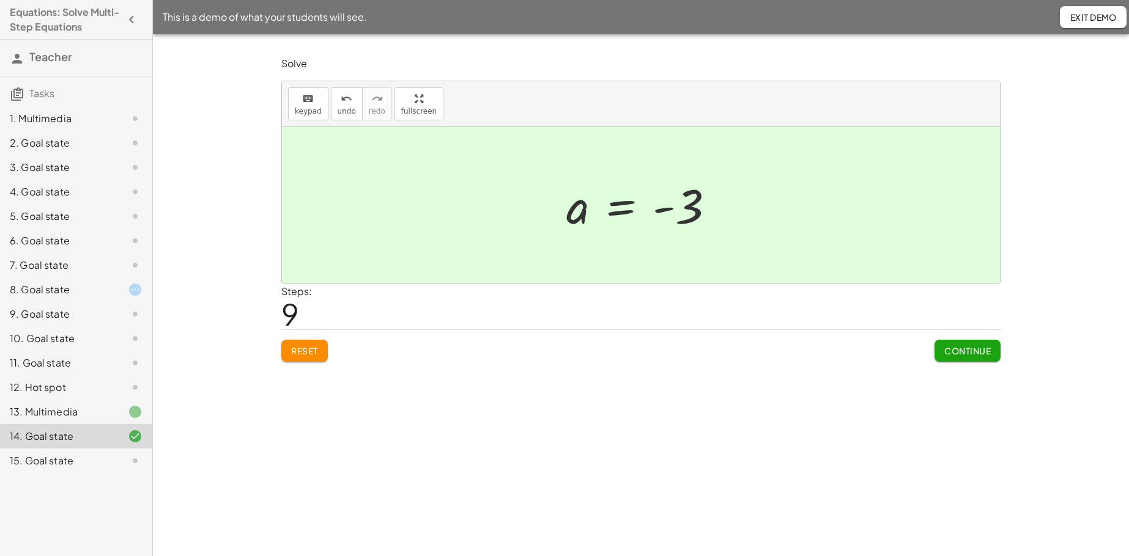
click at [43, 426] on div "15. Goal state" at bounding box center [59, 461] width 98 height 15
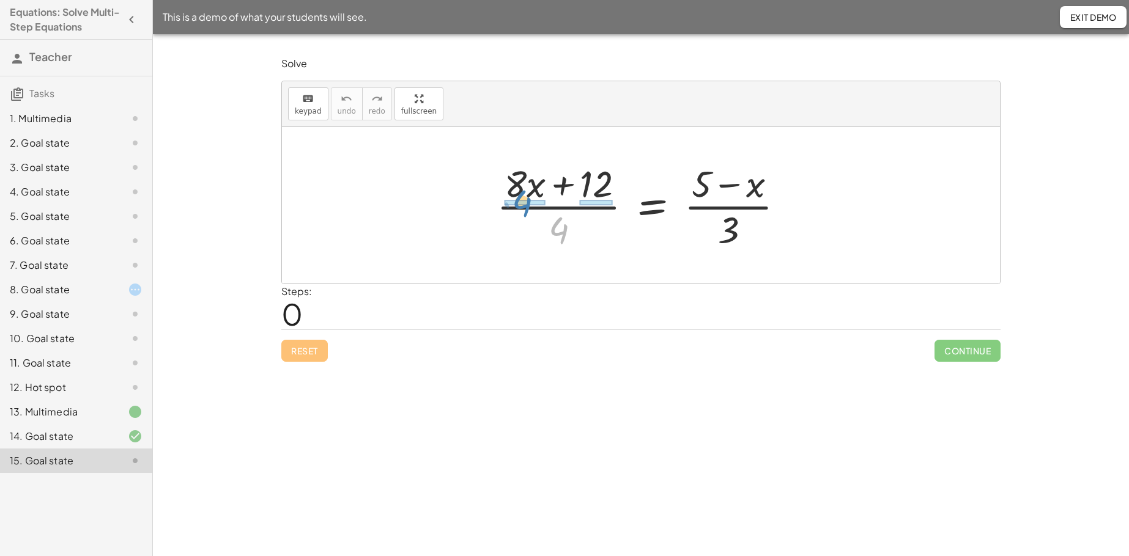
drag, startPoint x: 563, startPoint y: 234, endPoint x: 526, endPoint y: 207, distance: 46.0
click at [526, 207] on div at bounding box center [645, 205] width 310 height 94
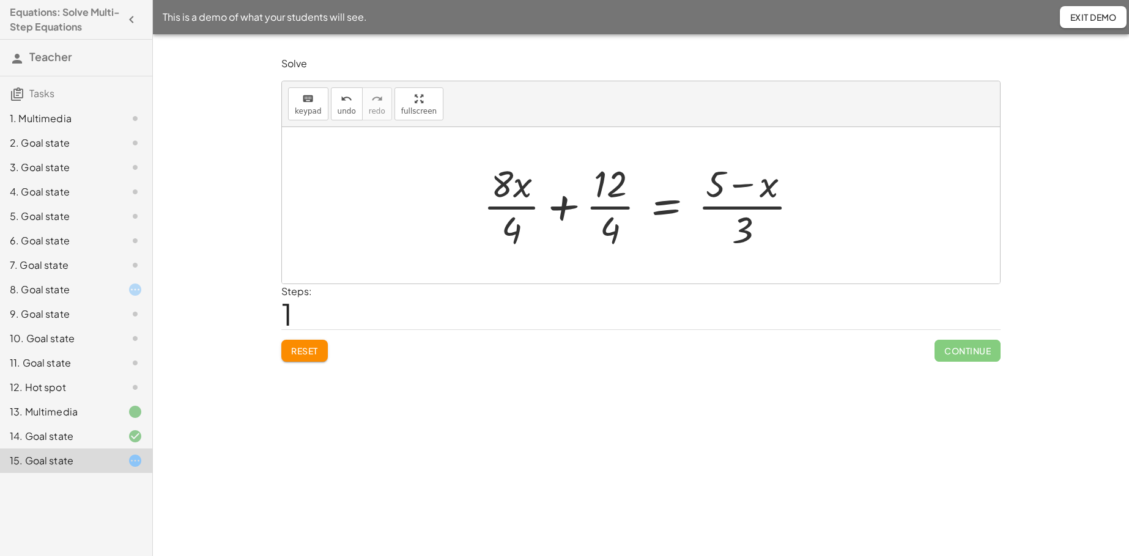
click at [506, 202] on div at bounding box center [645, 205] width 337 height 94
click at [600, 211] on div at bounding box center [645, 205] width 332 height 94
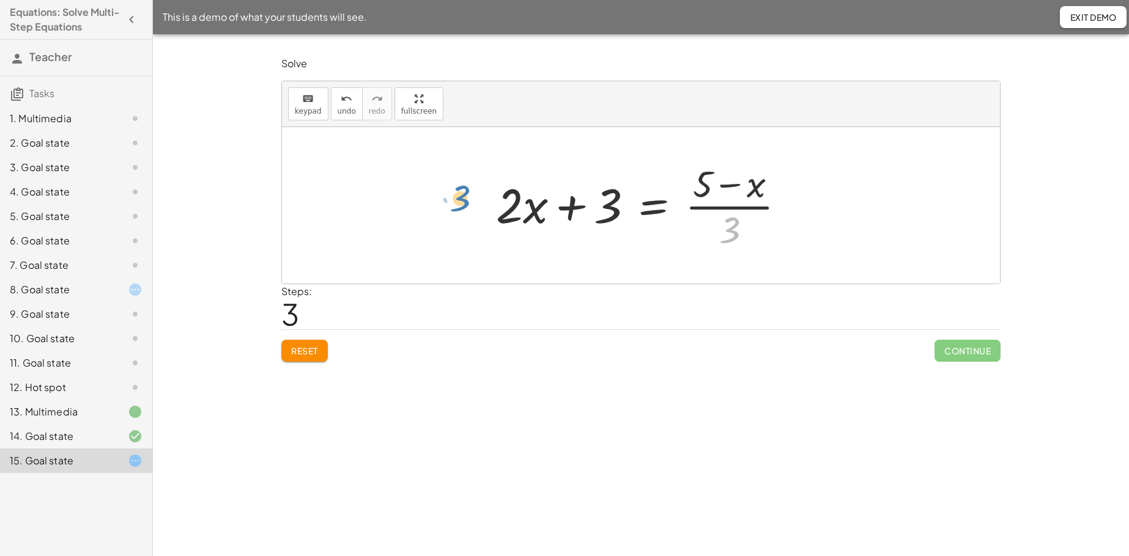
drag, startPoint x: 733, startPoint y: 224, endPoint x: 463, endPoint y: 192, distance: 270.9
drag, startPoint x: 728, startPoint y: 226, endPoint x: 500, endPoint y: 187, distance: 231.3
click at [500, 188] on div at bounding box center [645, 205] width 311 height 94
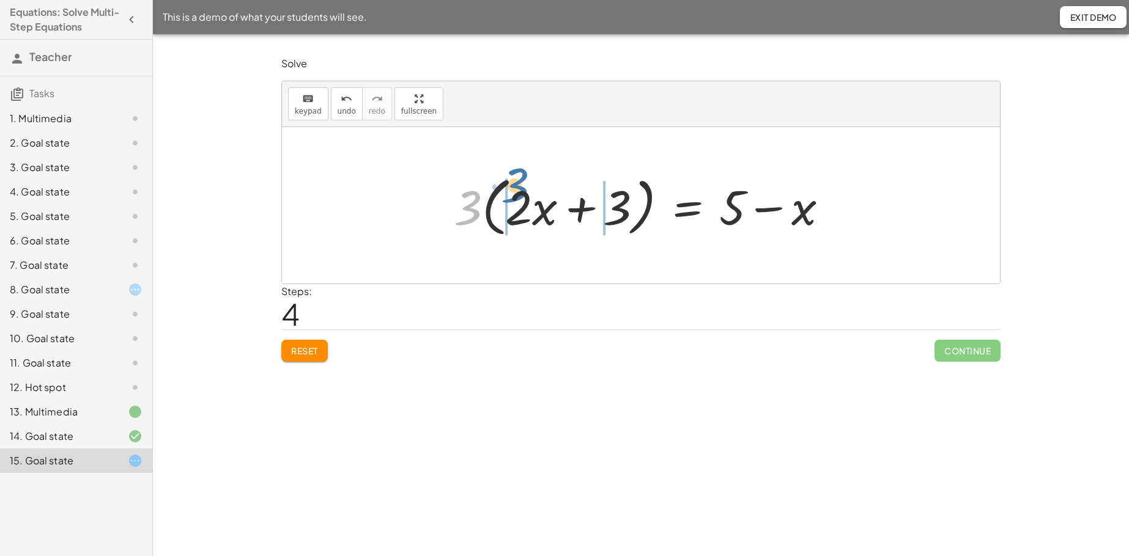
drag, startPoint x: 470, startPoint y: 210, endPoint x: 515, endPoint y: 193, distance: 49.0
click at [515, 193] on div at bounding box center [646, 206] width 396 height 70
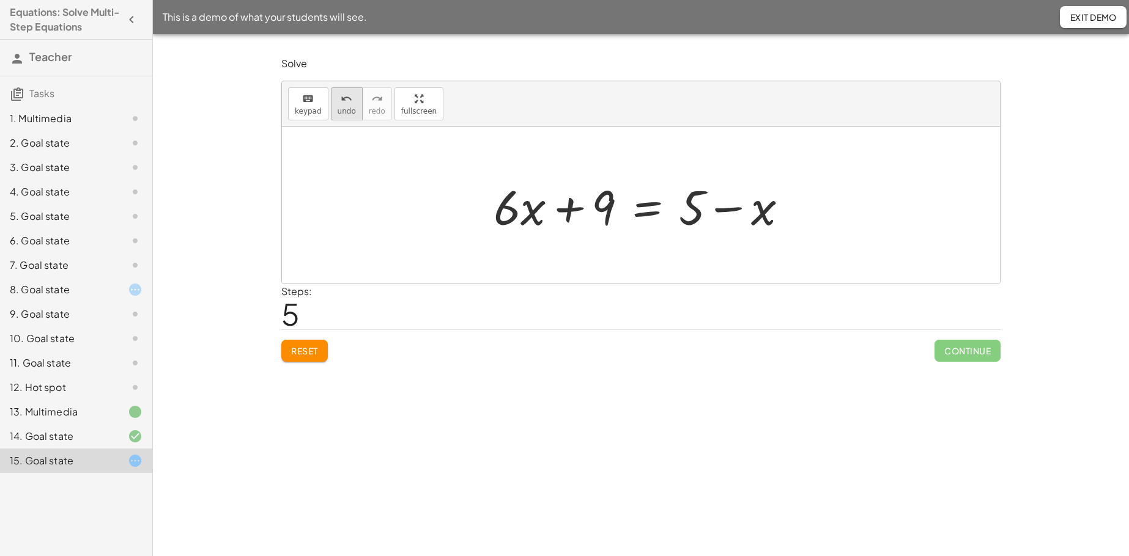
click at [345, 92] on icon "undo" at bounding box center [347, 99] width 12 height 15
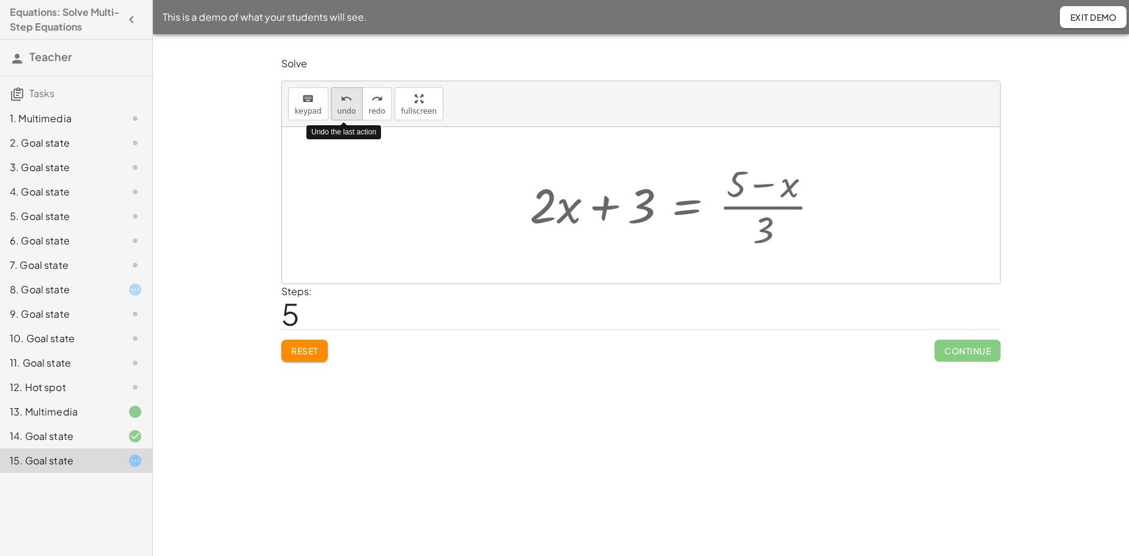
click at [345, 92] on icon "undo" at bounding box center [347, 99] width 12 height 15
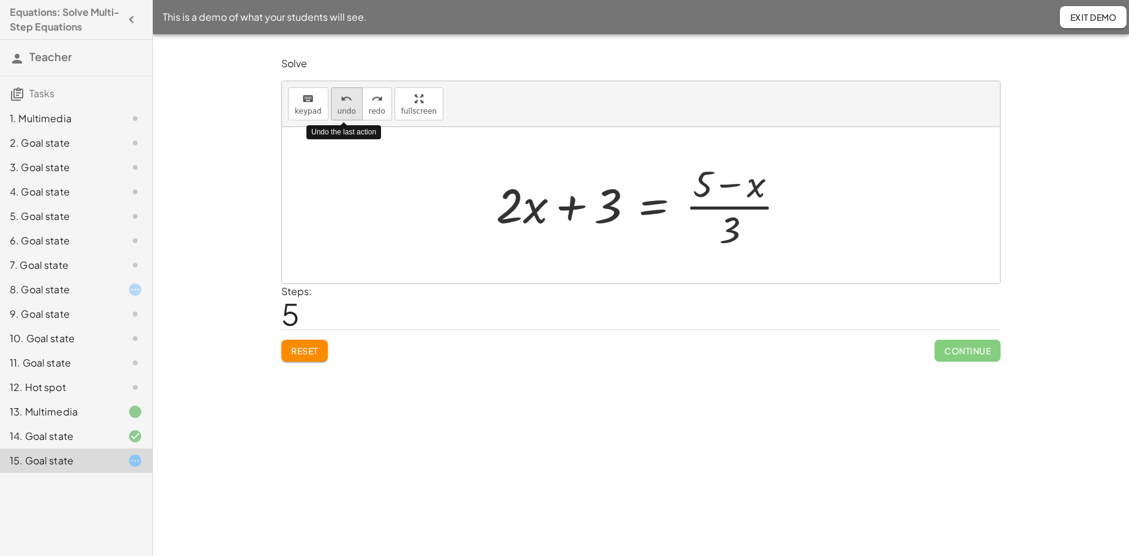
click at [345, 92] on icon "undo" at bounding box center [347, 99] width 12 height 15
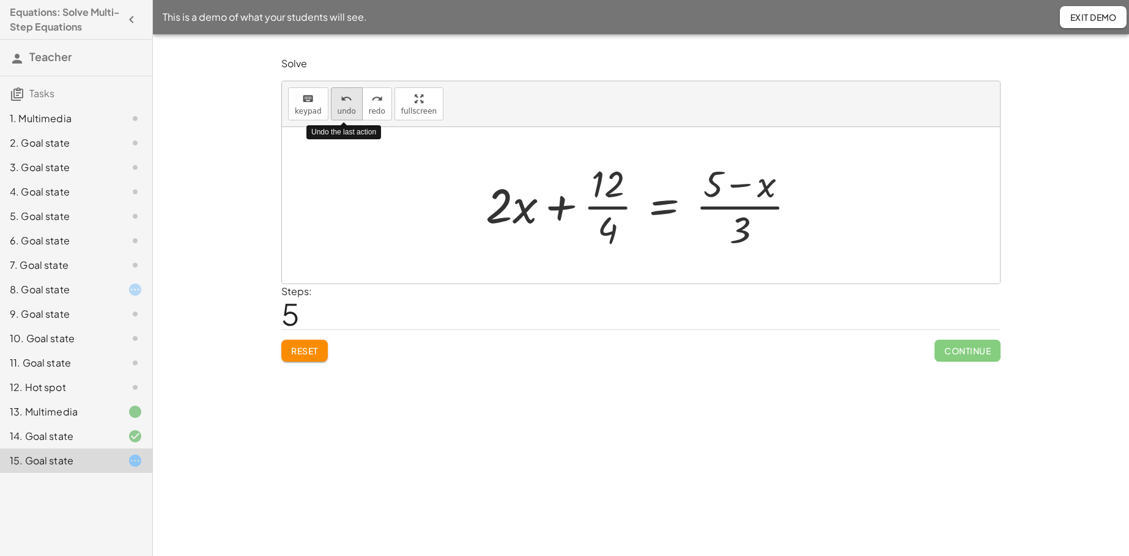
click at [345, 92] on icon "undo" at bounding box center [347, 99] width 12 height 15
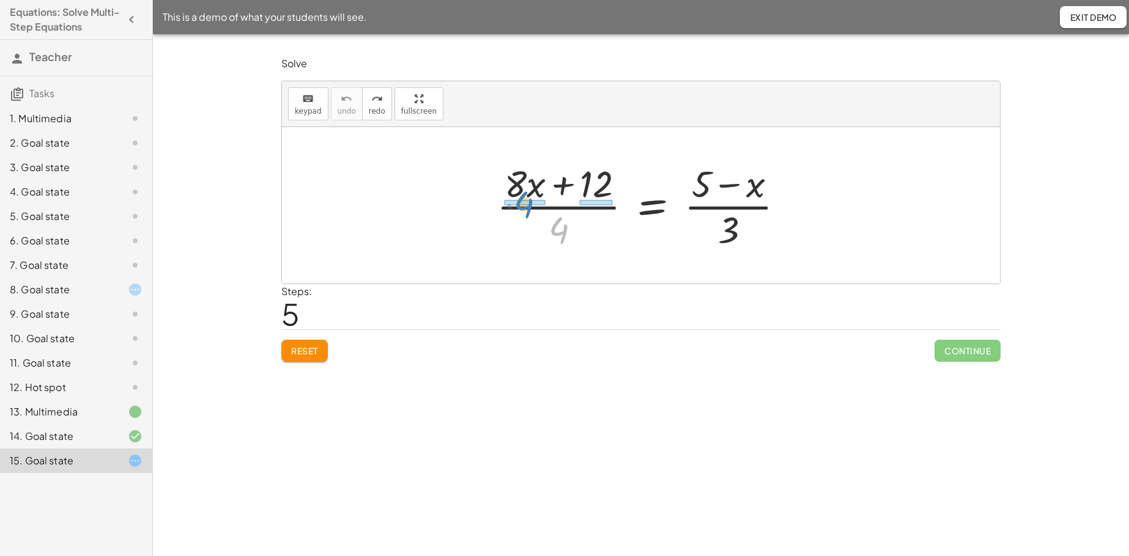
drag, startPoint x: 558, startPoint y: 234, endPoint x: 523, endPoint y: 209, distance: 43.3
click at [523, 209] on div at bounding box center [645, 205] width 310 height 94
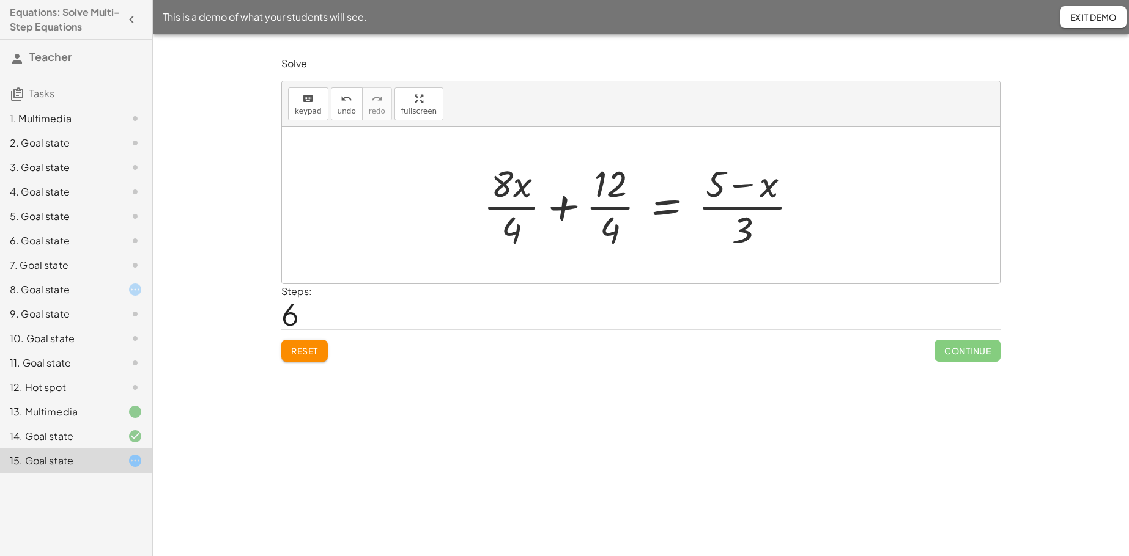
click at [503, 207] on div at bounding box center [645, 205] width 337 height 94
click at [599, 211] on div at bounding box center [645, 205] width 332 height 94
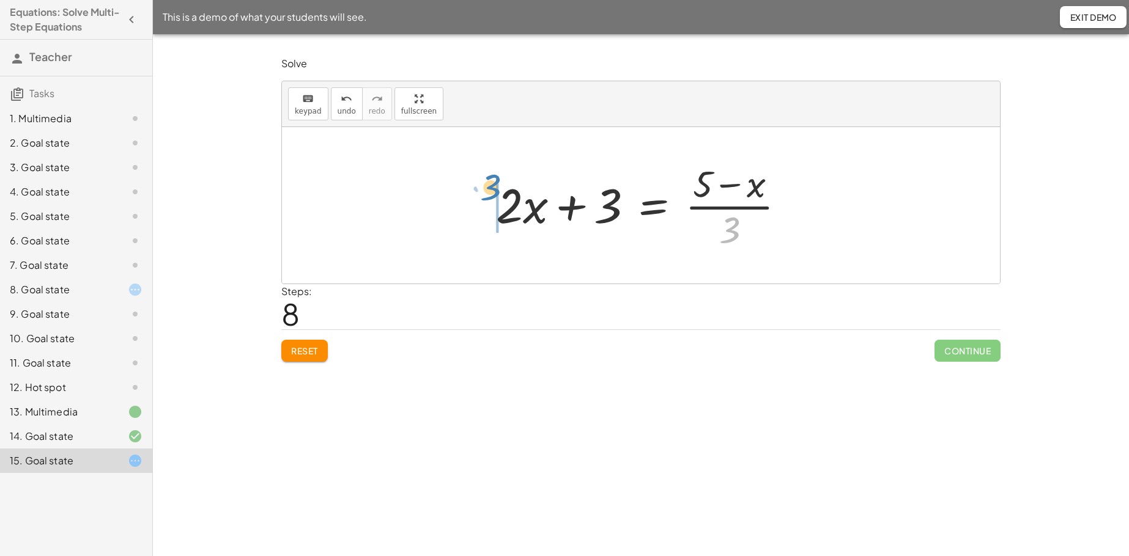
drag, startPoint x: 737, startPoint y: 236, endPoint x: 498, endPoint y: 193, distance: 242.9
click at [498, 193] on div at bounding box center [645, 205] width 311 height 94
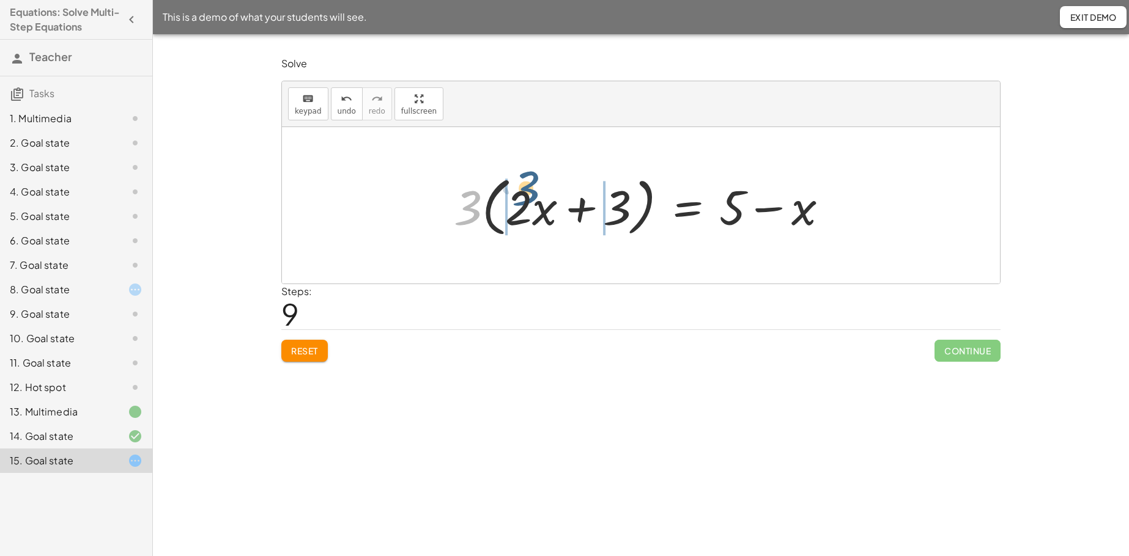
drag, startPoint x: 466, startPoint y: 206, endPoint x: 523, endPoint y: 193, distance: 58.3
click at [523, 193] on div at bounding box center [646, 206] width 396 height 70
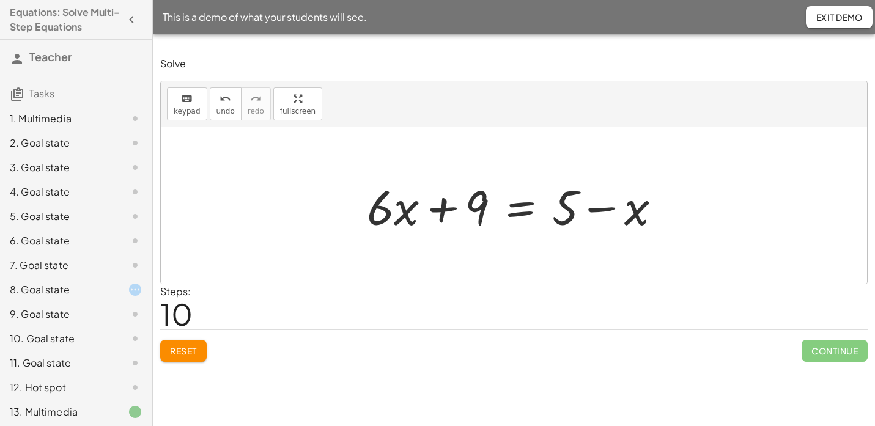
click at [825, 19] on span "Exit Demo" at bounding box center [839, 17] width 47 height 11
